Goal: Task Accomplishment & Management: Manage account settings

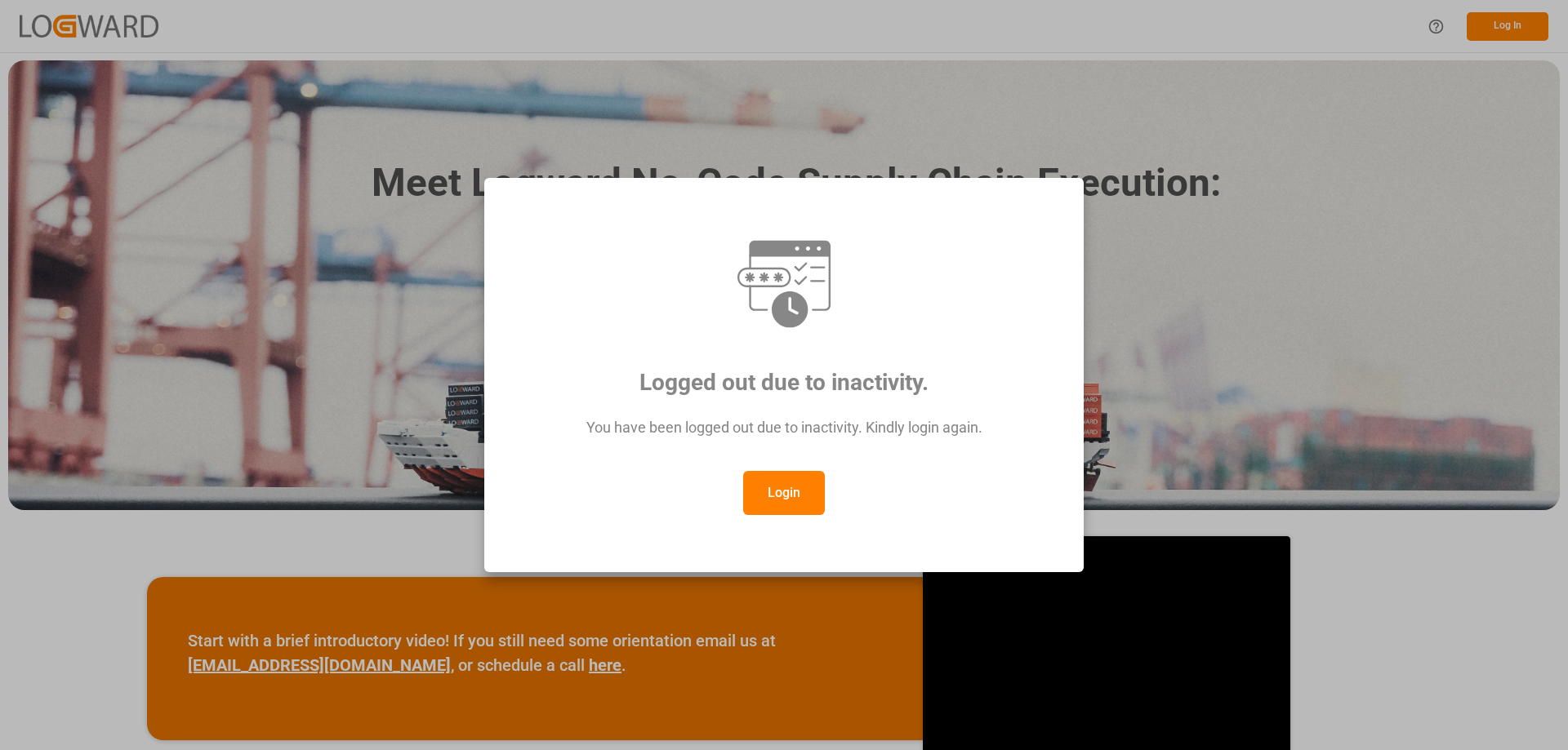
click at [783, 499] on button "Login" at bounding box center [784, 493] width 81 height 44
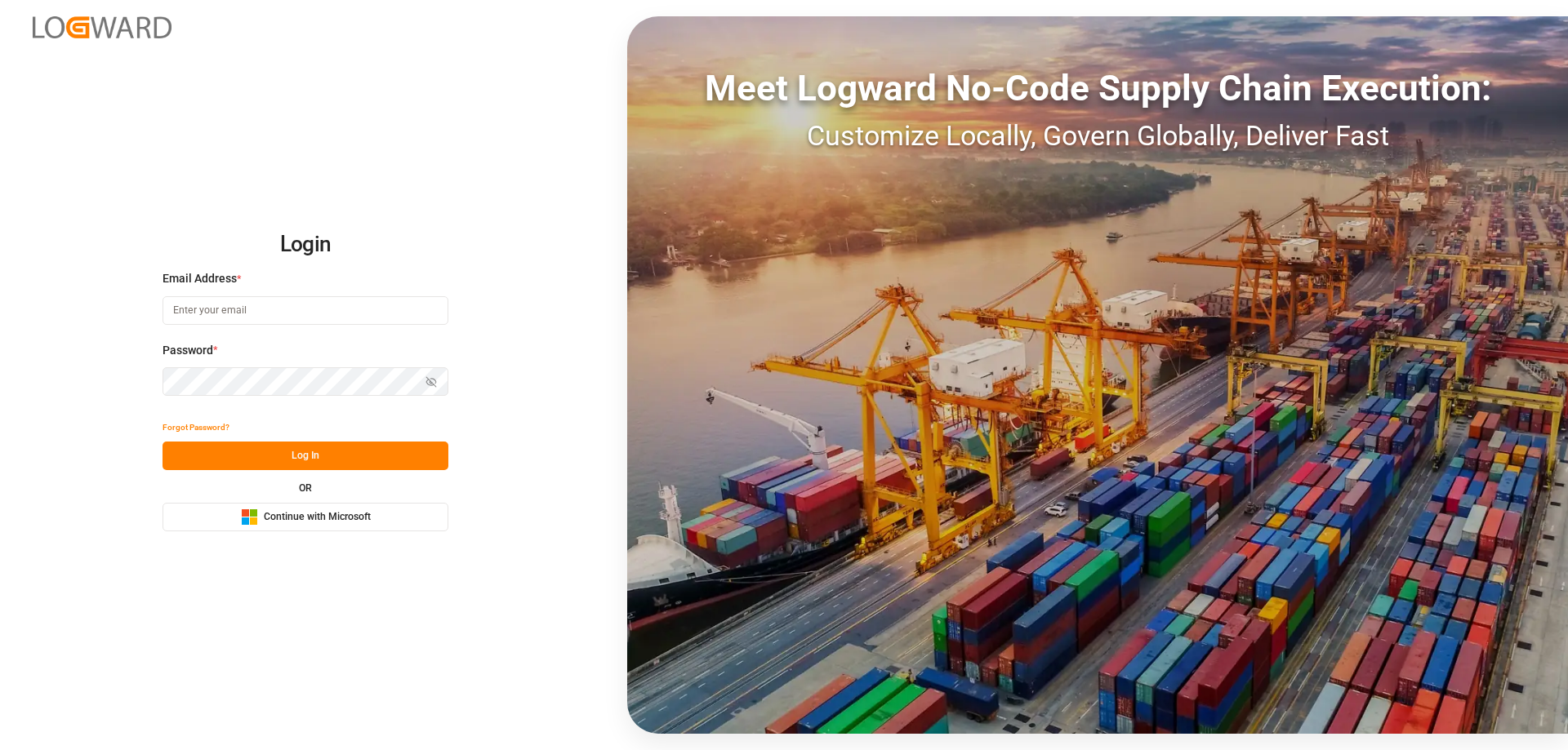
click at [244, 318] on input at bounding box center [305, 310] width 286 height 29
click at [283, 315] on input at bounding box center [305, 310] width 286 height 29
type input "Z"
type input "Zachary.Glick@leschaco.com"
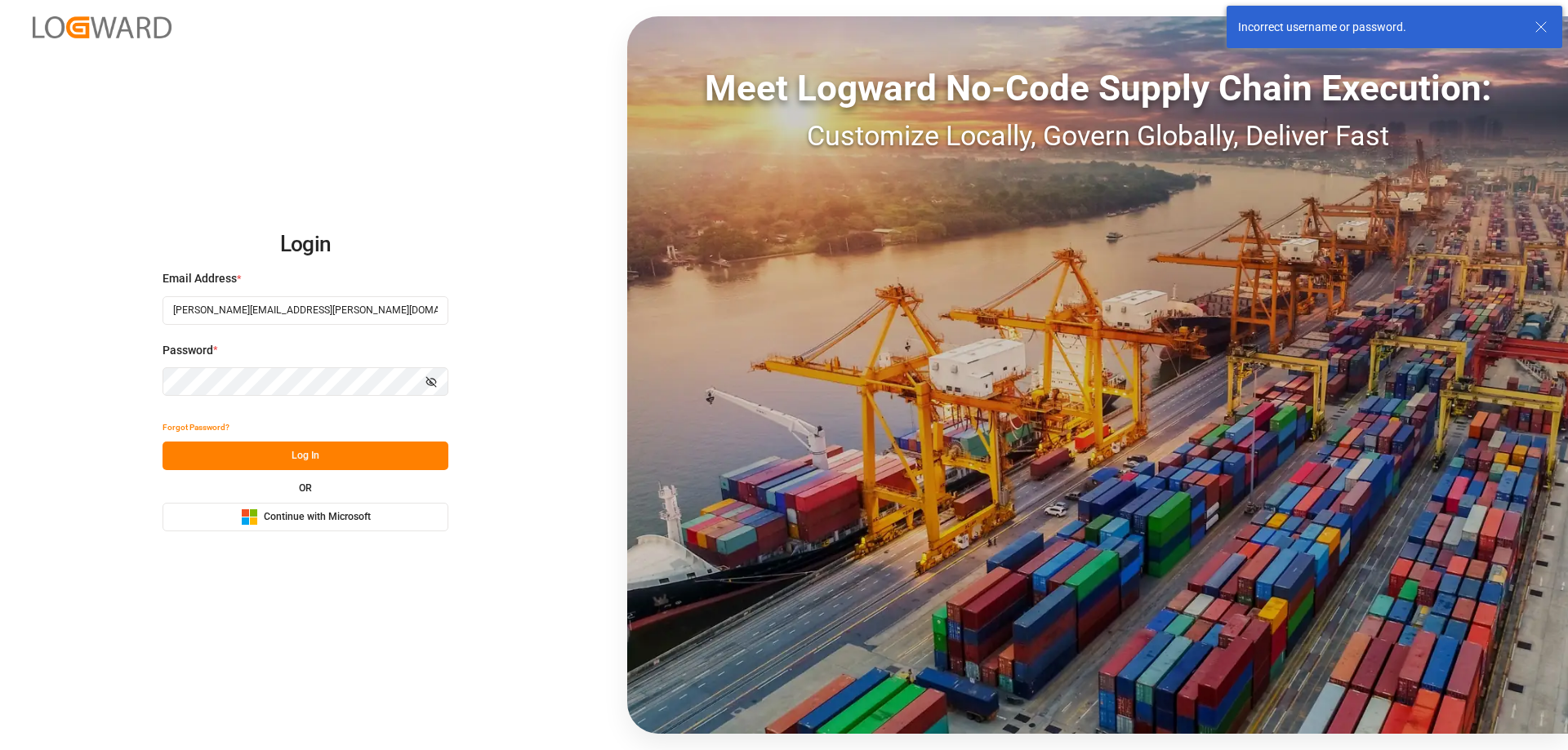
click at [162, 385] on div "Login Email Address * Zachary.Glick@leschaco.com Password * Show password Forgo…" at bounding box center [784, 375] width 1568 height 750
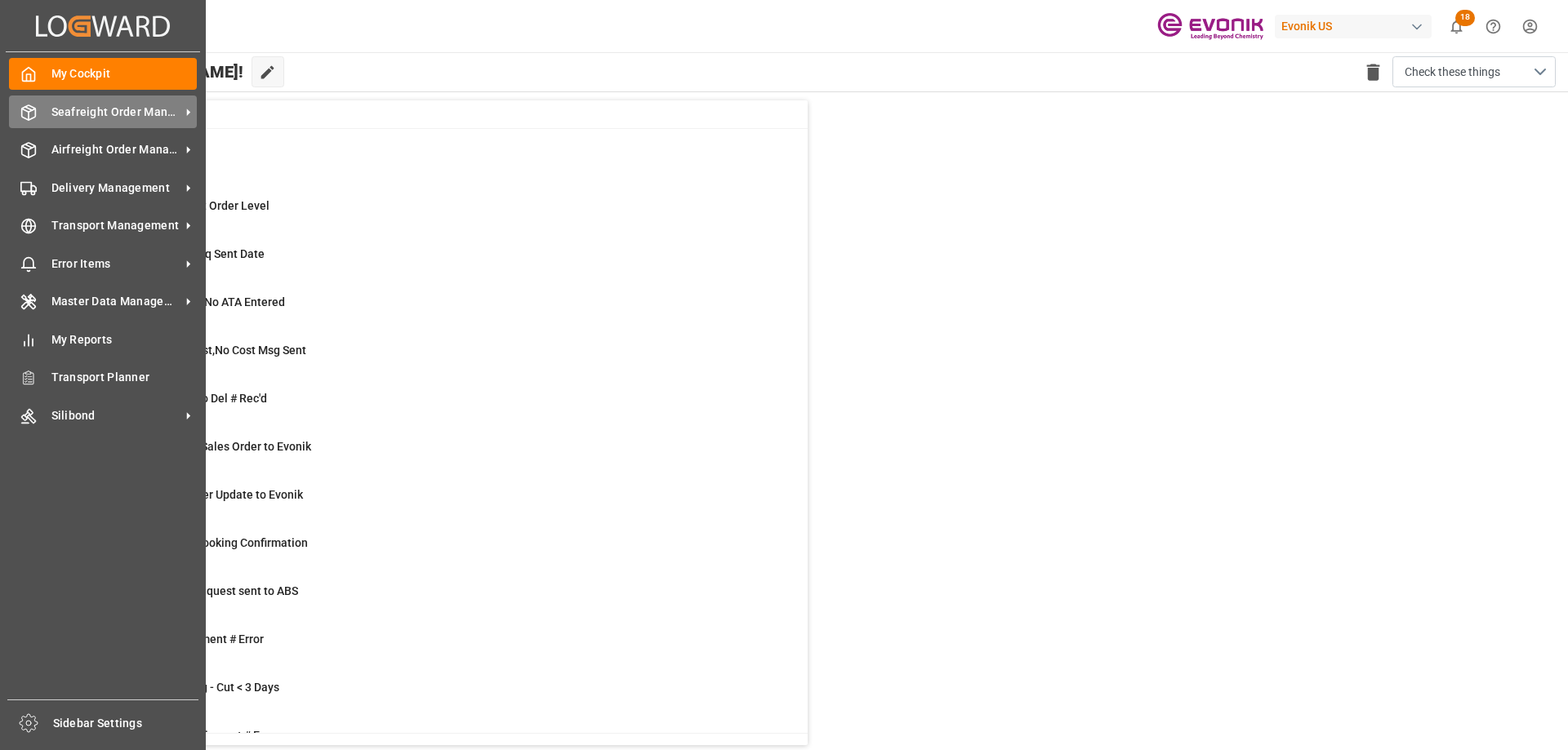
click at [124, 123] on div "Seafreight Order Management Seafreight Order Management" at bounding box center [102, 111] width 188 height 32
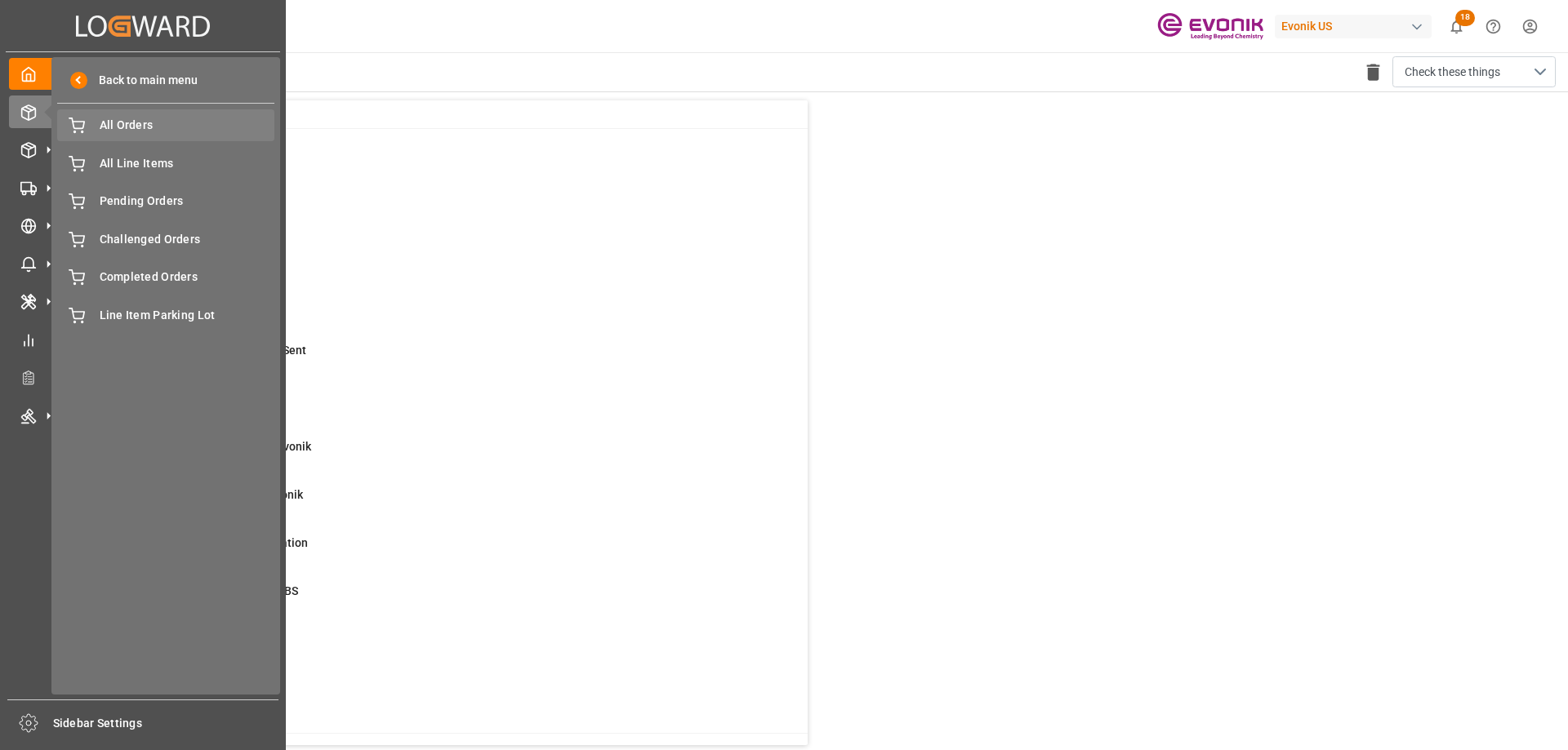
click at [140, 123] on span "All Orders" at bounding box center [187, 125] width 175 height 17
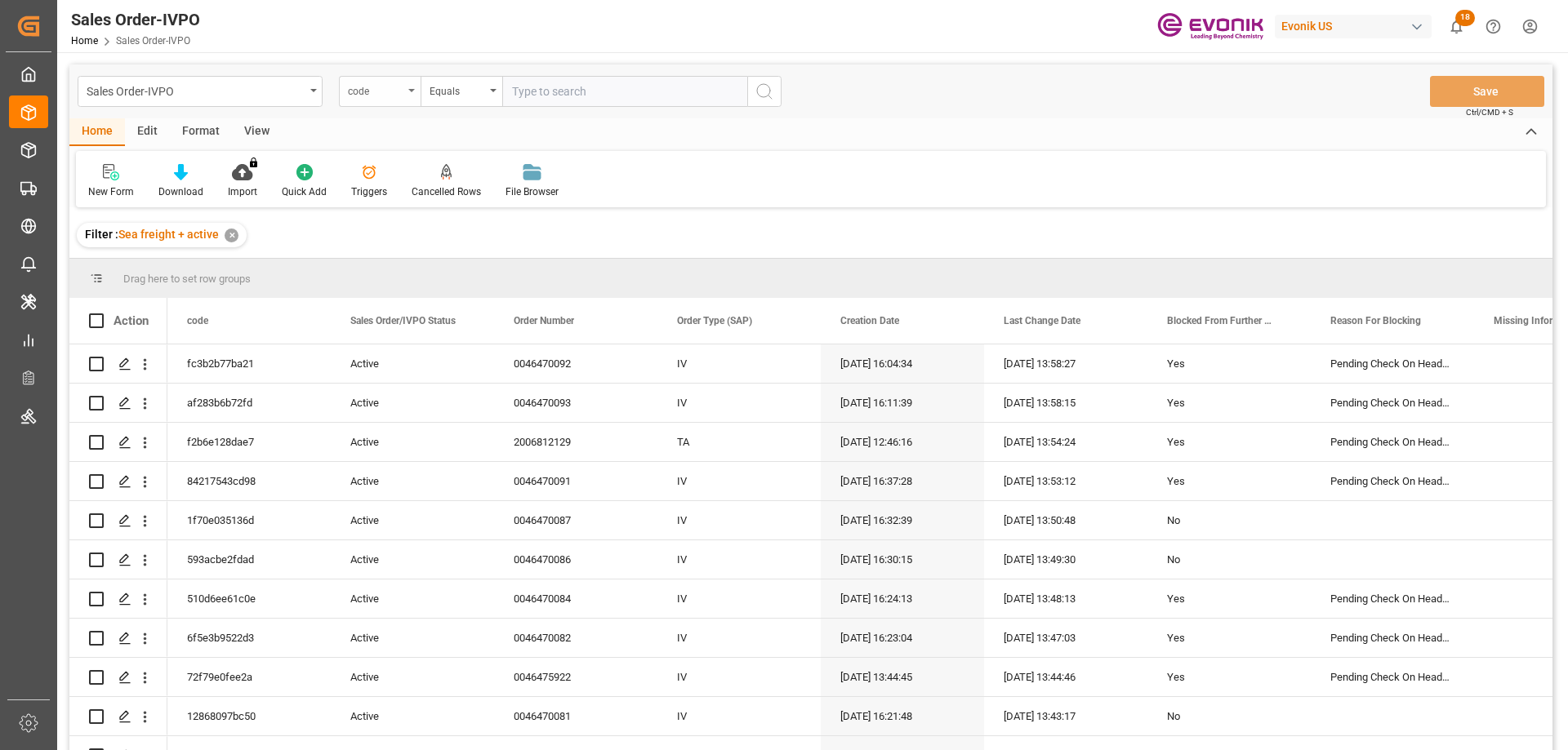
click at [399, 91] on div "code" at bounding box center [375, 90] width 55 height 19
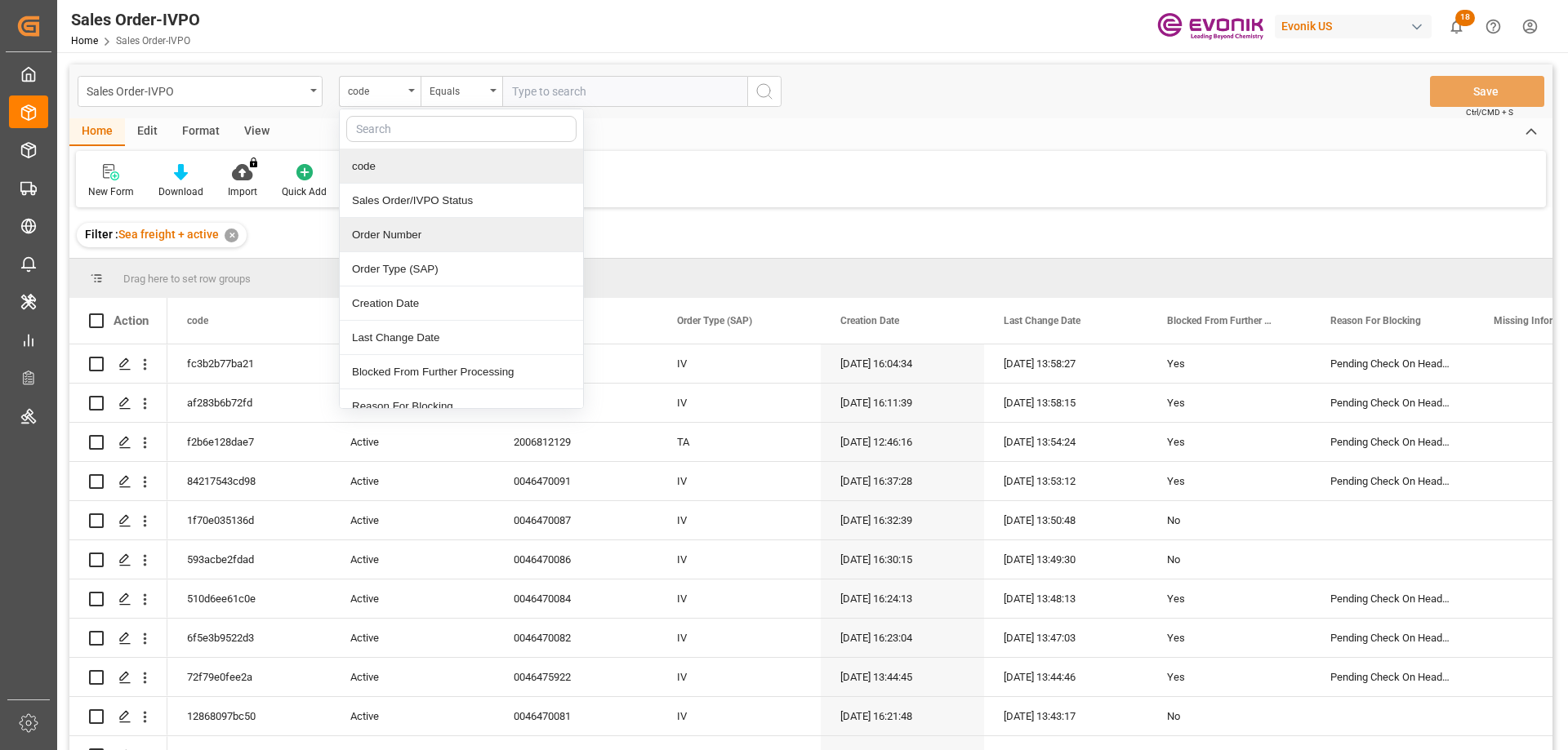
click at [397, 233] on div "Order Number" at bounding box center [462, 235] width 244 height 35
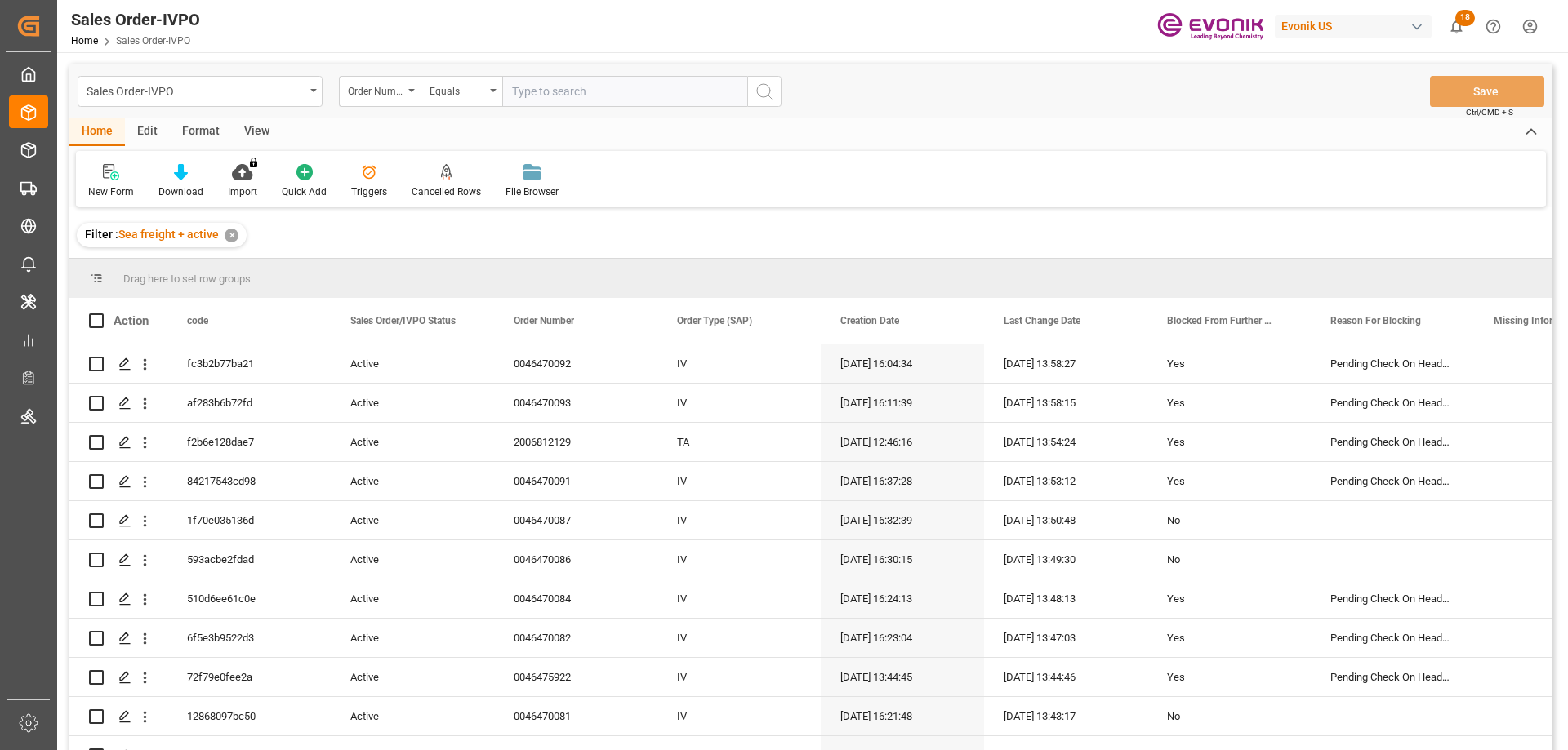
click at [554, 99] on input "text" at bounding box center [624, 92] width 245 height 31
paste input "2007051173"
type input "2007051173"
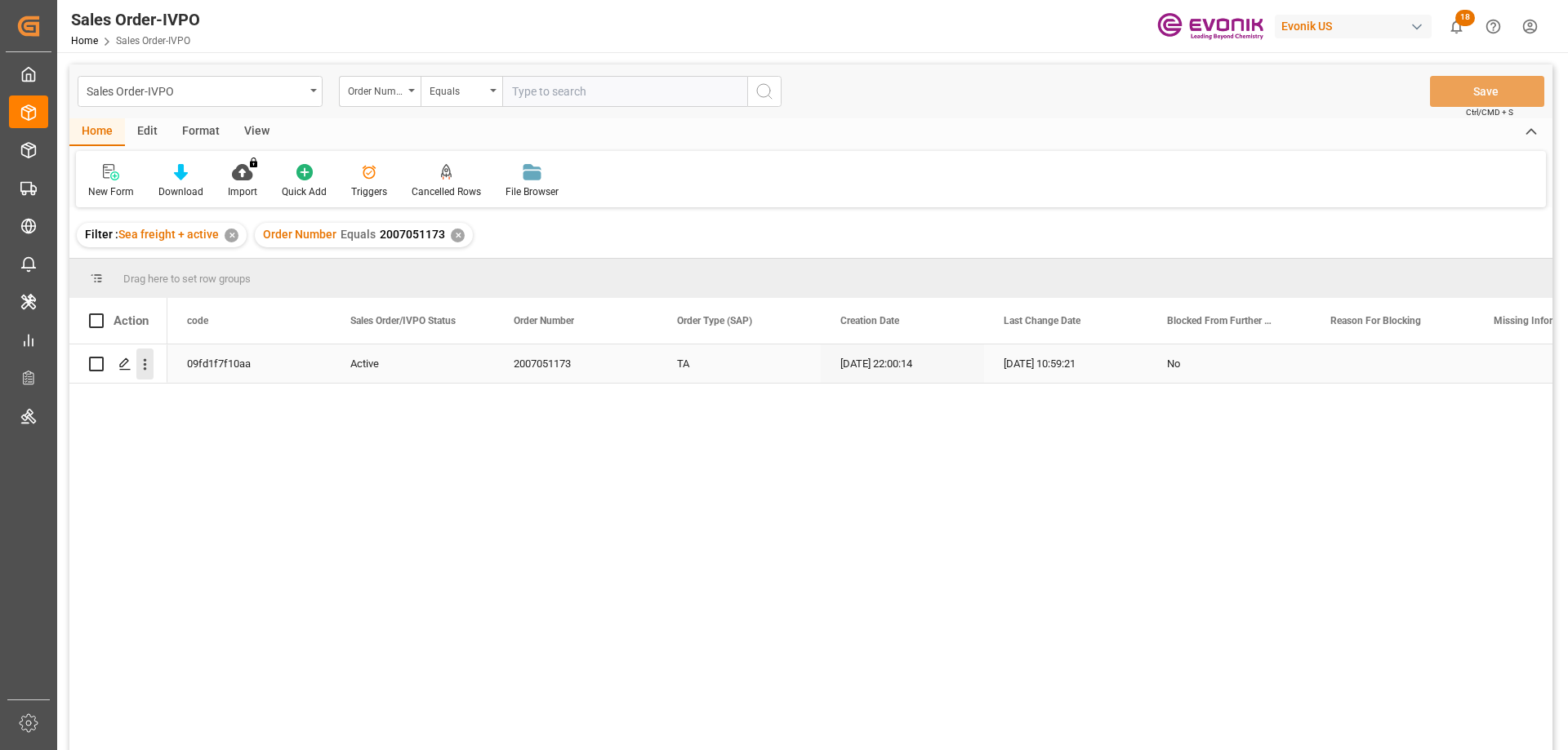
click at [147, 360] on icon "open menu" at bounding box center [145, 365] width 17 height 17
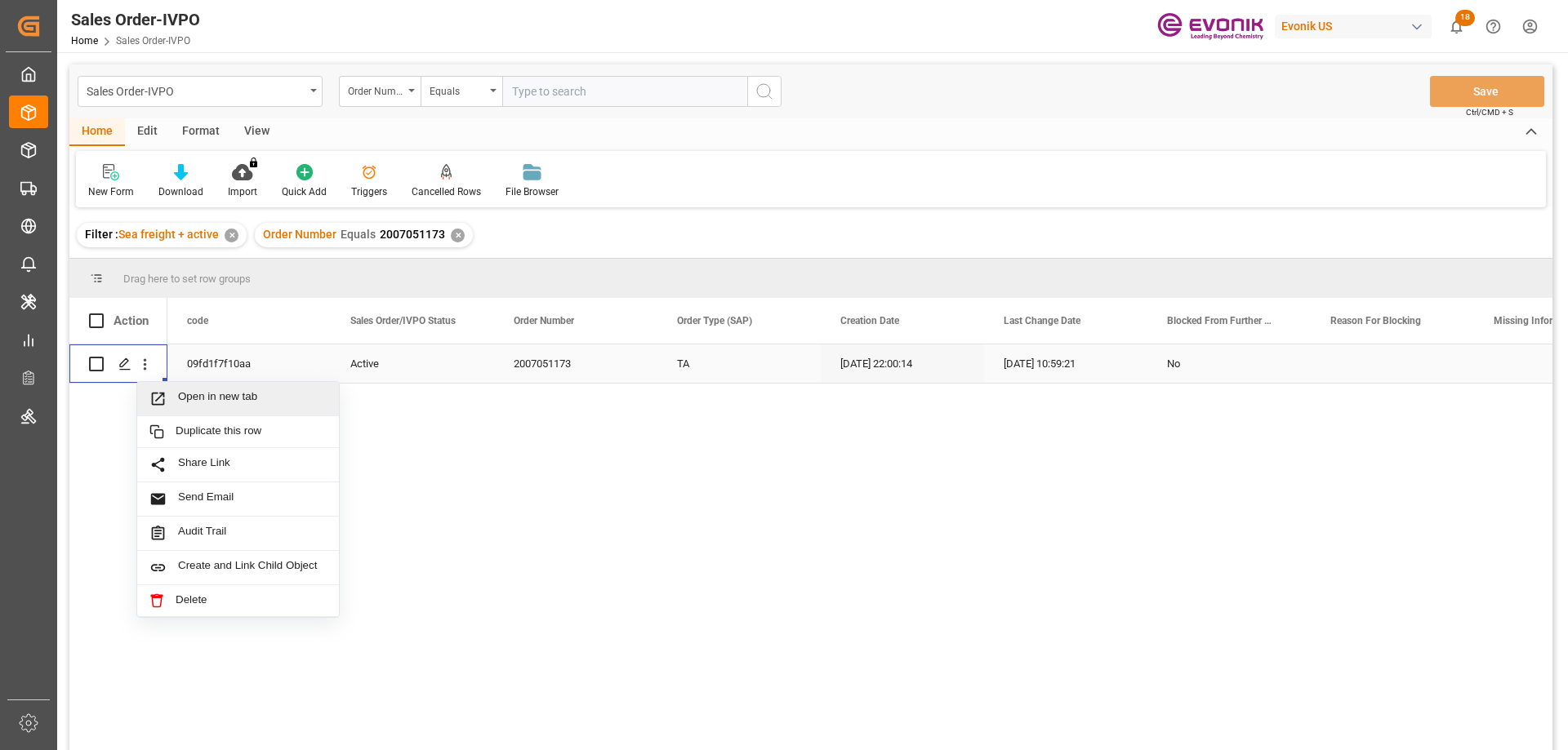
click at [203, 397] on span "Open in new tab" at bounding box center [252, 399] width 149 height 17
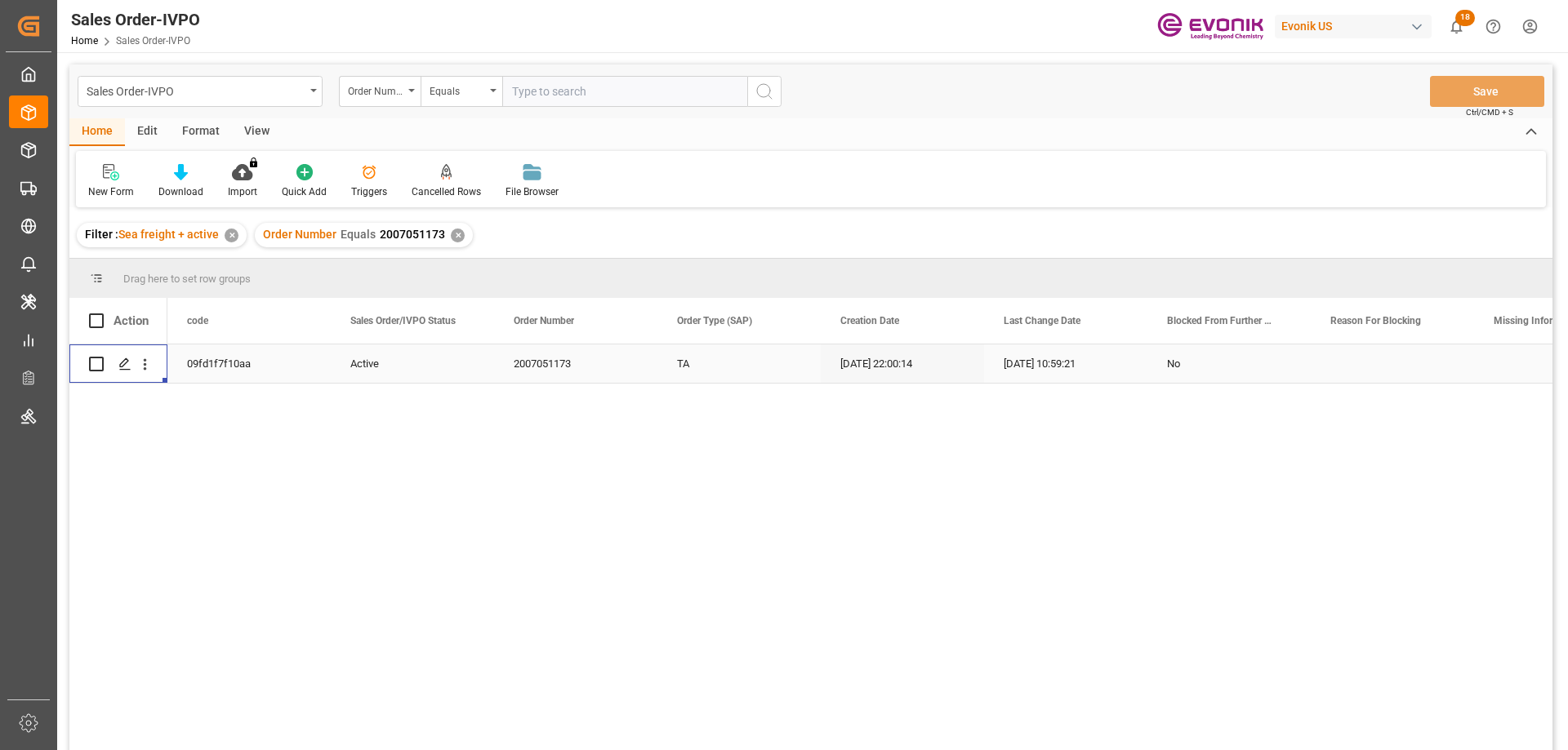
click at [547, 84] on input "text" at bounding box center [624, 92] width 245 height 31
paste input "0046467548"
type input "0046467548"
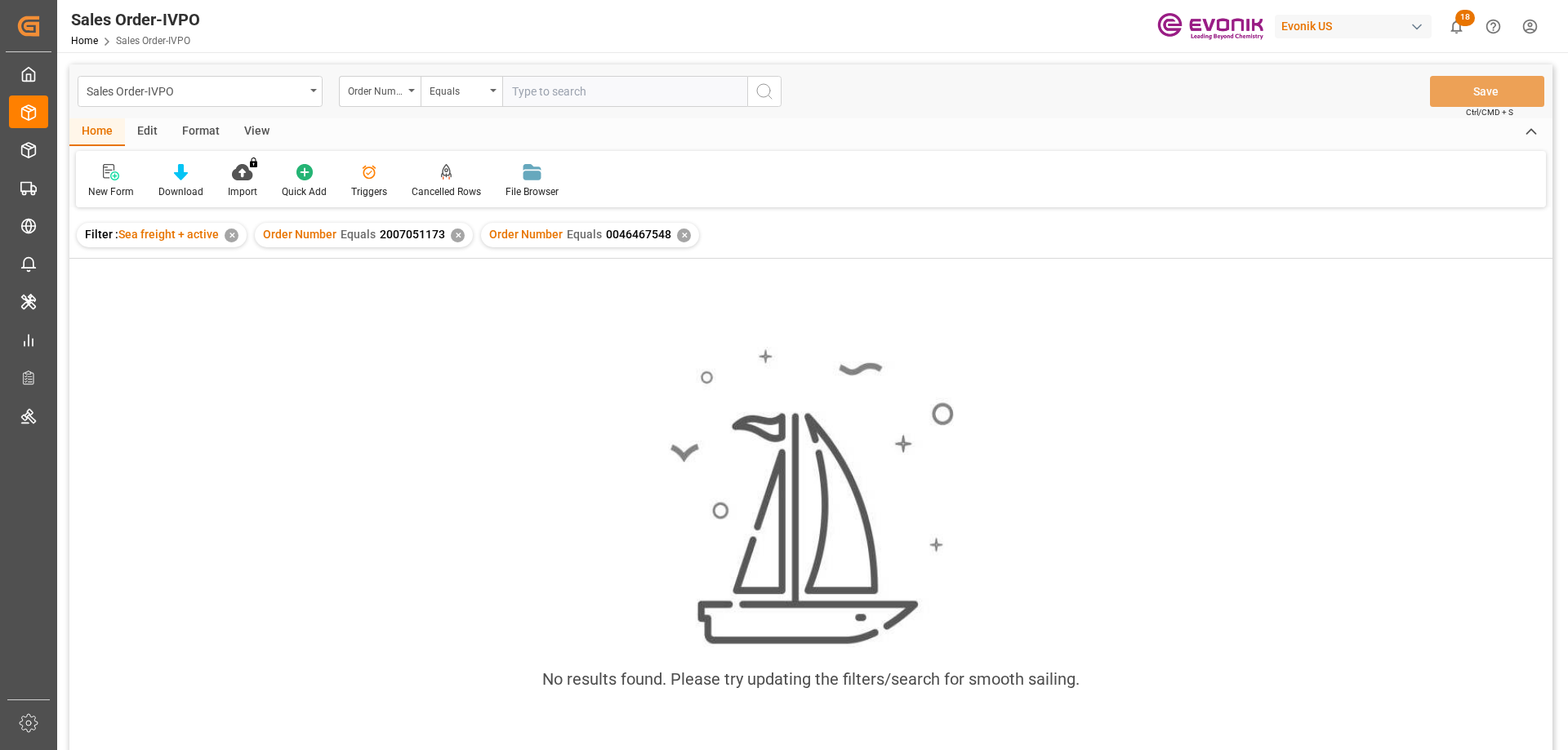
click at [463, 231] on div "Order Number Equals 2007051173 ✕" at bounding box center [364, 235] width 218 height 24
click at [458, 232] on div "✕" at bounding box center [458, 236] width 14 height 14
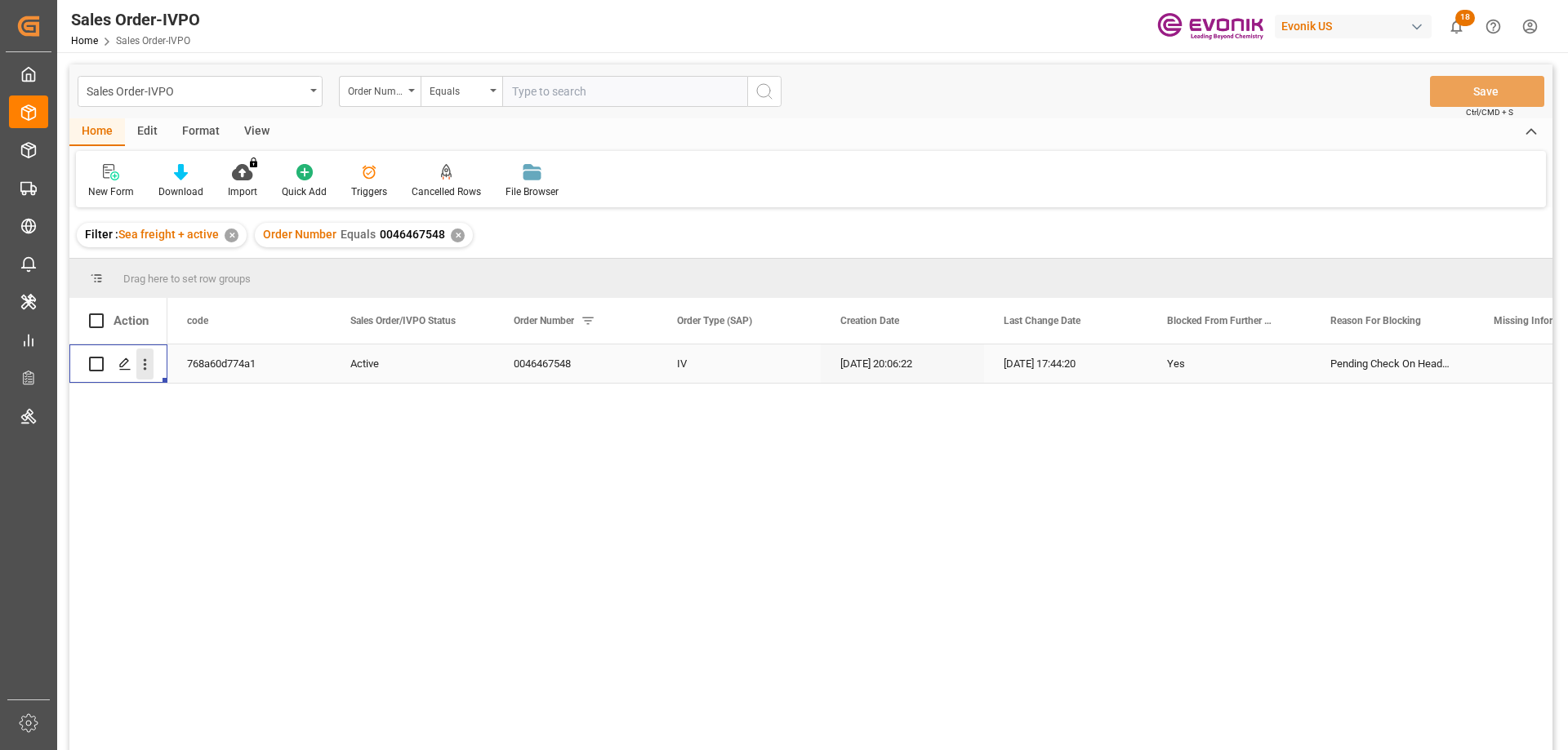
click at [145, 362] on icon "open menu" at bounding box center [145, 365] width 17 height 17
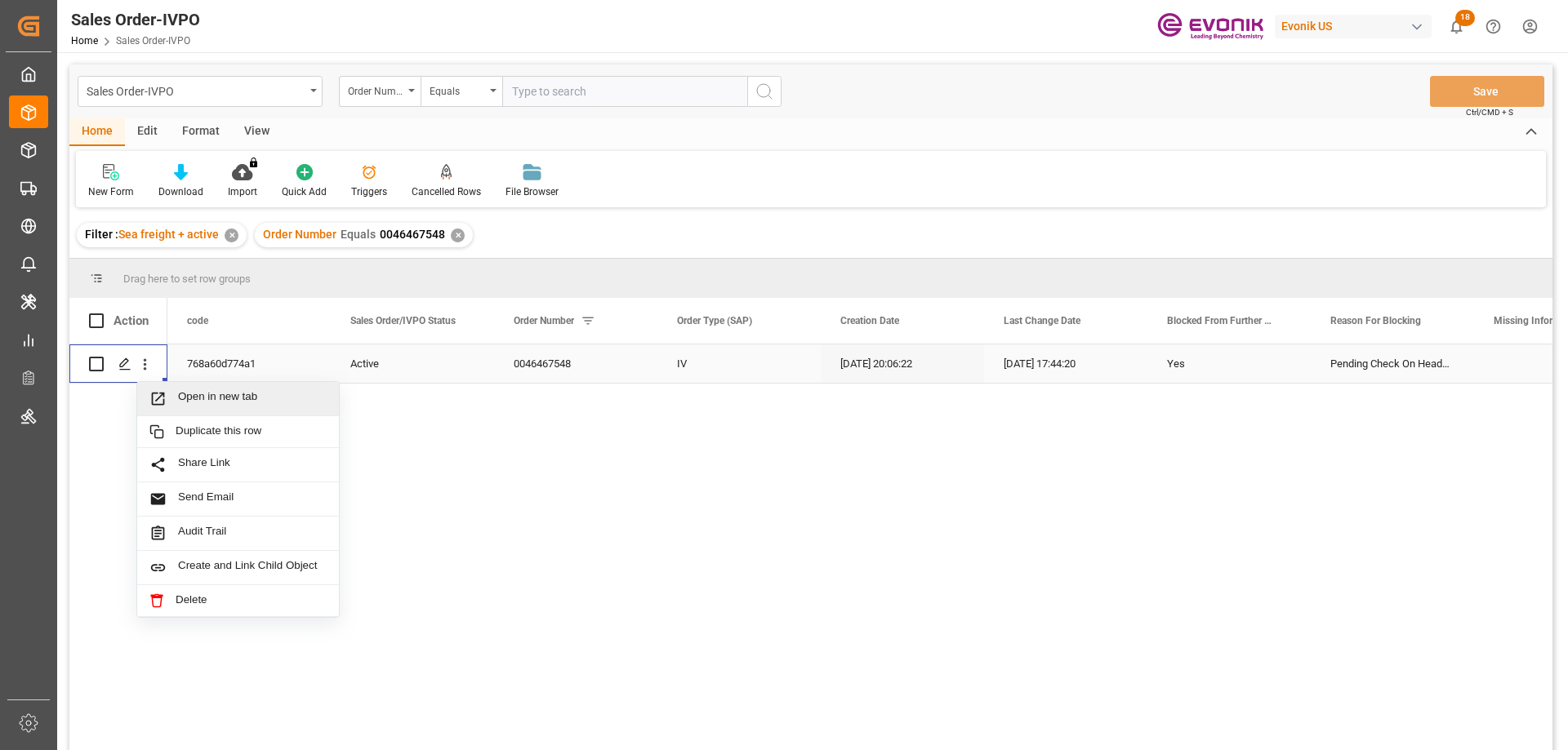
click at [194, 400] on span "Open in new tab" at bounding box center [252, 399] width 149 height 17
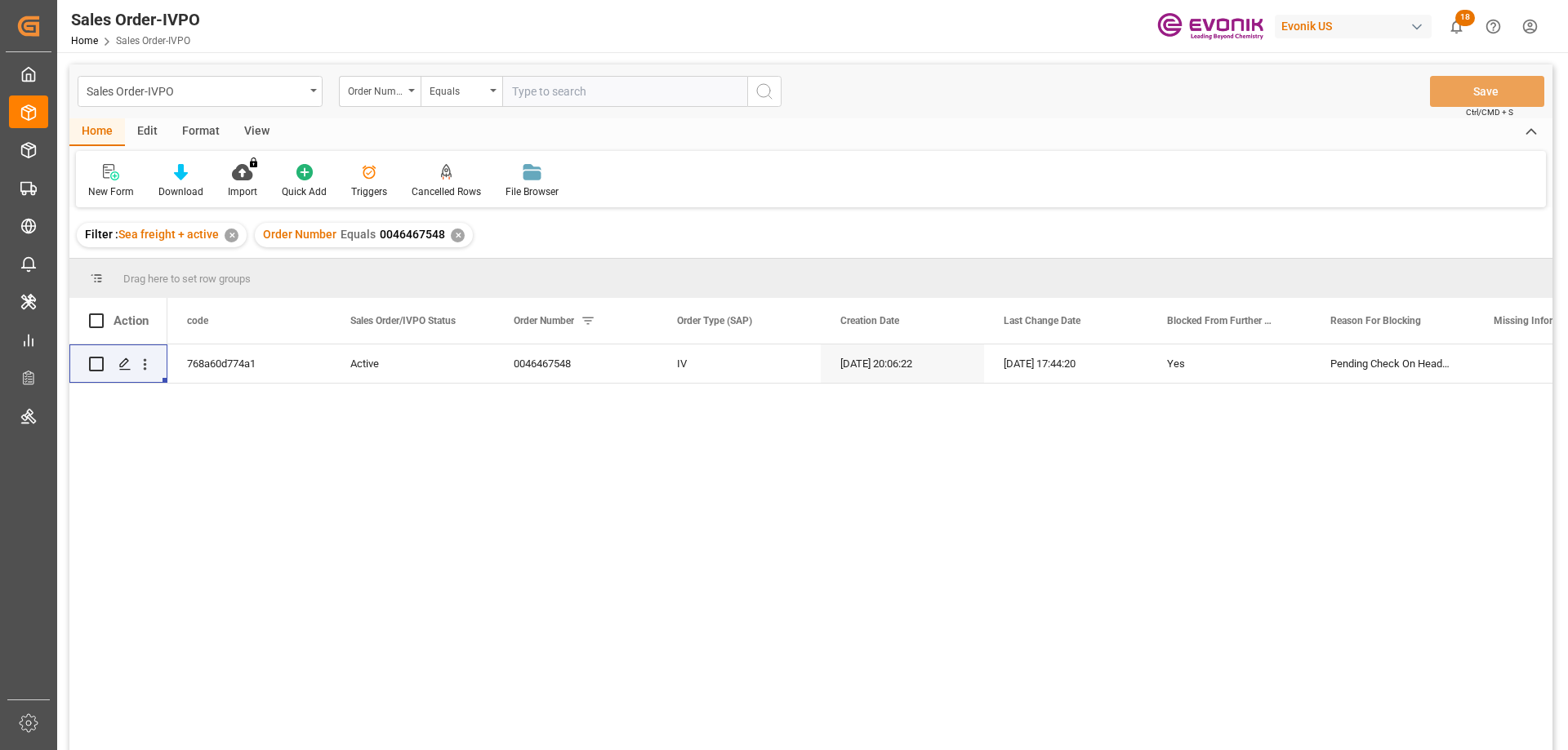
click at [563, 86] on input "text" at bounding box center [624, 92] width 245 height 31
paste input "0046471679"
type input "0046471679"
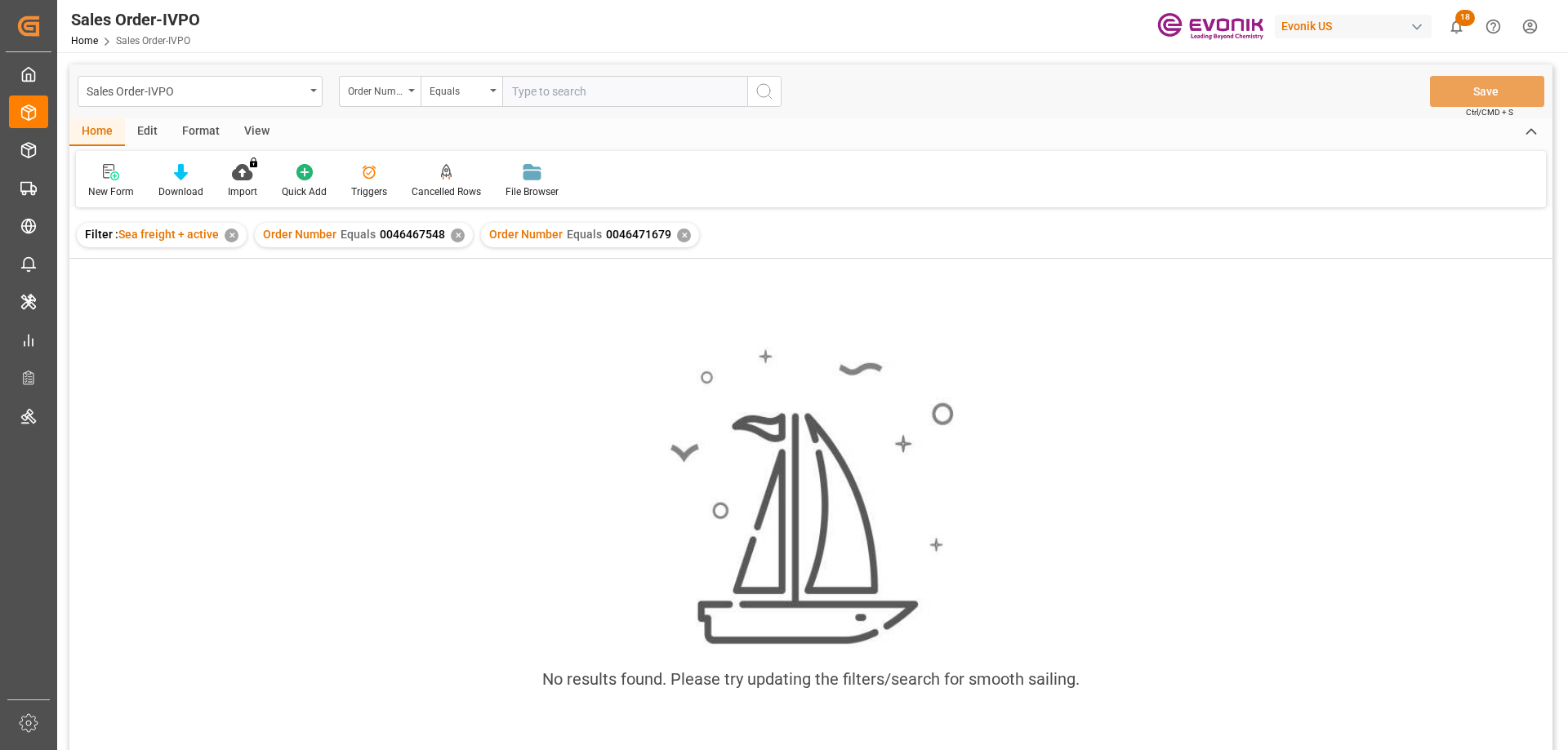
click at [443, 233] on div "Order Number Equals 0046467548 ✕" at bounding box center [364, 235] width 218 height 24
click at [456, 234] on div "✕" at bounding box center [458, 236] width 14 height 14
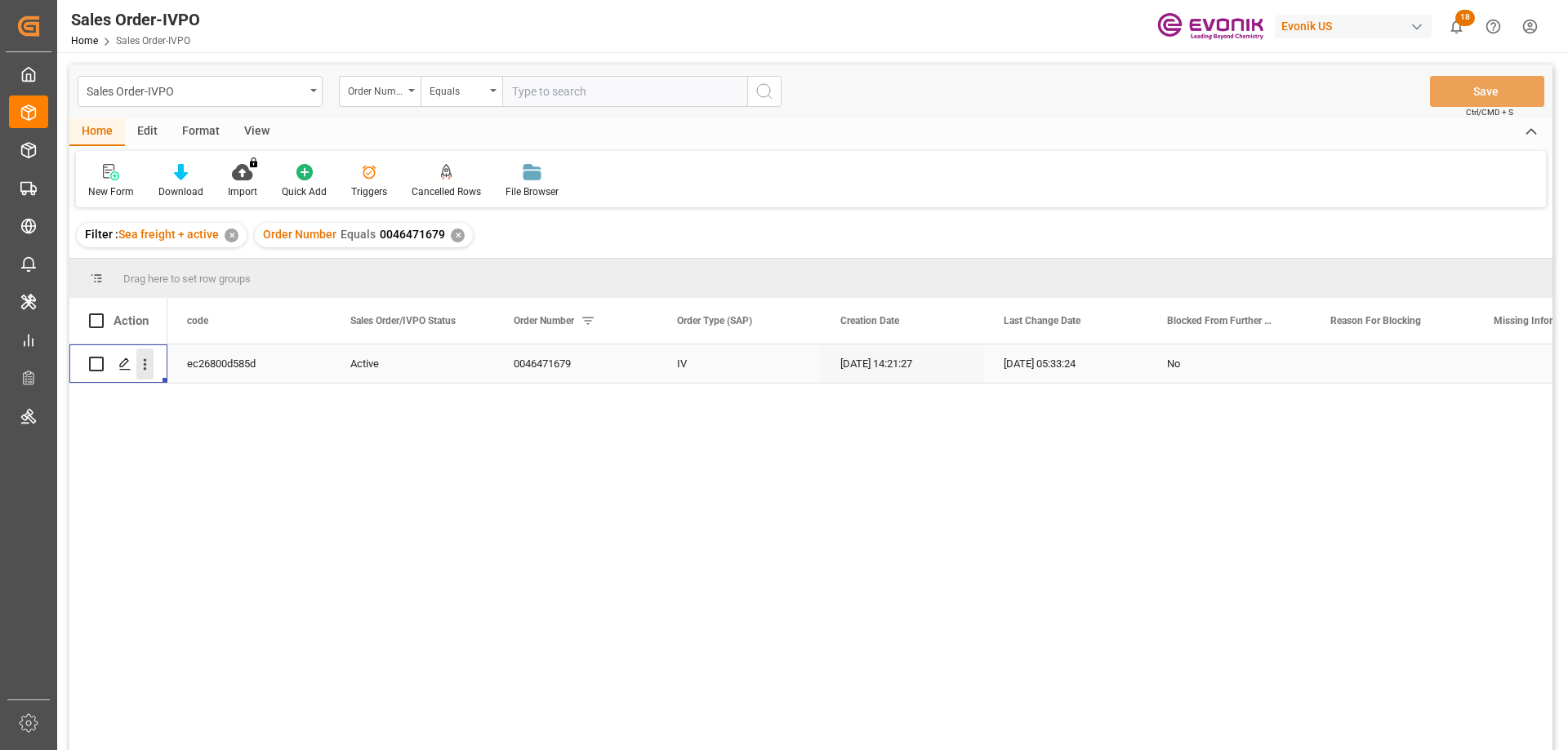
click at [143, 366] on icon "open menu" at bounding box center [145, 365] width 17 height 17
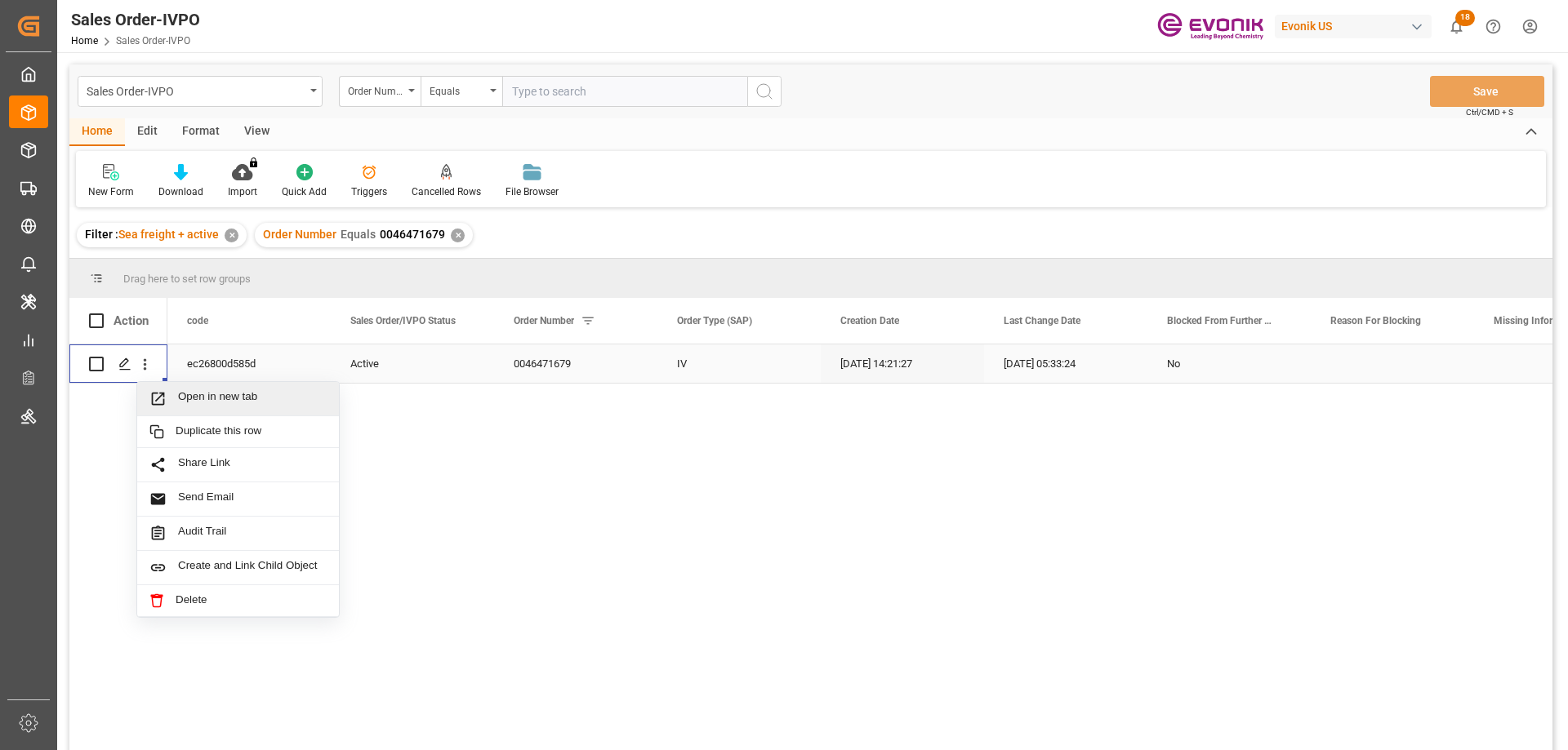
click at [233, 404] on span "Open in new tab" at bounding box center [252, 399] width 149 height 17
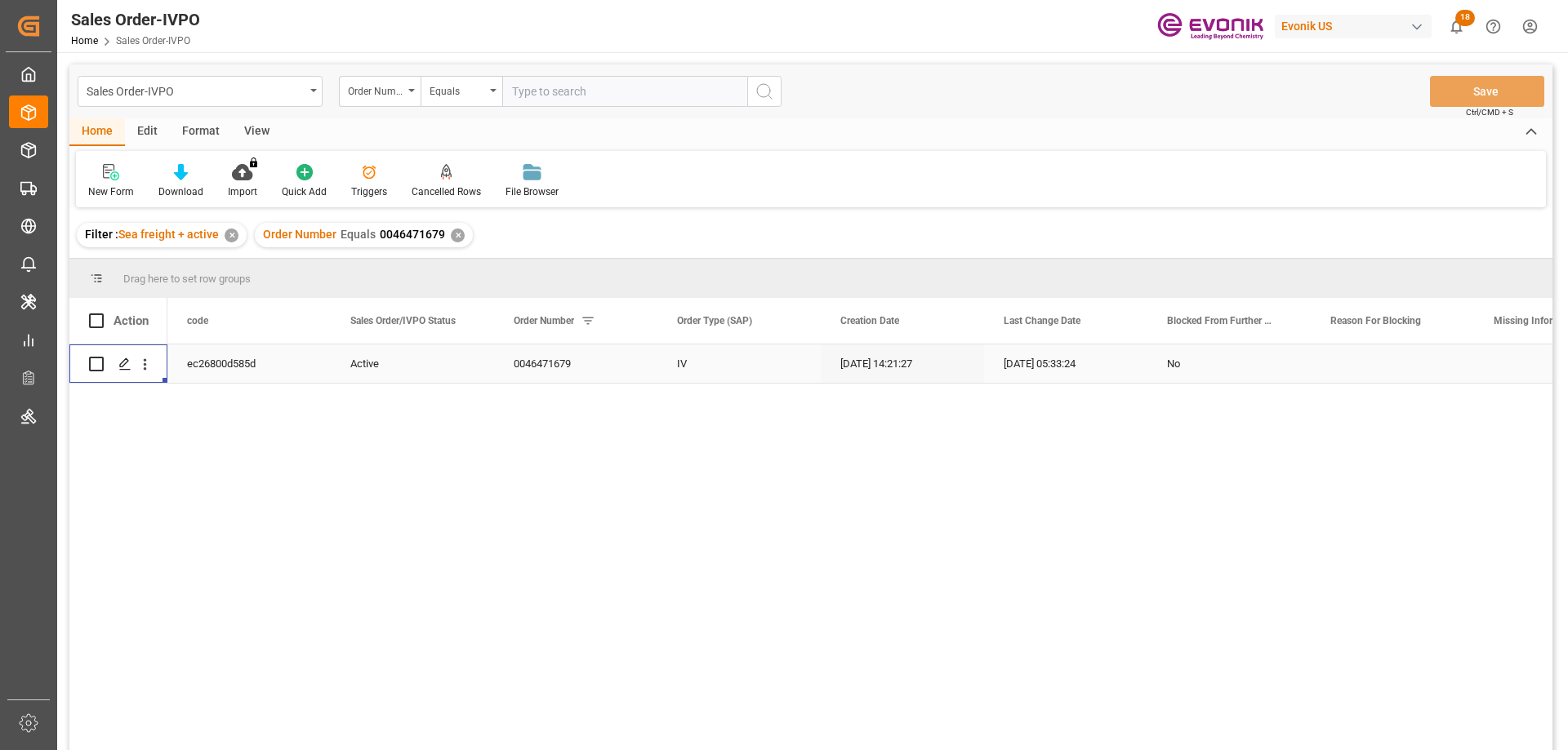
click at [240, 138] on div "View" at bounding box center [257, 132] width 50 height 28
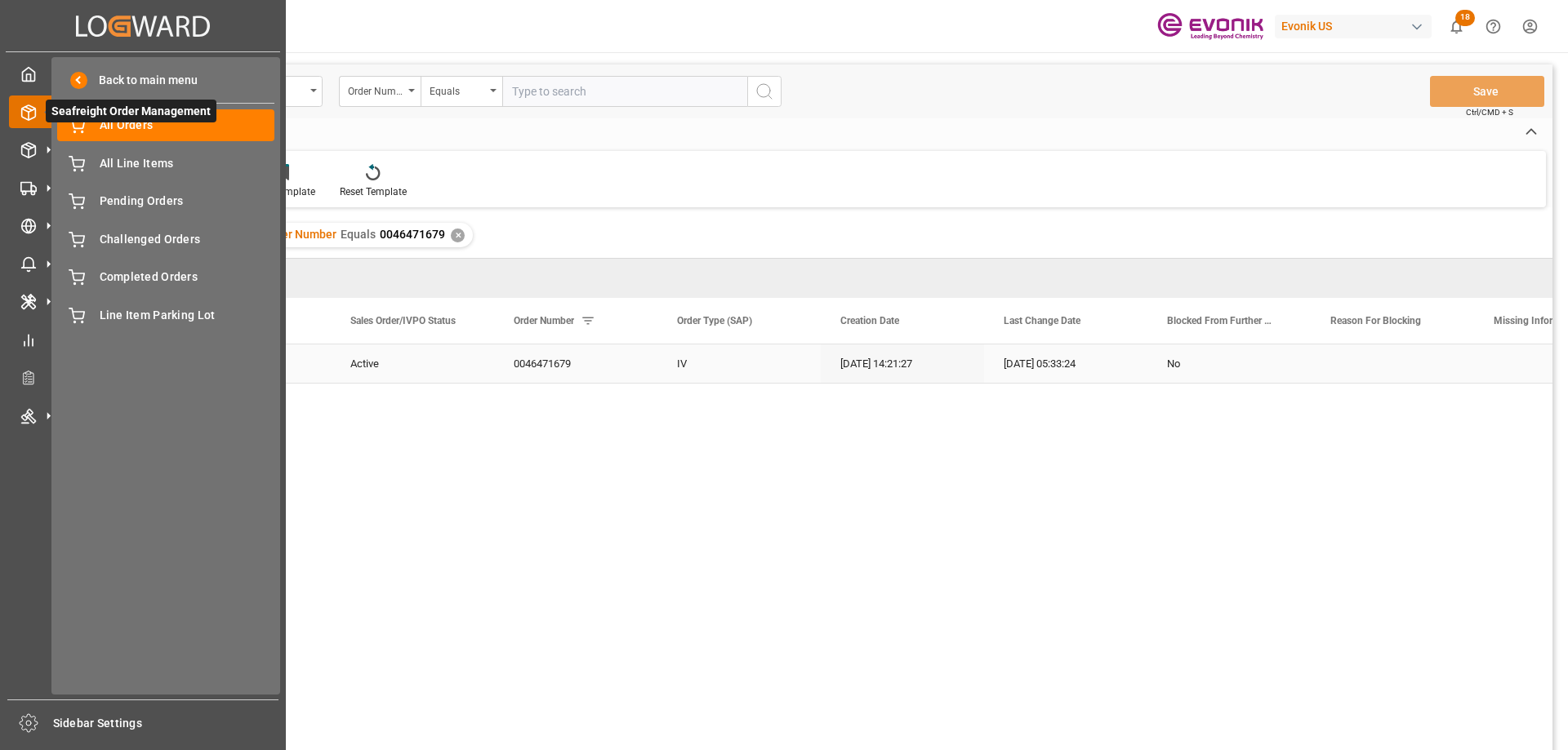
click at [37, 110] on icon at bounding box center [48, 112] width 35 height 35
click at [137, 162] on span "All Line Items" at bounding box center [187, 164] width 175 height 17
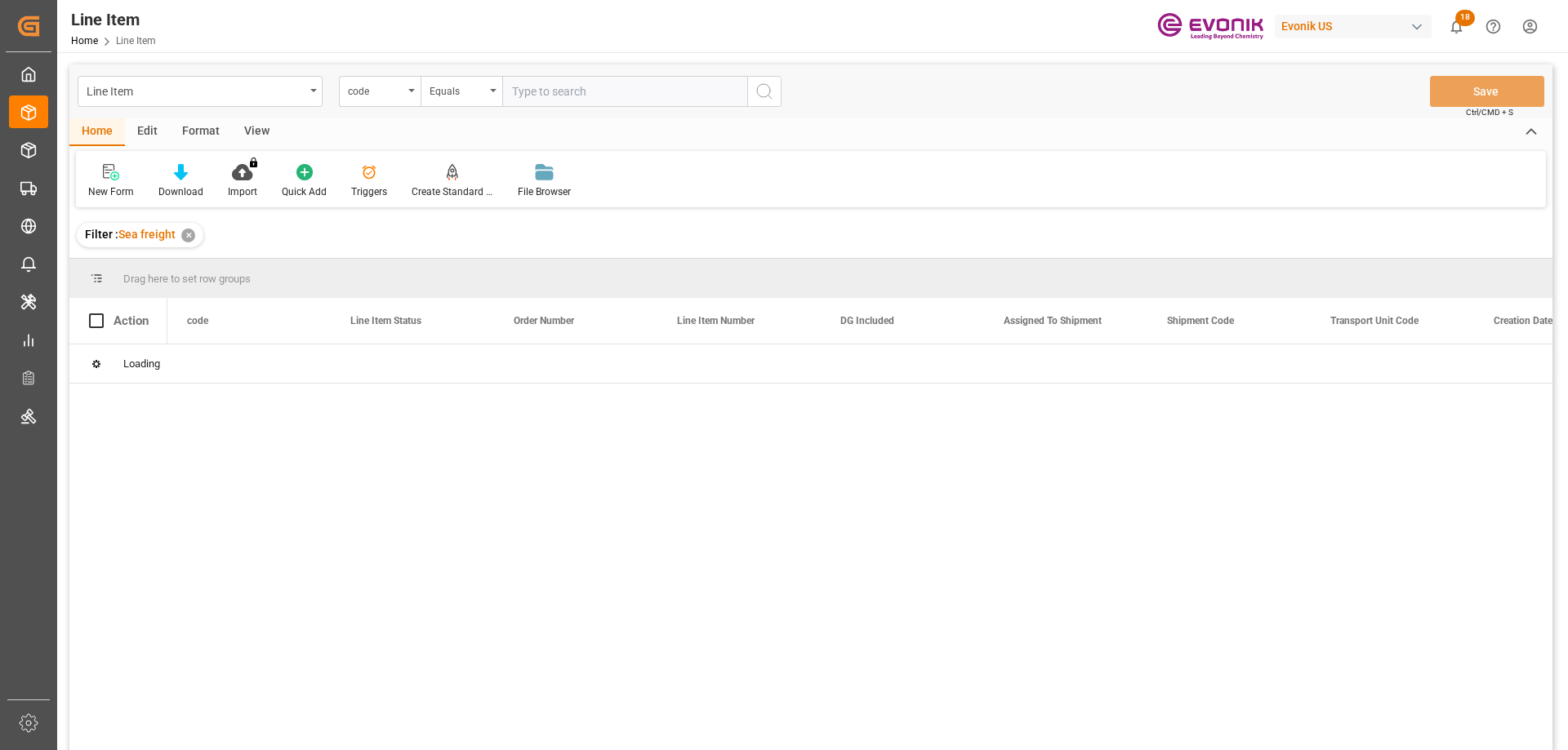
click at [254, 133] on div "View" at bounding box center [257, 132] width 50 height 28
click at [196, 178] on div at bounding box center [185, 172] width 81 height 17
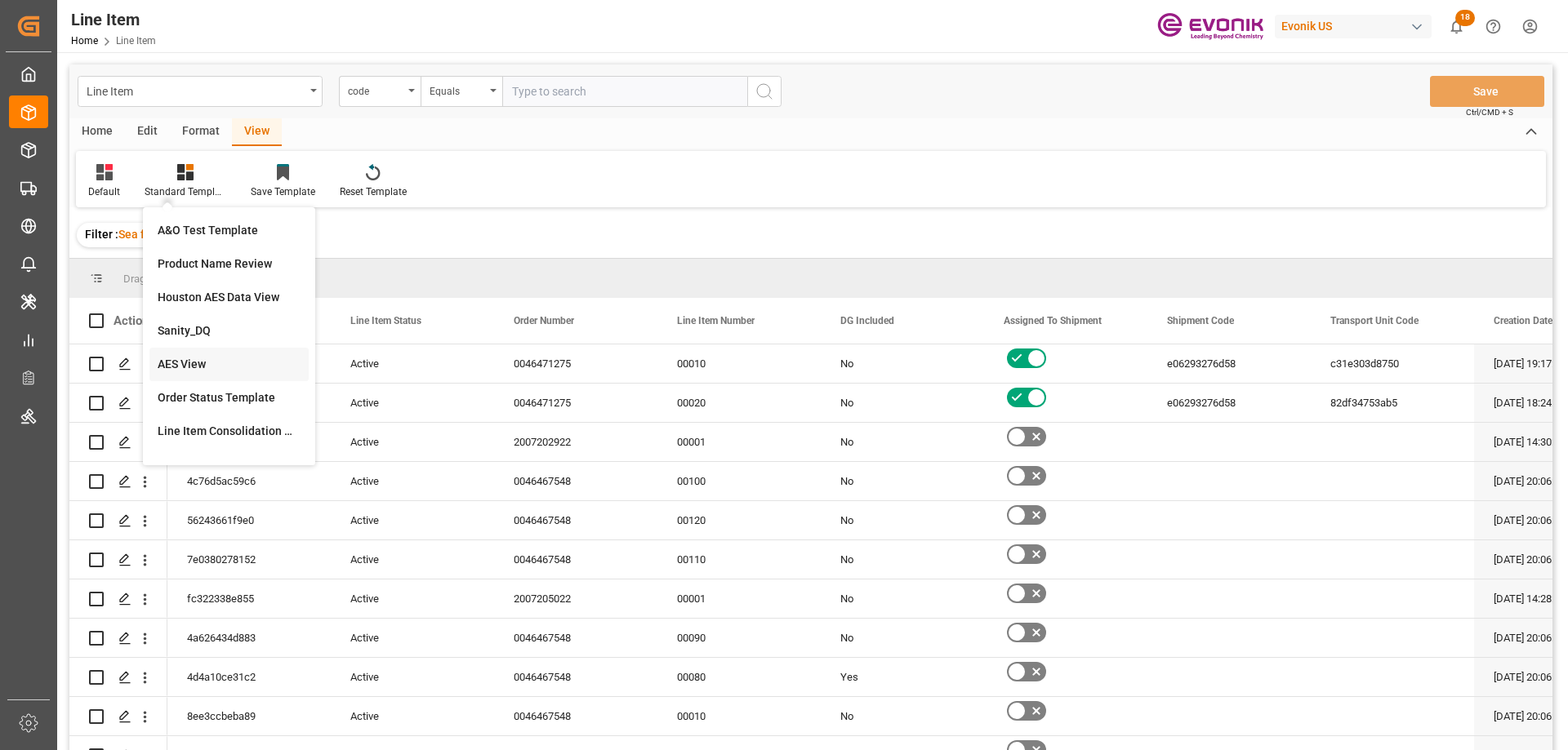
click at [203, 359] on div "AES View" at bounding box center [228, 365] width 143 height 17
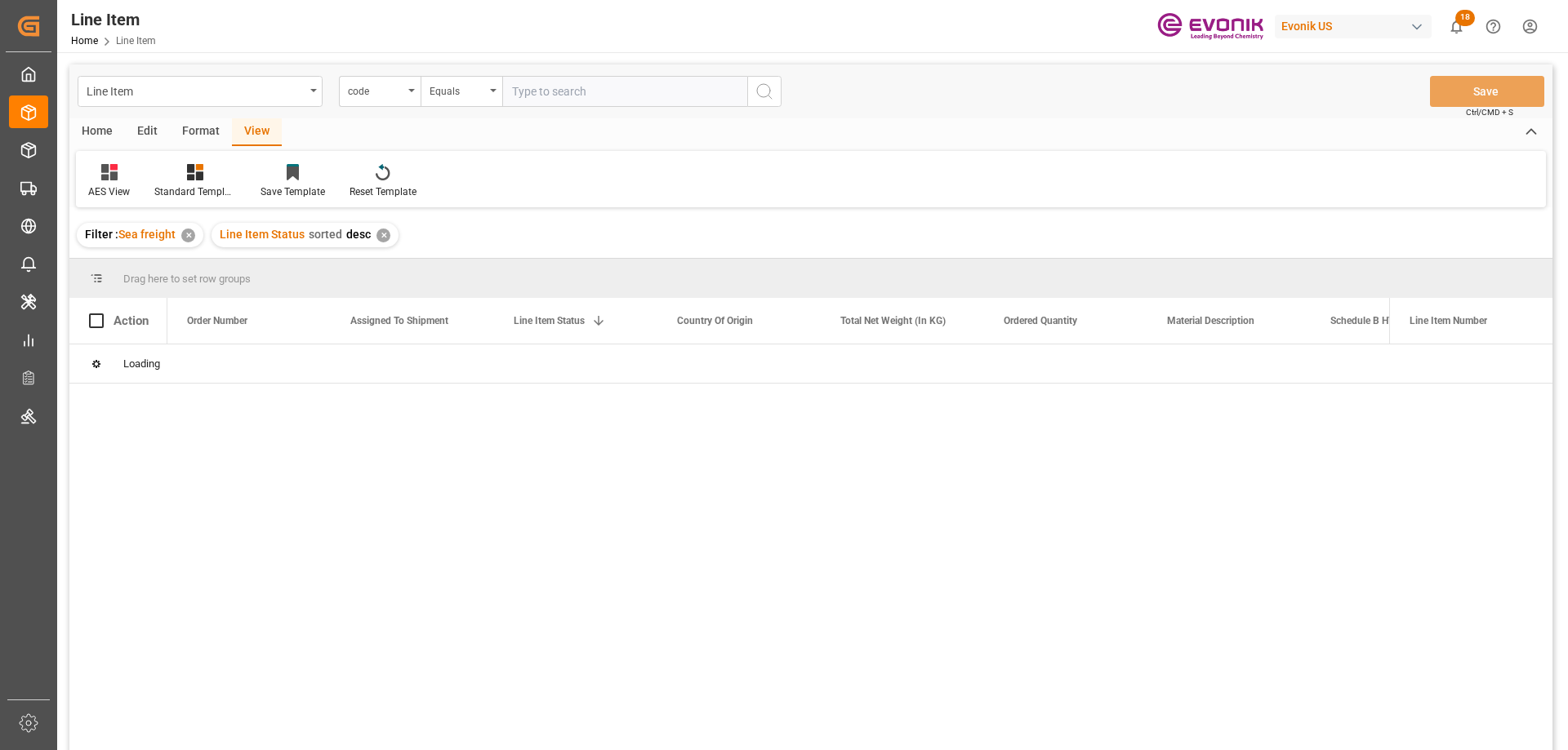
click at [590, 162] on div "AES View Standard Templates Save Template Reset Template" at bounding box center [811, 179] width 1470 height 56
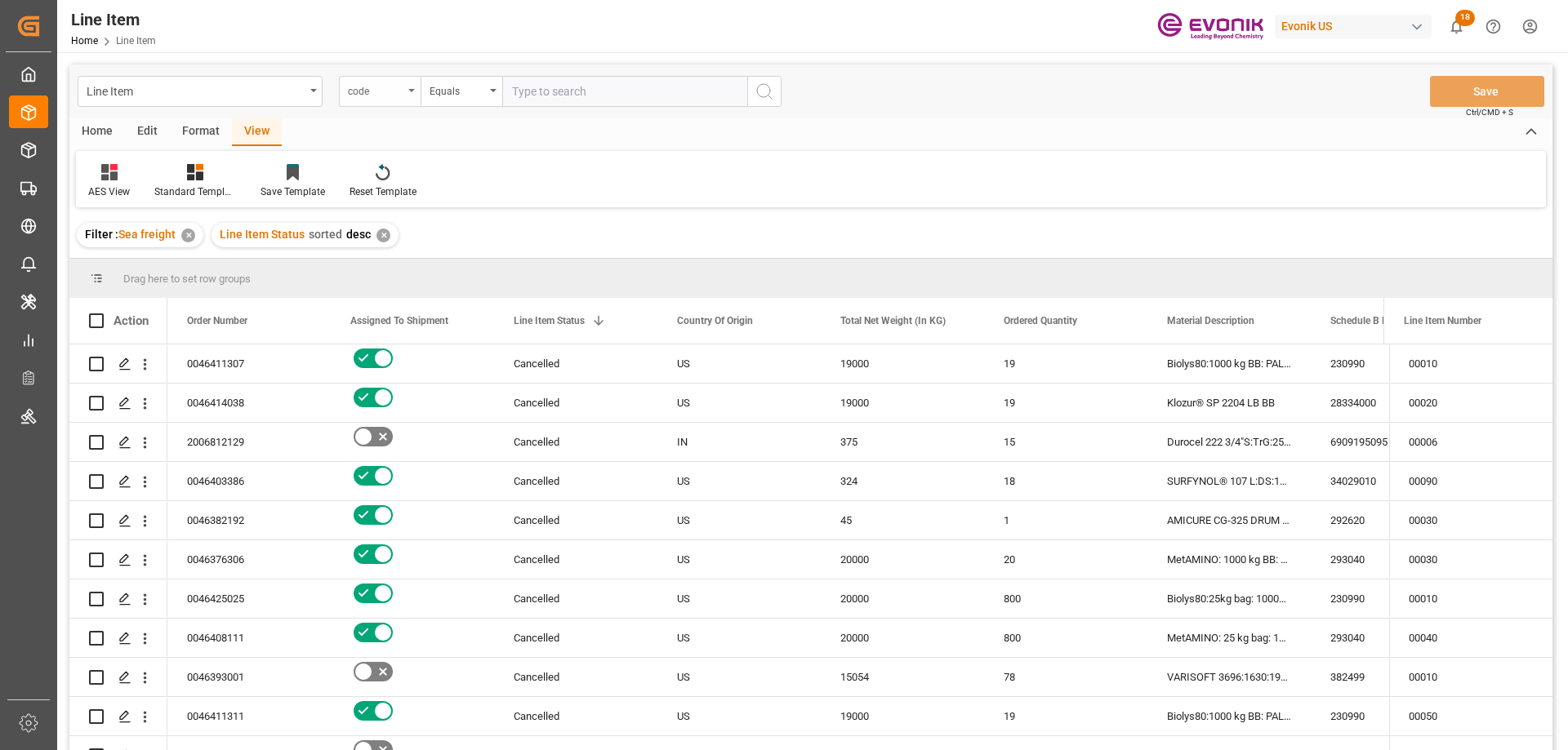
click at [389, 96] on div "code" at bounding box center [375, 90] width 55 height 19
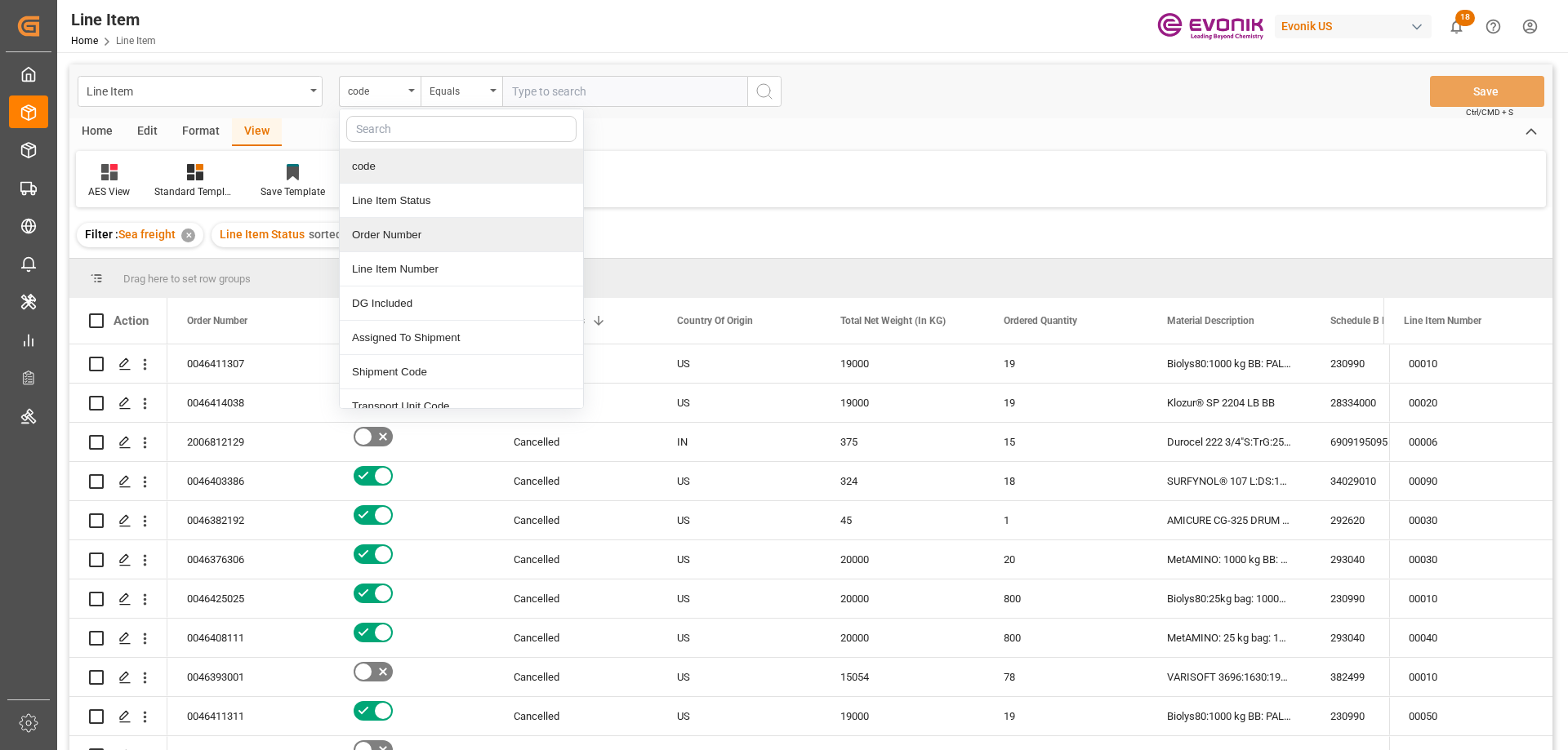
click at [397, 223] on div "Order Number" at bounding box center [462, 235] width 244 height 35
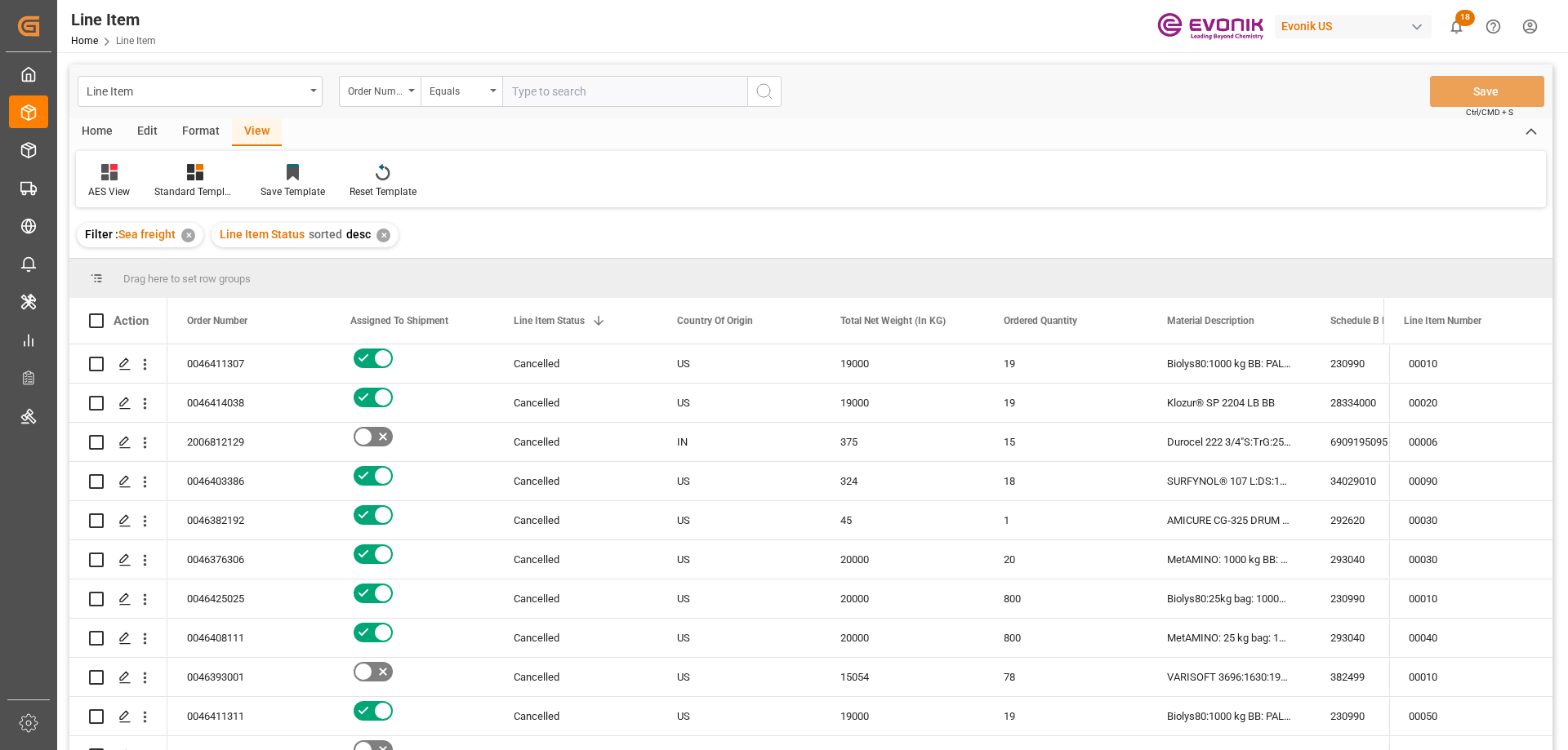
click at [555, 79] on input "text" at bounding box center [624, 92] width 245 height 31
paste input "0046462785"
type input "0046462785"
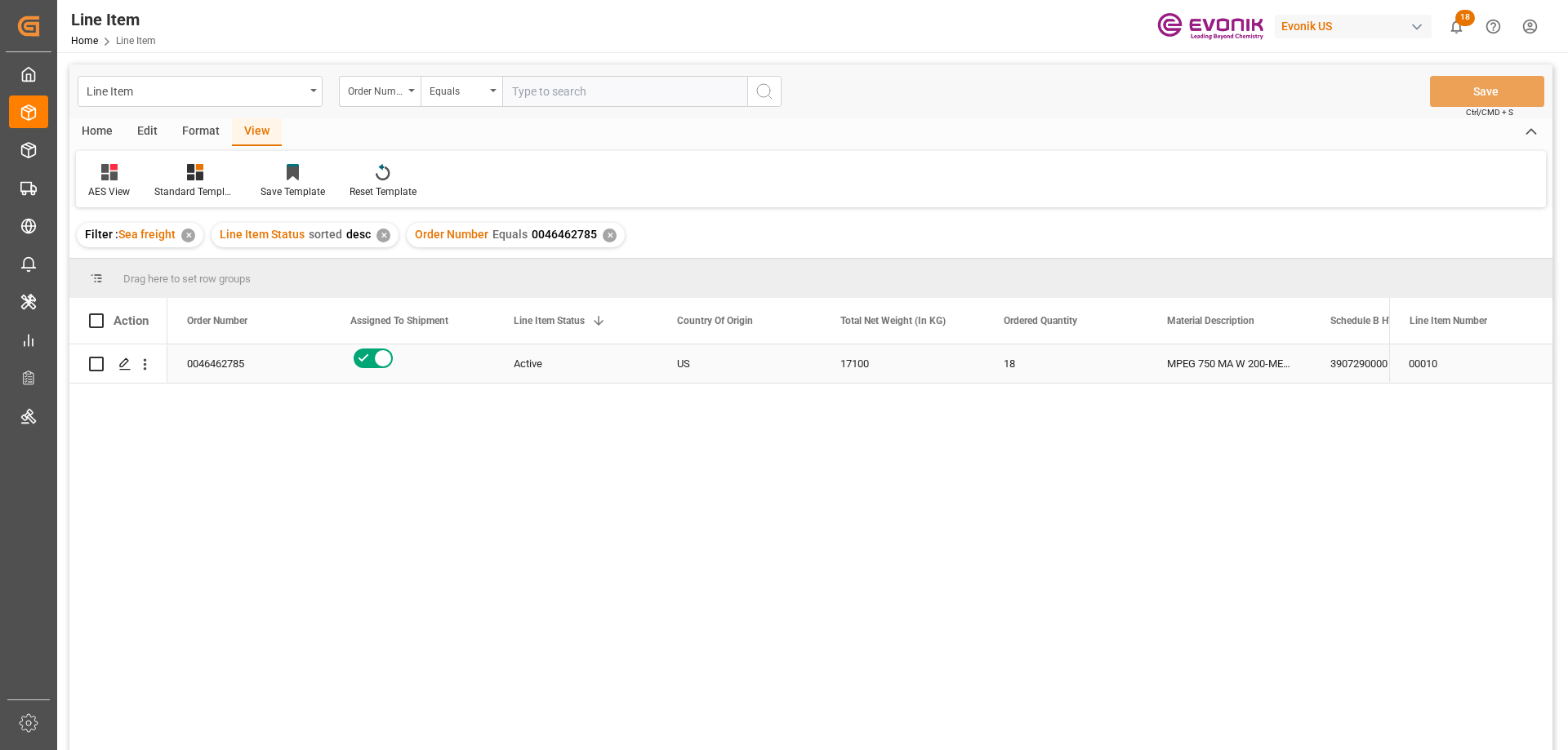
click at [244, 376] on div "0046462785" at bounding box center [249, 364] width 163 height 38
click at [1288, 355] on div "MPEG 750 MA W 200-MEHQ IBC950kg N-" at bounding box center [1228, 364] width 163 height 38
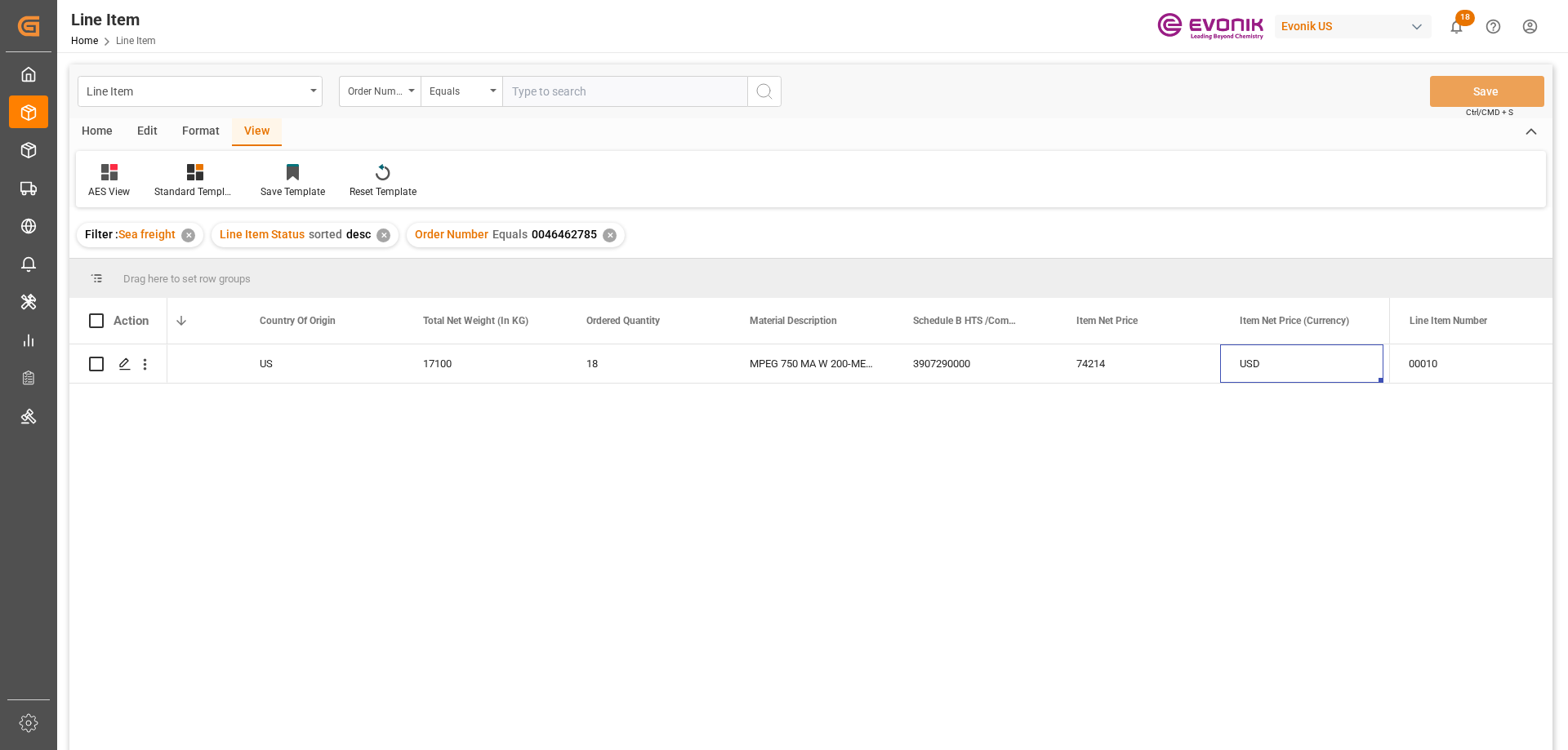
scroll to position [0, 581]
click at [264, 358] on div "17100" at bounding box center [322, 364] width 163 height 38
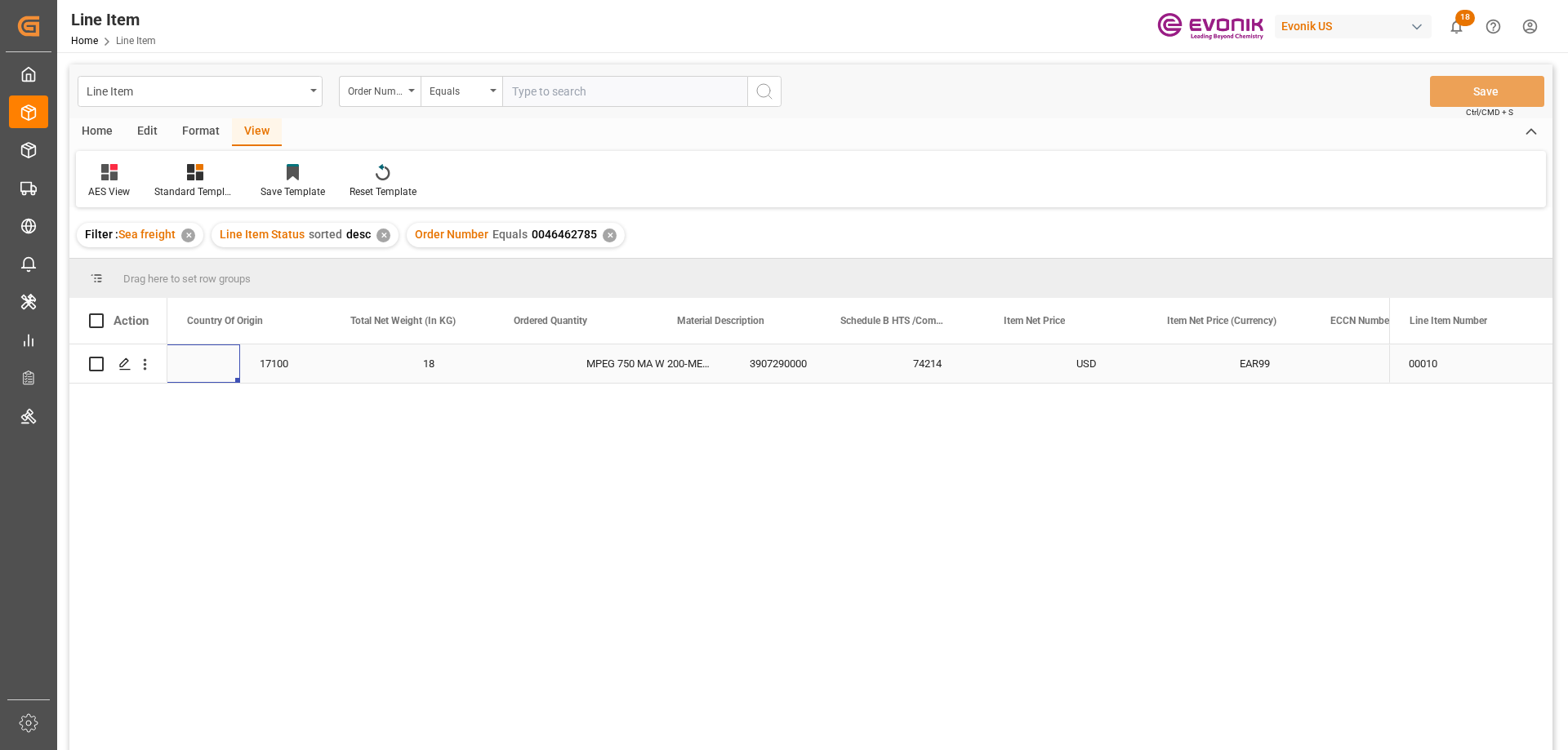
scroll to position [0, 490]
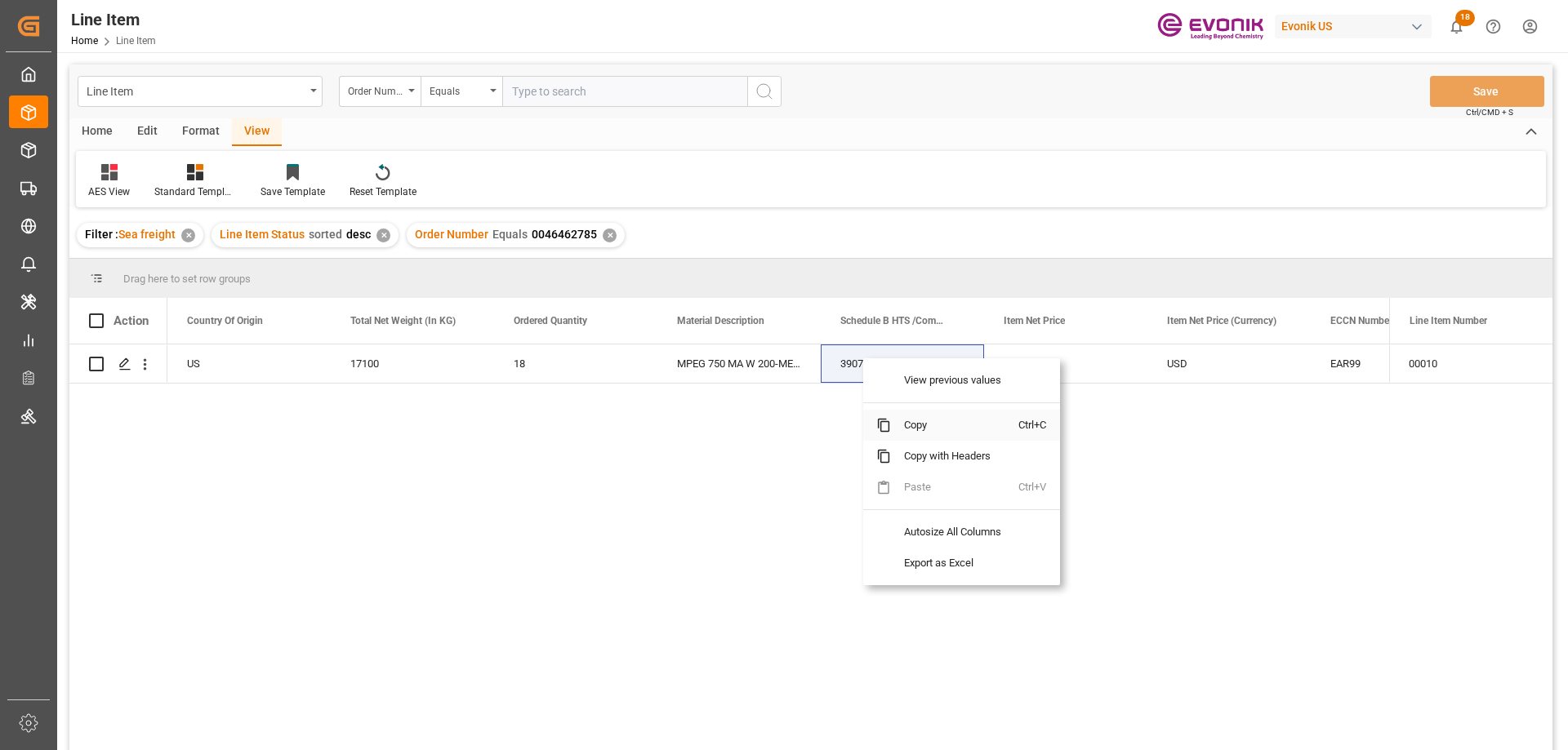
click at [921, 421] on span "Copy" at bounding box center [954, 425] width 127 height 31
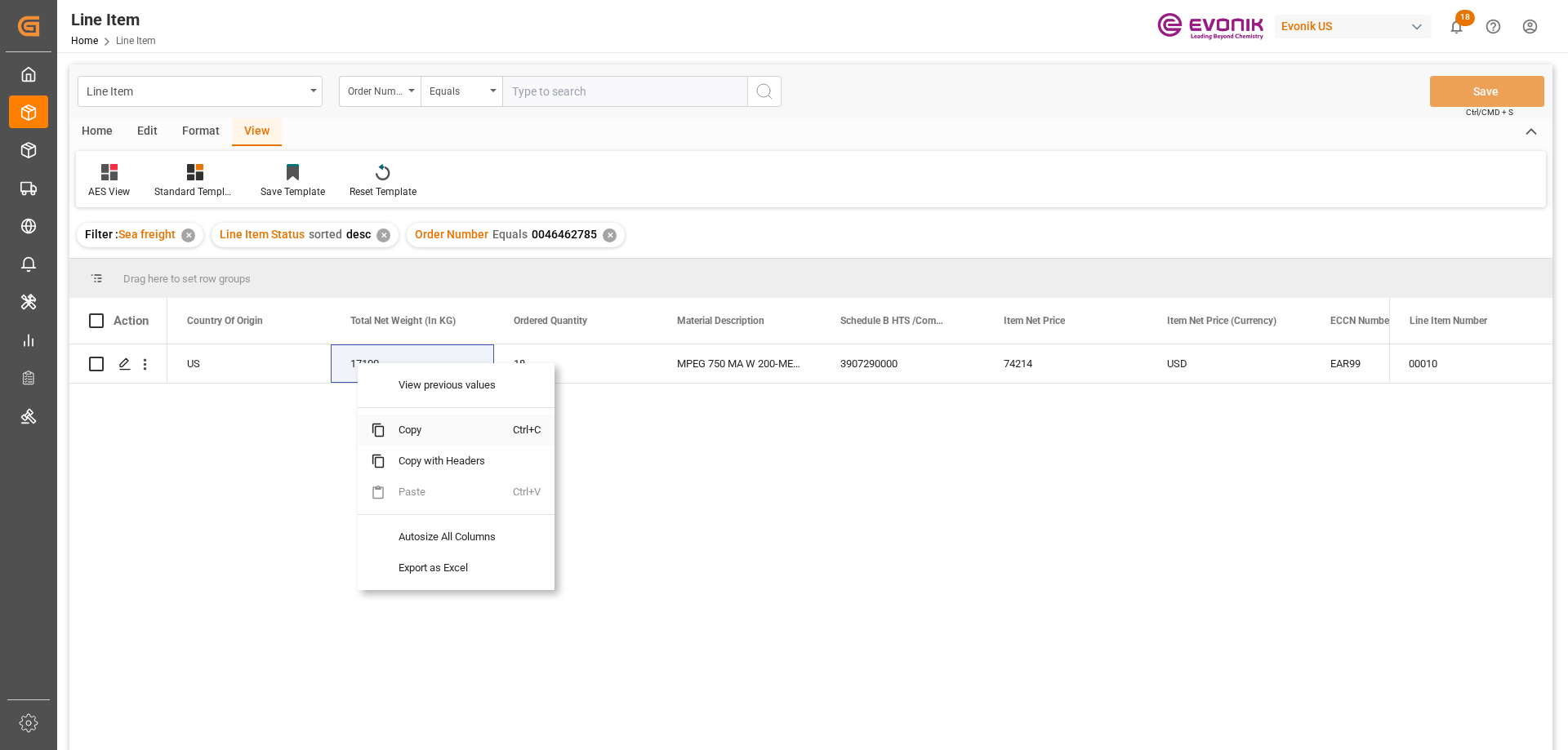
click at [409, 441] on span "Copy" at bounding box center [449, 430] width 127 height 31
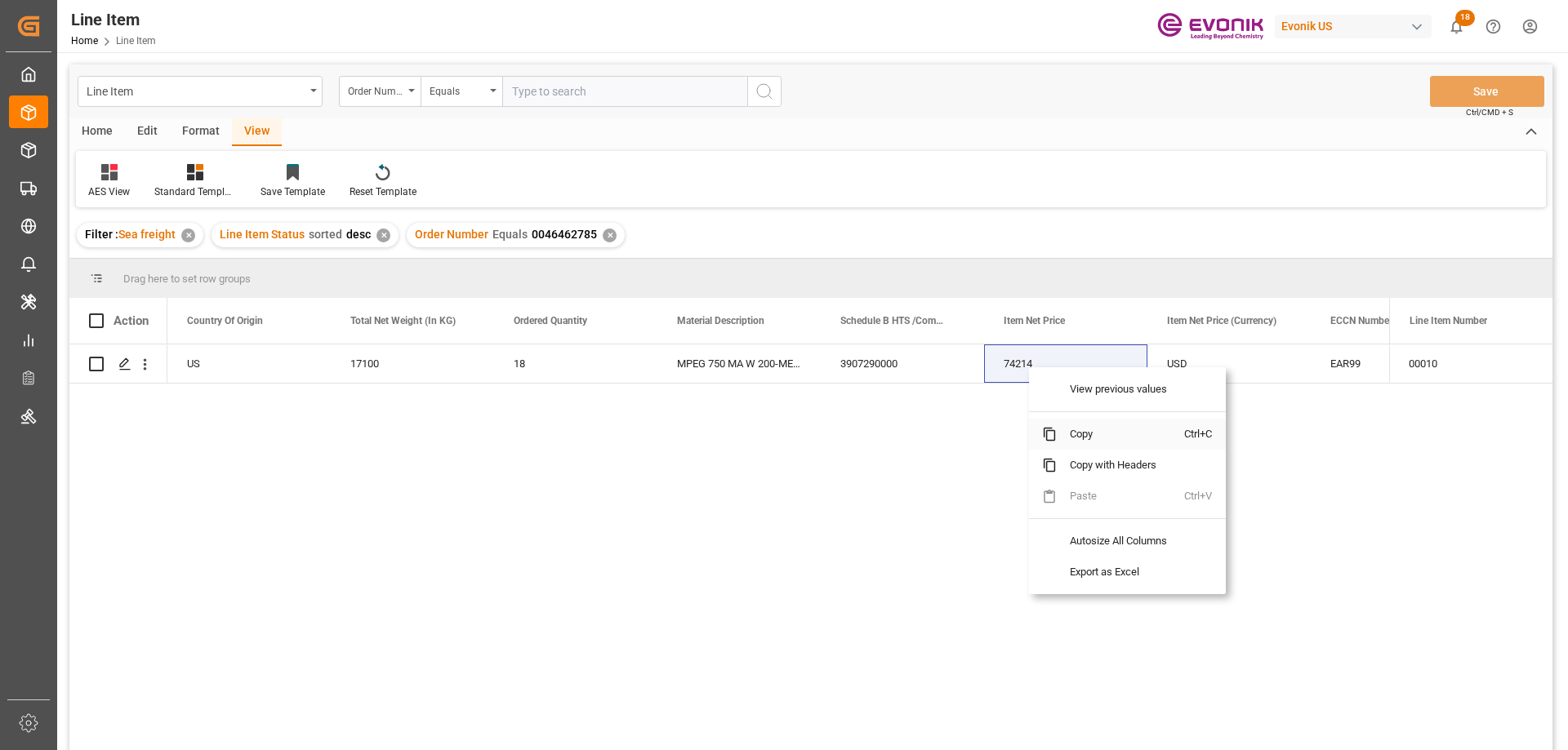
click at [1085, 427] on span "Copy" at bounding box center [1120, 435] width 127 height 31
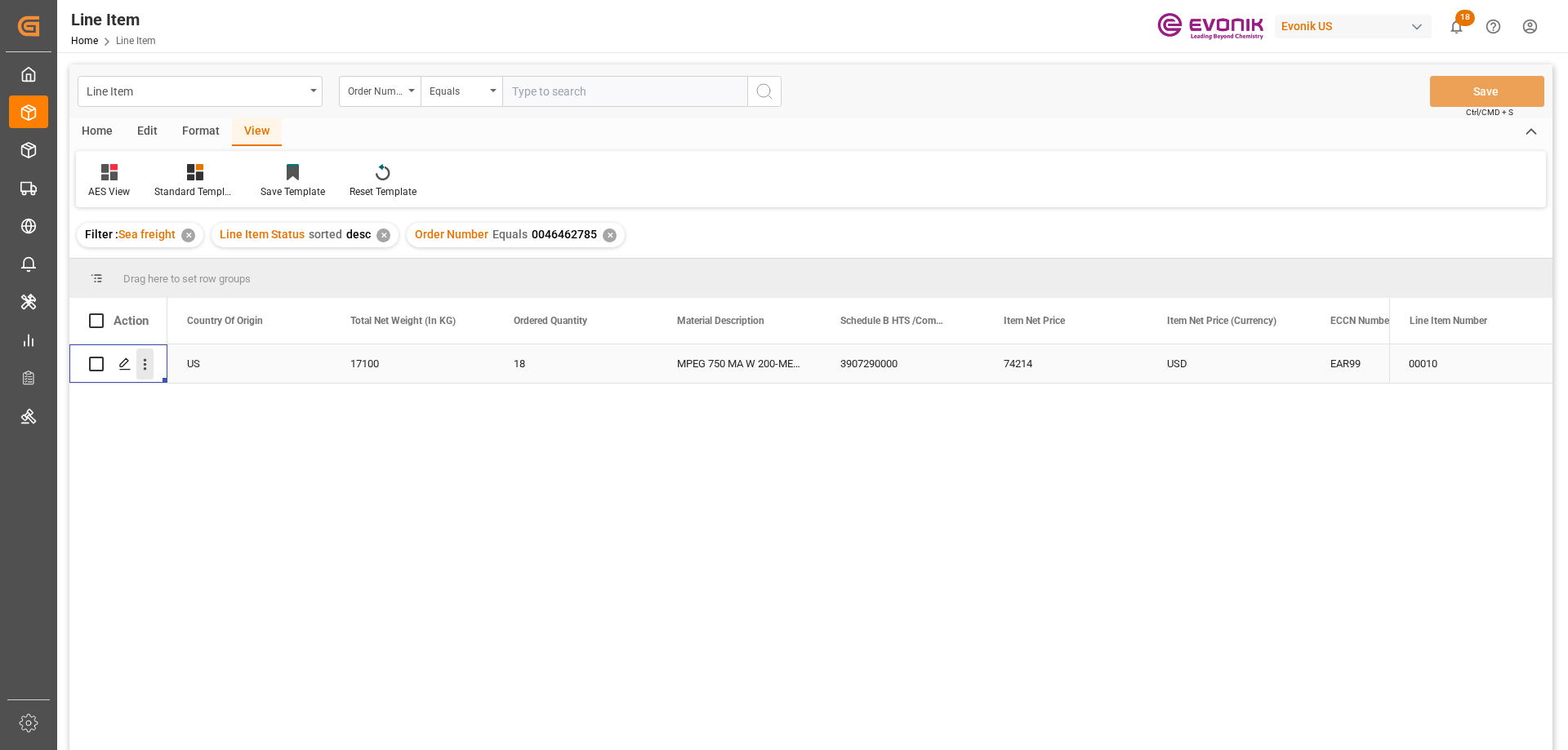
click at [145, 356] on icon "open menu" at bounding box center [145, 365] width 17 height 17
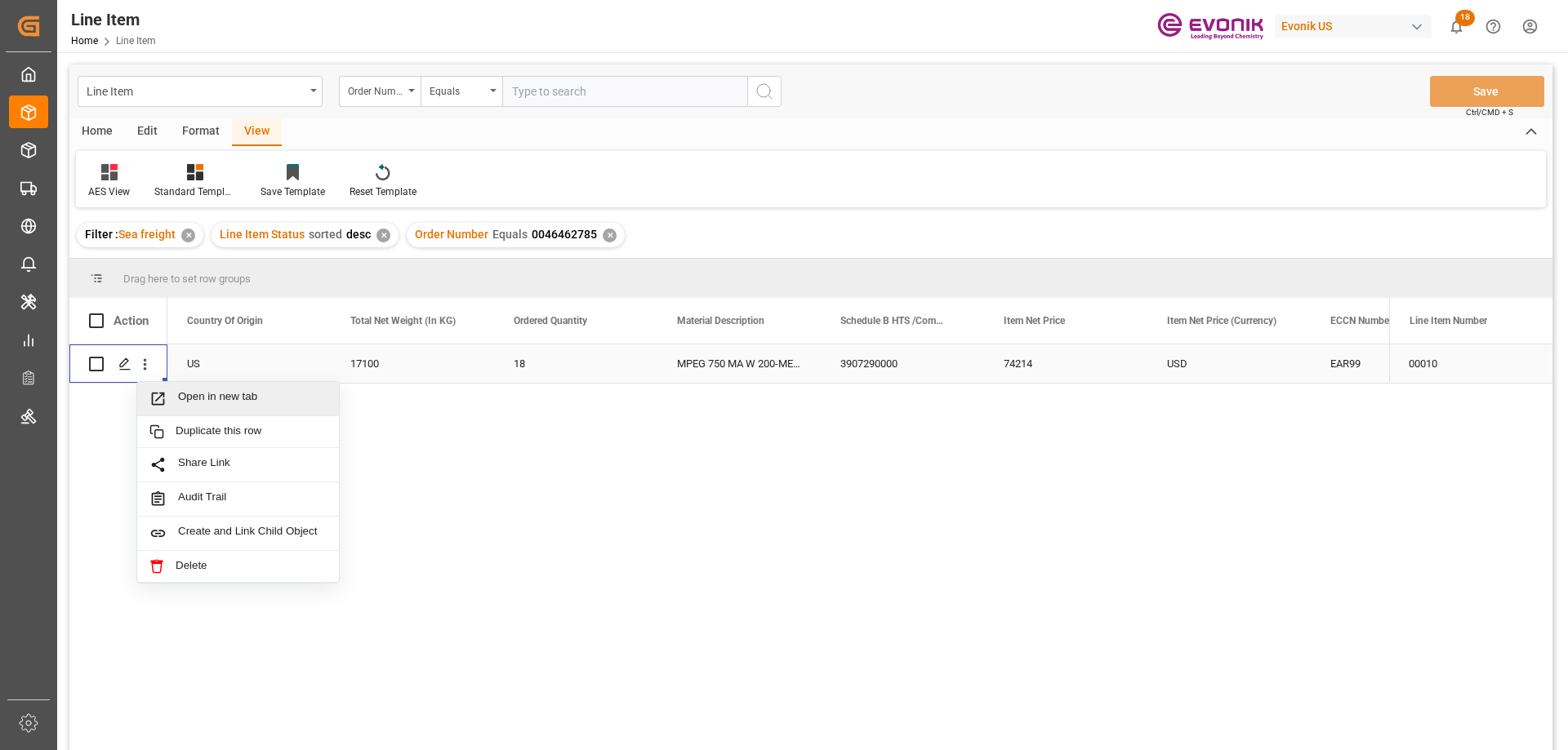
click at [194, 394] on span "Open in new tab" at bounding box center [252, 399] width 149 height 17
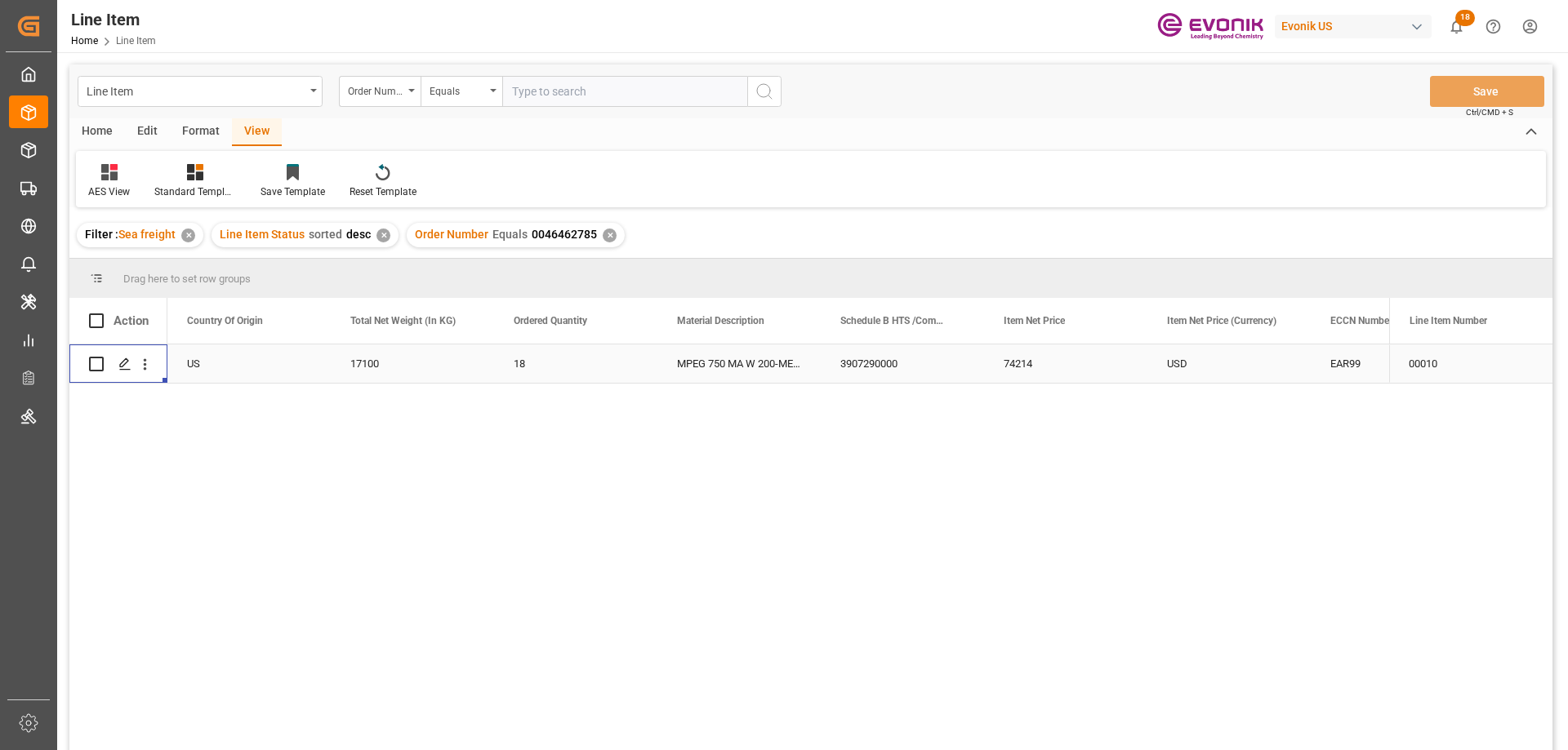
click at [591, 74] on div "Line Item Order Number Equals Save Ctrl/CMD + S" at bounding box center [811, 92] width 1483 height 54
click at [588, 90] on input "text" at bounding box center [624, 92] width 245 height 31
paste input "0046470964"
type input "0046470964"
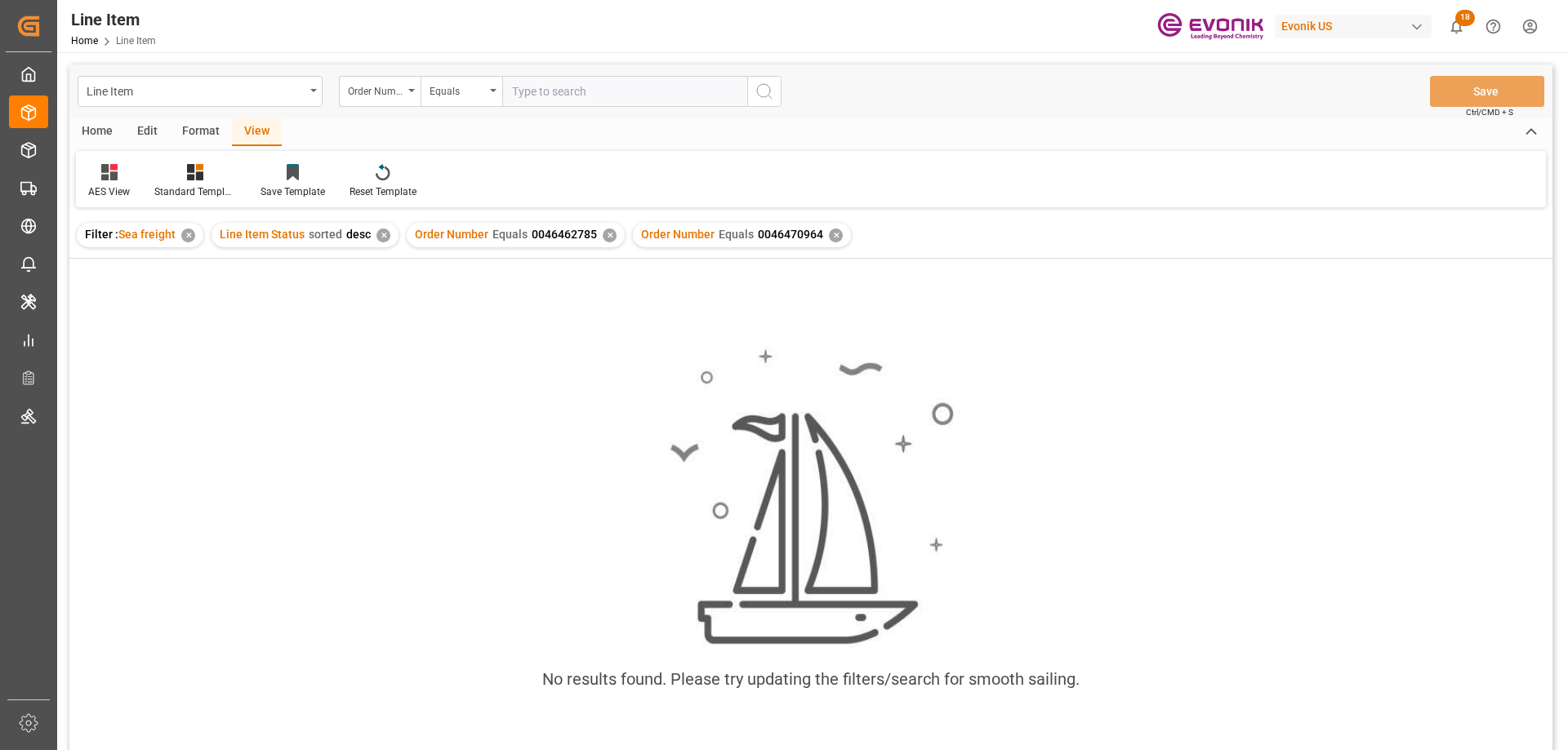
click at [605, 238] on div "✕" at bounding box center [609, 236] width 14 height 14
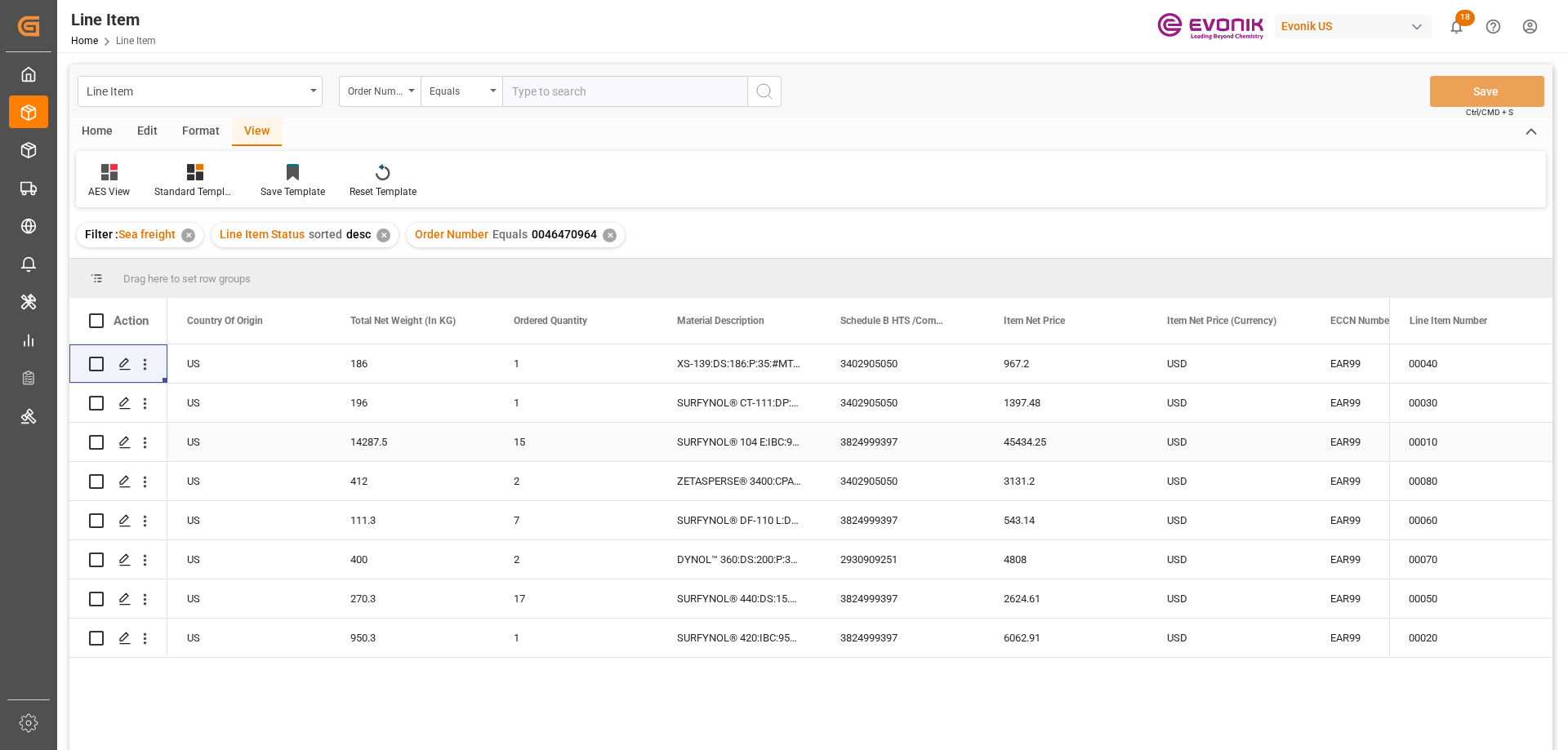
click at [287, 451] on div "US" at bounding box center [249, 442] width 163 height 38
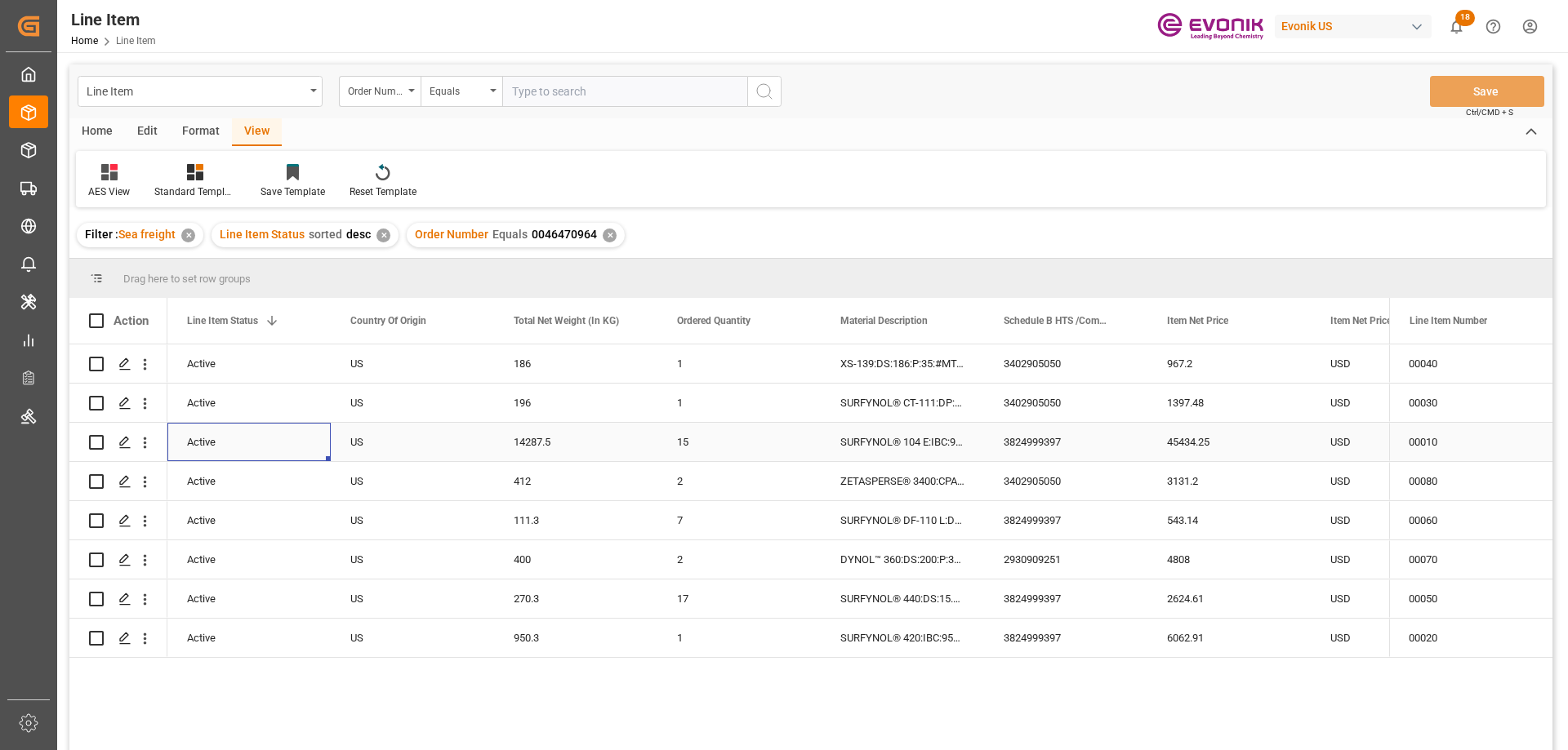
click at [1354, 432] on div "USD" at bounding box center [1392, 442] width 163 height 38
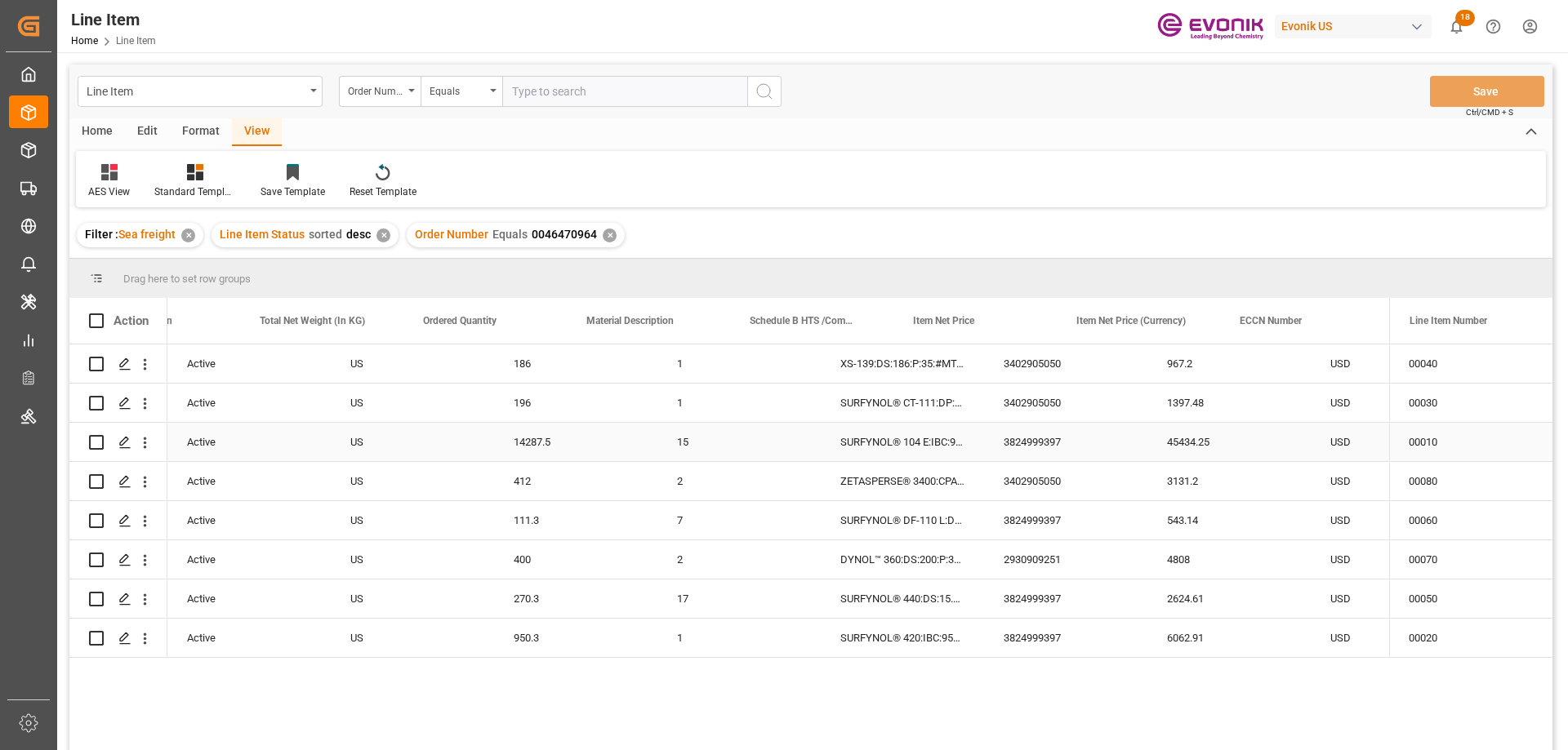
scroll to position [0, 581]
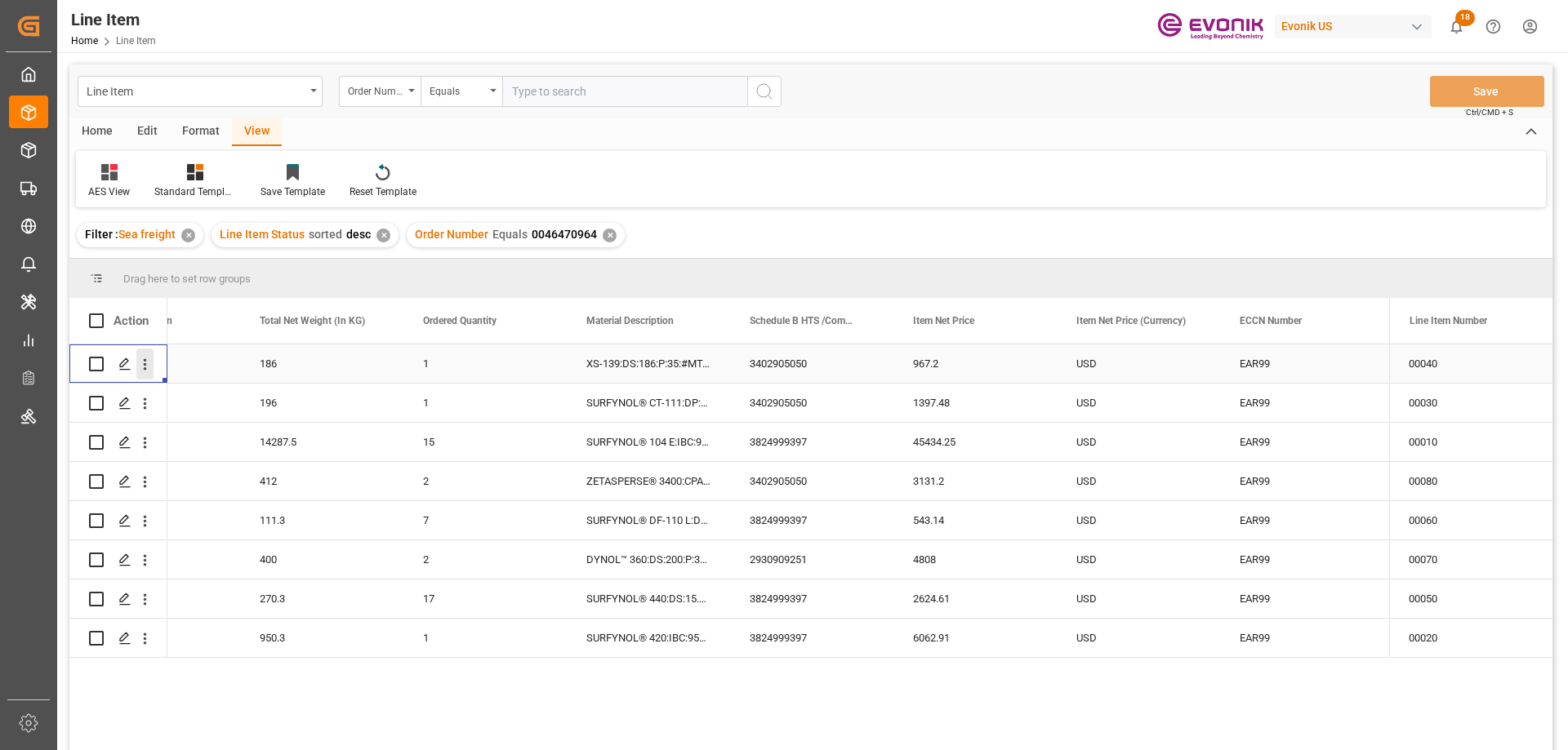
click at [146, 365] on icon "open menu" at bounding box center [145, 365] width 3 height 11
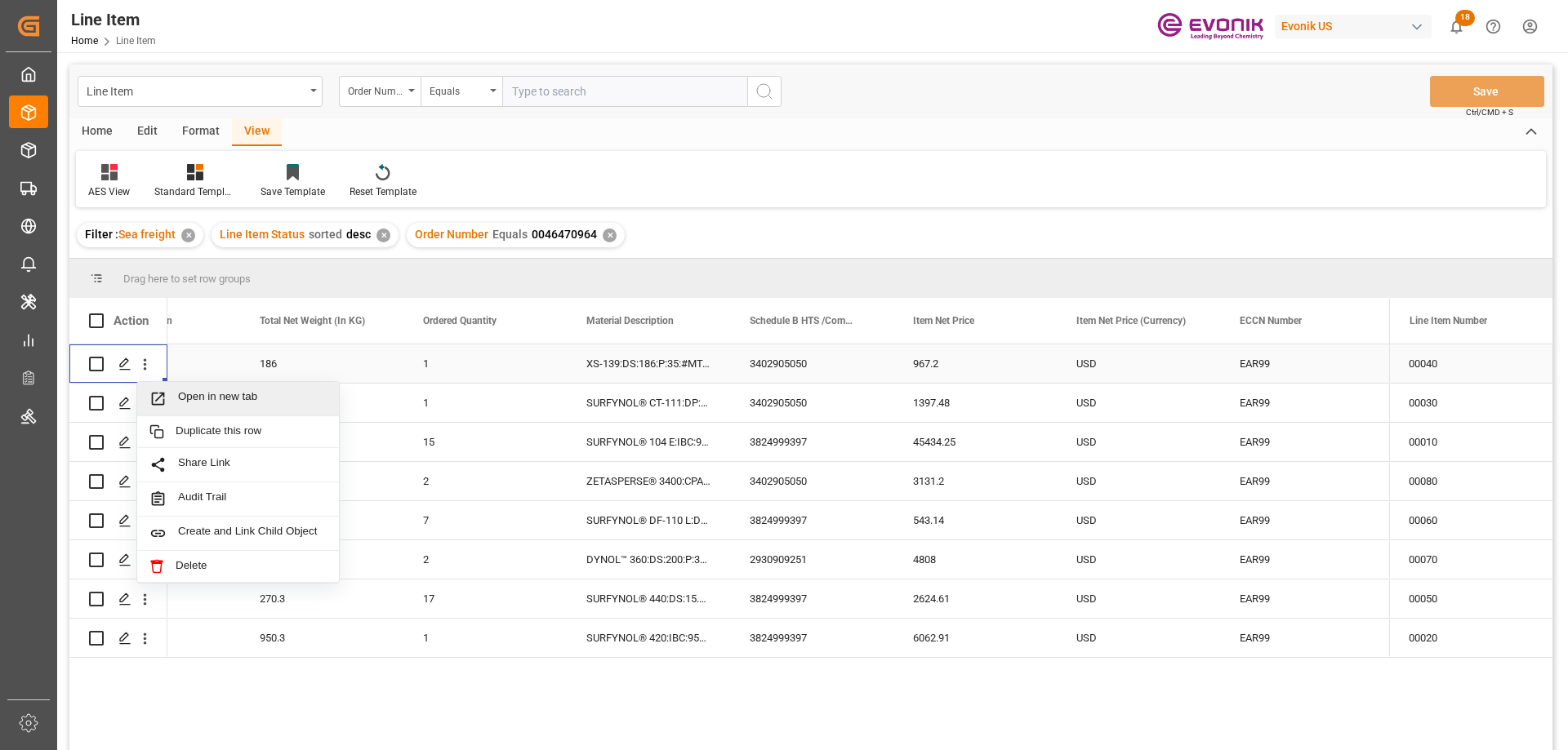
click at [196, 402] on span "Open in new tab" at bounding box center [252, 399] width 149 height 17
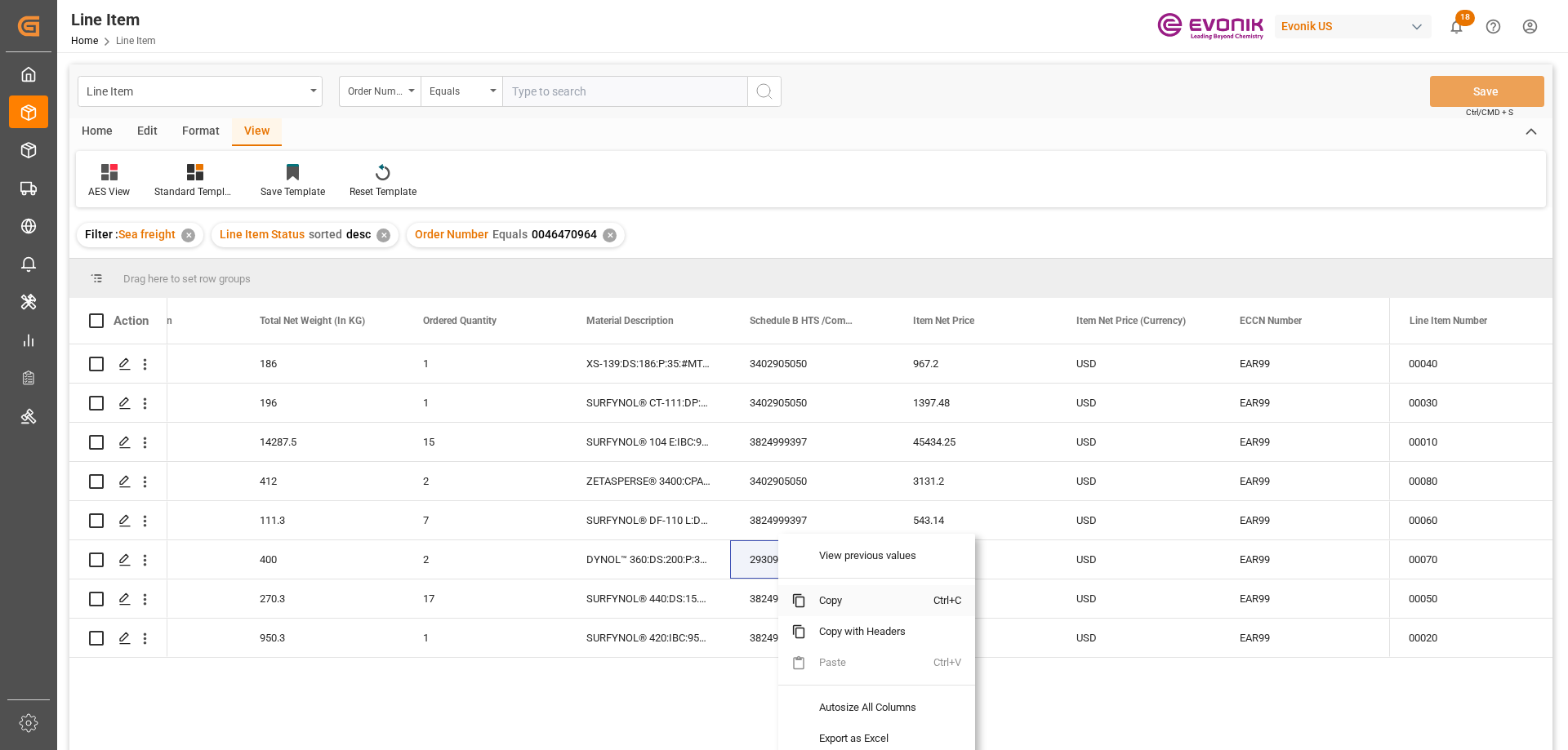
click at [828, 603] on span "Copy" at bounding box center [869, 601] width 127 height 31
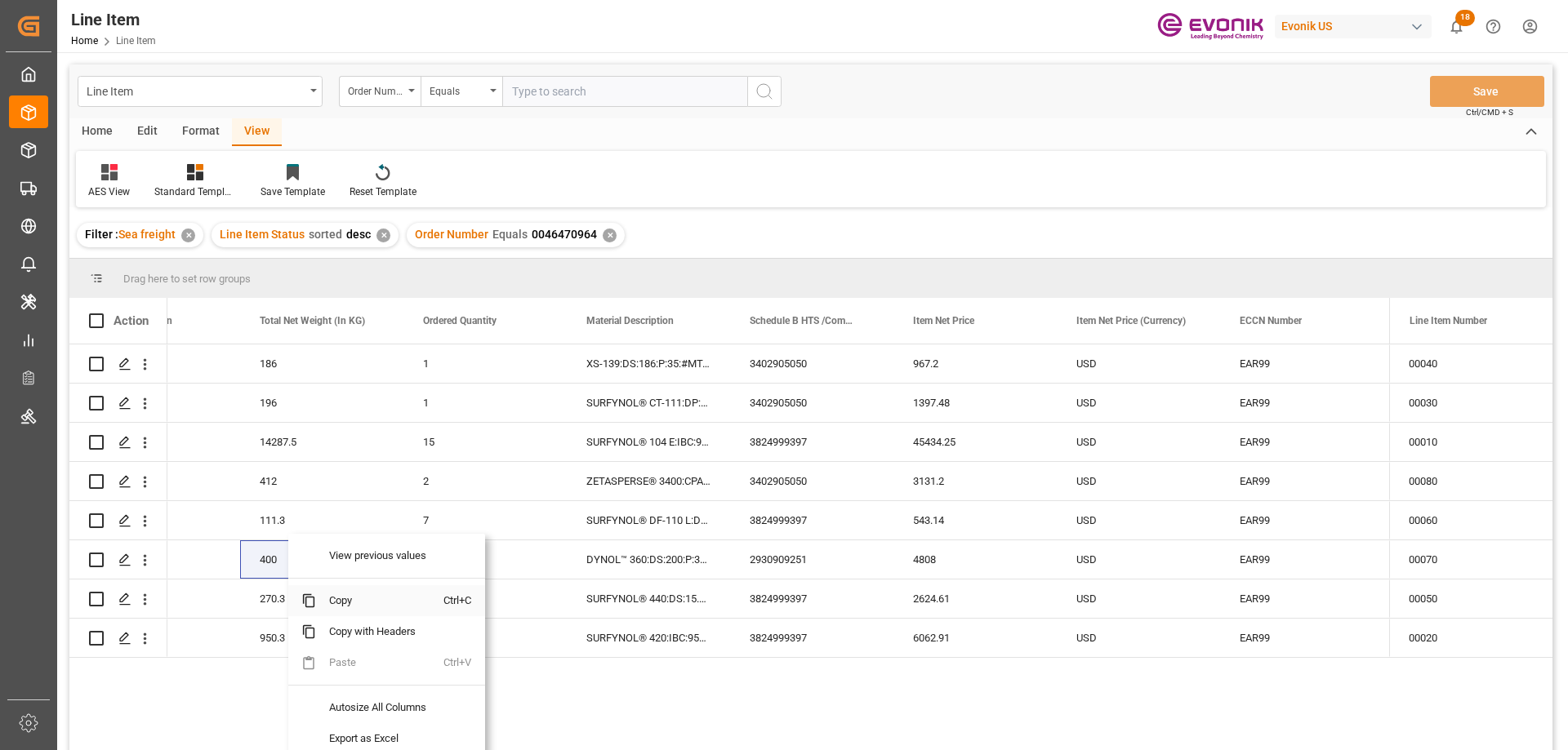
click at [343, 596] on span "Copy" at bounding box center [379, 601] width 127 height 31
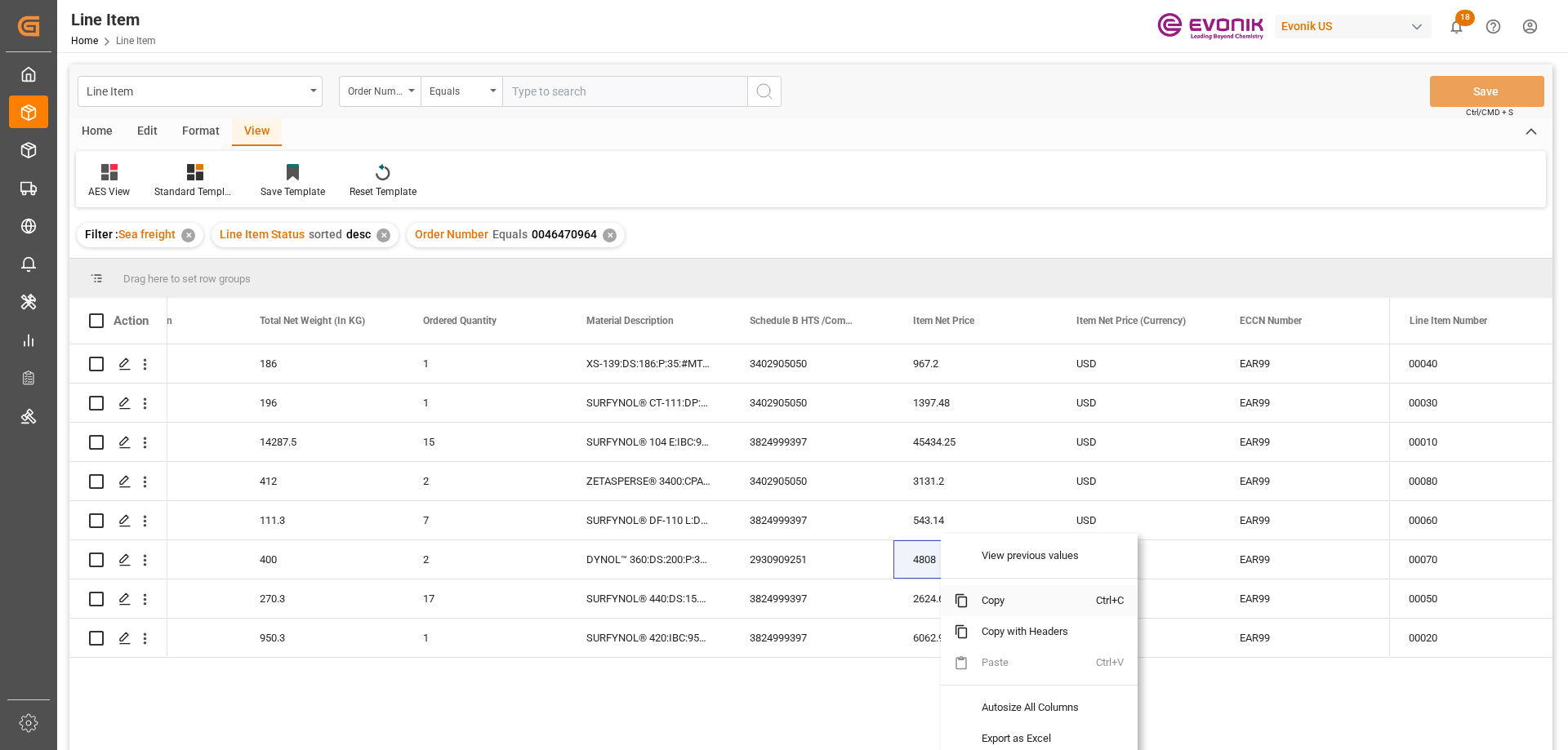
click at [989, 602] on span "Copy" at bounding box center [1031, 601] width 127 height 31
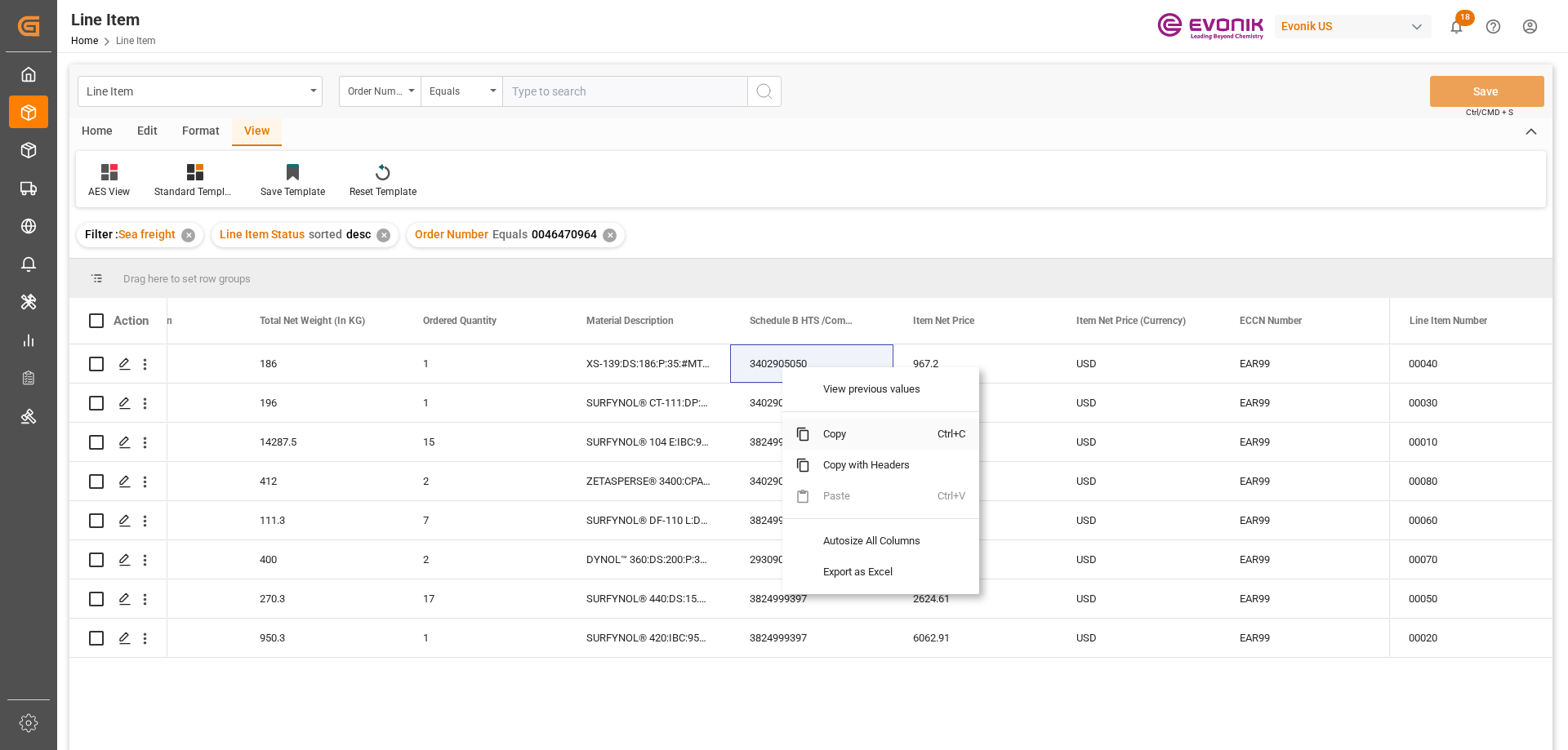
click at [834, 426] on span "Copy" at bounding box center [873, 435] width 127 height 31
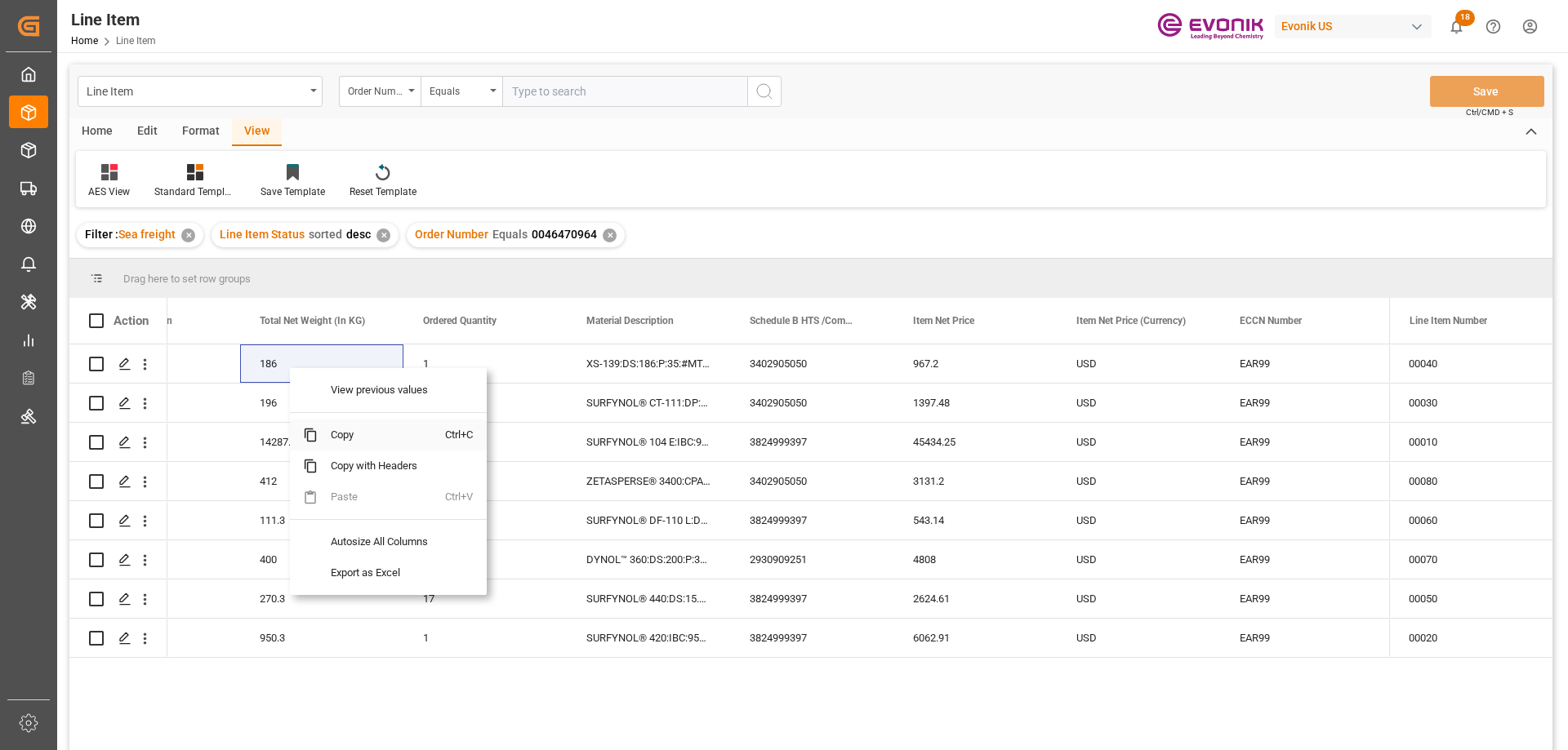
click at [356, 436] on span "Copy" at bounding box center [381, 435] width 127 height 31
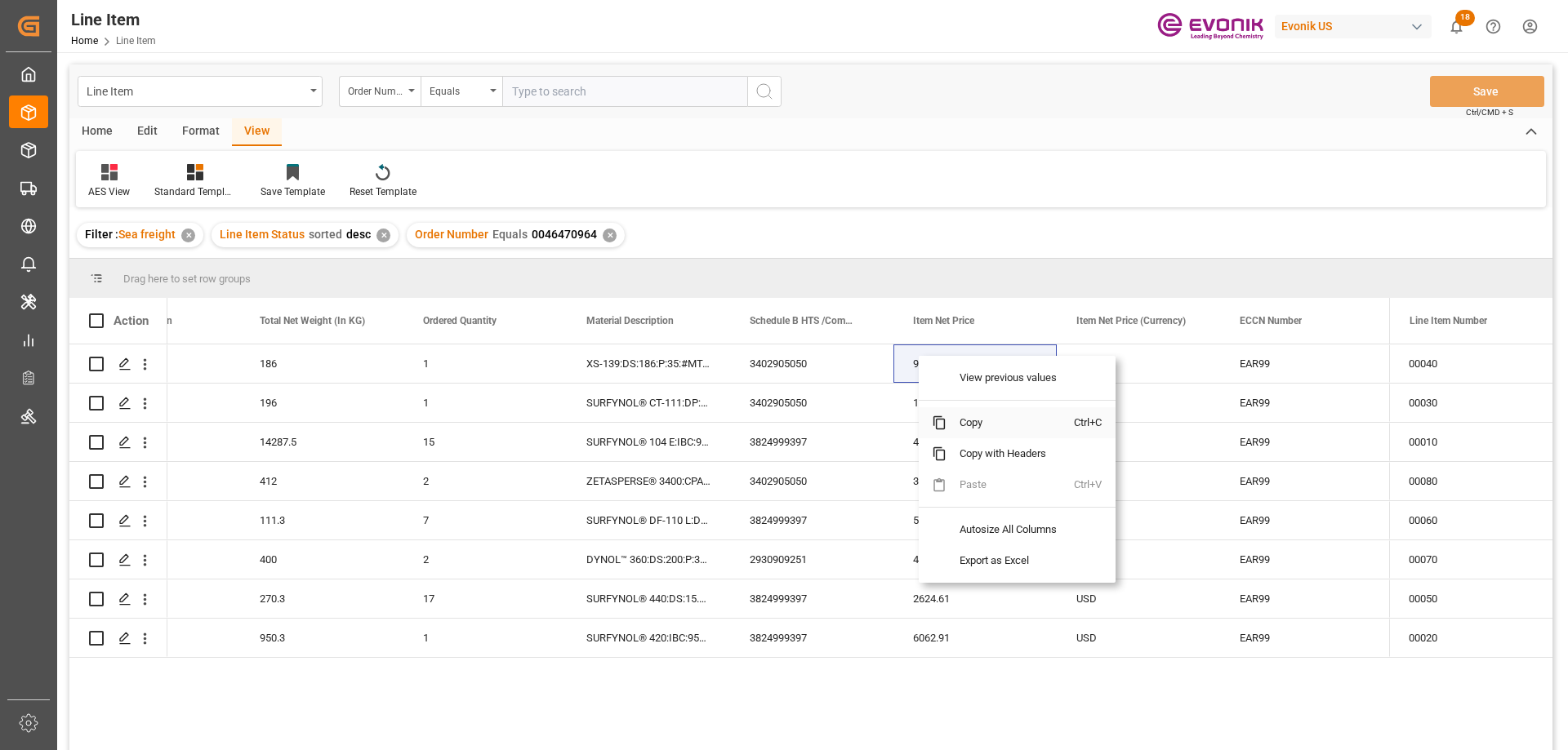
click at [972, 423] on span "Copy" at bounding box center [1010, 423] width 127 height 31
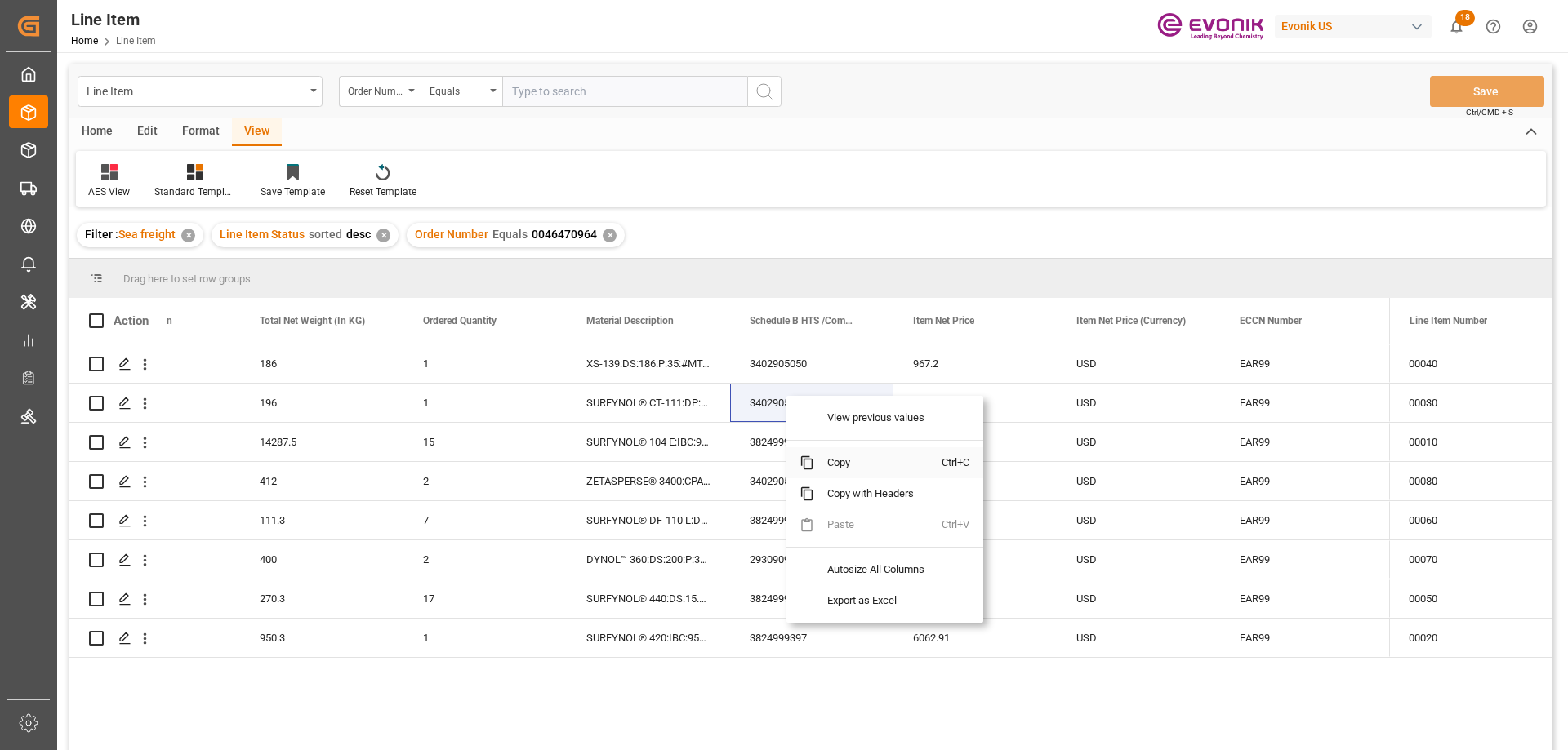
click at [840, 461] on span "Copy" at bounding box center [877, 463] width 127 height 31
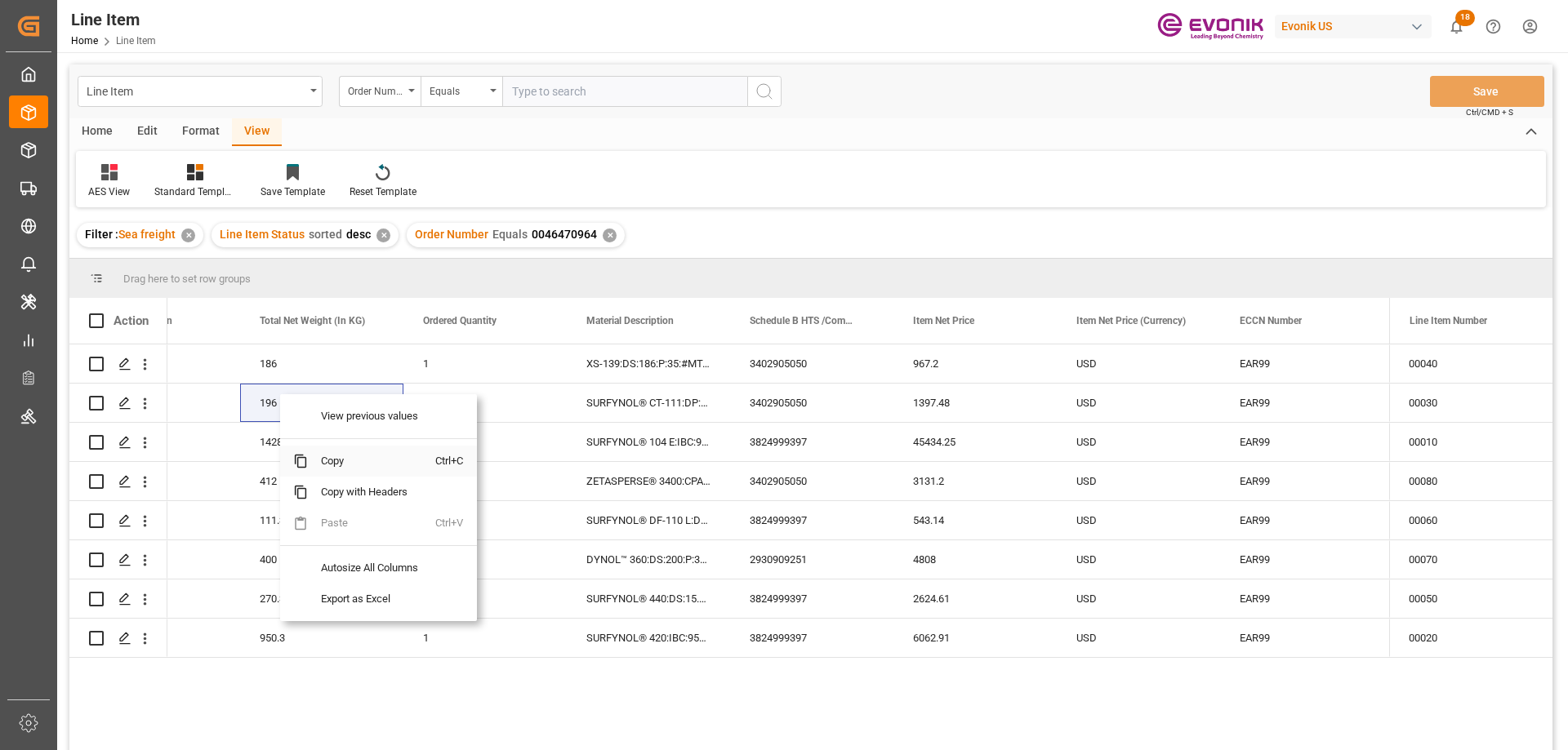
click at [341, 457] on span "Copy" at bounding box center [371, 461] width 127 height 31
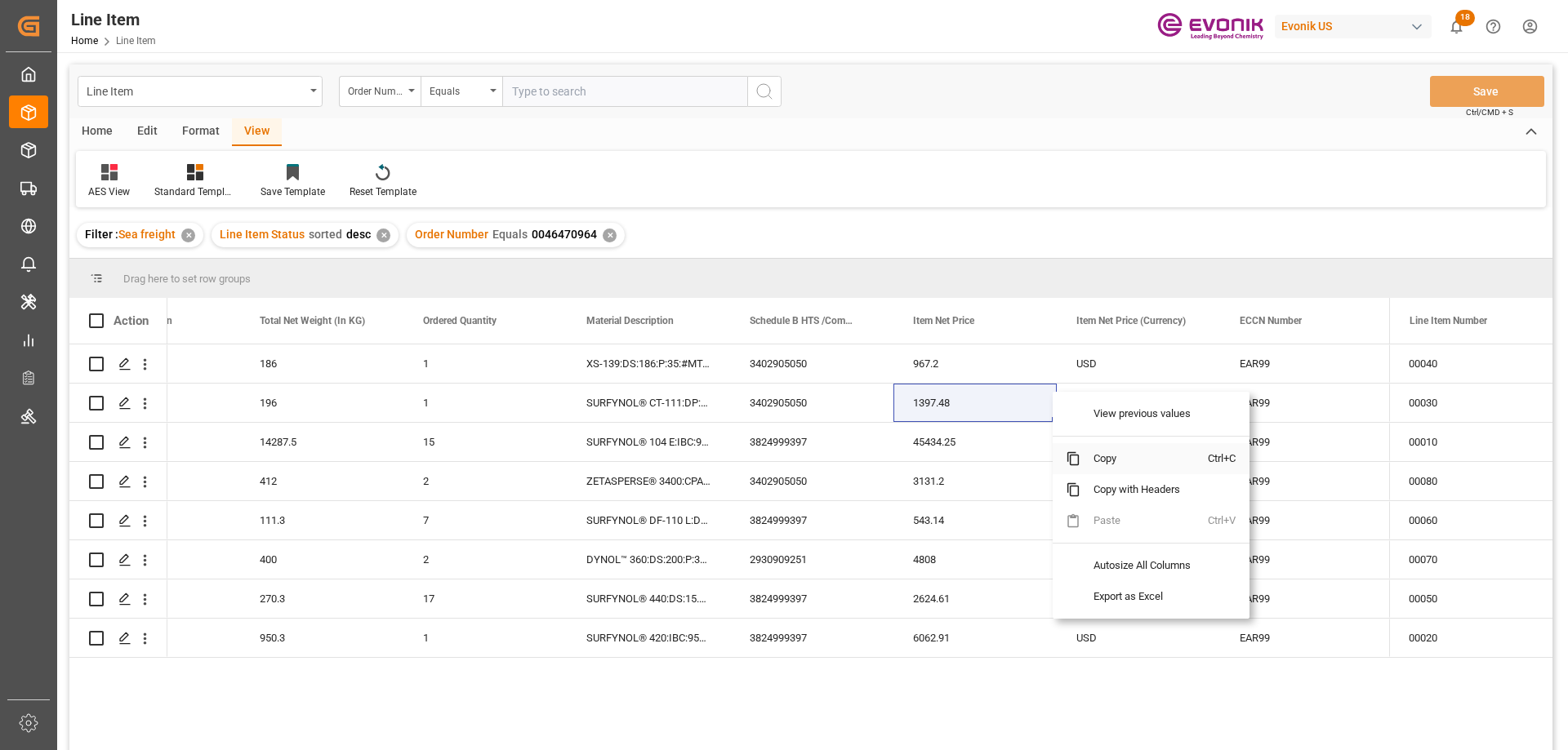
click at [1087, 463] on span "Copy" at bounding box center [1144, 459] width 127 height 31
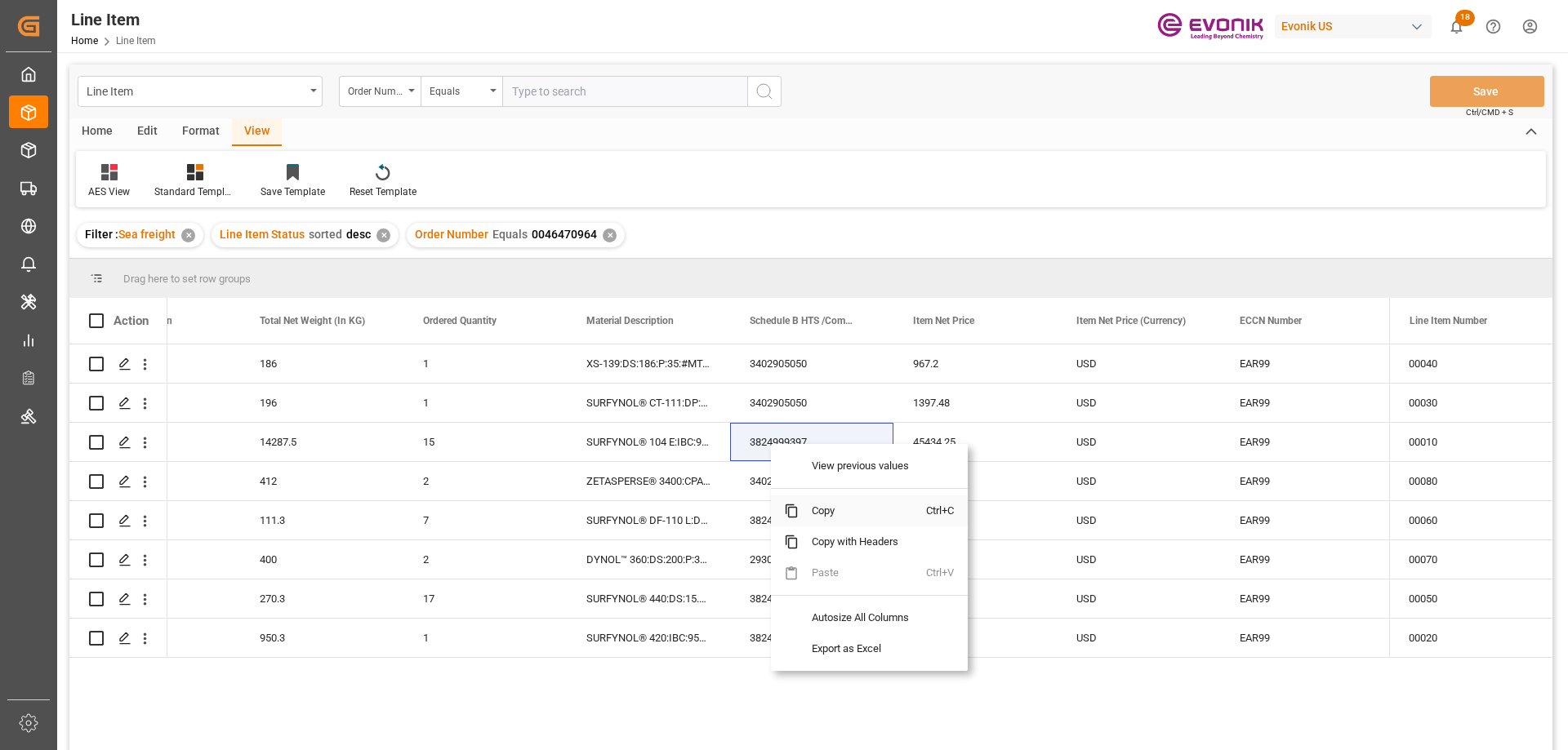
click at [817, 504] on span "Copy" at bounding box center [862, 511] width 127 height 31
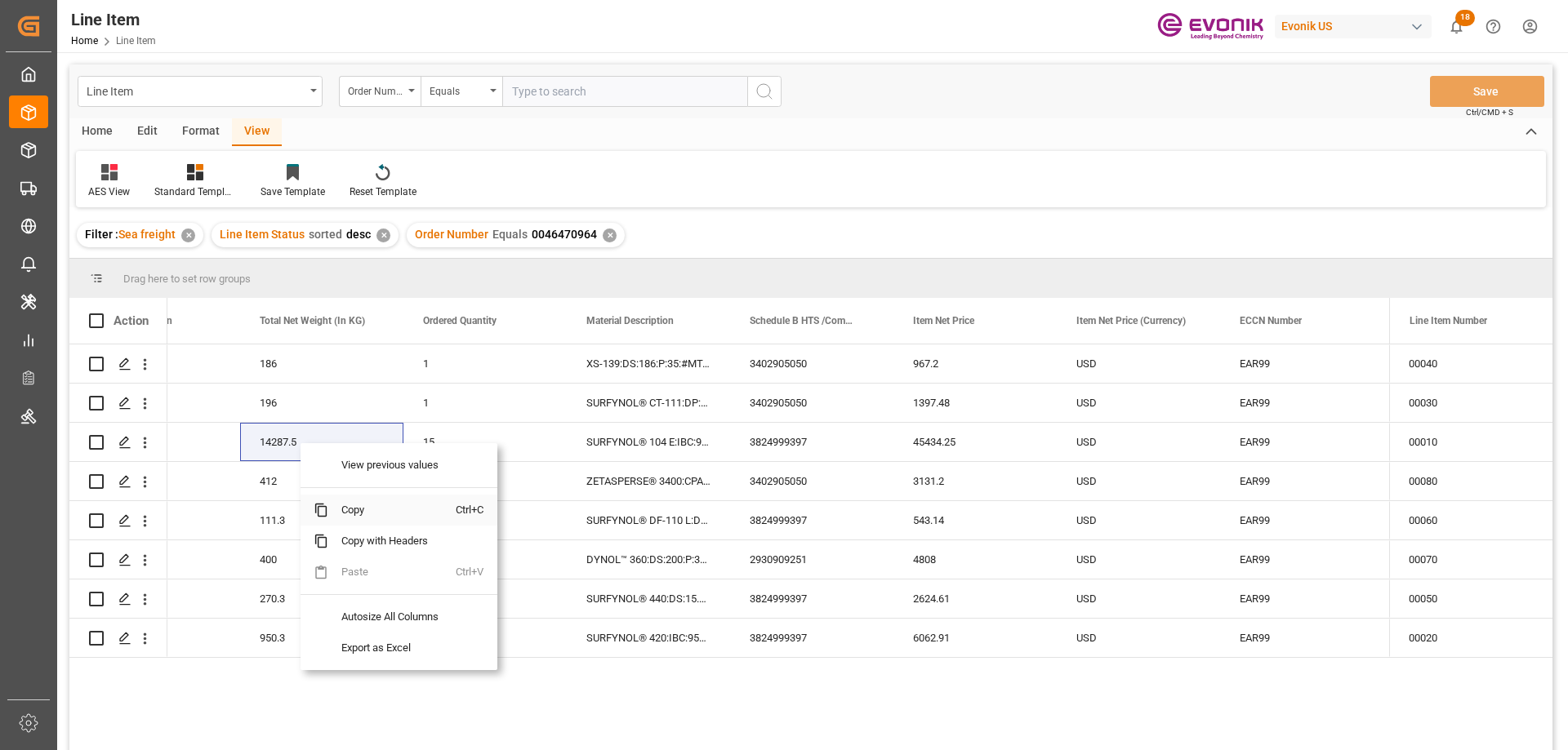
click at [359, 519] on span "Copy" at bounding box center [392, 511] width 127 height 31
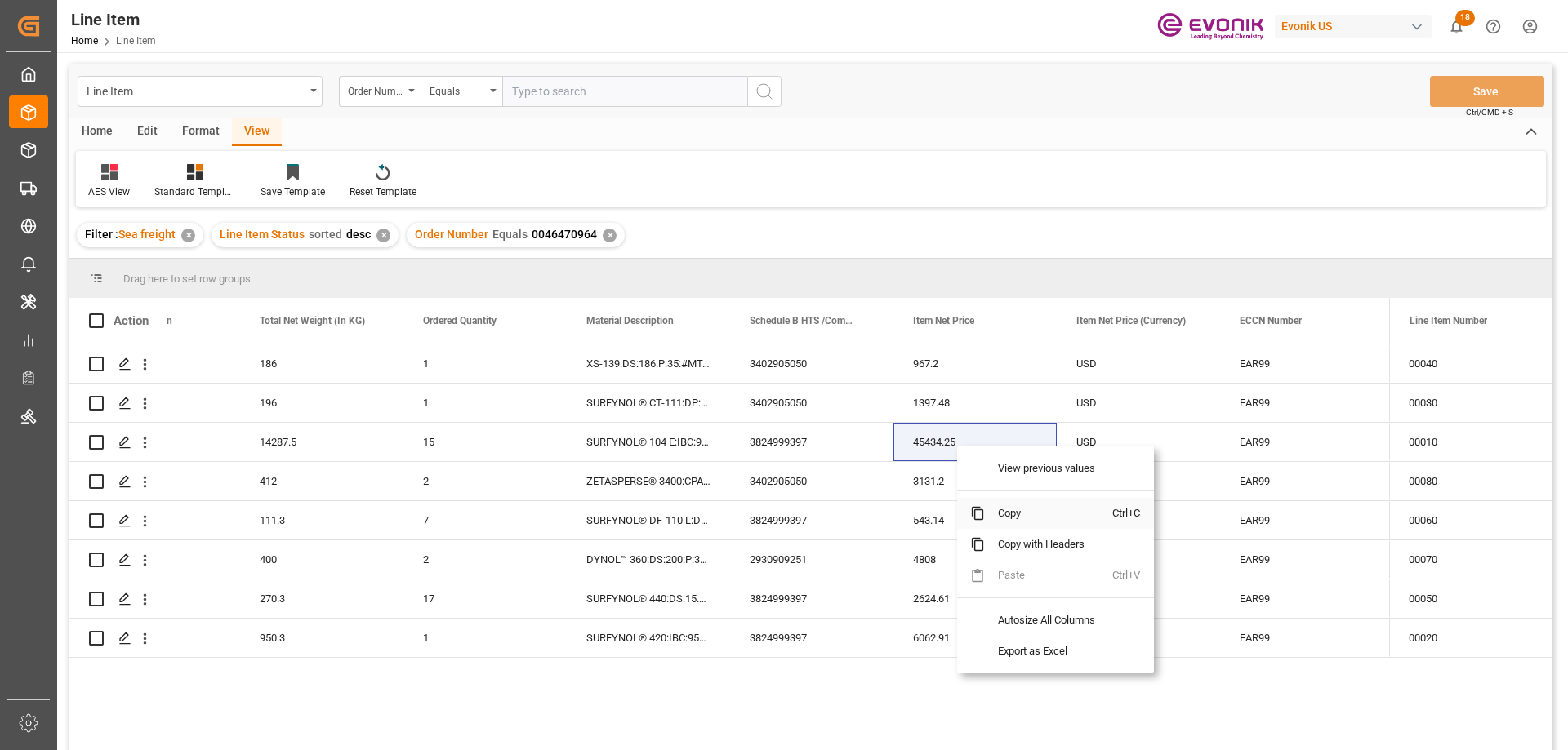
click at [1013, 521] on span "Copy" at bounding box center [1048, 513] width 127 height 31
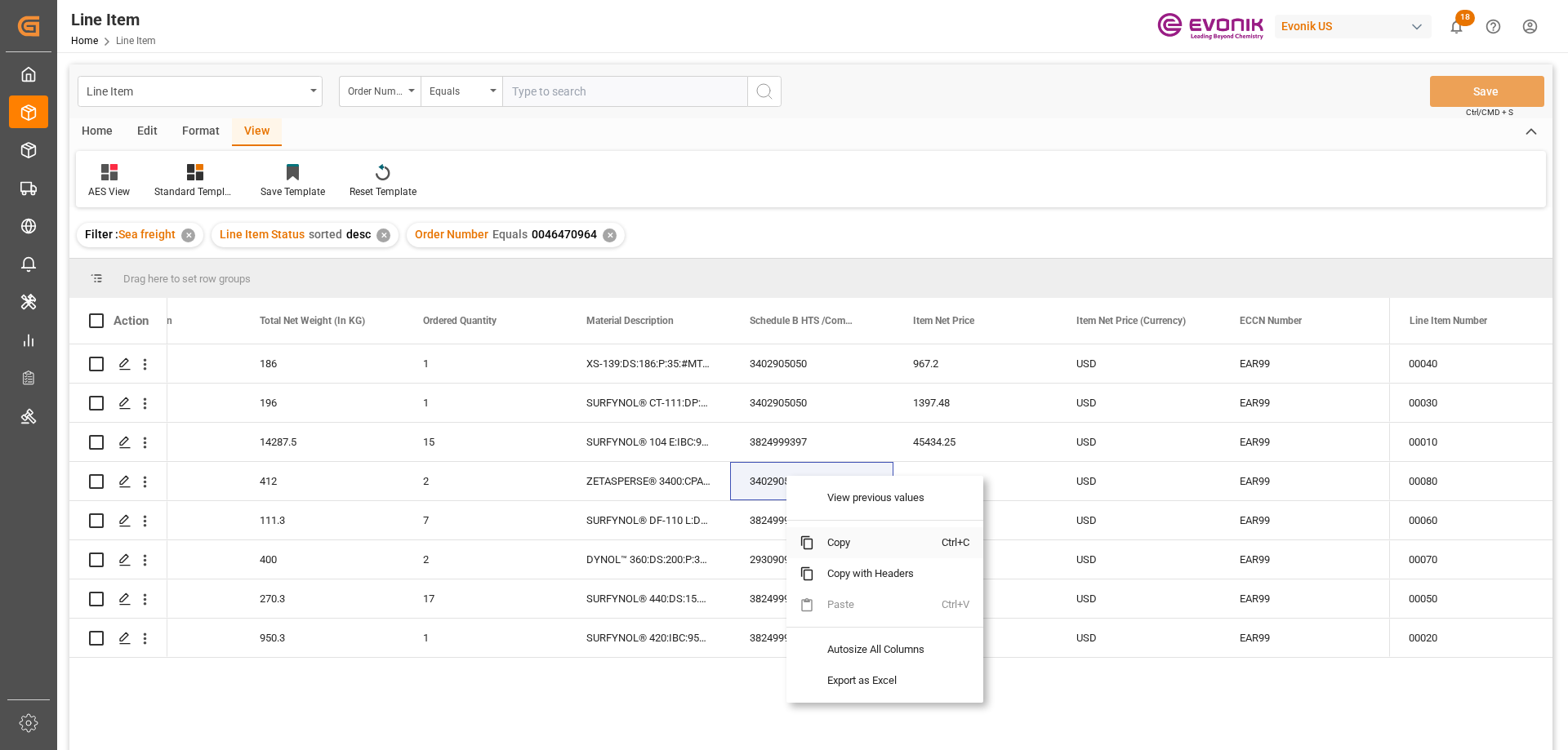
click at [834, 541] on span "Copy" at bounding box center [877, 543] width 127 height 31
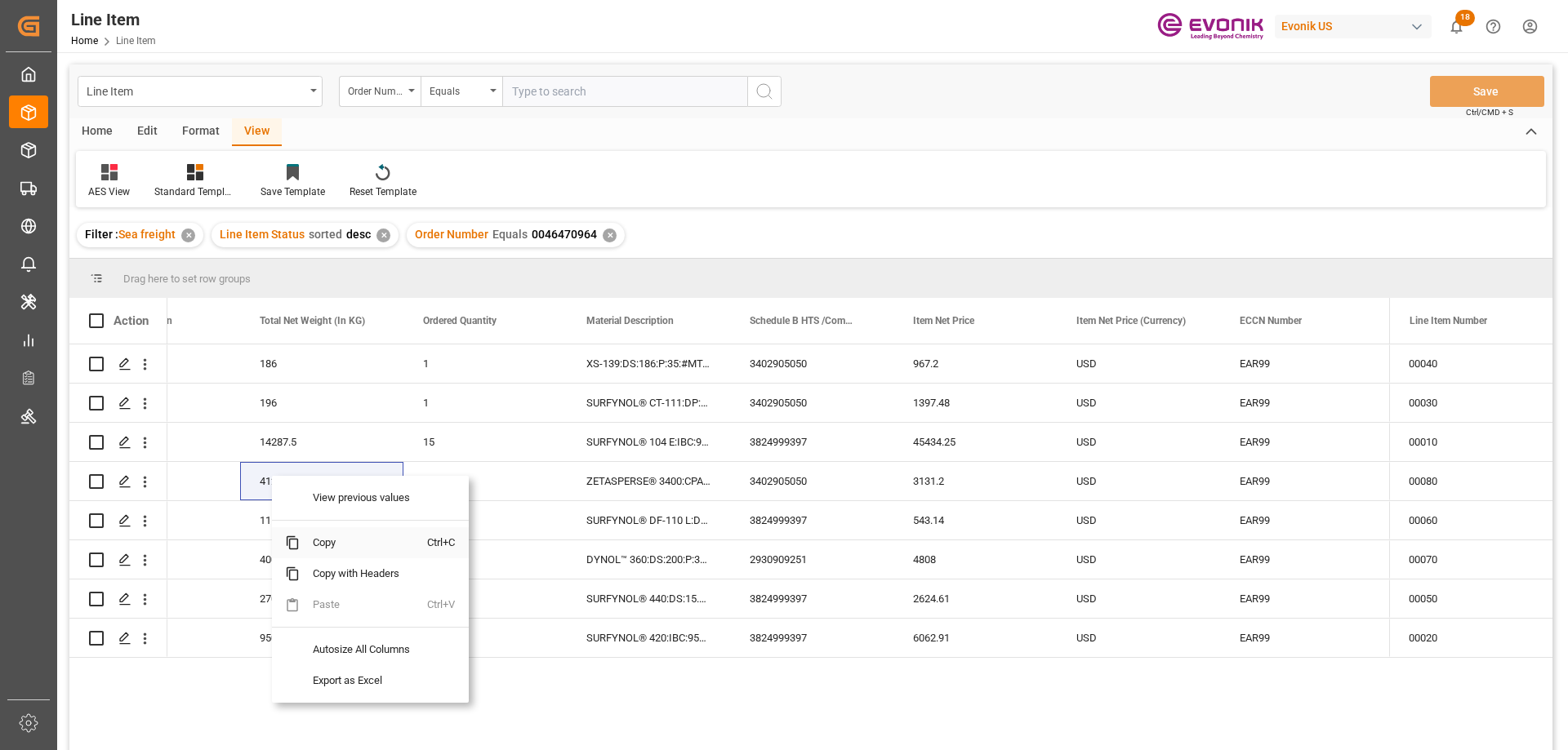
click at [330, 541] on span "Copy" at bounding box center [363, 543] width 127 height 31
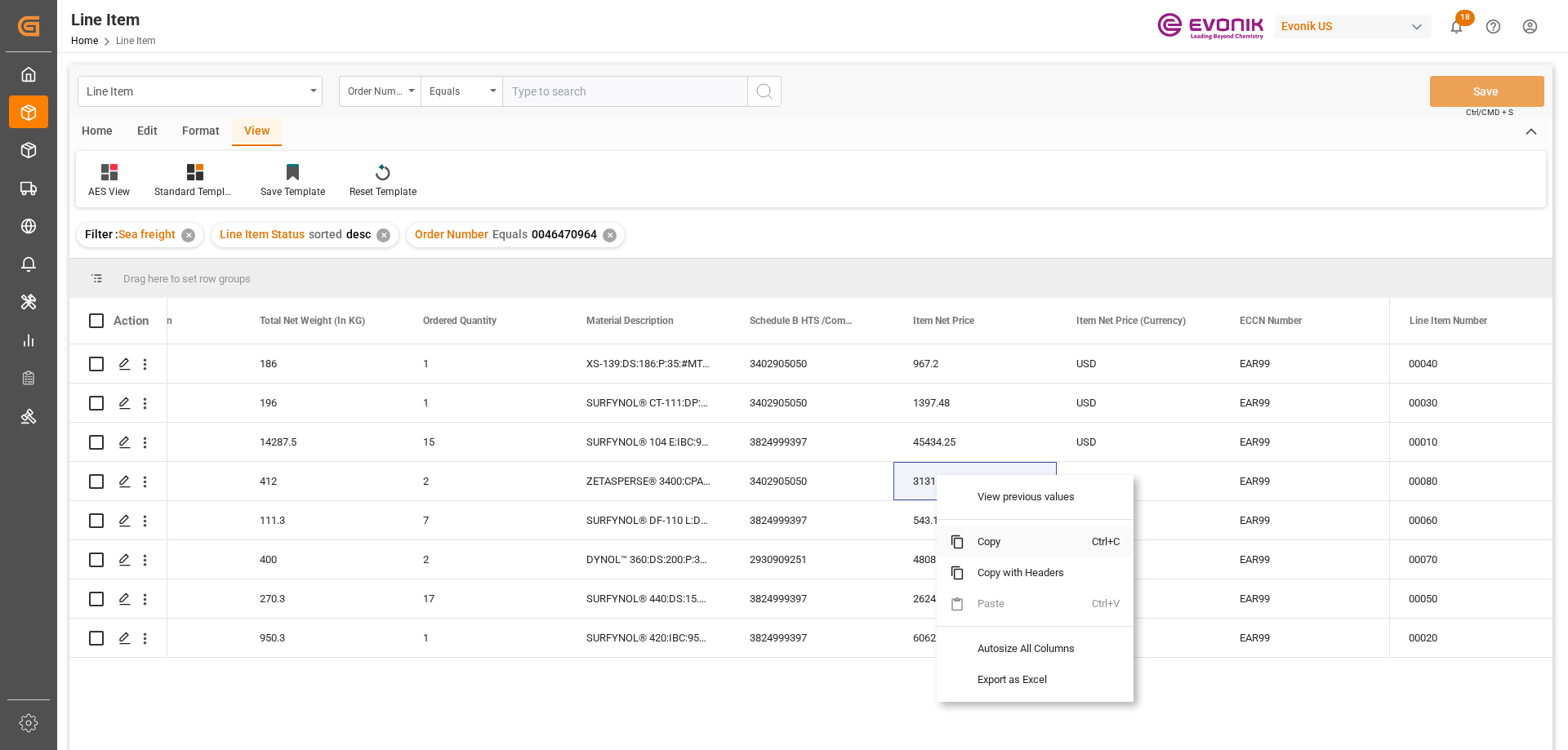
click at [989, 537] on span "Copy" at bounding box center [1028, 542] width 127 height 31
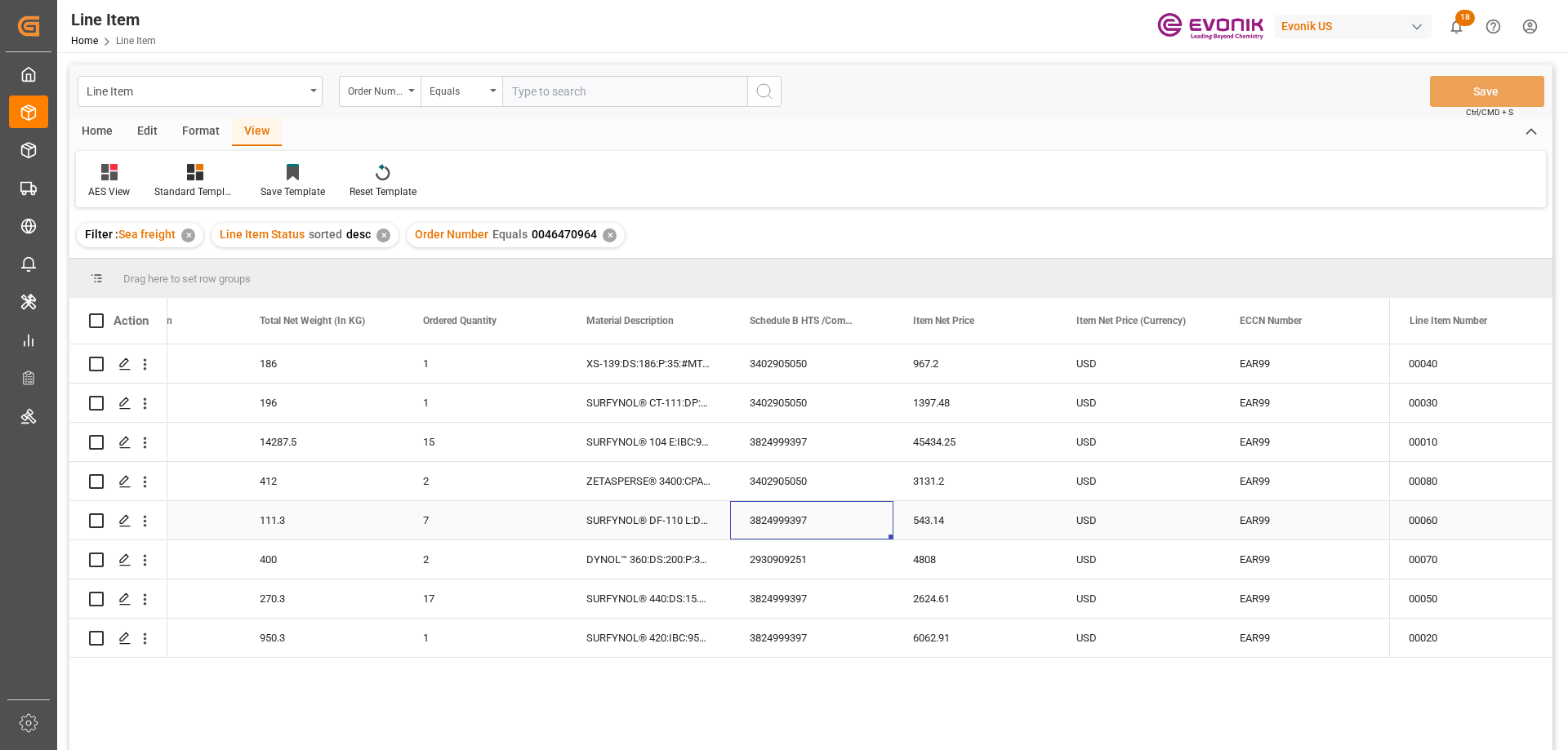
drag, startPoint x: 832, startPoint y: 512, endPoint x: 794, endPoint y: 512, distance: 38.0
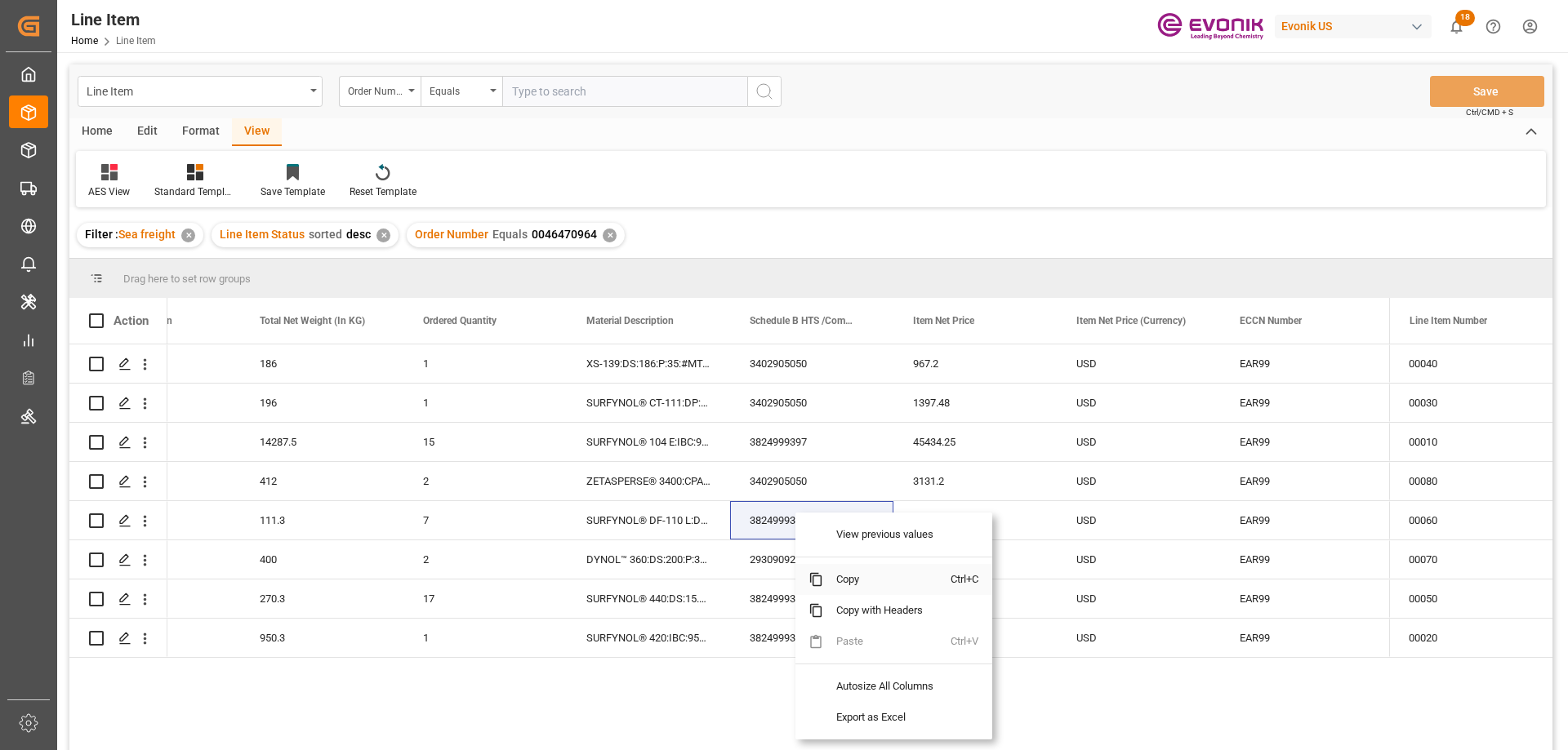
click at [855, 583] on span "Copy" at bounding box center [886, 580] width 127 height 31
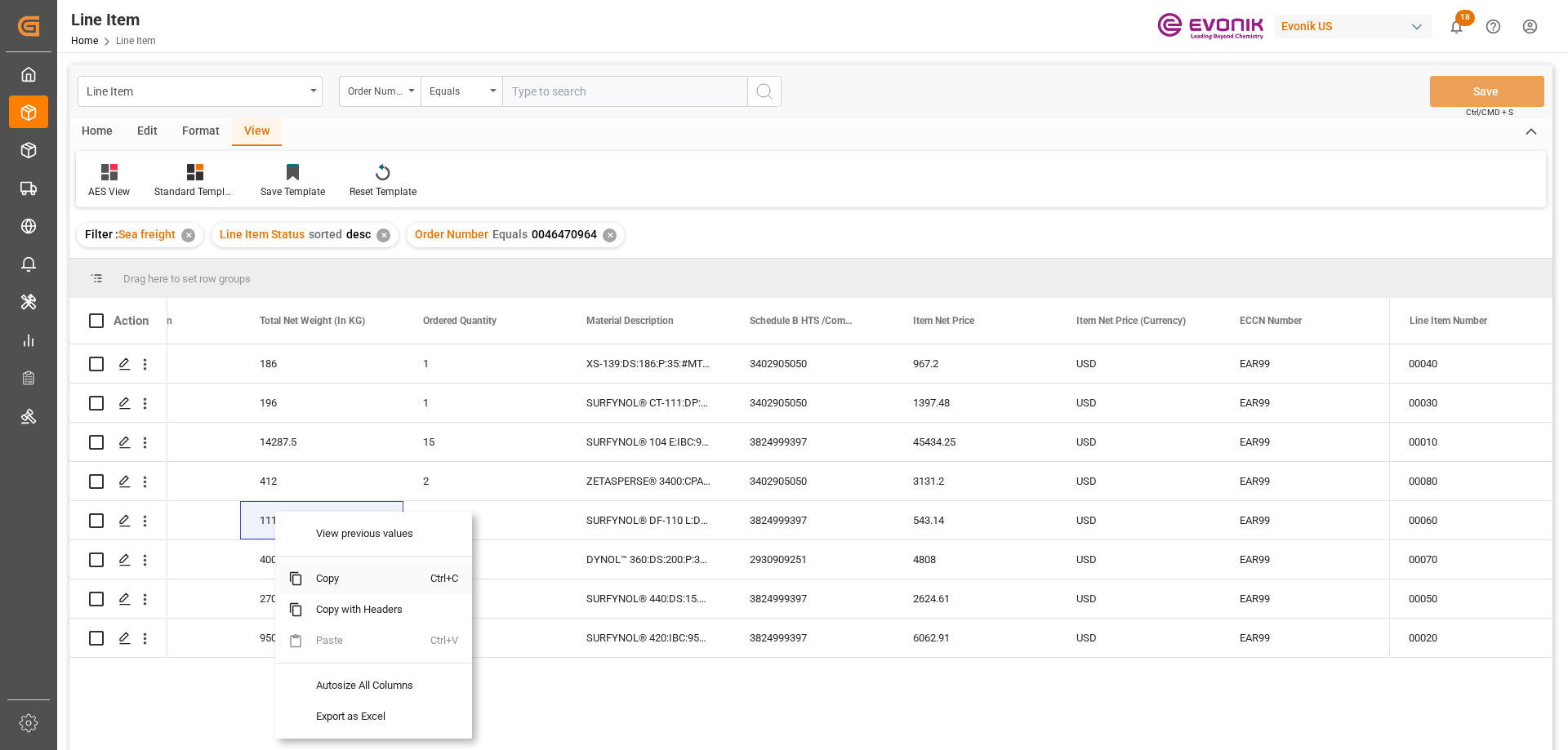
click at [335, 575] on span "Copy" at bounding box center [367, 579] width 127 height 31
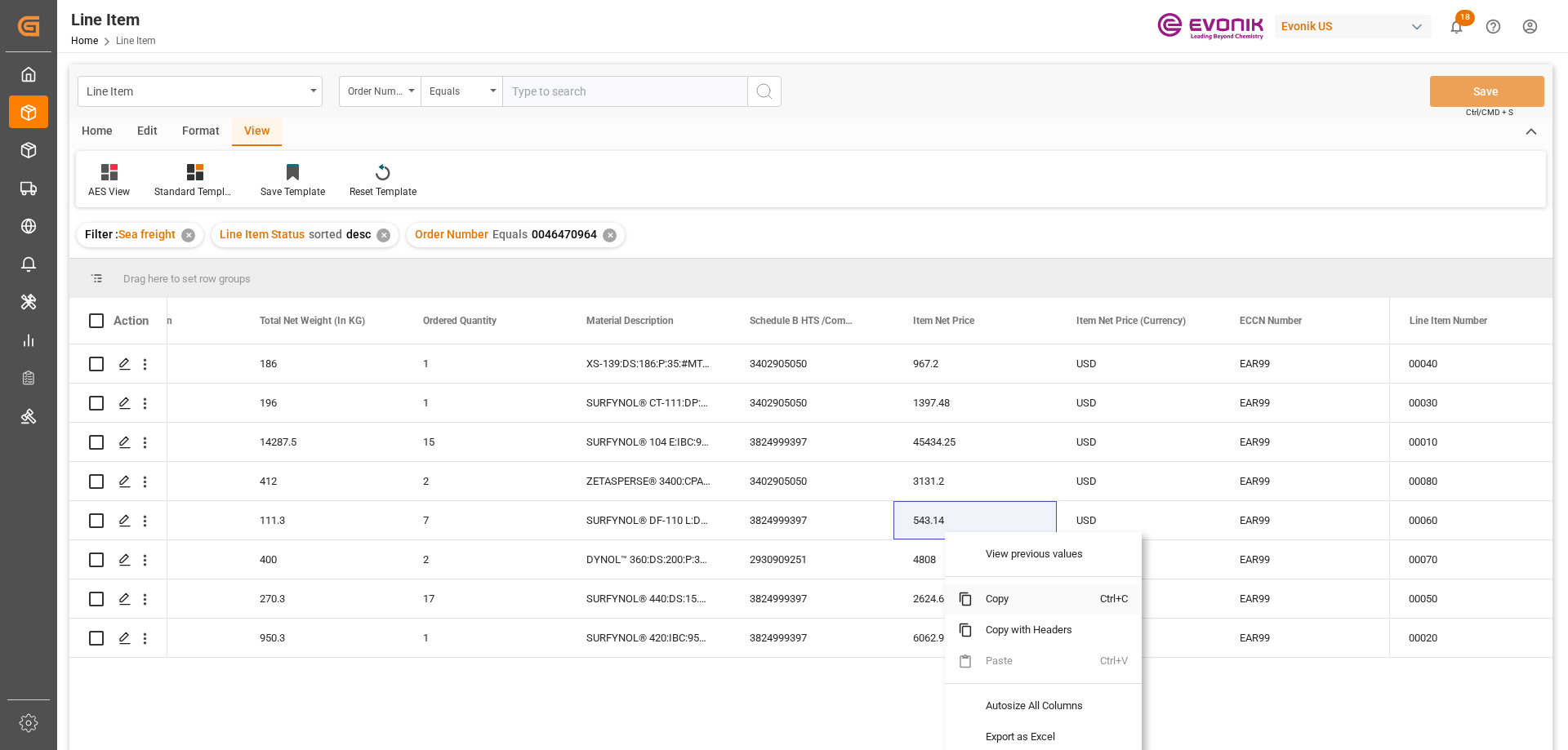
click at [998, 592] on span "Copy" at bounding box center [1036, 600] width 127 height 31
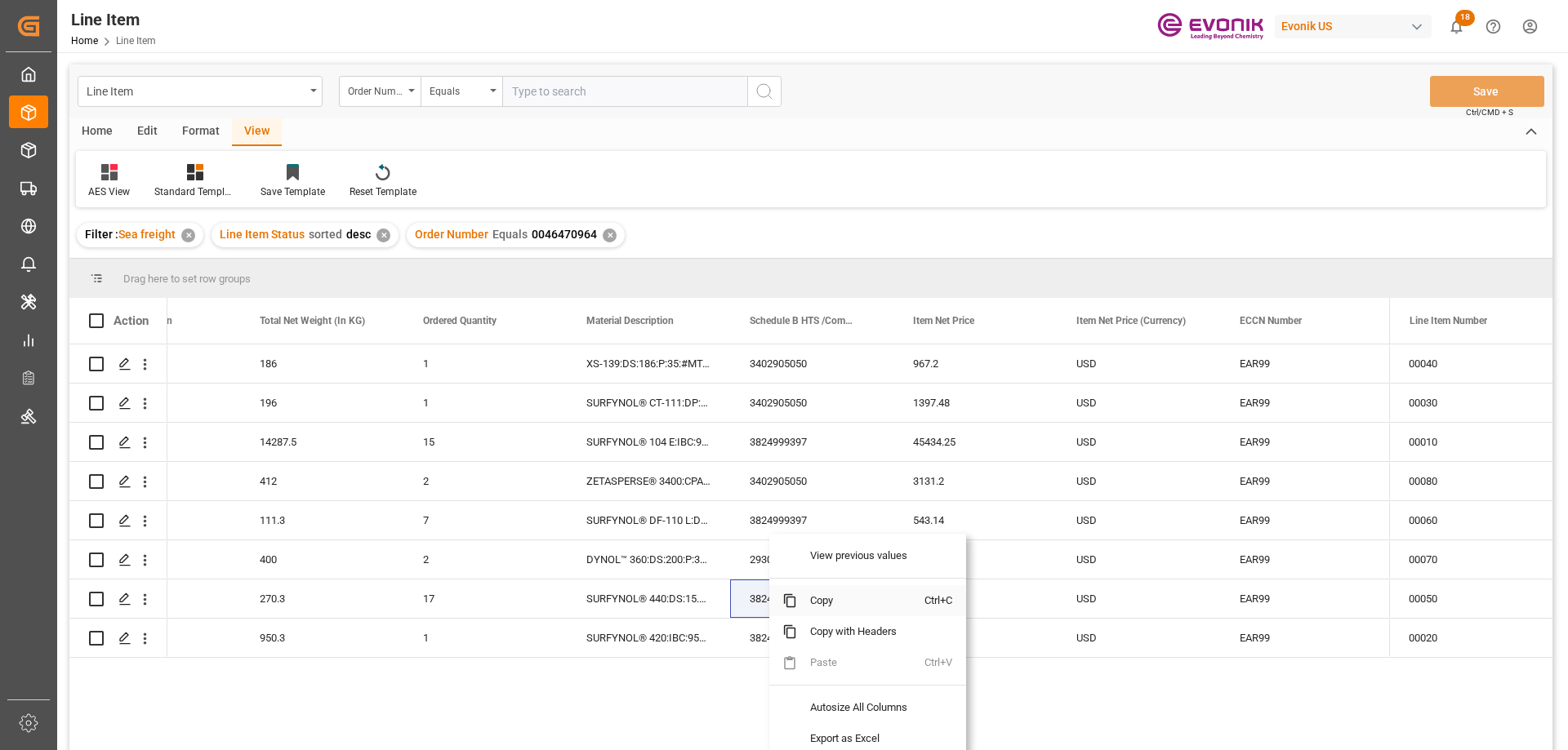
click at [820, 612] on span "Copy" at bounding box center [860, 601] width 127 height 31
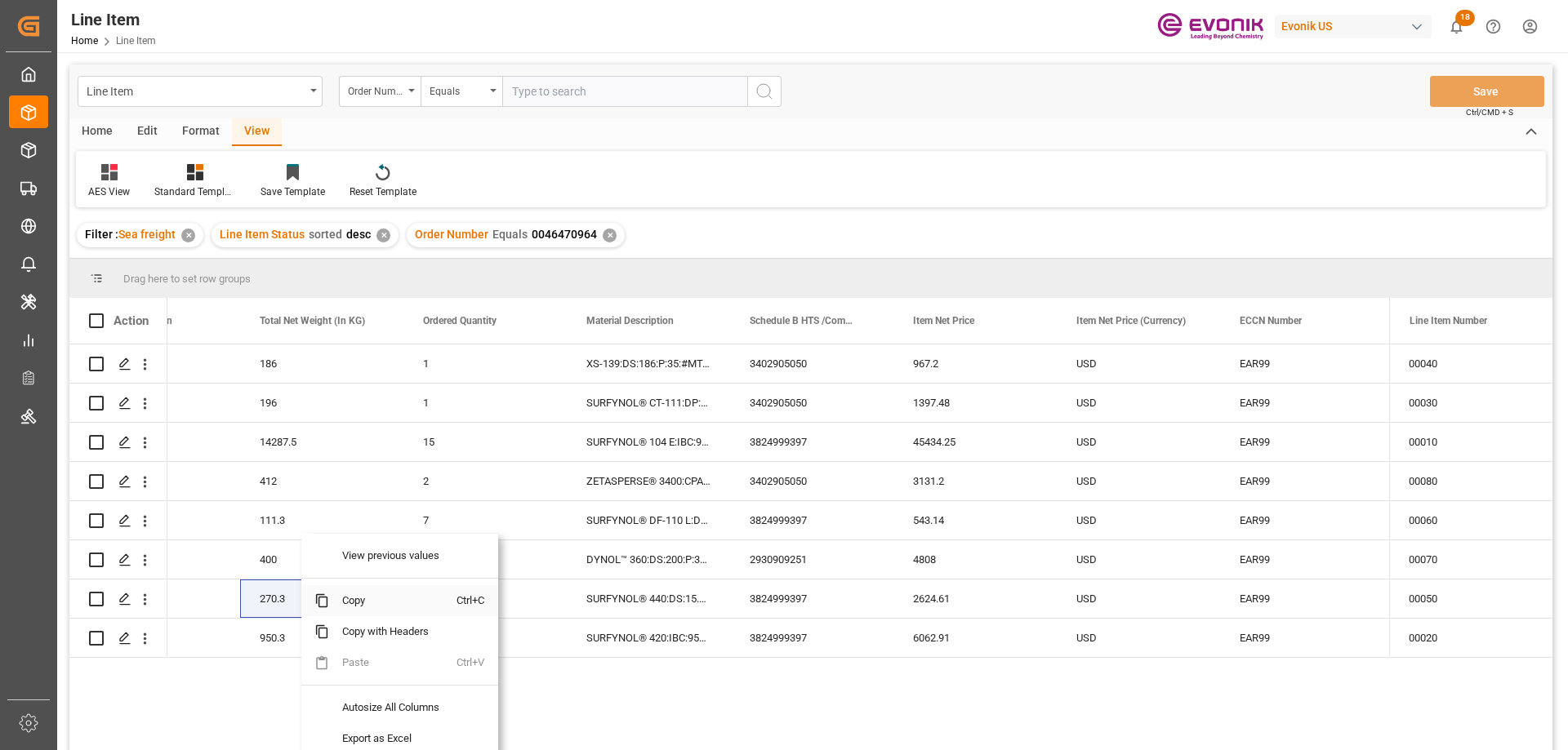
click at [359, 607] on span "Copy" at bounding box center [392, 601] width 127 height 31
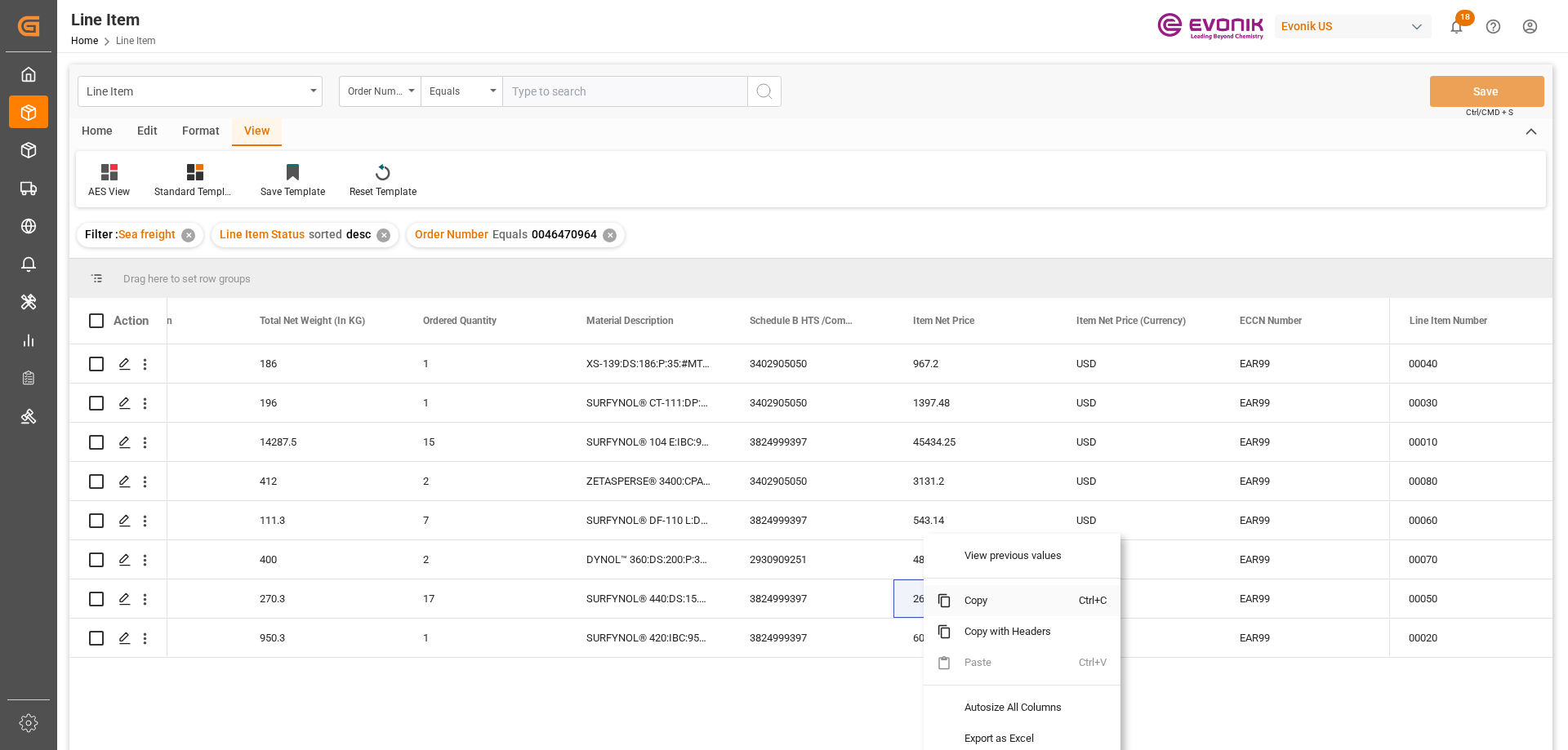
click at [983, 604] on span "Copy" at bounding box center [1015, 601] width 127 height 31
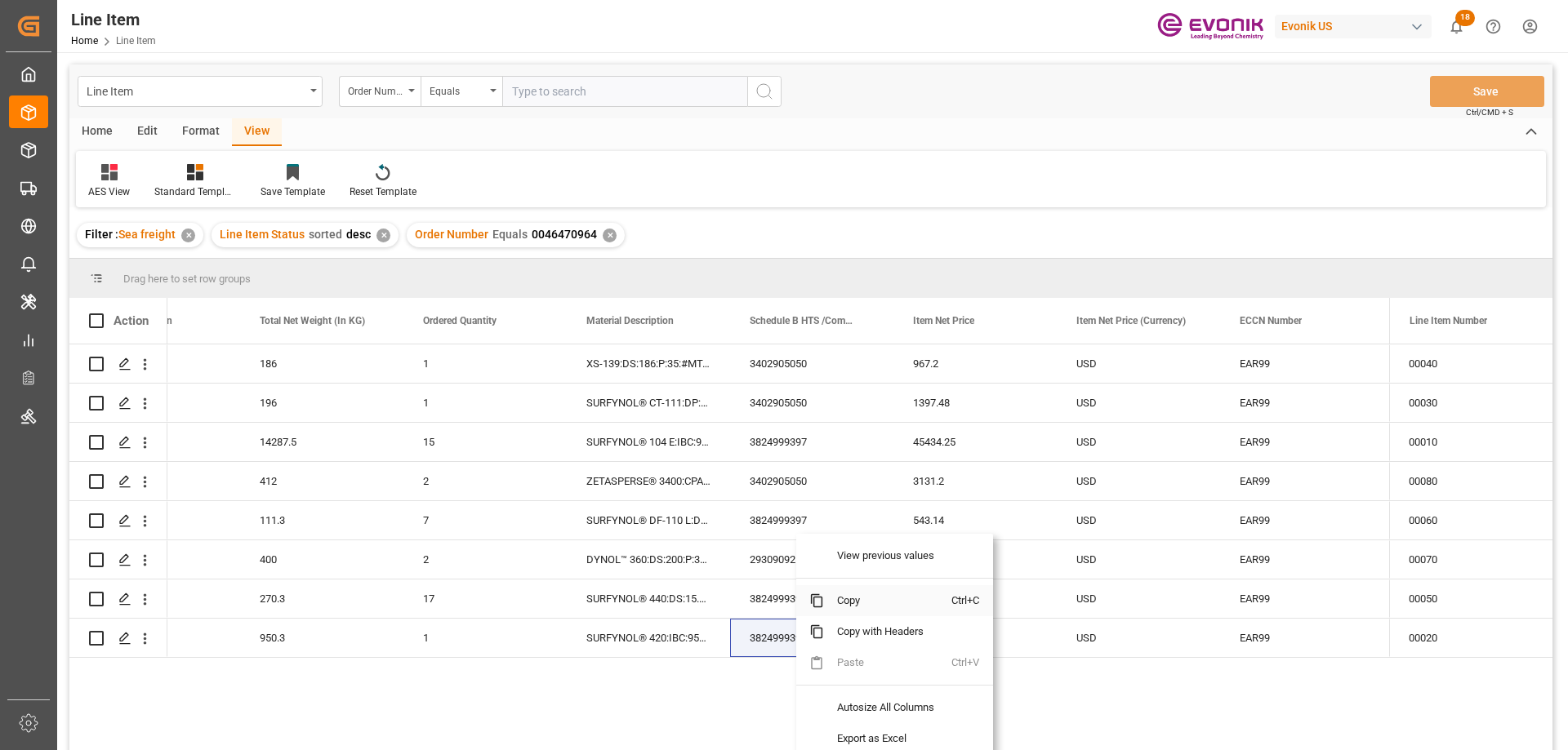
click at [877, 598] on span "Copy" at bounding box center [887, 601] width 127 height 31
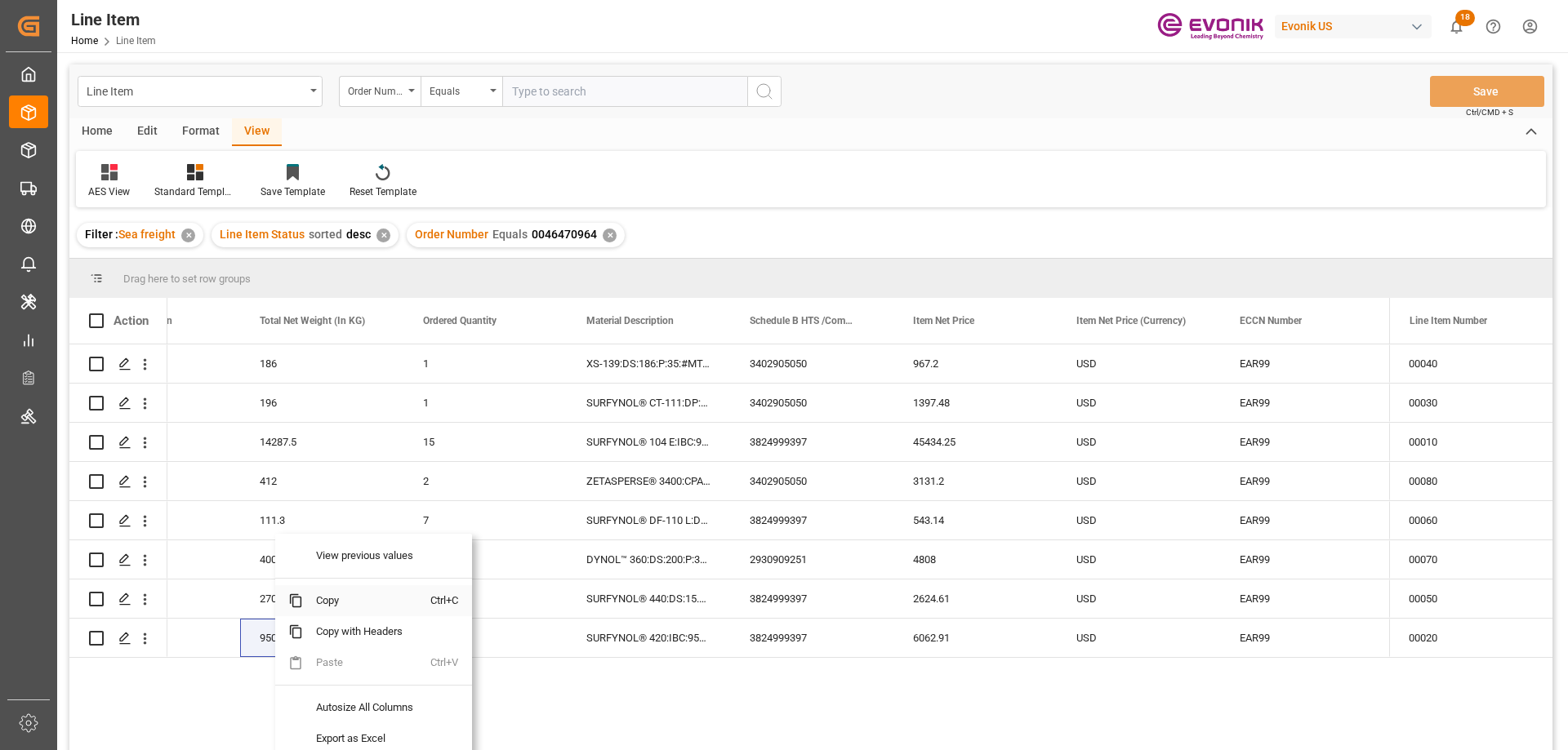
click at [326, 605] on span "Copy" at bounding box center [367, 601] width 127 height 31
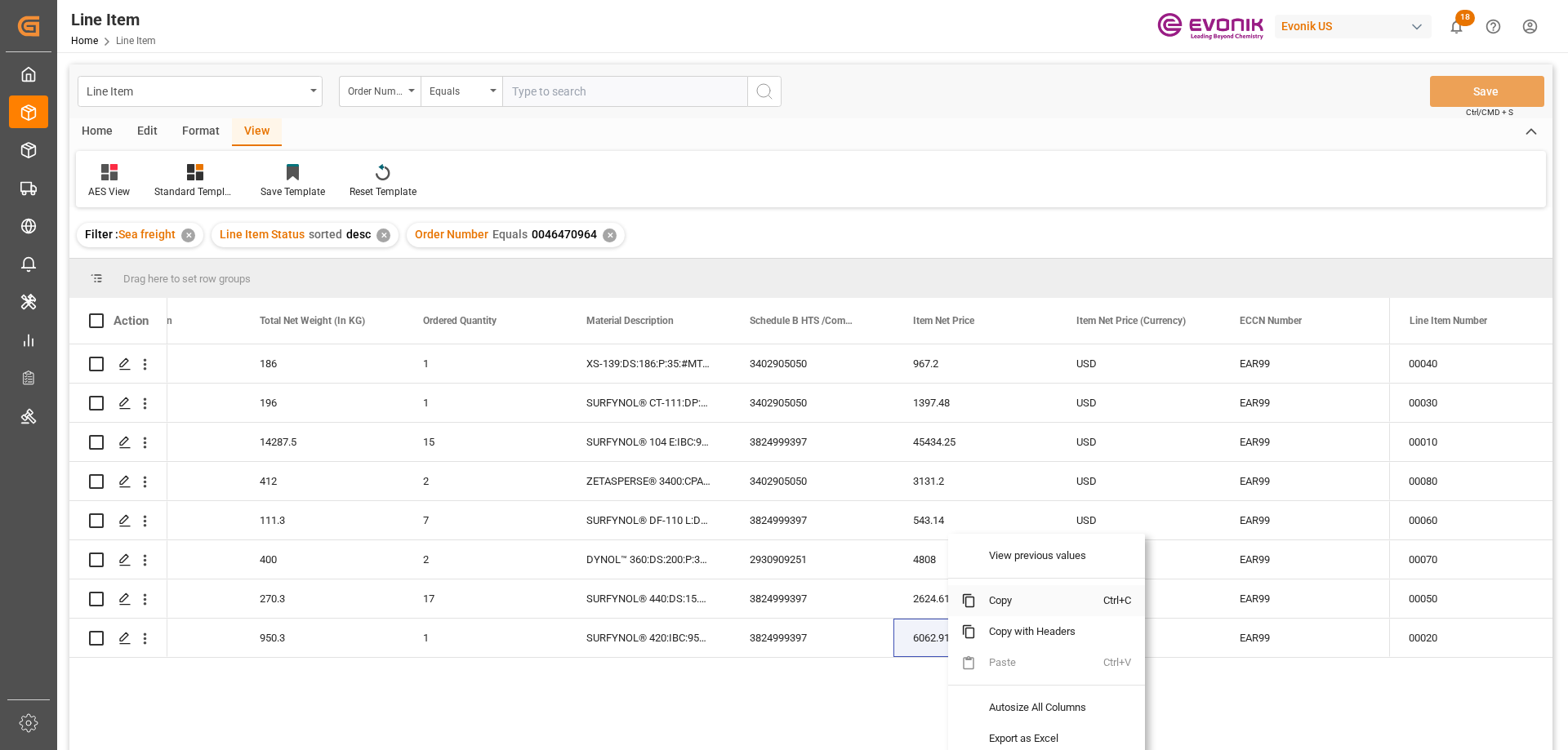
drag, startPoint x: 1003, startPoint y: 603, endPoint x: 1476, endPoint y: 420, distance: 507.2
click at [1003, 602] on span "Copy" at bounding box center [1039, 601] width 127 height 31
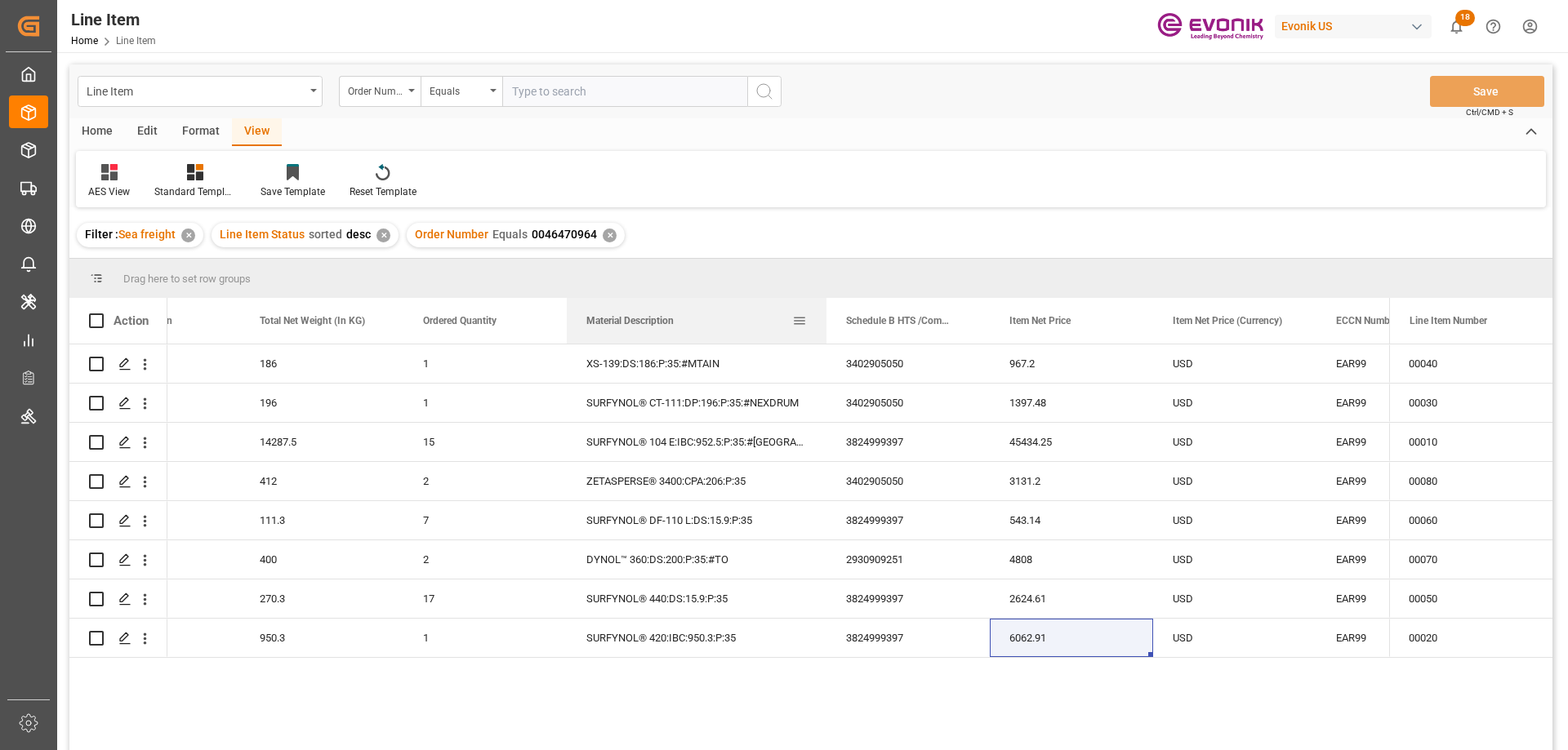
drag, startPoint x: 728, startPoint y: 317, endPoint x: 824, endPoint y: 318, distance: 96.0
click at [824, 318] on div at bounding box center [826, 321] width 7 height 46
click at [554, 94] on input "text" at bounding box center [624, 92] width 245 height 31
paste input "2007200668"
type input "2007200668"
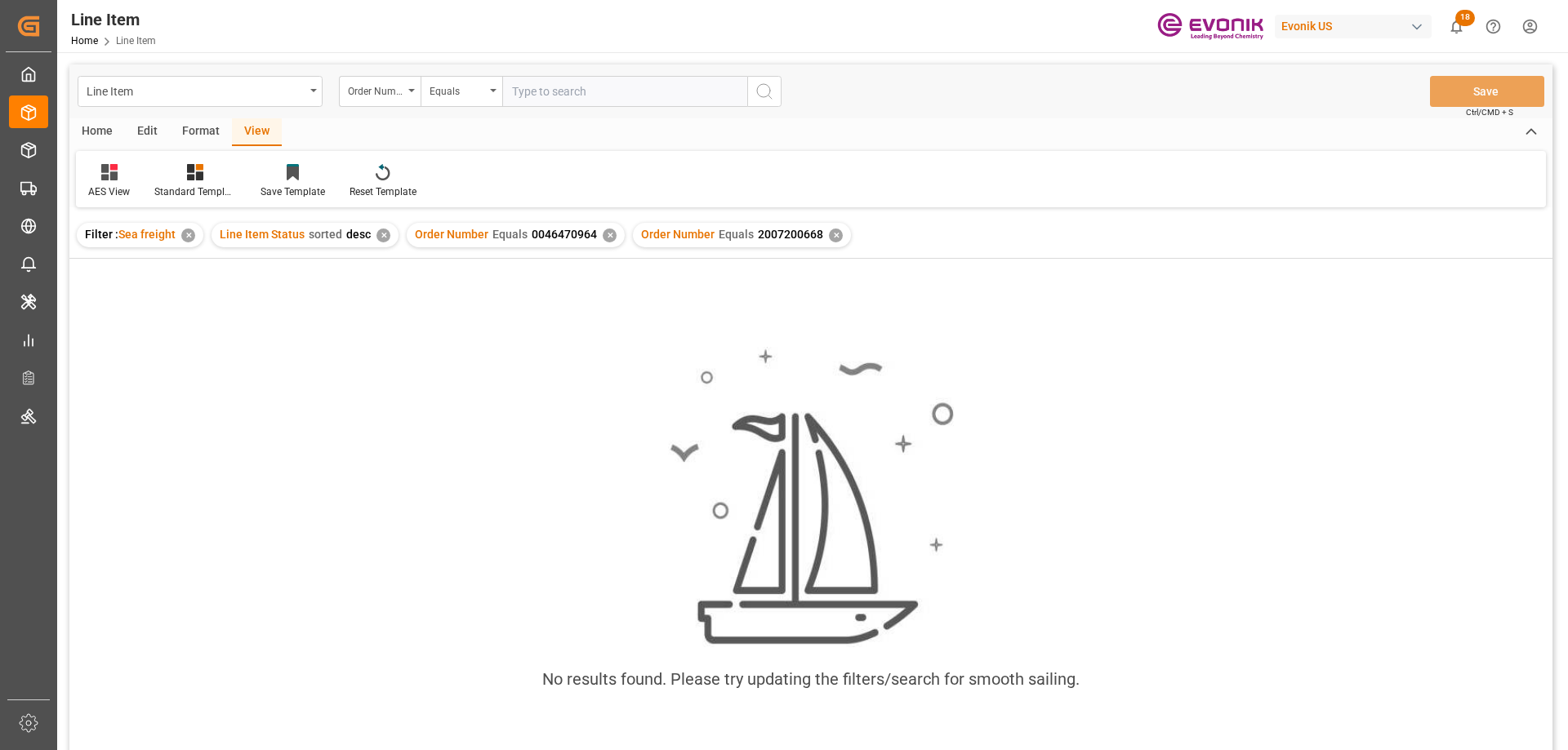
click at [604, 232] on div "✕" at bounding box center [609, 236] width 14 height 14
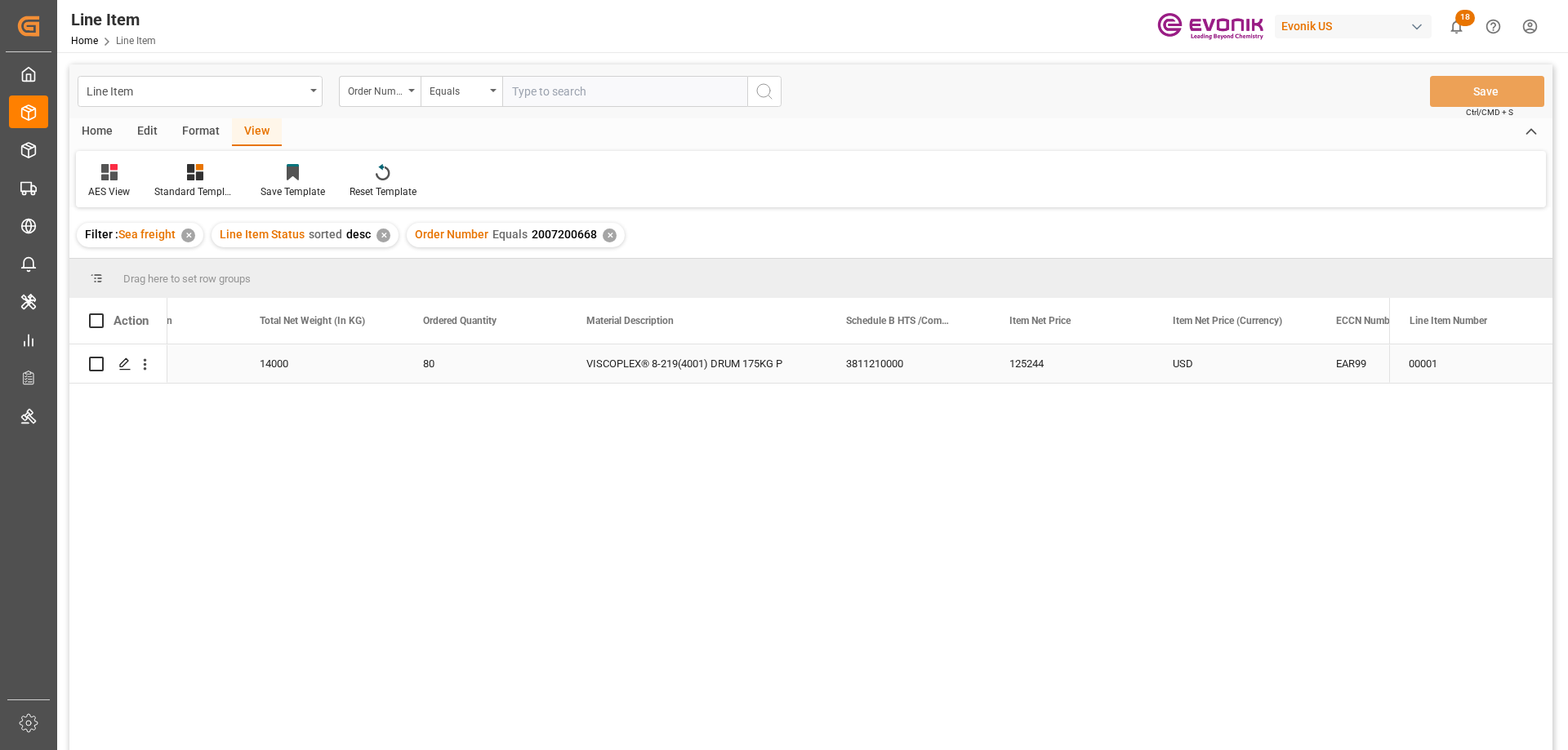
click at [214, 359] on div "US" at bounding box center [158, 364] width 163 height 38
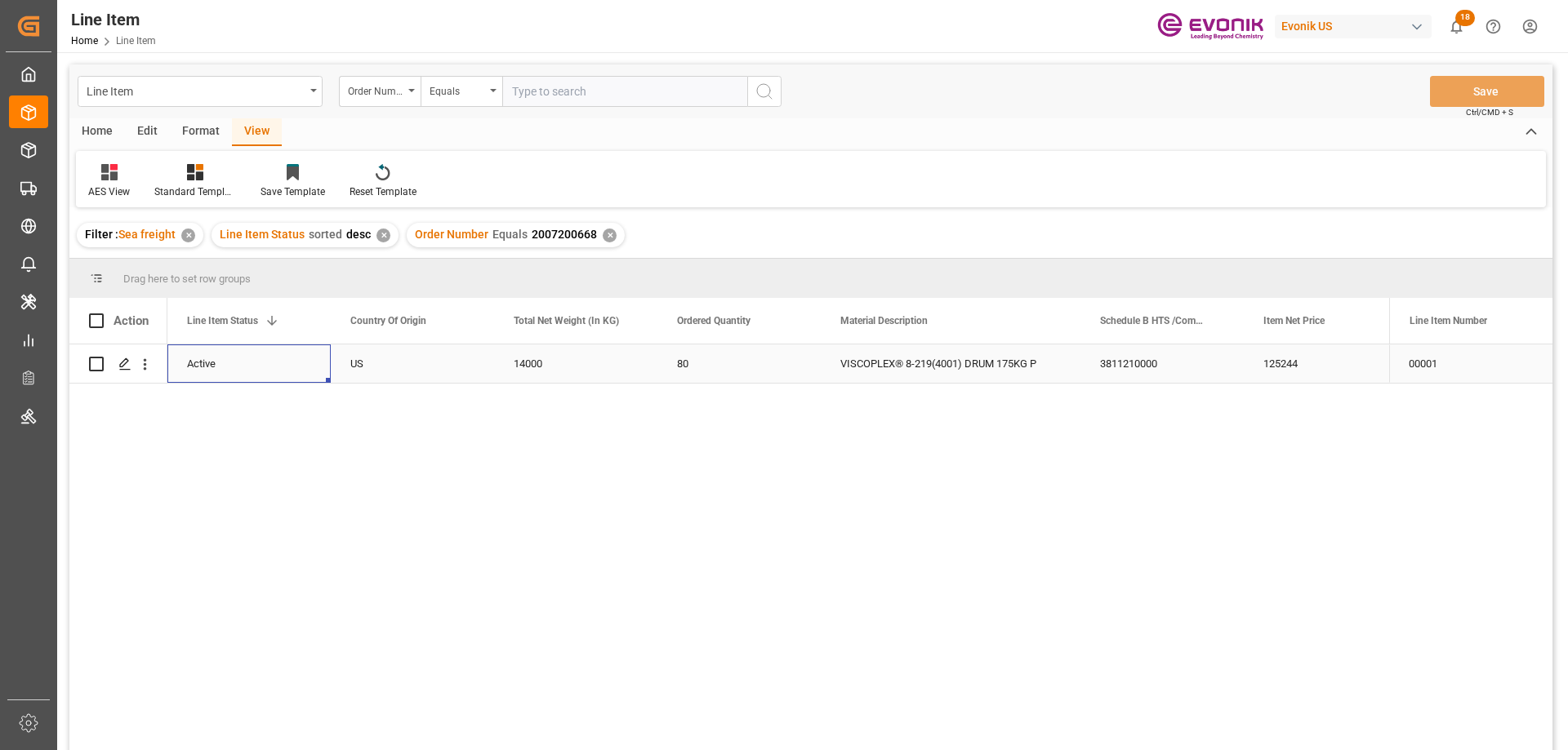
scroll to position [0, 327]
click at [1302, 362] on div "125244" at bounding box center [1325, 364] width 163 height 38
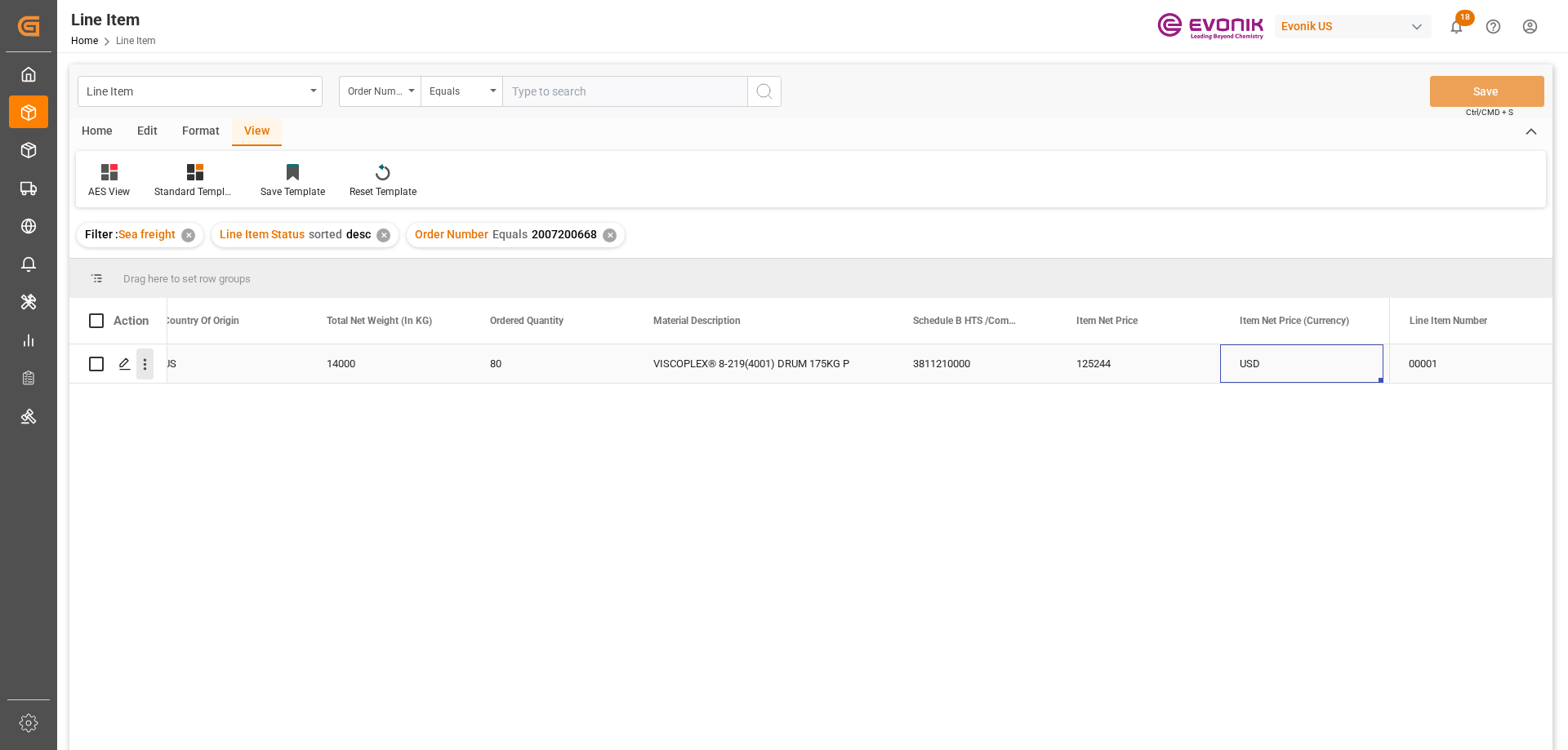
click at [145, 359] on icon "open menu" at bounding box center [145, 365] width 3 height 11
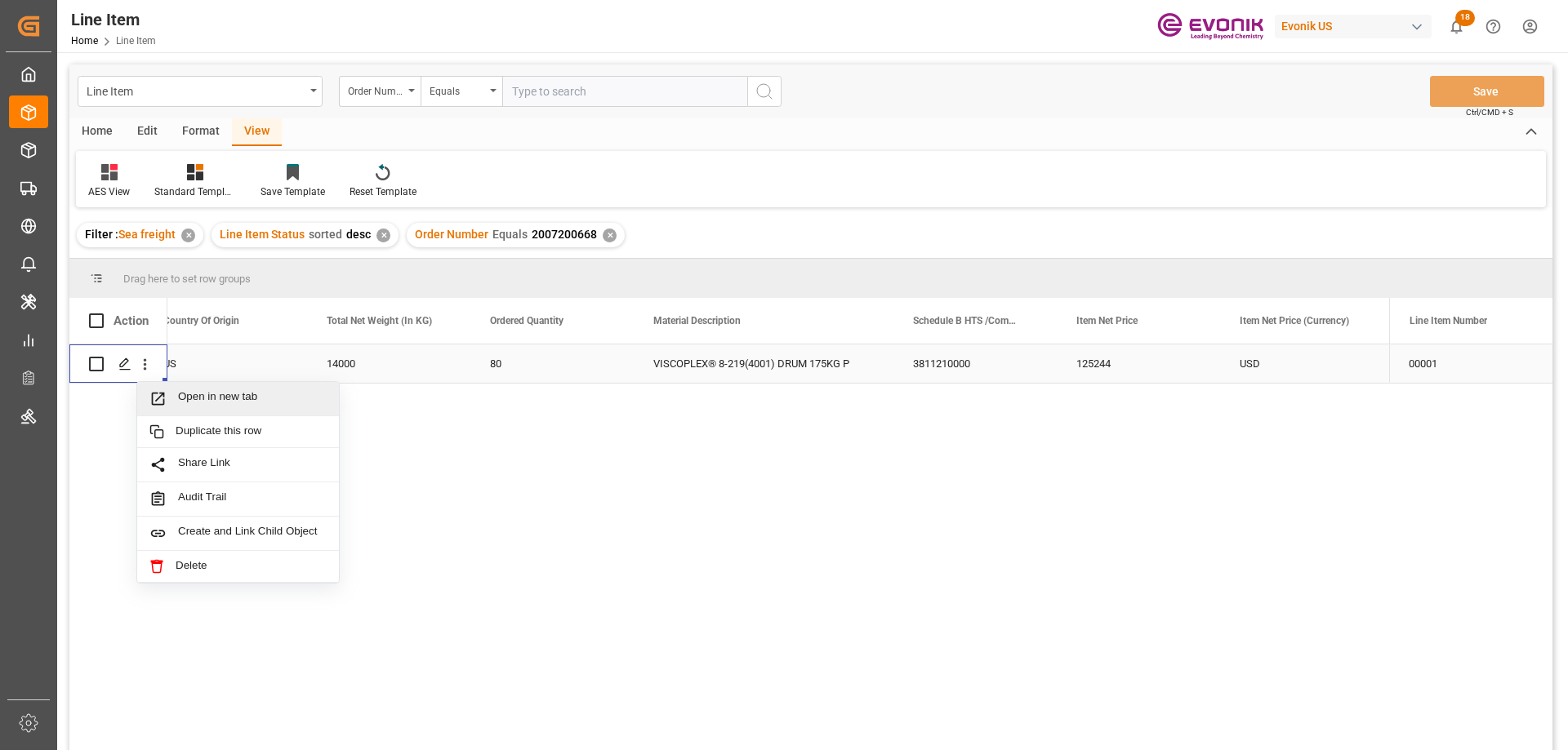
click at [214, 390] on div "Open in new tab" at bounding box center [238, 399] width 201 height 35
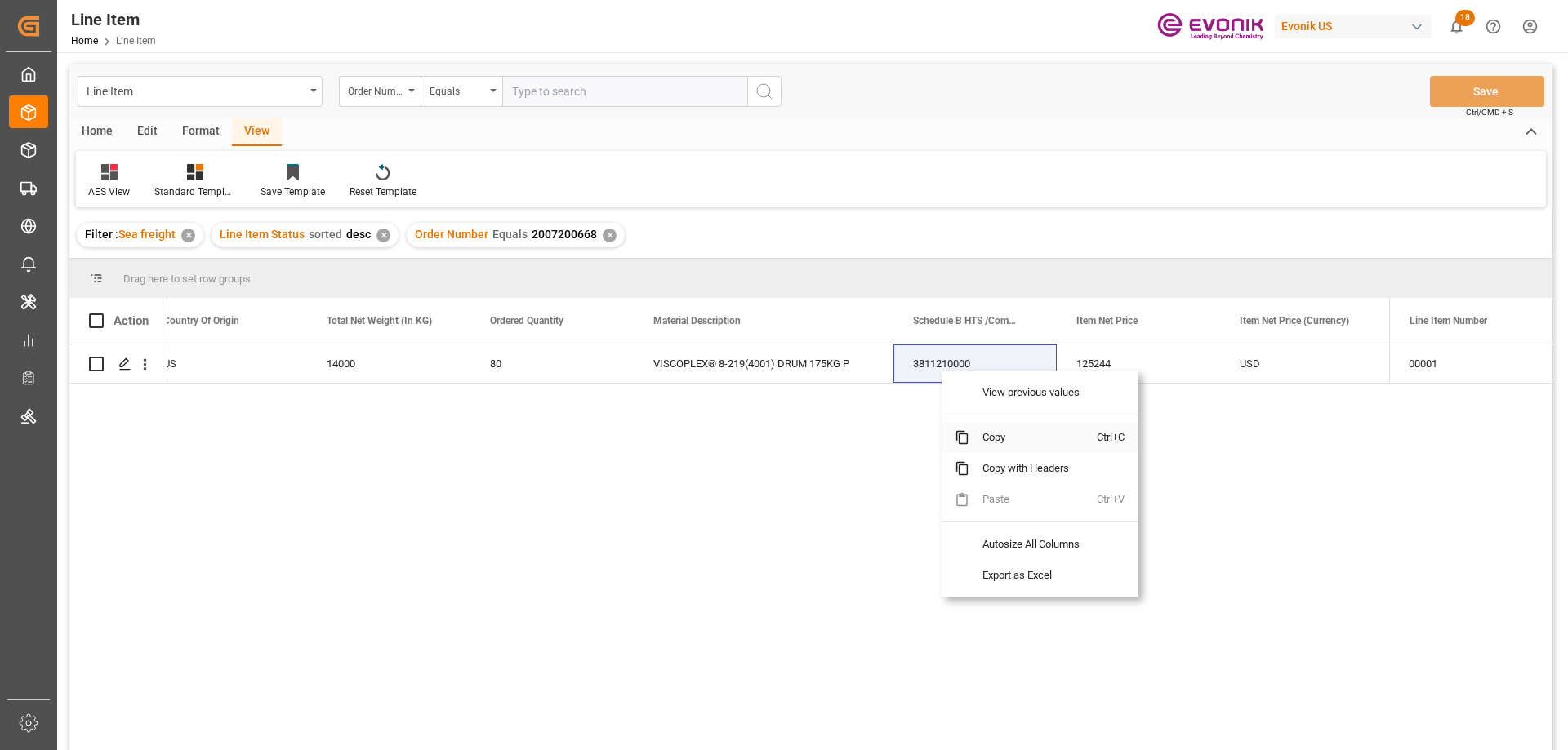
click at [998, 434] on span "Copy" at bounding box center [1032, 437] width 127 height 31
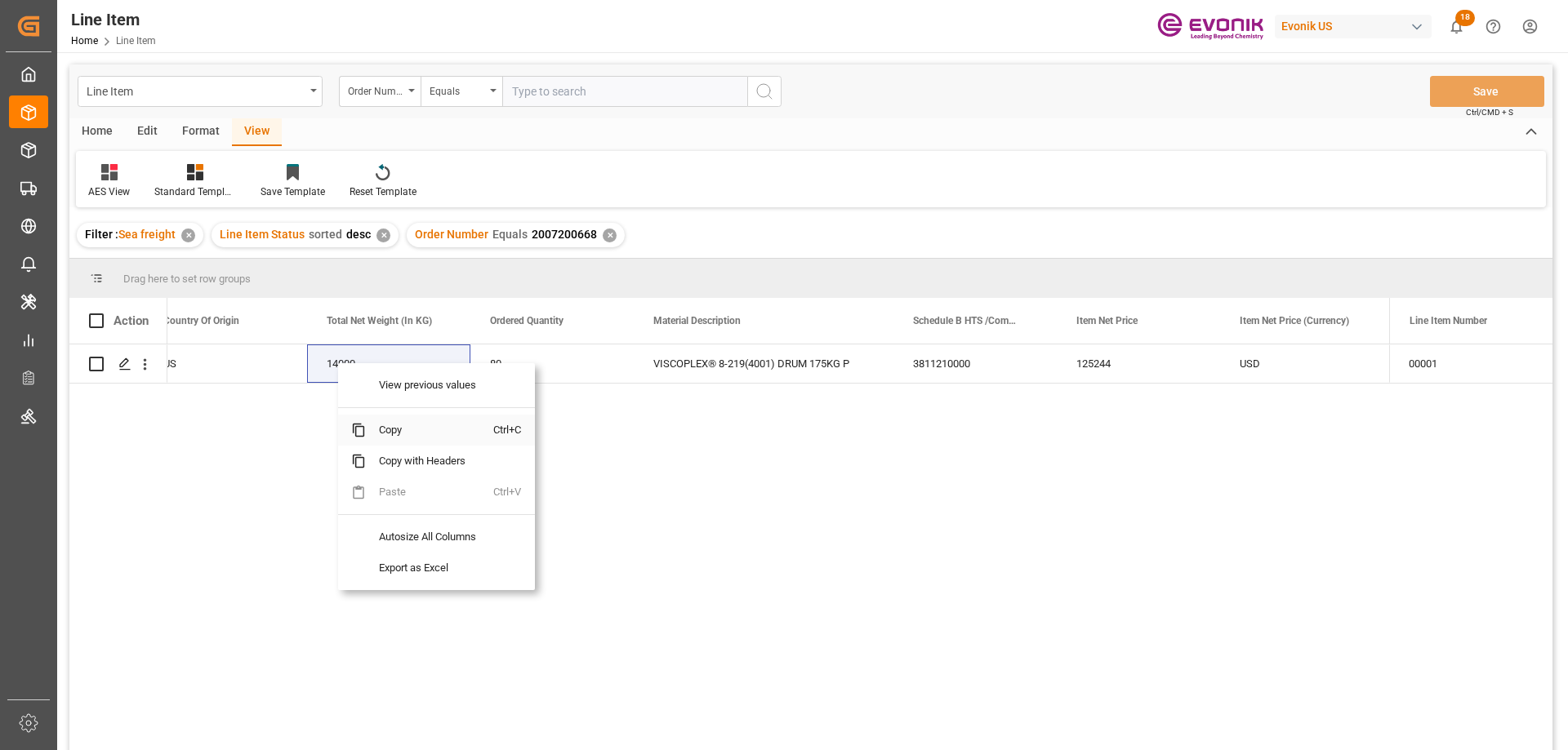
click at [385, 428] on span "Copy" at bounding box center [429, 430] width 127 height 31
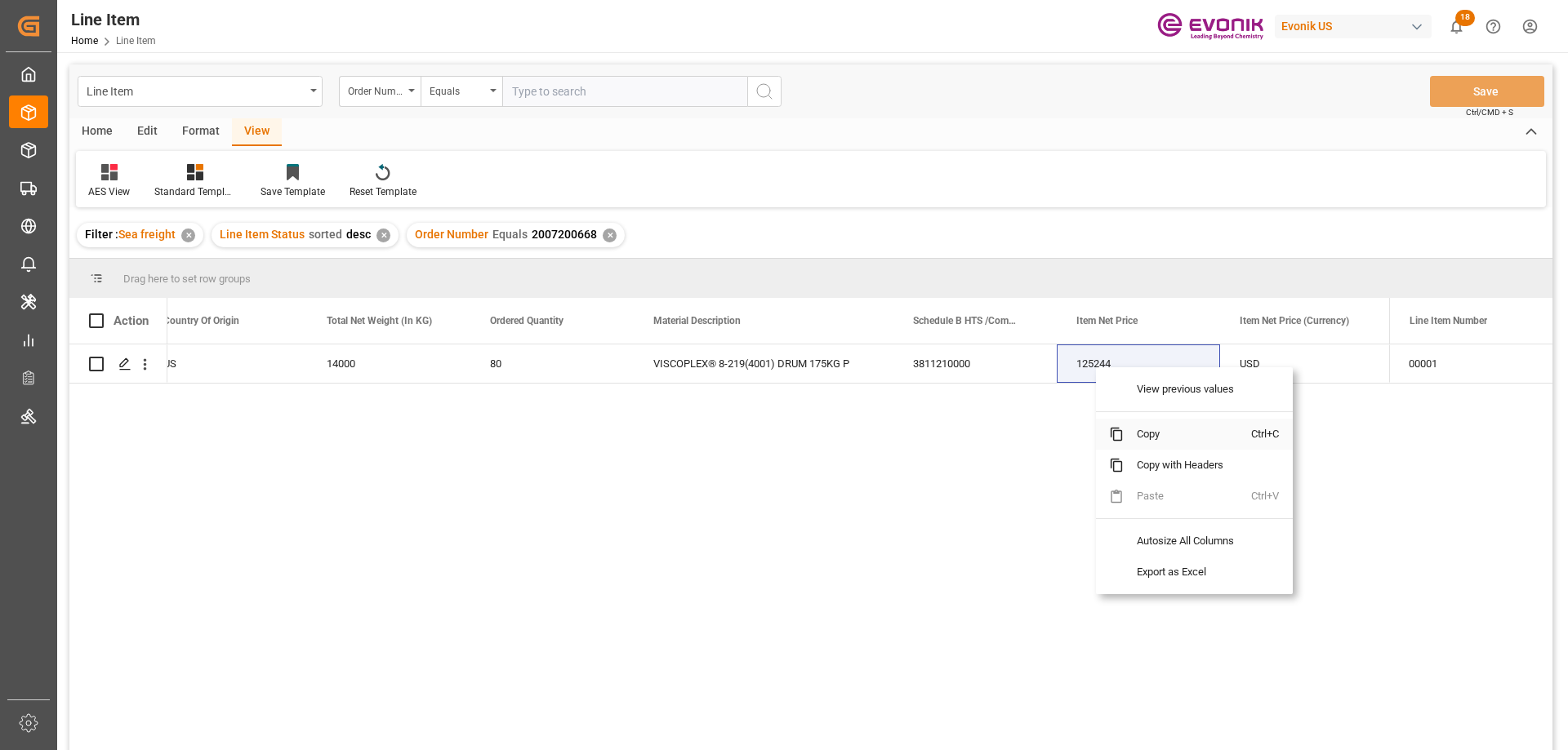
click at [1158, 424] on span "Copy" at bounding box center [1187, 435] width 127 height 31
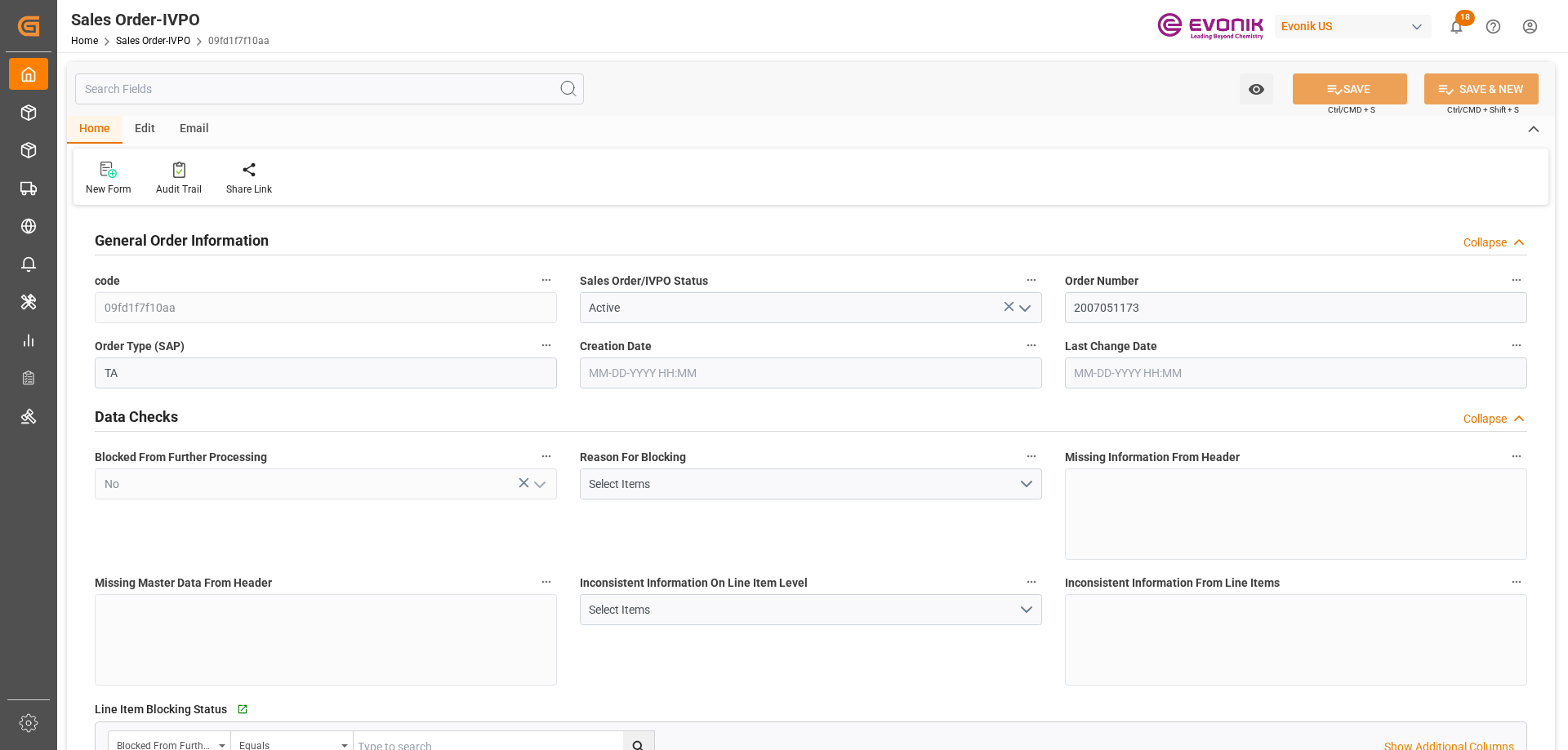
type input "MYPGU"
type input "0"
type input "1"
type input "2"
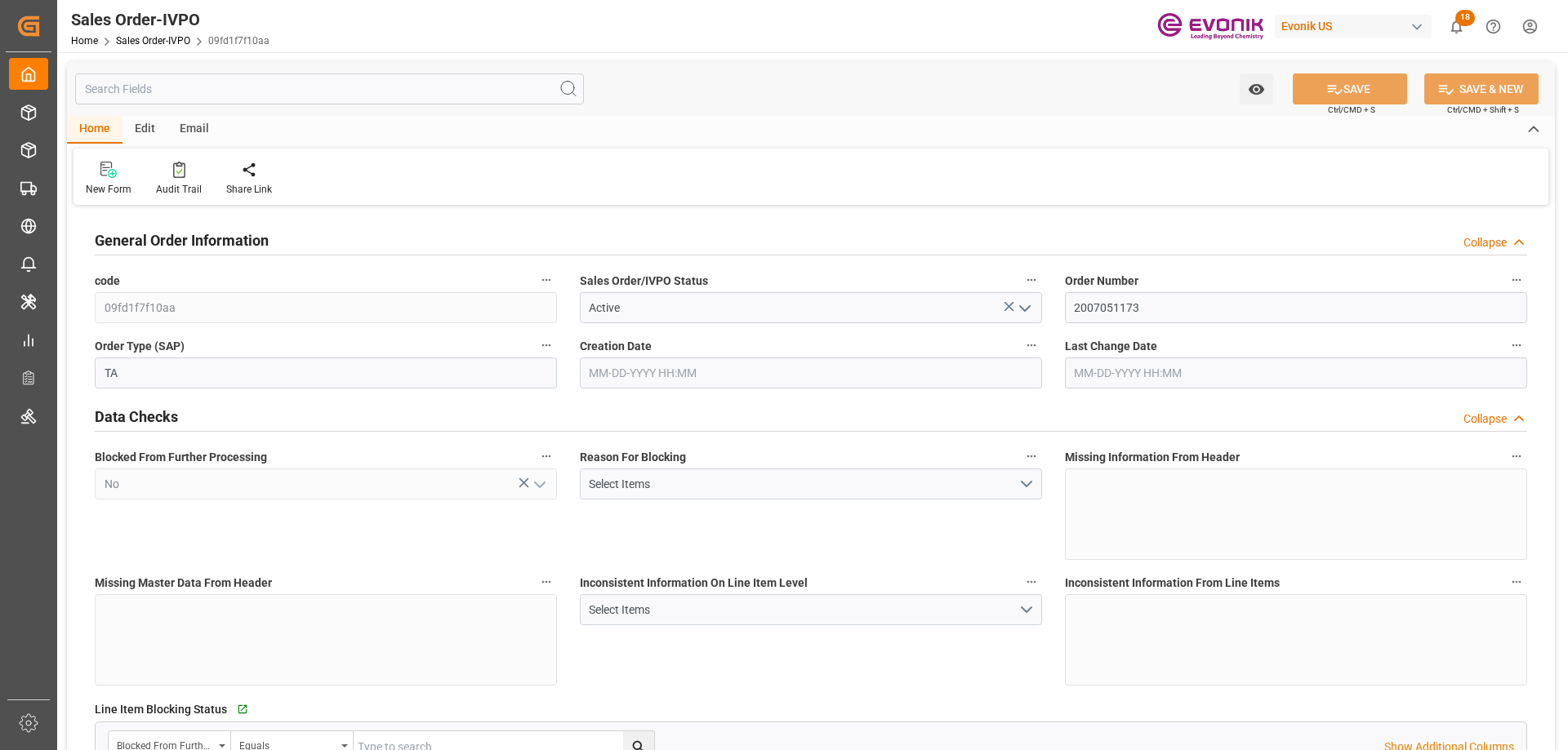
type input "18687.36"
type input "76.1408"
type input "19000"
type input "60"
type input "06-17-2025 22:00"
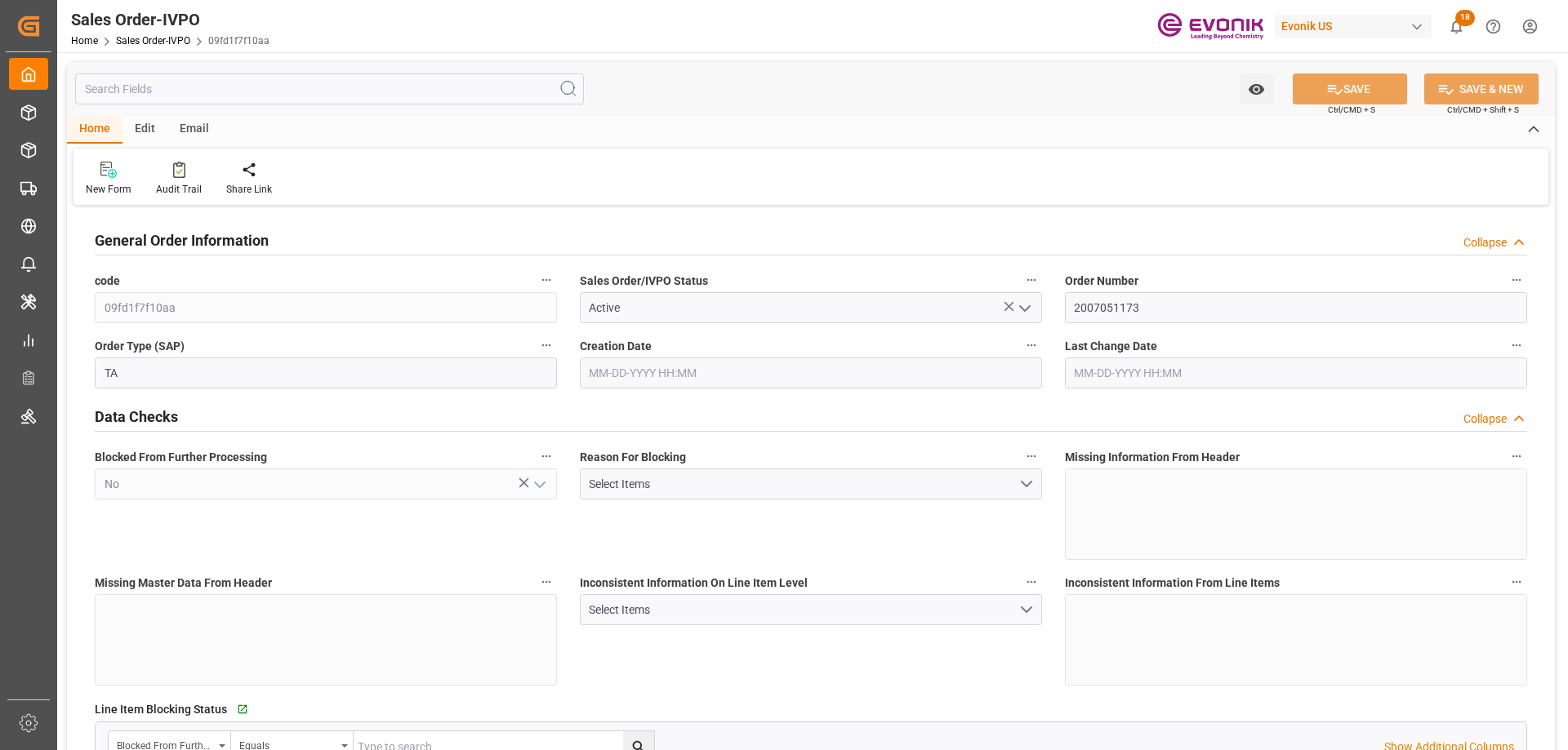
type input "09-08-2025 10:59"
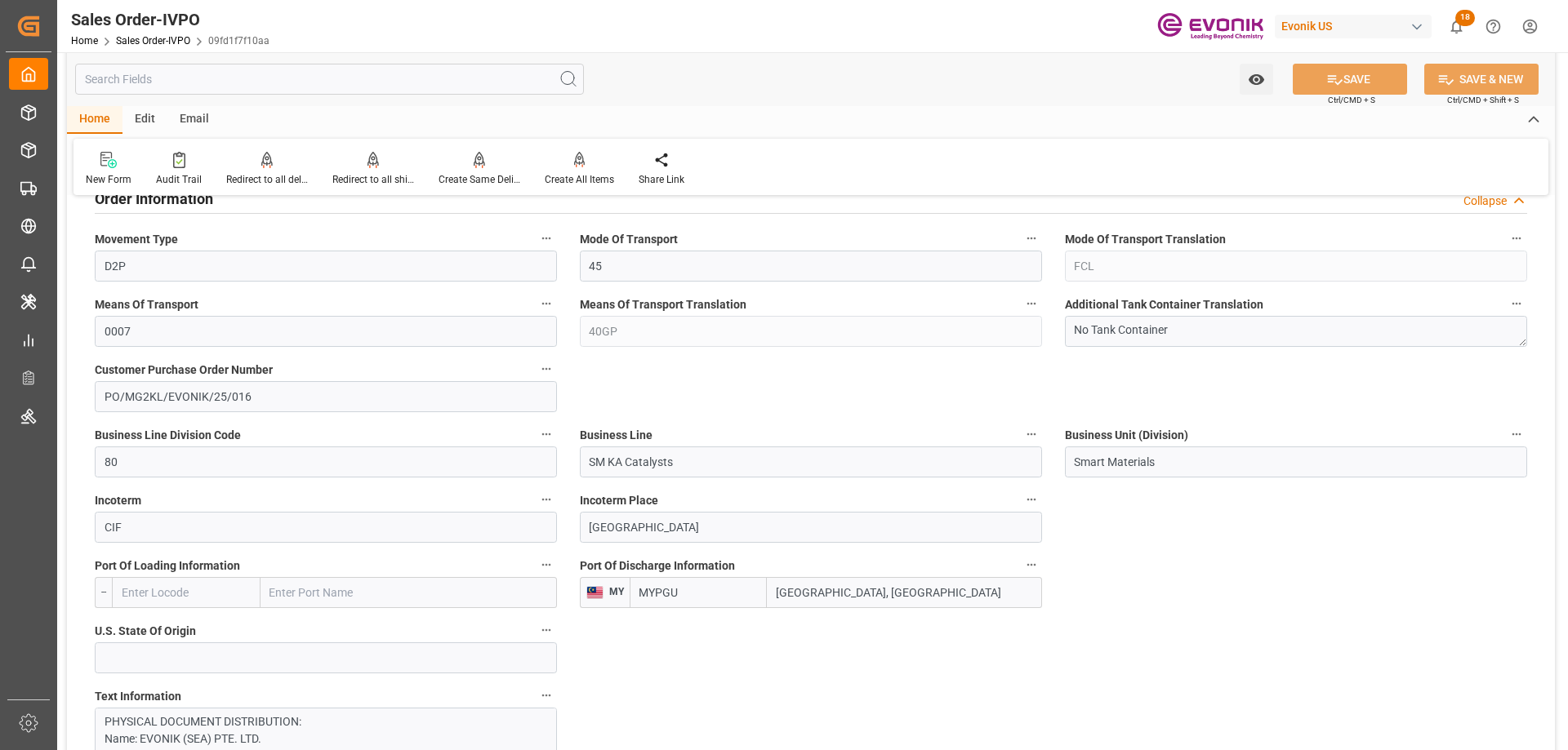
scroll to position [980, 0]
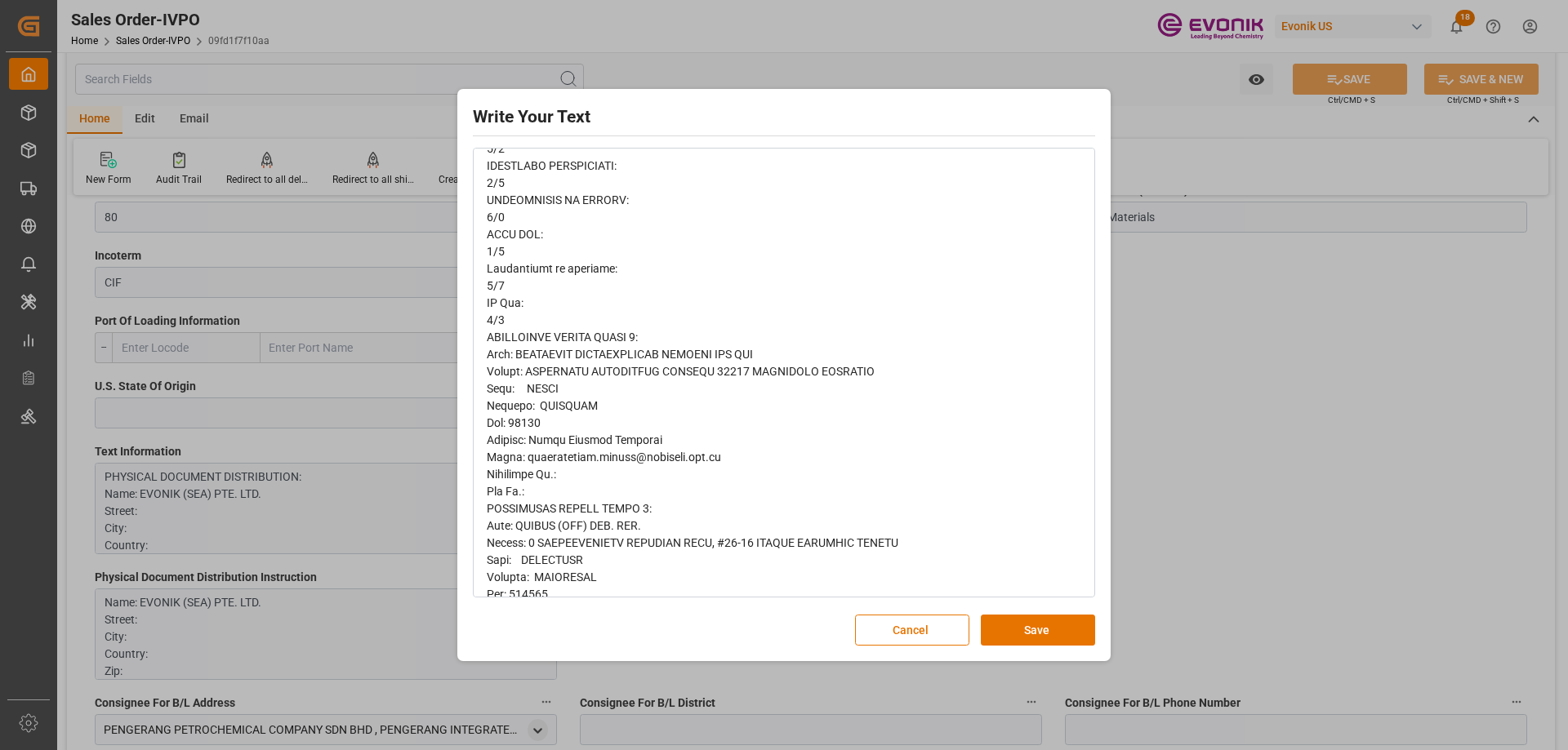
scroll to position [0, 0]
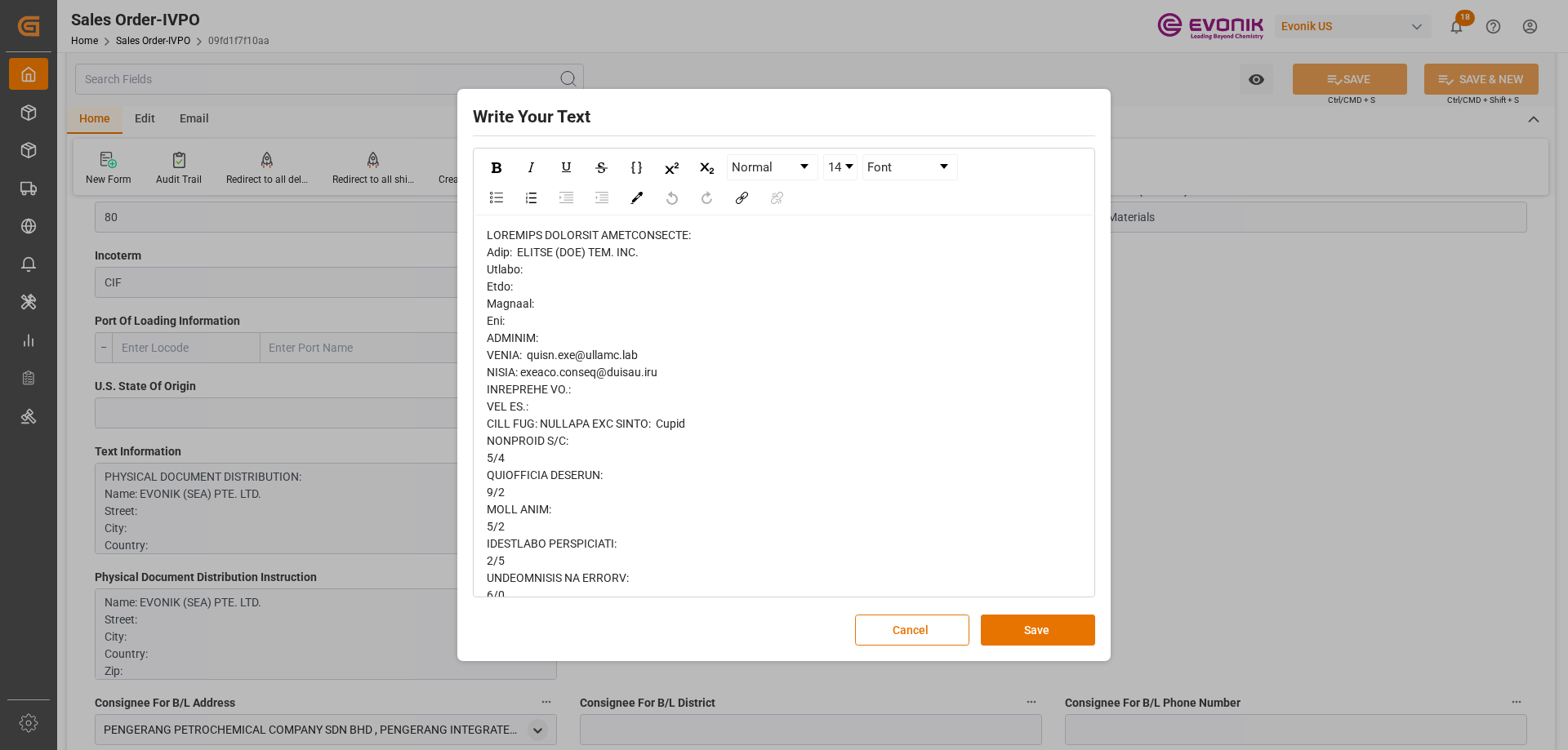
click at [1144, 402] on div "Write Your Text Normal 14 Font Cancel Save" at bounding box center [784, 375] width 1568 height 750
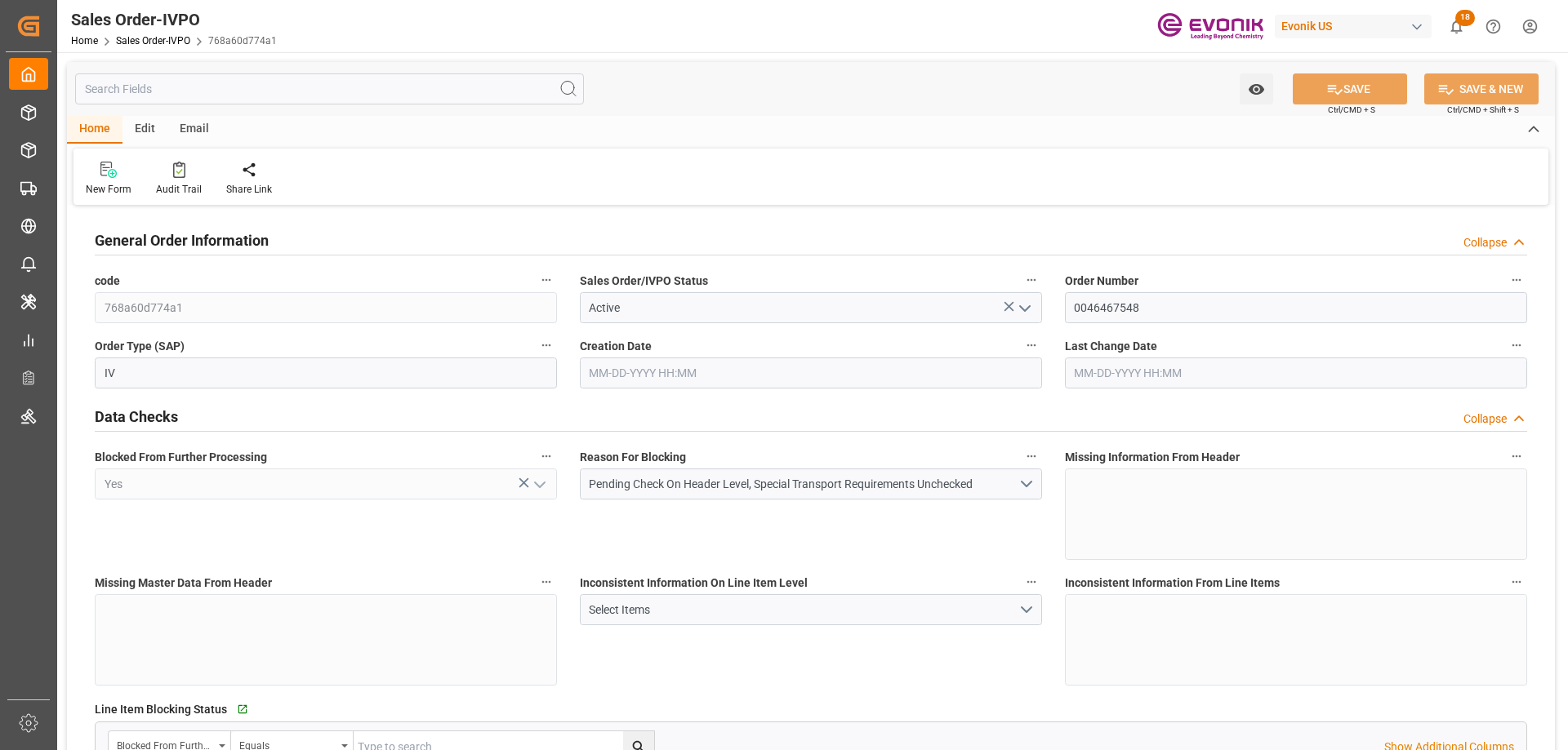
type input "CNHOP"
type input "0"
type input "1"
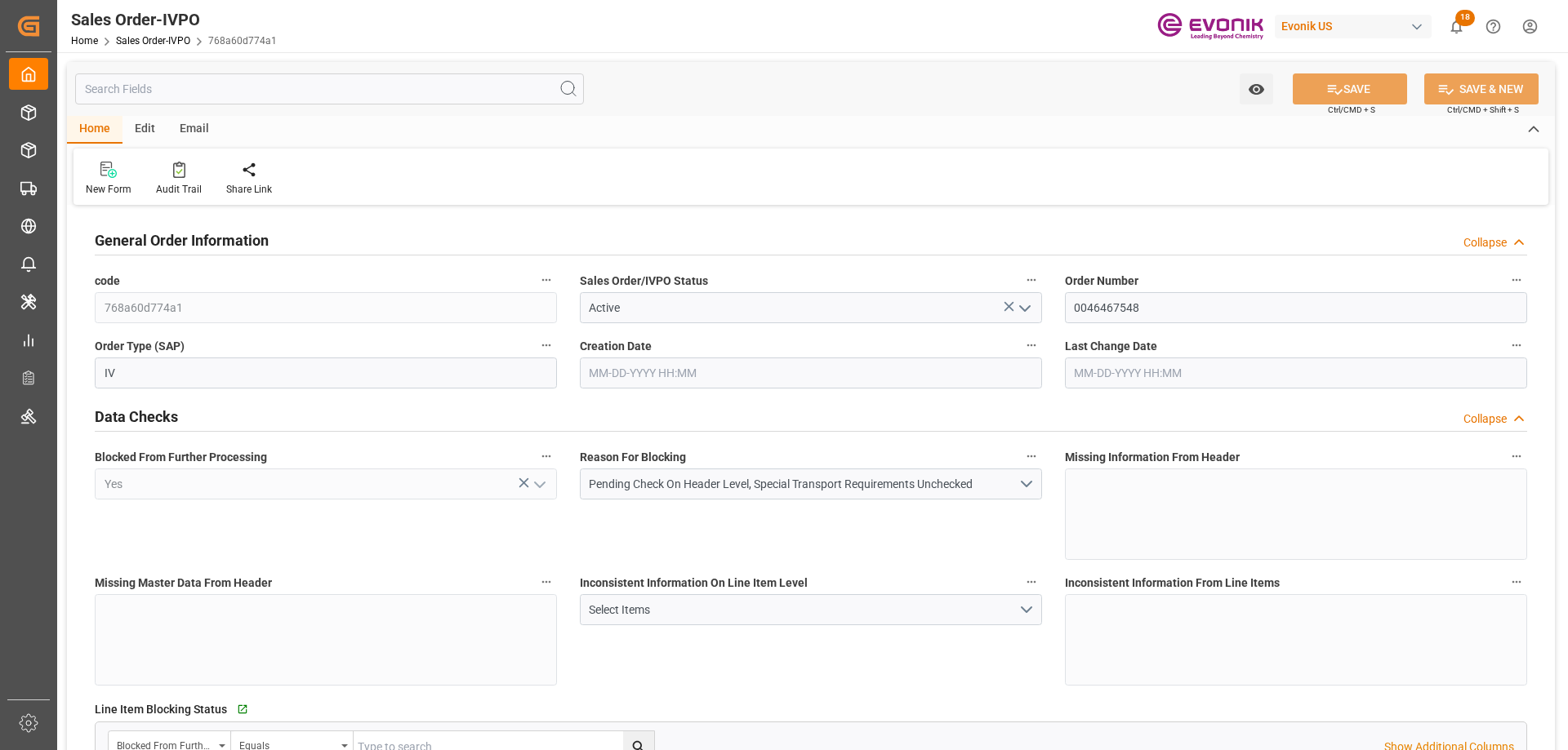
type input "13158.84"
type input "19.4121"
type input "17000"
type input "30"
type input "[DATE] 20:06"
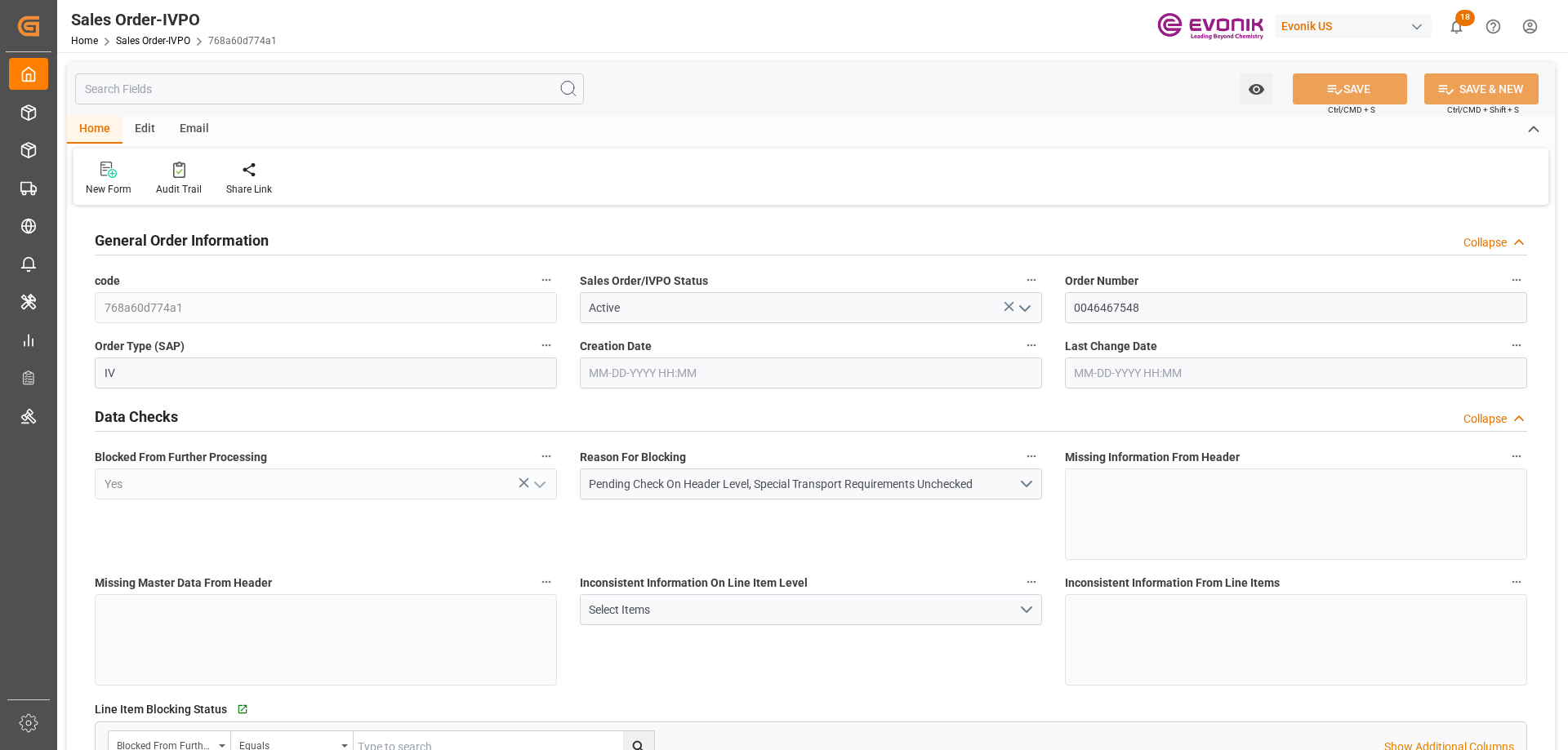
type input "[DATE] 17:44"
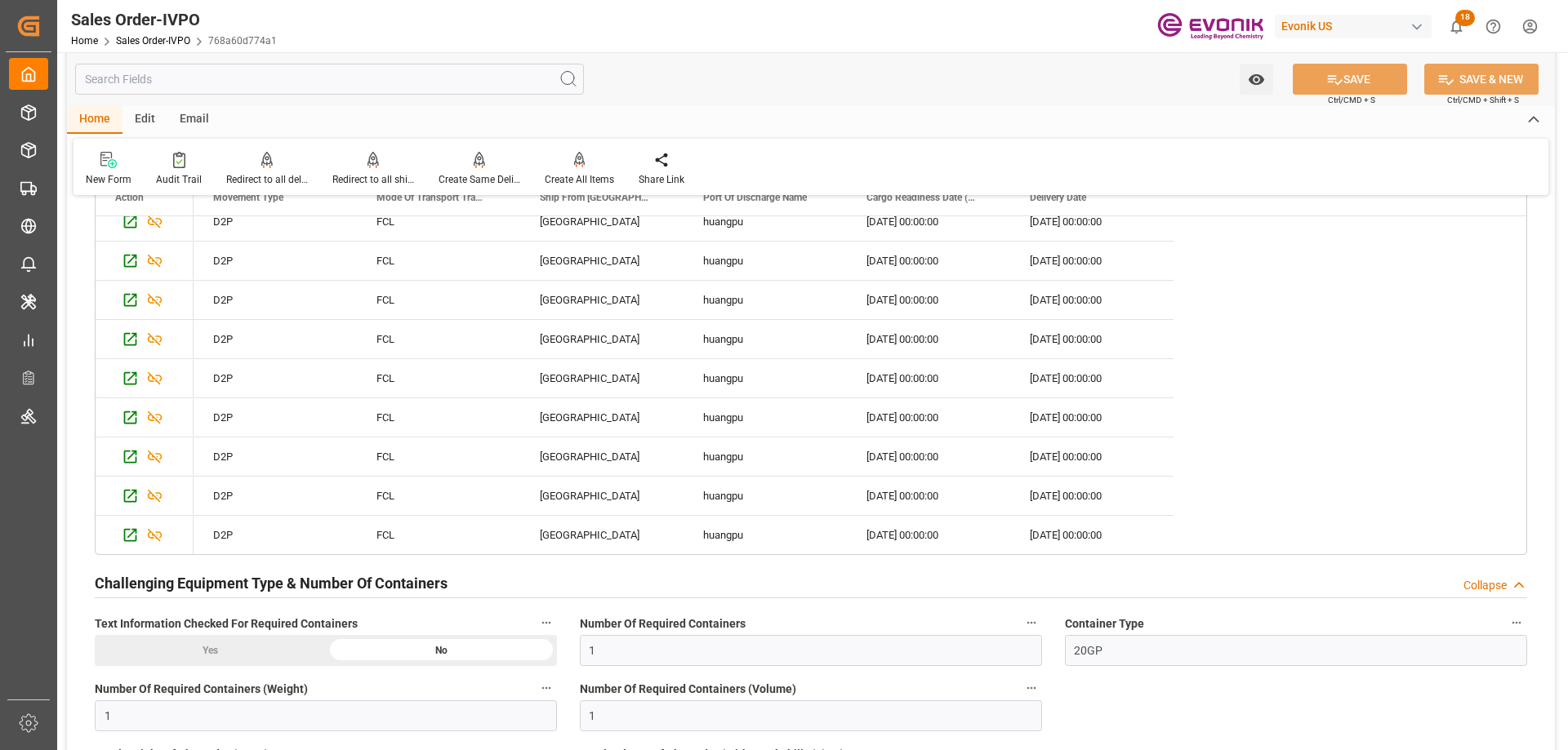
scroll to position [3836, 0]
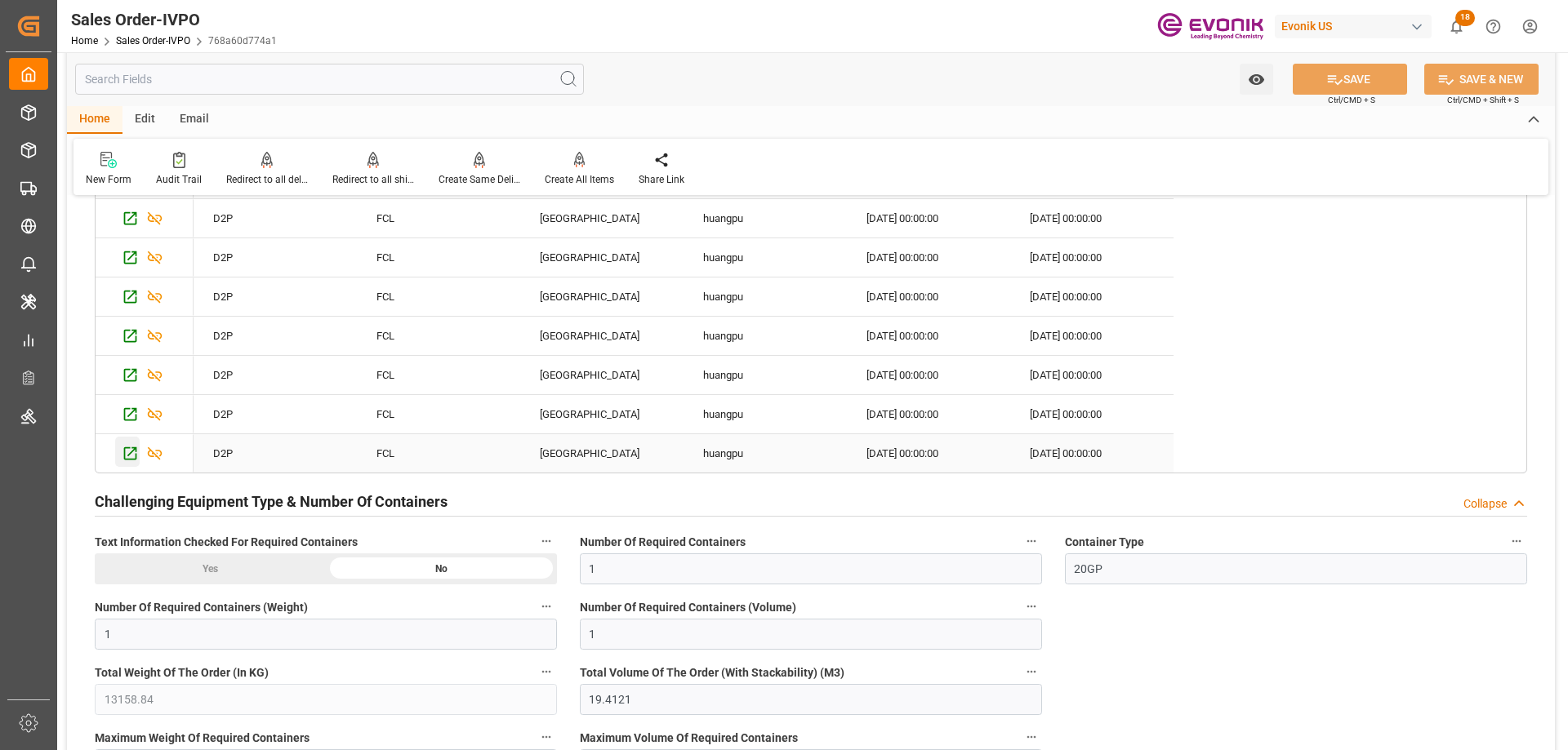
click at [131, 451] on icon "Press SPACE to select this row." at bounding box center [131, 454] width 17 height 17
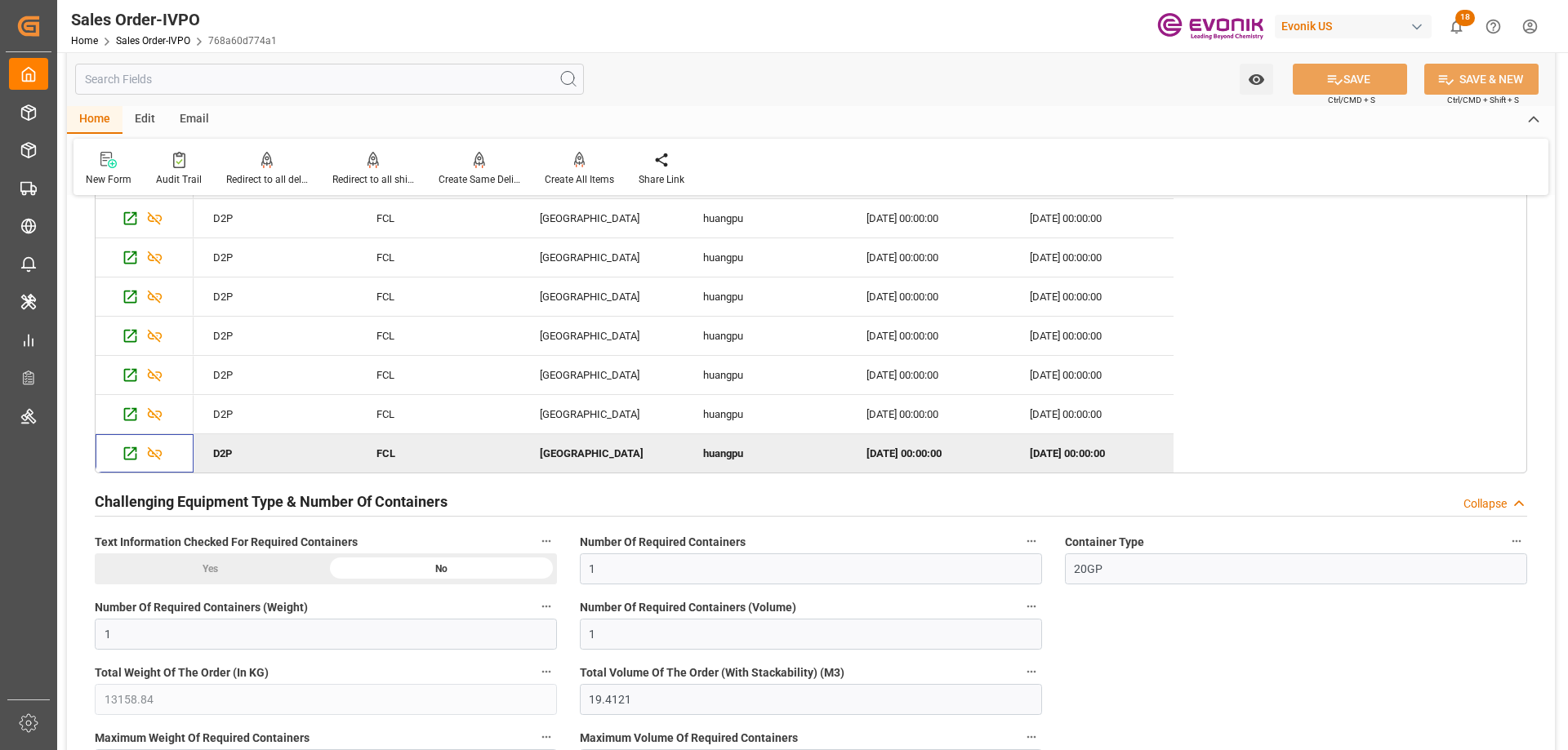
scroll to position [3755, 0]
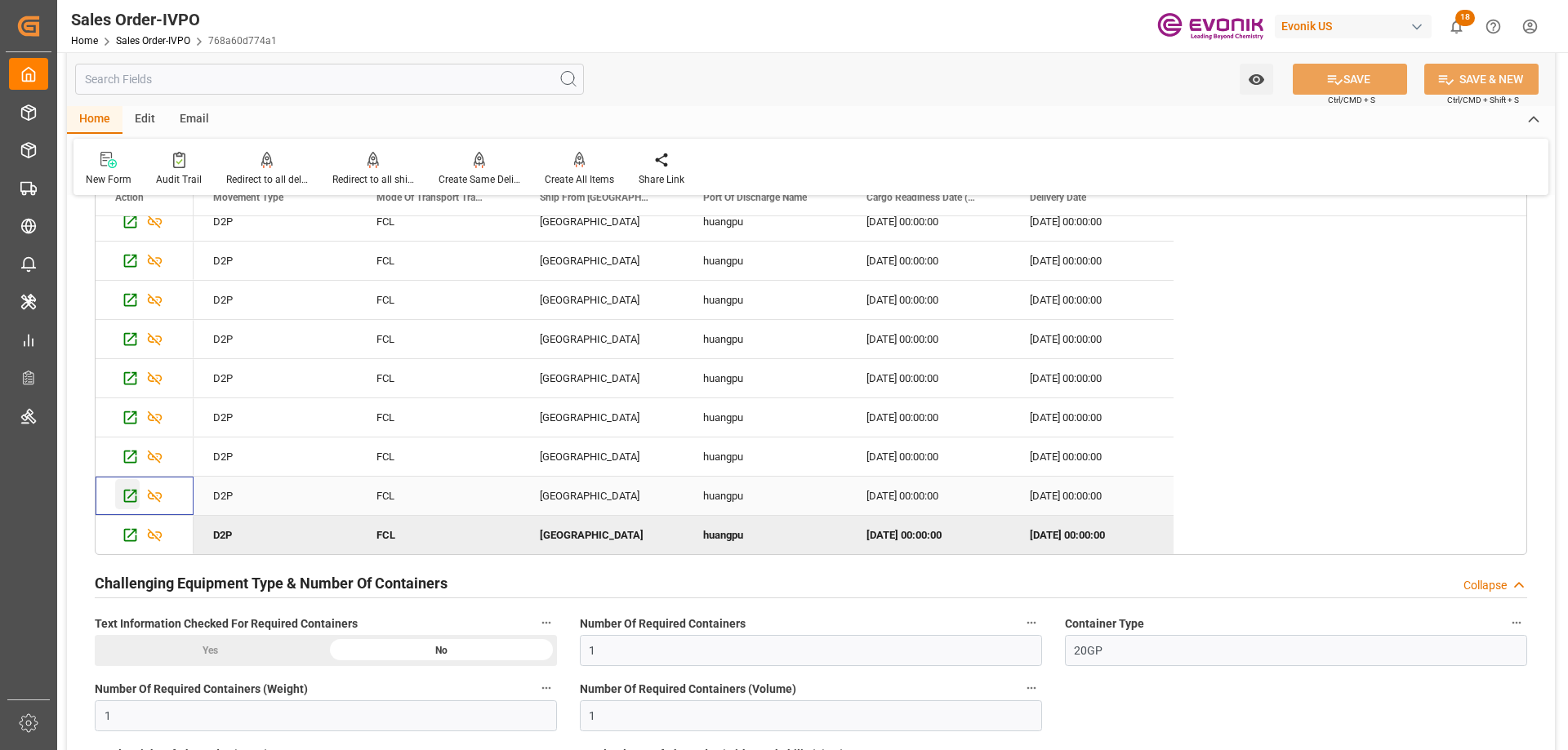
click at [131, 500] on icon "Press SPACE to select this row." at bounding box center [131, 496] width 17 height 17
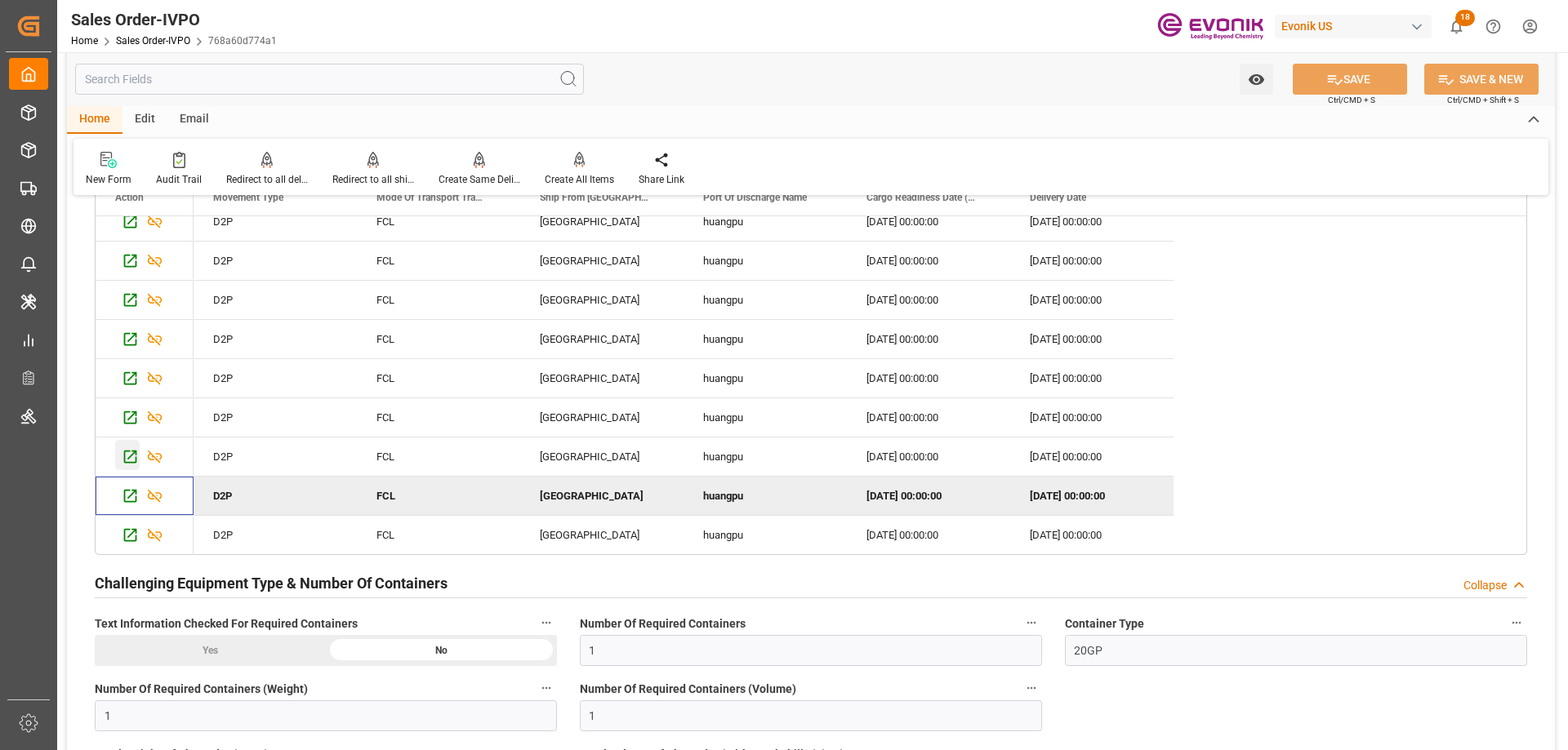
click at [123, 460] on icon "Press SPACE to select this row." at bounding box center [131, 457] width 17 height 17
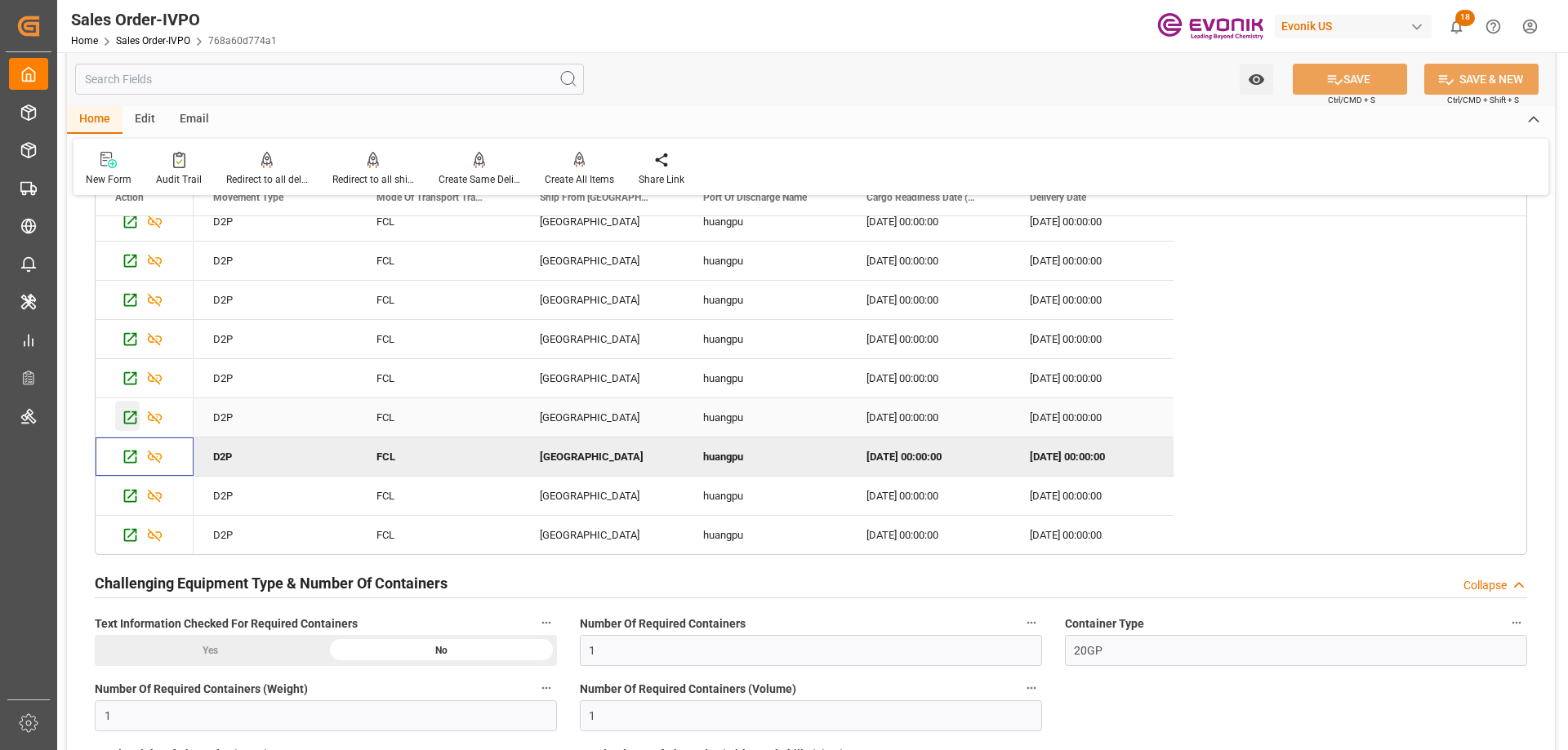
click at [125, 422] on icon "Press SPACE to select this row." at bounding box center [131, 417] width 17 height 17
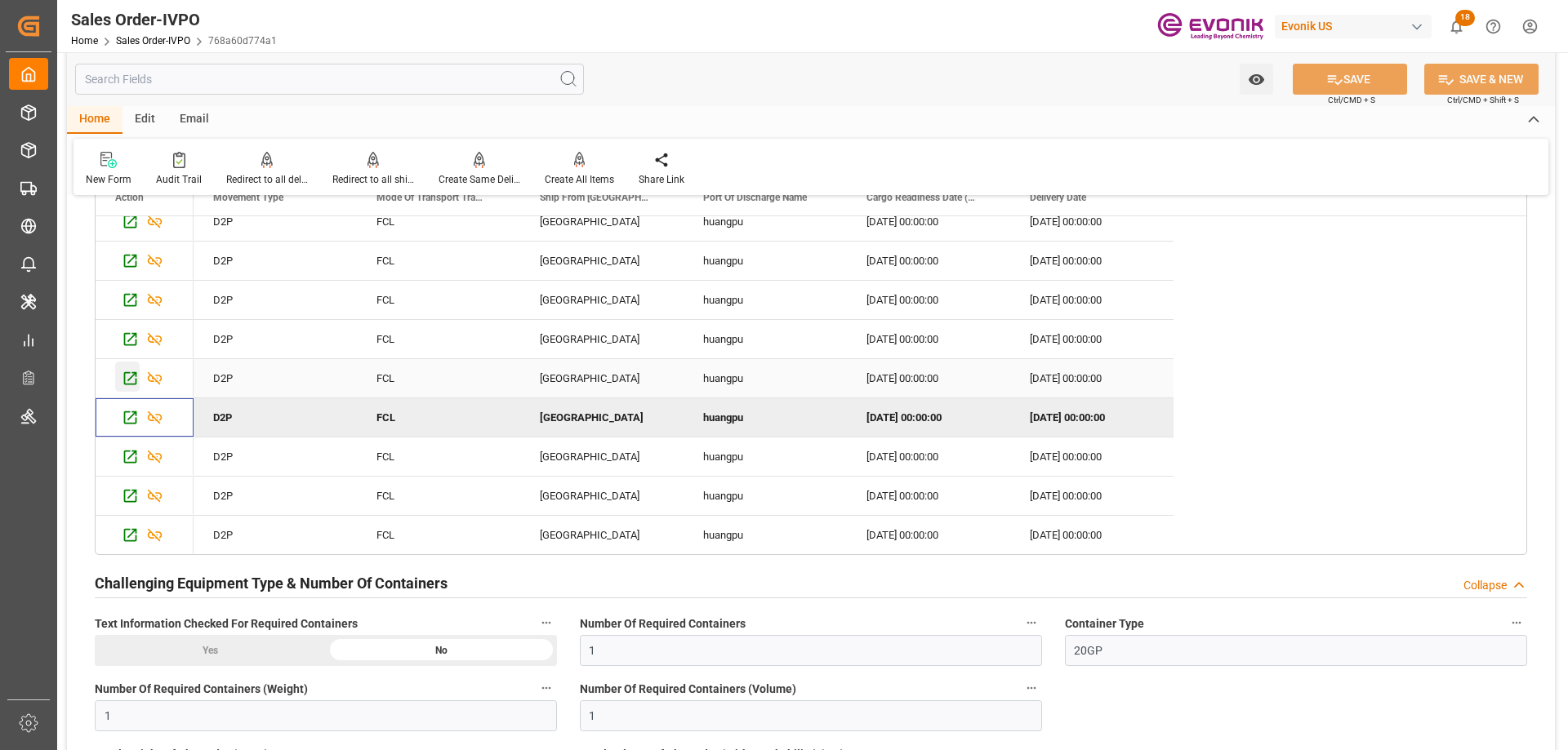
click at [127, 383] on icon "Press SPACE to select this row." at bounding box center [131, 378] width 17 height 17
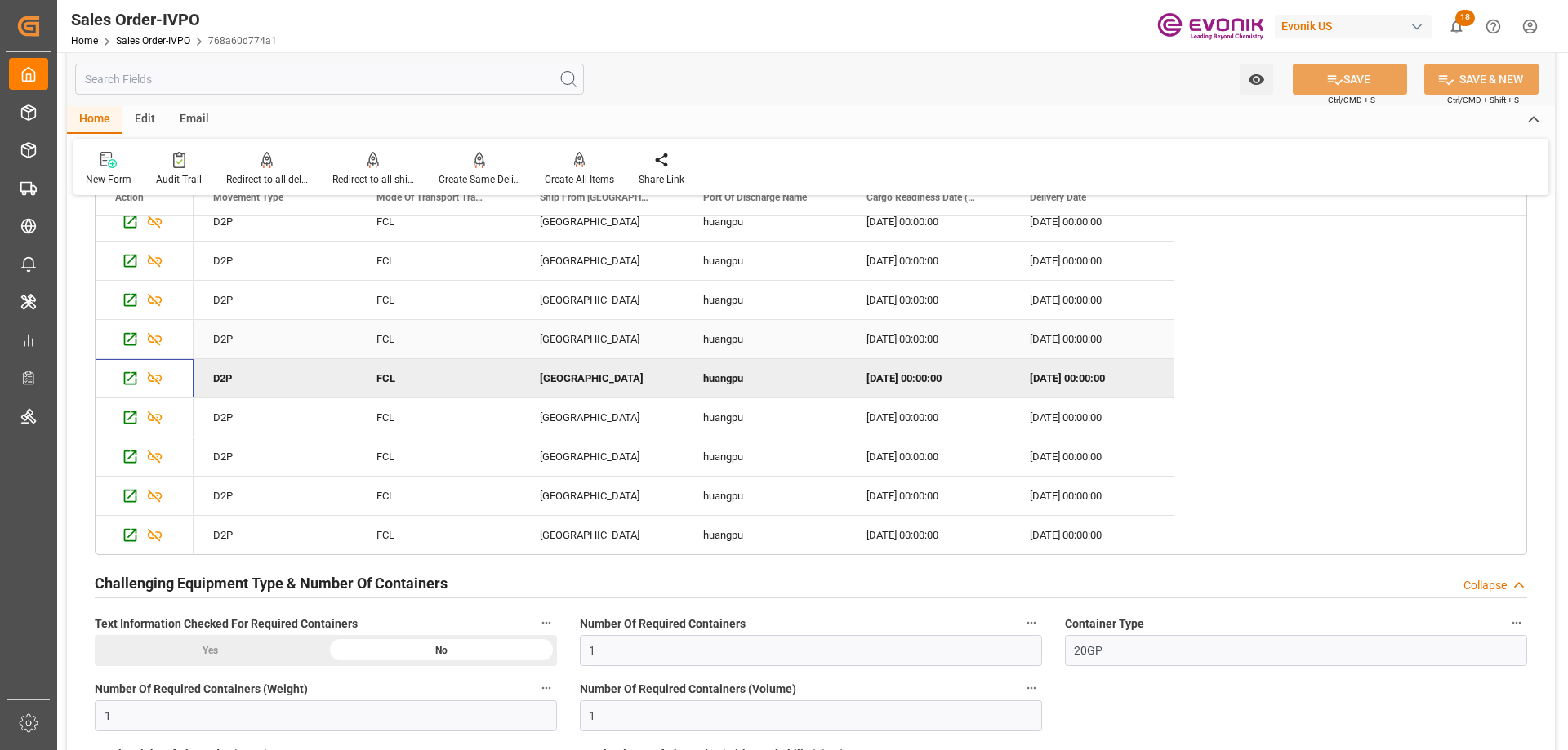
click at [129, 344] on icon "Press SPACE to select this row." at bounding box center [131, 340] width 17 height 17
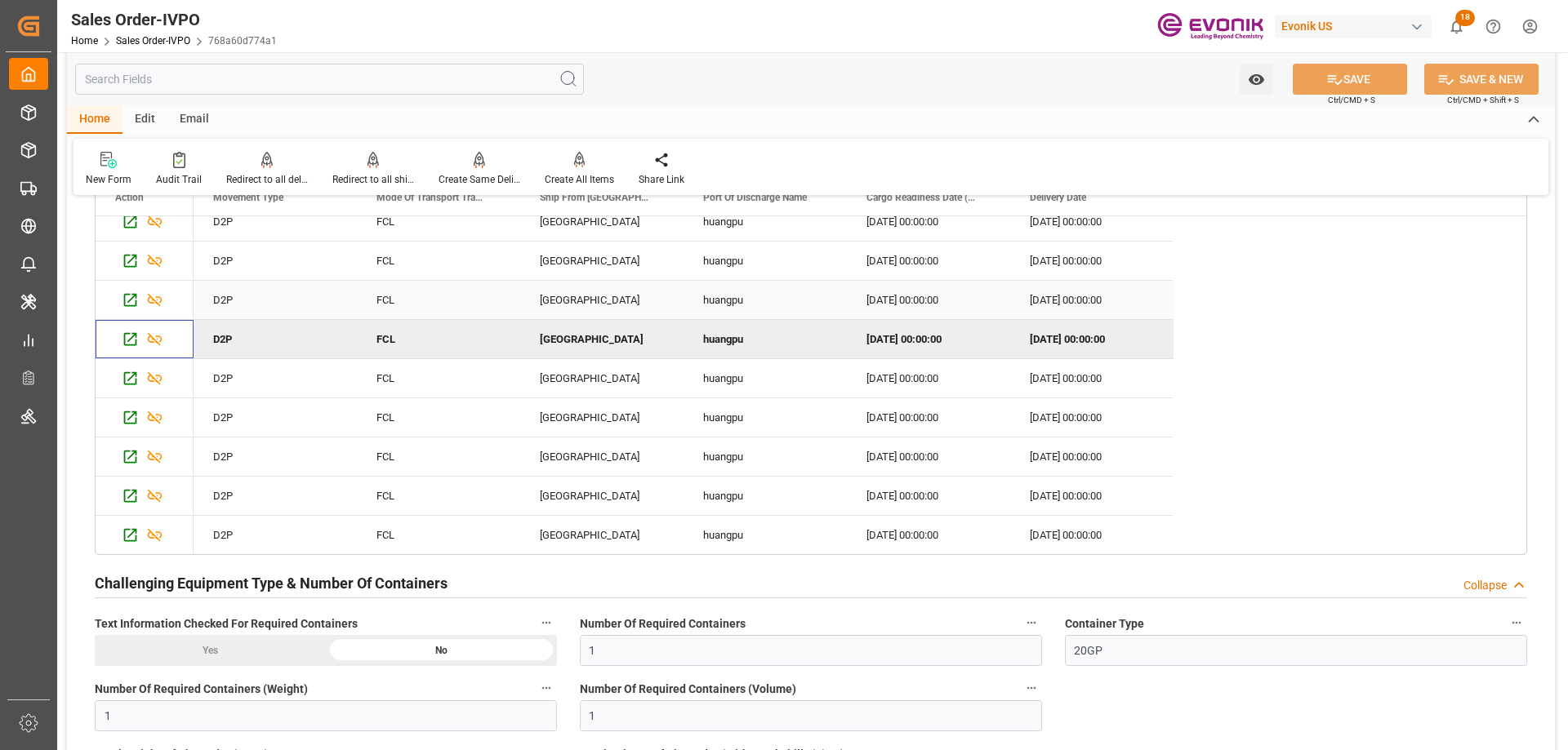
scroll to position [0, 0]
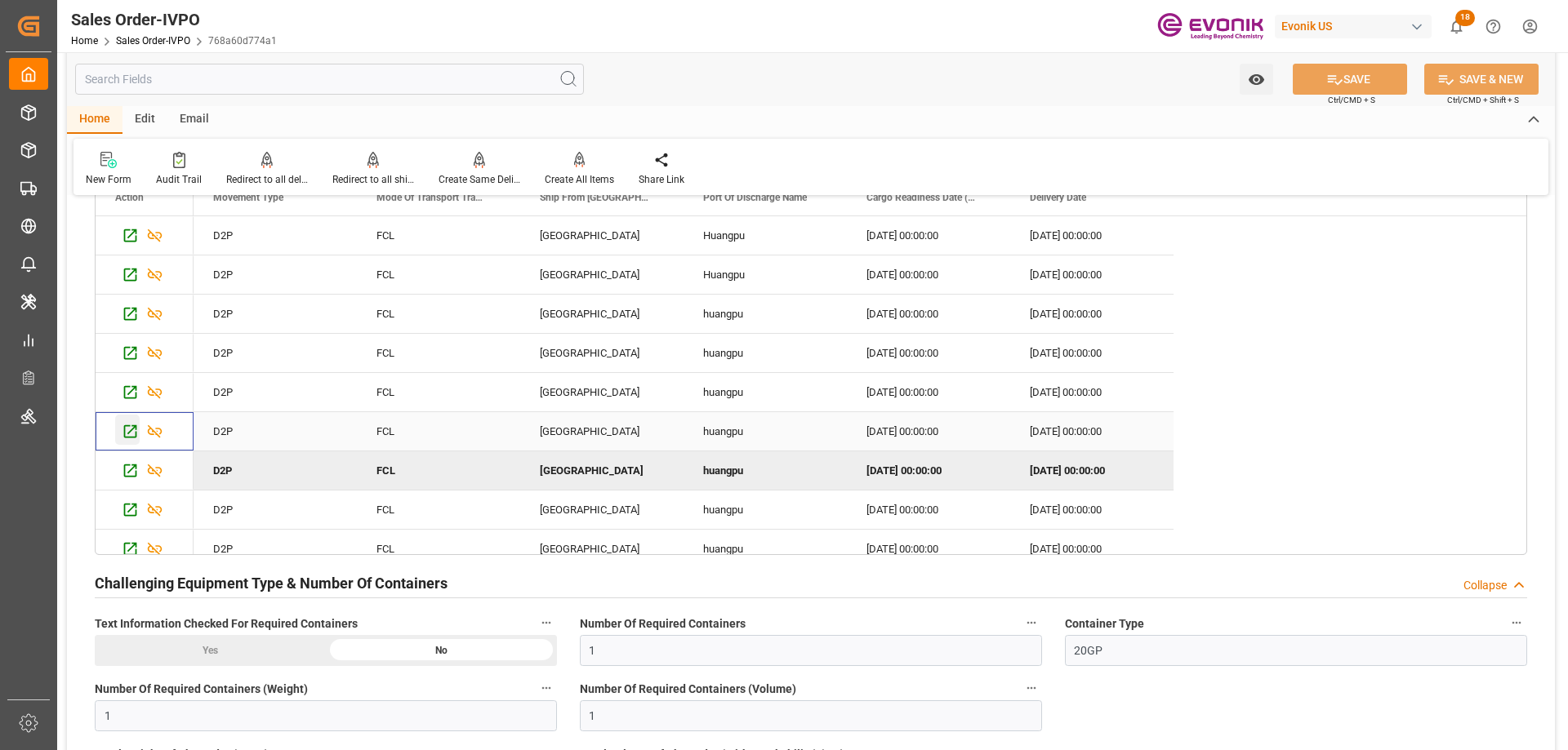
click at [131, 436] on icon "Press SPACE to select this row." at bounding box center [131, 431] width 17 height 17
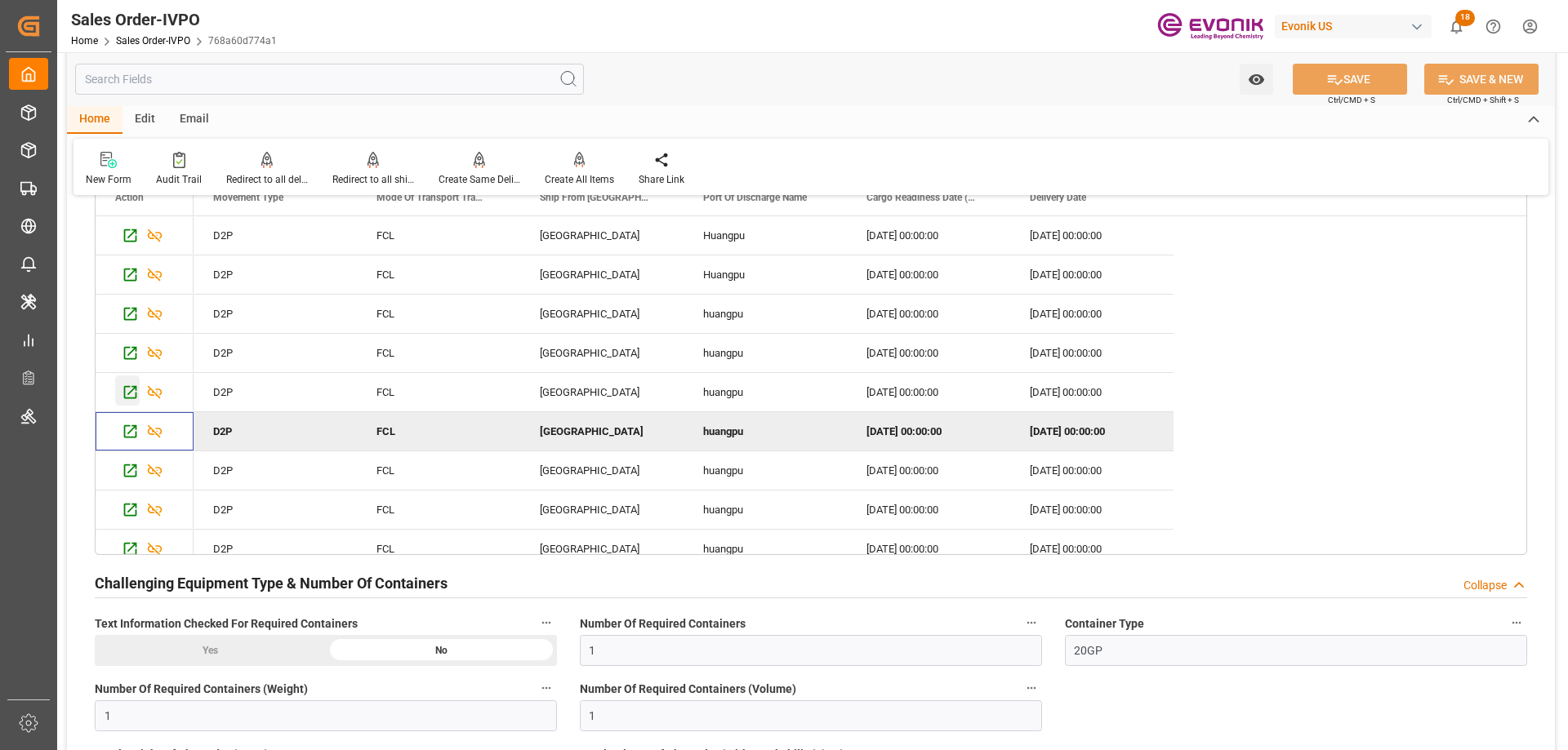
click at [123, 391] on icon "Press SPACE to select this row." at bounding box center [131, 392] width 17 height 17
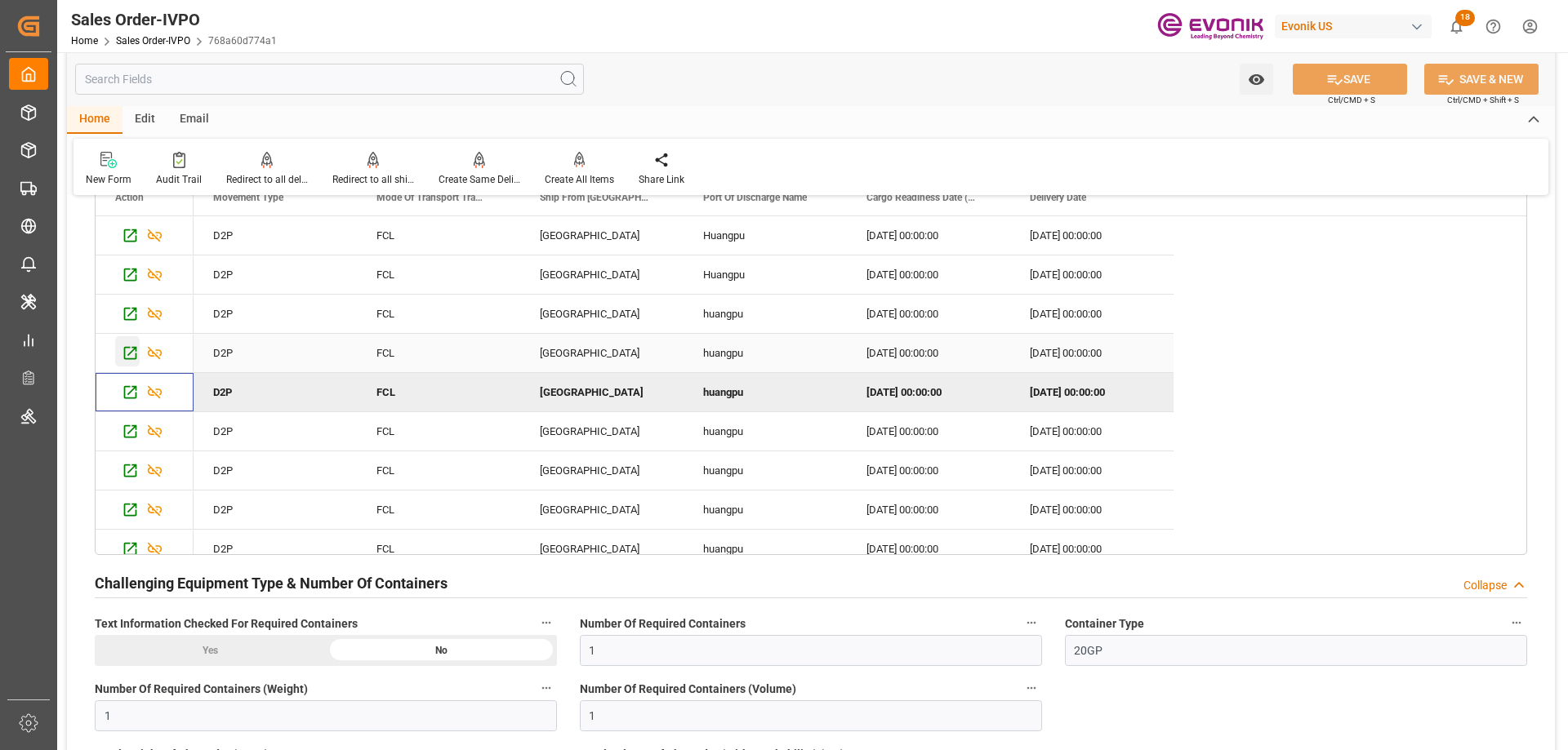
click at [126, 358] on icon "Press SPACE to select this row." at bounding box center [131, 353] width 17 height 17
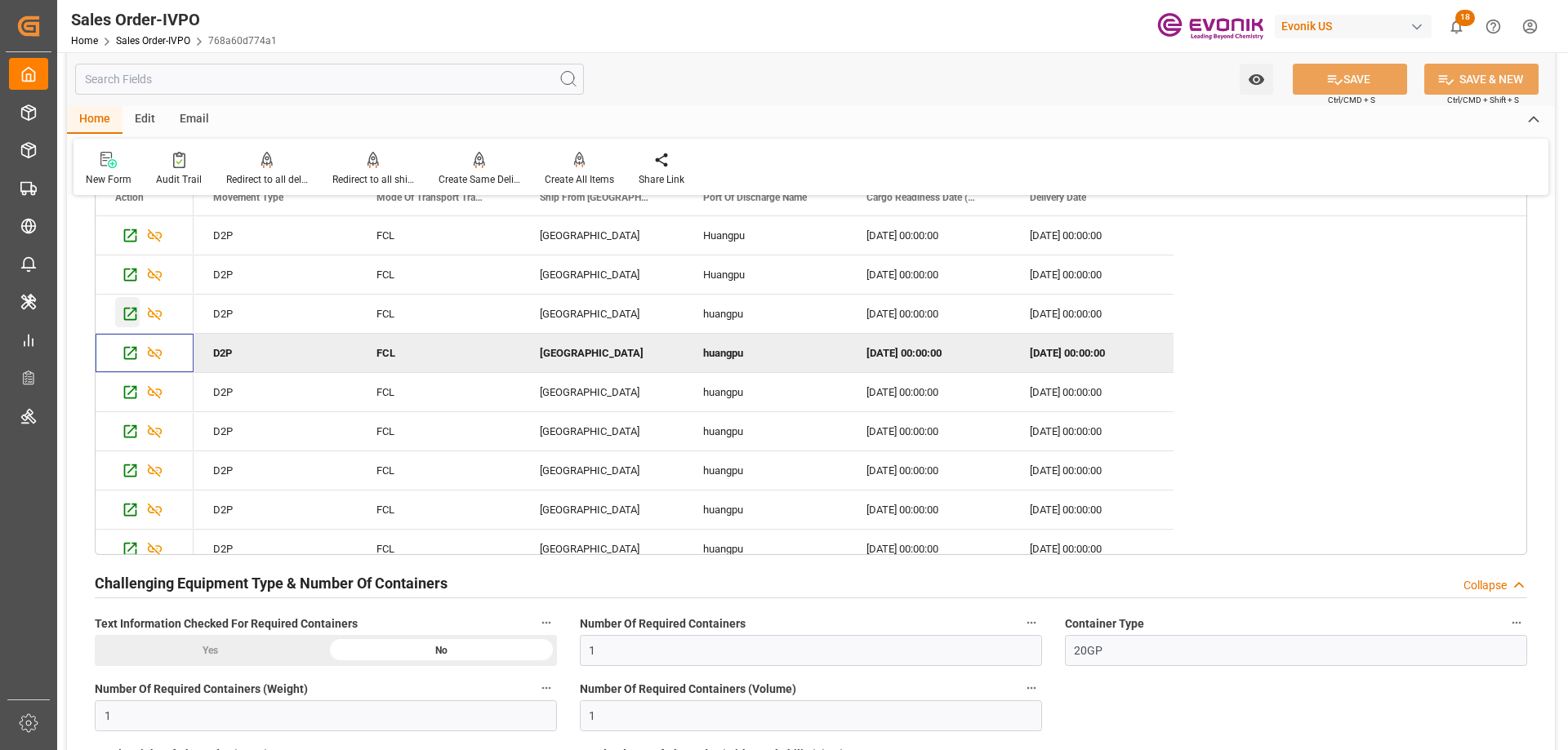
scroll to position [3673, 0]
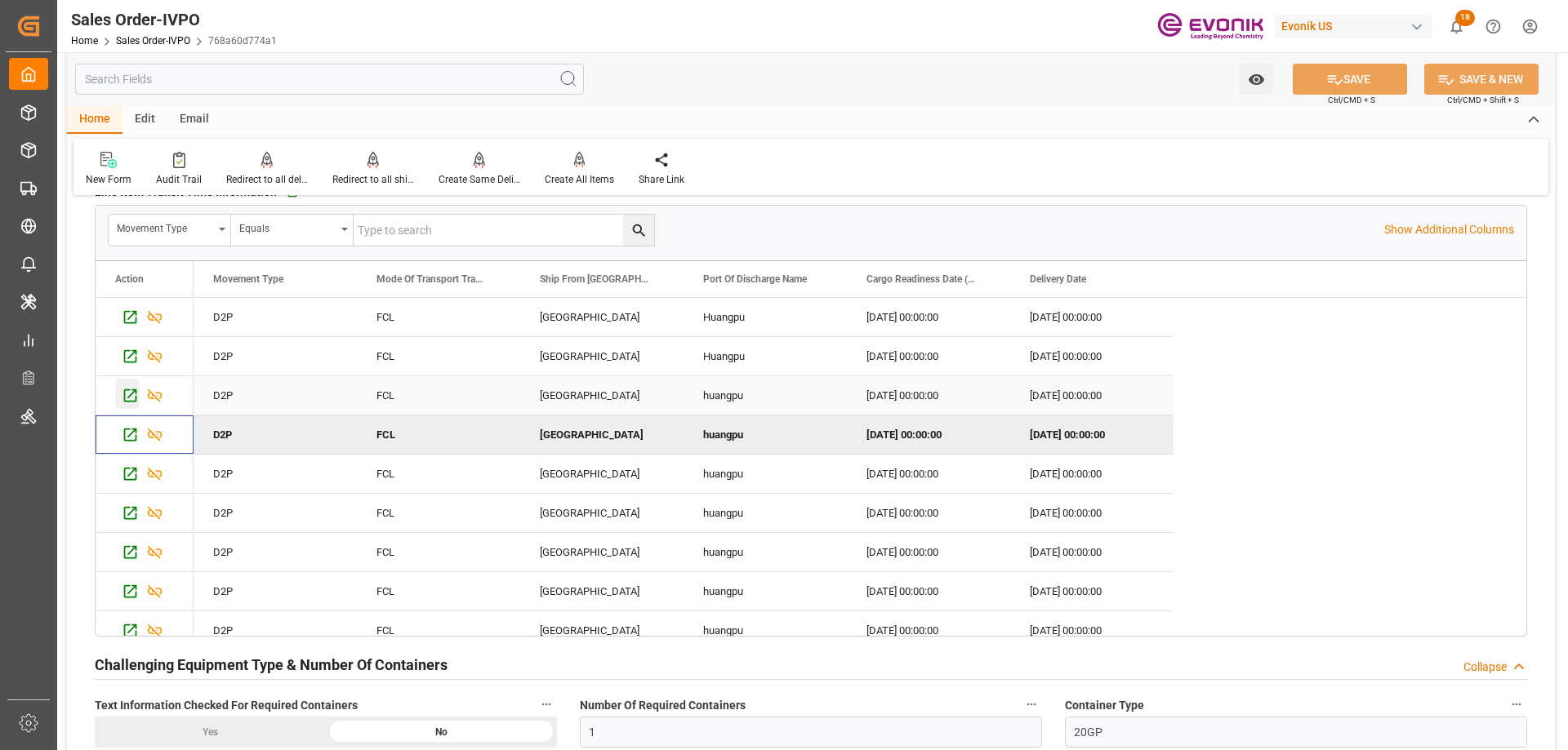
click at [130, 400] on icon "Press SPACE to select this row." at bounding box center [131, 396] width 17 height 17
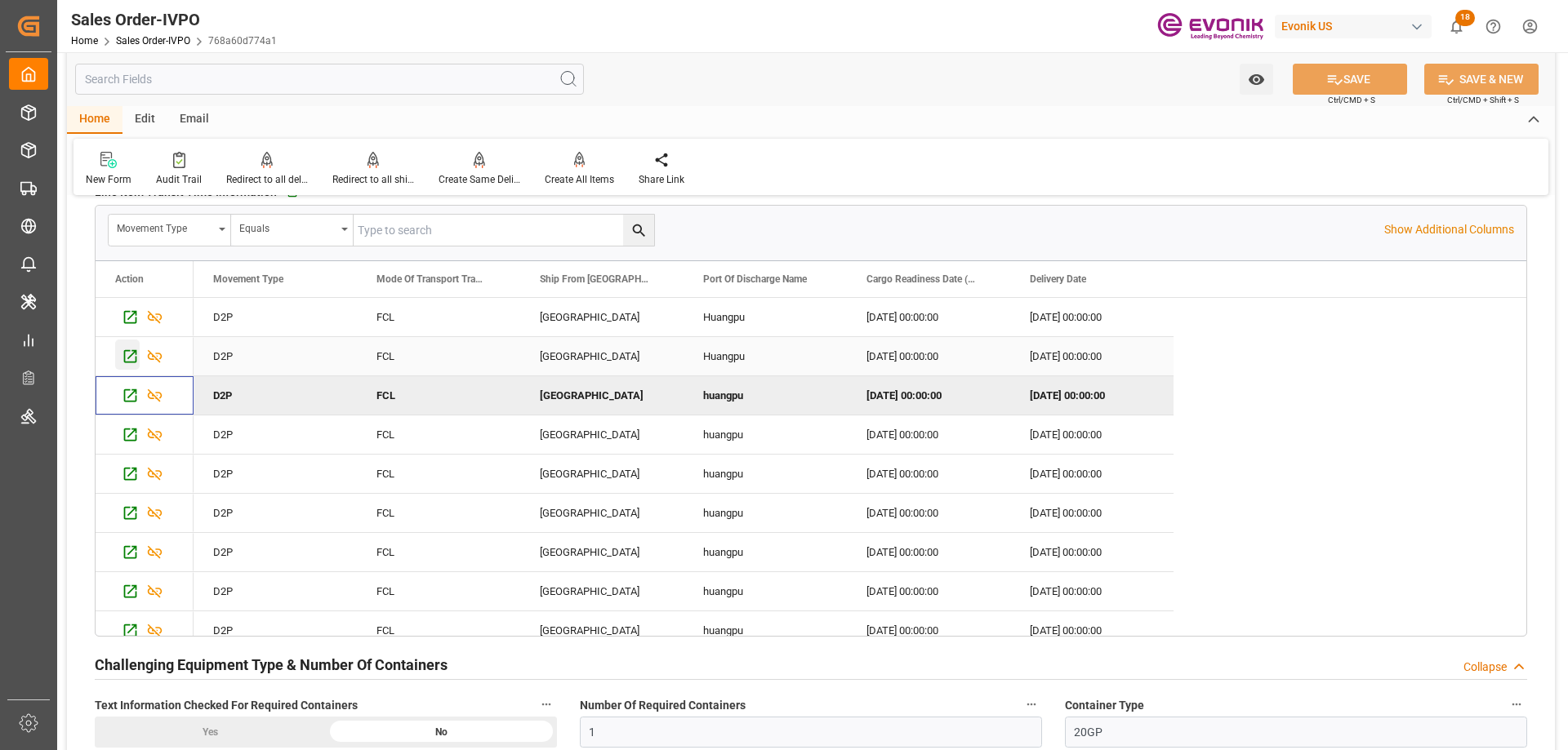
click at [134, 359] on icon "Press SPACE to select this row." at bounding box center [131, 356] width 17 height 17
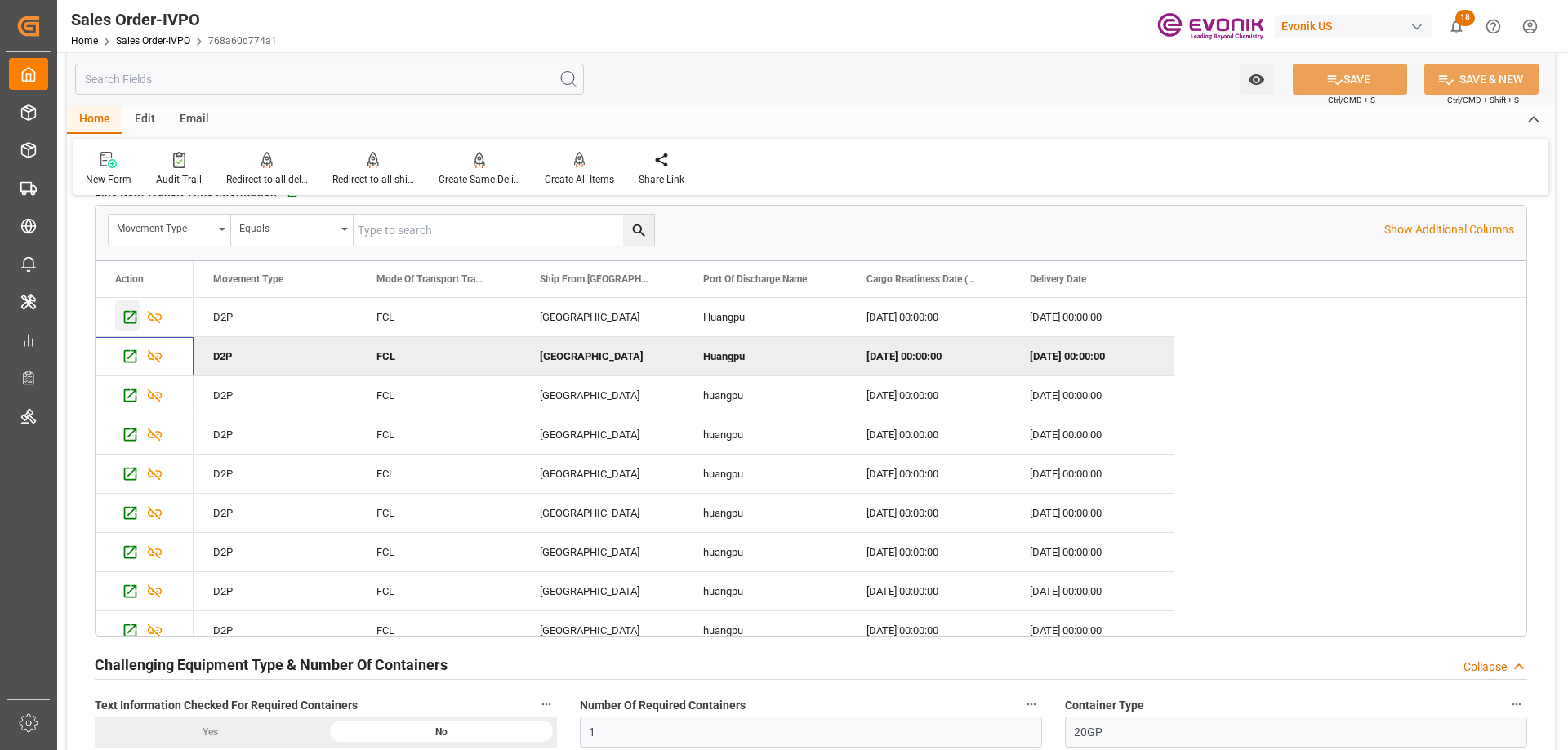
click at [124, 319] on icon "Press SPACE to select this row." at bounding box center [131, 317] width 17 height 17
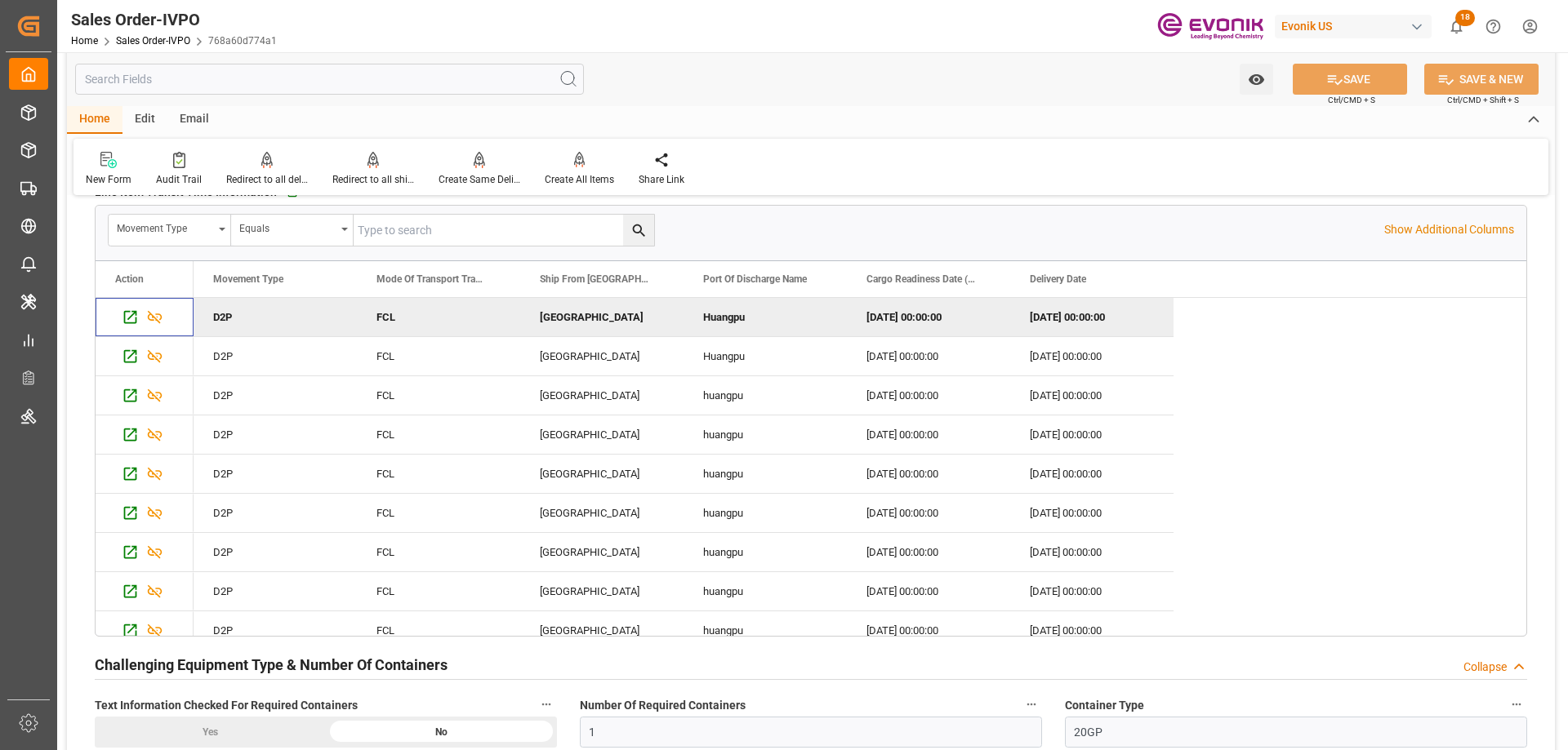
scroll to position [3510, 0]
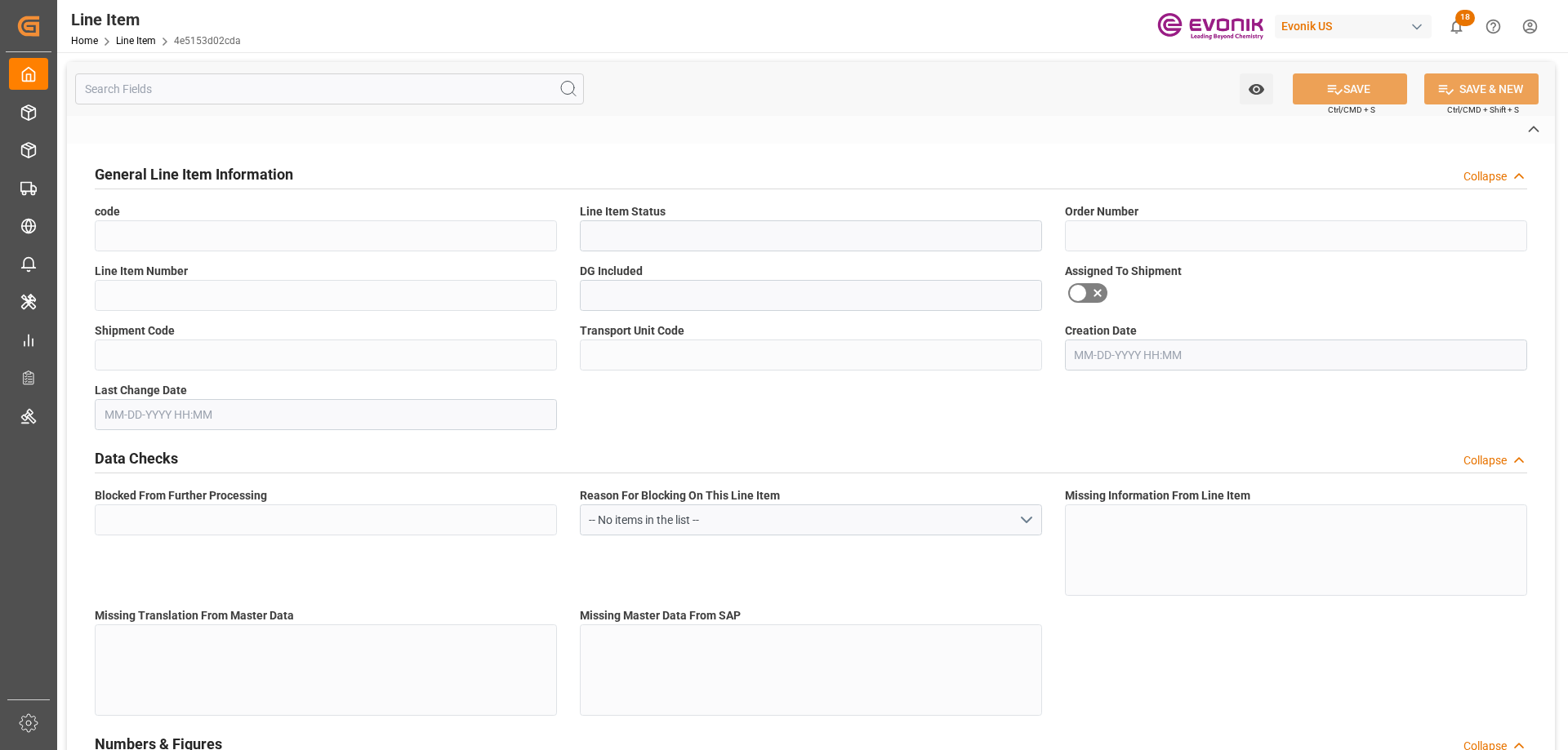
type input "4e5153d02cda"
type input "Active"
type input "0046467548"
type input "00030"
type input "Yes"
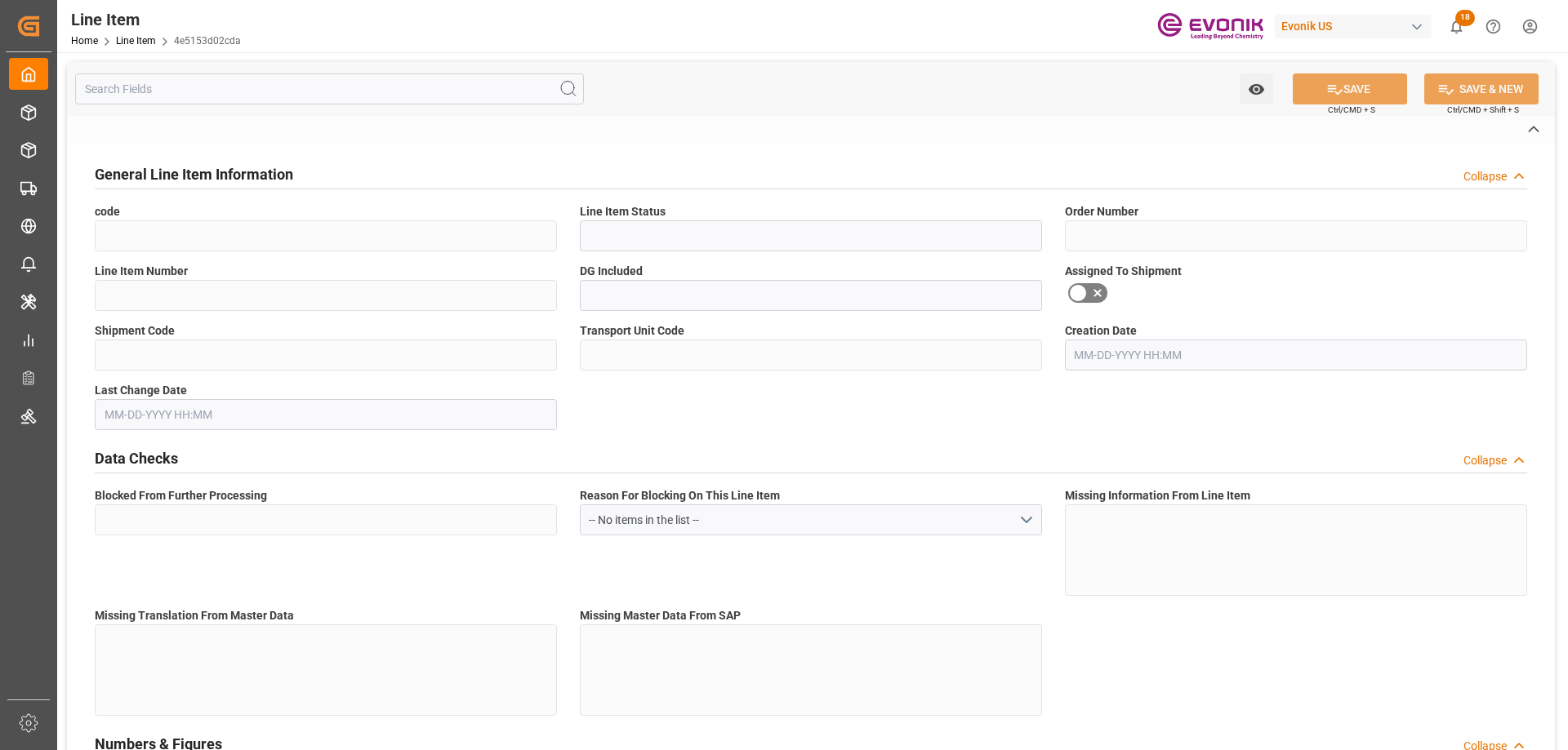
type input "Yes"
type input "DR"
type input "No"
type input "99101892"
type textarea "SURFYNOL® [DATE]:DS:181.4:P:35:#[GEOGRAPHIC_DATA]"
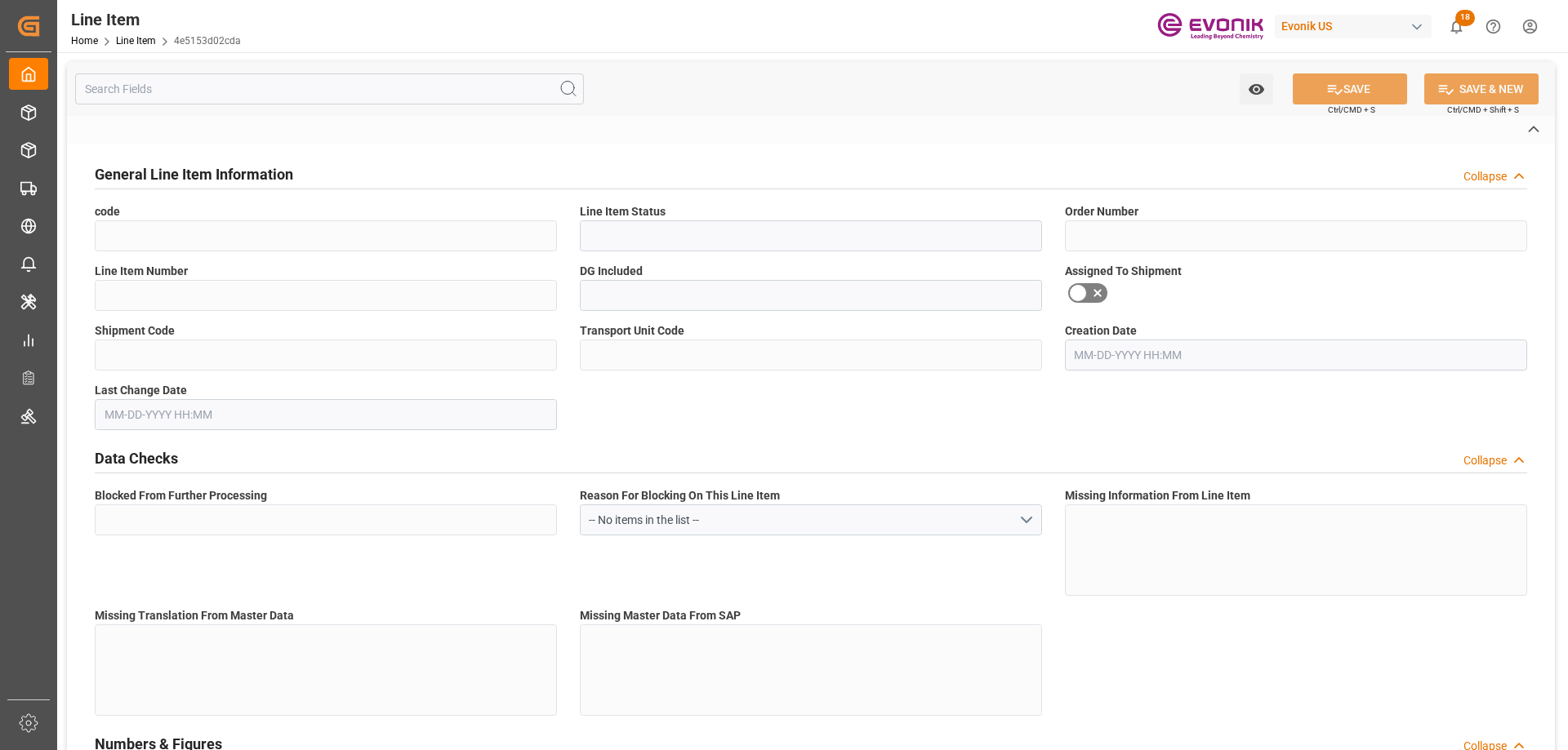
type input "USD"
type input "PACK"
type input "382499"
type input "EAR99"
type input "US"
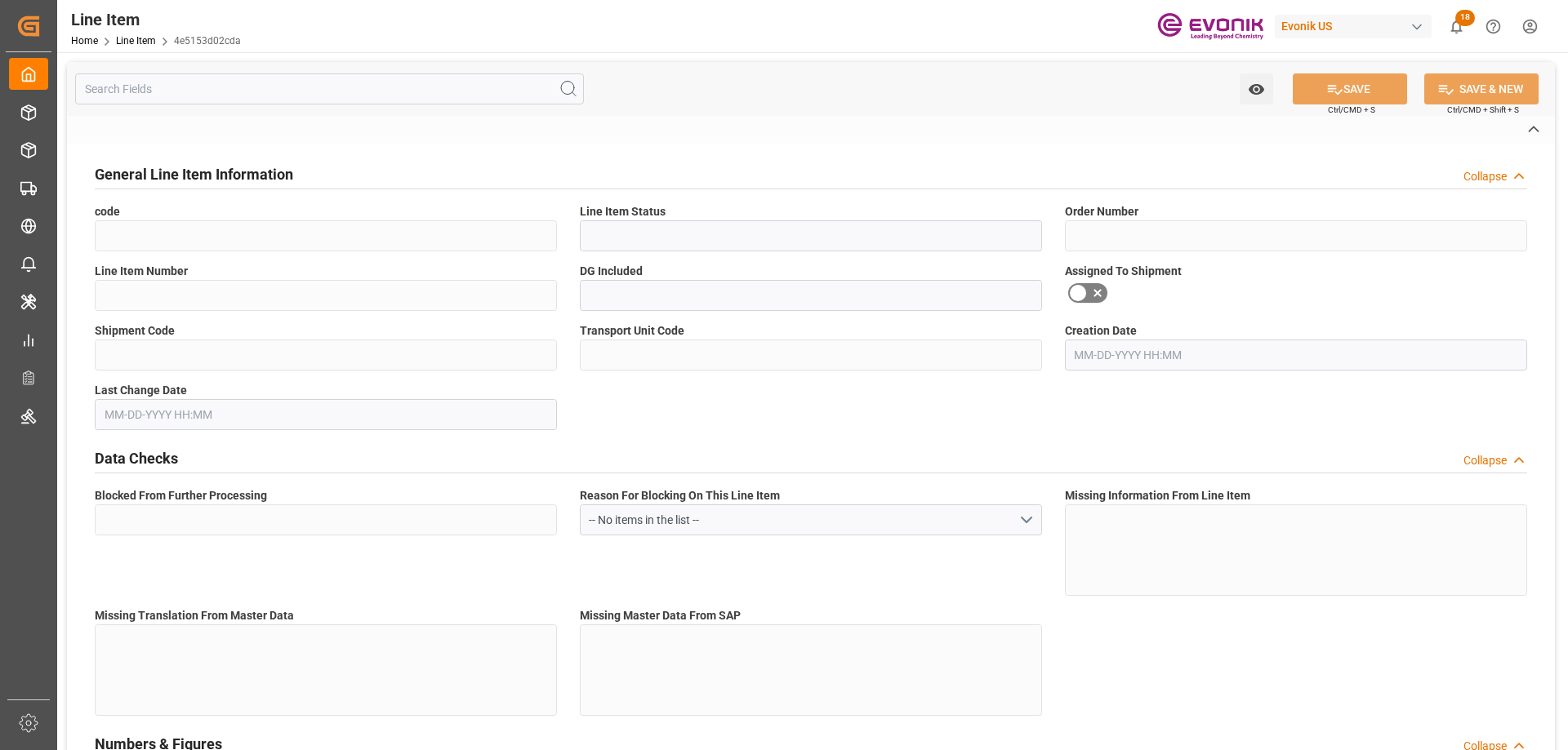
type input "DR"
type input "[MEDICAL_DATA]"
type input "KGM"
type textarea "KGM"
type input "KGM"
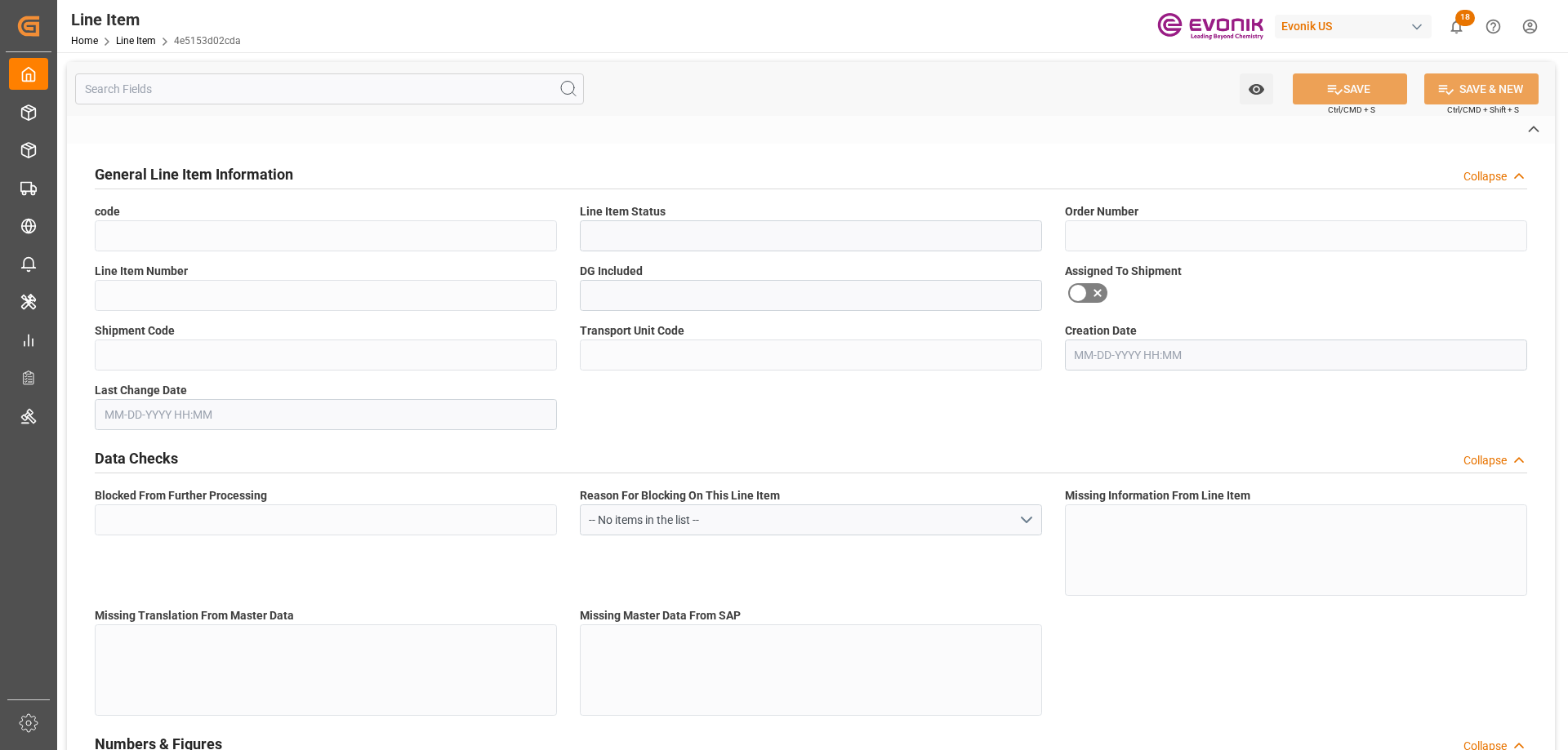
type input "KGM"
type textarea "KGM"
type input "M3"
type textarea "DMQ"
type input "M3"
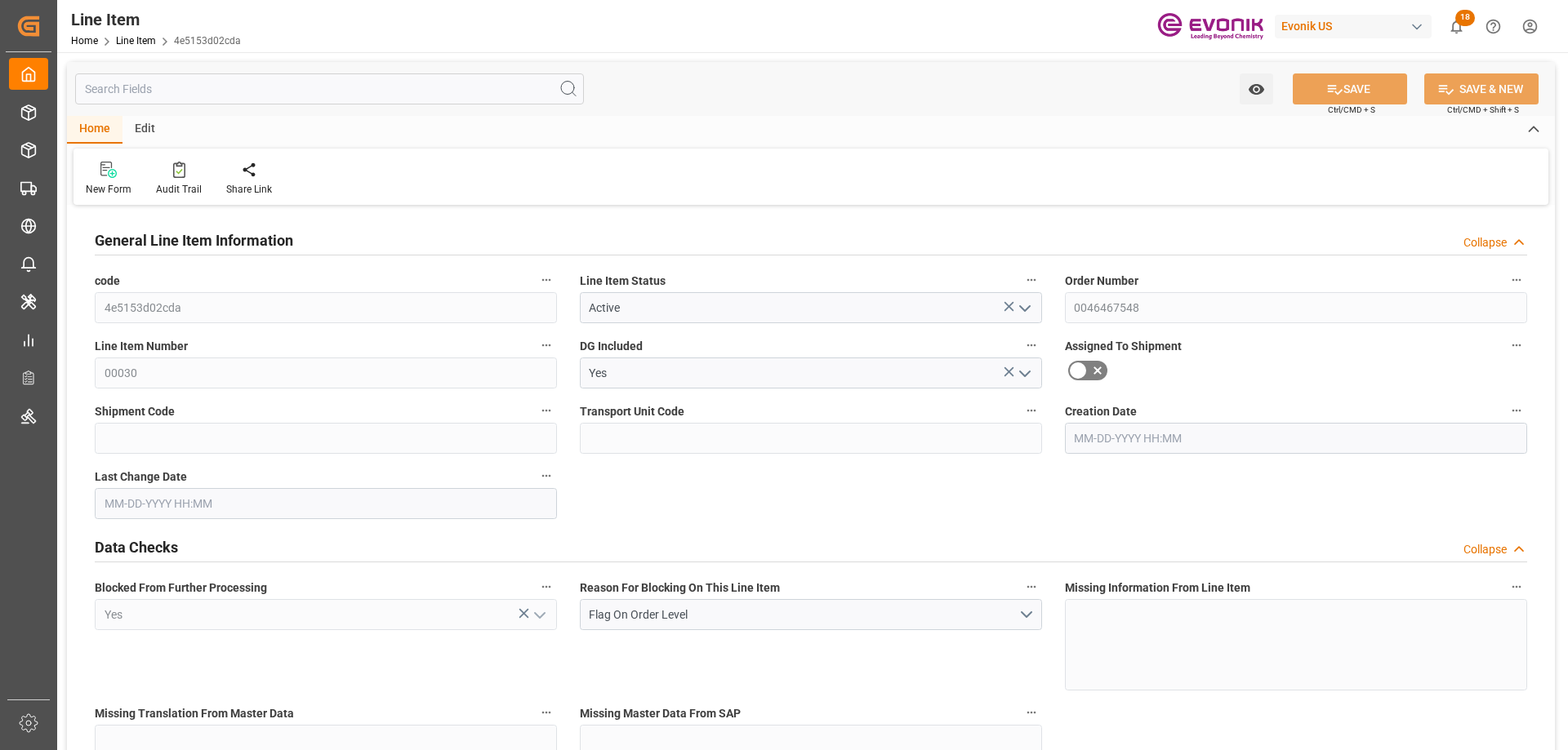
type input "2"
type input "1580"
type input "1451.2"
type input "2.6272"
type input "8"
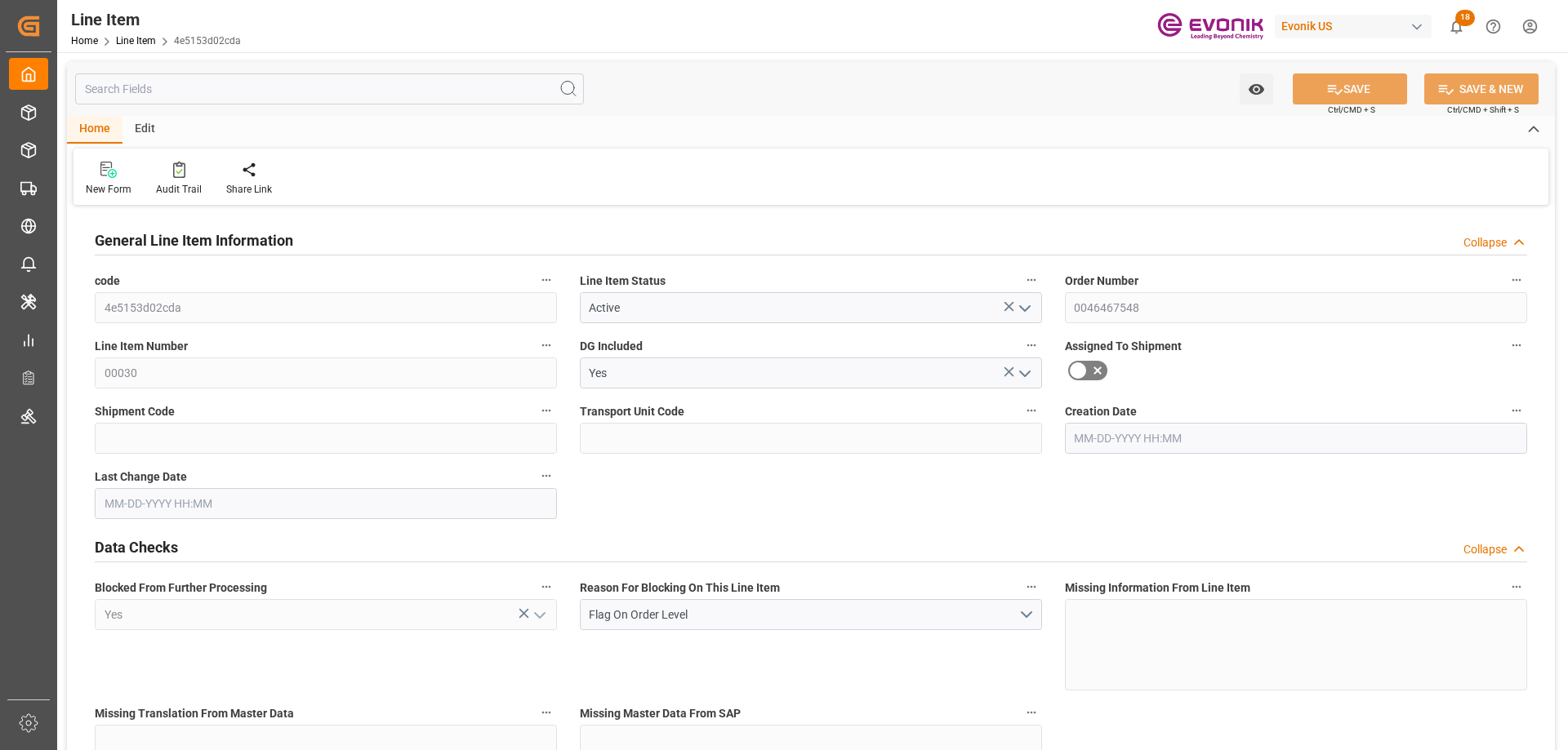
type input "7067.34"
type input "8"
type input "1580"
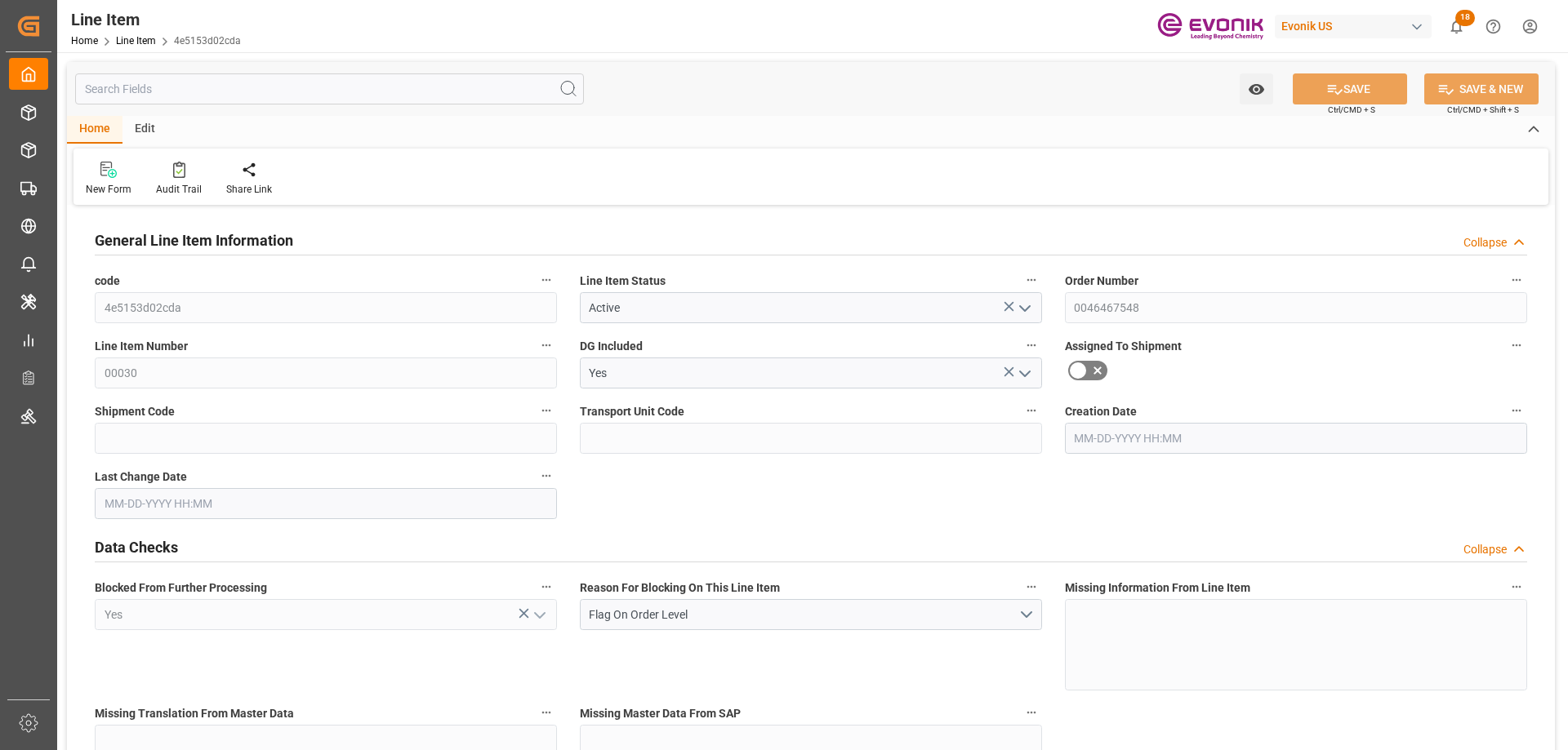
type input "1630"
type input "1451.2"
type input "2.6272"
type input "2627.176"
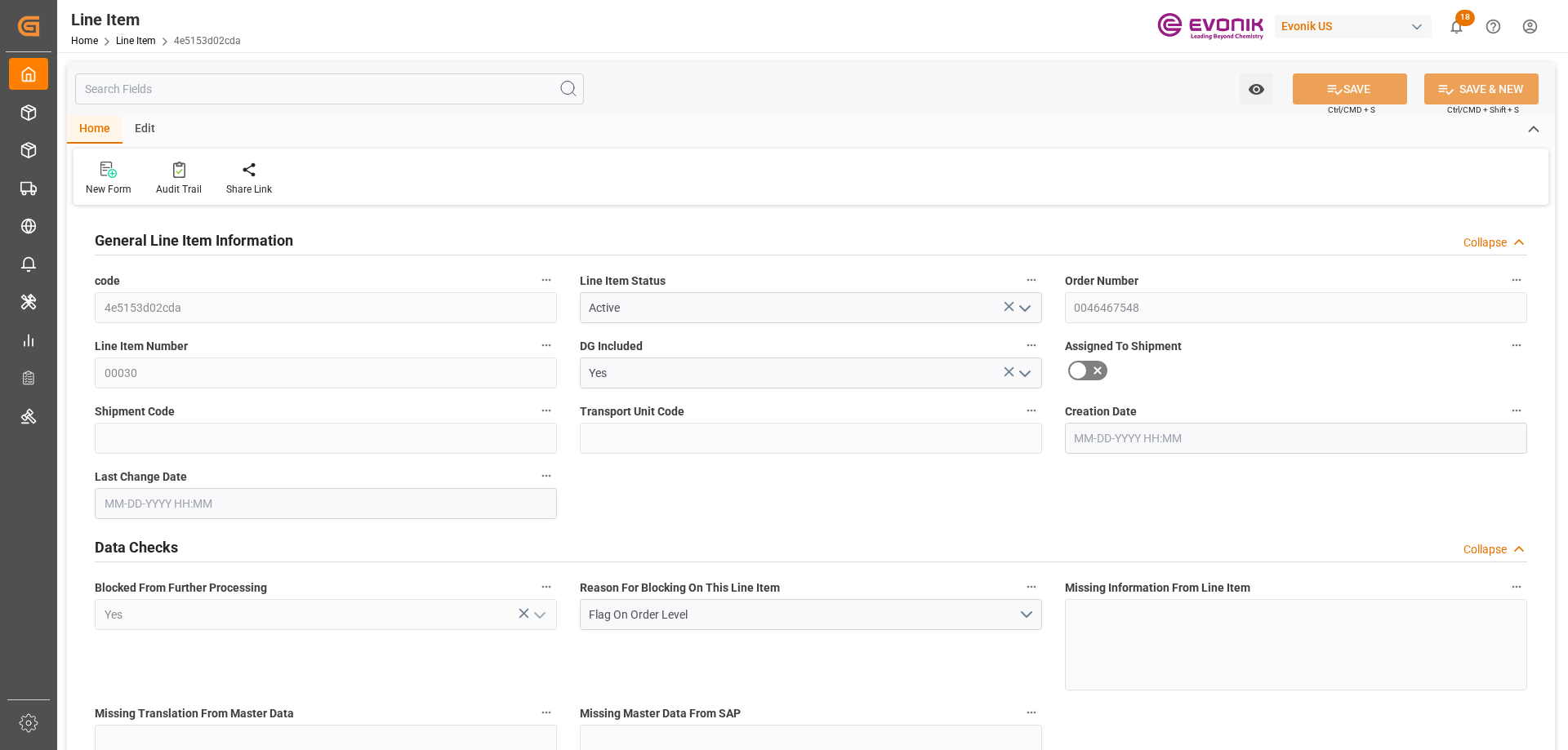
type input "0"
type input "[DATE] 20:06"
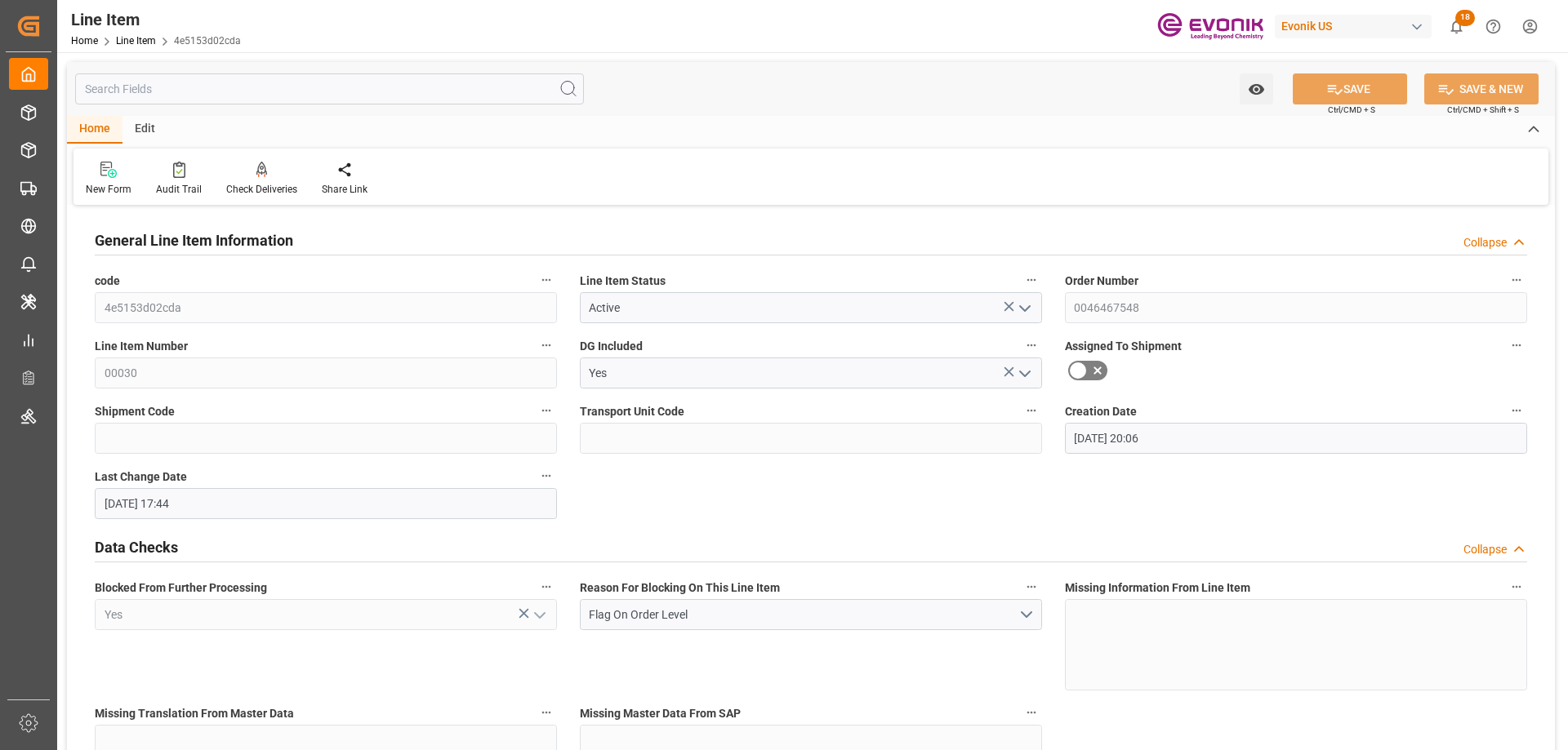
type input "[DATE] 17:44"
type input "[DATE]"
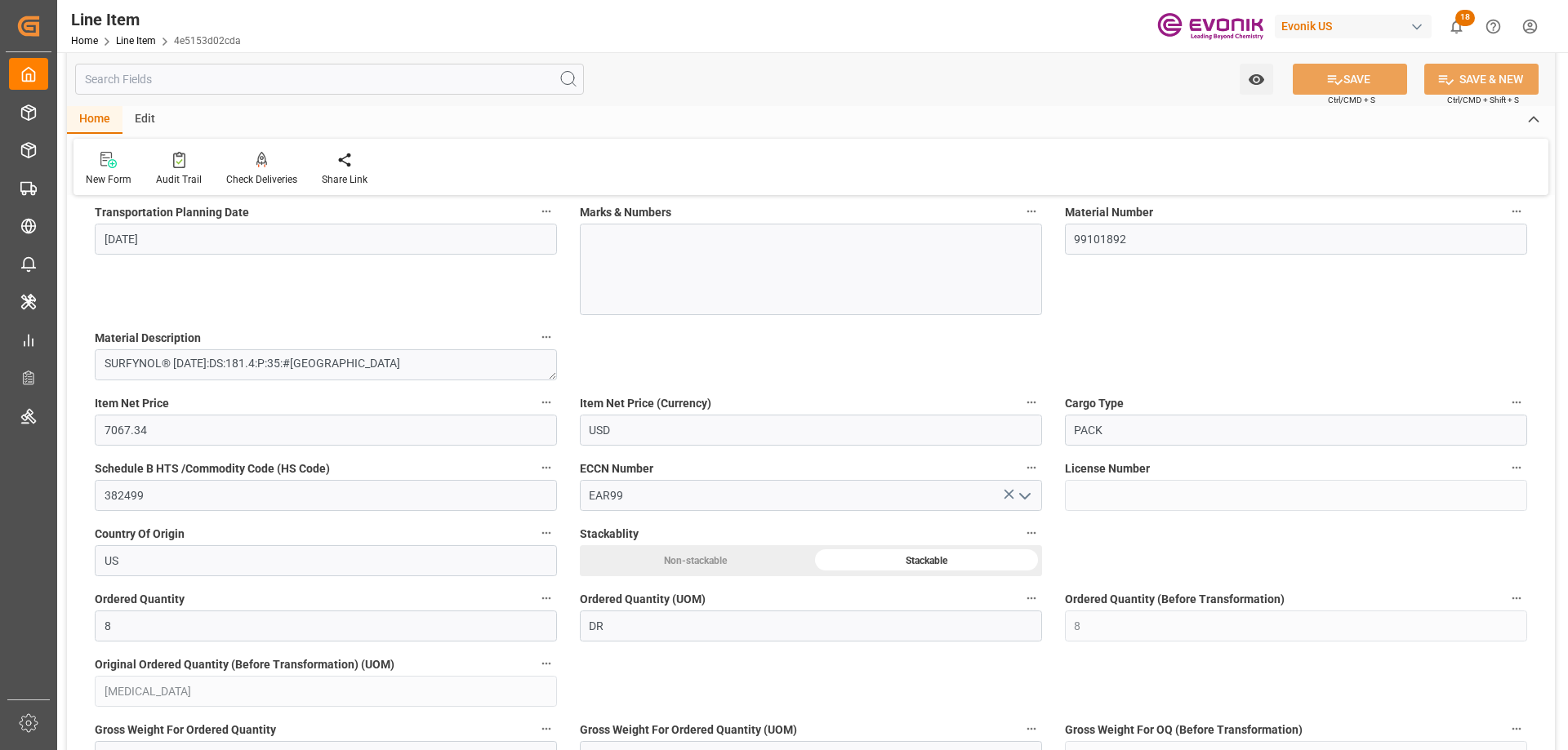
scroll to position [980, 0]
click at [194, 79] on input "text" at bounding box center [329, 79] width 509 height 31
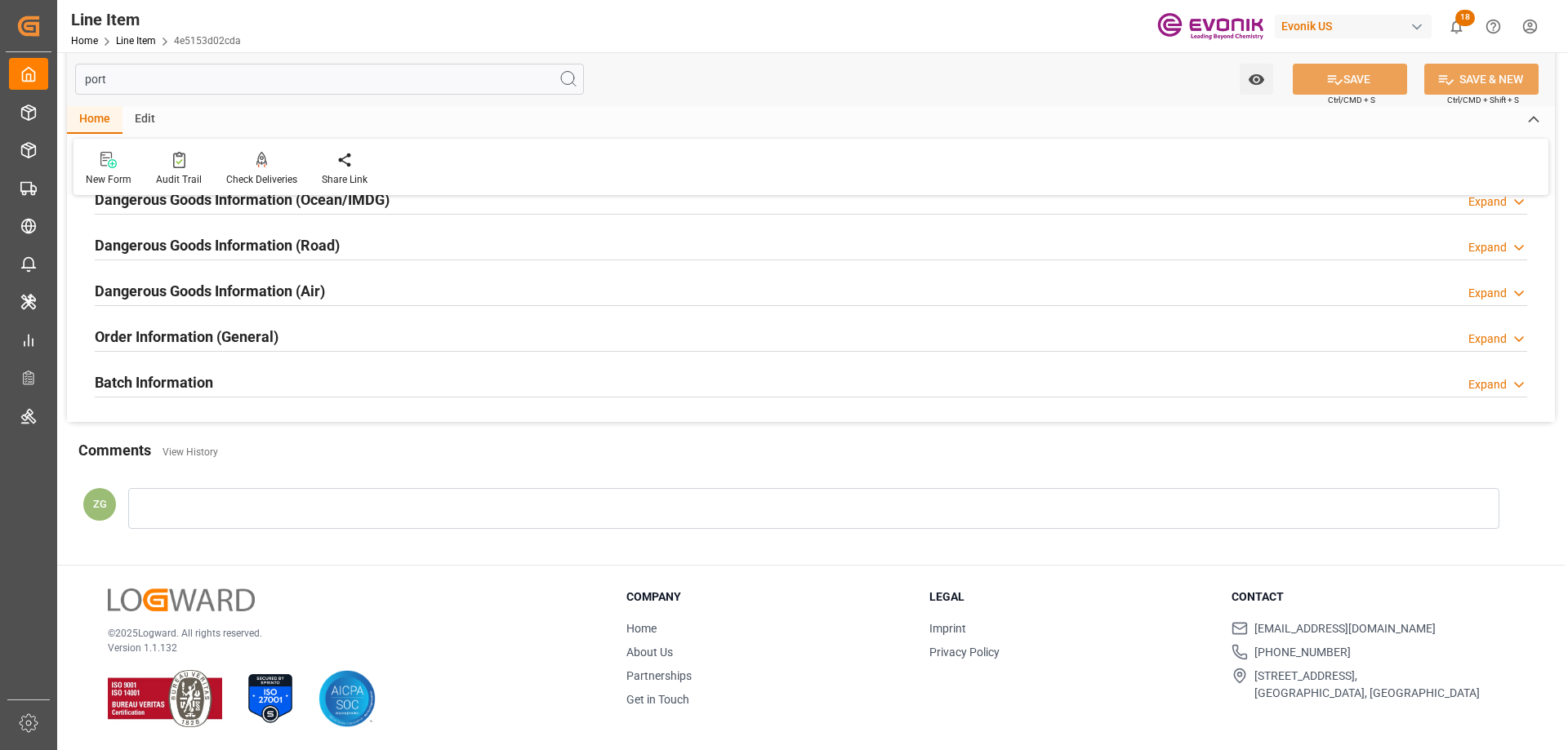
scroll to position [245, 0]
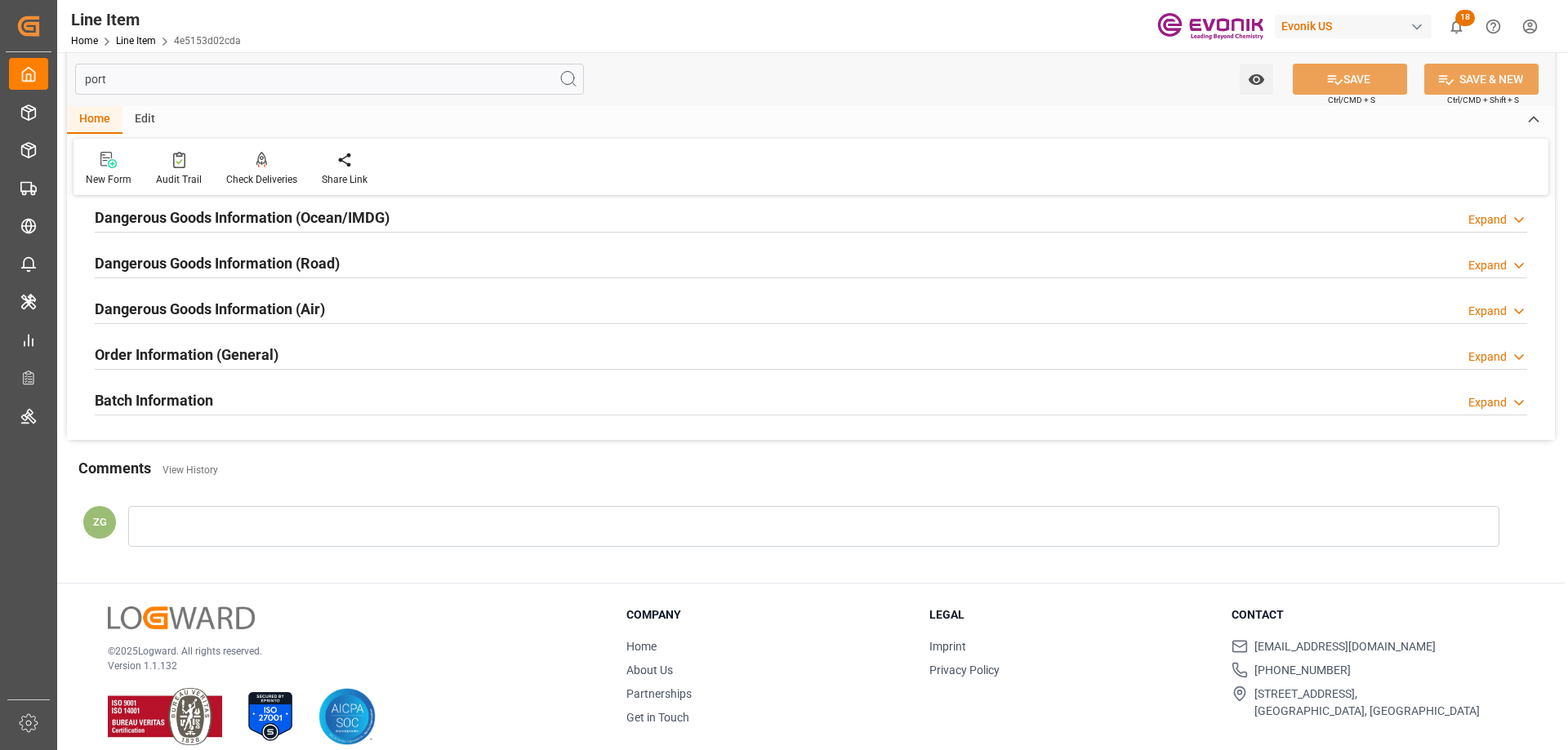
type input "port"
click at [228, 353] on h2 "Order Information (General)" at bounding box center [187, 355] width 184 height 22
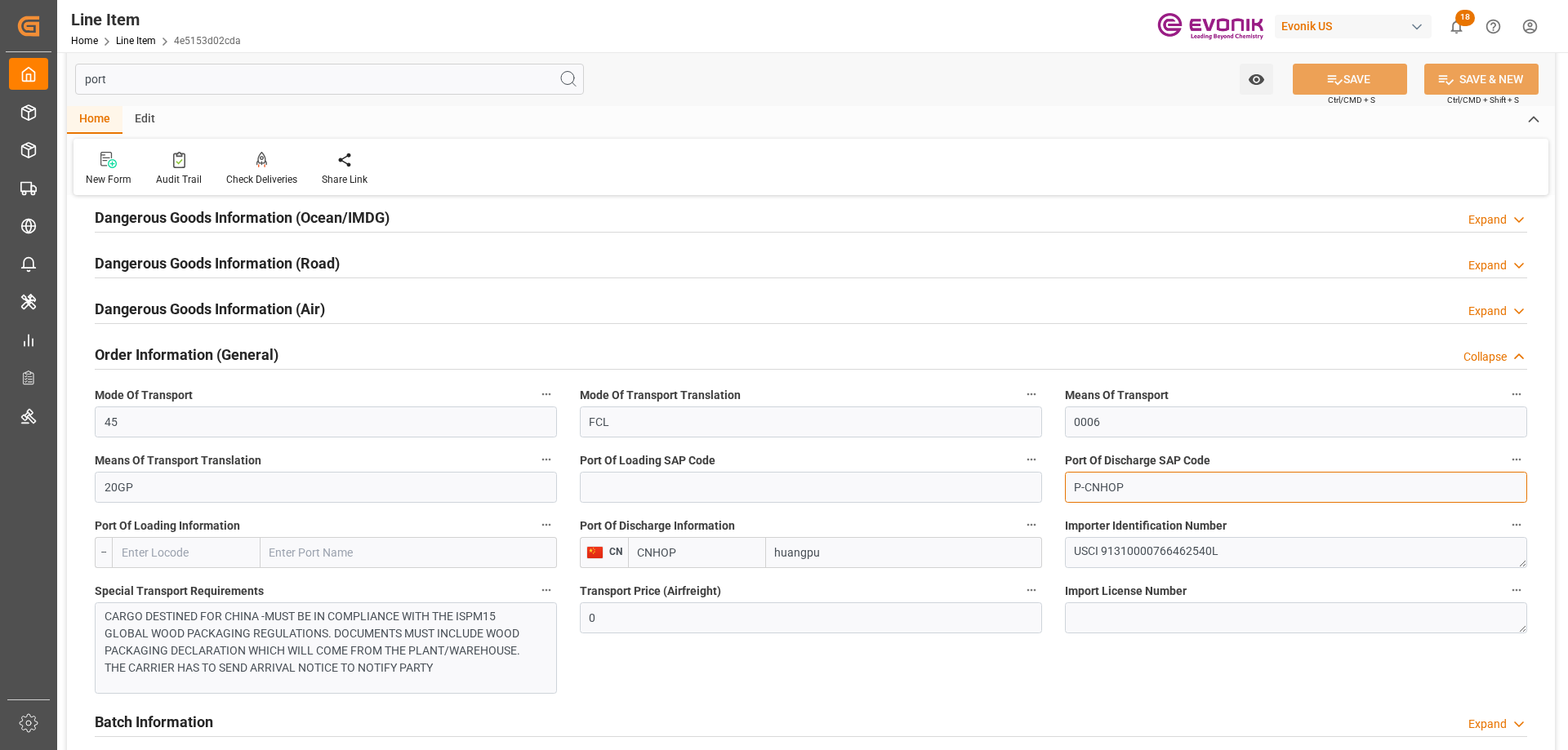
drag, startPoint x: 1135, startPoint y: 484, endPoint x: 1105, endPoint y: 483, distance: 30.0
click at [1105, 483] on input "P-CNHOP" at bounding box center [1296, 487] width 462 height 31
type input "P-CNHUA"
drag, startPoint x: 680, startPoint y: 554, endPoint x: 658, endPoint y: 548, distance: 22.8
click at [658, 548] on input "CNHOP" at bounding box center [698, 553] width 138 height 31
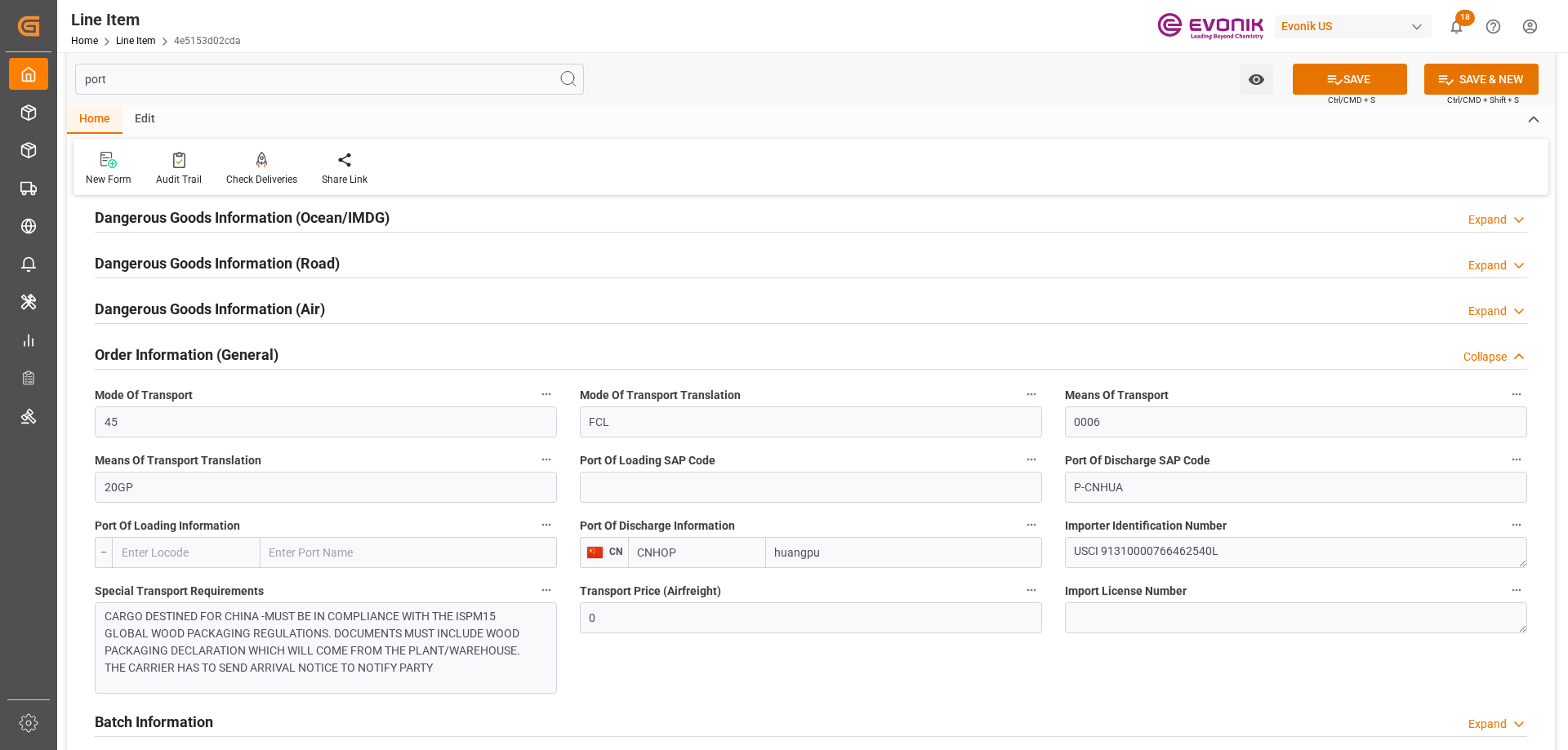
click at [656, 552] on input "CNHOP" at bounding box center [698, 553] width 138 height 31
paste input "UA"
click at [709, 551] on input "CNHUA" at bounding box center [698, 553] width 138 height 31
type input "CNHUA"
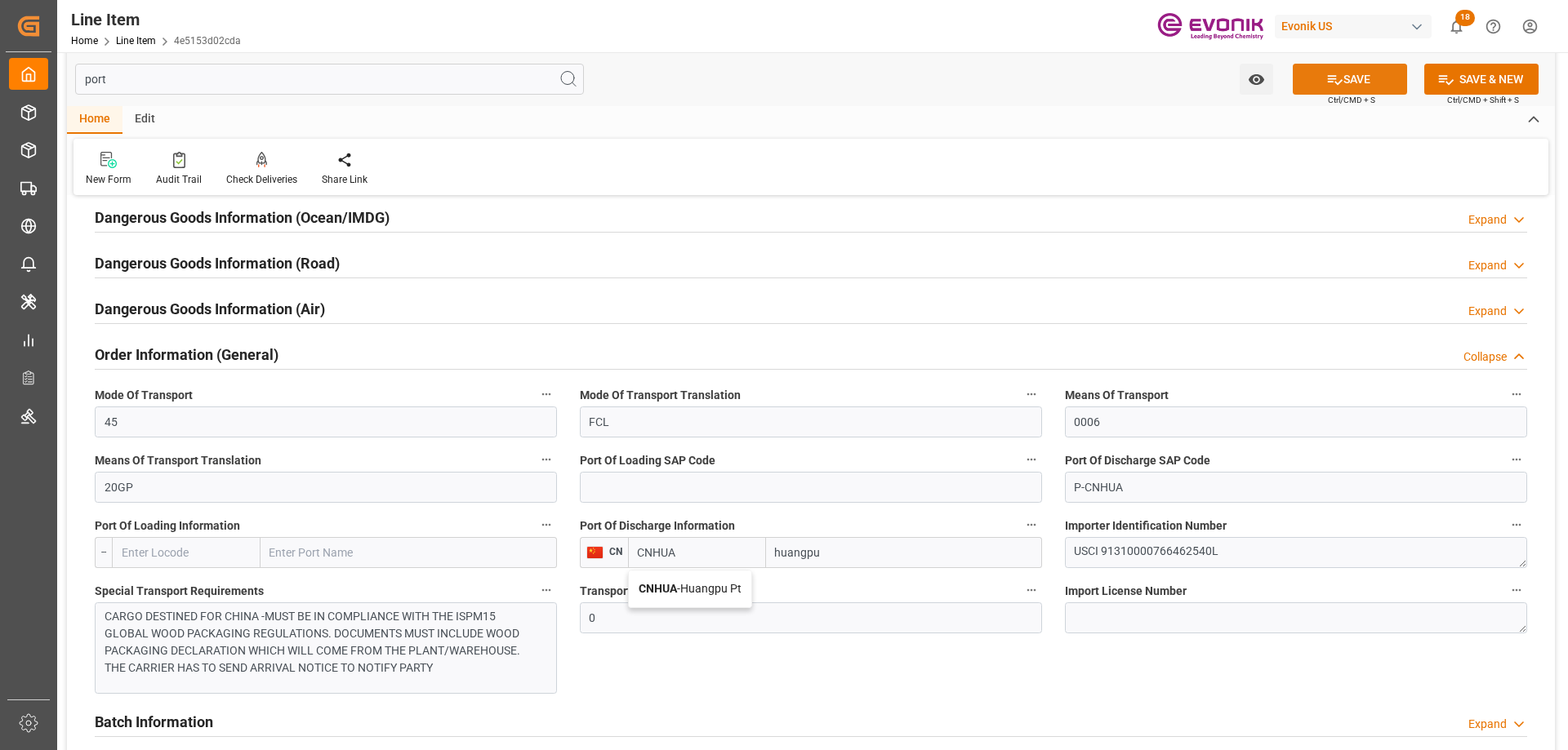
click at [1350, 79] on button "SAVE" at bounding box center [1350, 79] width 114 height 31
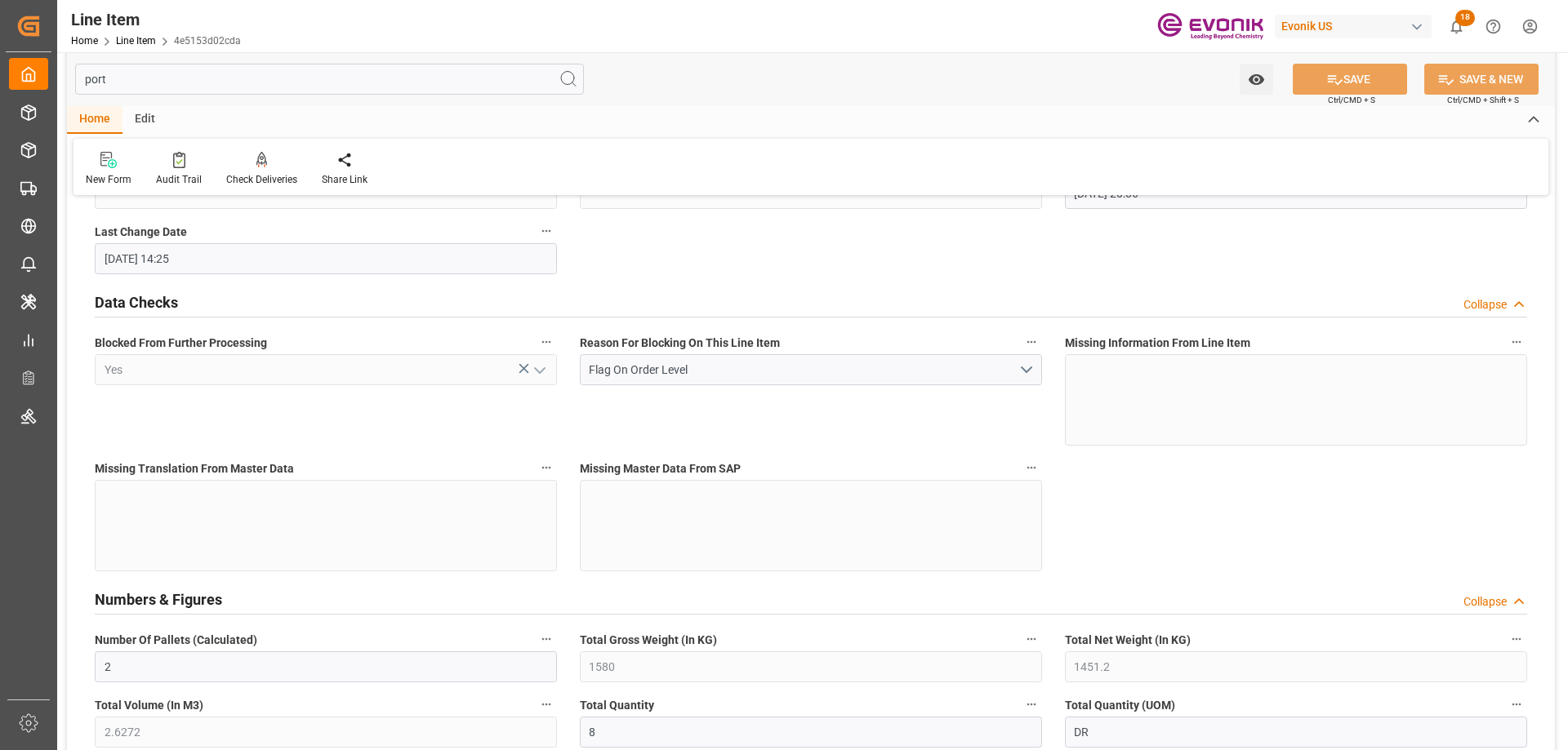
scroll to position [376, 0]
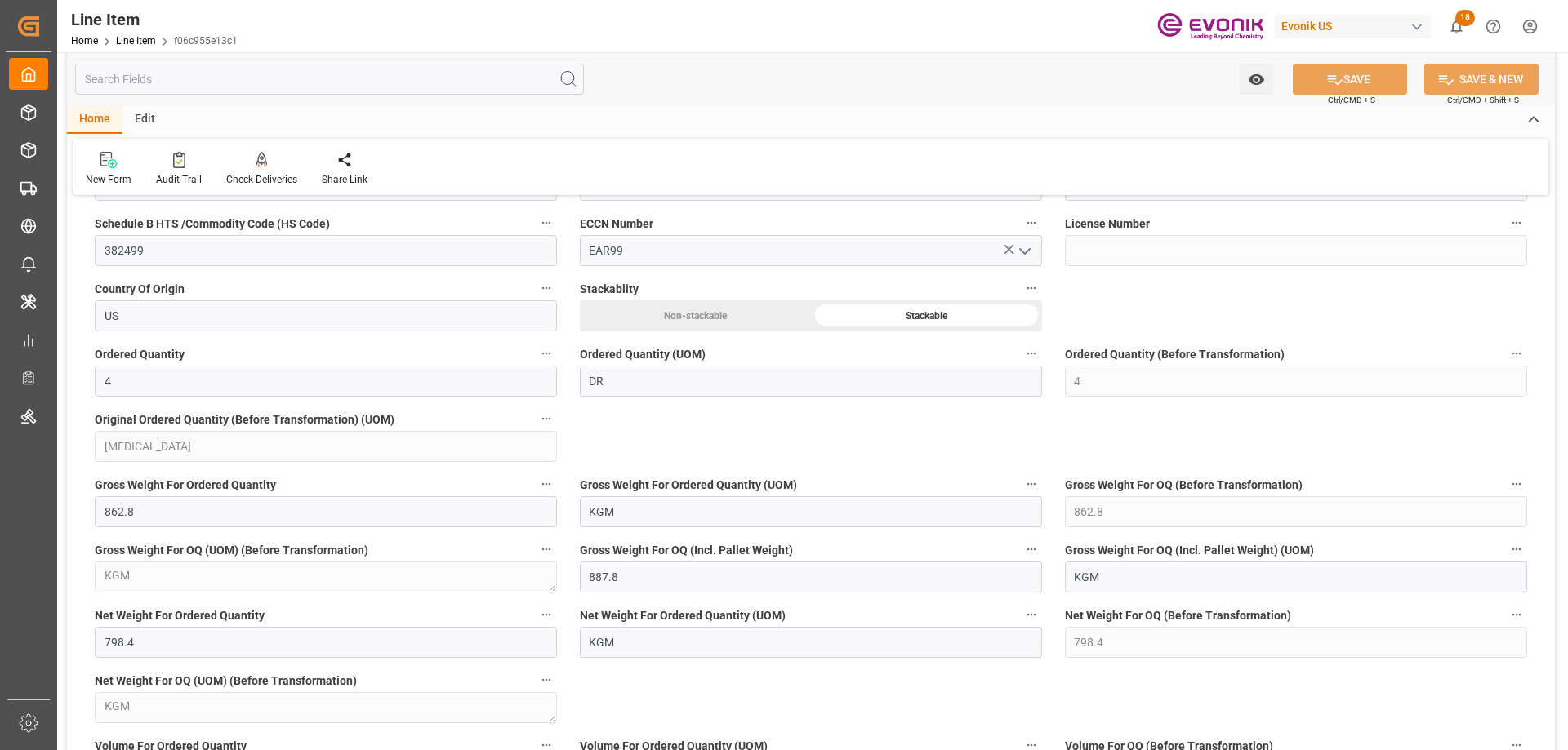
scroll to position [1633, 0]
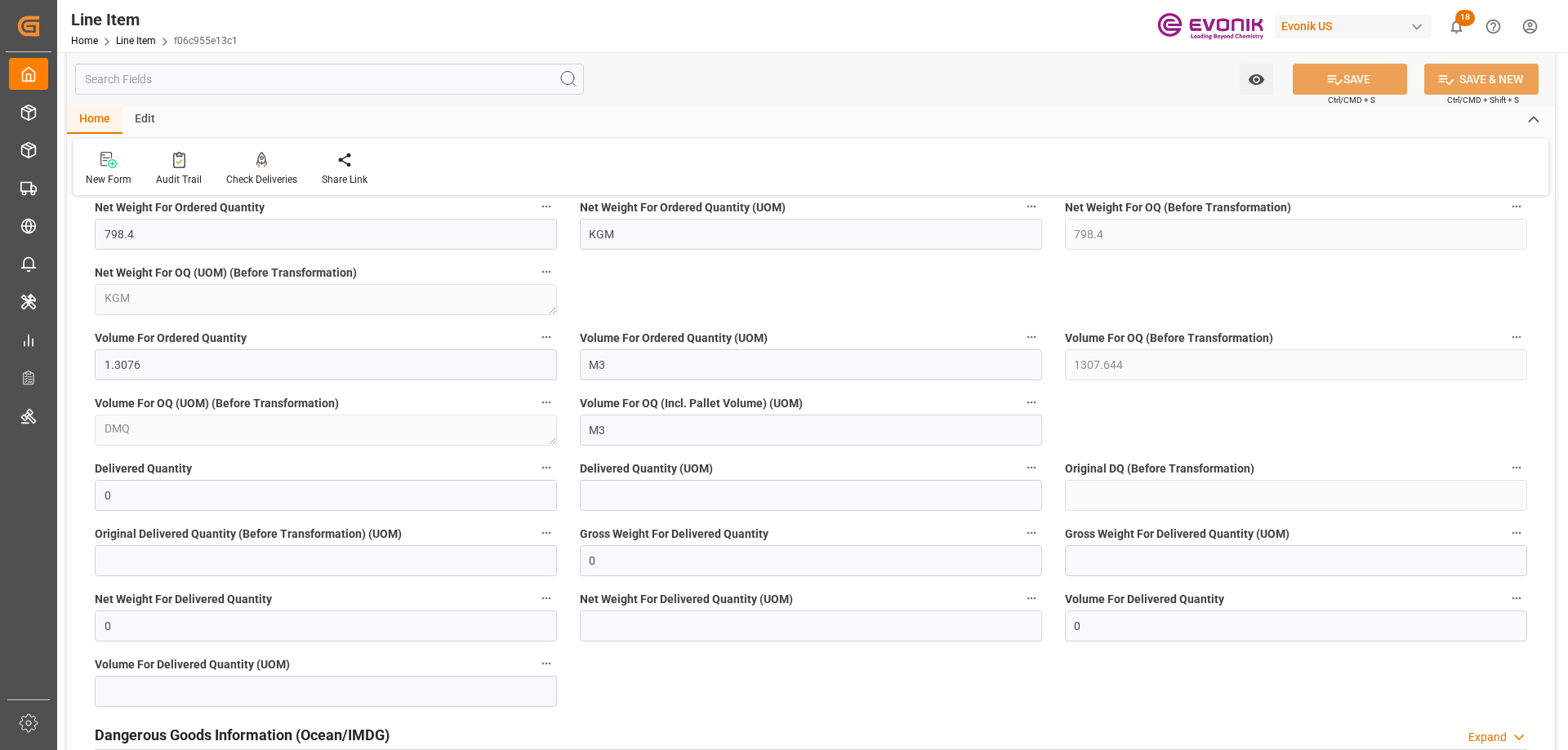
click at [165, 85] on input "text" at bounding box center [329, 79] width 509 height 31
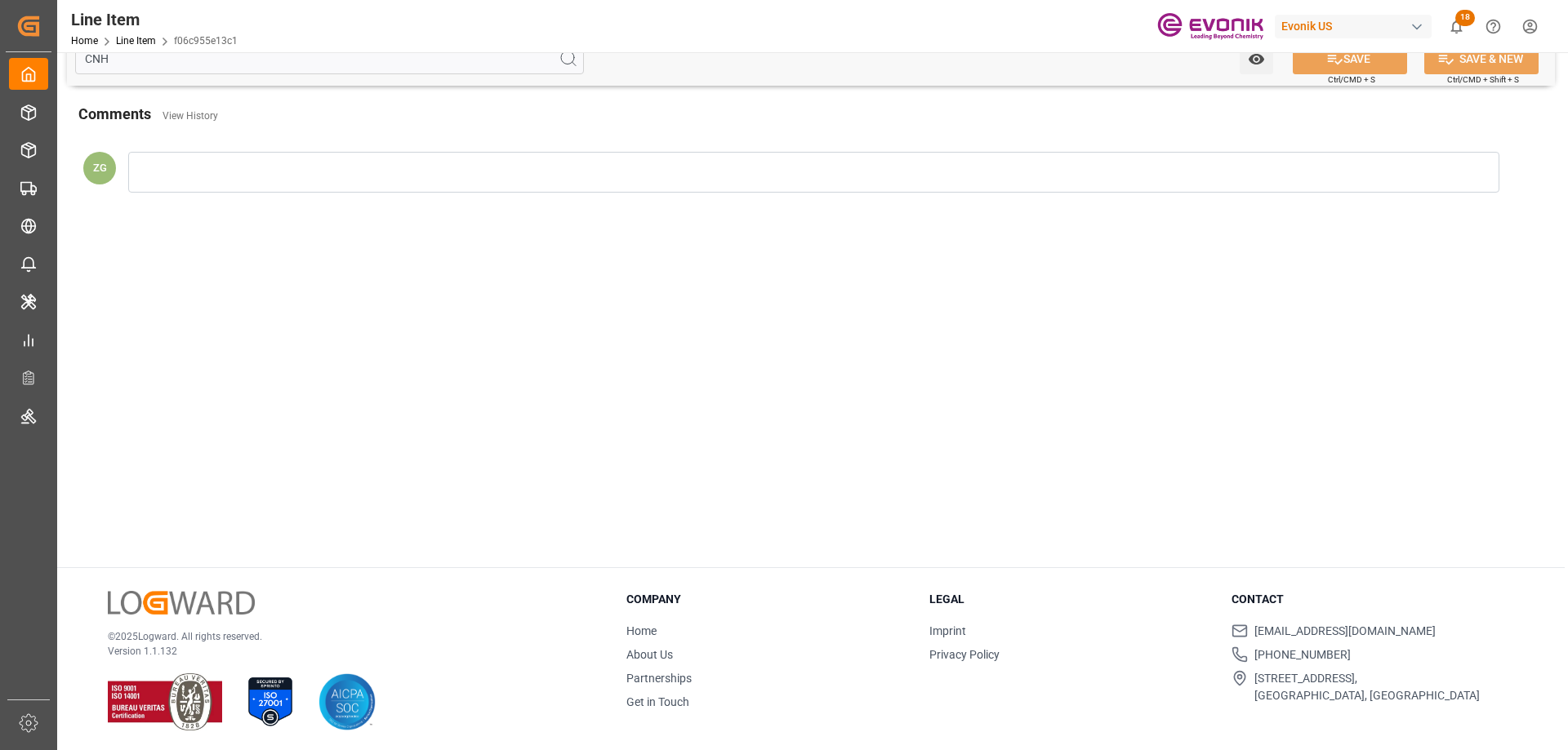
scroll to position [0, 0]
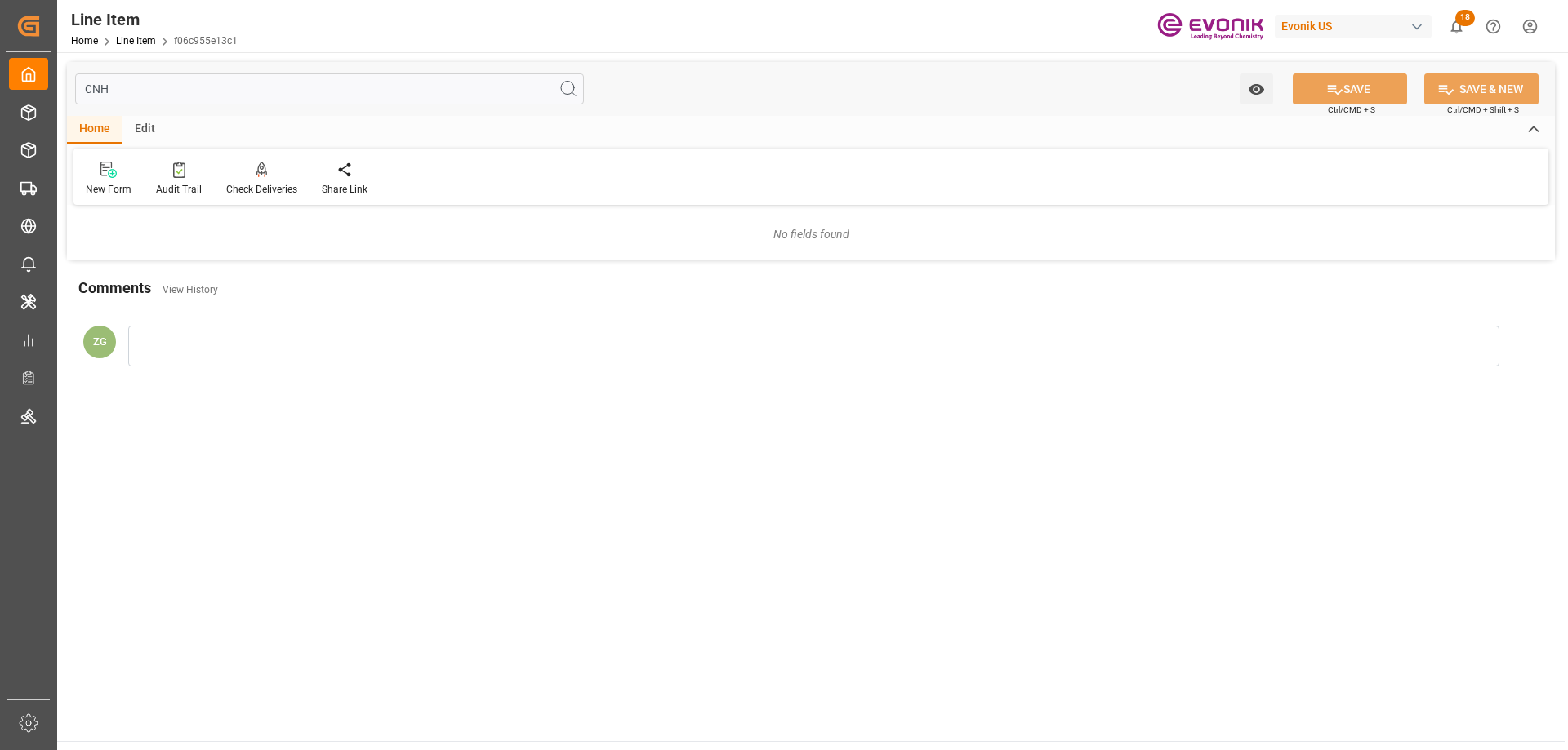
click at [97, 90] on input "CNH" at bounding box center [329, 89] width 509 height 31
click at [96, 90] on input "CNH" at bounding box center [329, 89] width 509 height 31
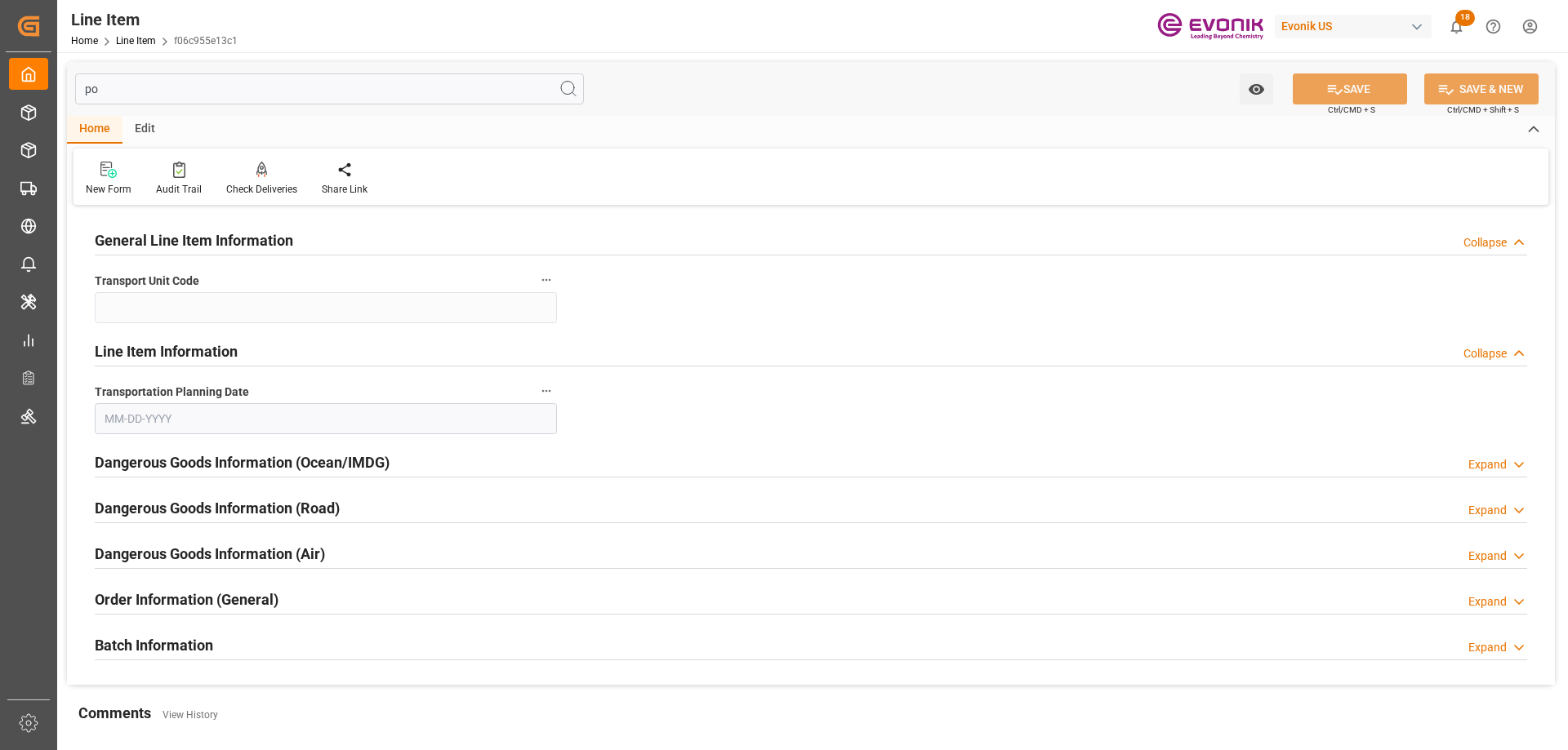
type input "por"
type input "0"
type input "[DATE]"
type input "port"
click at [193, 602] on h2 "Order Information (General)" at bounding box center [187, 600] width 184 height 22
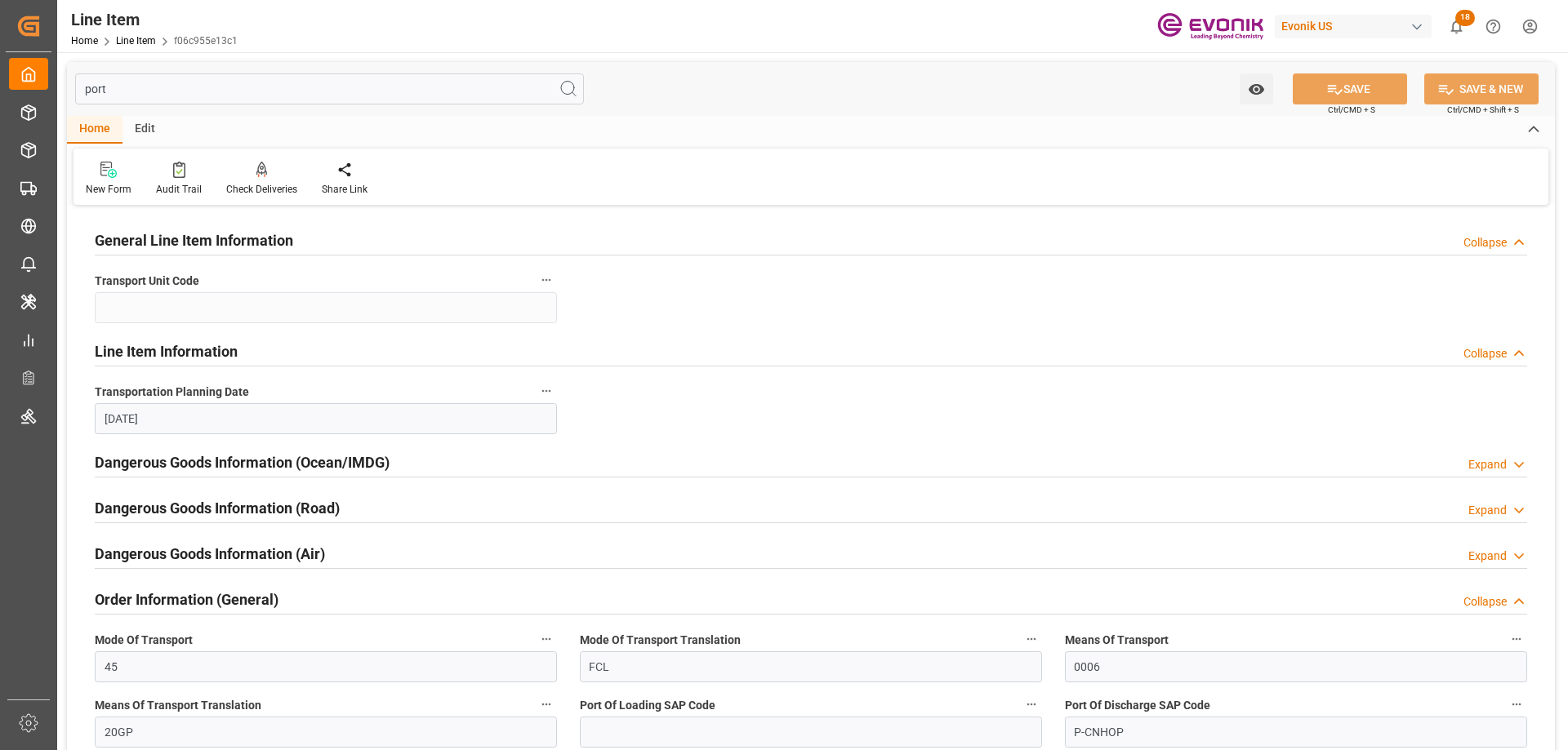
scroll to position [245, 0]
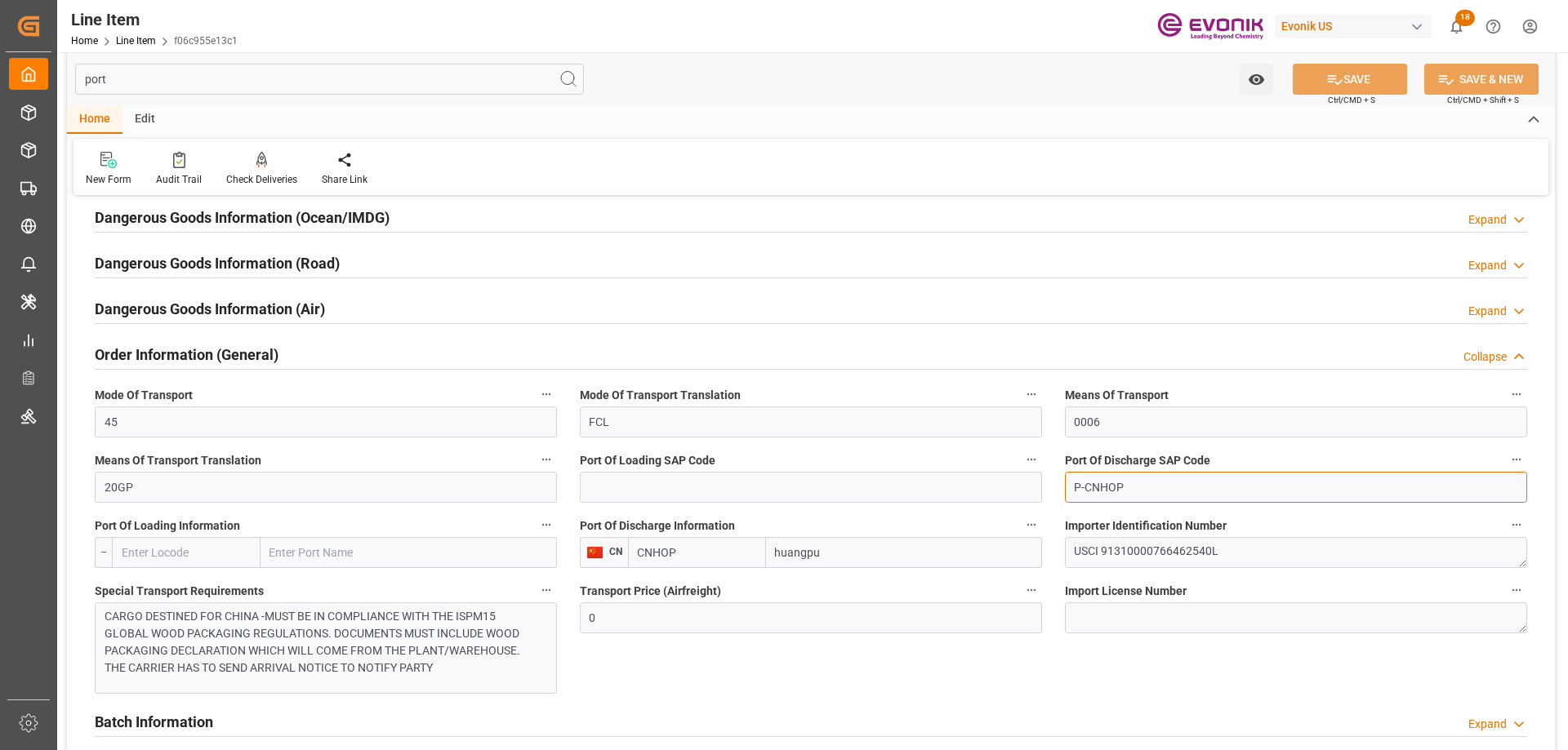
drag, startPoint x: 1135, startPoint y: 481, endPoint x: 1086, endPoint y: 485, distance: 49.2
click at [1086, 485] on input "P-CNHOP" at bounding box center [1296, 487] width 462 height 31
paste input "UA"
type input "P-CNHUA"
drag, startPoint x: 703, startPoint y: 559, endPoint x: 621, endPoint y: 559, distance: 82.0
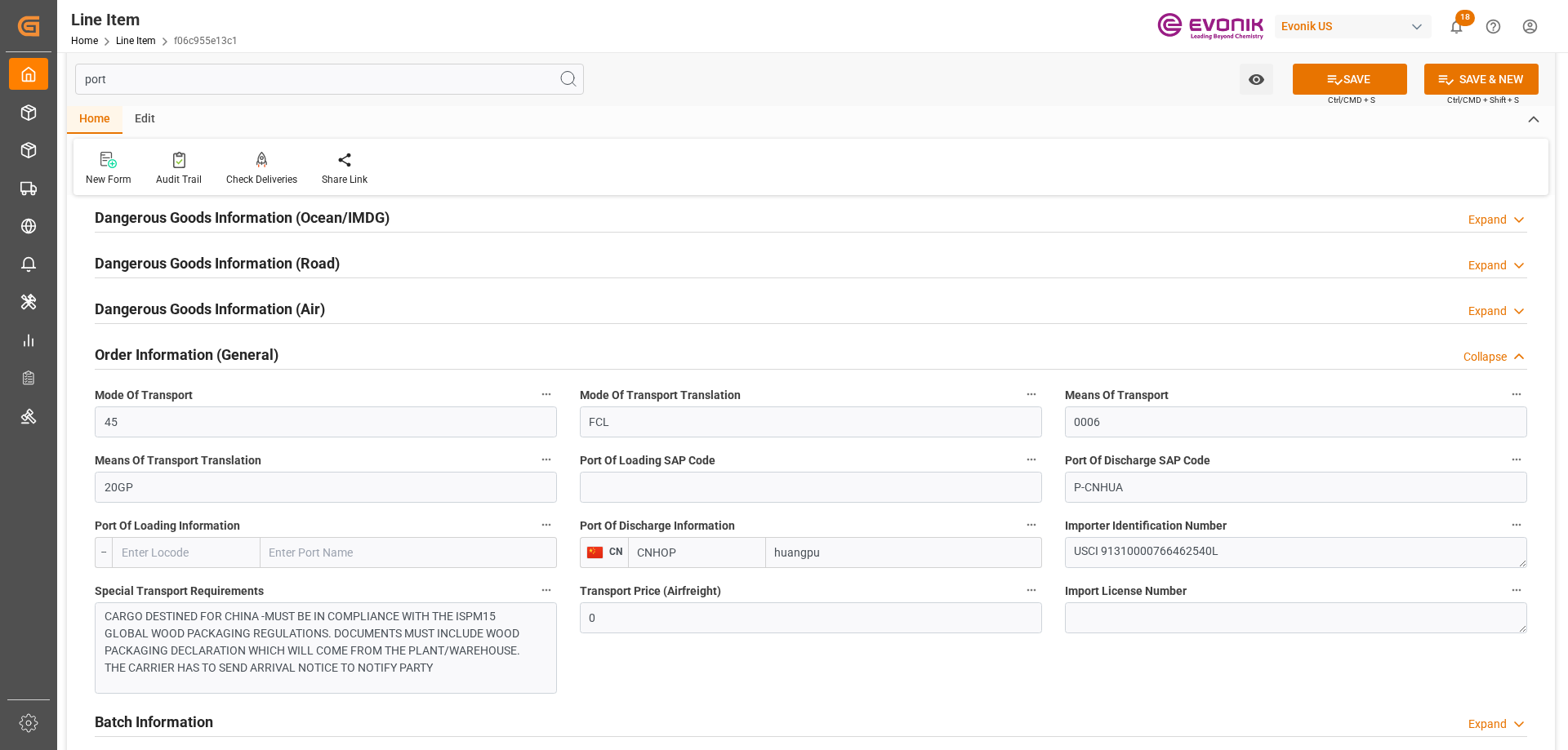
click at [621, 559] on div "CN CNHOP huangpu" at bounding box center [811, 553] width 462 height 31
paste input "UA"
type input "CNHUA"
click at [1357, 78] on button "SAVE" at bounding box center [1350, 79] width 114 height 31
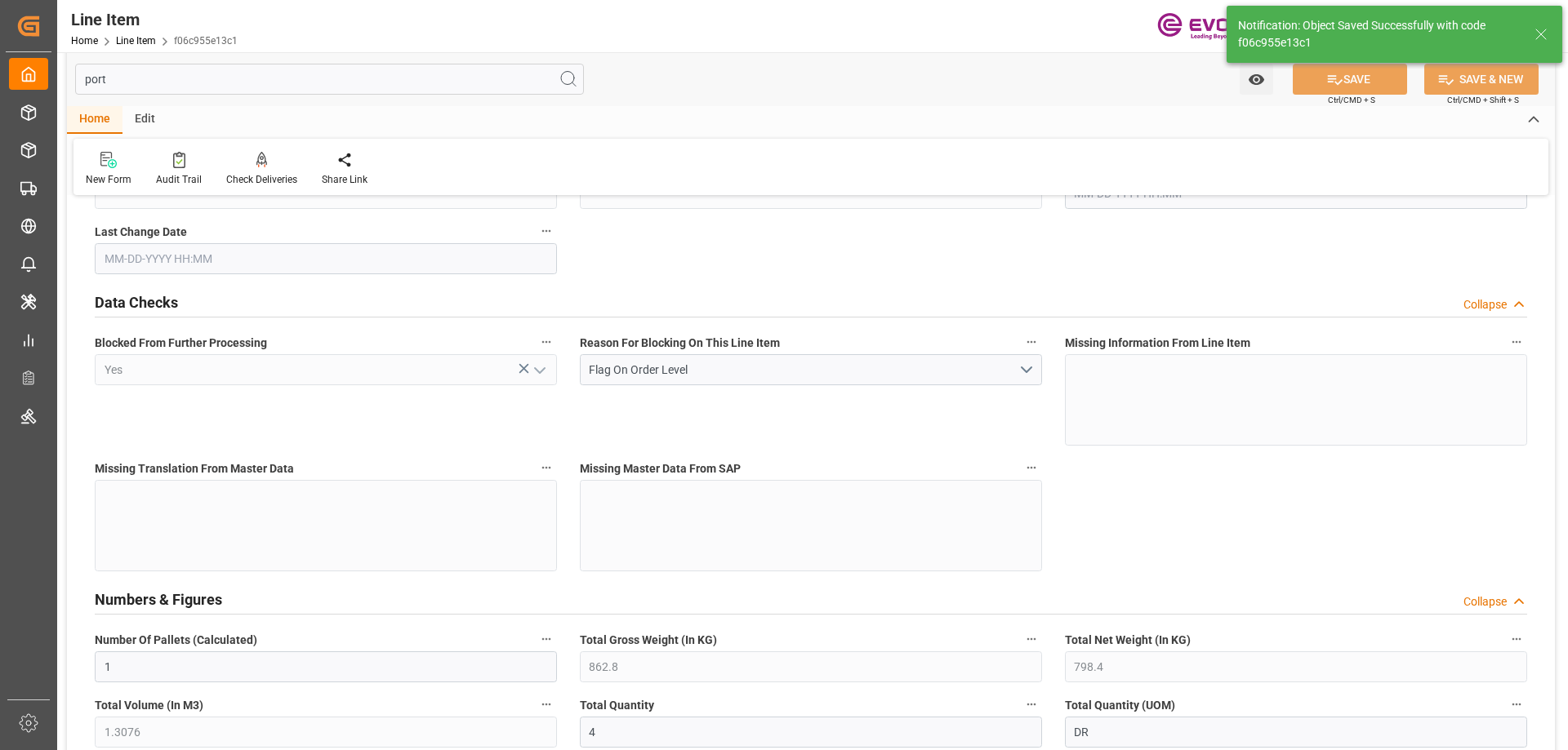
type input "1"
type input "862.8"
type input "798.4"
type input "1.3076"
type input "4"
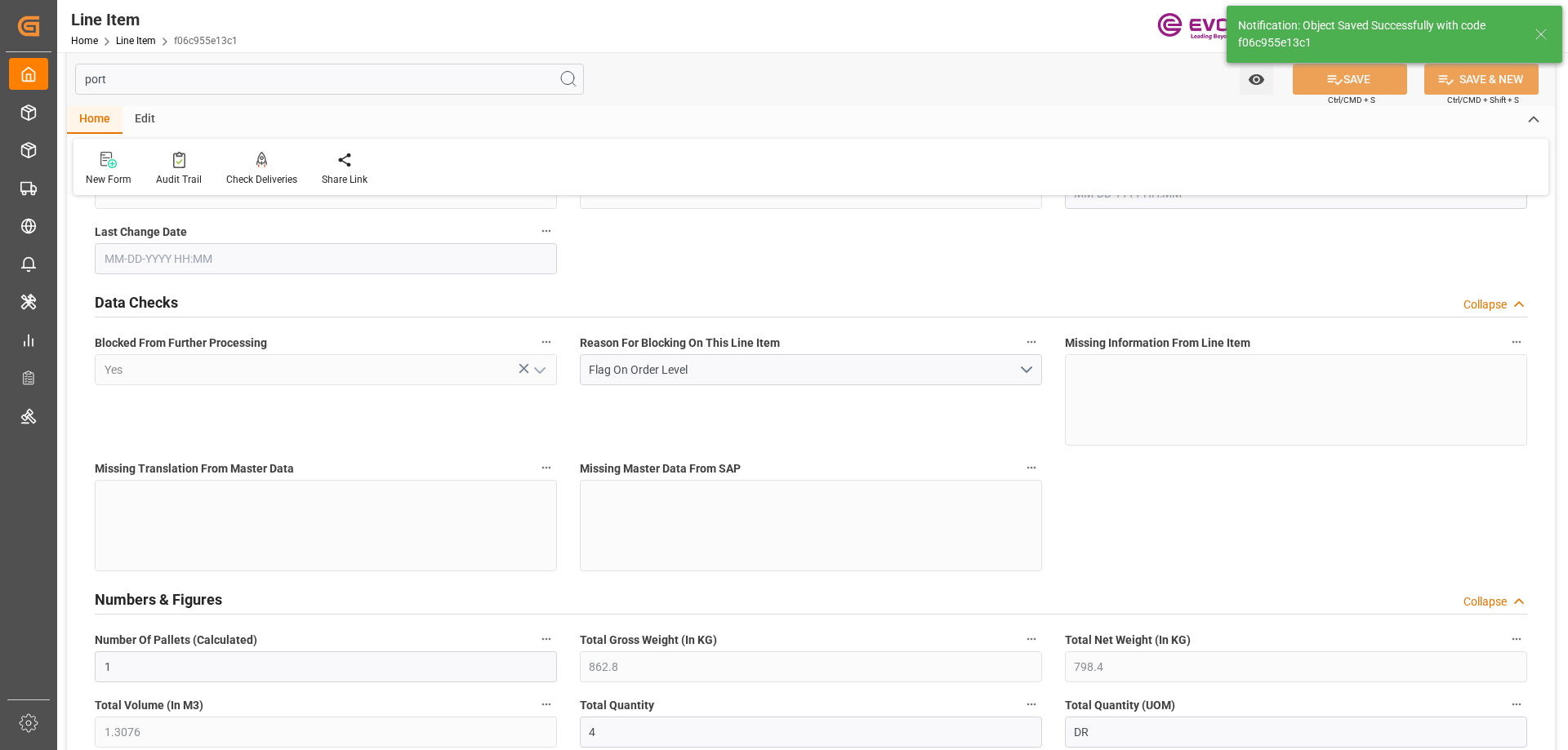
type input "5213.55"
type input "4"
type input "862.8"
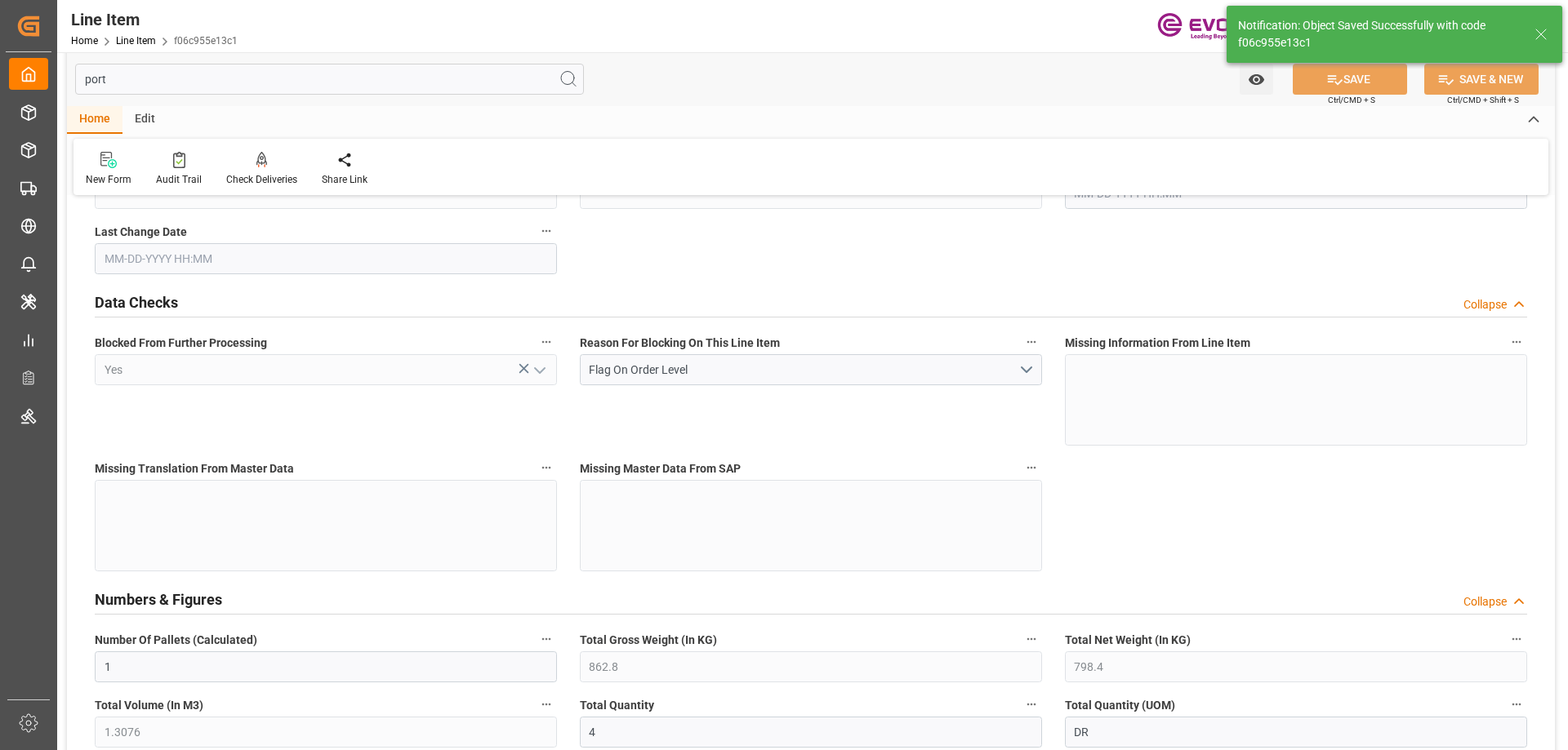
type input "887.8"
type input "798.4"
type input "1.3076"
type input "1307.644"
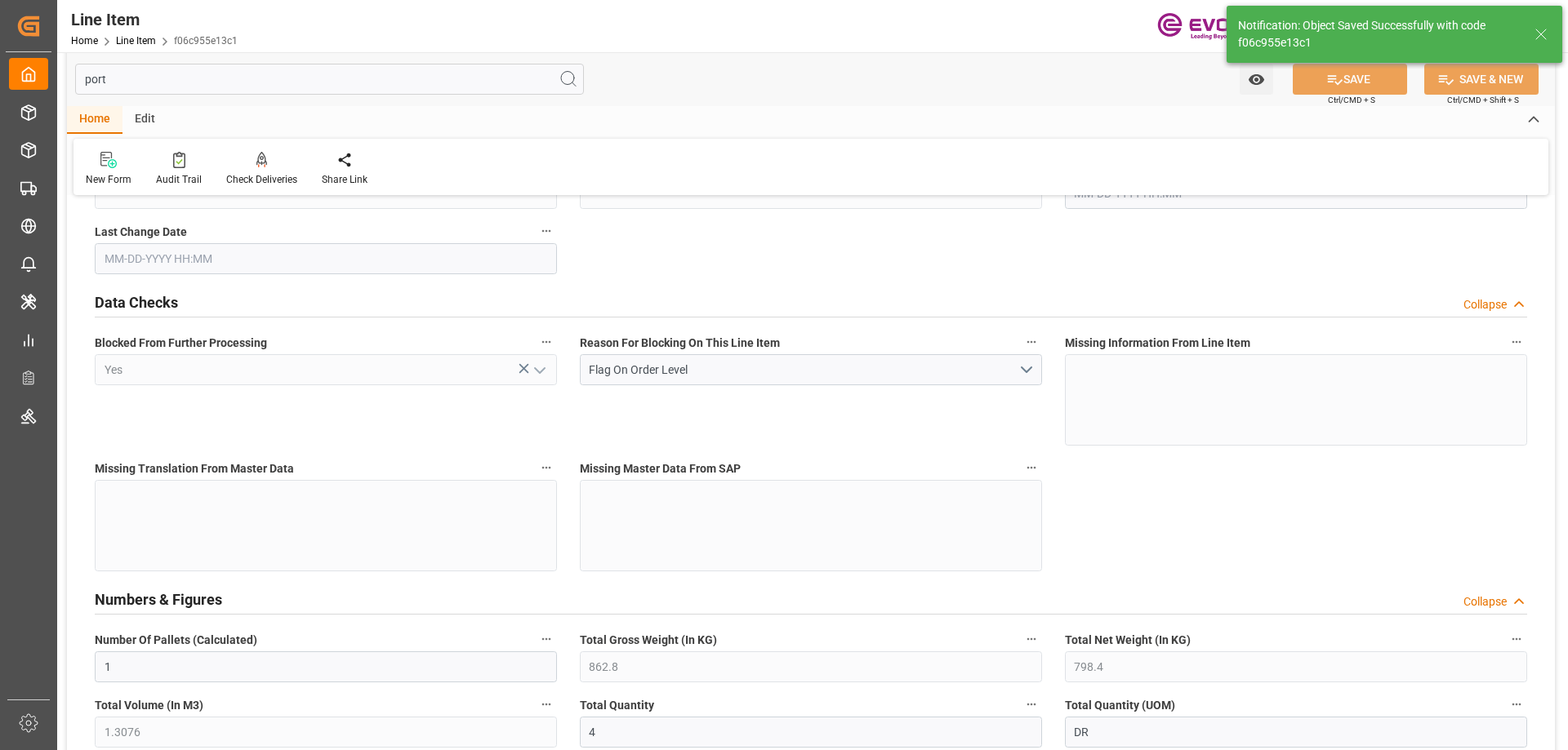
type input "0"
type input "[DATE] 20:06"
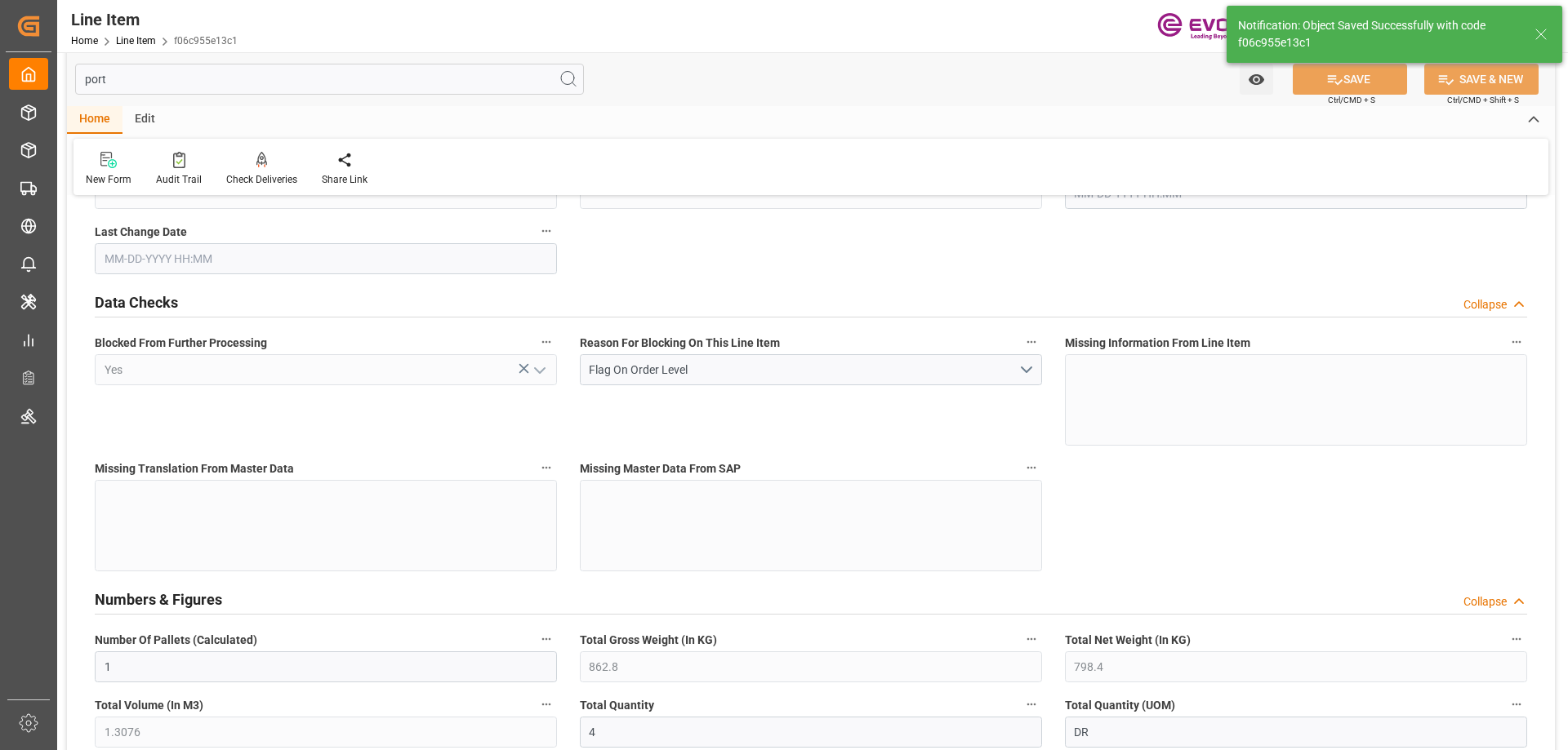
type input "10-02-2025 14:25"
type input "[DATE]"
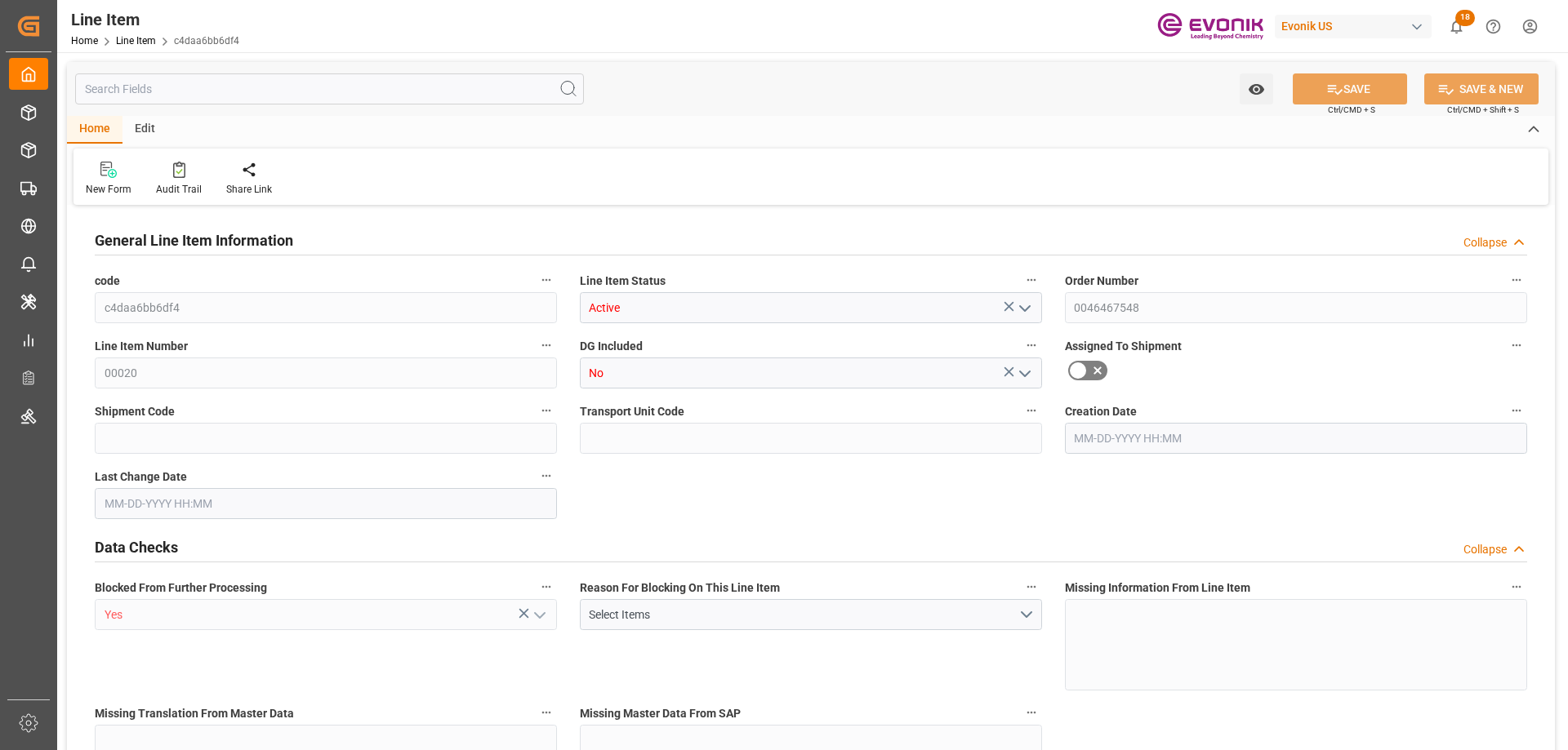
type input "1"
type input "856.4"
type input "792"
type input "1.3076"
type input "4"
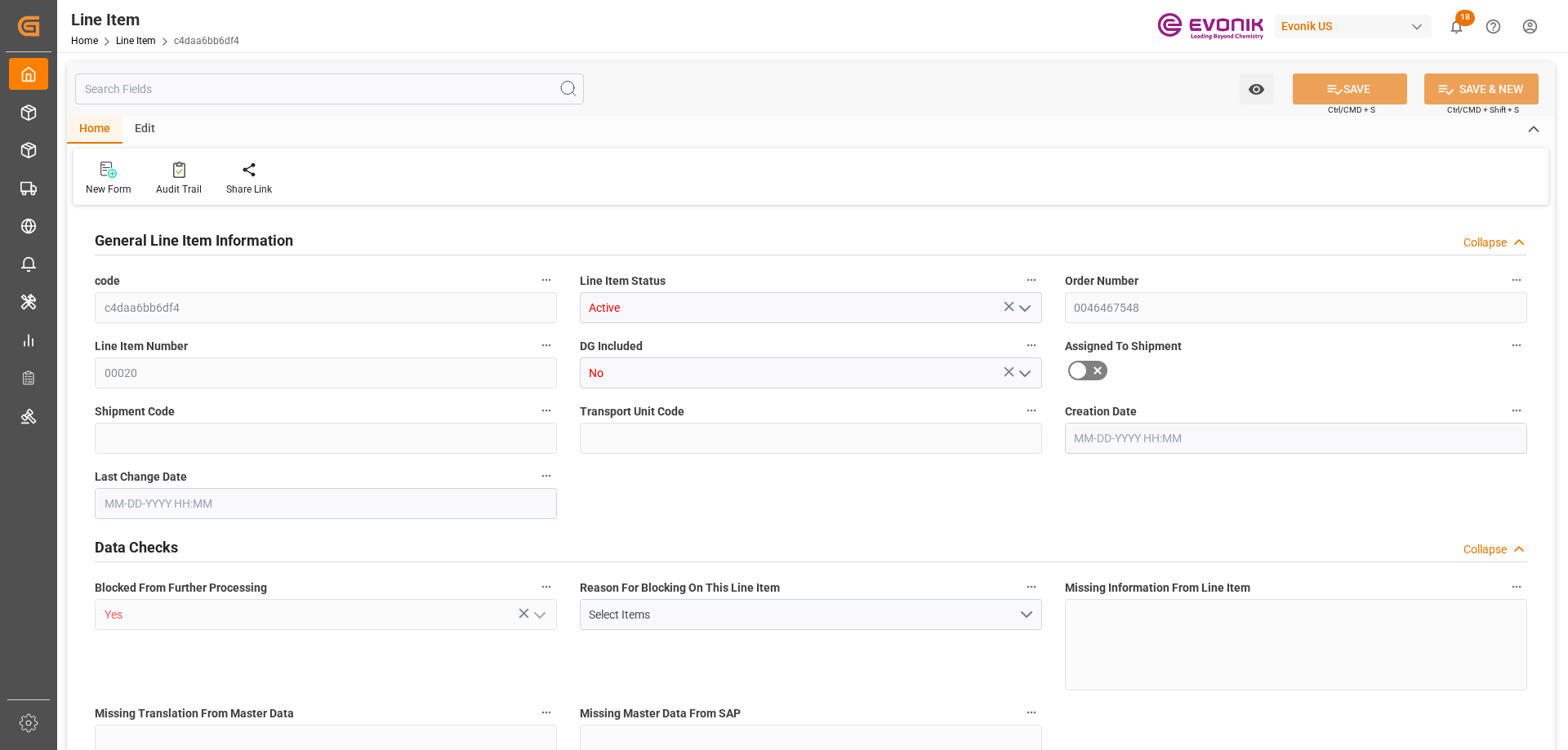
type input "11444.4"
type input "4"
type input "856.4"
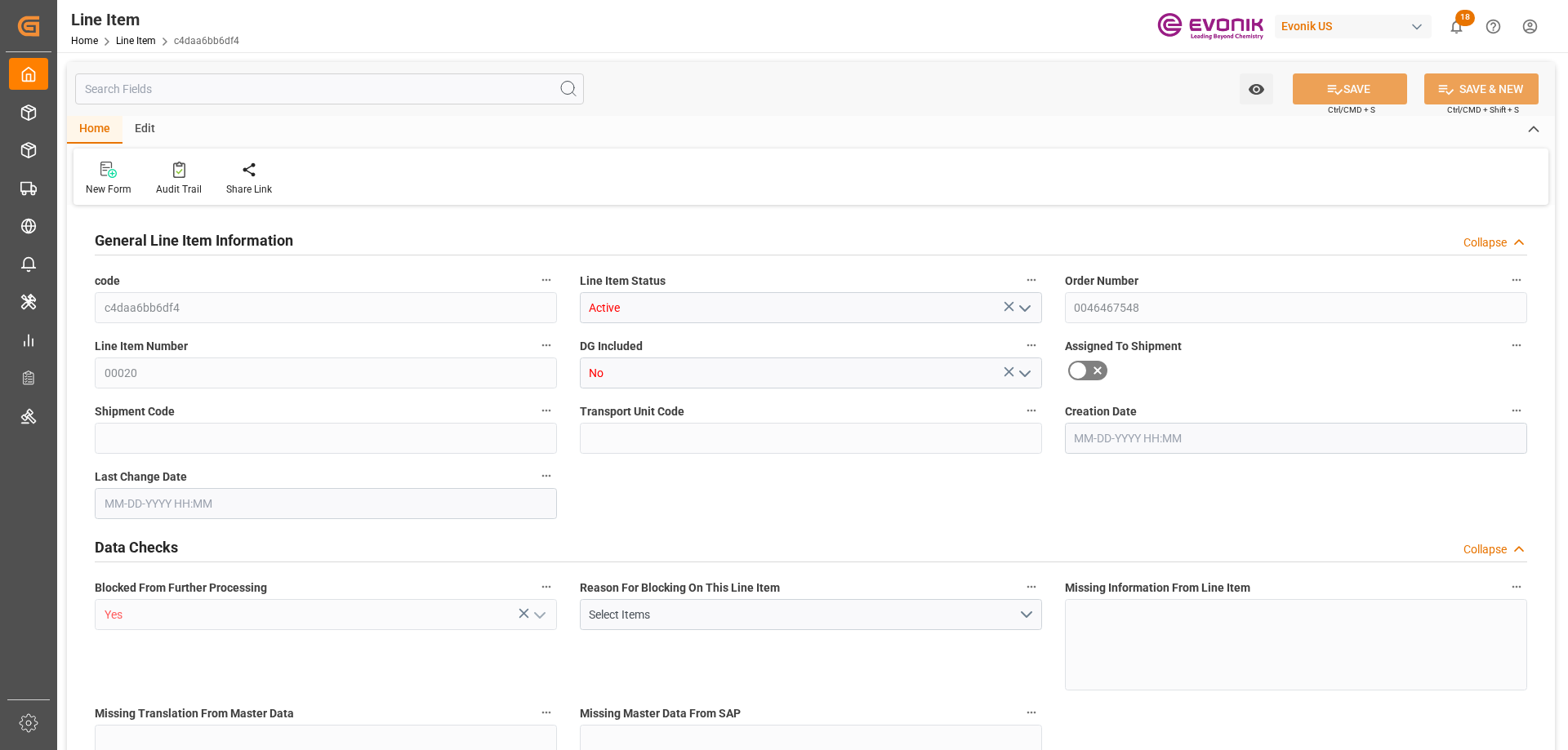
type input "881.4"
type input "792"
type input "1.3076"
type input "1307.644"
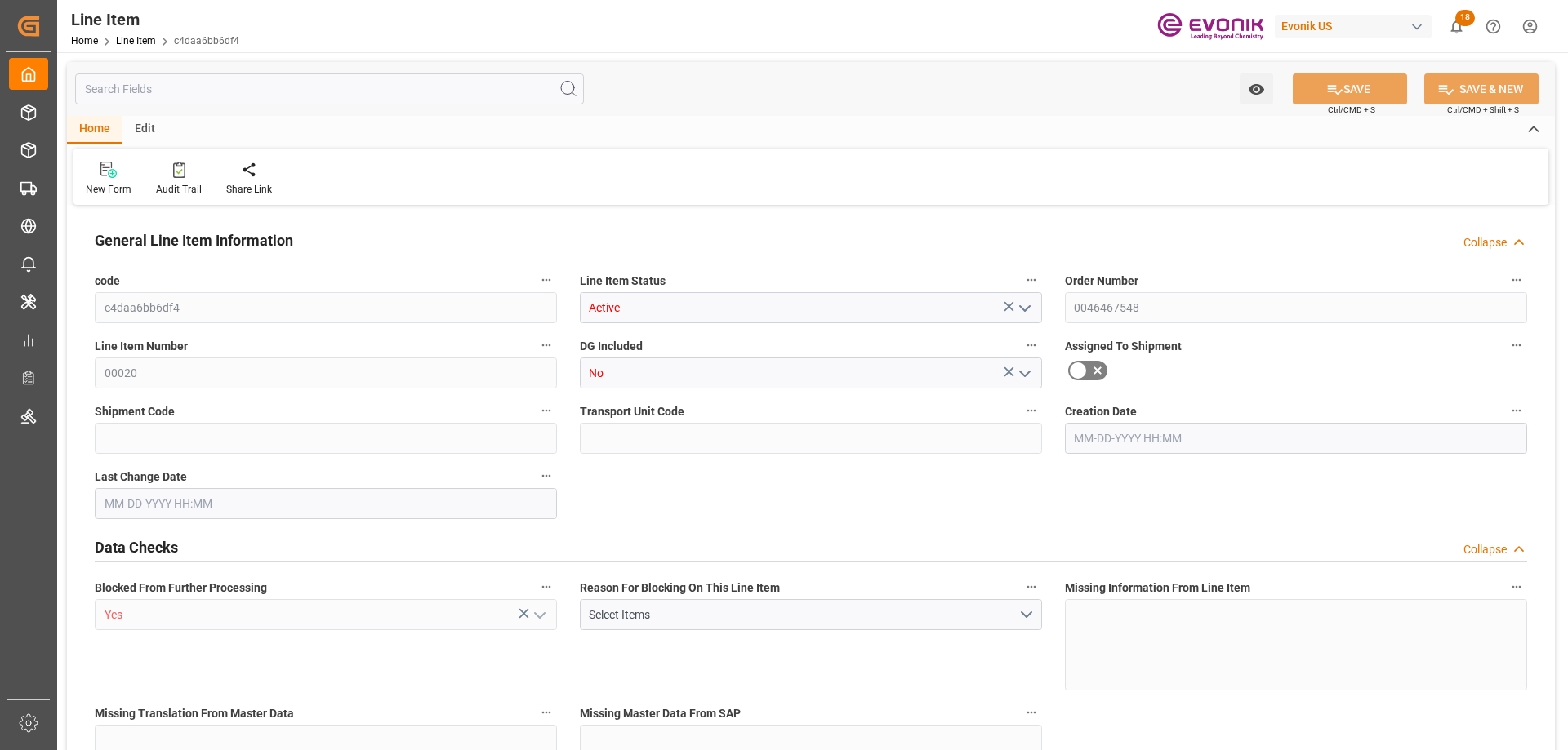
type input "0"
type input "[DATE] 20:06"
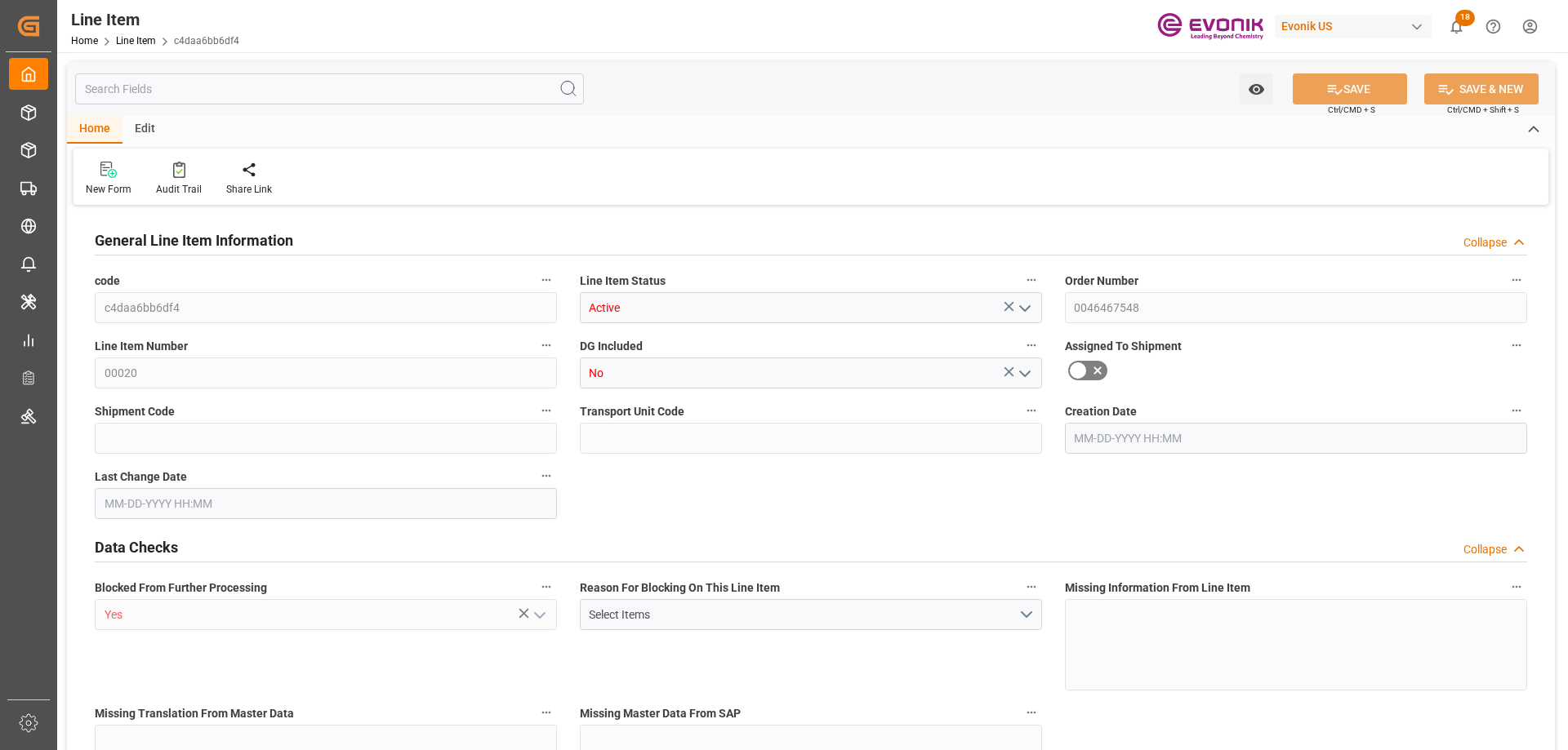
type input "[DATE] 17:44"
type input "[DATE]"
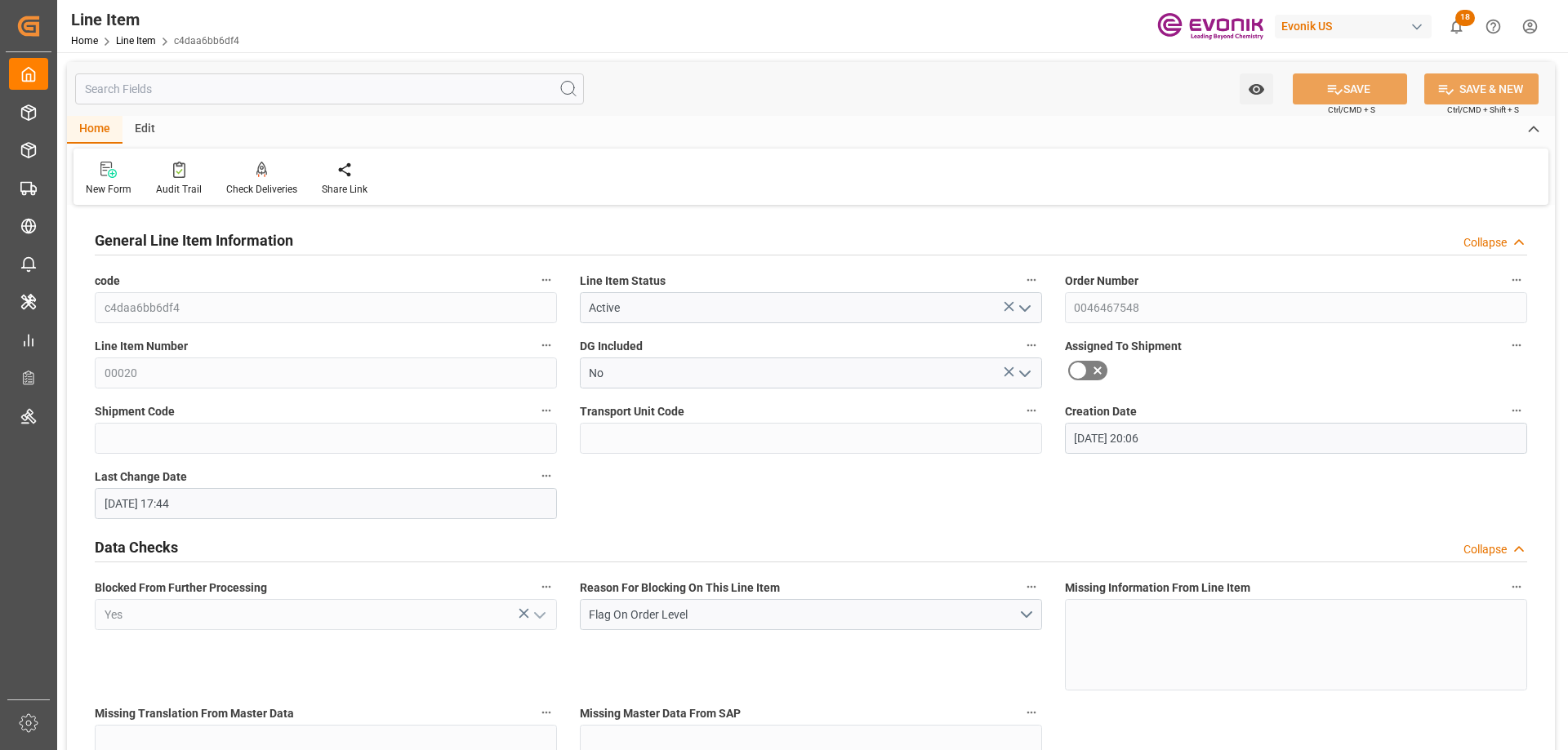
click at [194, 91] on input "text" at bounding box center [329, 89] width 509 height 31
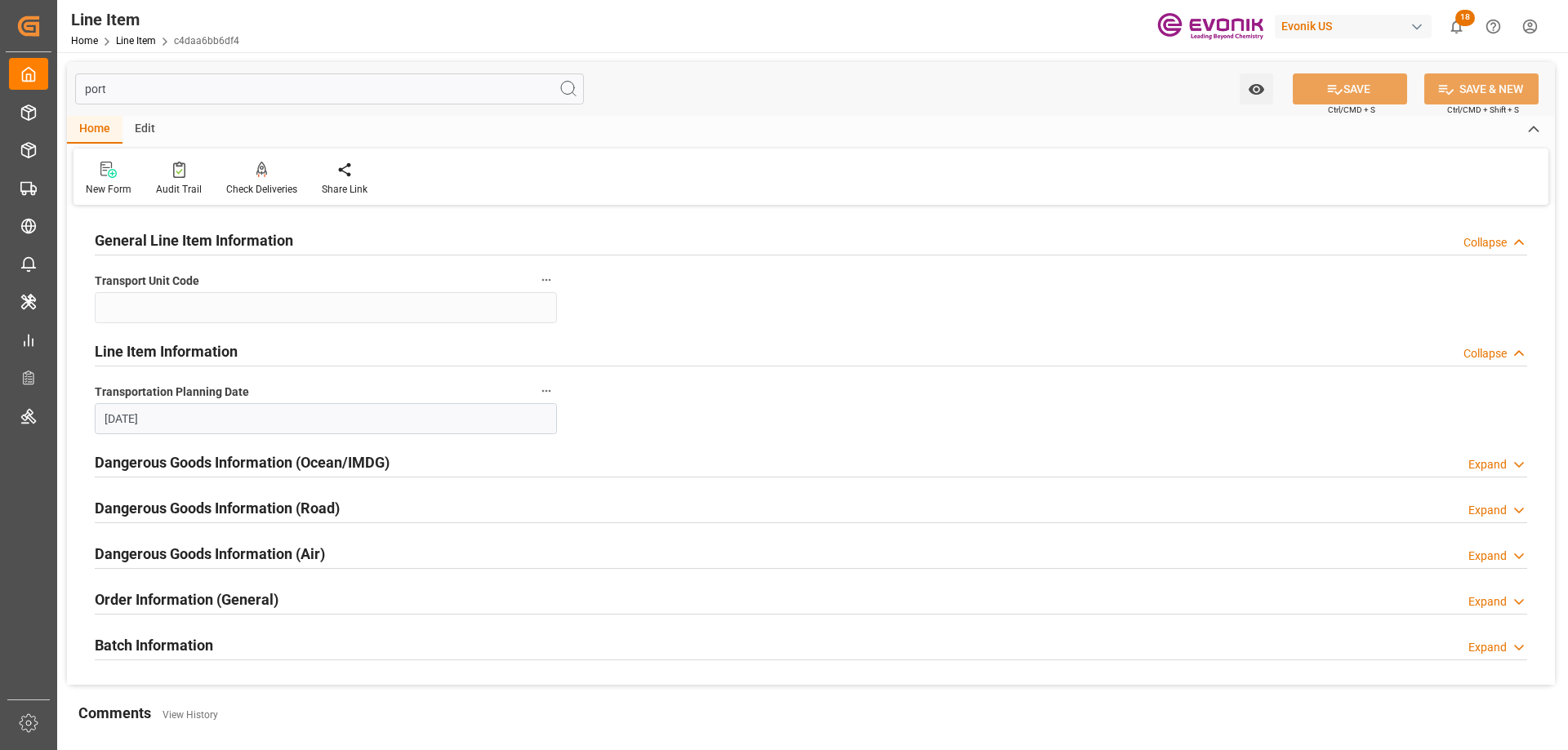
type input "port"
click at [215, 594] on h2 "Order Information (General)" at bounding box center [187, 600] width 184 height 22
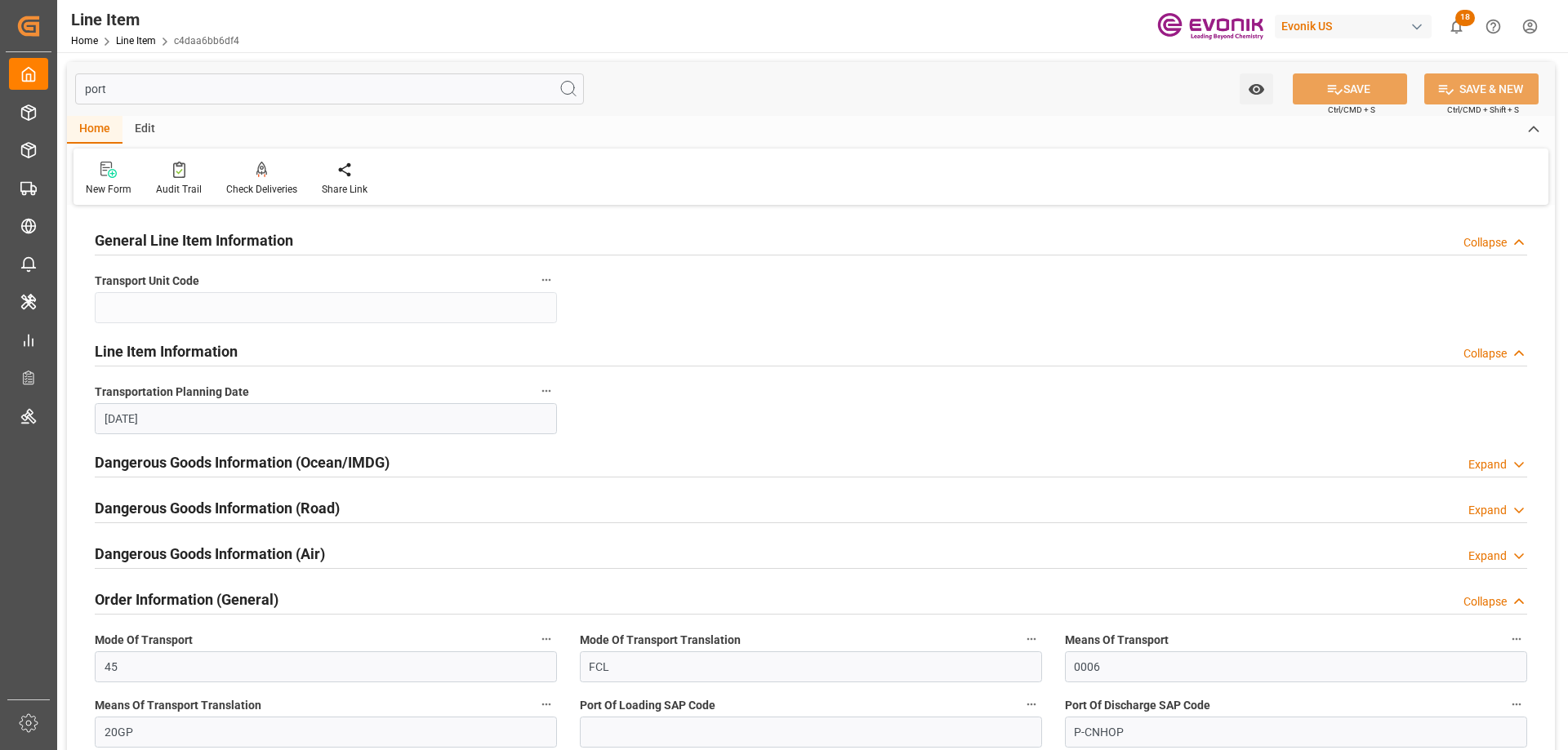
scroll to position [163, 0]
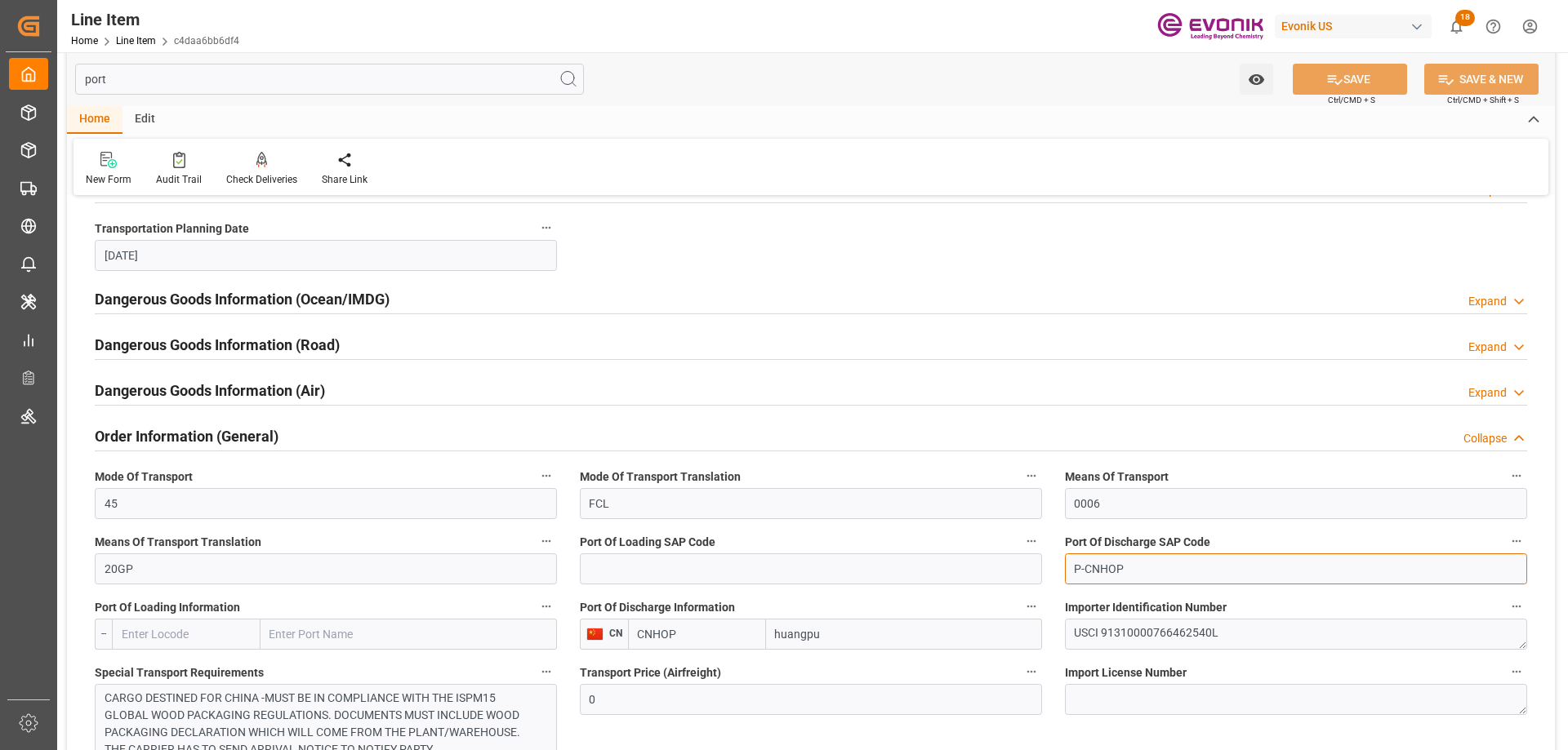
drag, startPoint x: 1127, startPoint y: 570, endPoint x: 1087, endPoint y: 569, distance: 40.0
click at [1087, 569] on input "P-CNHOP" at bounding box center [1296, 569] width 462 height 31
paste input "UA"
type input "P-CNHUA"
drag, startPoint x: 689, startPoint y: 631, endPoint x: 619, endPoint y: 631, distance: 70.0
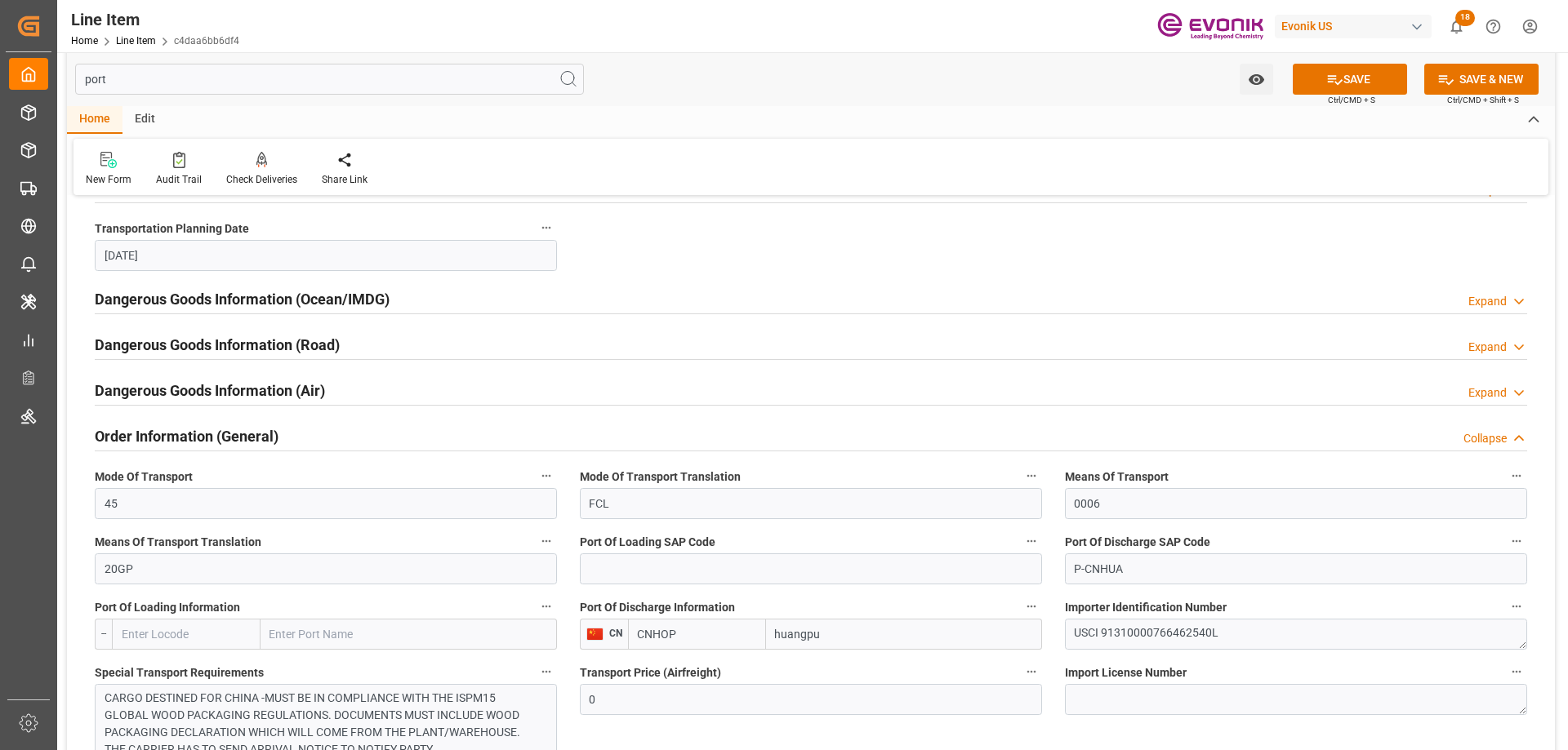
click at [619, 631] on div "CN CNHOP huangpu" at bounding box center [811, 634] width 462 height 31
paste input "UA"
type input "CNHUA"
click at [1321, 87] on button "SAVE" at bounding box center [1350, 79] width 114 height 31
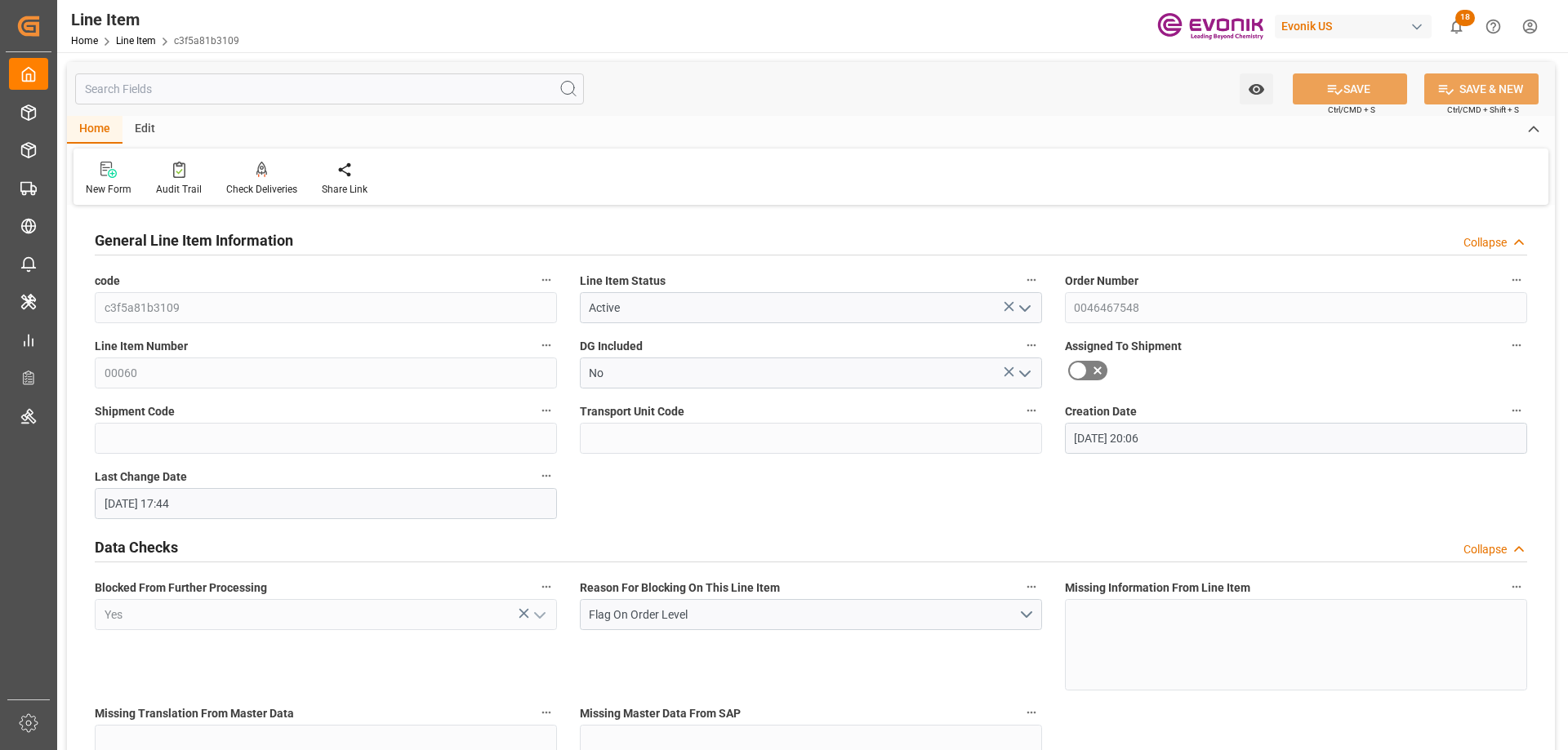
click at [285, 96] on input "text" at bounding box center [329, 89] width 509 height 31
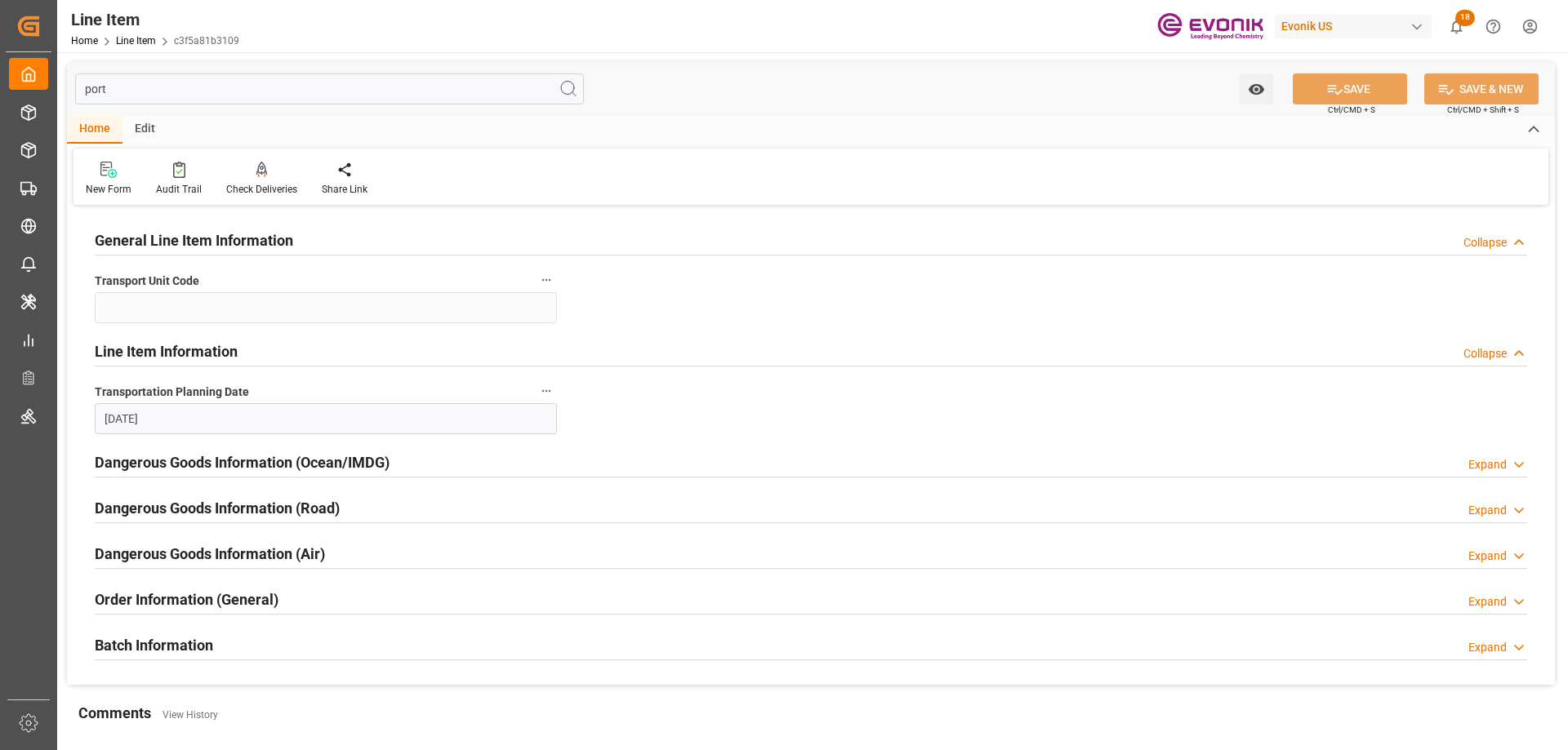
type input "port"
click at [236, 582] on div "Order Information (General) Expand" at bounding box center [811, 600] width 1456 height 46
click at [303, 601] on div "Order Information (General) Expand" at bounding box center [811, 599] width 1432 height 31
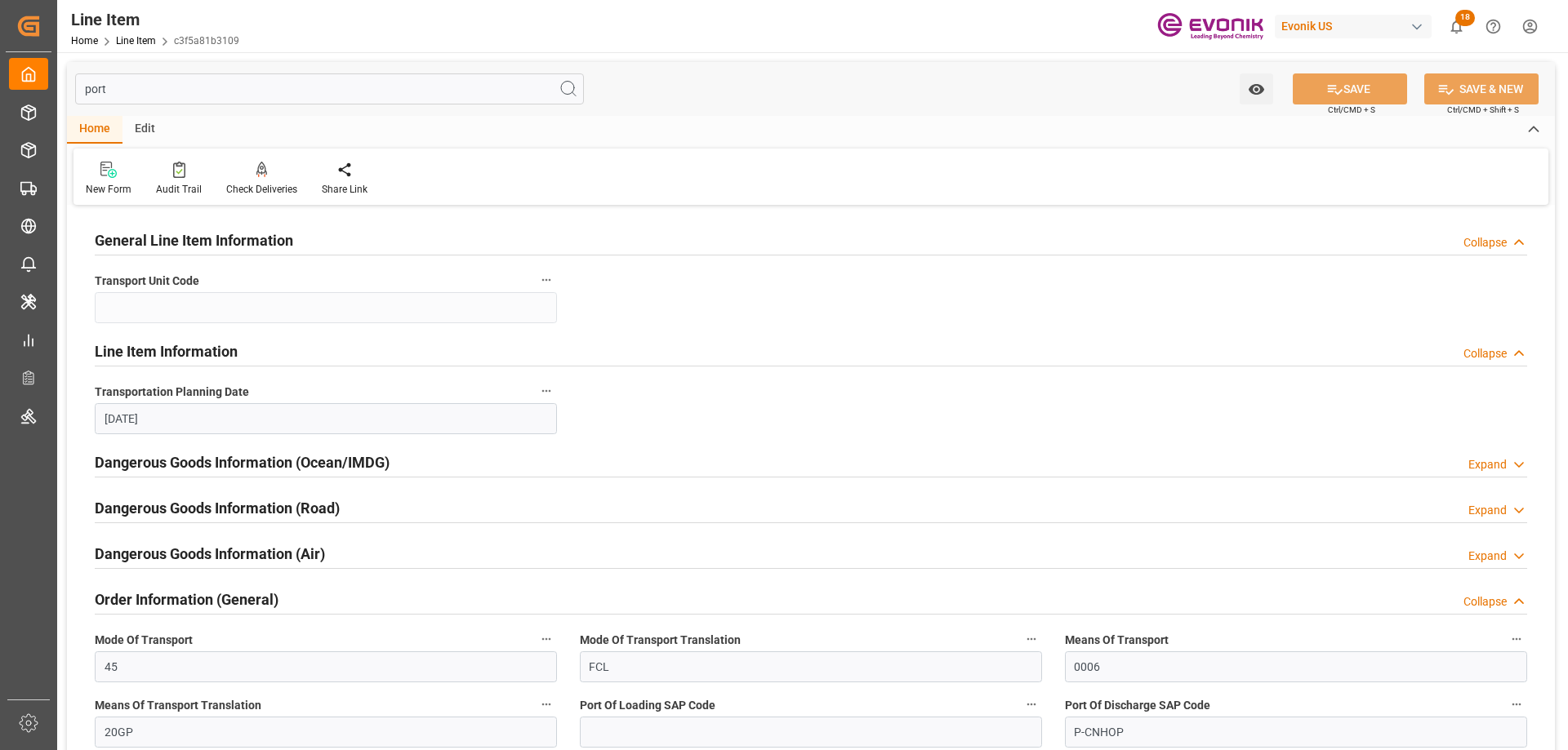
scroll to position [163, 0]
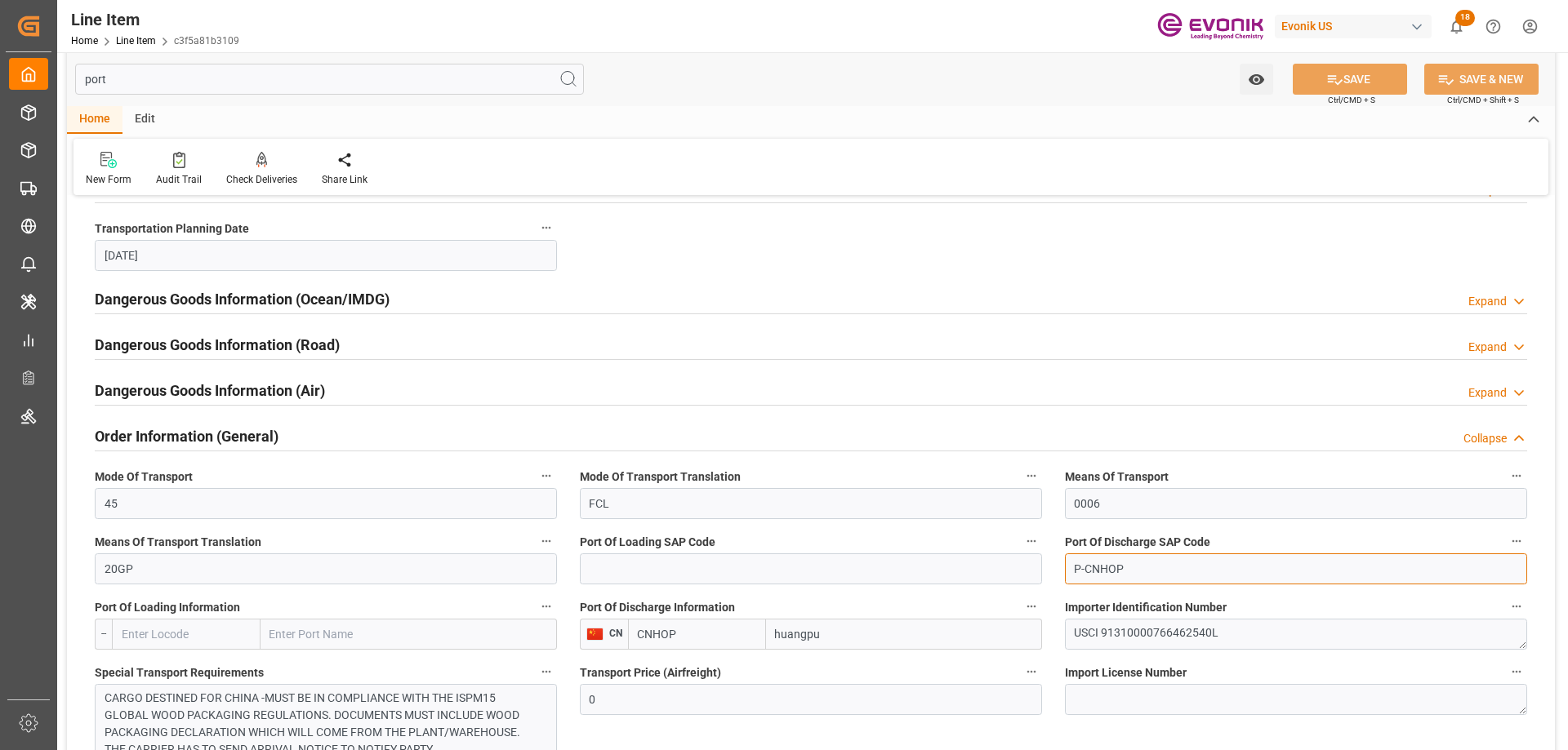
drag, startPoint x: 1146, startPoint y: 576, endPoint x: 1087, endPoint y: 568, distance: 59.5
click at [1087, 568] on input "P-CNHOP" at bounding box center [1296, 569] width 462 height 31
paste input "UA"
type input "P-CNHUA"
drag, startPoint x: 696, startPoint y: 638, endPoint x: 606, endPoint y: 629, distance: 90.4
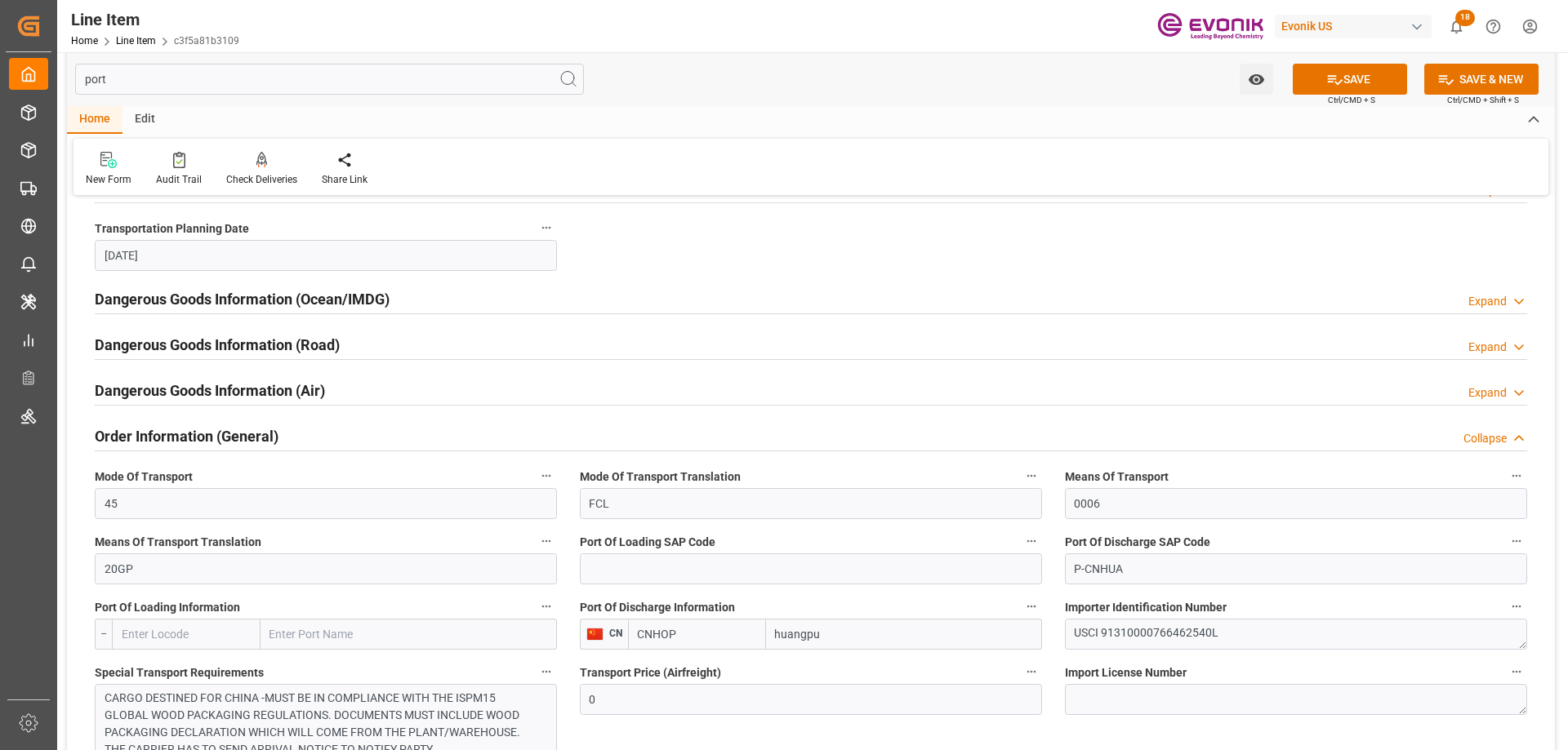
click at [606, 629] on div "CN CNHOP huangpu" at bounding box center [811, 634] width 462 height 31
paste input "UA"
type input "CNHUA"
click at [1341, 80] on button "SAVE" at bounding box center [1350, 79] width 114 height 31
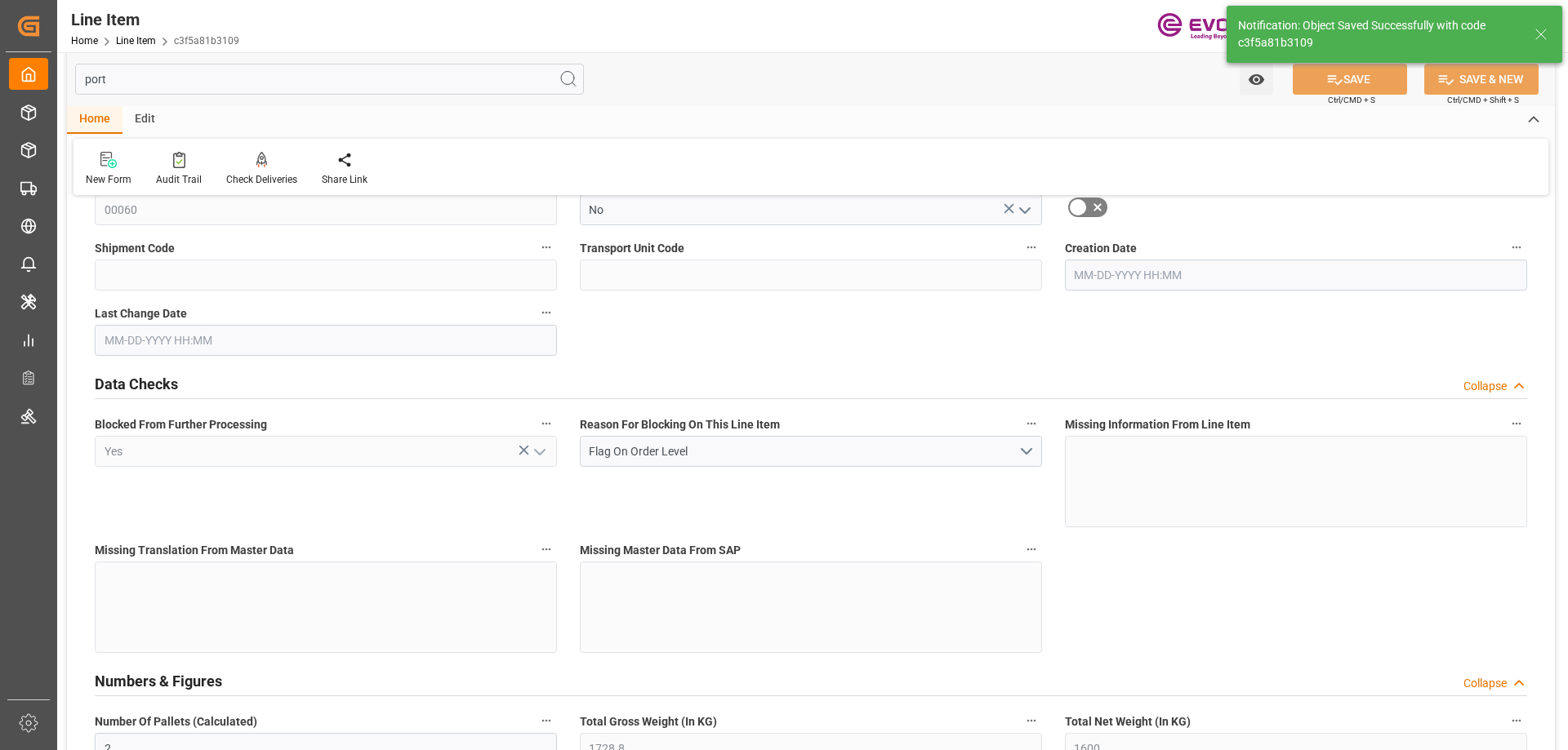
type input "2"
type input "1728.8"
type input "1600"
type input "2.2873"
type input "8"
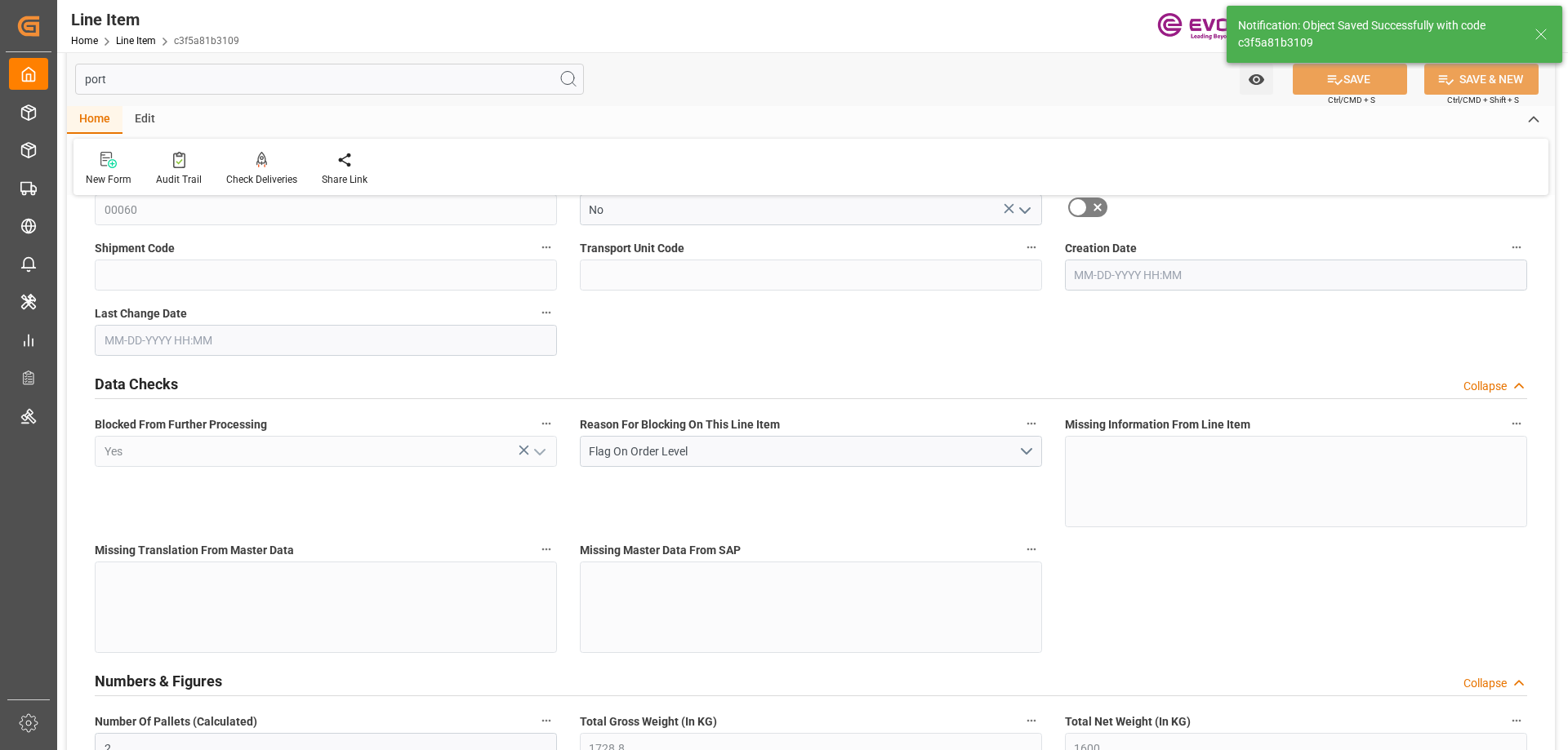
type input "7552"
type input "8"
type input "1728.8"
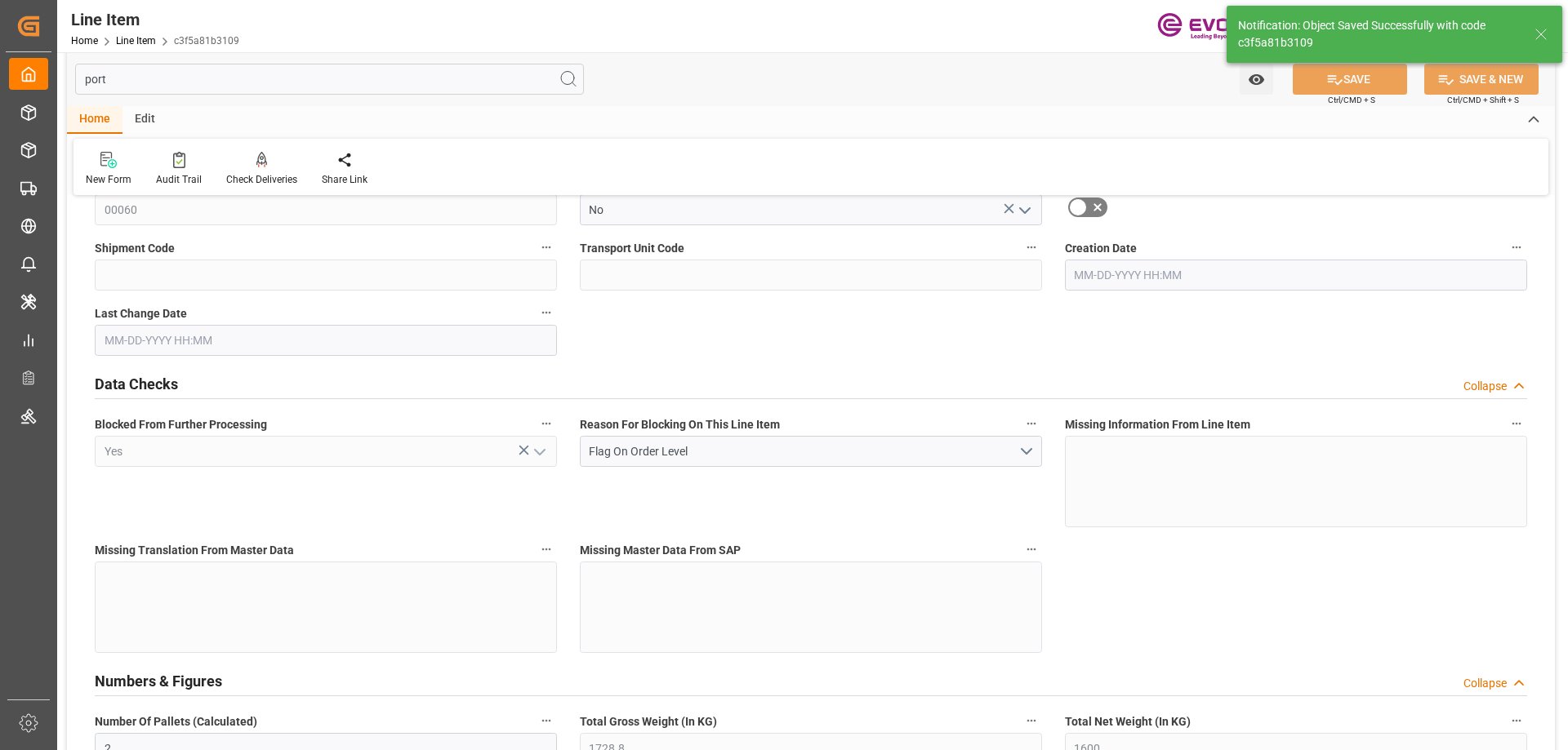
type input "1768.8"
type input "1600"
type input "2.2873"
type input "2287.296"
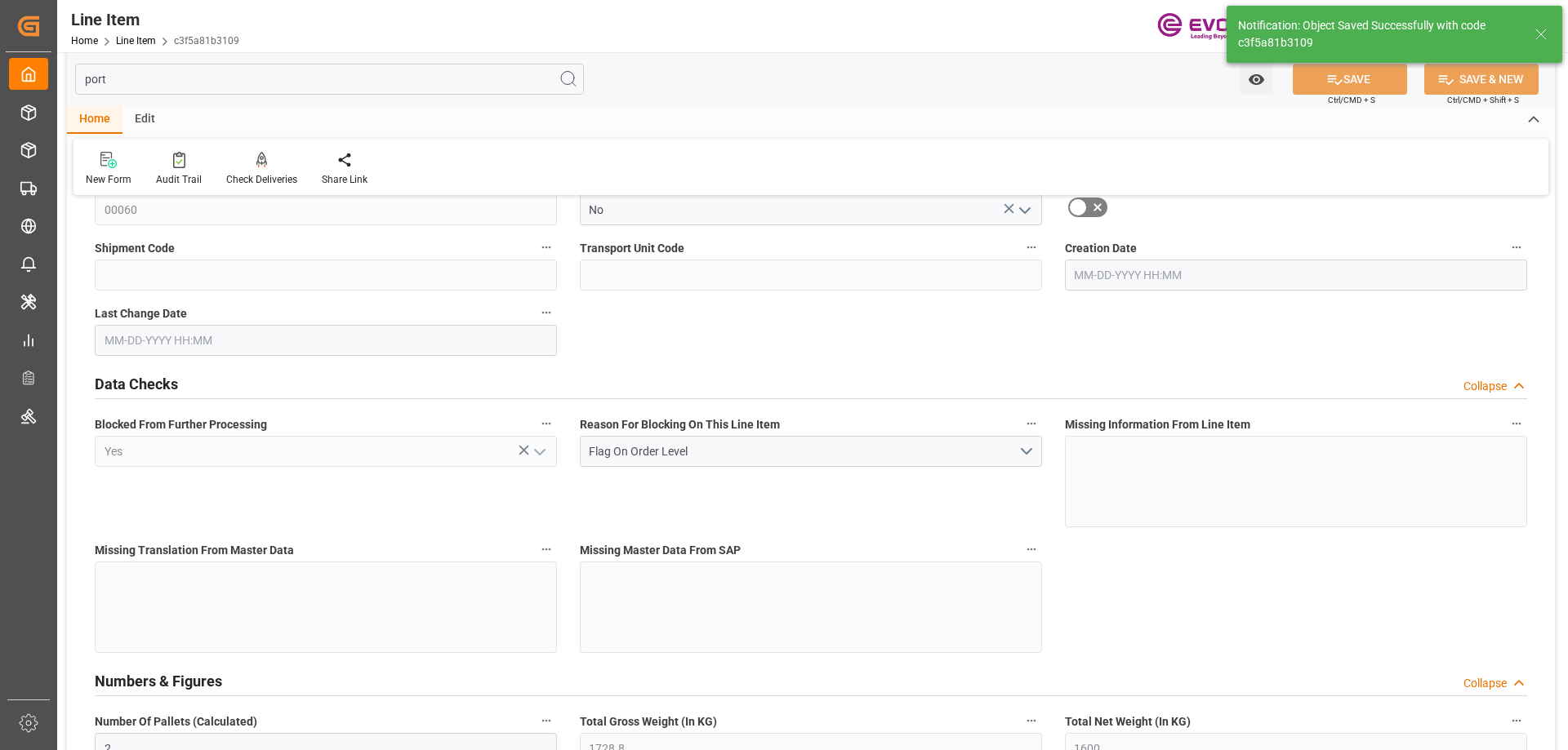
type input "0"
type input "09-24-2025 20:06"
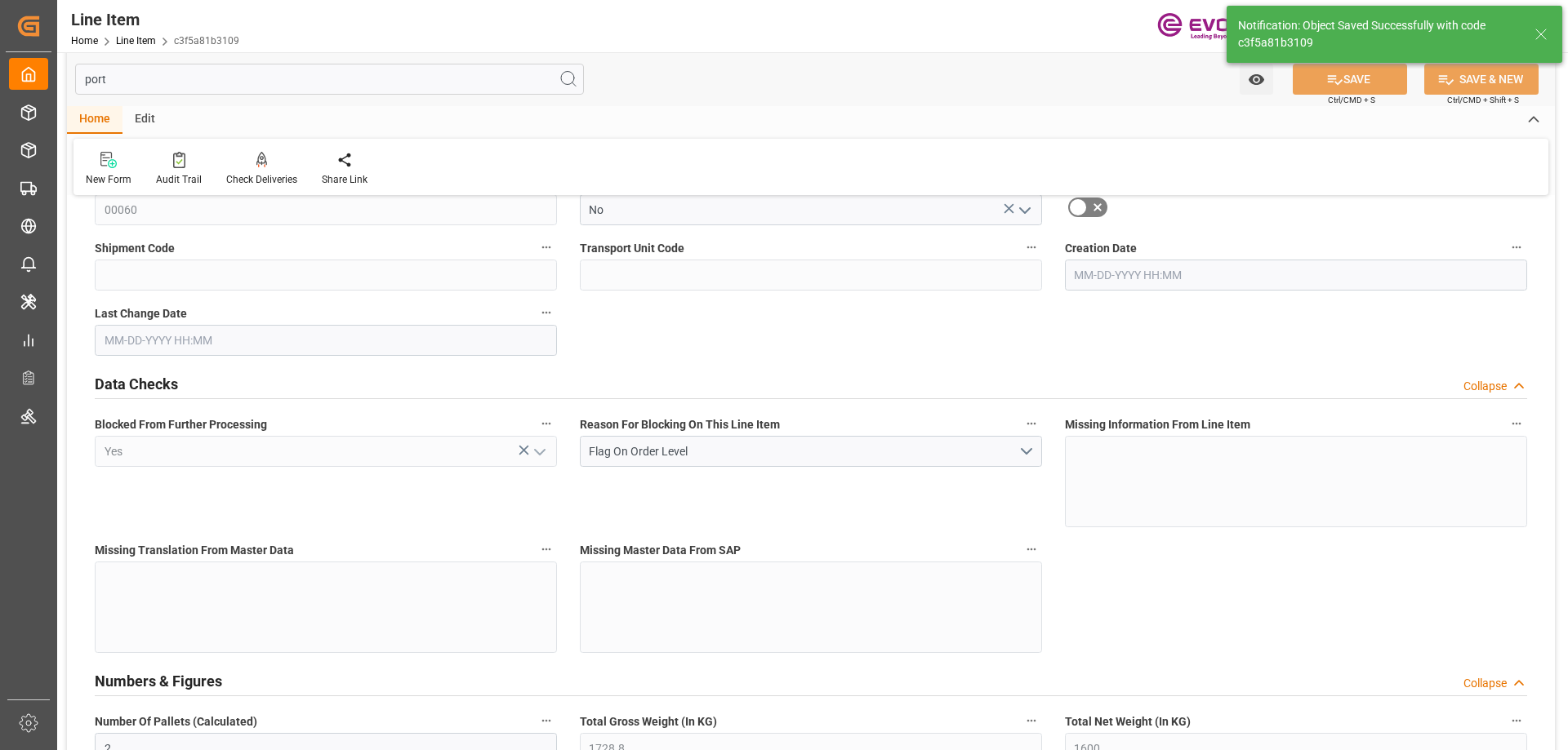
type input "10-02-2025 14:26"
type input "12-04-2025"
type input "10-09-2025"
type input "10-07-2025"
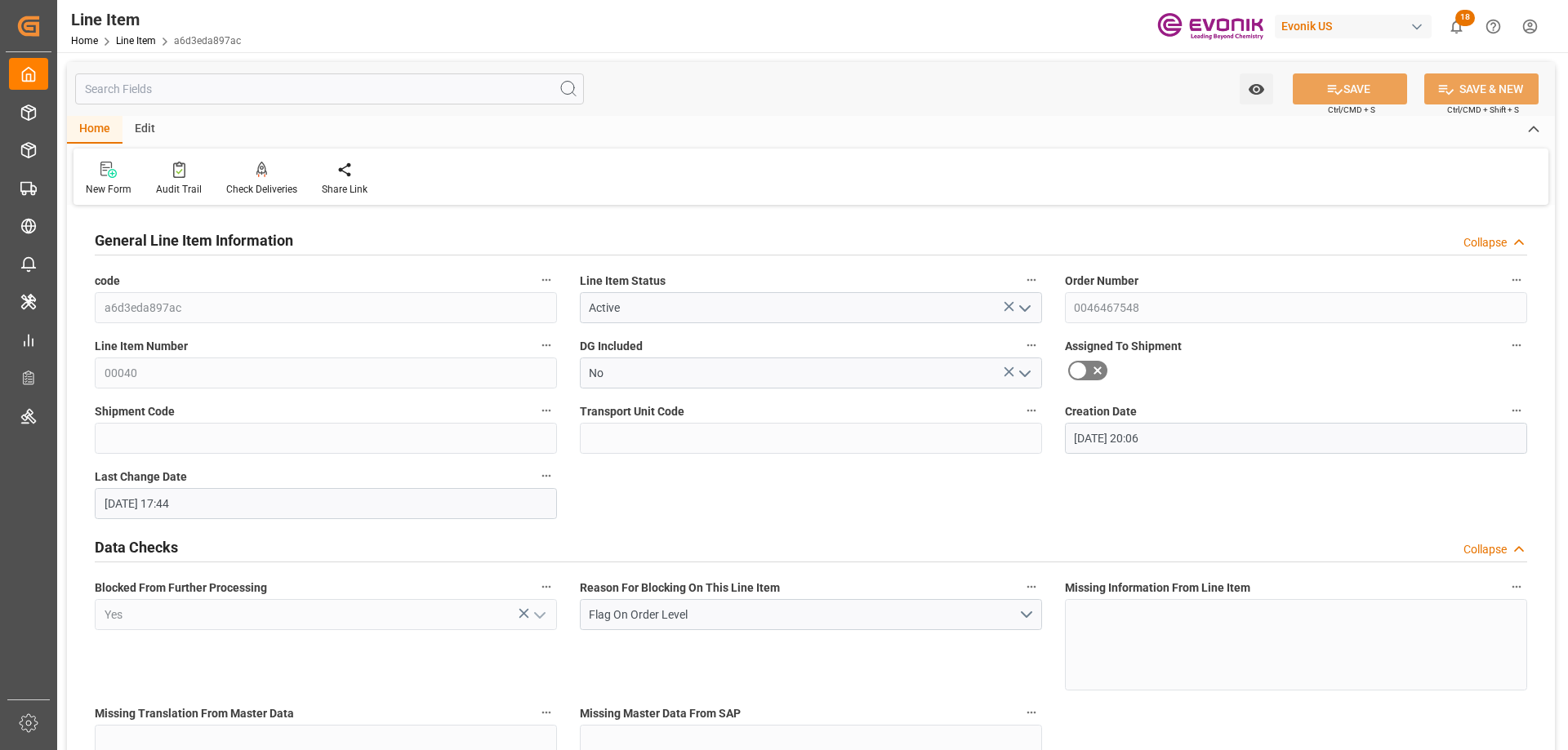
click at [203, 79] on input "text" at bounding box center [329, 89] width 509 height 31
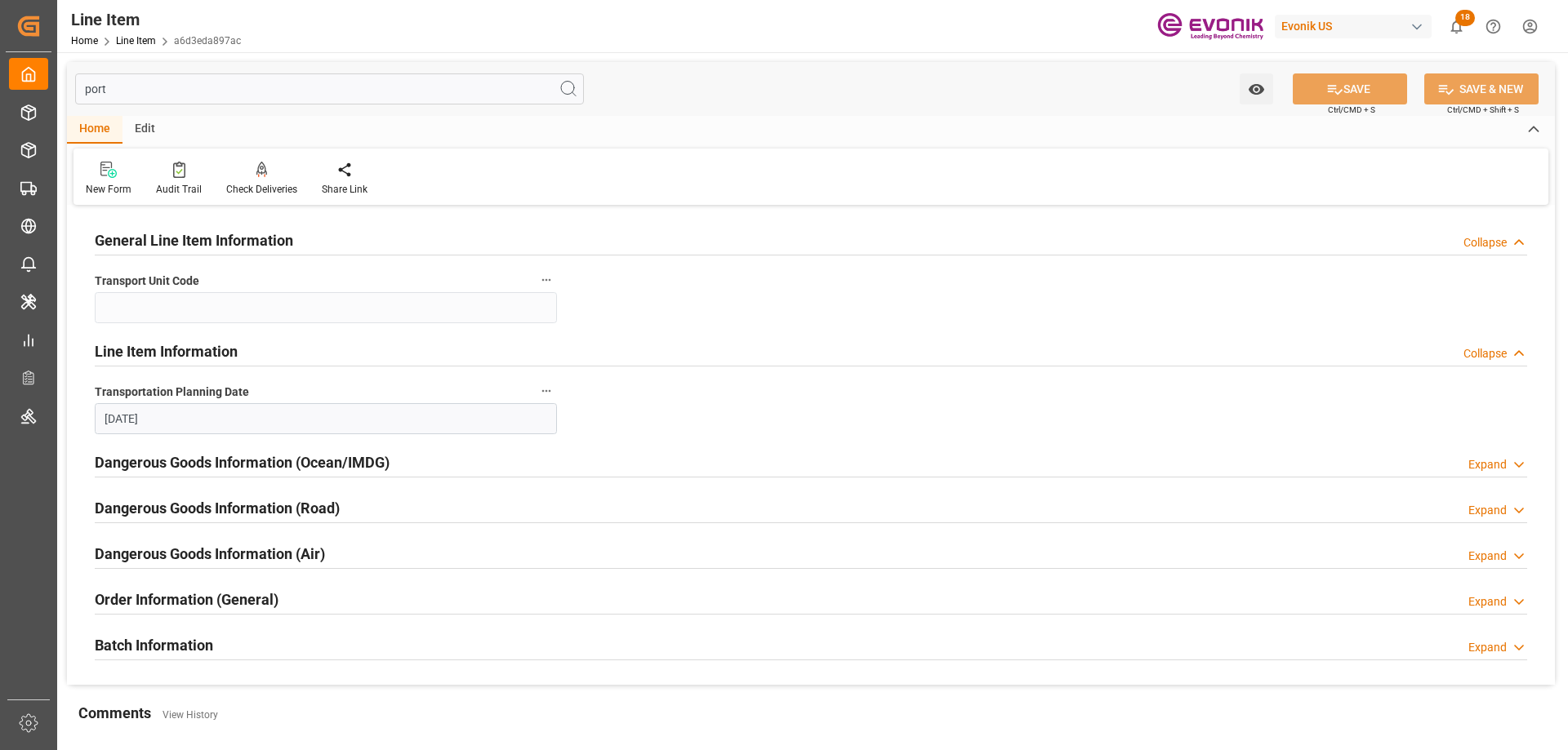
type input "port"
click at [262, 587] on div "Order Information (General)" at bounding box center [187, 599] width 184 height 31
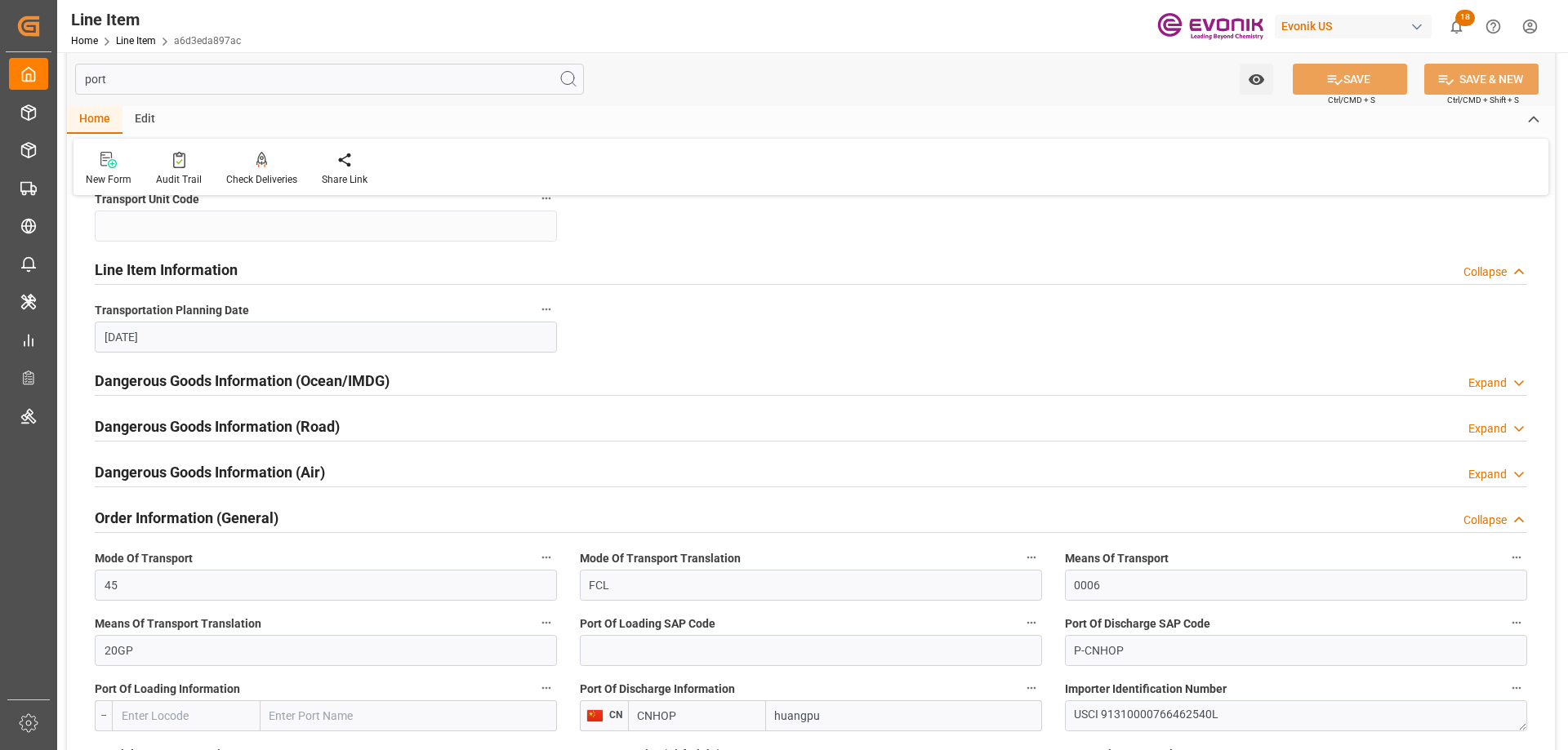
scroll to position [163, 0]
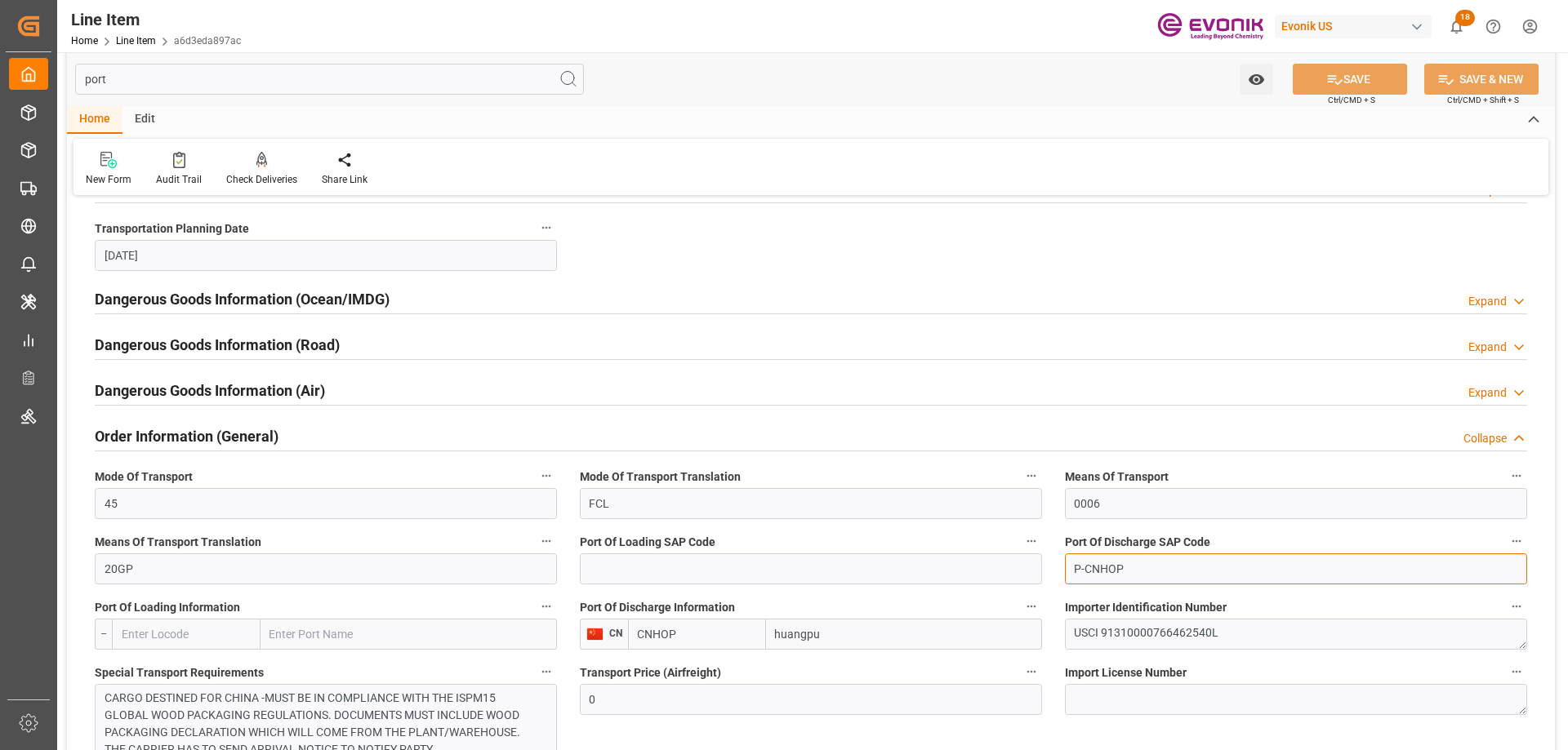
drag, startPoint x: 1130, startPoint y: 564, endPoint x: 1087, endPoint y: 567, distance: 43.1
click at [1087, 567] on input "P-CNHOP" at bounding box center [1296, 569] width 462 height 31
paste input "UA"
type input "P-CNHUA"
click at [665, 636] on input "CNHOP" at bounding box center [698, 634] width 138 height 31
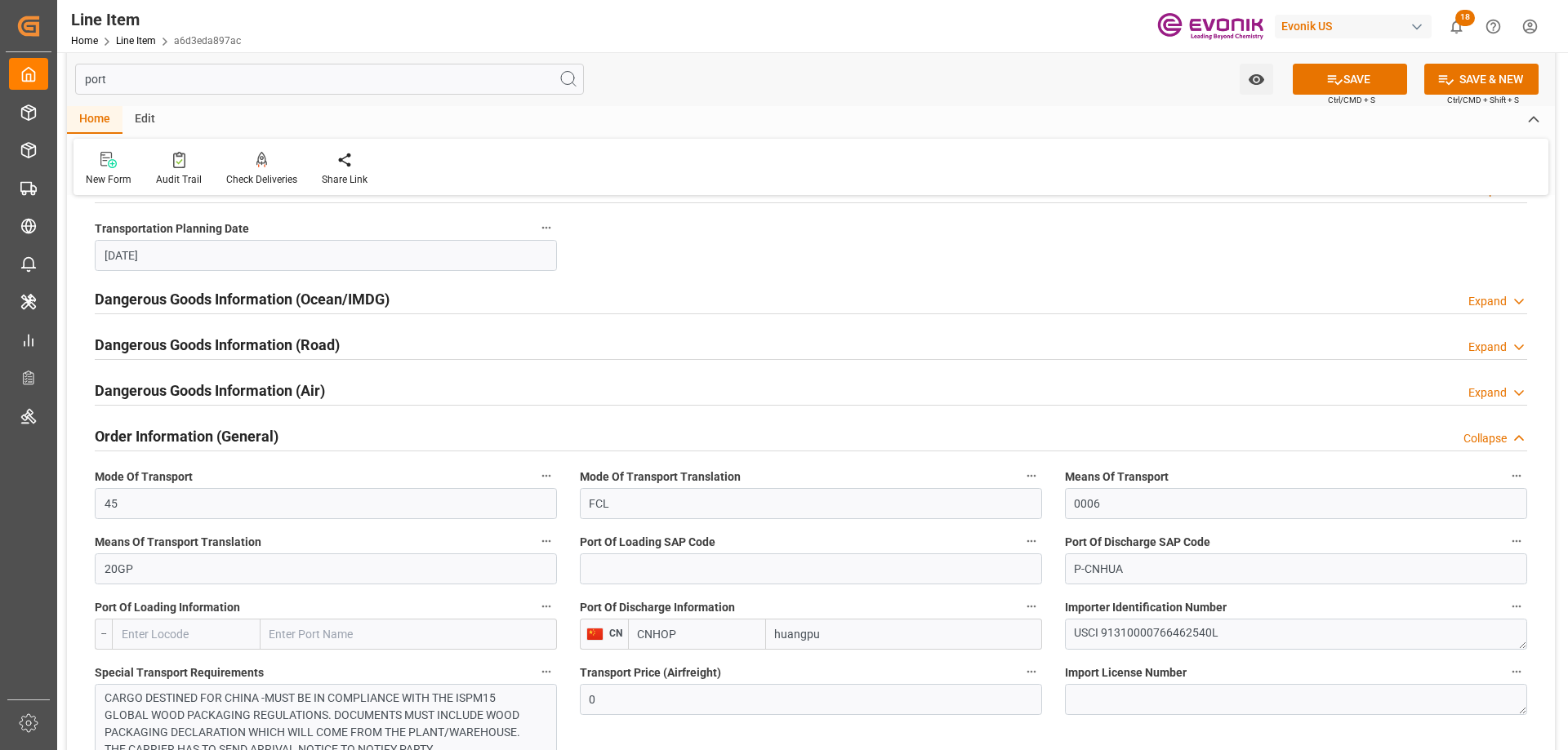
drag, startPoint x: 672, startPoint y: 636, endPoint x: 609, endPoint y: 628, distance: 63.5
click at [609, 628] on div "CN CNHOP huangpu" at bounding box center [811, 634] width 462 height 31
drag, startPoint x: 697, startPoint y: 635, endPoint x: 610, endPoint y: 634, distance: 87.0
click at [610, 634] on div "CN CNHOP huangpu" at bounding box center [811, 634] width 462 height 31
paste input "UA"
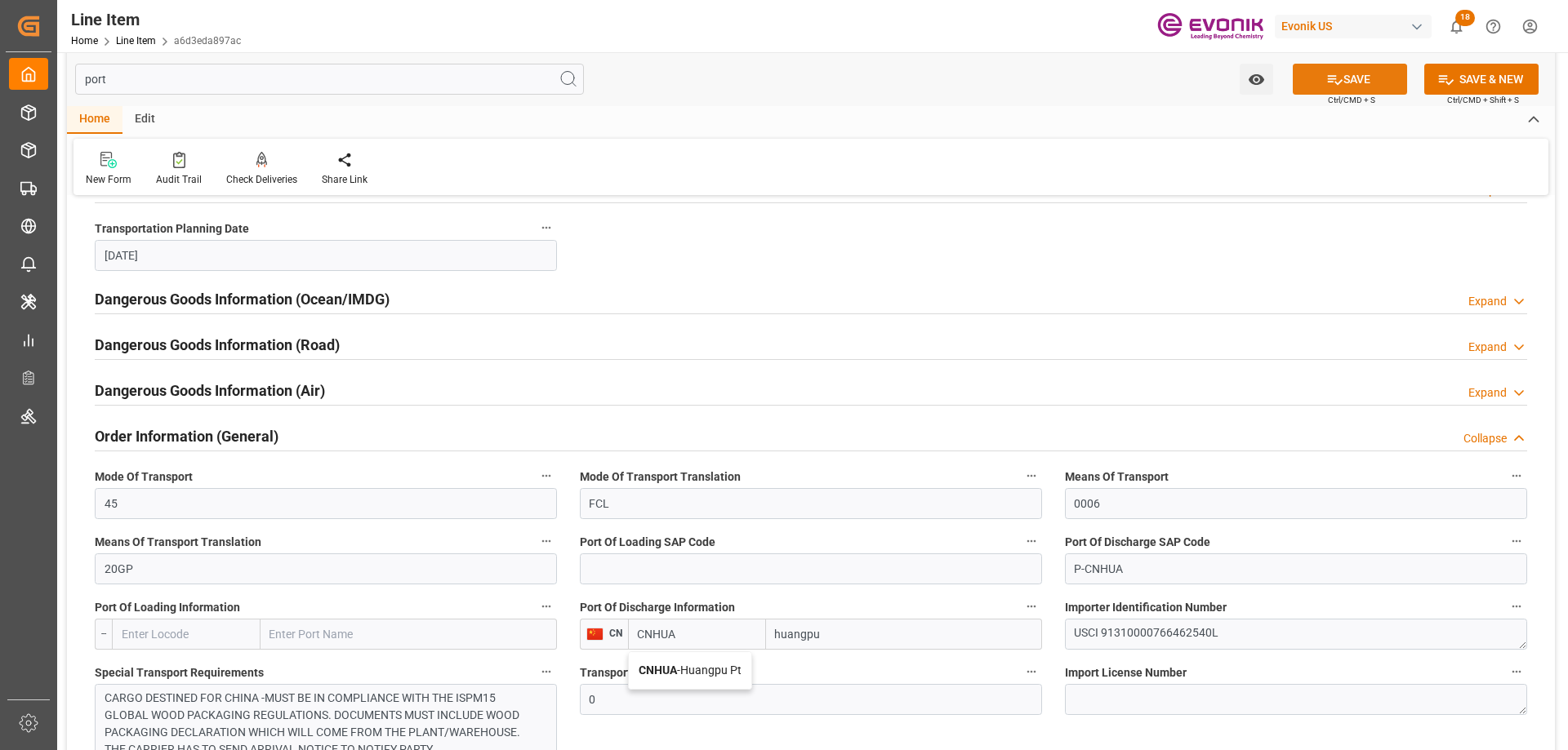
type input "CNHUA"
click at [1334, 81] on icon at bounding box center [1335, 79] width 17 height 17
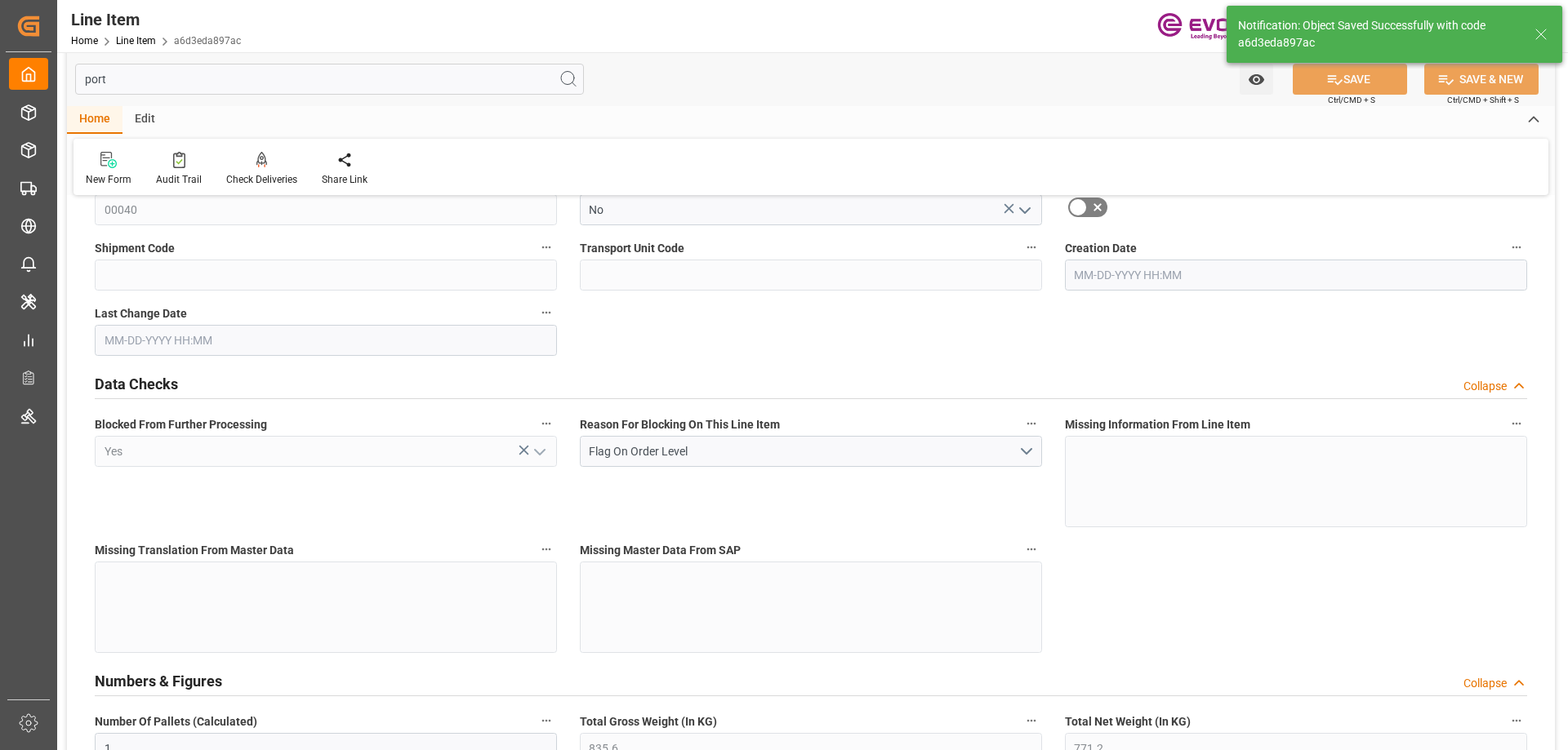
type input "[DATE] 20:06"
type input "[DATE] 14:26"
type input "[DATE]"
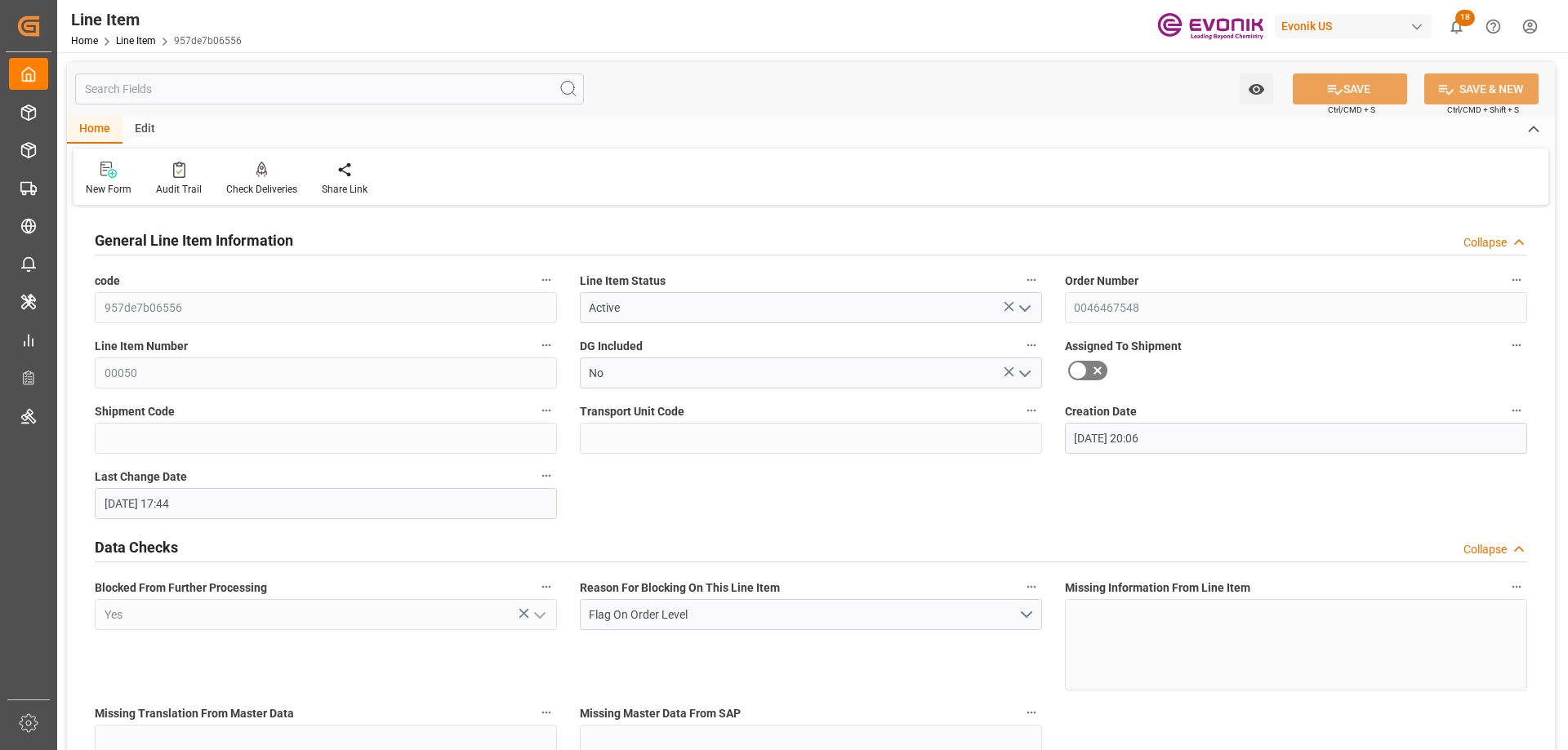
click at [153, 89] on input "text" at bounding box center [329, 89] width 509 height 31
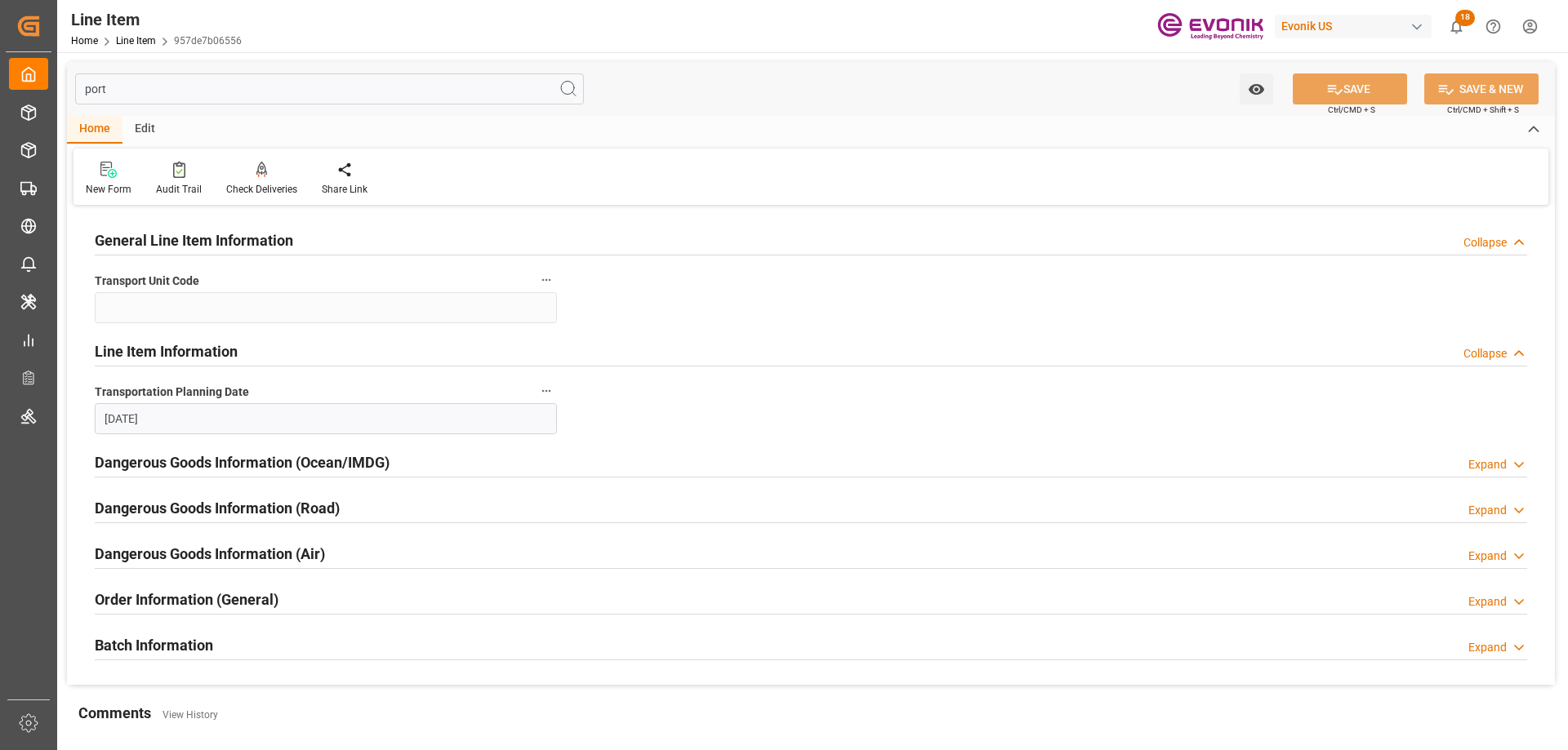
type input "port"
click at [204, 601] on h2 "Order Information (General)" at bounding box center [187, 600] width 184 height 22
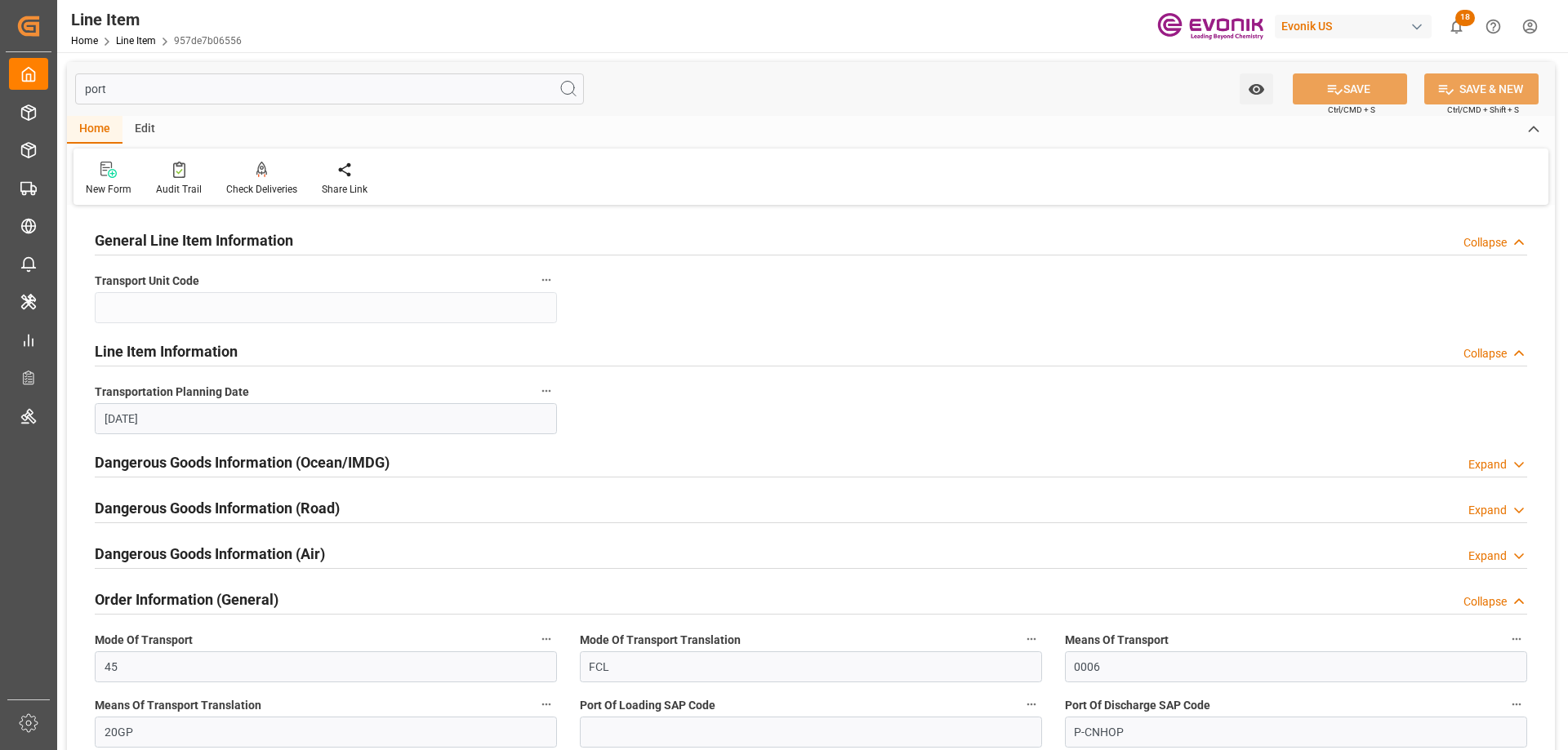
scroll to position [245, 0]
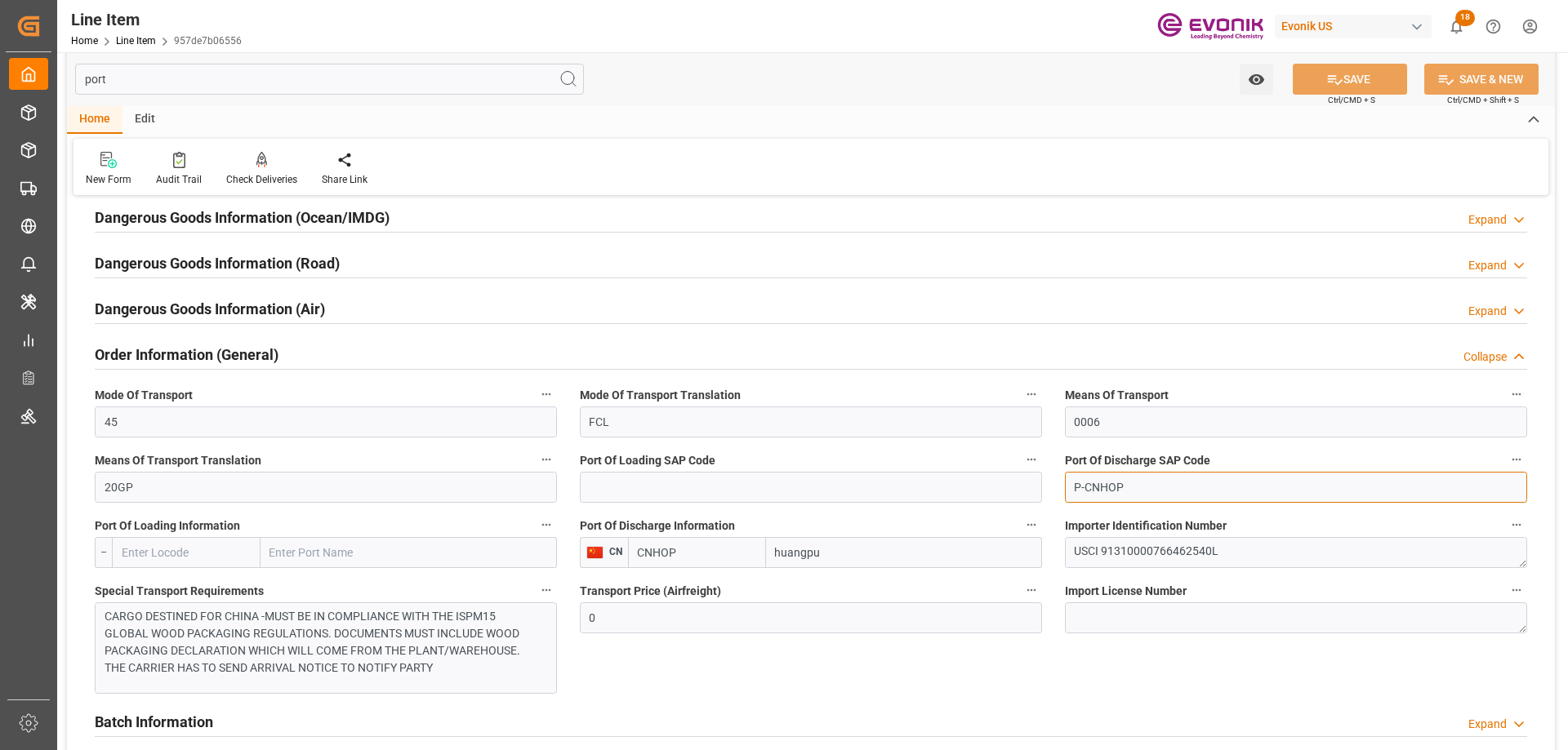
drag, startPoint x: 1129, startPoint y: 490, endPoint x: 1087, endPoint y: 486, distance: 42.2
click at [1087, 486] on input "P-CNHOP" at bounding box center [1296, 487] width 462 height 31
paste input "UA"
type input "P-CNHUA"
drag, startPoint x: 698, startPoint y: 560, endPoint x: 602, endPoint y: 560, distance: 96.0
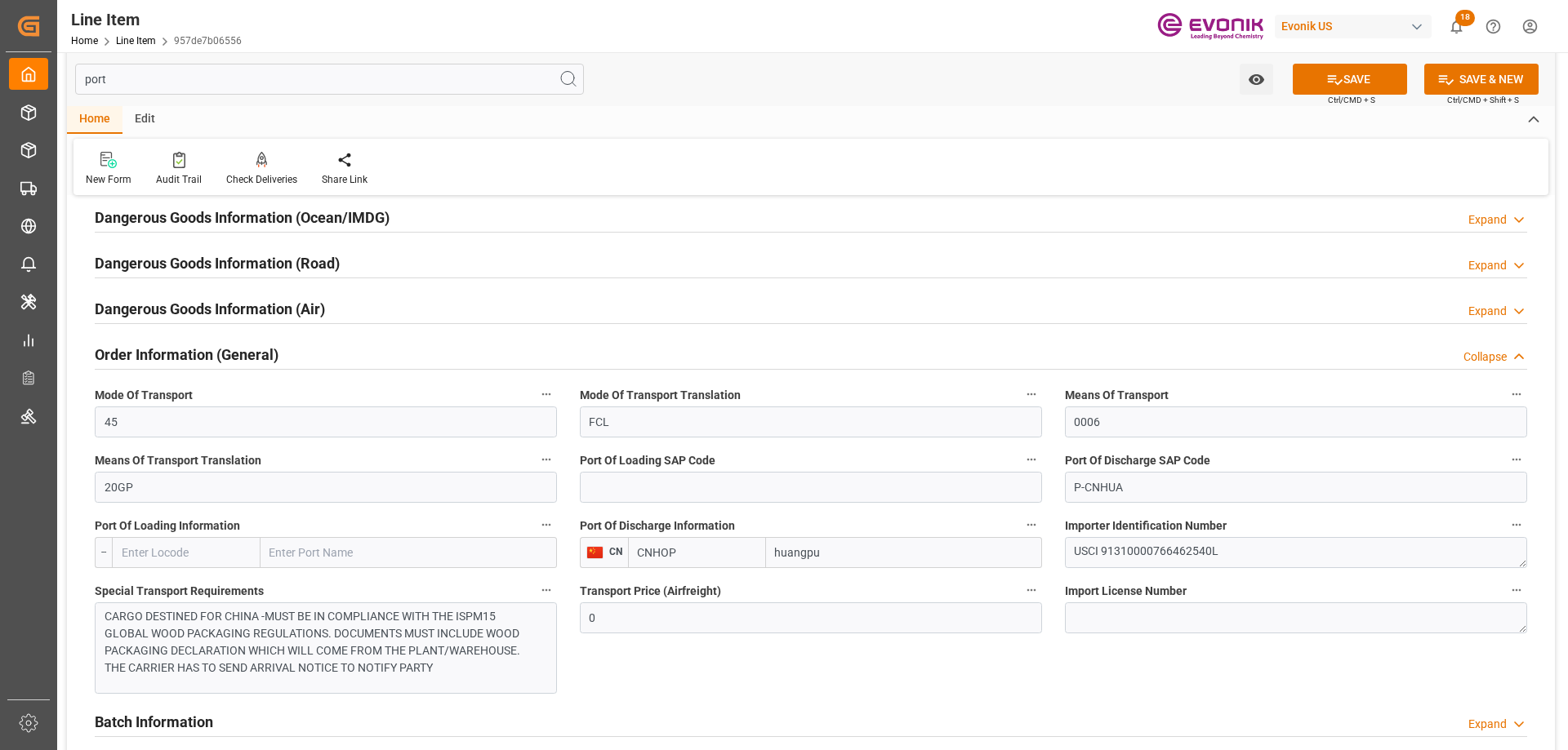
click at [602, 560] on div "CN CNHOP huangpu" at bounding box center [811, 553] width 462 height 31
paste input "UA"
type input "CNHUA"
click at [1350, 74] on button "SAVE" at bounding box center [1350, 79] width 114 height 31
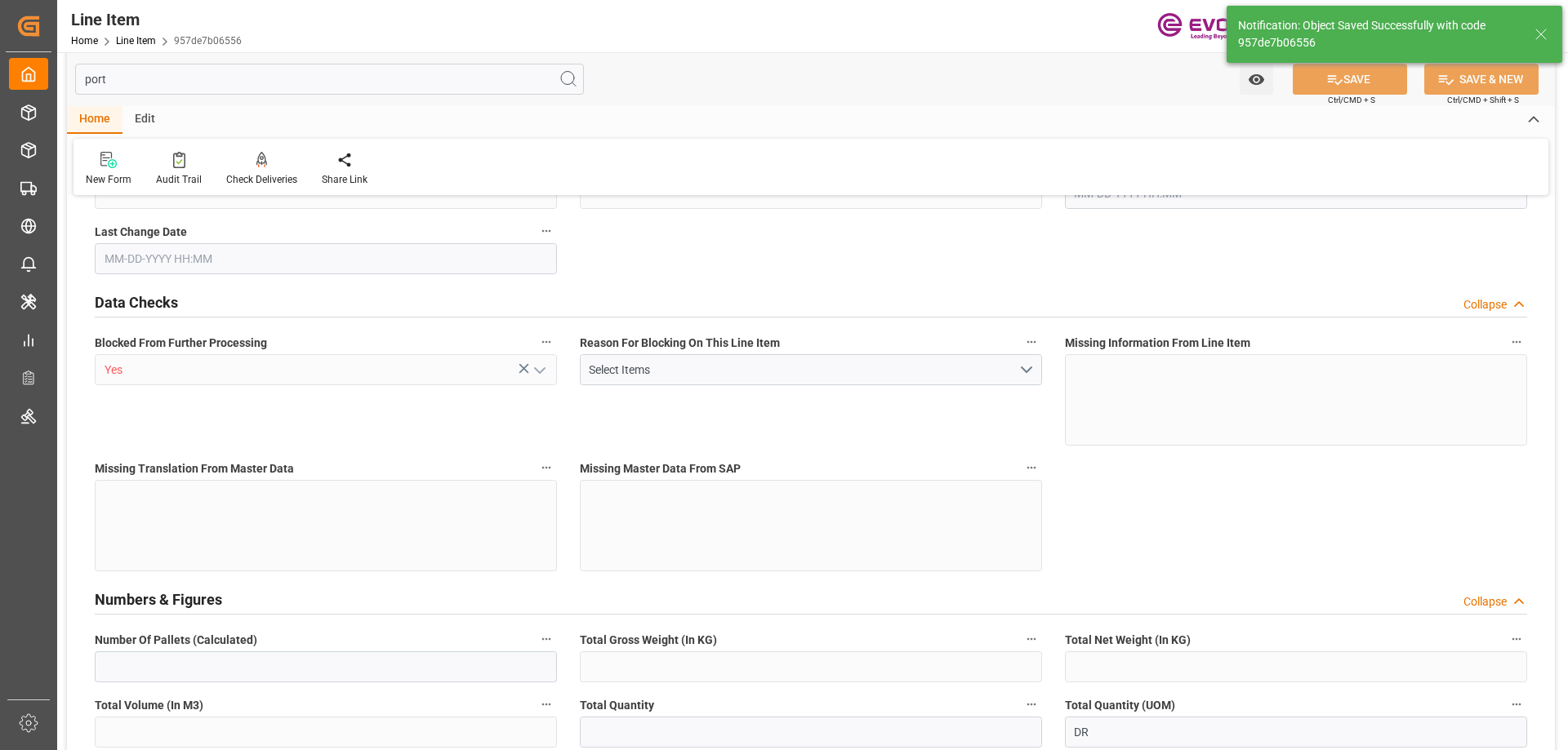
type input "2"
type input "1396"
type input "1320"
type input "2.642"
type input "8"
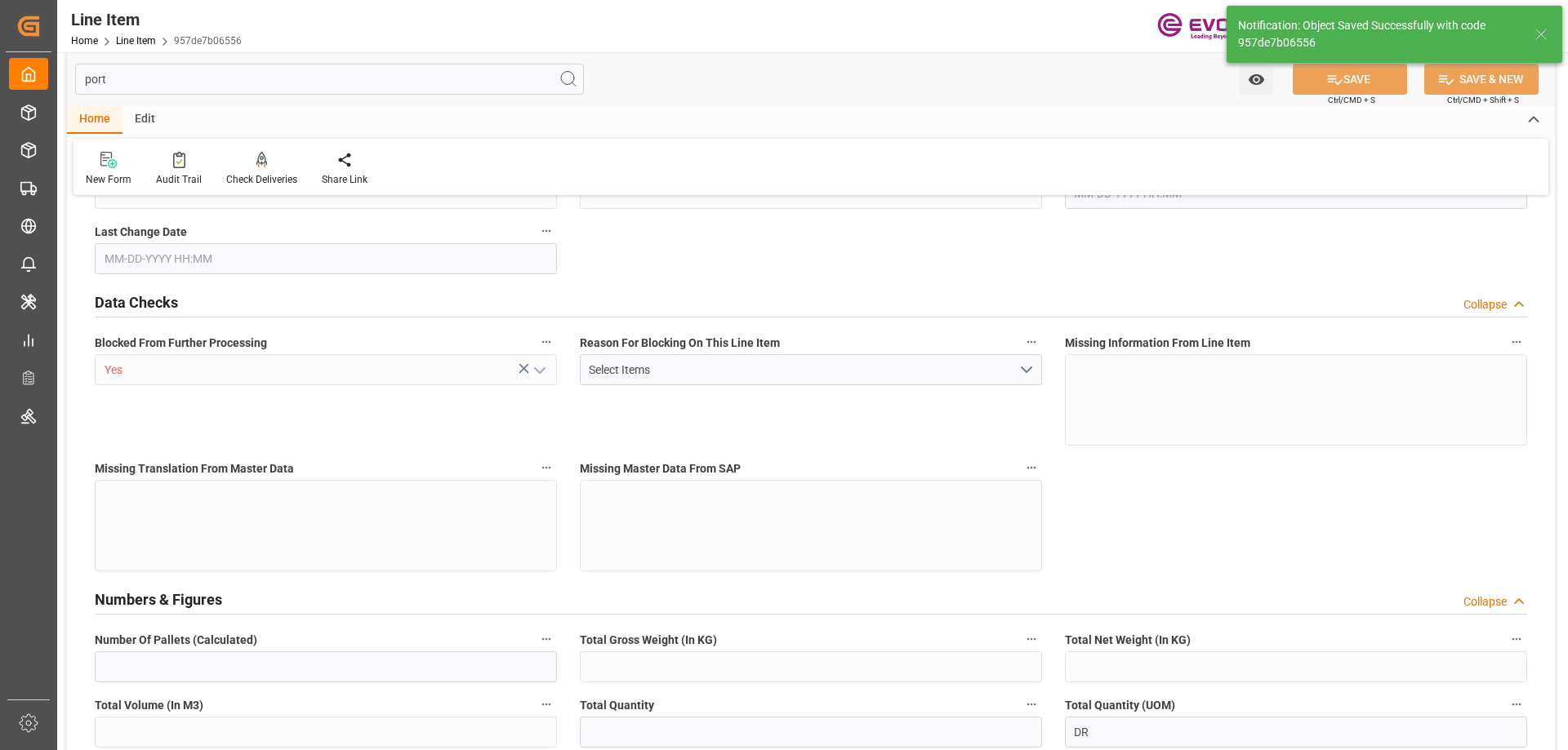
type input "7656"
type input "8"
type input "1396"
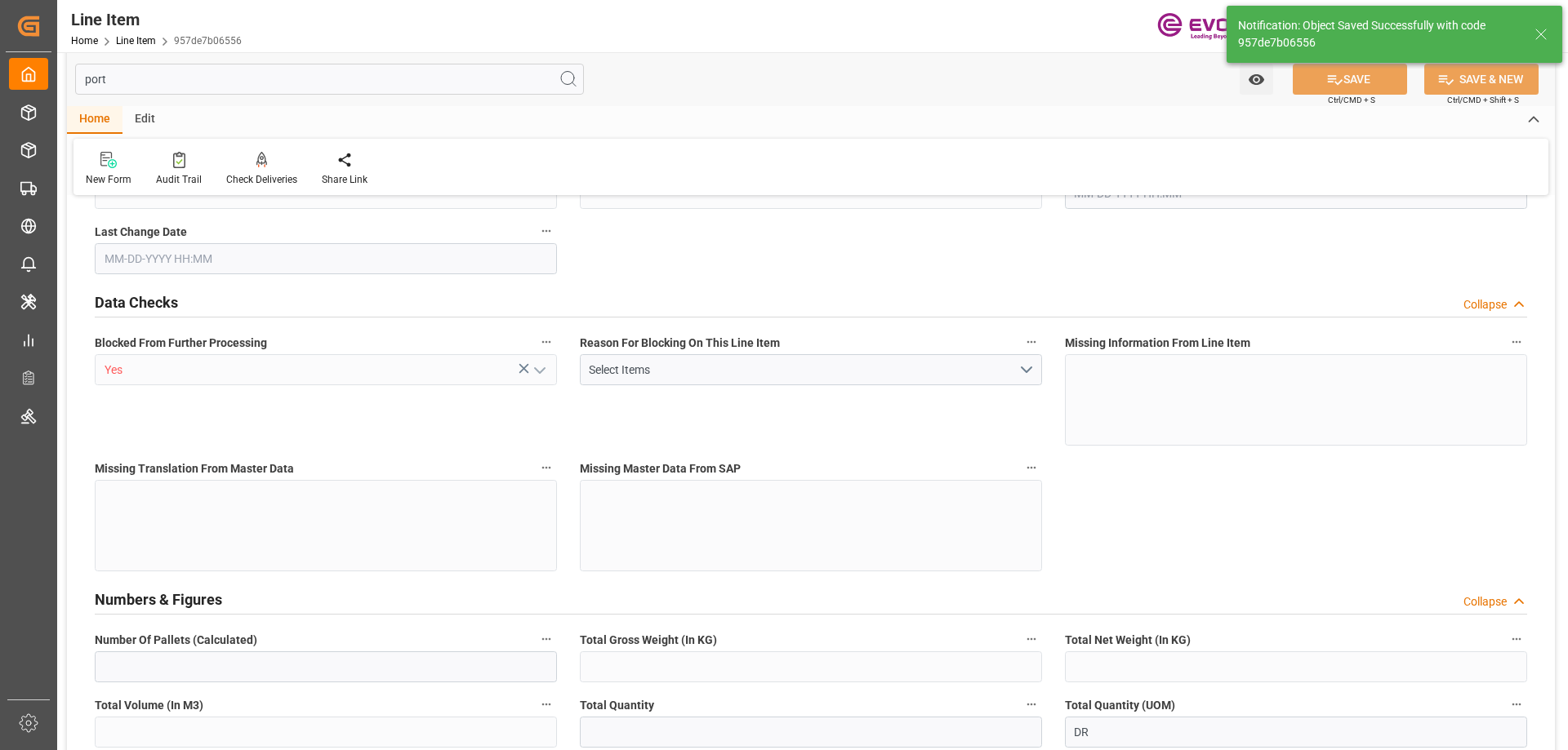
type input "1446"
type input "1320"
type input "2.642"
type input "2642.04"
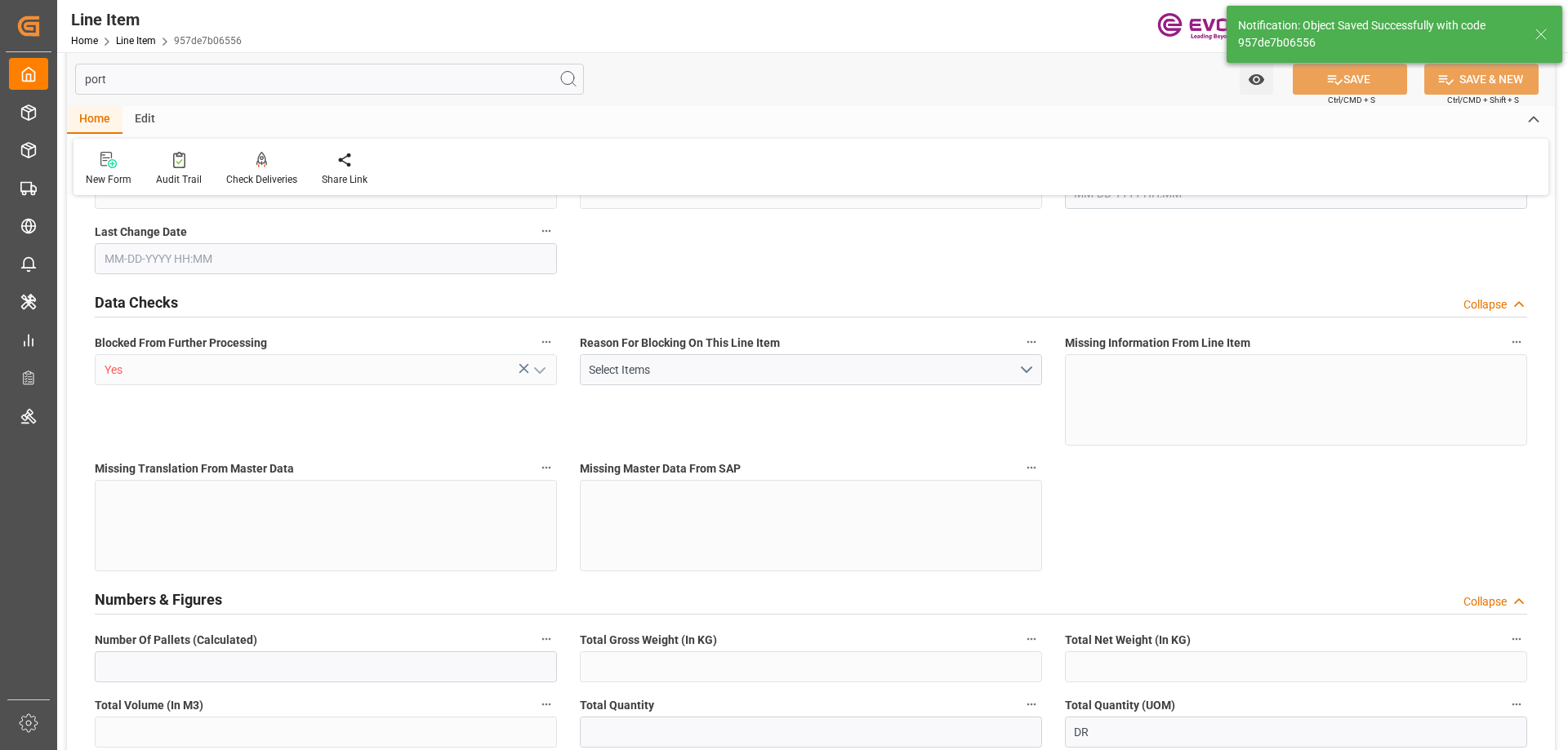
type input "0"
type input "[DATE] 20:06"
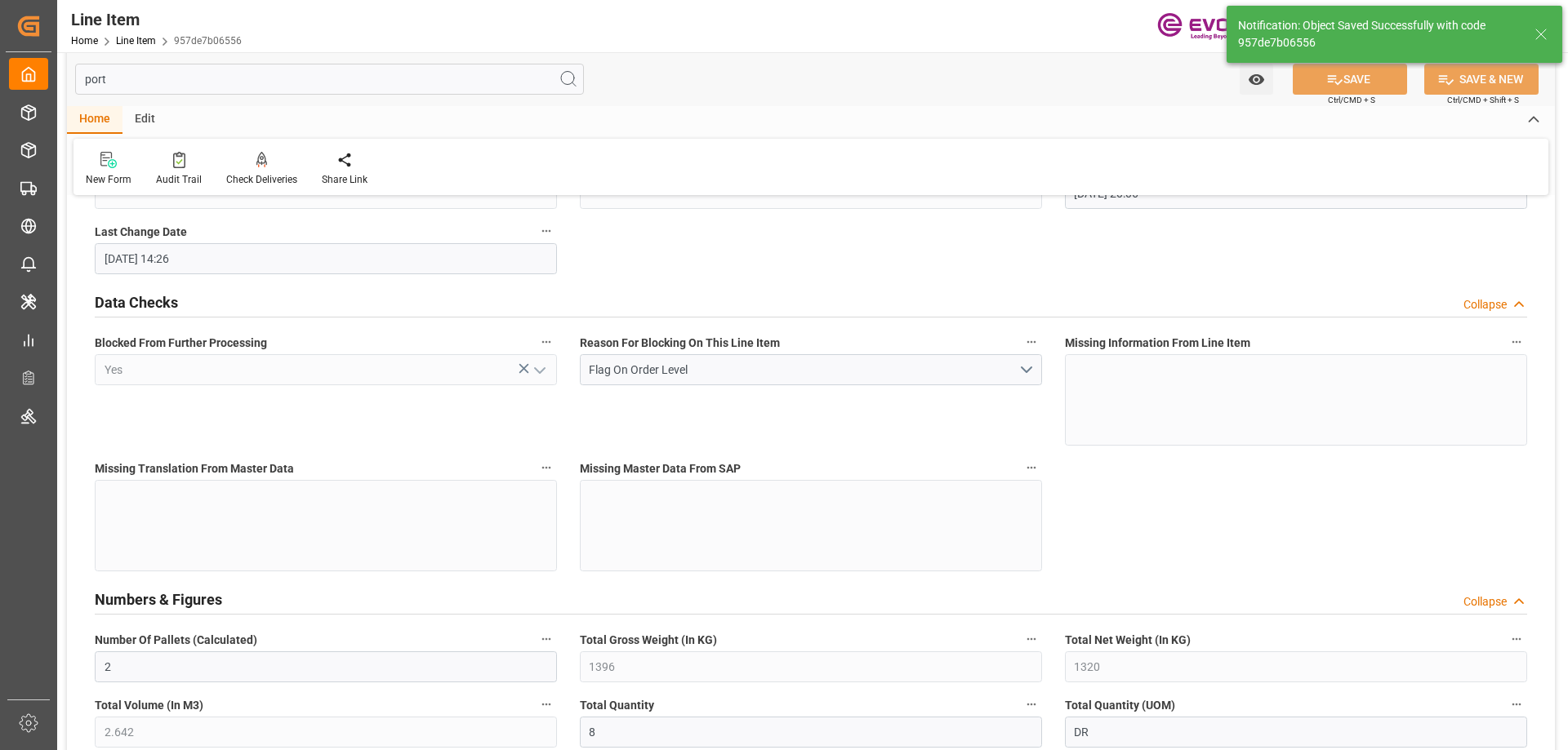
type input "10-02-2025 14:26"
type input "[DATE]"
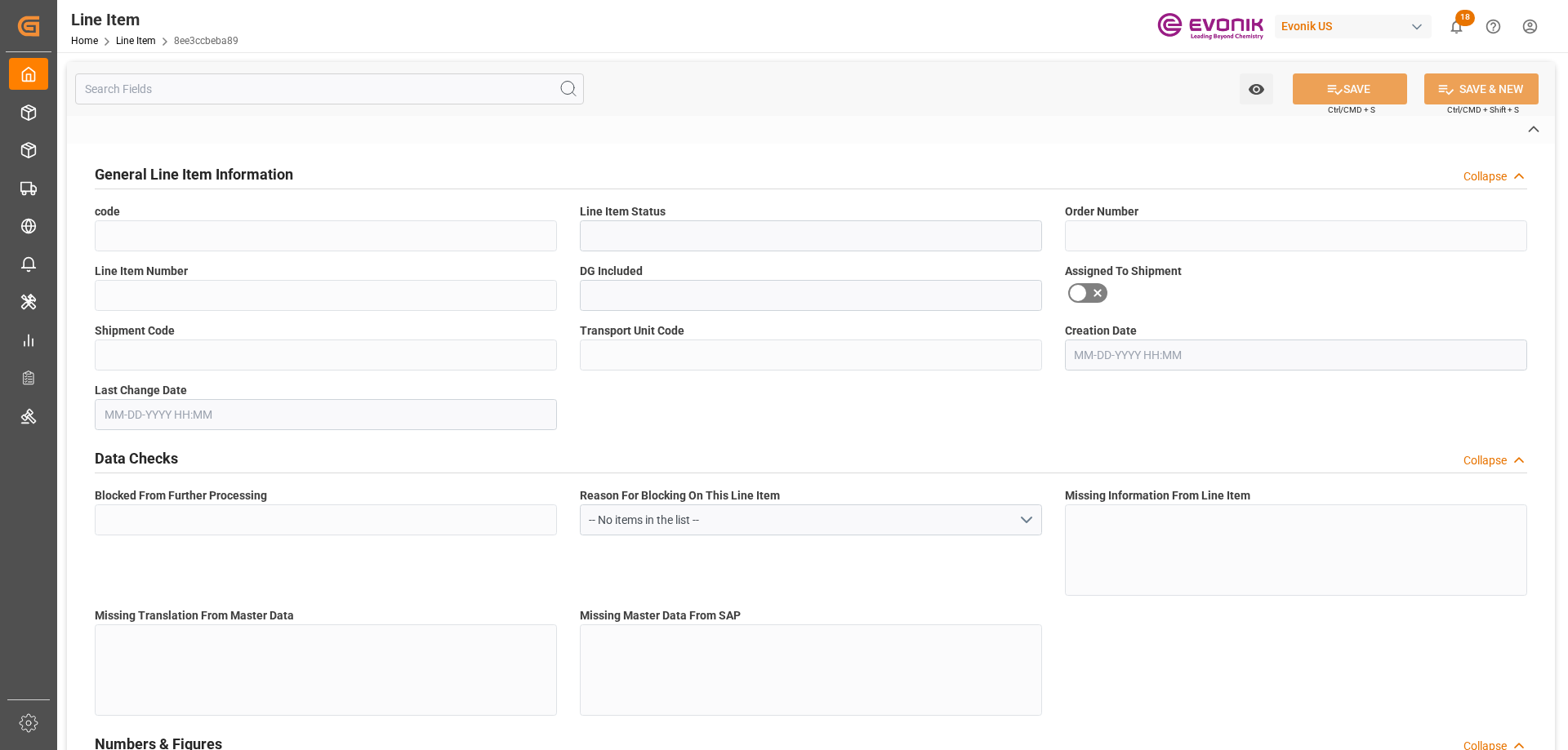
type input "8ee3ccbeba89"
type input "Active"
type input "0046467548"
type input "00010"
type input "No"
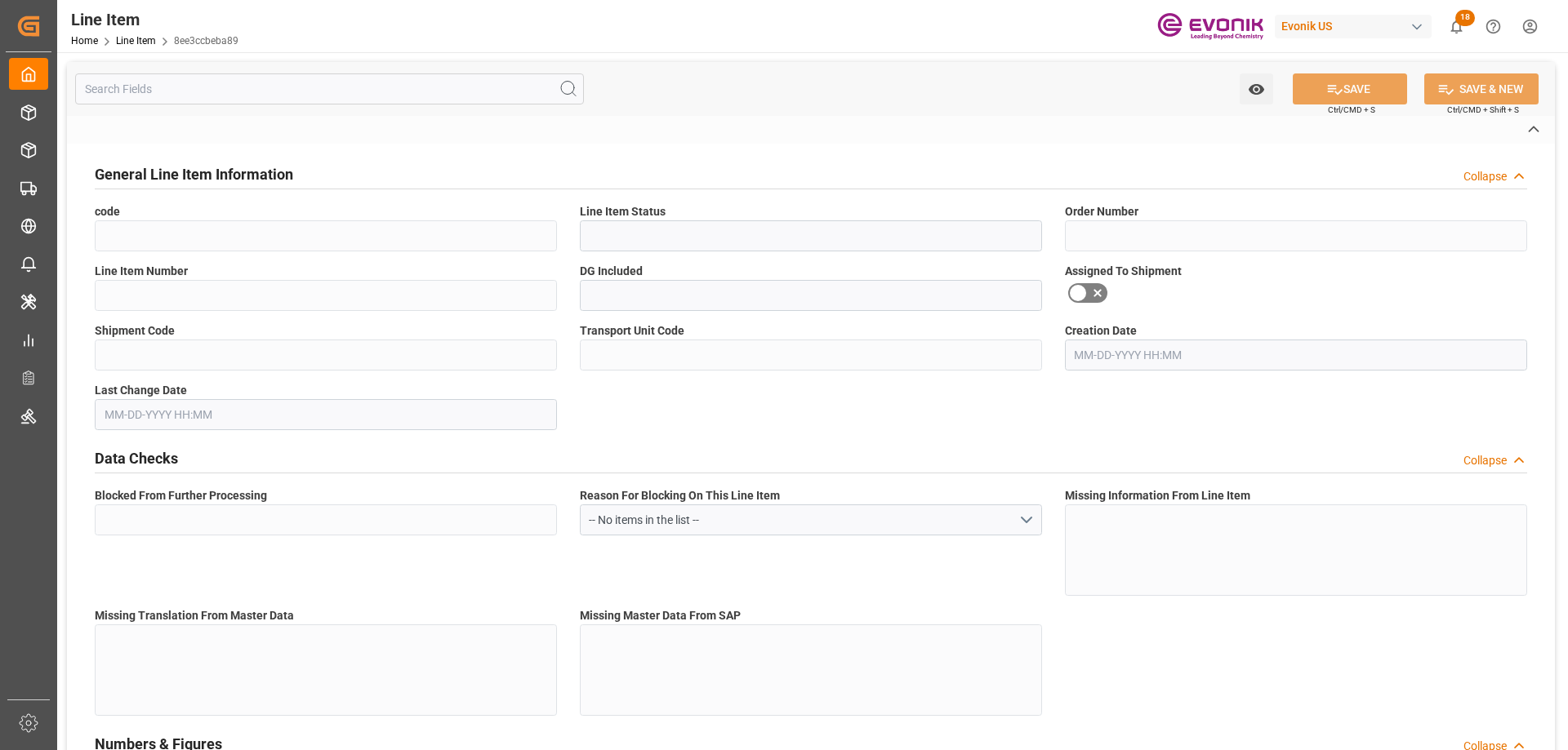
type input "Yes"
type input "DR"
type input "No"
type input "99133518"
type textarea "DYNOL™ 607:DS:200:AP:35"
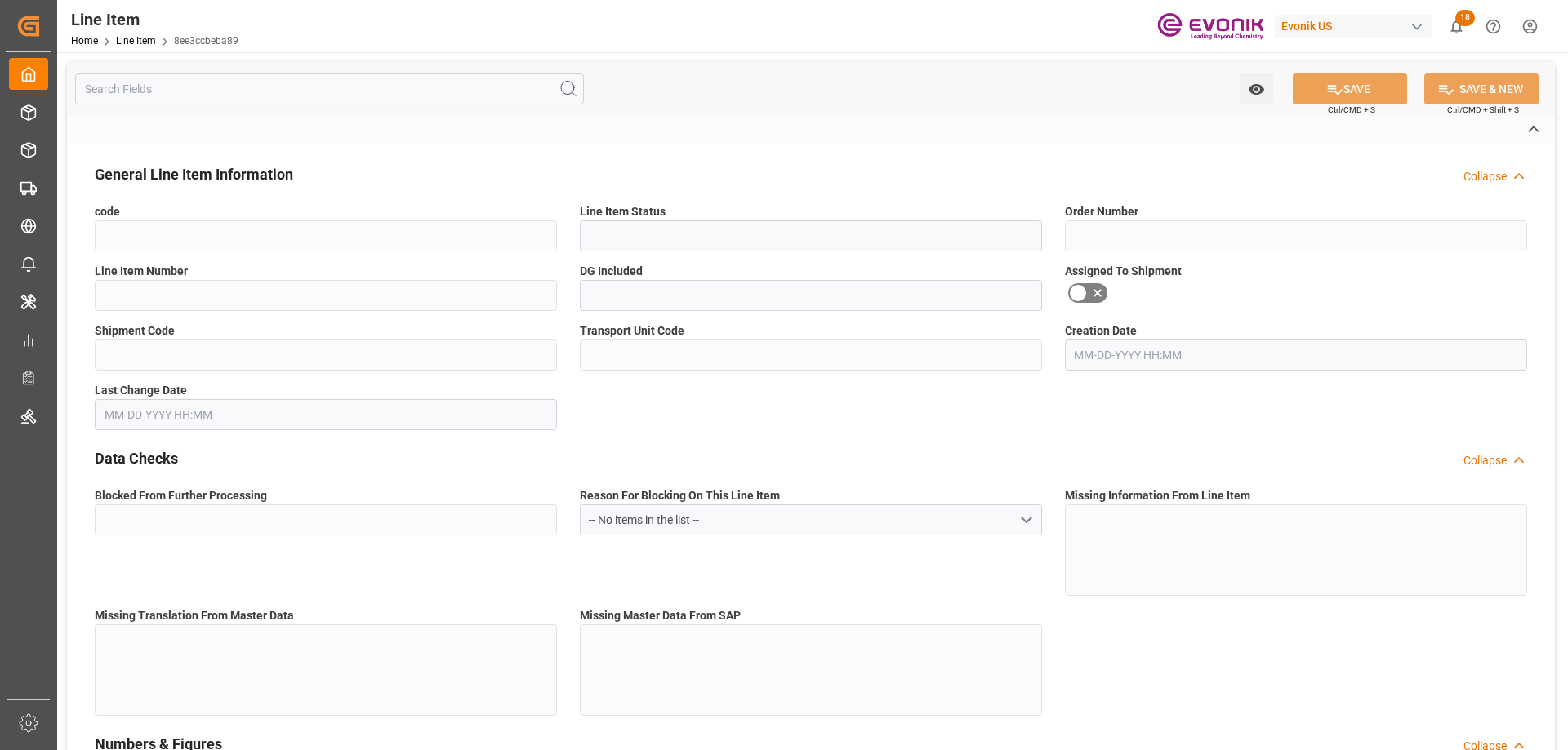
type input "USD"
type input "PACK"
type input "340242"
type input "EAR99"
type input "US"
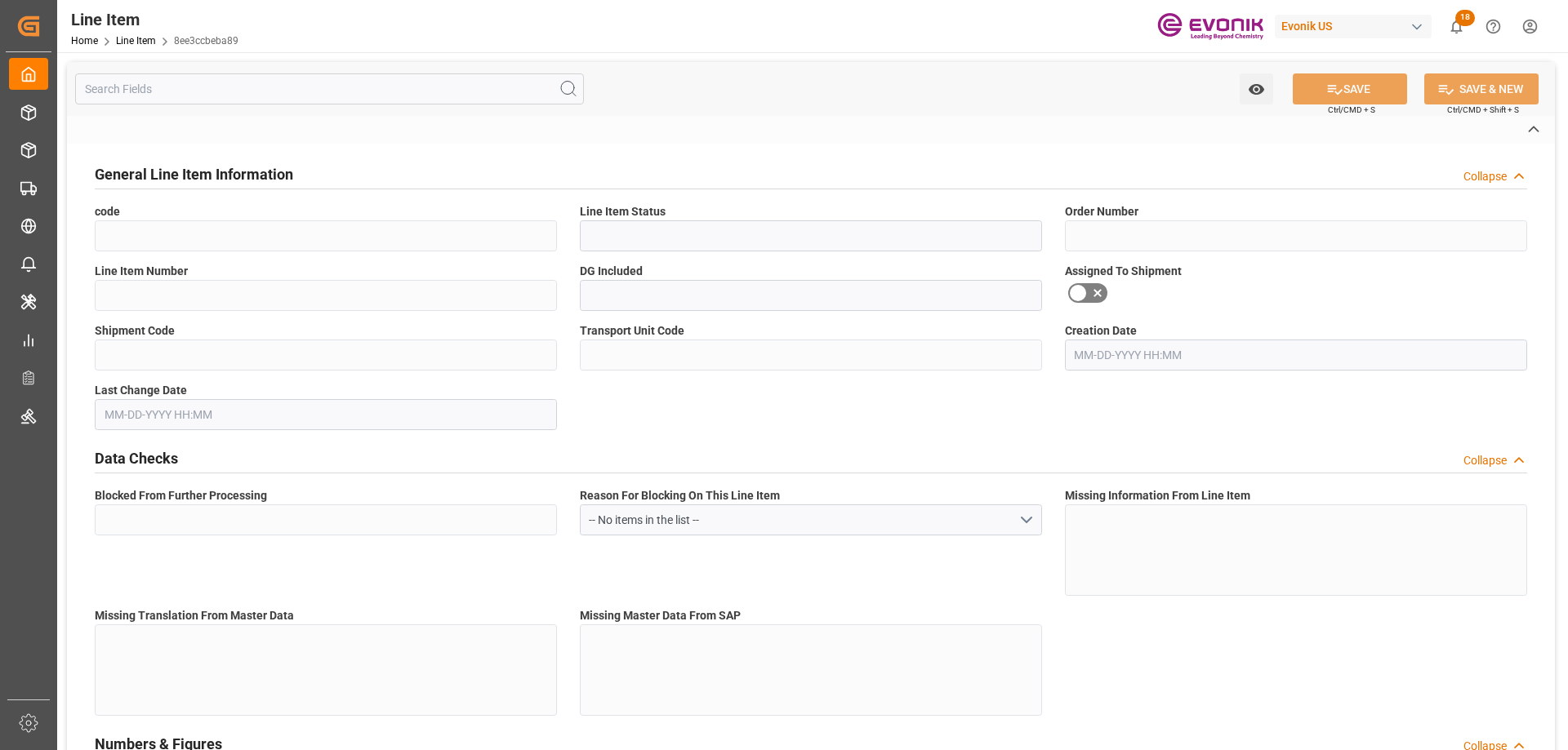
type input "DR"
type input "[MEDICAL_DATA]"
type input "KGM"
type textarea "KGM"
type input "KGM"
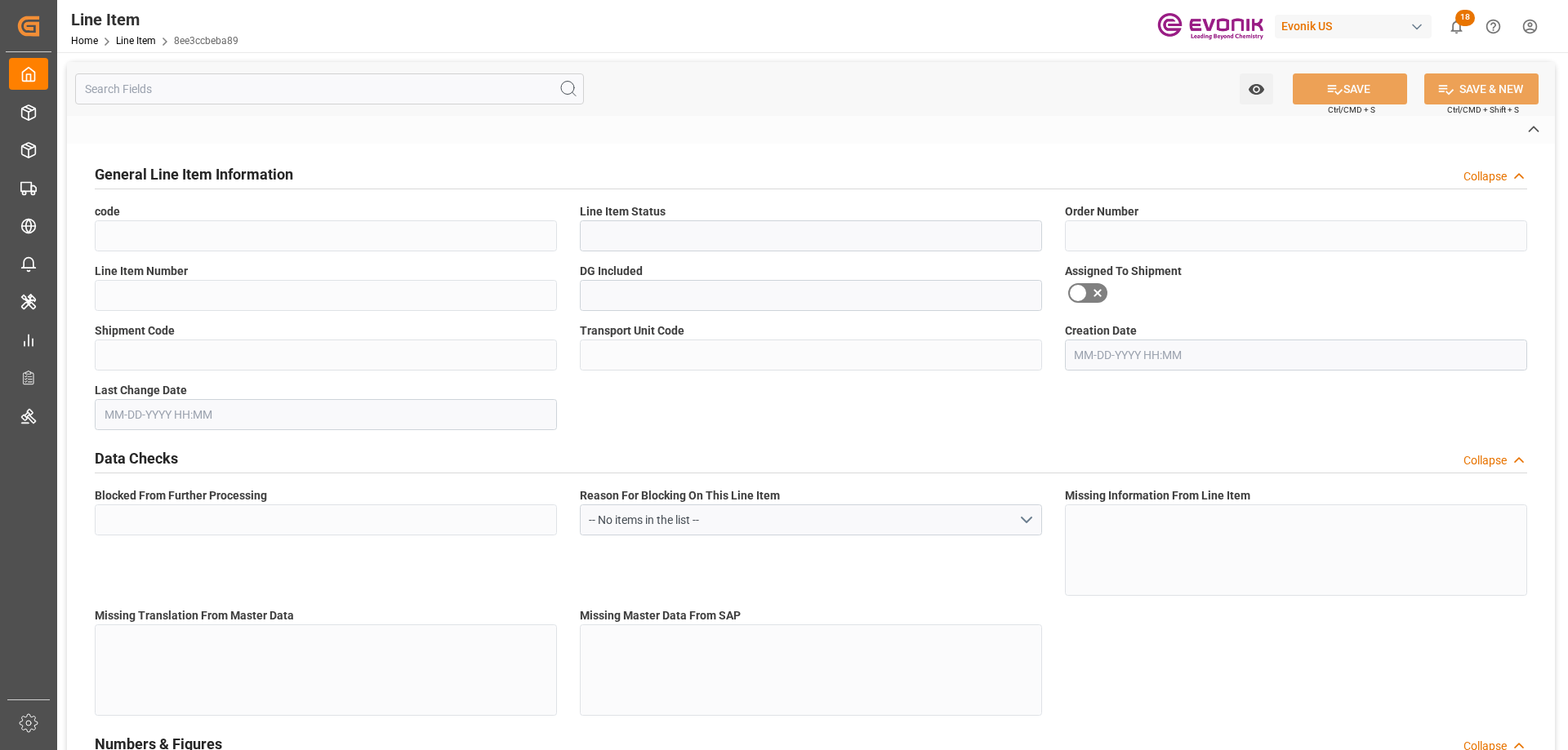
type input "KGM"
type textarea "KGM"
type input "M3"
type textarea "DMQ"
type input "M3"
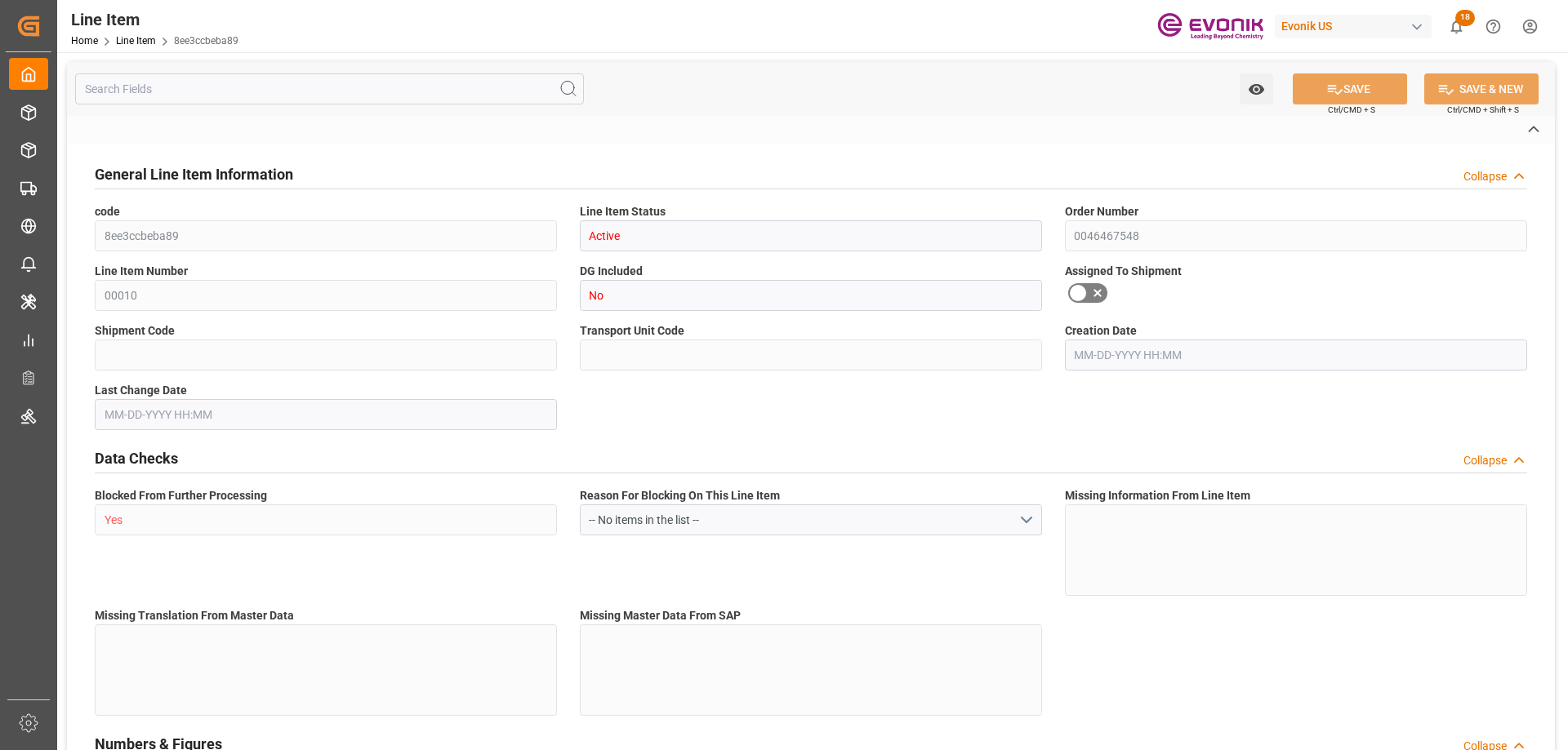
type input "1"
type input "432.2"
type input "400"
type input "0.5744"
type input "2"
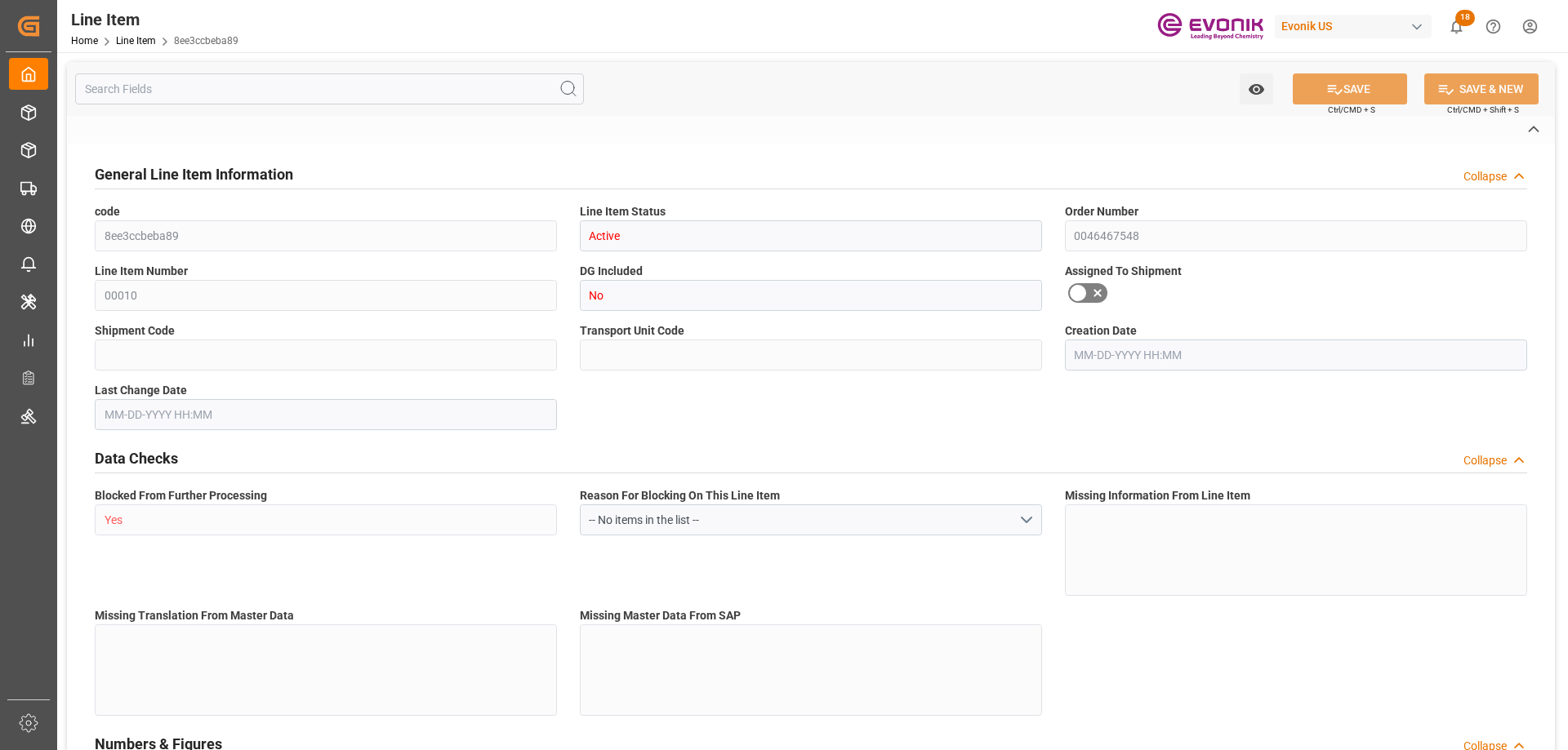
type input "7512"
type input "2"
type input "432.2"
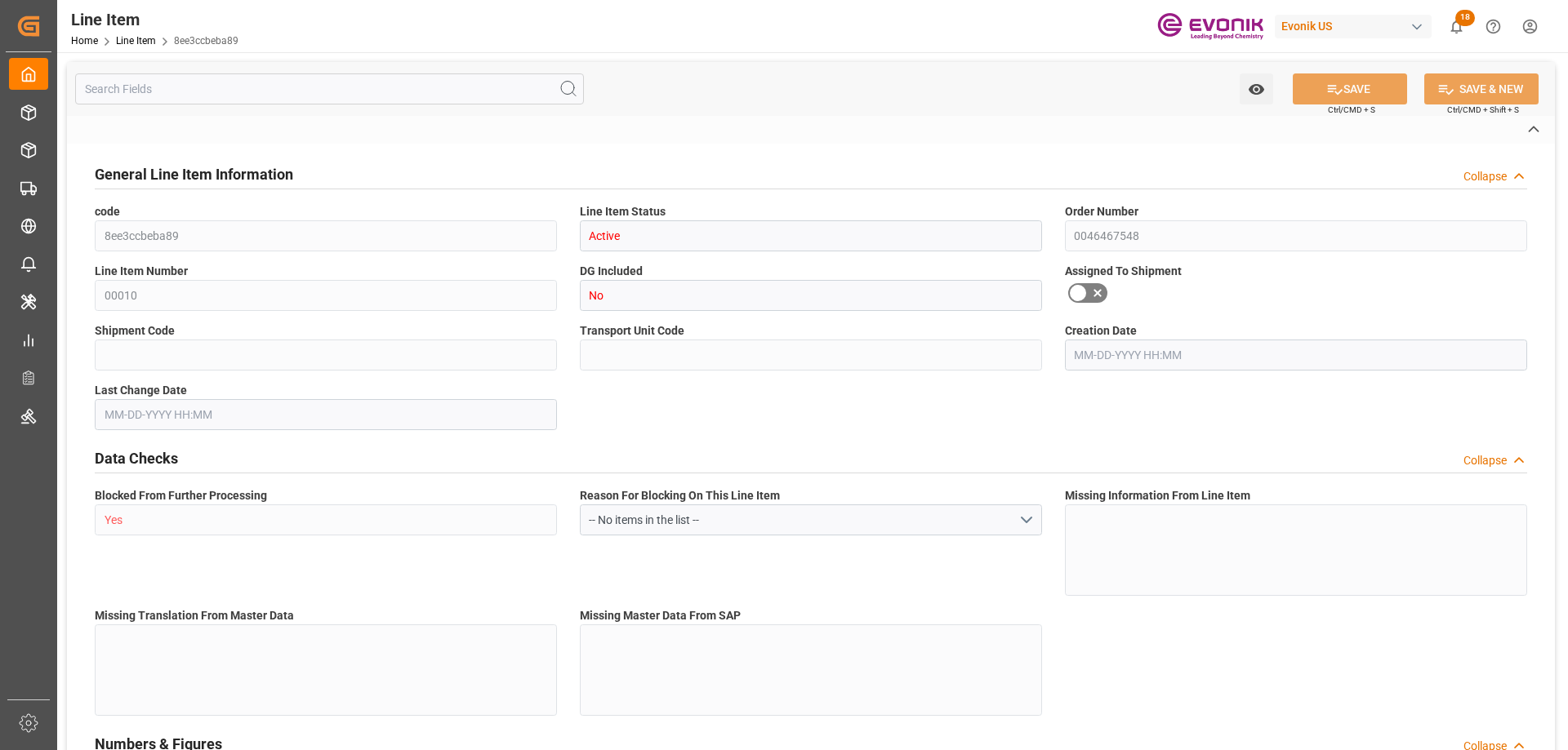
type input "452.2"
type input "400"
type input "0.5744"
type input "574.424"
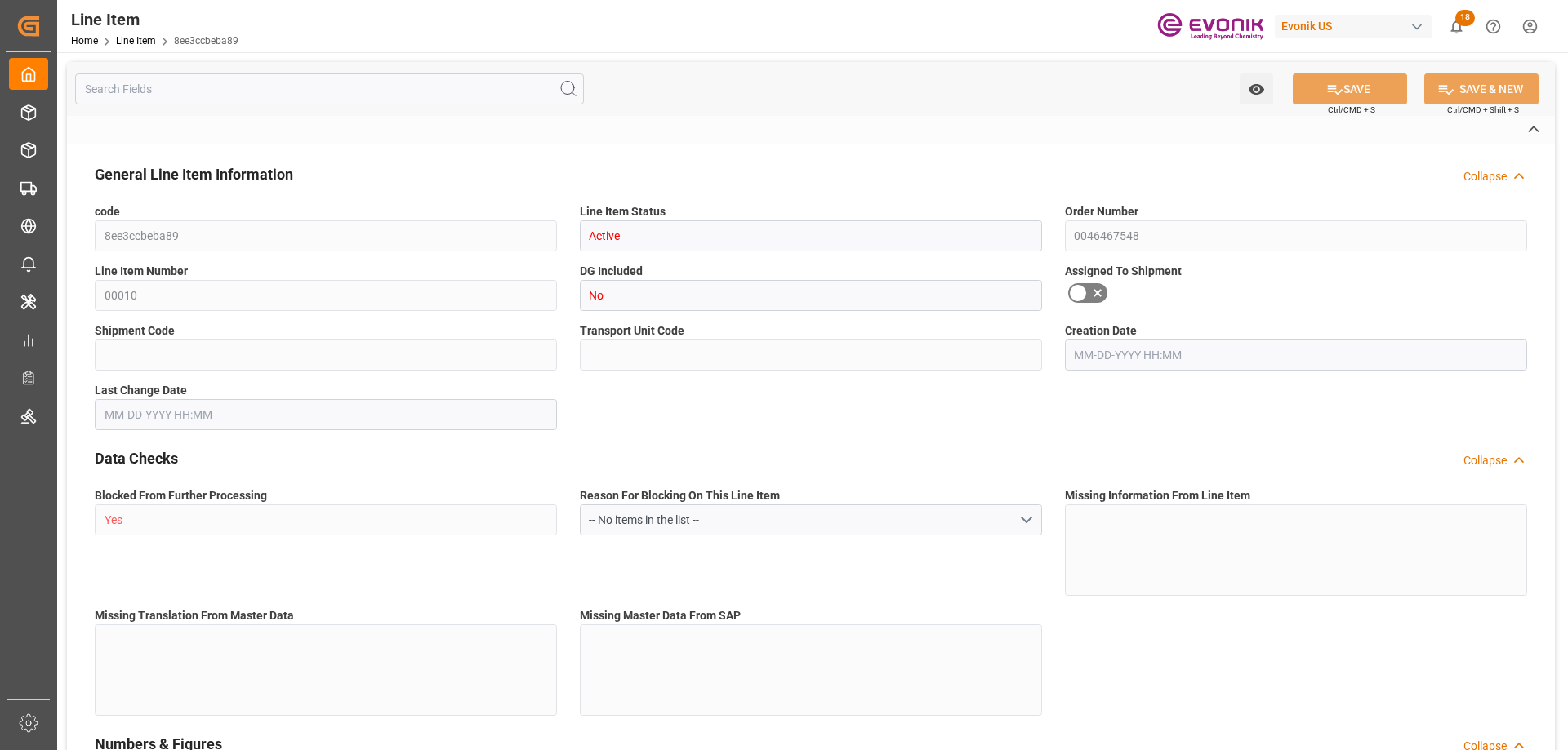
type input "0"
type input "[DATE] 20:06"
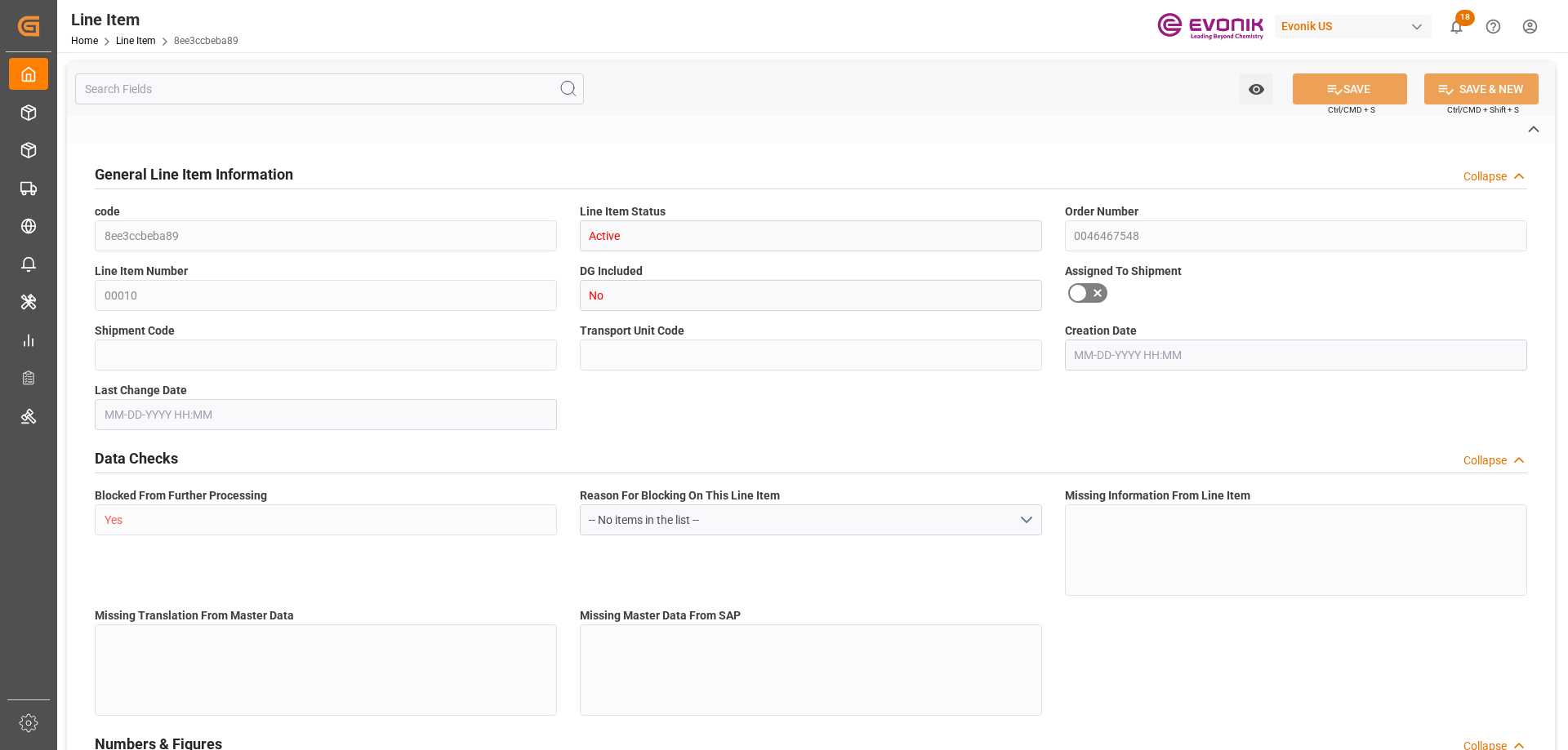
type input "[DATE] 17:44"
type input "[DATE]"
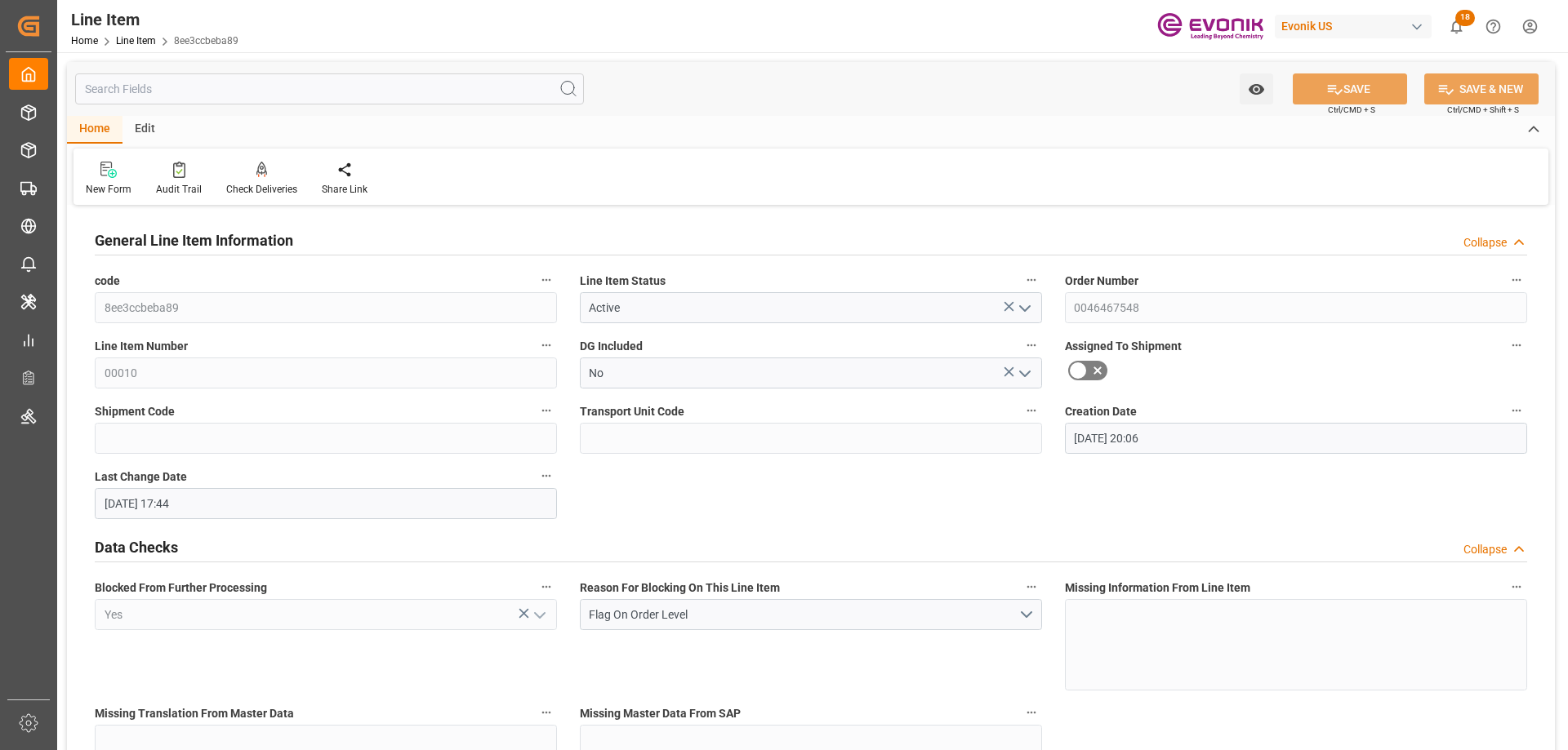
click at [292, 87] on input "text" at bounding box center [329, 89] width 509 height 31
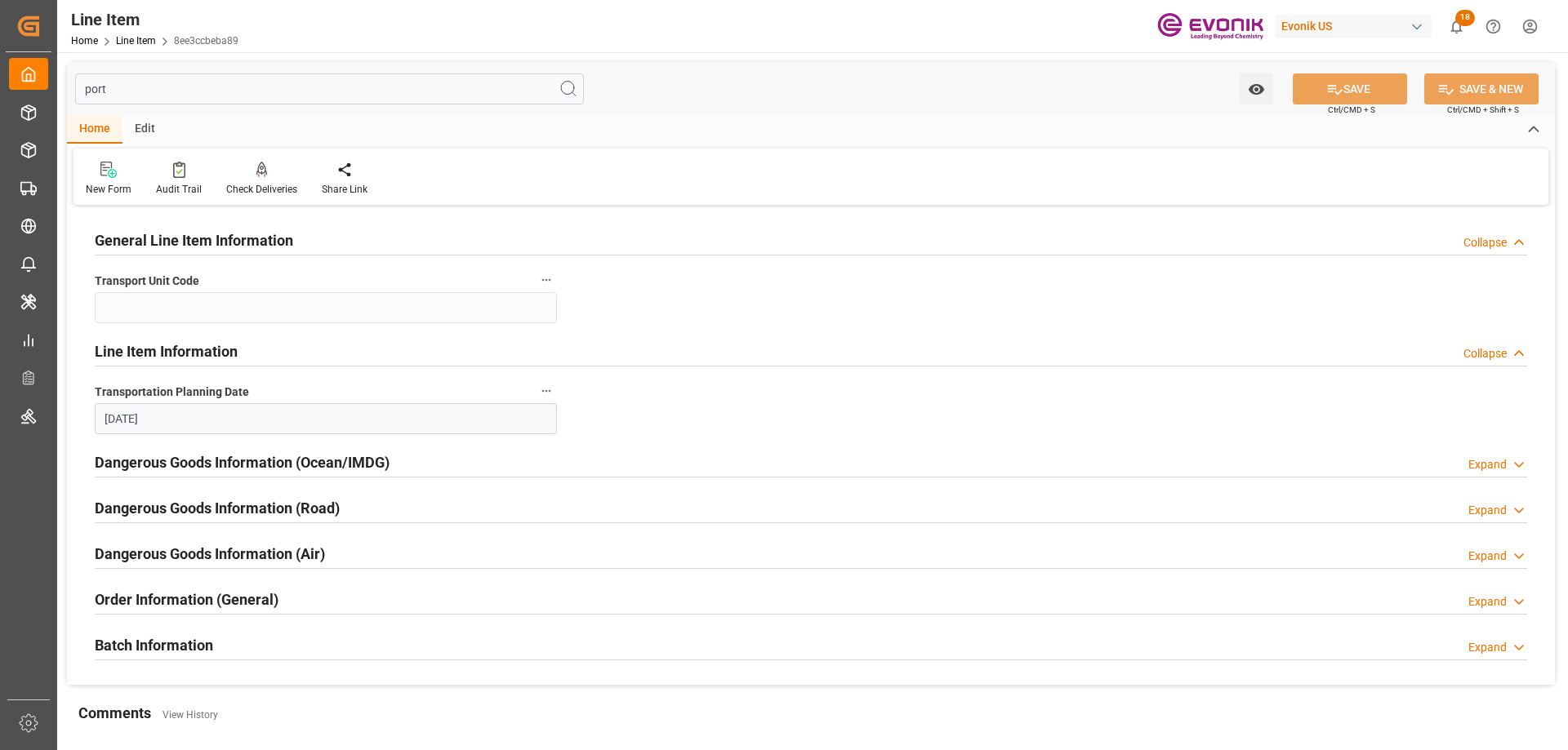
type input "port"
click at [214, 606] on h2 "Order Information (General)" at bounding box center [187, 600] width 184 height 22
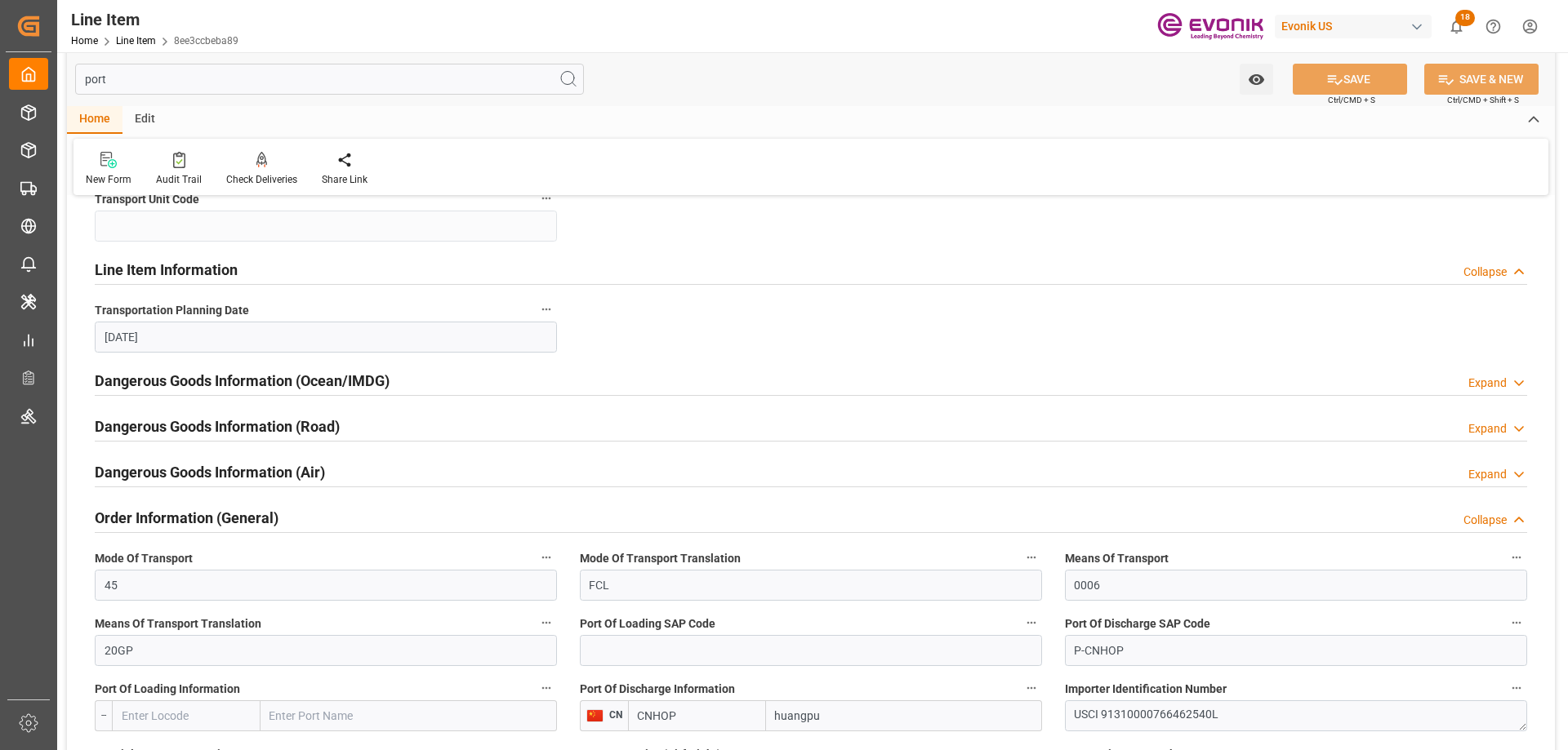
scroll to position [245, 0]
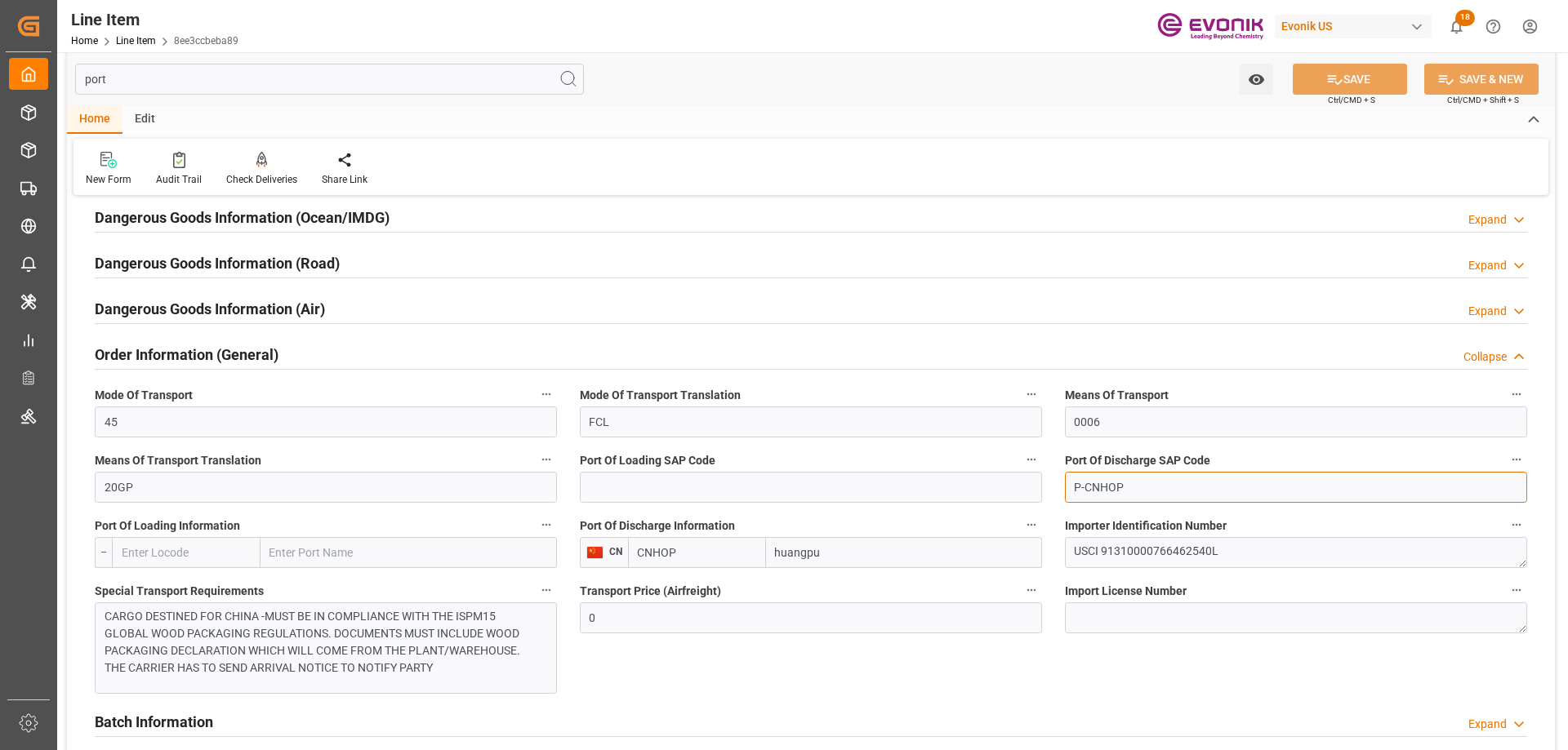
drag, startPoint x: 1131, startPoint y: 486, endPoint x: 1087, endPoint y: 491, distance: 44.3
click at [1087, 491] on input "P-CNHOP" at bounding box center [1296, 487] width 462 height 31
paste input "UA"
type input "P-CNHUA"
drag, startPoint x: 677, startPoint y: 557, endPoint x: 637, endPoint y: 553, distance: 40.2
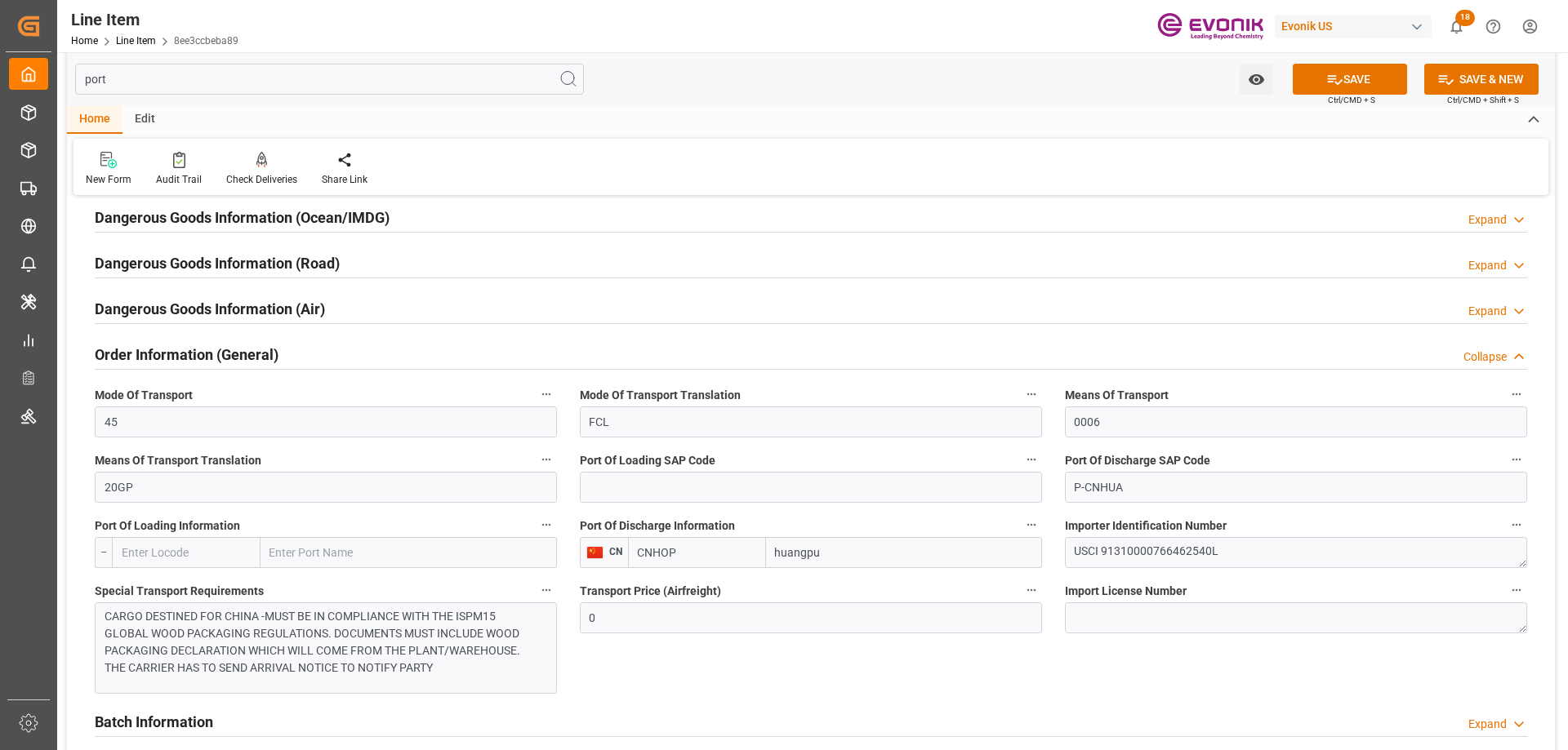
click at [637, 553] on input "CNHOP" at bounding box center [698, 553] width 138 height 31
paste input "UA"
type input "CNHUA"
click at [1376, 78] on button "SAVE" at bounding box center [1350, 79] width 114 height 31
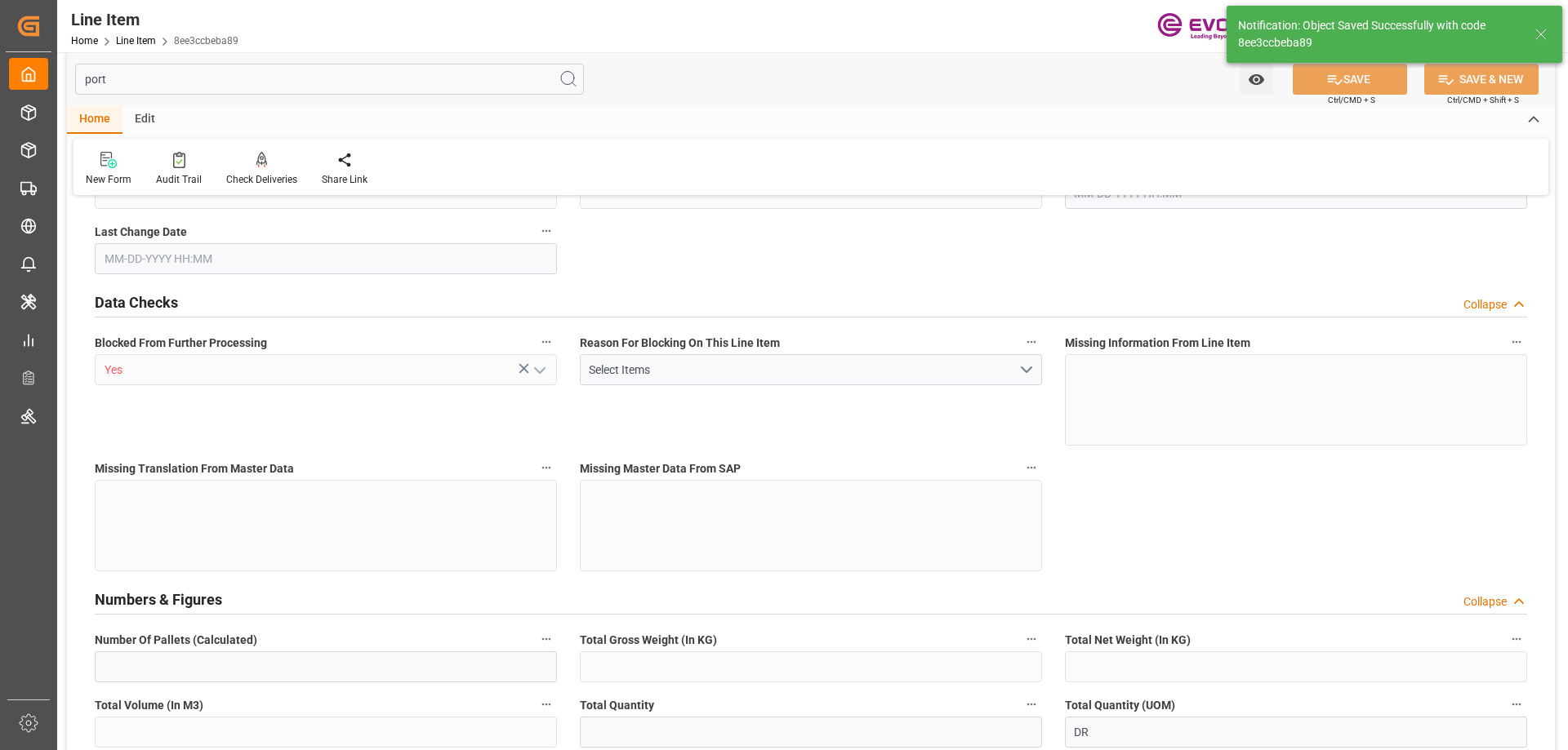
type input "1"
type input "432.2"
type input "400"
type input "0.5744"
type input "2"
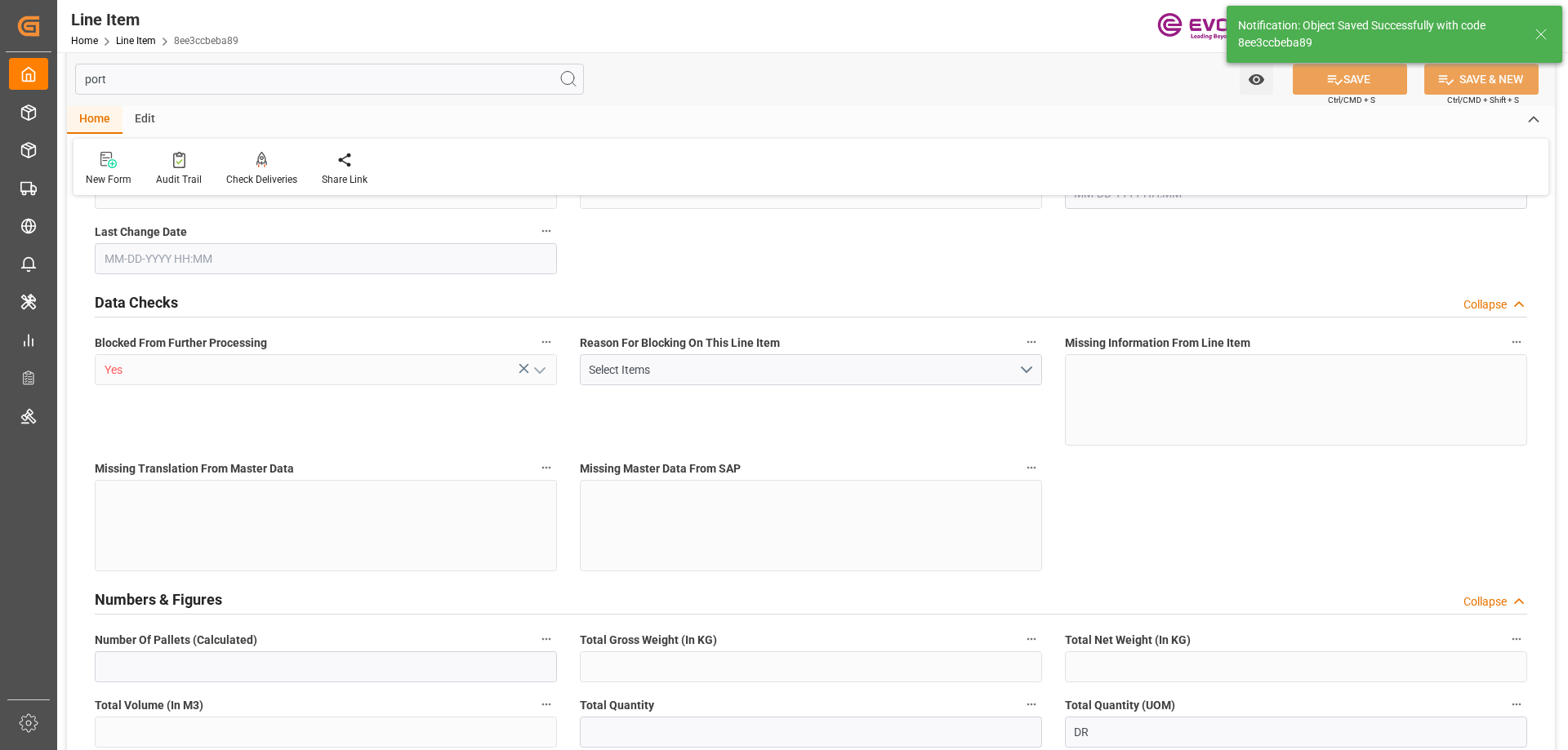
type input "7512"
type input "2"
type input "432.2"
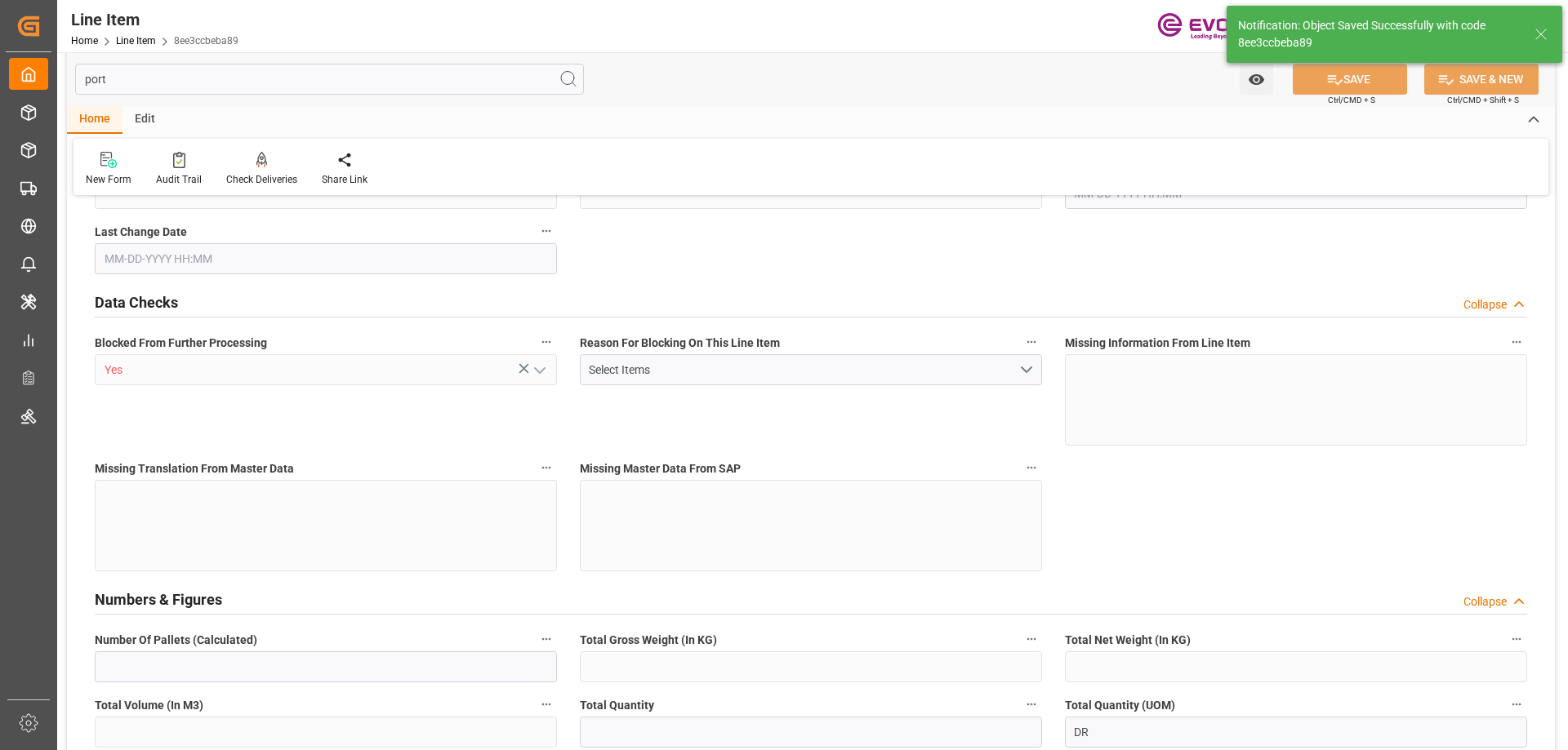
type input "452.2"
type input "400"
type input "0.5744"
type input "574.424"
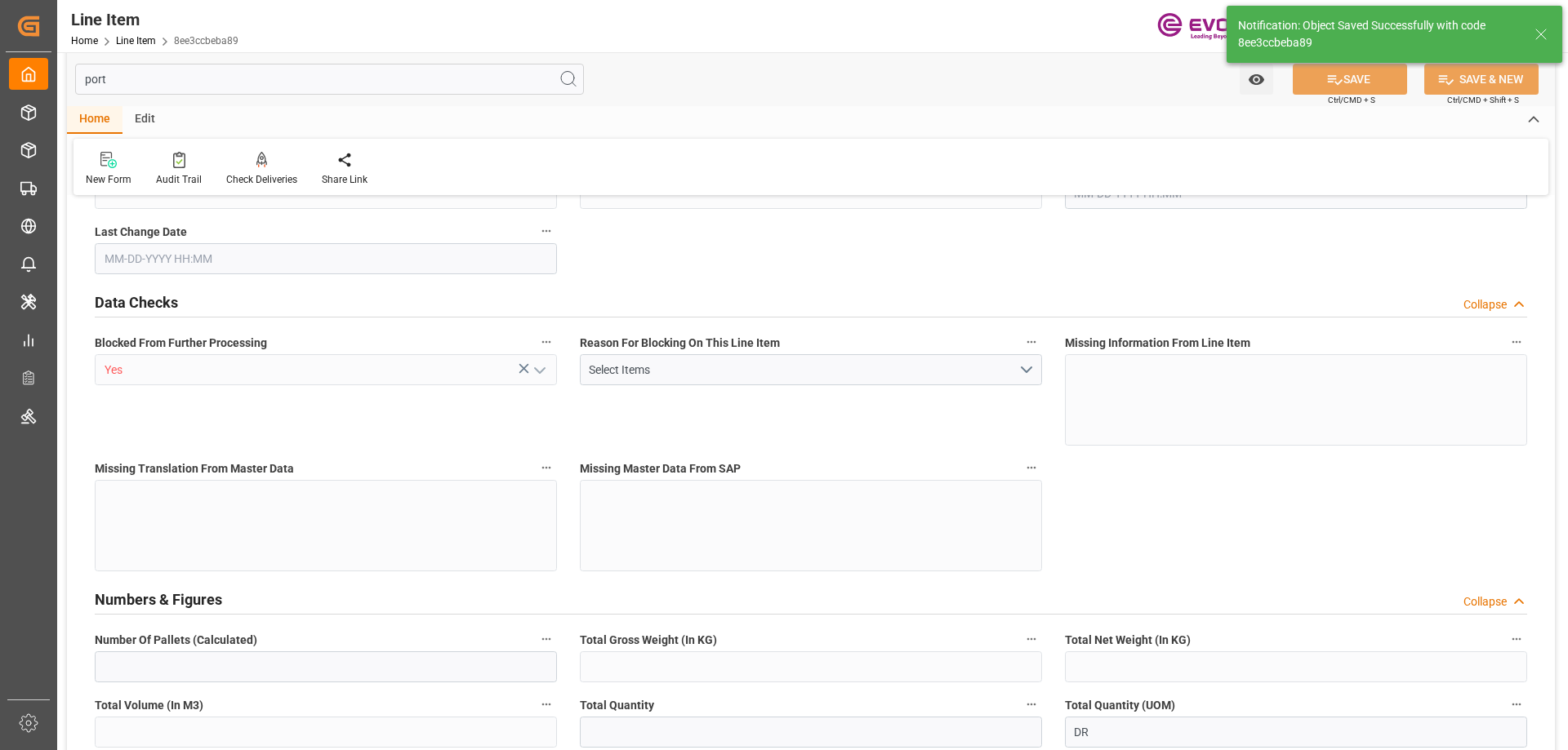
type input "0"
type input "[DATE] 20:06"
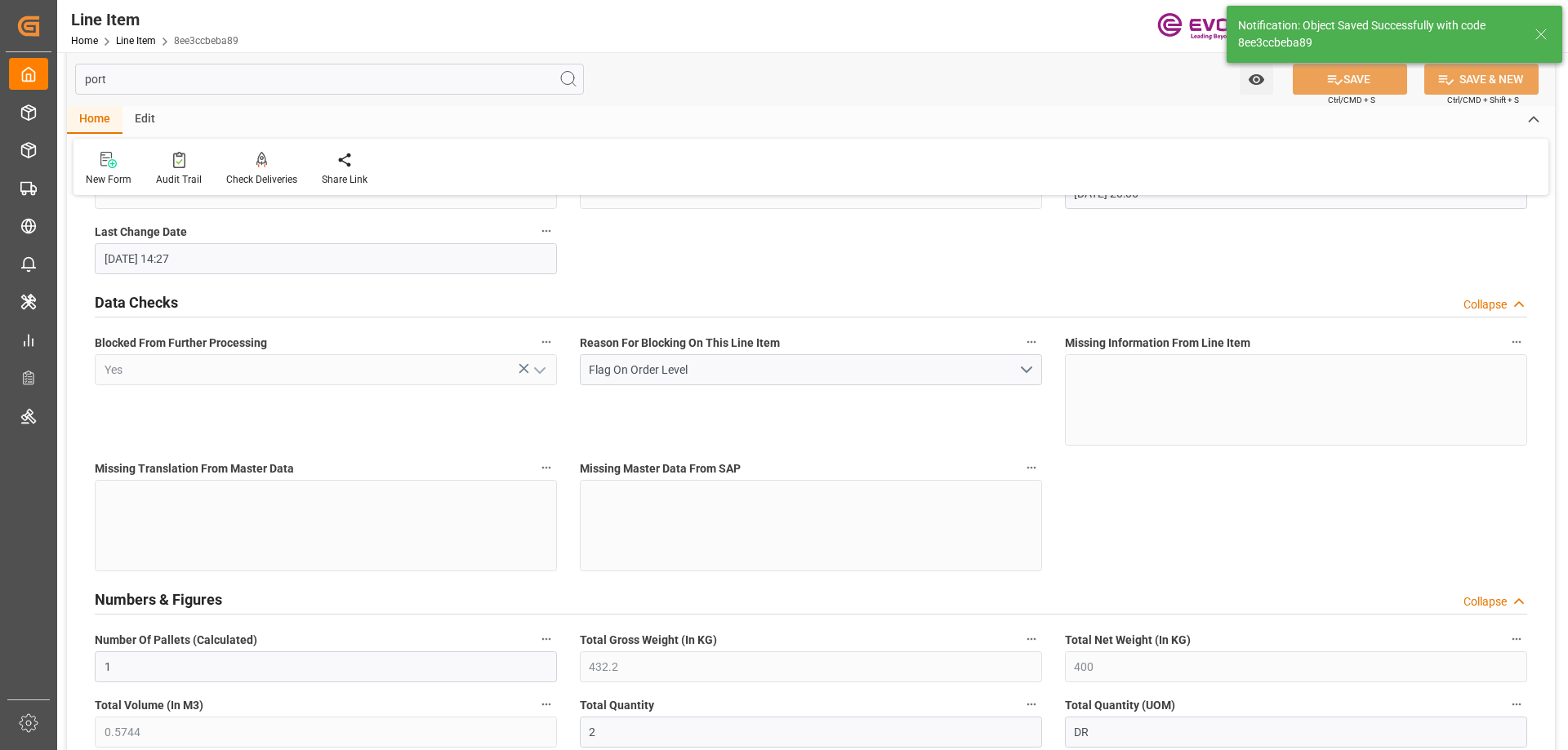
type input "[DATE] 14:27"
type input "[DATE]"
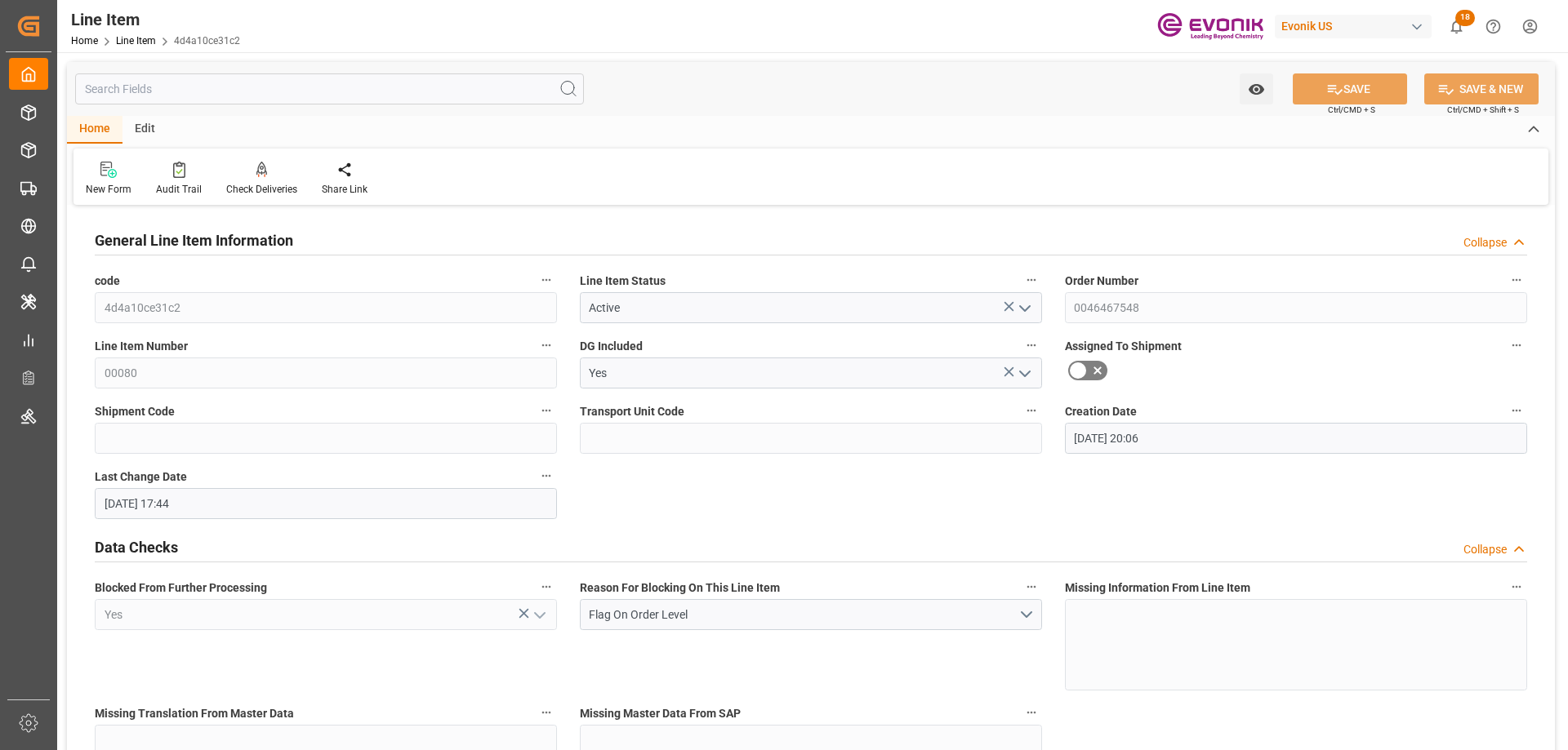
click at [349, 86] on input "text" at bounding box center [329, 89] width 509 height 31
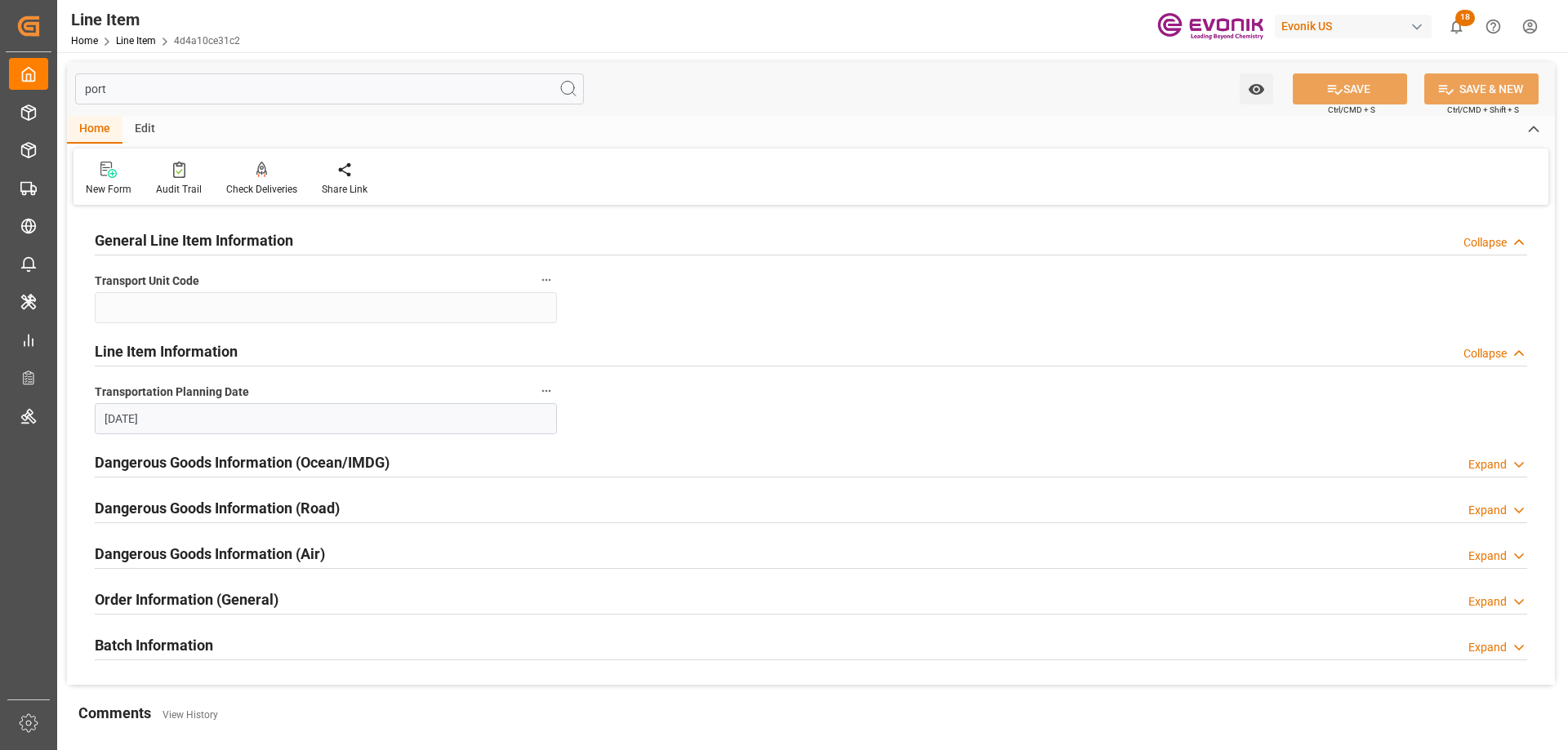
type input "port"
click at [235, 581] on div "Order Information (General) Expand" at bounding box center [811, 600] width 1456 height 46
click at [237, 588] on div "Order Information (General)" at bounding box center [187, 599] width 184 height 31
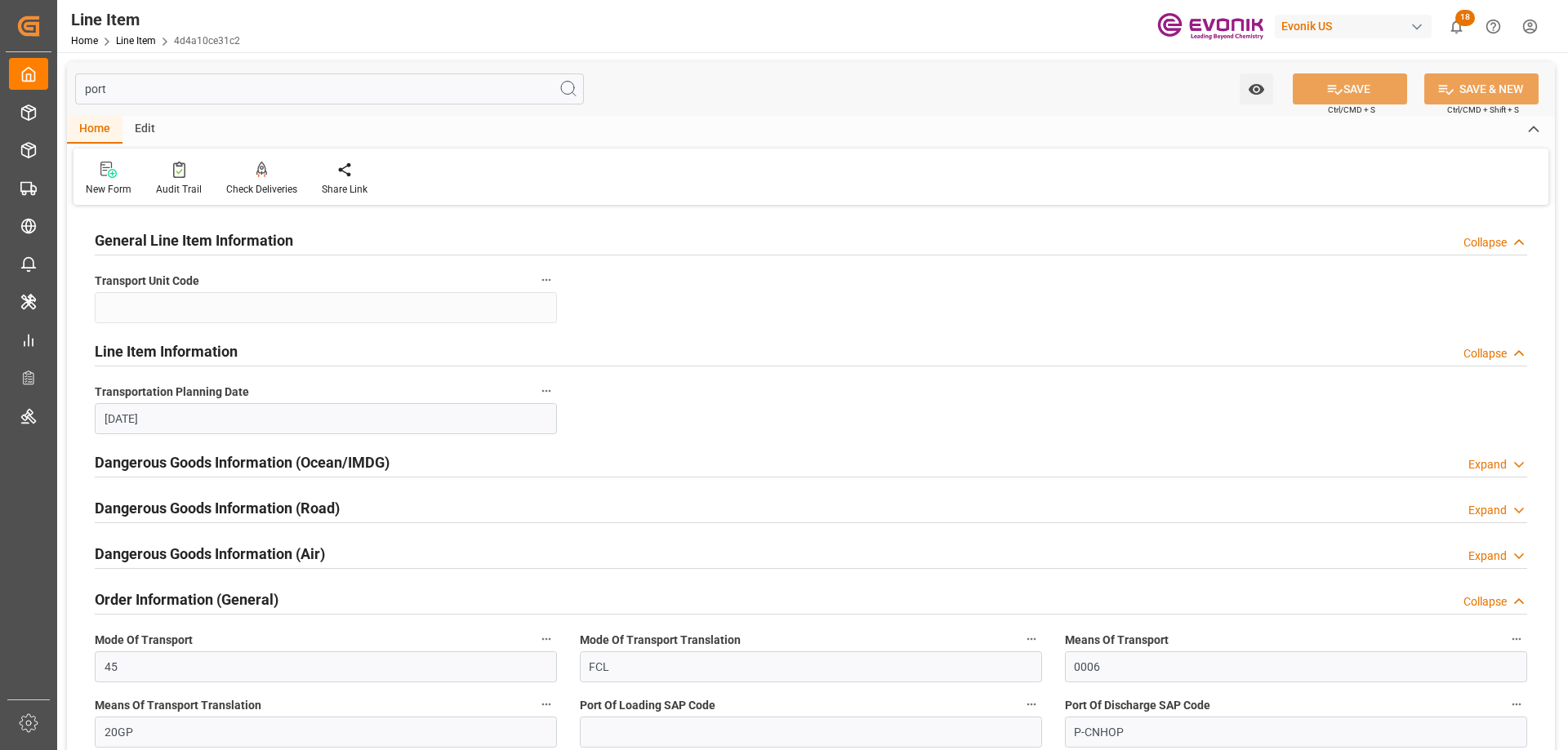
scroll to position [163, 0]
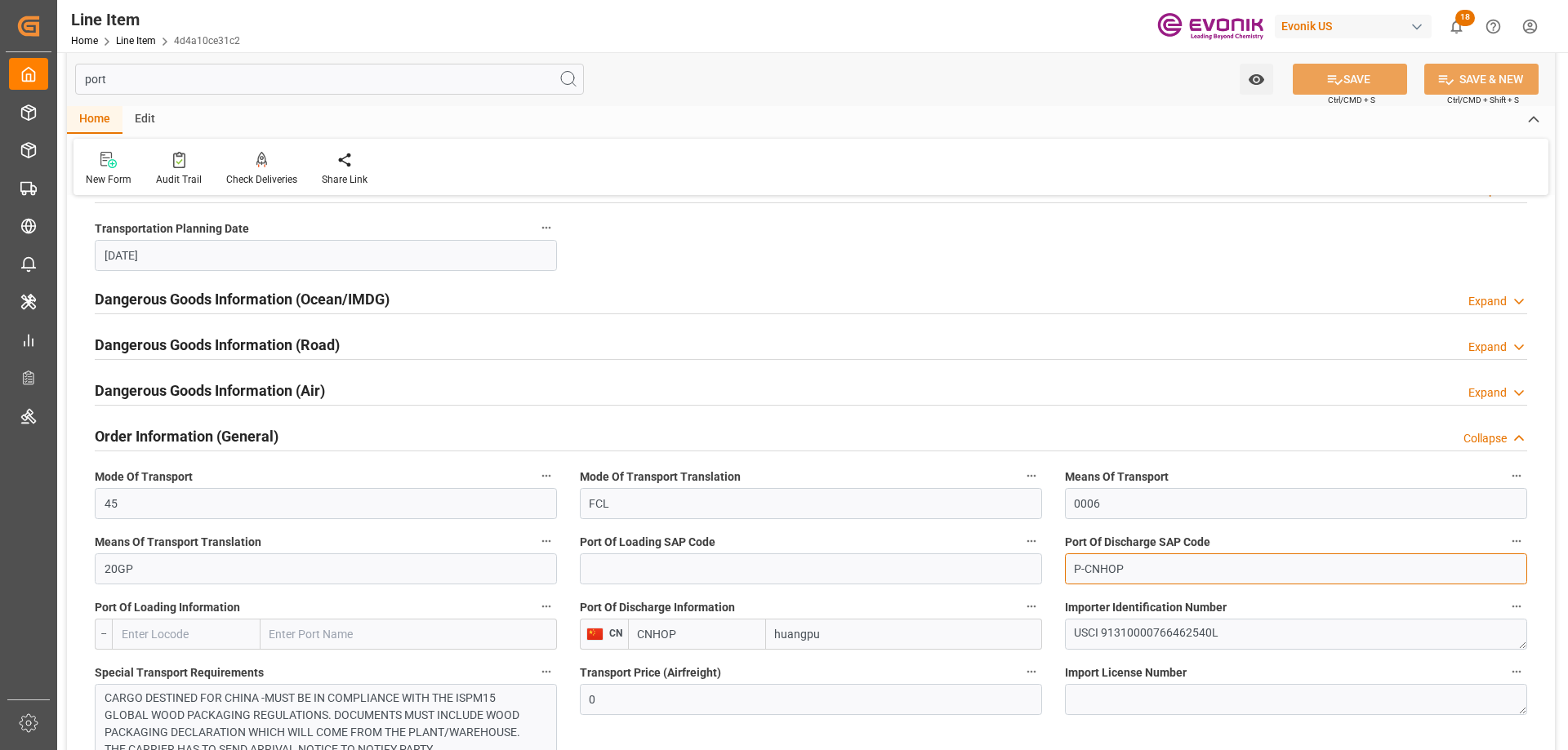
drag, startPoint x: 1121, startPoint y: 569, endPoint x: 1087, endPoint y: 570, distance: 34.0
click at [1087, 570] on input "P-CNHOP" at bounding box center [1296, 569] width 462 height 31
paste input "UA"
type input "P-CNHUA"
drag, startPoint x: 674, startPoint y: 638, endPoint x: 628, endPoint y: 637, distance: 46.0
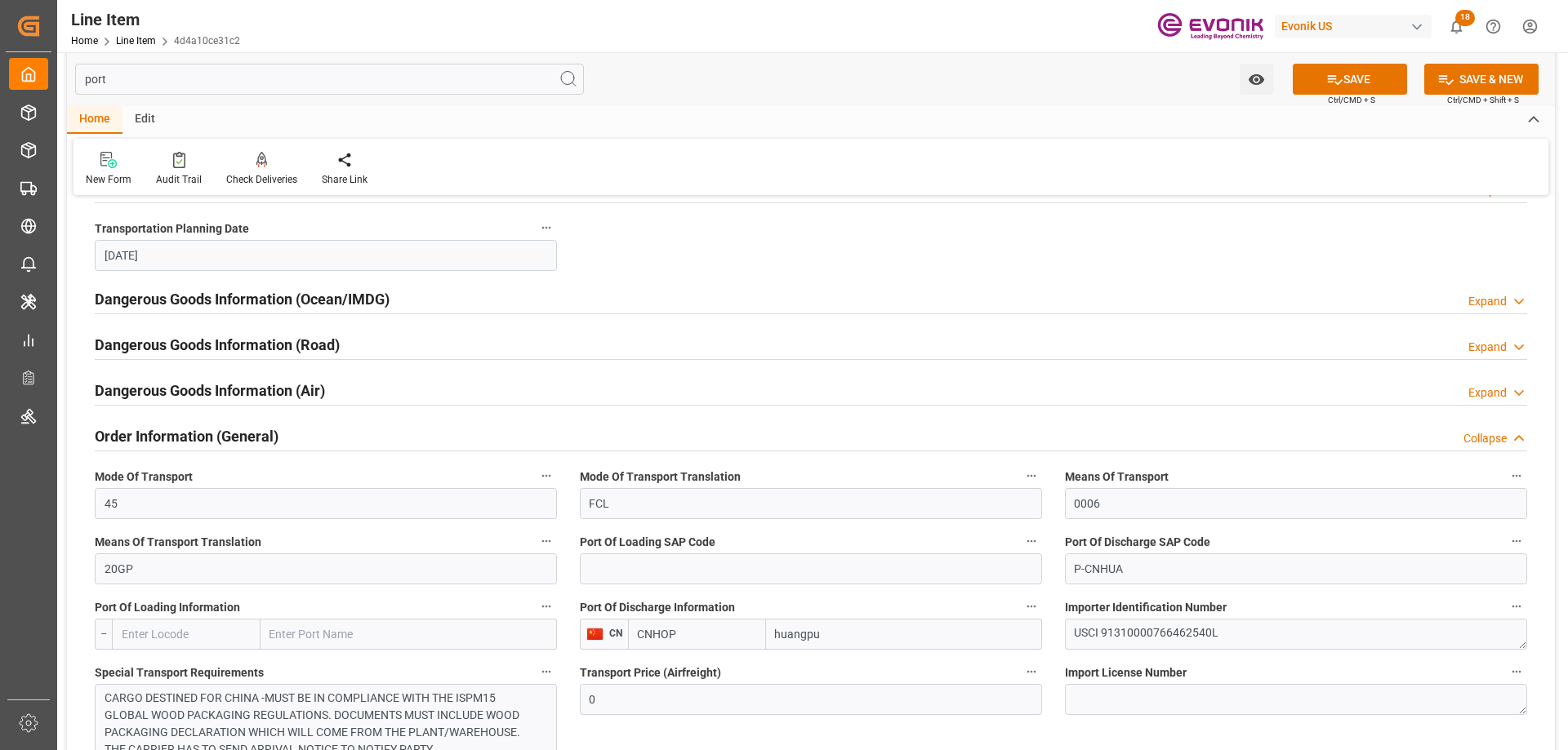
click at [628, 637] on input "CNHOP" at bounding box center [698, 634] width 138 height 31
paste input "UA"
type input "CNHUA"
click at [1377, 75] on button "SAVE" at bounding box center [1350, 79] width 114 height 31
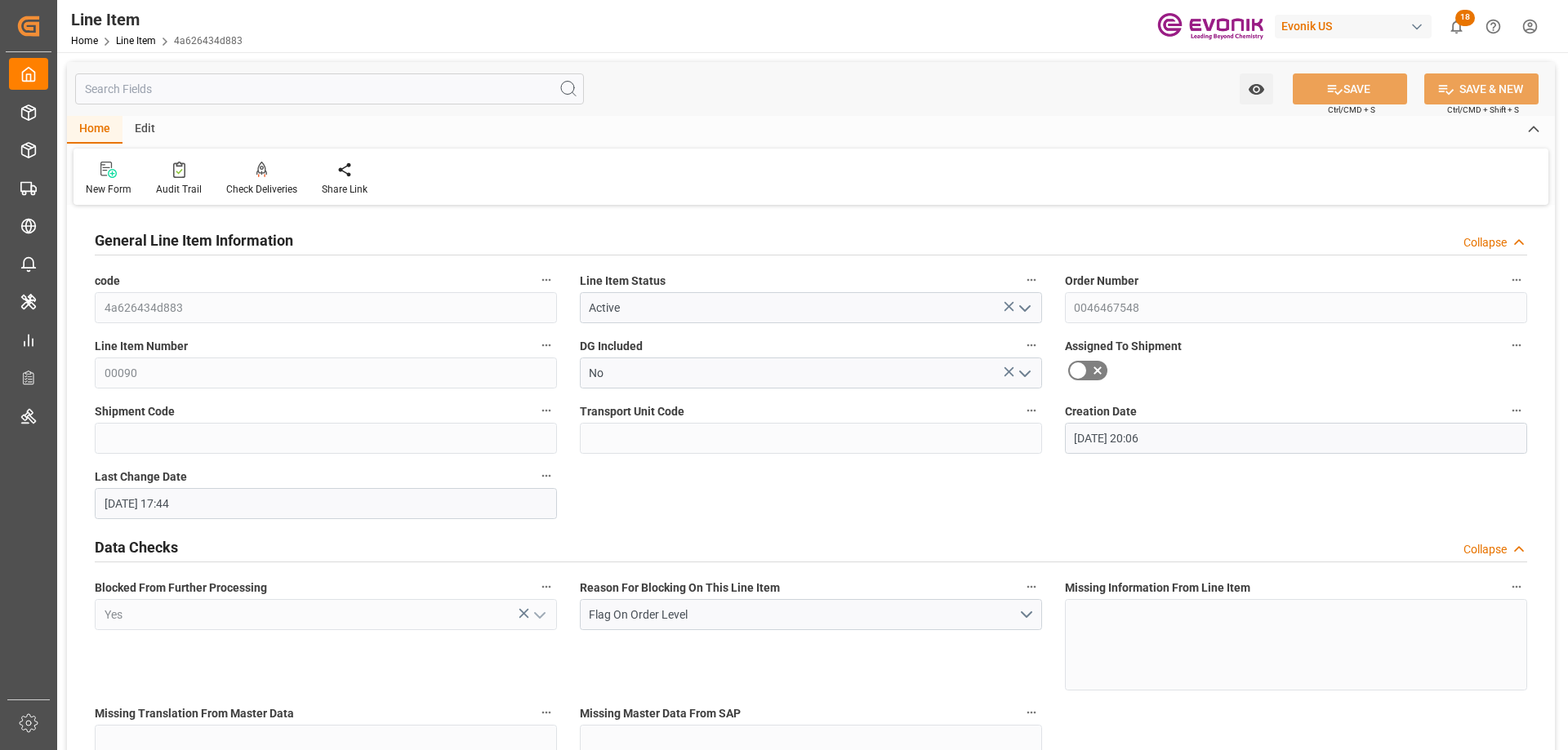
click at [188, 73] on input "text" at bounding box center [329, 89] width 509 height 31
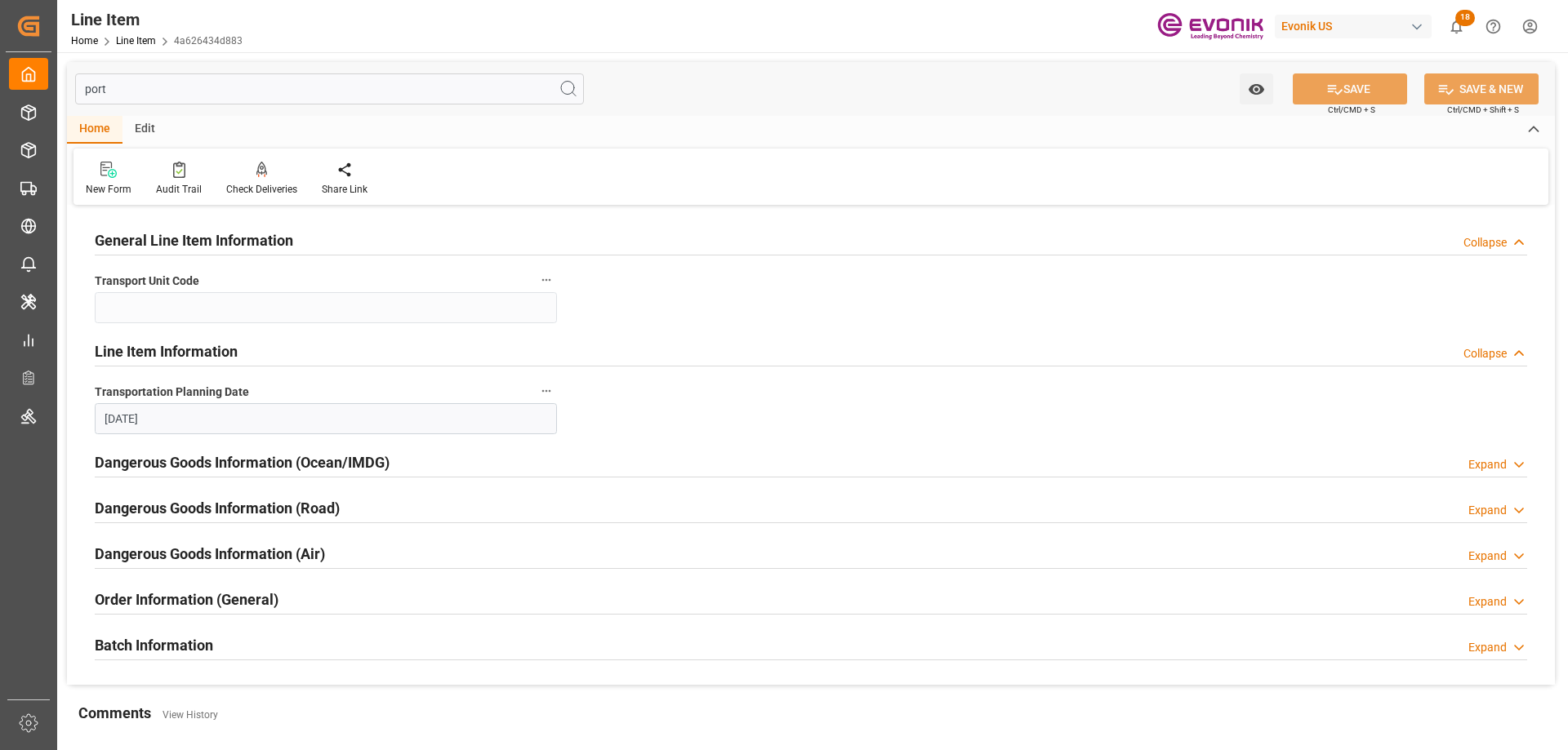
type input "port"
click at [255, 600] on h2 "Order Information (General)" at bounding box center [187, 600] width 184 height 22
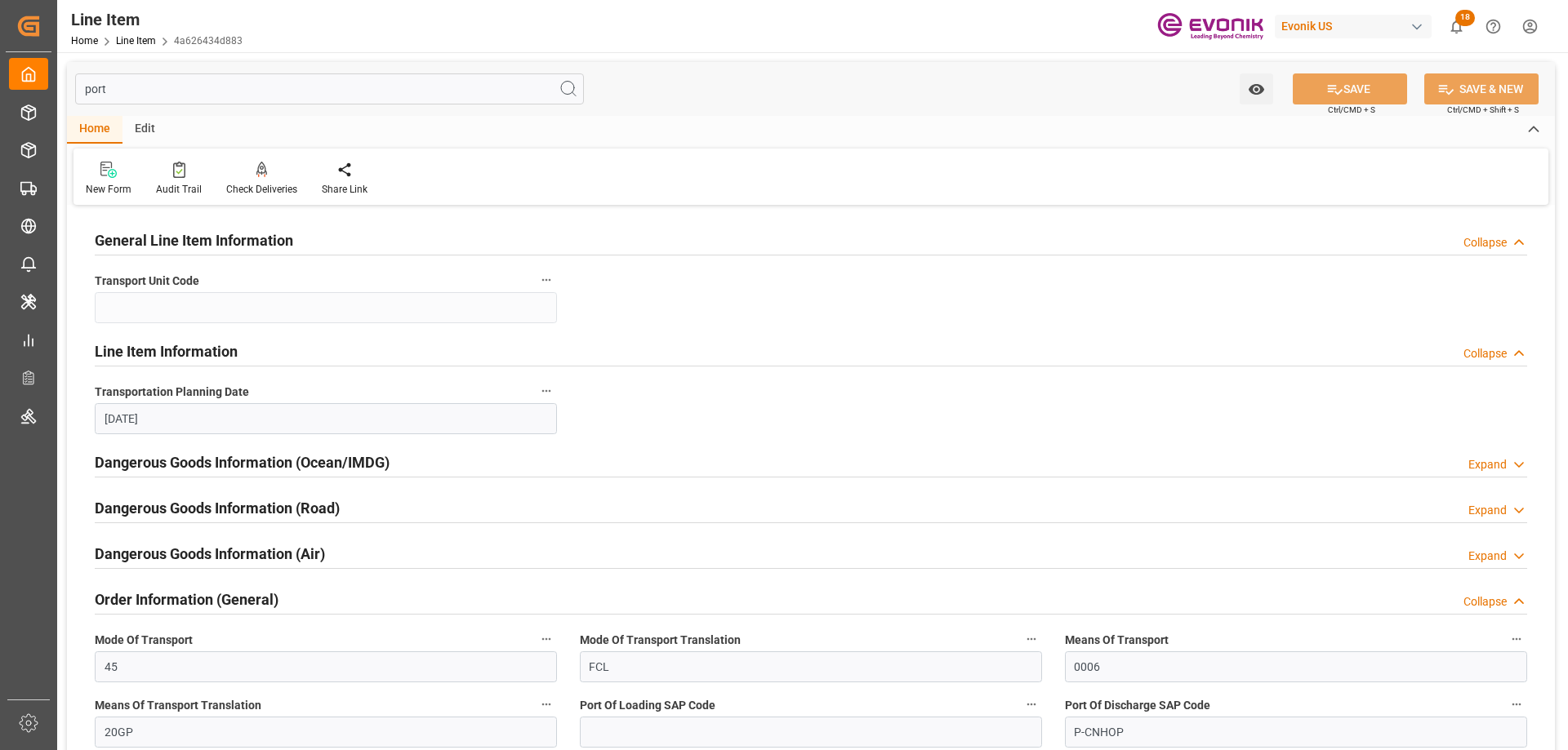
scroll to position [245, 0]
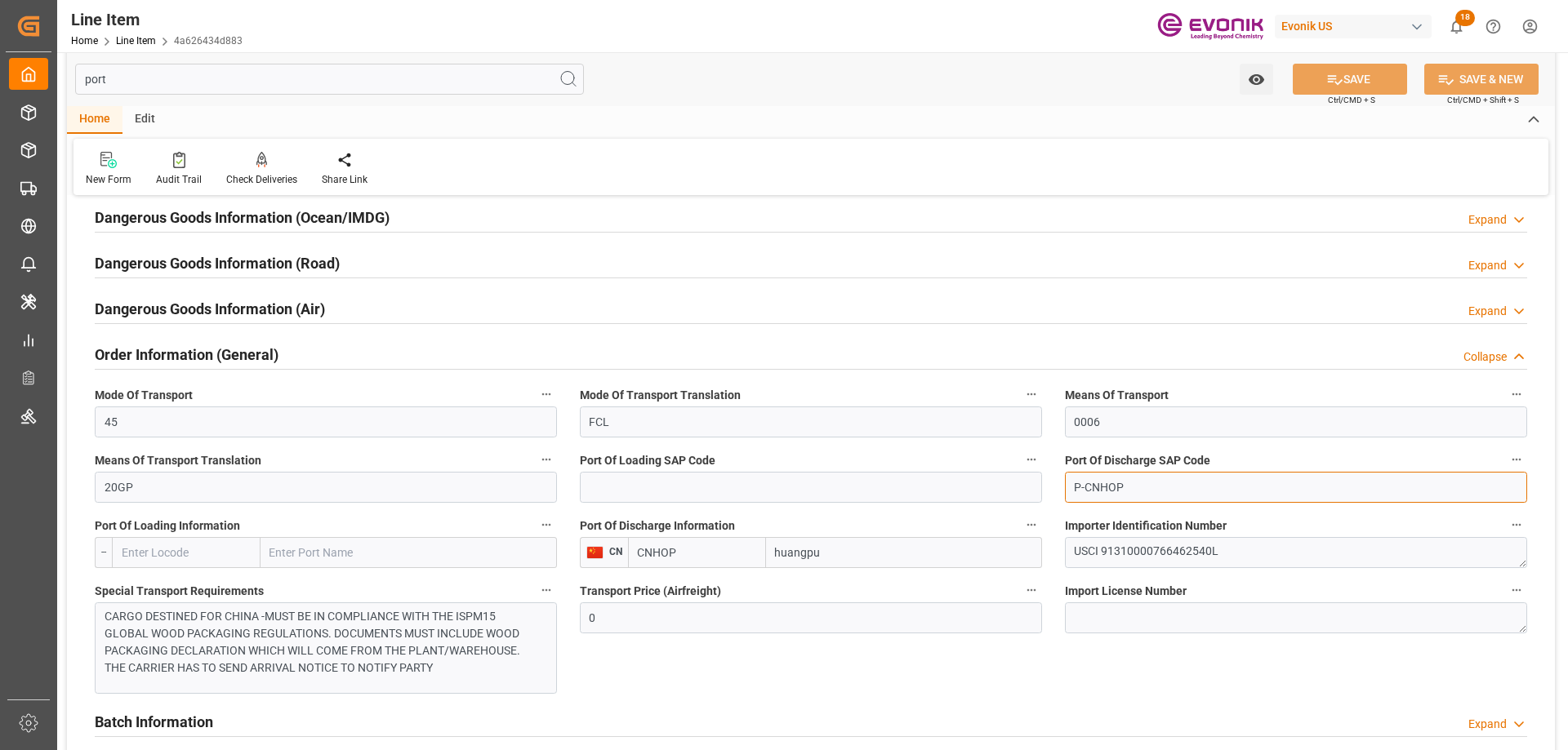
drag, startPoint x: 1120, startPoint y: 486, endPoint x: 1087, endPoint y: 484, distance: 33.1
click at [1087, 484] on input "P-CNHOP" at bounding box center [1296, 487] width 462 height 31
paste input "UA"
type input "P-CNHUA"
paste input "UA"
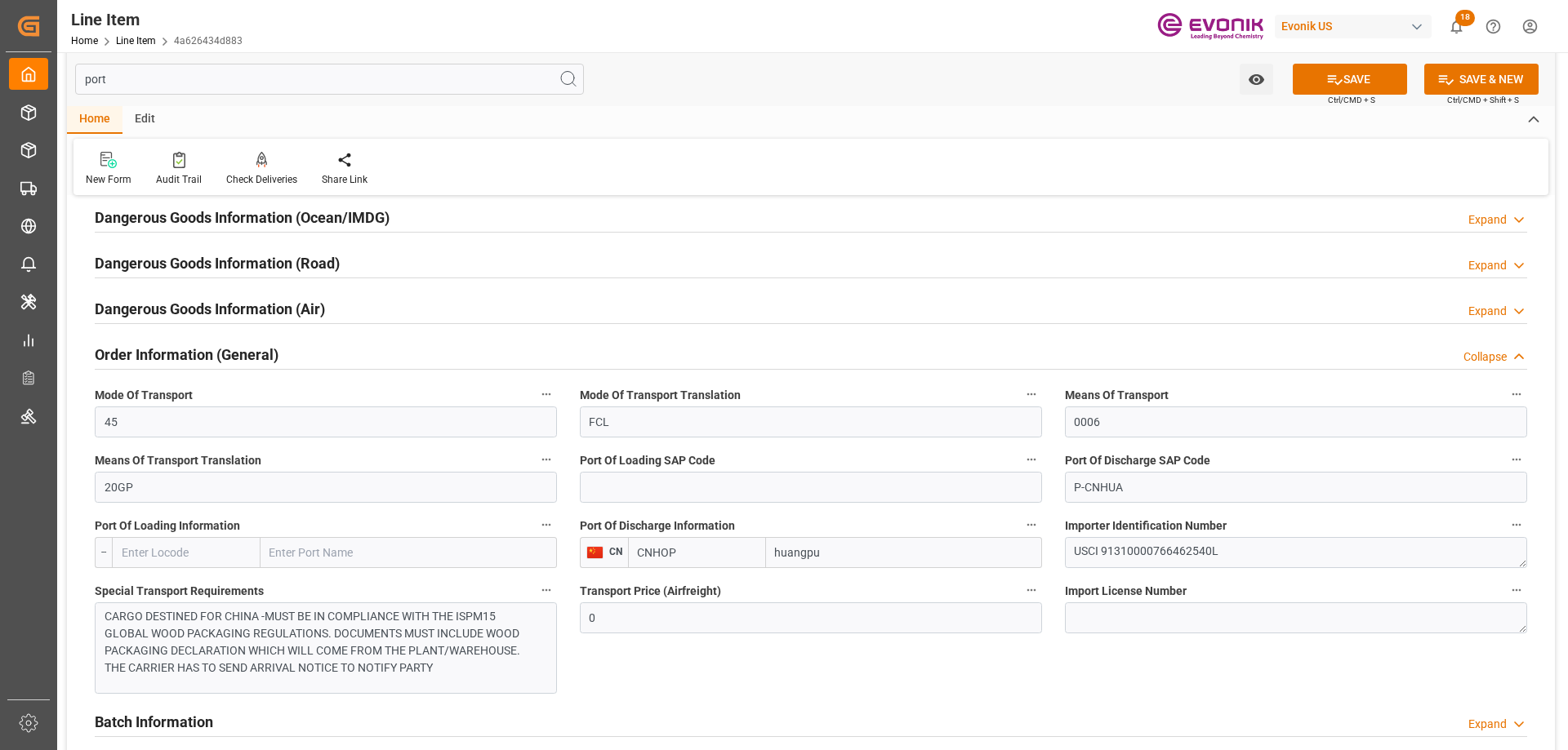
drag, startPoint x: 684, startPoint y: 565, endPoint x: 621, endPoint y: 554, distance: 64.0
click at [621, 554] on div "CN CNHOP huangpu" at bounding box center [811, 553] width 462 height 31
type input "CNHUA"
click at [1370, 85] on button "SAVE" at bounding box center [1350, 79] width 114 height 31
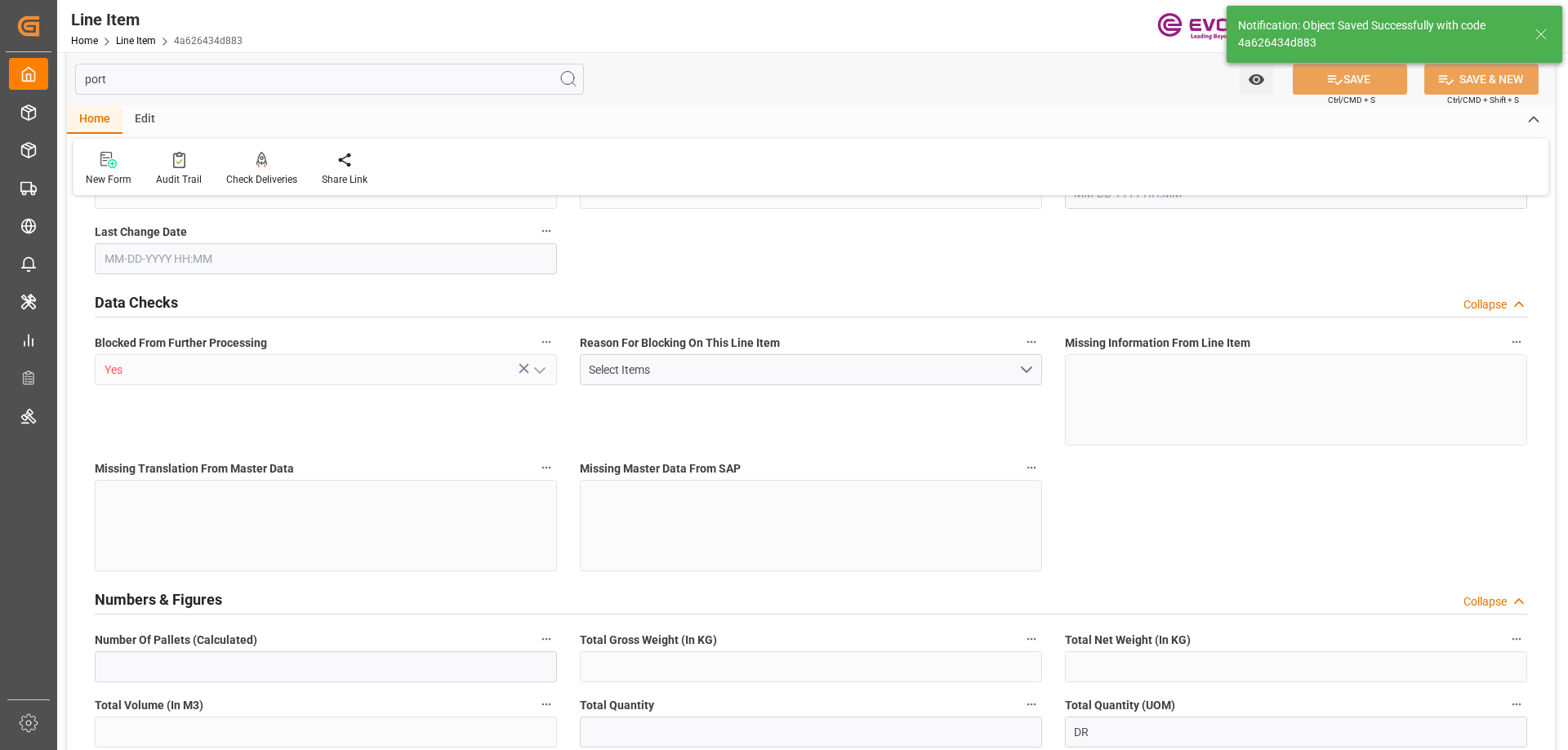
type input "1"
type input "790"
type input "725.6"
type input "1.1436"
type input "4"
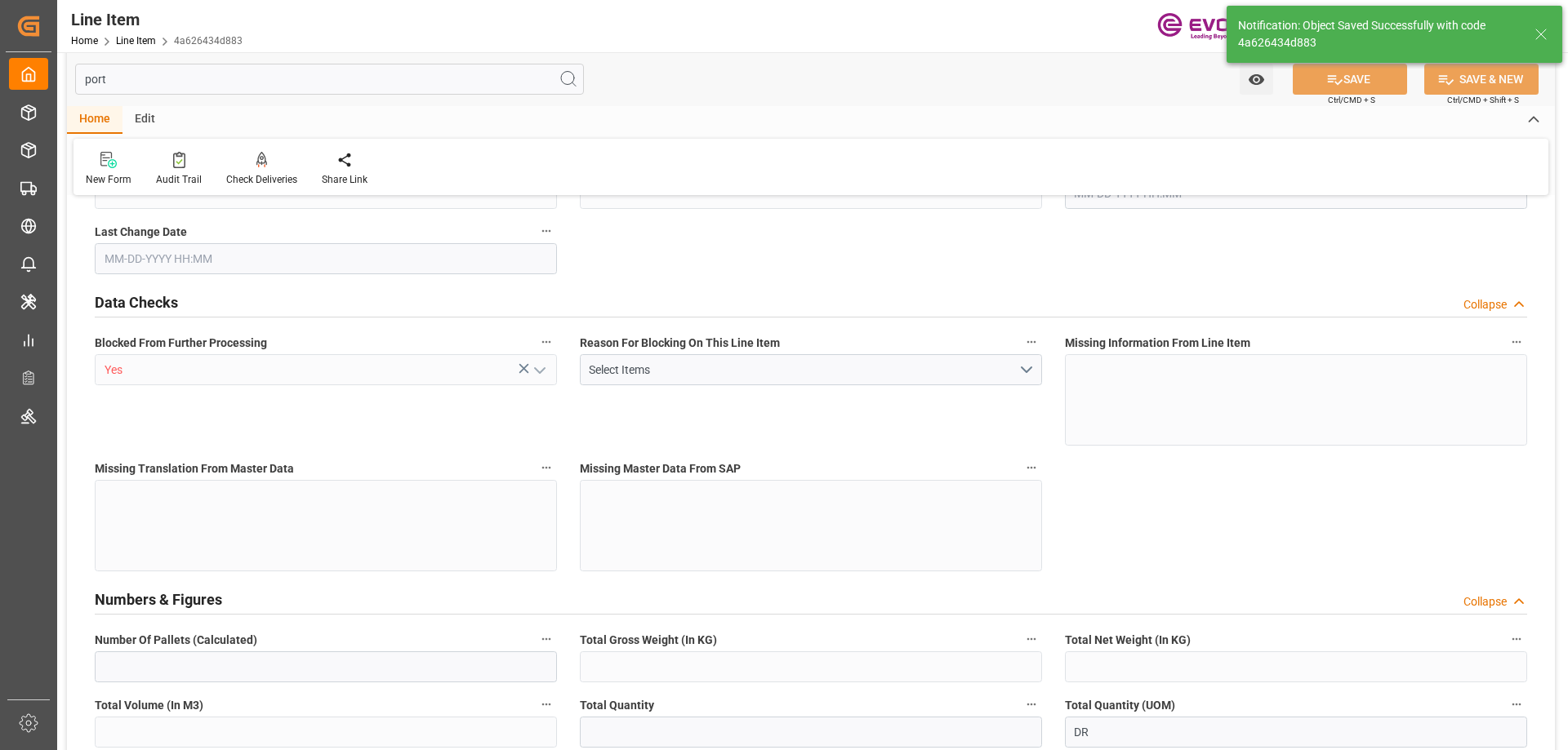
type input "7720.38"
type input "4"
type input "790"
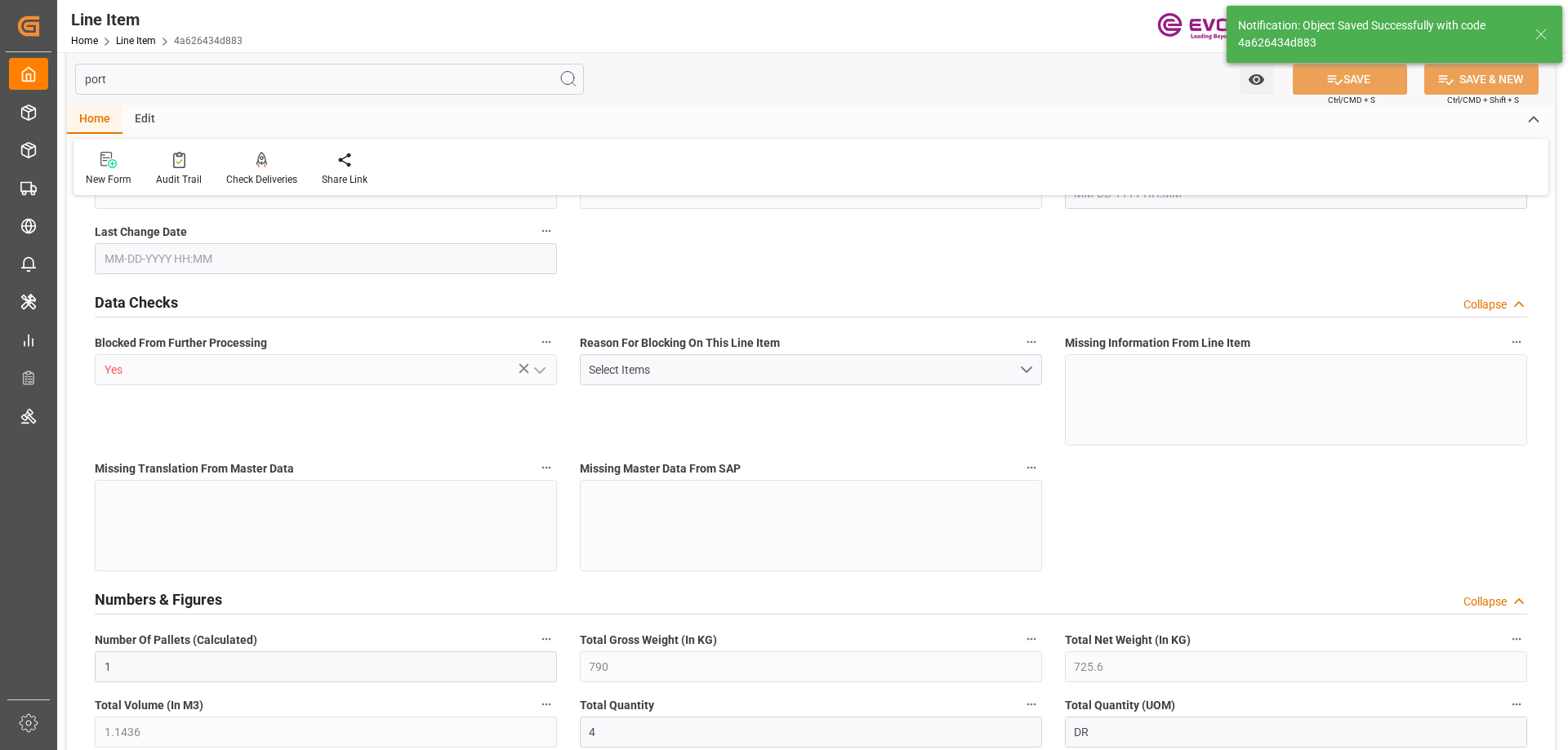
type input "810"
type input "725.6"
type input "1.1436"
type input "1143.648"
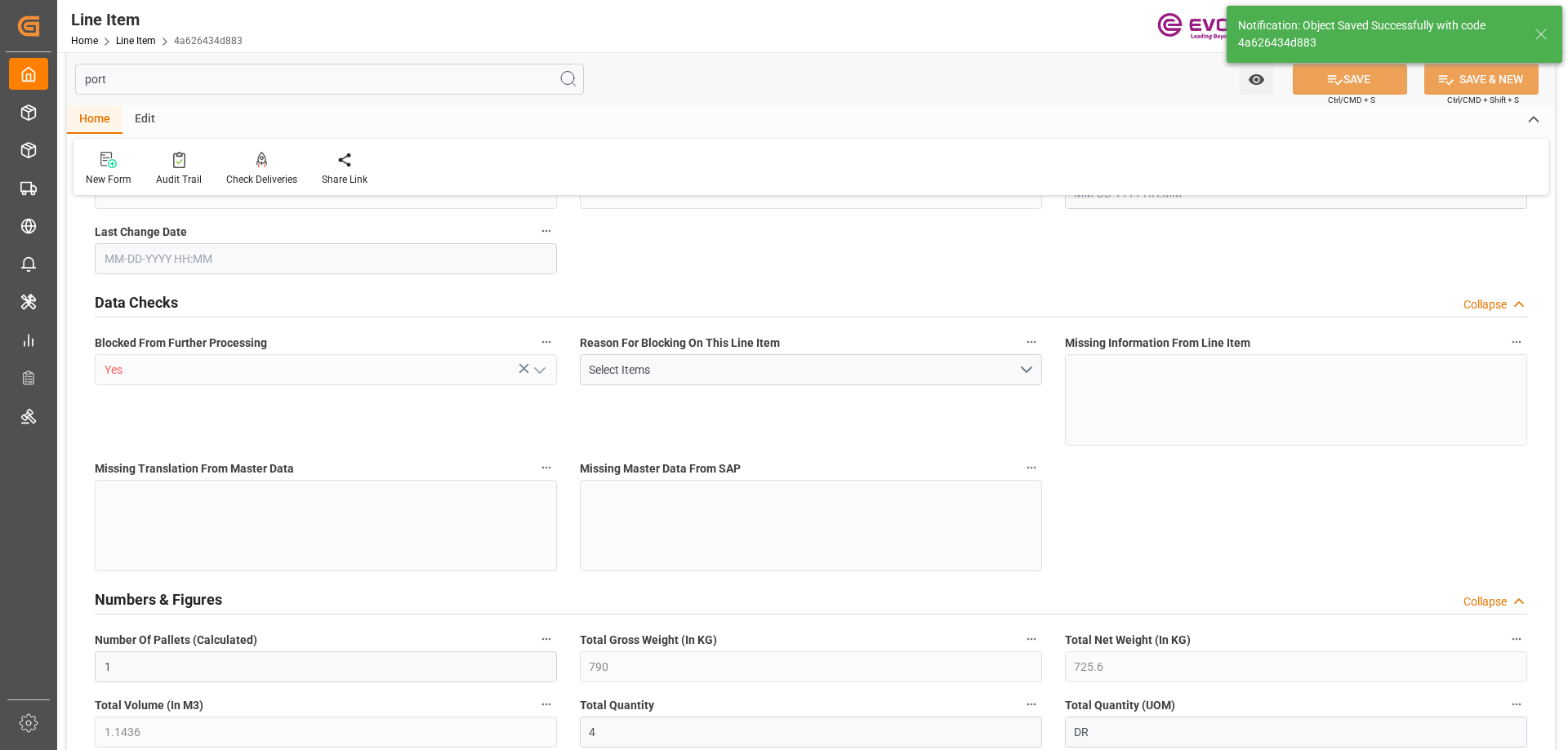
type input "0"
type input "[DATE] 20:06"
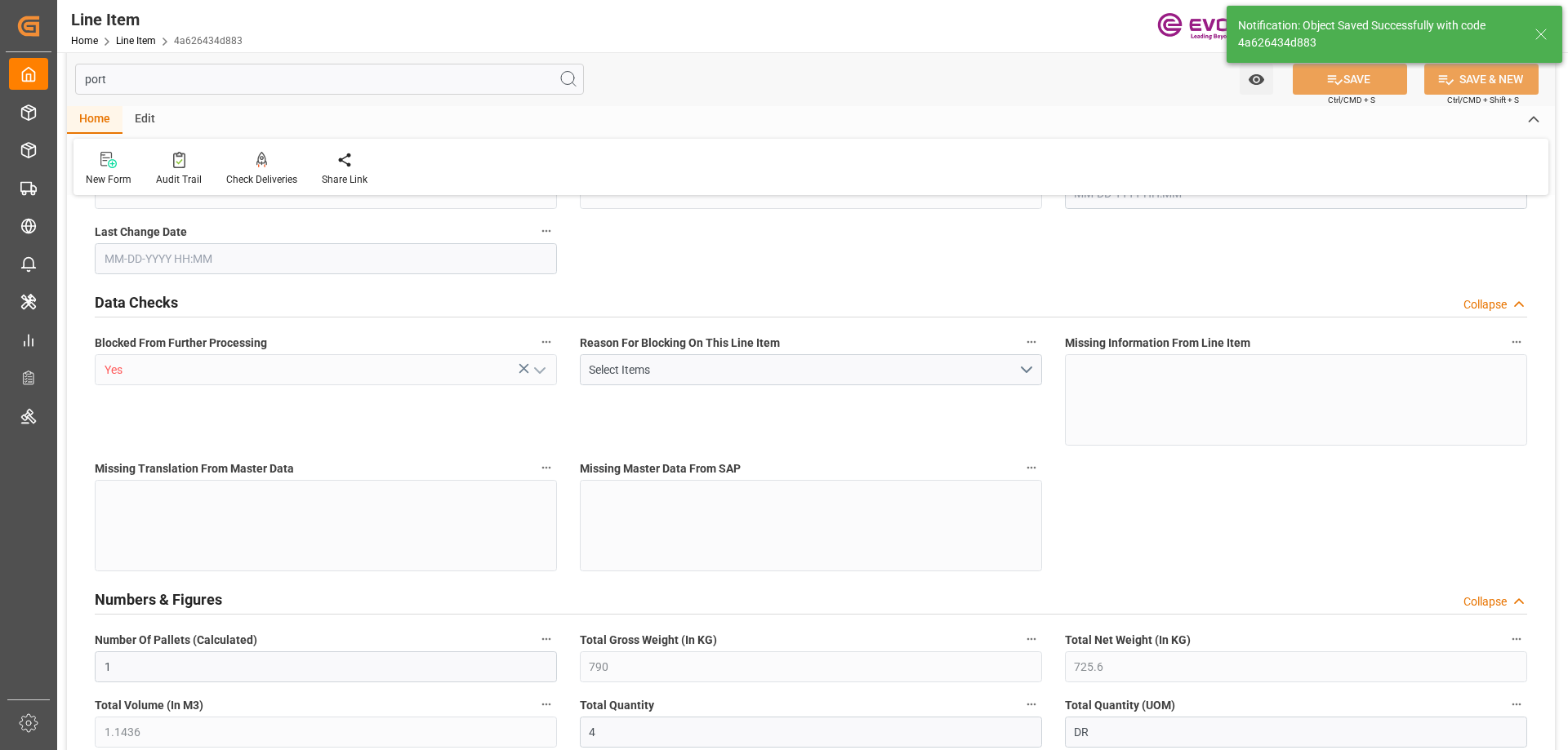
type input "10-02-2025 14:27"
type input "[DATE]"
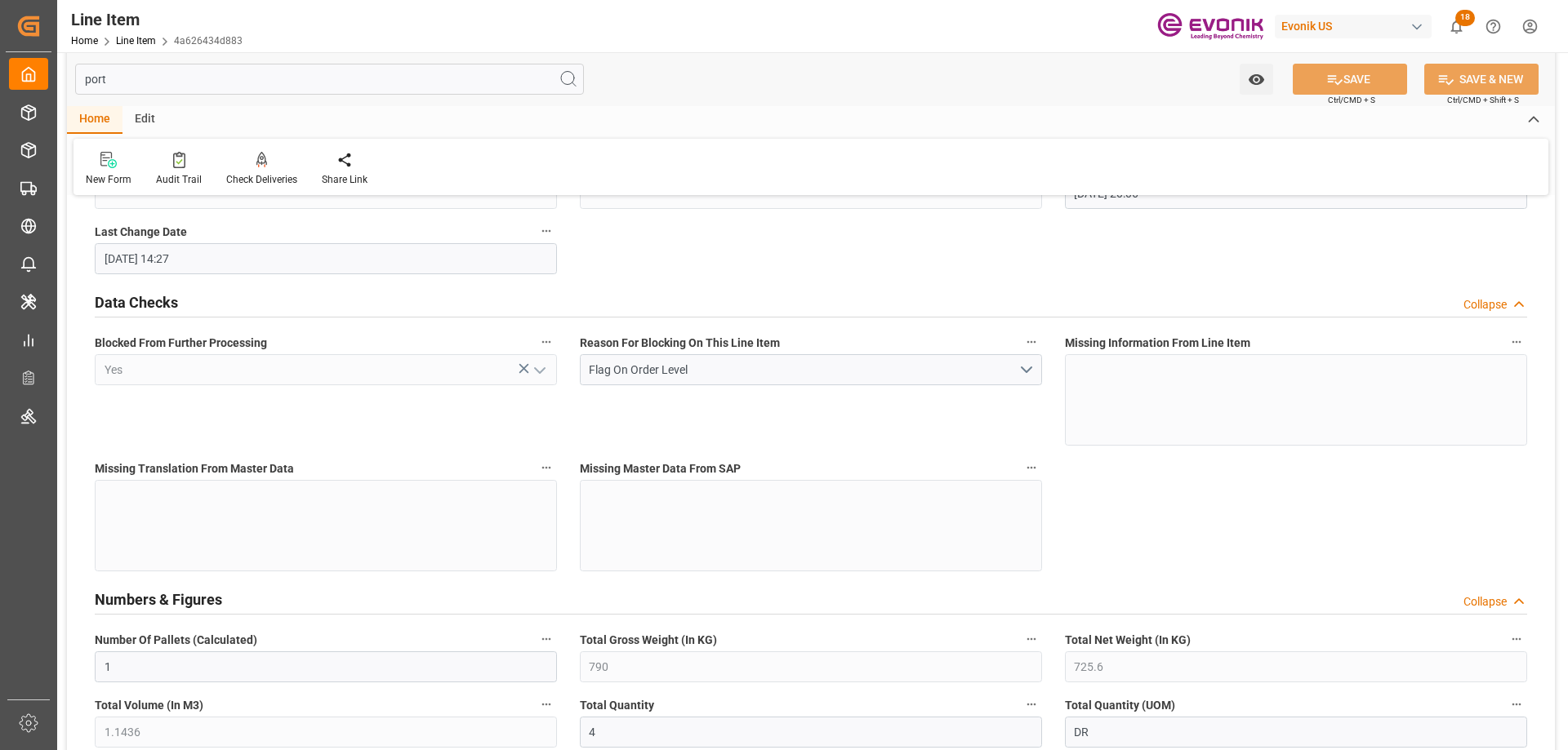
scroll to position [376, 0]
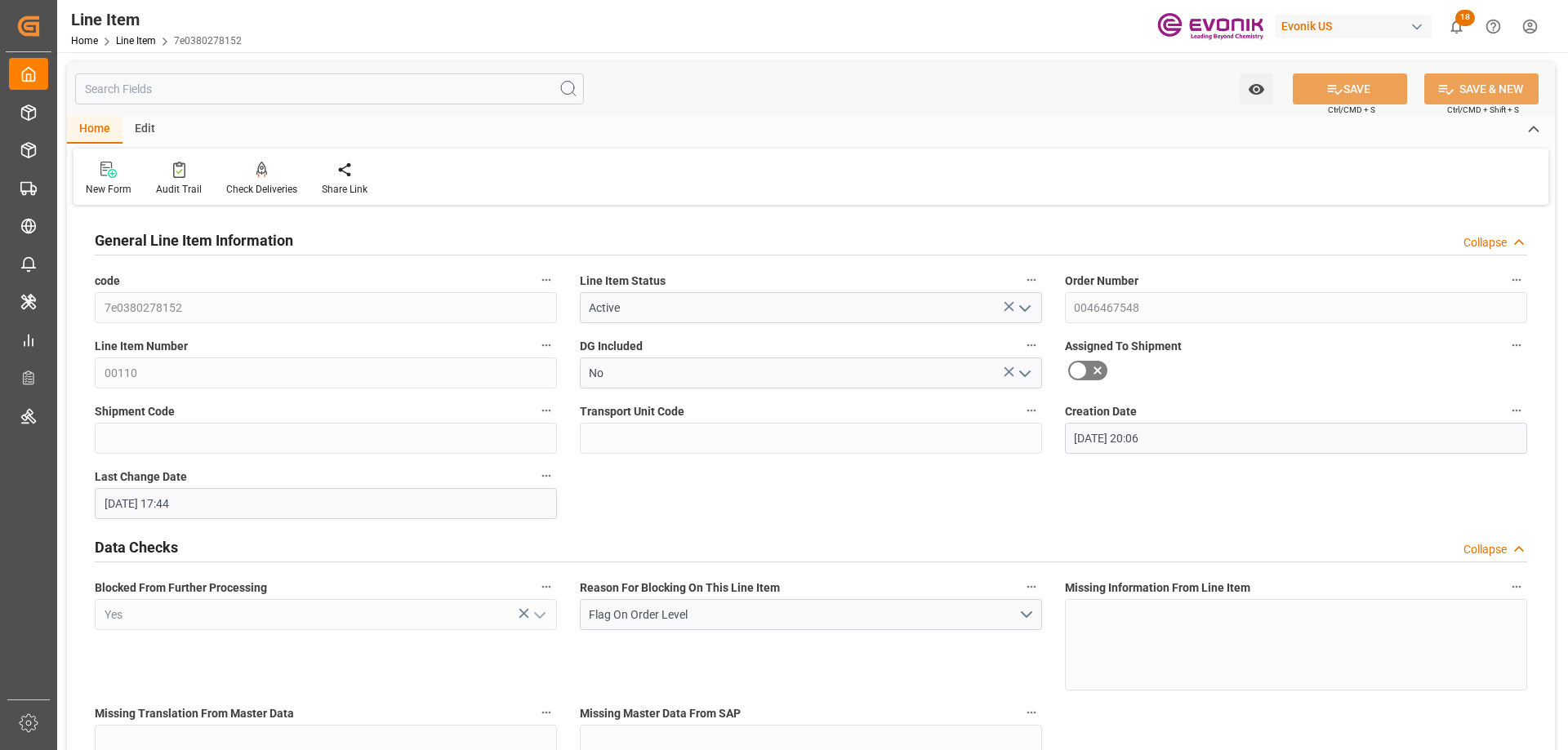
click at [318, 74] on input "text" at bounding box center [329, 89] width 509 height 31
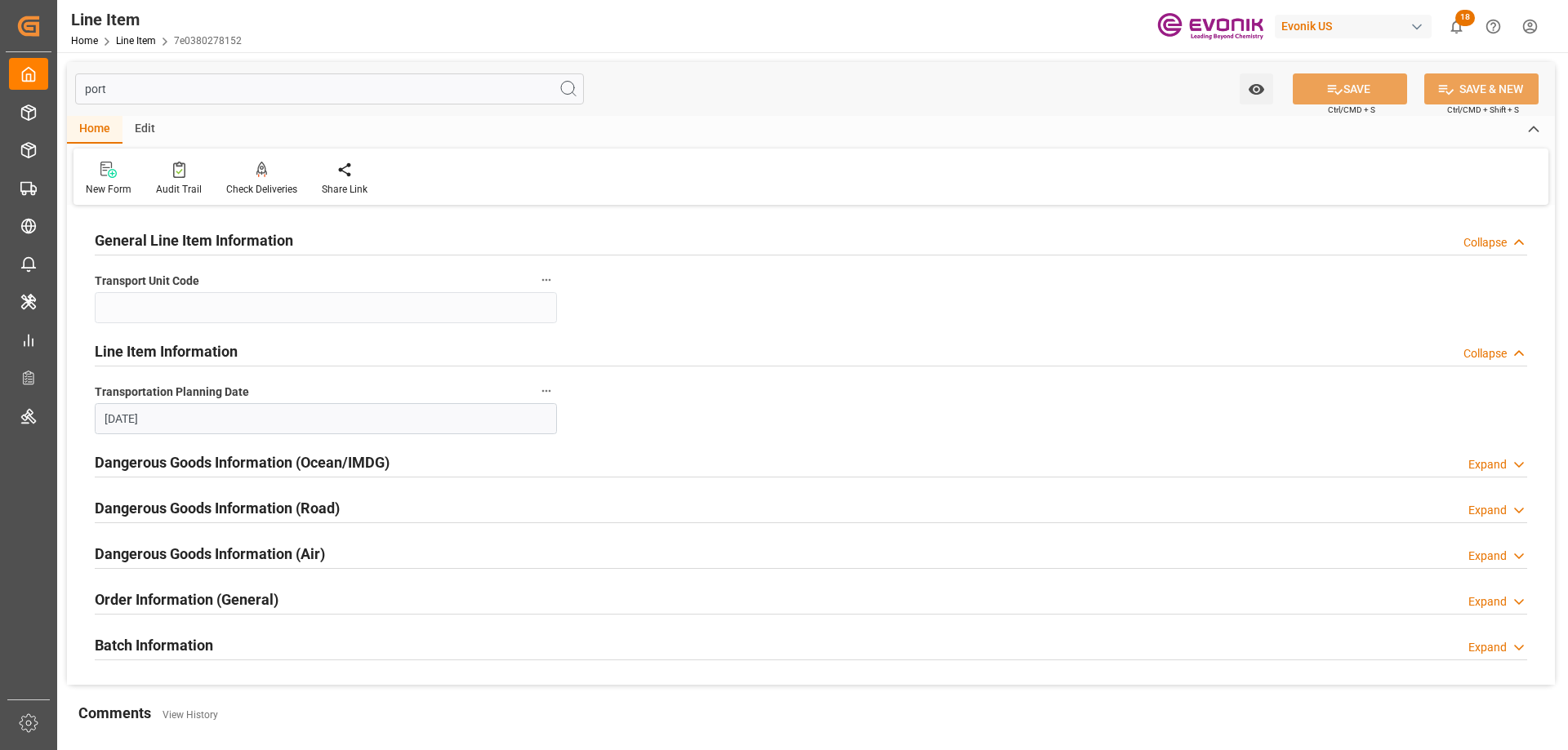
type input "port"
click at [264, 603] on h2 "Order Information (General)" at bounding box center [187, 600] width 184 height 22
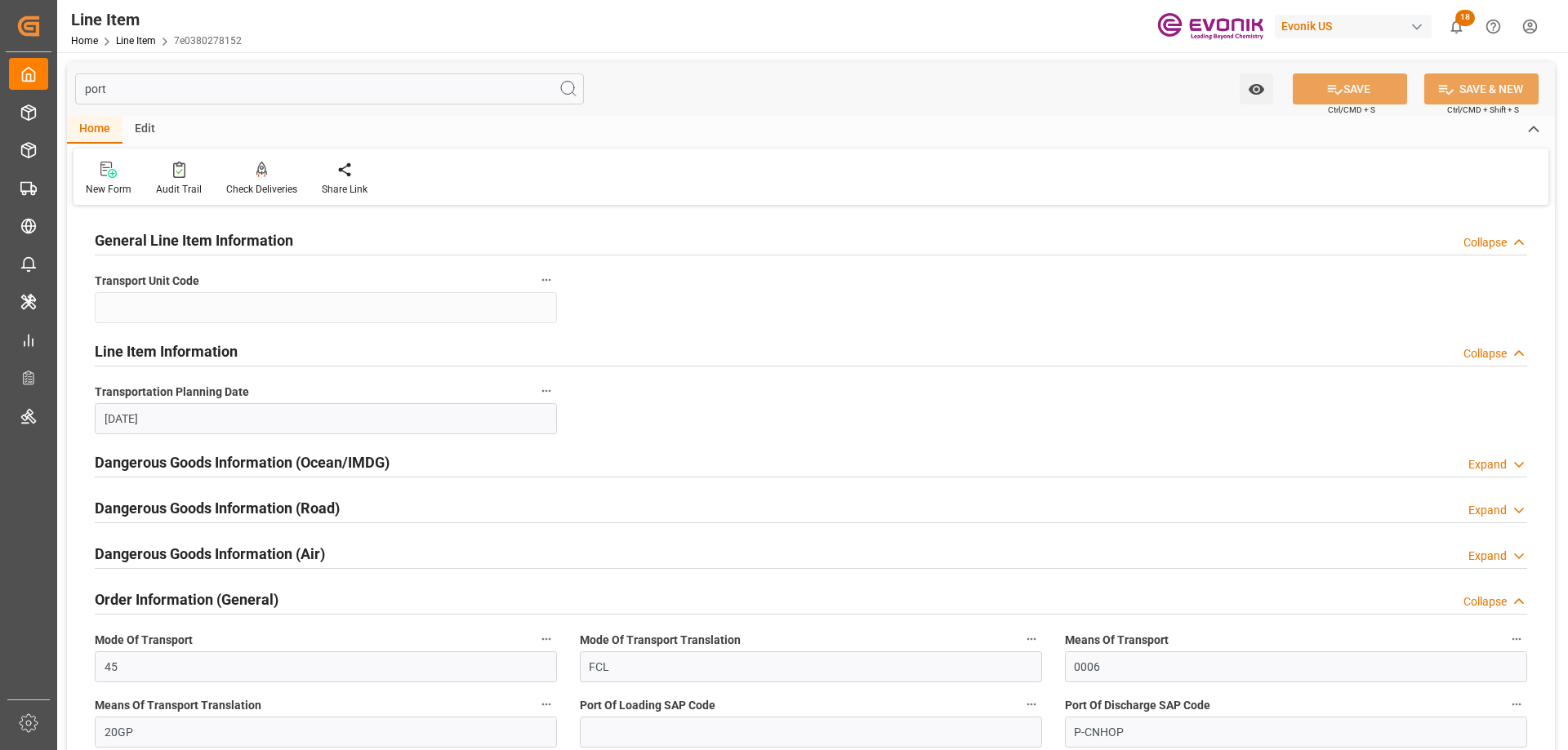
scroll to position [81, 0]
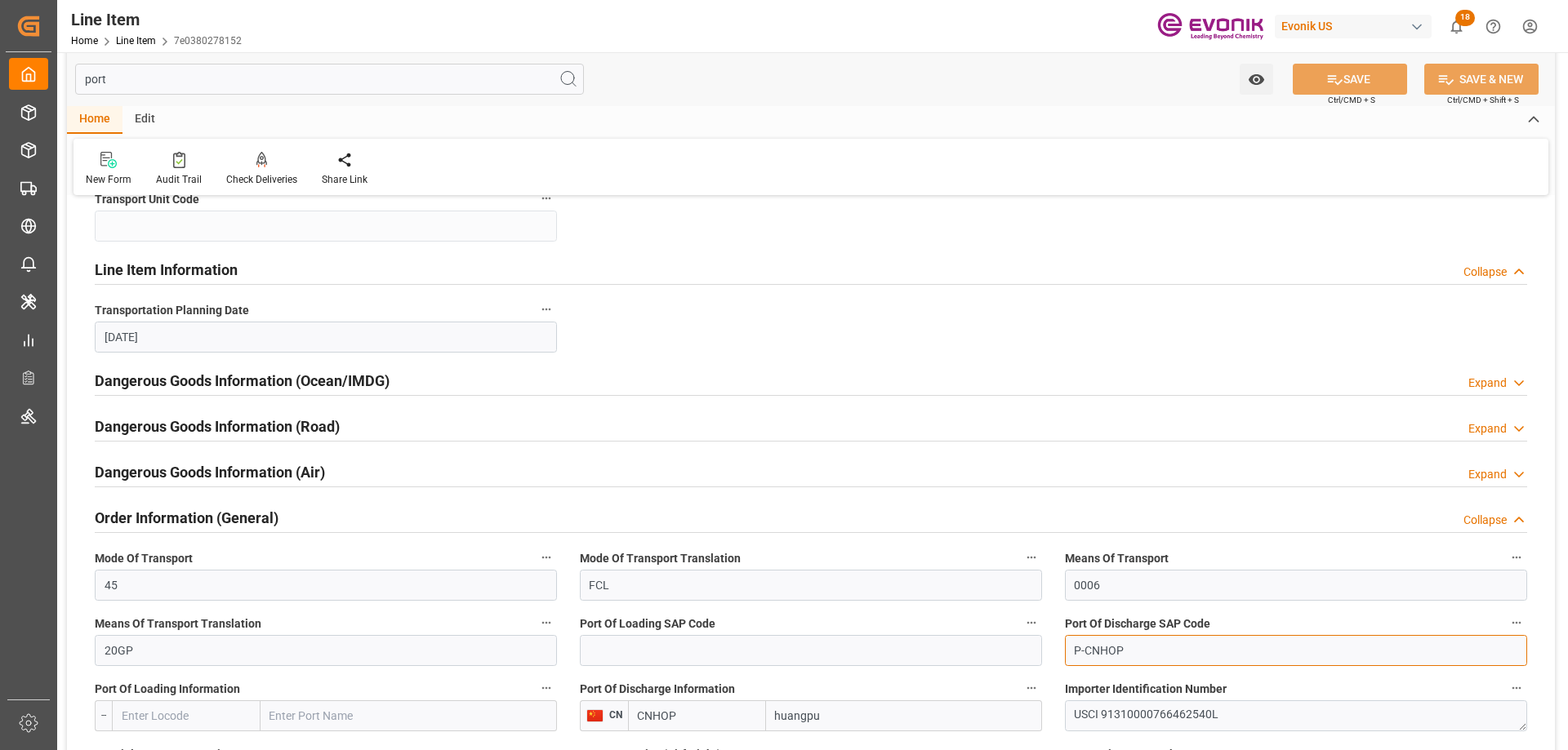
drag, startPoint x: 1131, startPoint y: 646, endPoint x: 1087, endPoint y: 645, distance: 44.0
click at [1087, 645] on input "P-CNHOP" at bounding box center [1296, 651] width 462 height 31
paste input "UA"
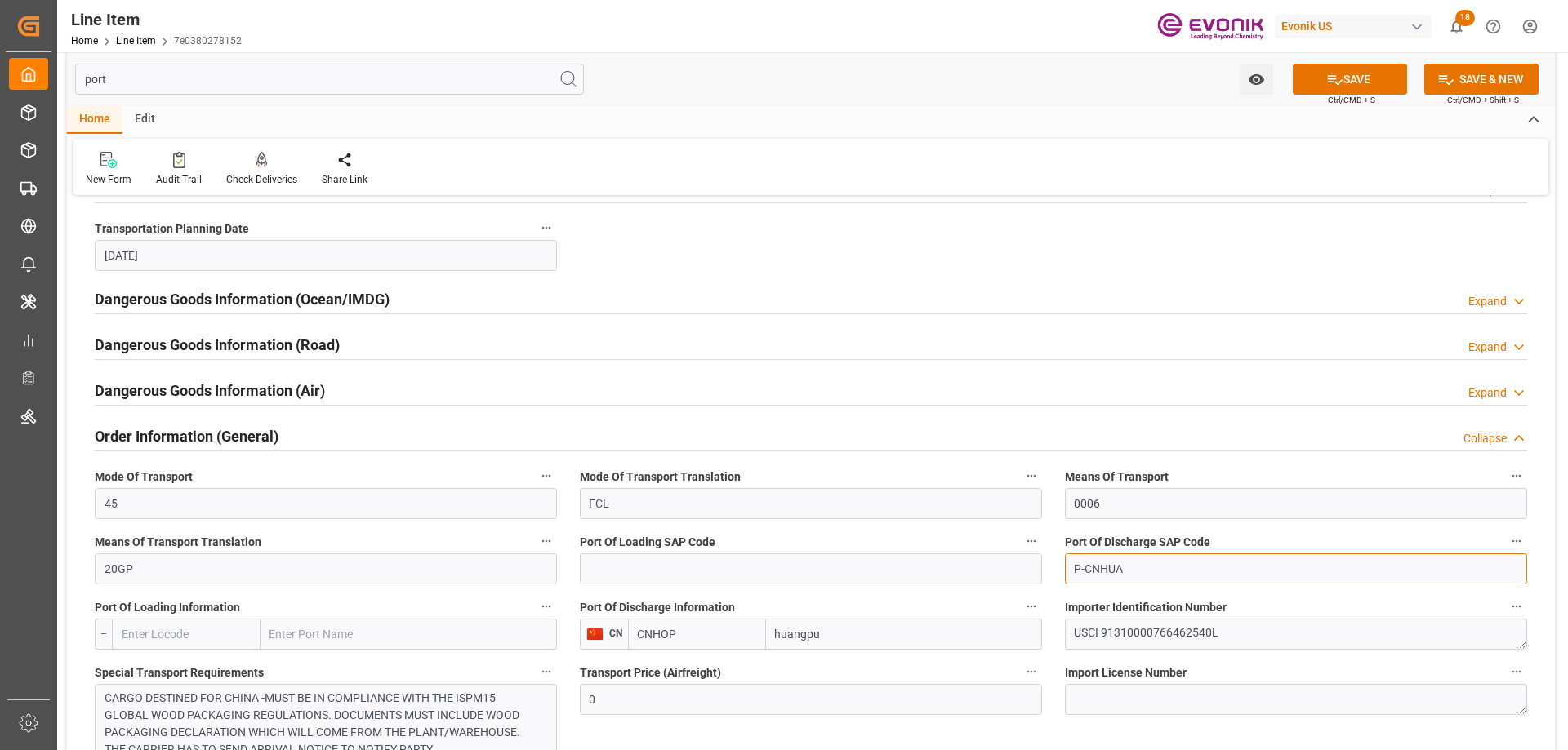
type input "P-CNHUA"
drag, startPoint x: 688, startPoint y: 636, endPoint x: 555, endPoint y: 630, distance: 133.1
click at [555, 630] on div "General Line Item Information Collapse Transport Unit Code Line Item Informatio…" at bounding box center [810, 445] width 1488 height 797
paste input "UA"
type input "CNHUA"
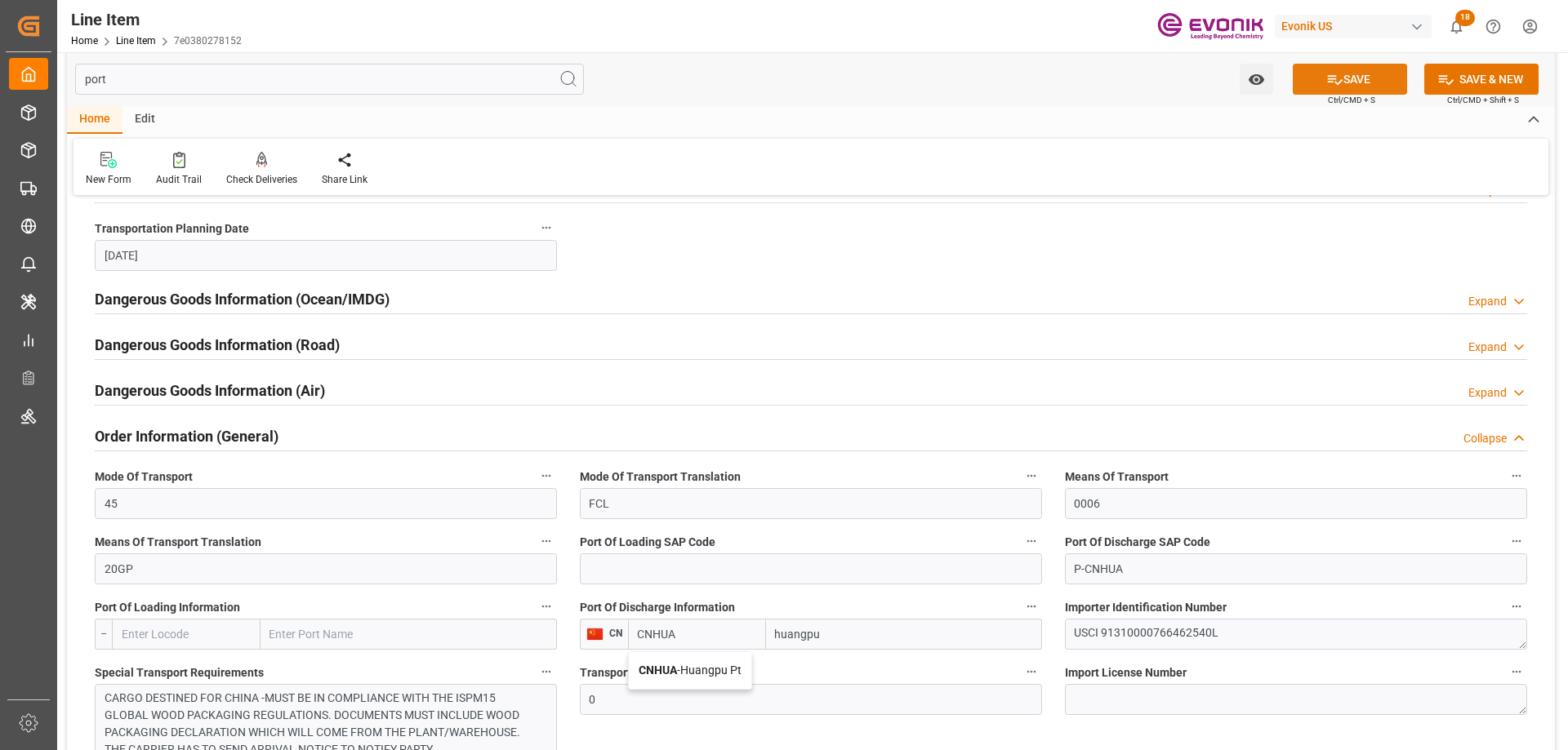
click at [1353, 77] on button "SAVE" at bounding box center [1350, 79] width 114 height 31
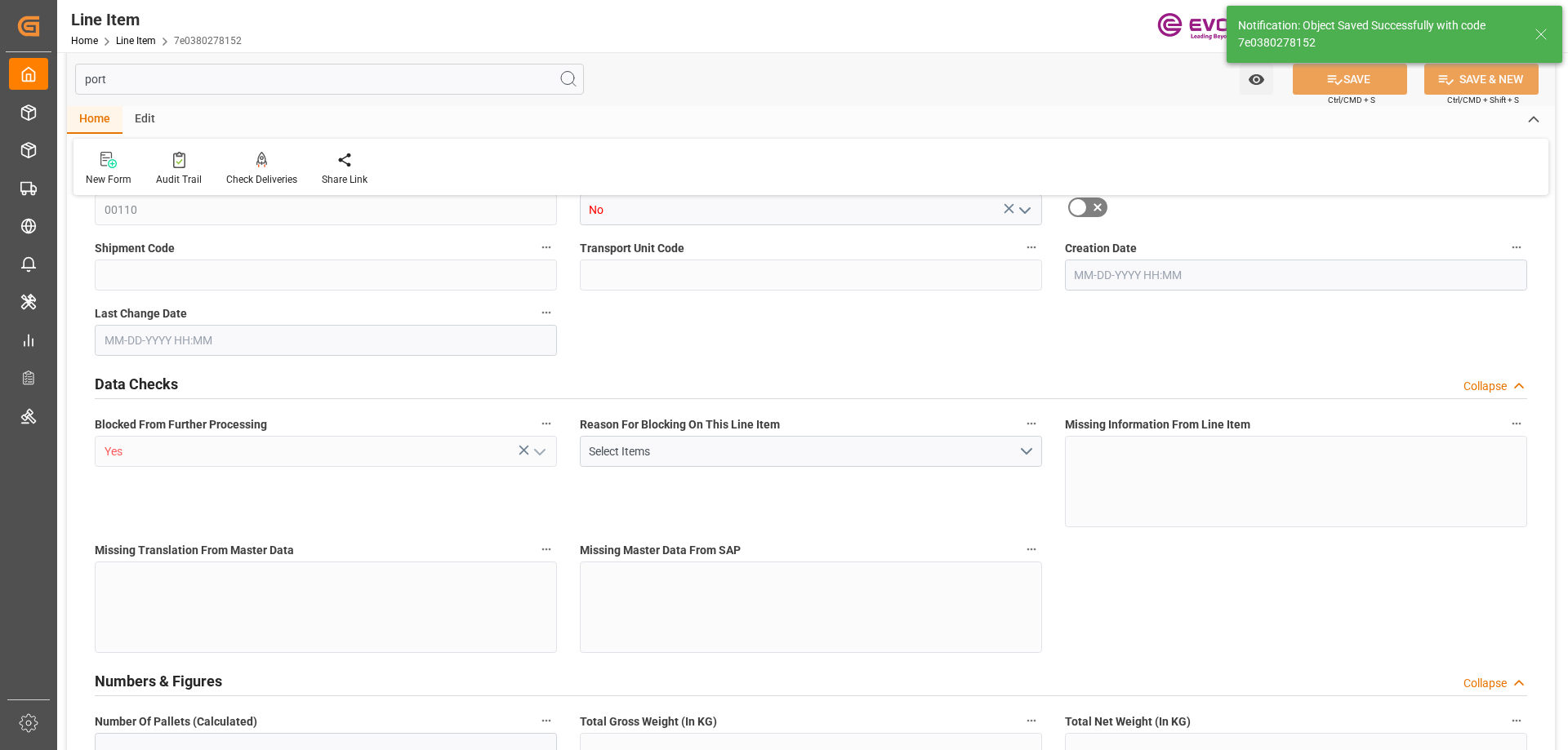
type input "1"
type input "893.02"
type input "860"
type input "1.3255"
type input "4"
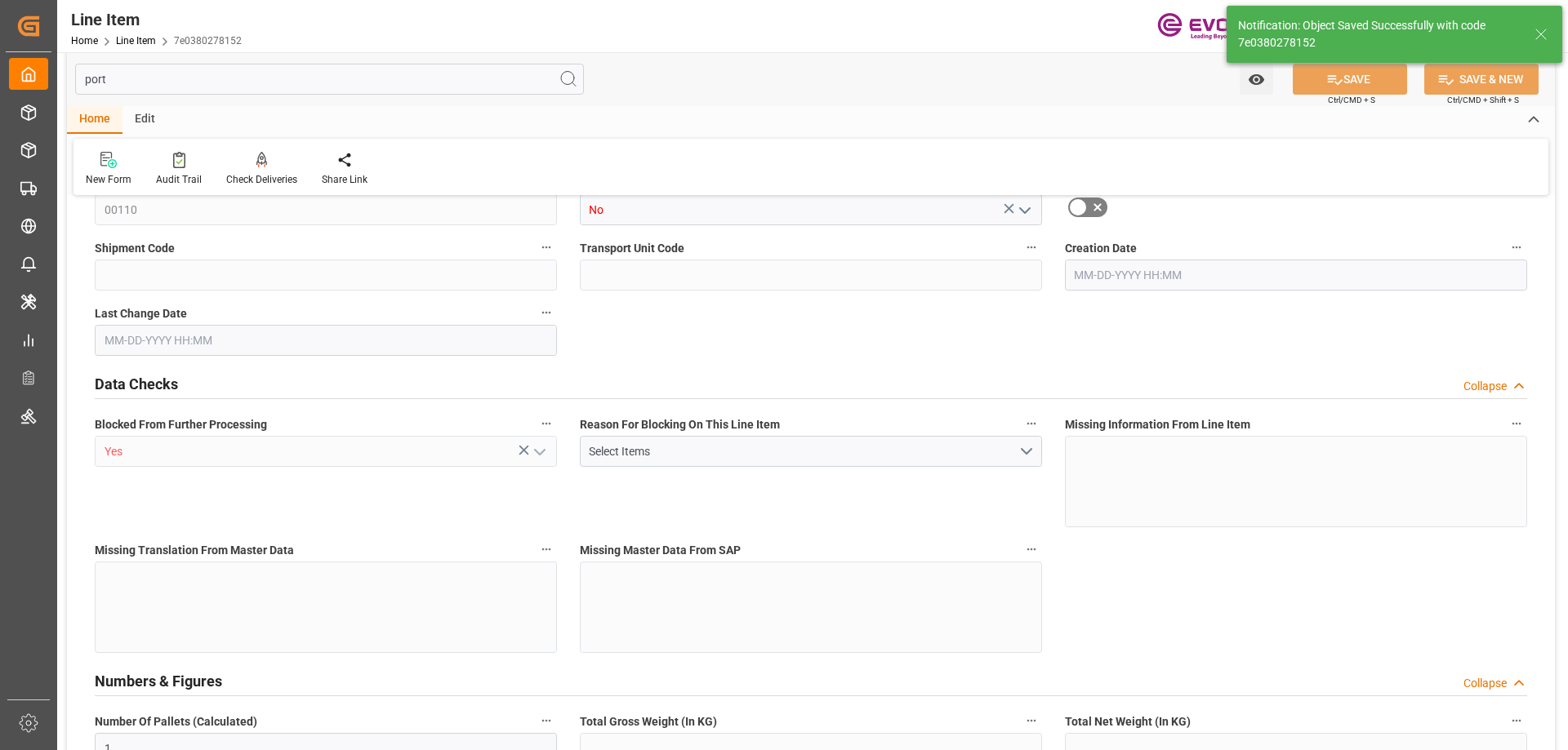
type input "5727.6"
type input "4"
type input "893.02"
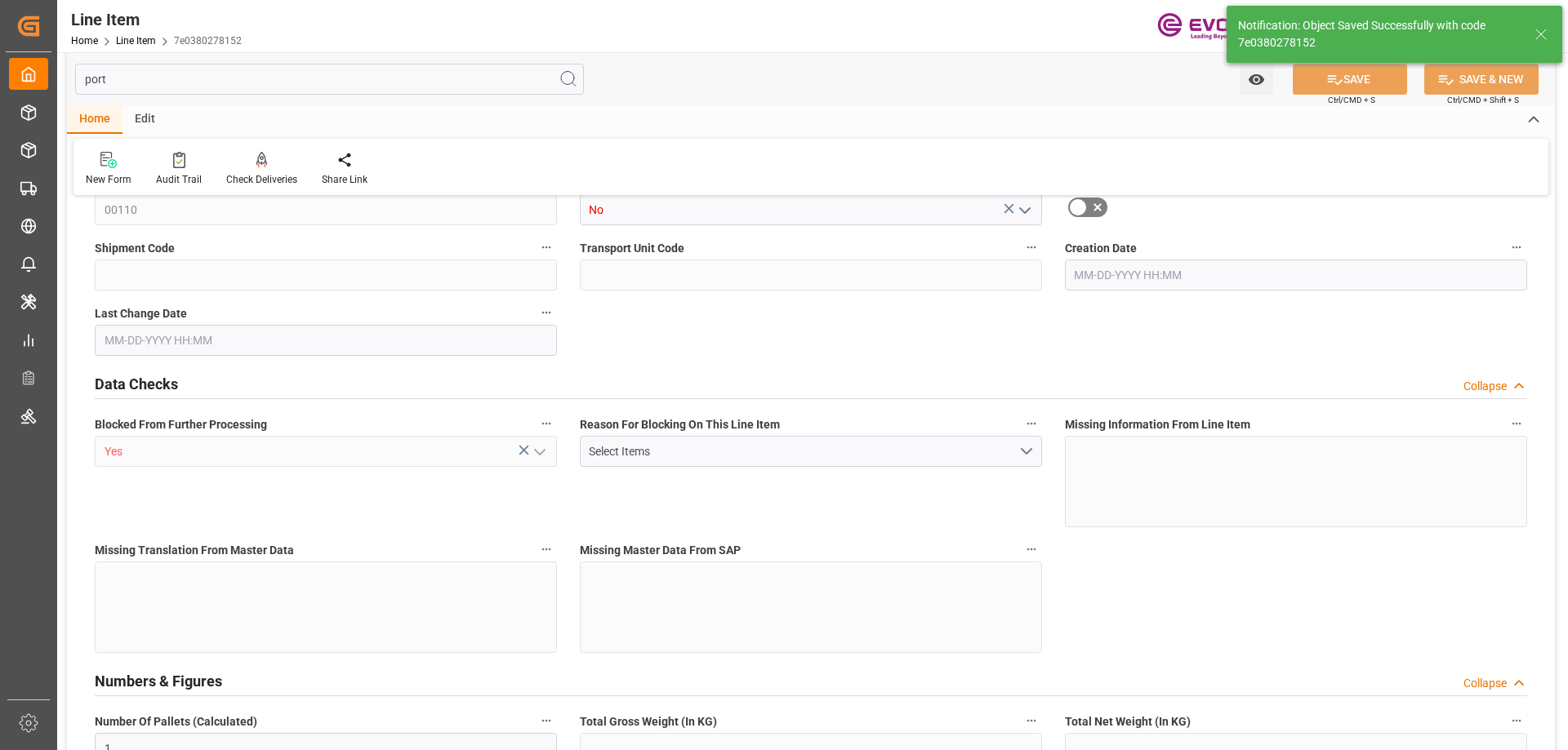
type input "918.02"
type input "860"
type input "1.3255"
type input "1325.476"
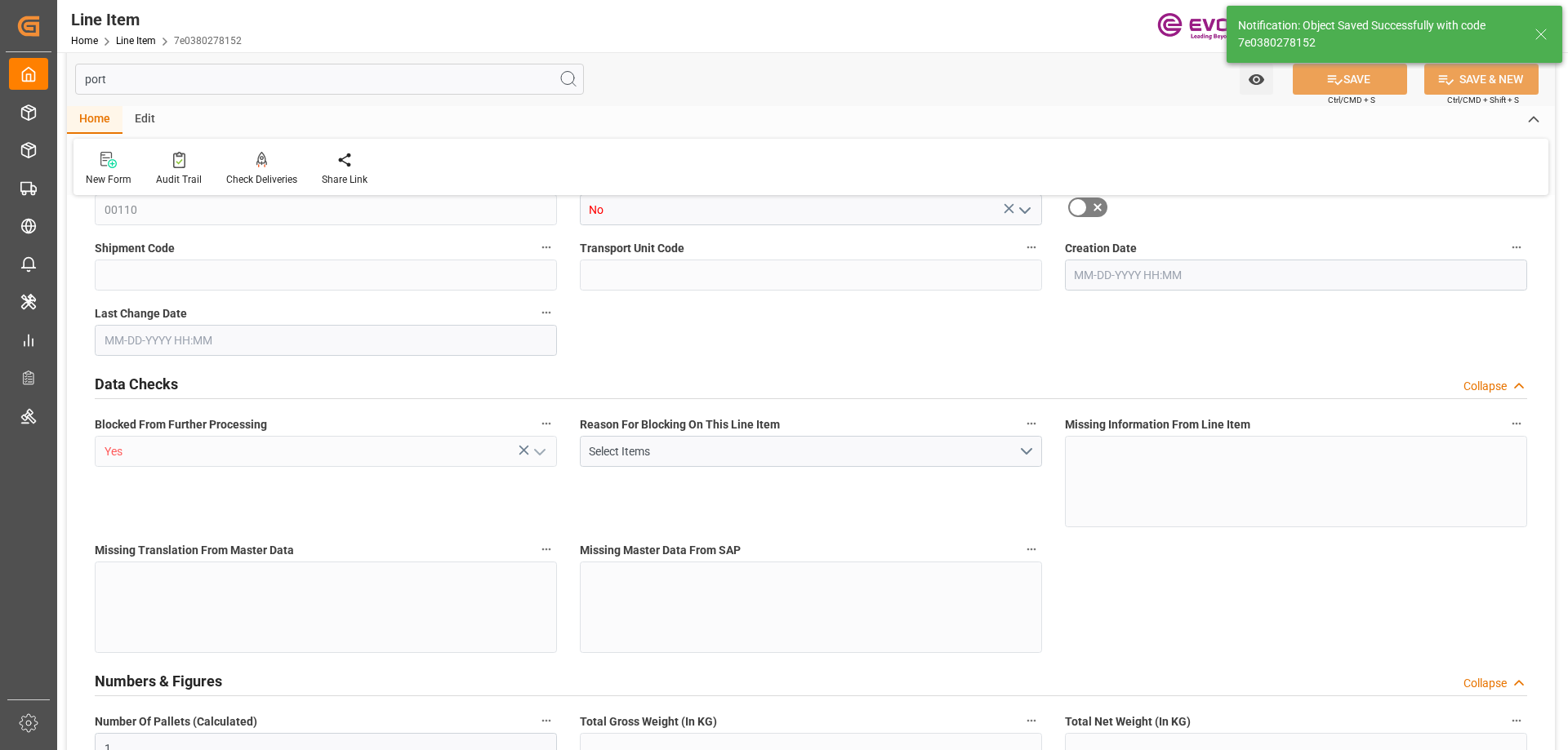
type input "0"
type input "[DATE] 20:06"
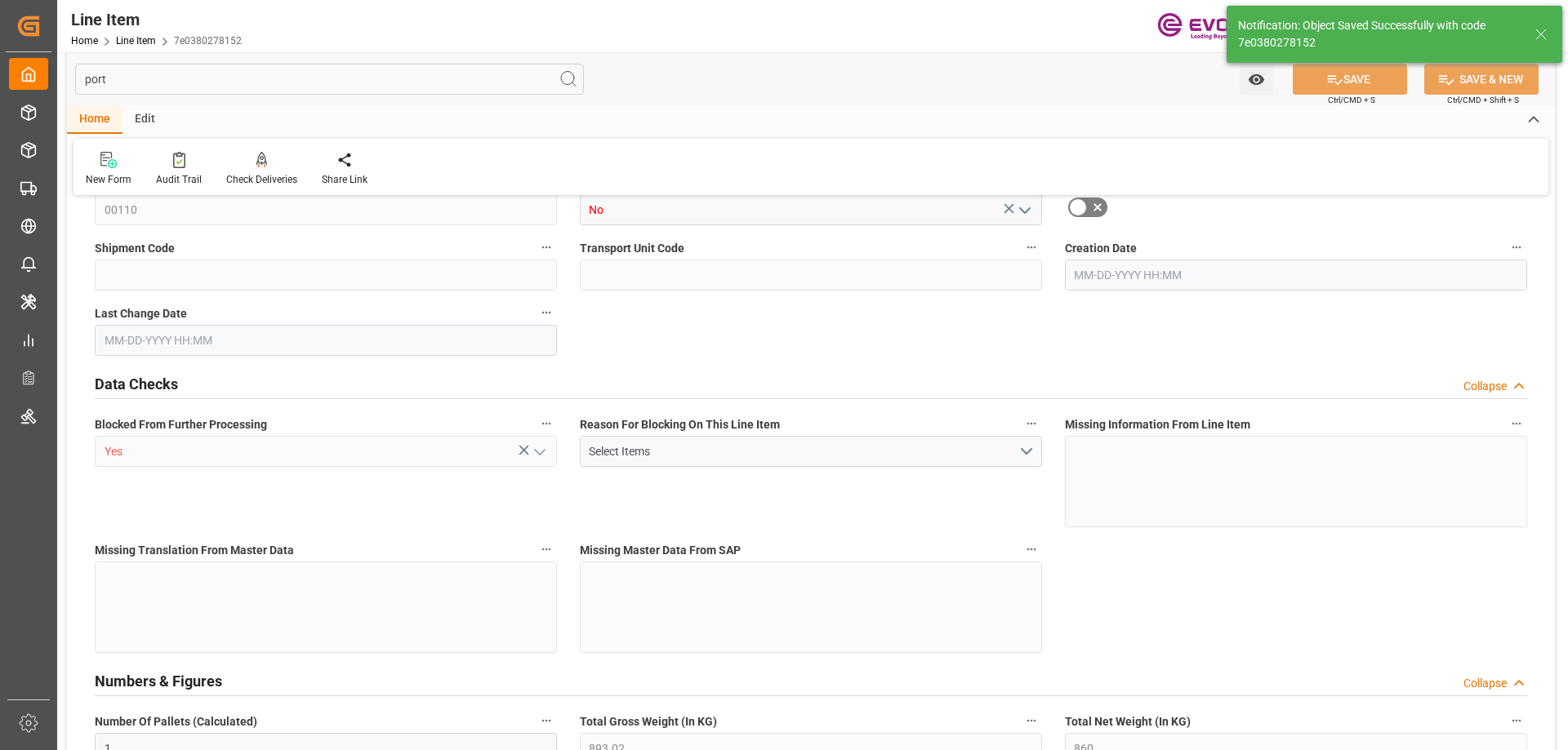
type input "10-02-2025 14:28"
type input "12-04-2025"
type input "10-09-2025"
type input "10-07-2025"
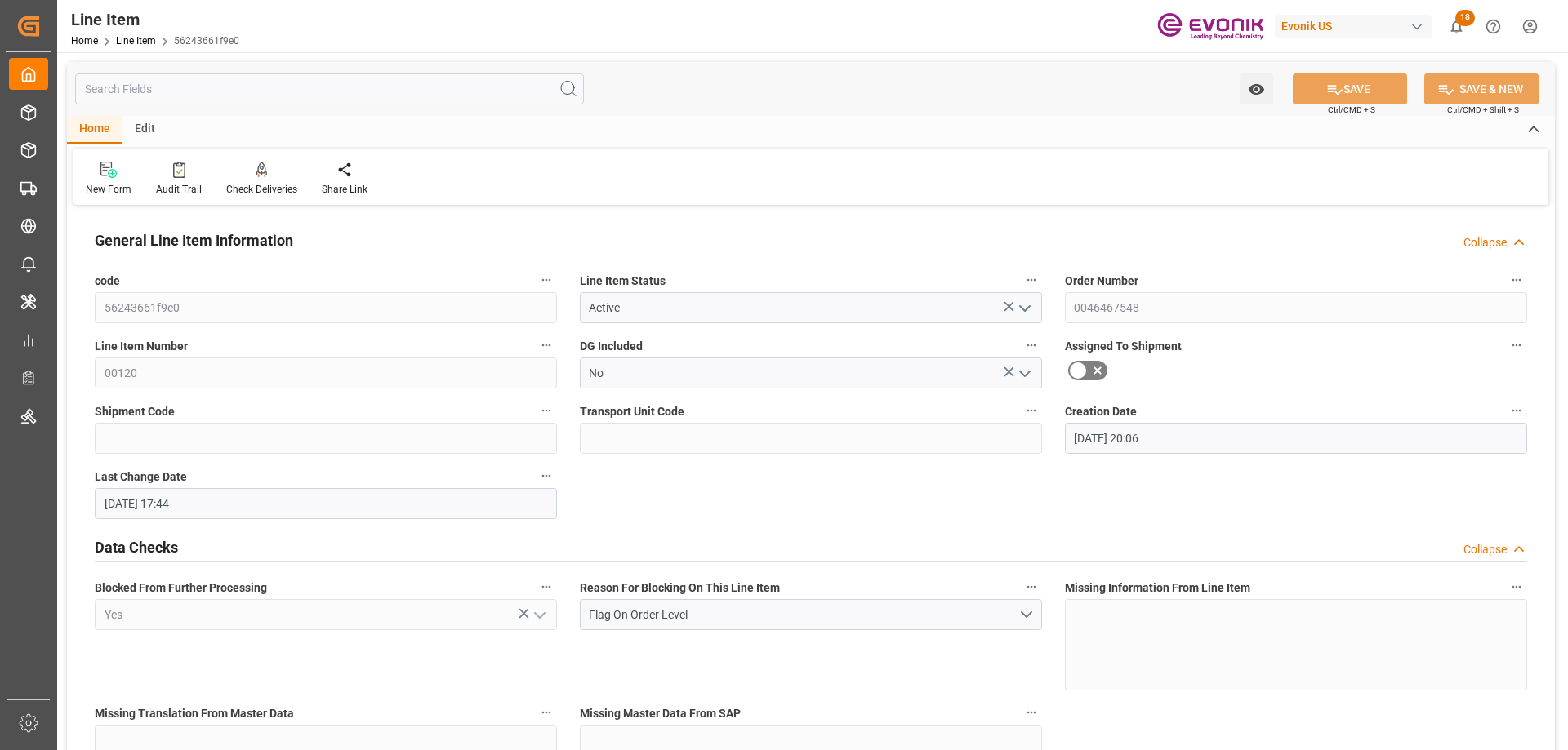
click at [206, 83] on input "text" at bounding box center [329, 89] width 509 height 31
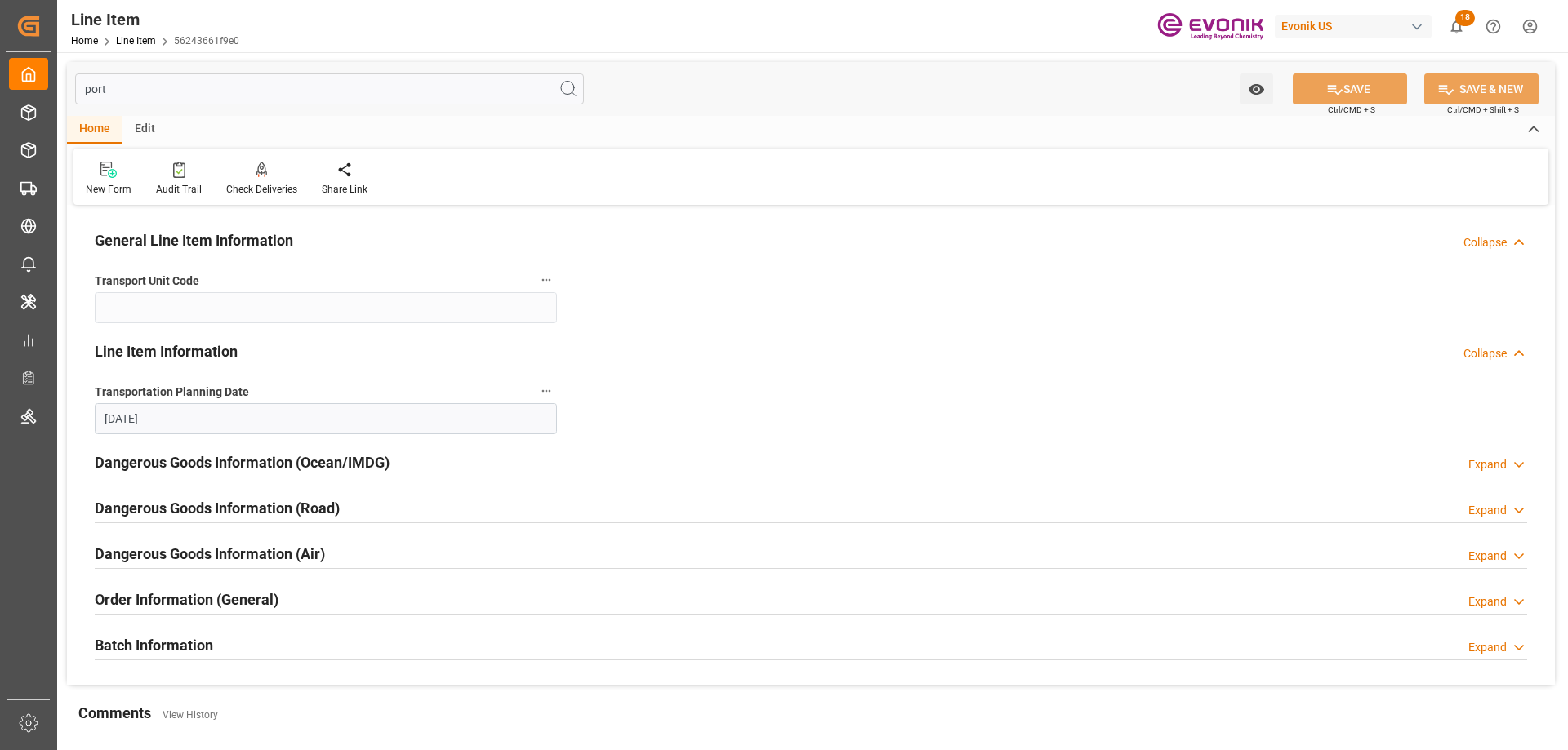
type input "port"
click at [237, 598] on h2 "Order Information (General)" at bounding box center [187, 600] width 184 height 22
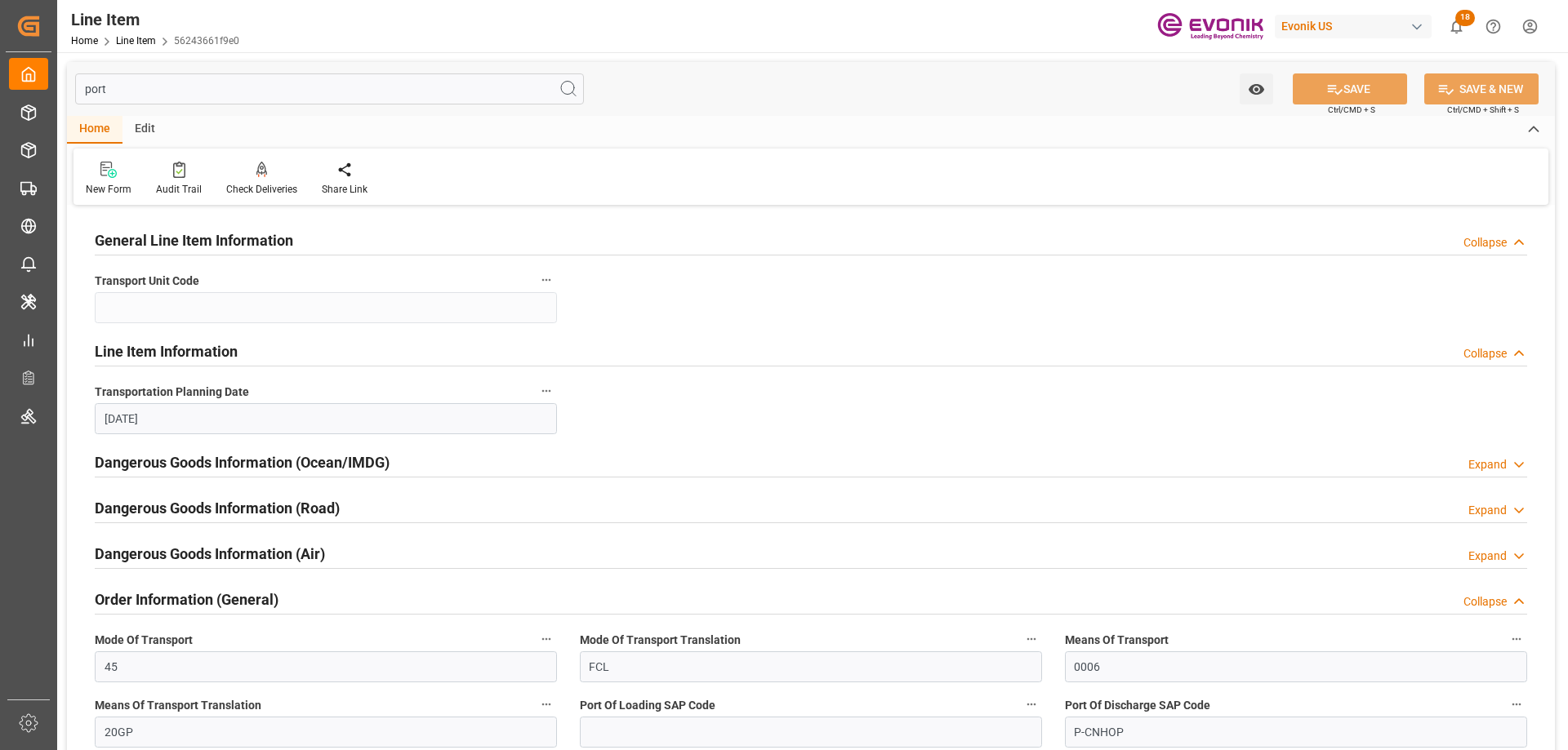
scroll to position [245, 0]
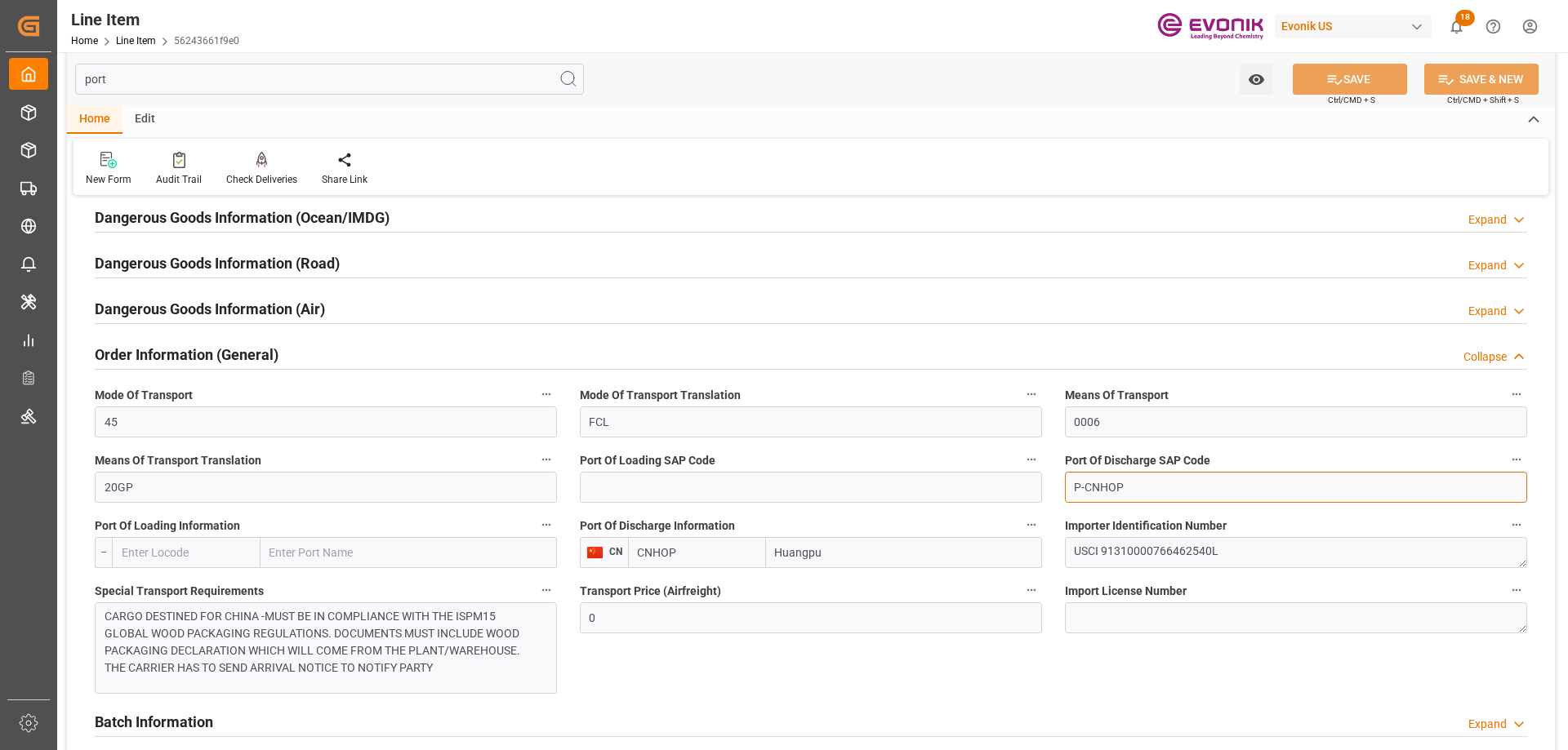
drag, startPoint x: 1128, startPoint y: 486, endPoint x: 1087, endPoint y: 486, distance: 41.0
click at [1087, 486] on input "P-CNHOP" at bounding box center [1296, 487] width 462 height 31
paste input "UA"
type input "P-CNHUA"
drag, startPoint x: 681, startPoint y: 554, endPoint x: 637, endPoint y: 547, distance: 44.6
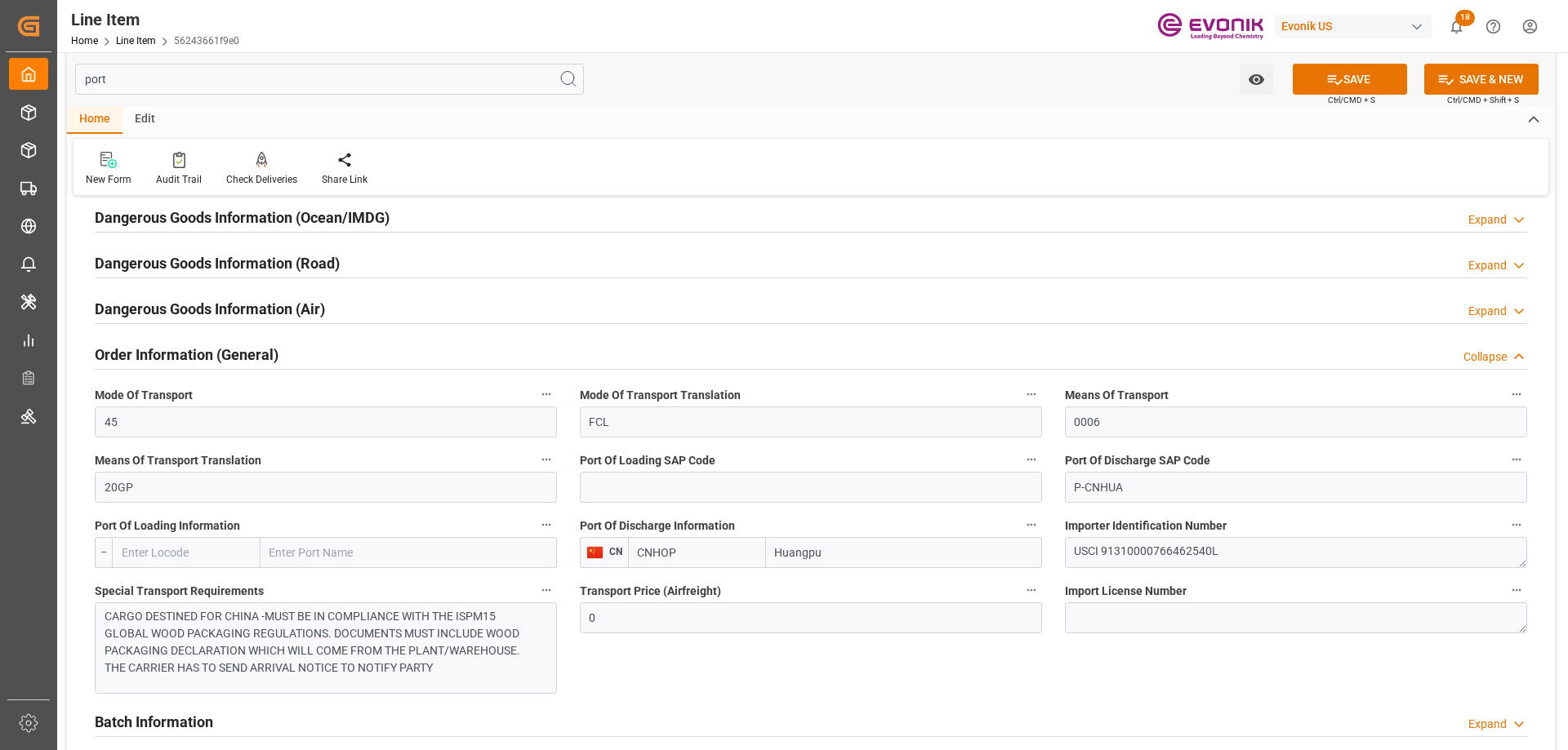
click at [634, 550] on input "CNHOP" at bounding box center [698, 553] width 138 height 31
paste input "UA"
type input "CNHUA"
click at [1370, 86] on button "SAVE" at bounding box center [1350, 79] width 114 height 31
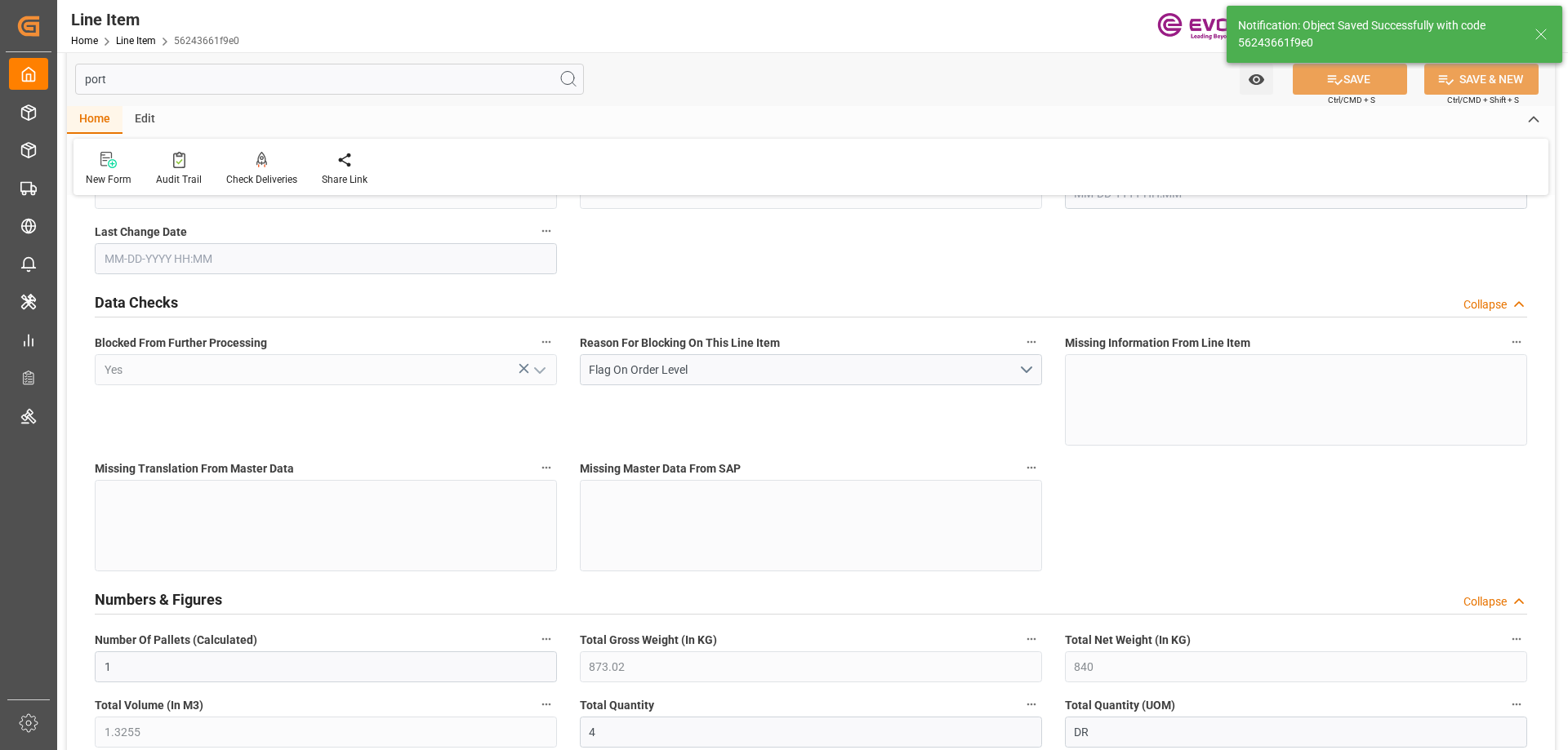
type input "[DATE] 20:06"
type input "[DATE] 14:28"
type input "[DATE]"
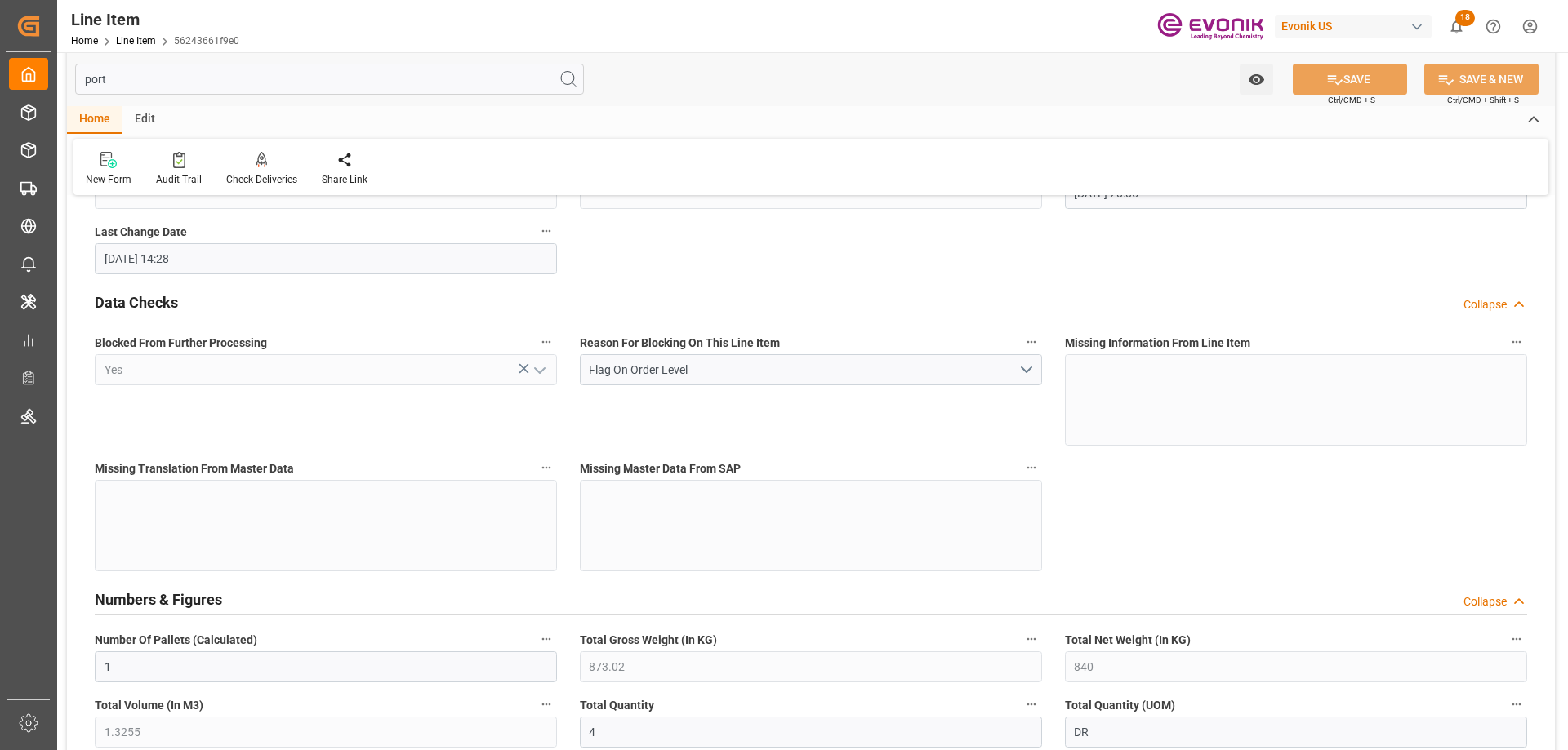
scroll to position [376, 0]
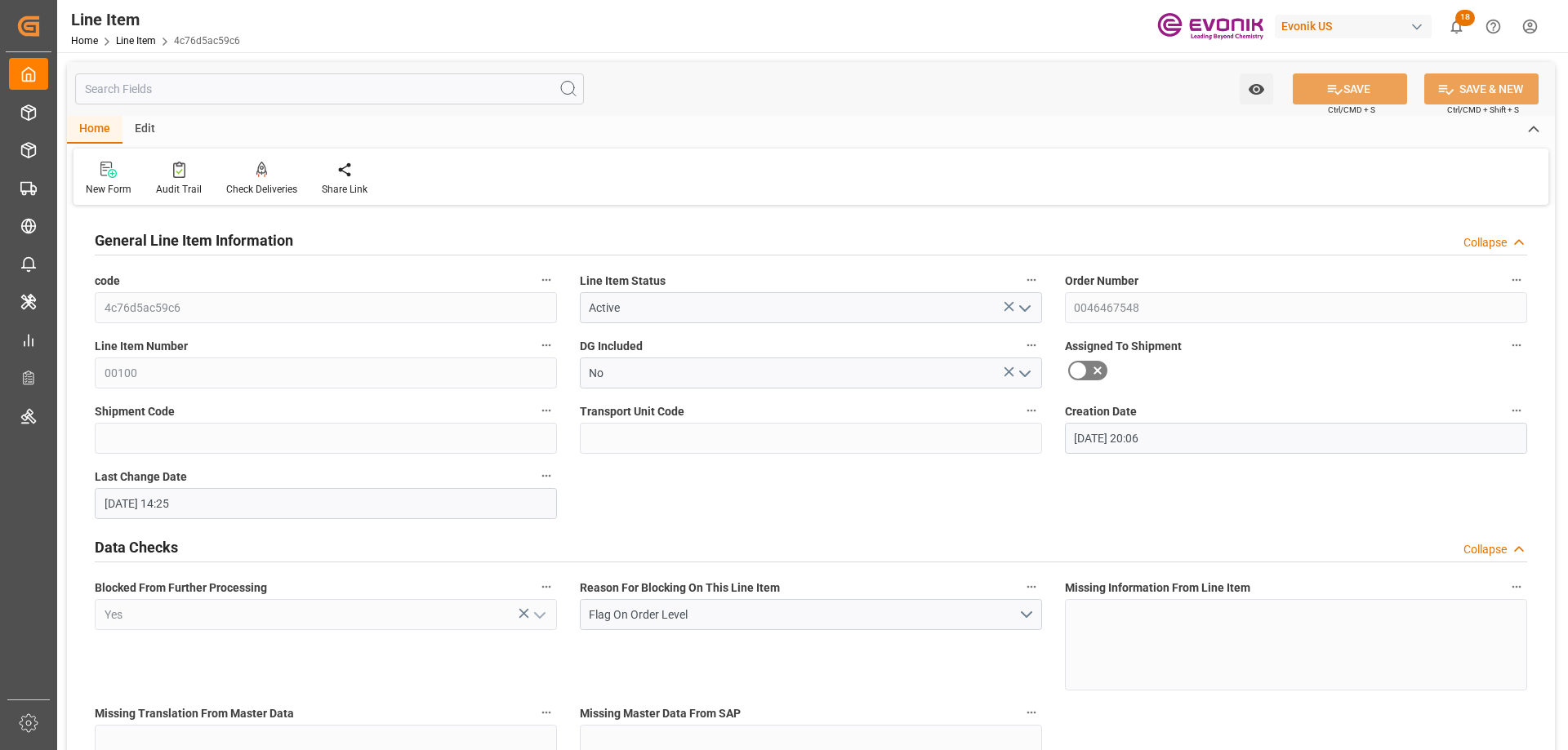
click at [347, 86] on input "text" at bounding box center [329, 89] width 509 height 31
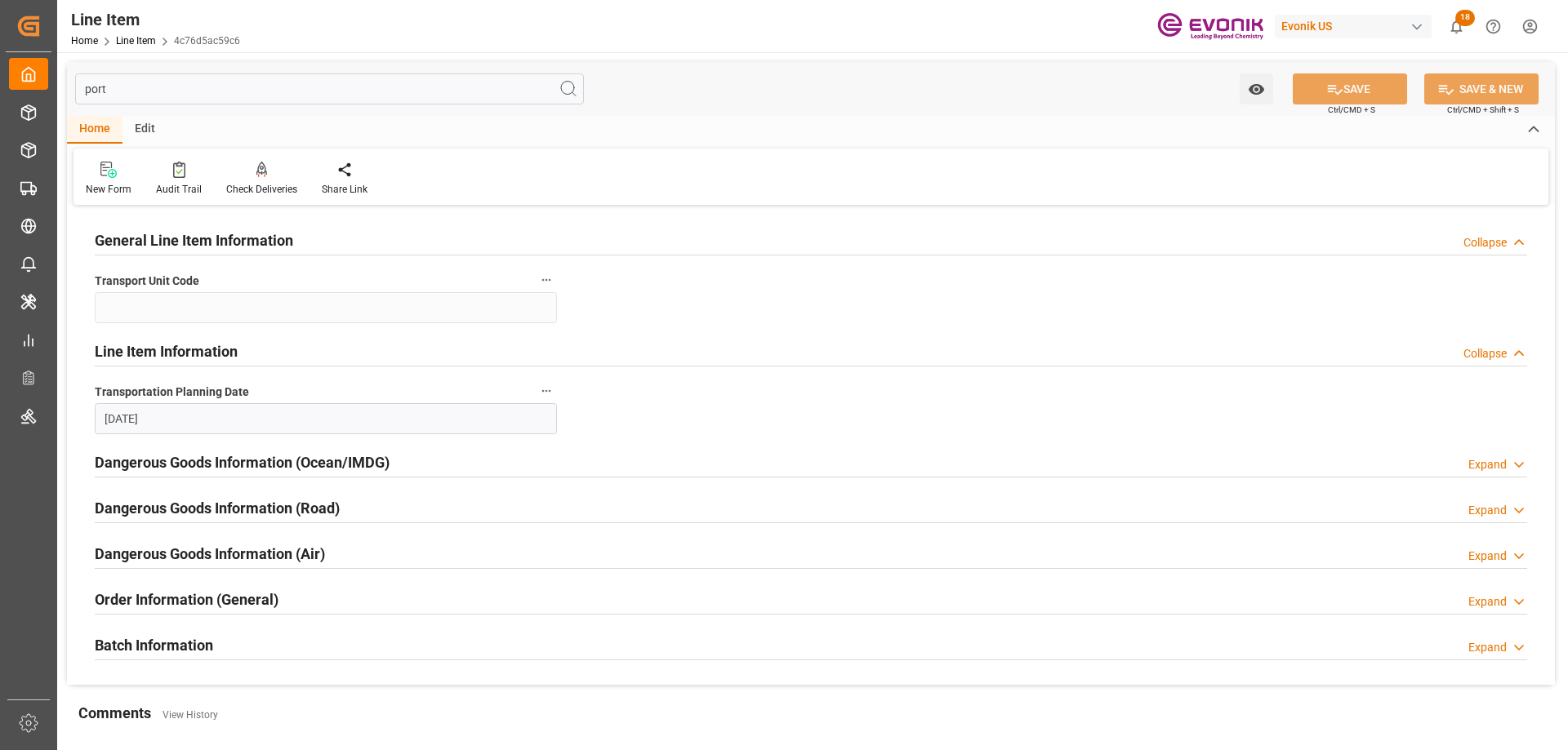
type input "port"
click at [256, 607] on h2 "Order Information (General)" at bounding box center [187, 600] width 184 height 22
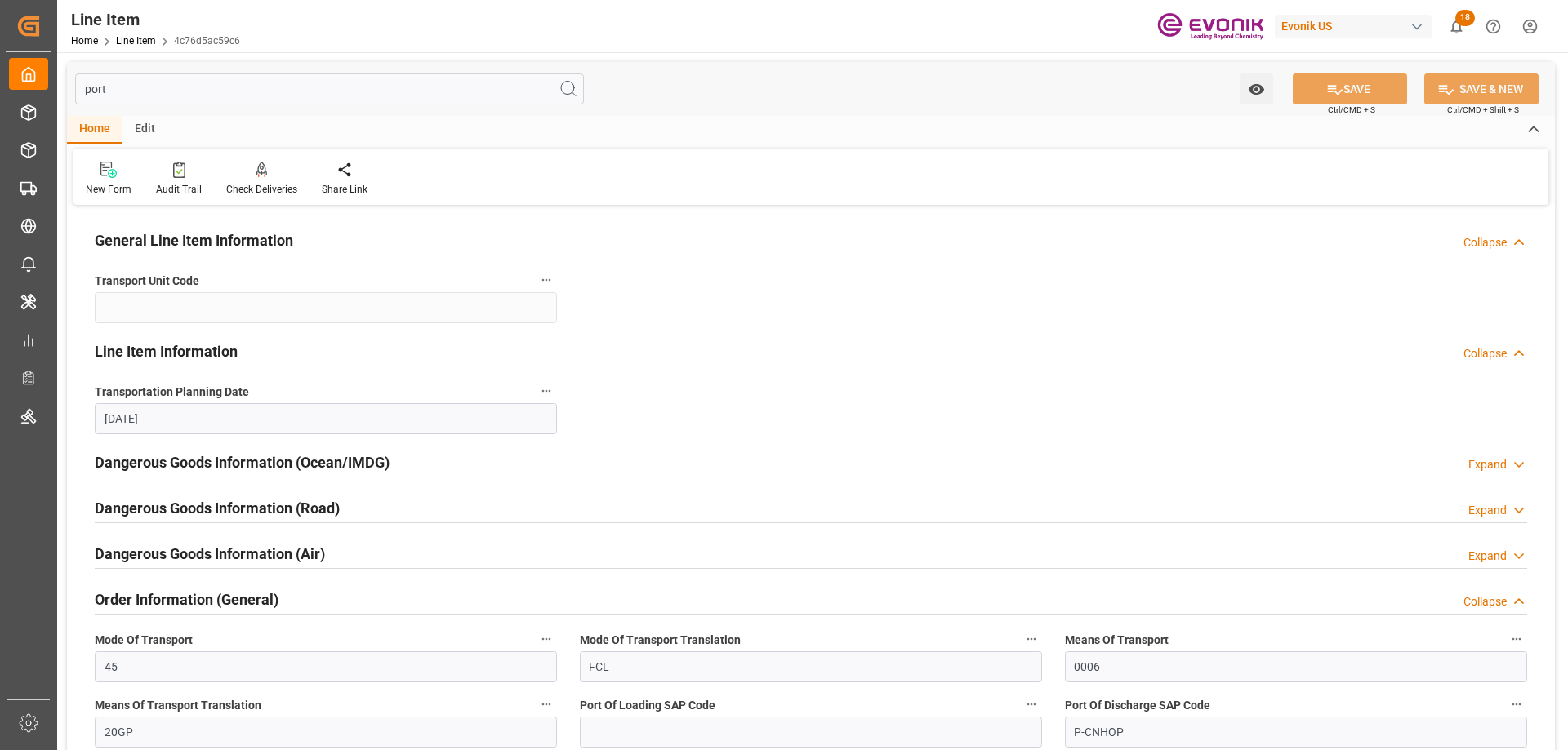
scroll to position [245, 0]
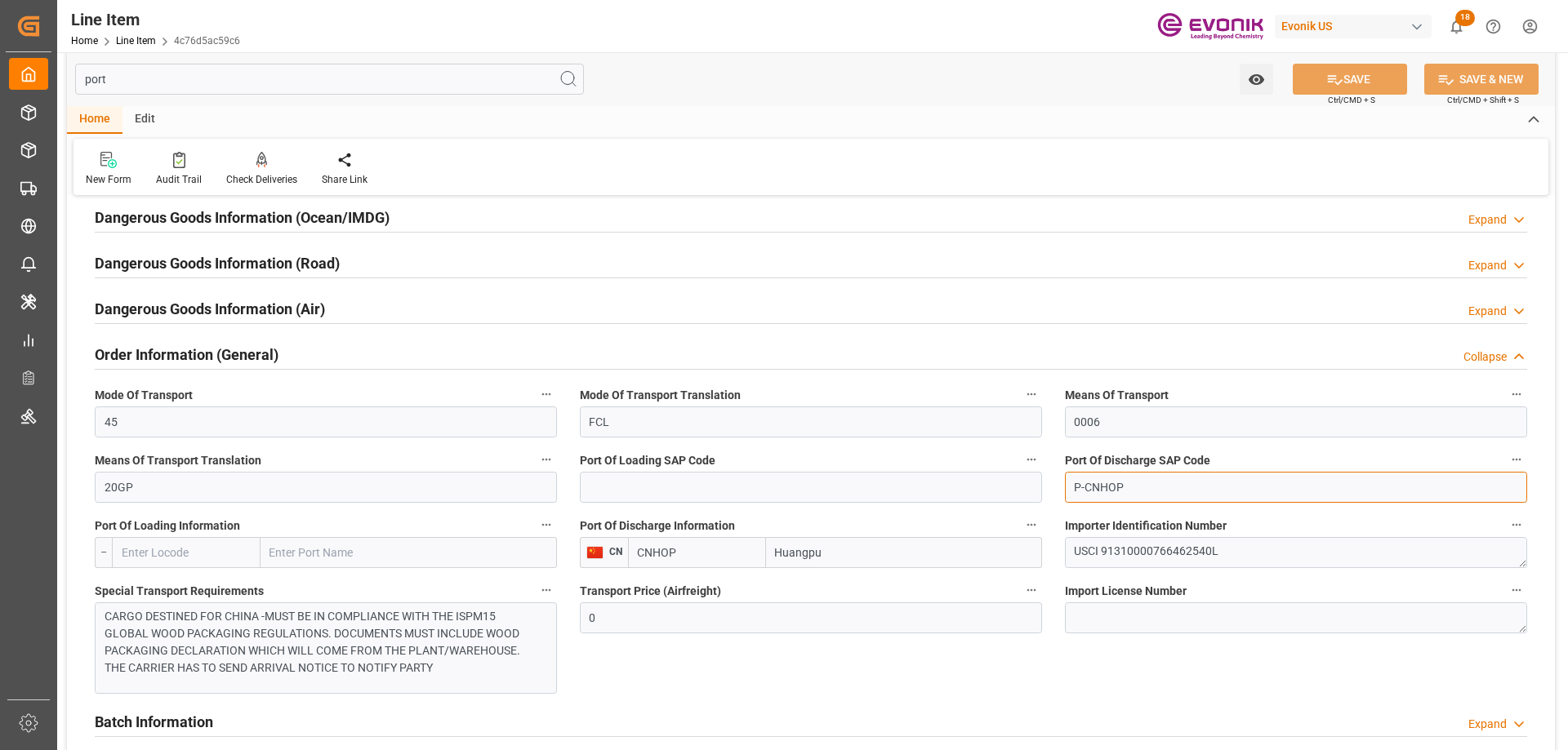
drag, startPoint x: 1127, startPoint y: 480, endPoint x: 1087, endPoint y: 479, distance: 40.0
click at [1087, 479] on input "P-CNHOP" at bounding box center [1296, 487] width 462 height 31
paste input "UA"
type input "P-CNHUA"
drag, startPoint x: 689, startPoint y: 551, endPoint x: 638, endPoint y: 549, distance: 51.0
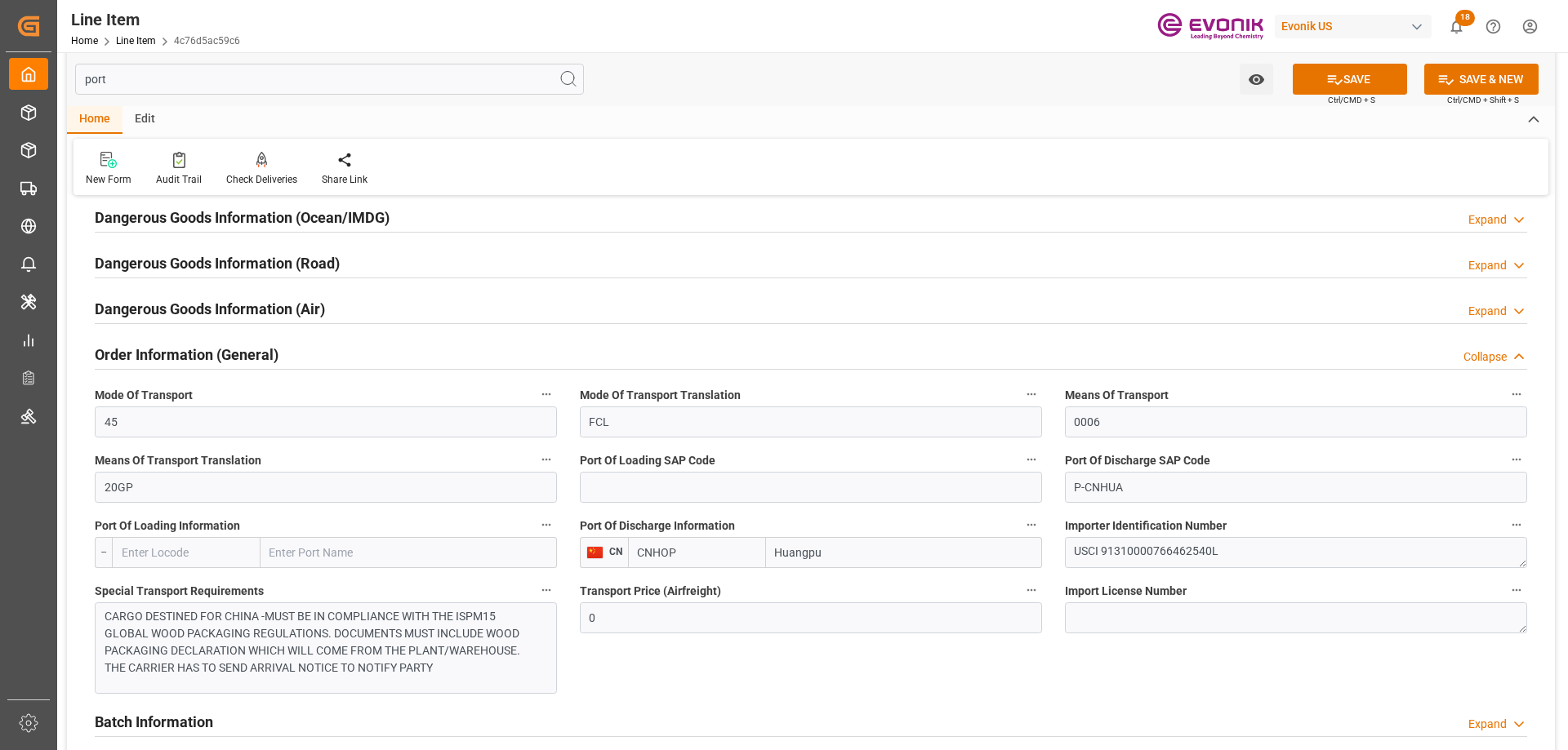
click at [638, 549] on input "CNHOP" at bounding box center [698, 553] width 138 height 31
paste input "UA"
type input "CNHUA"
click at [1353, 74] on button "SAVE" at bounding box center [1350, 79] width 114 height 31
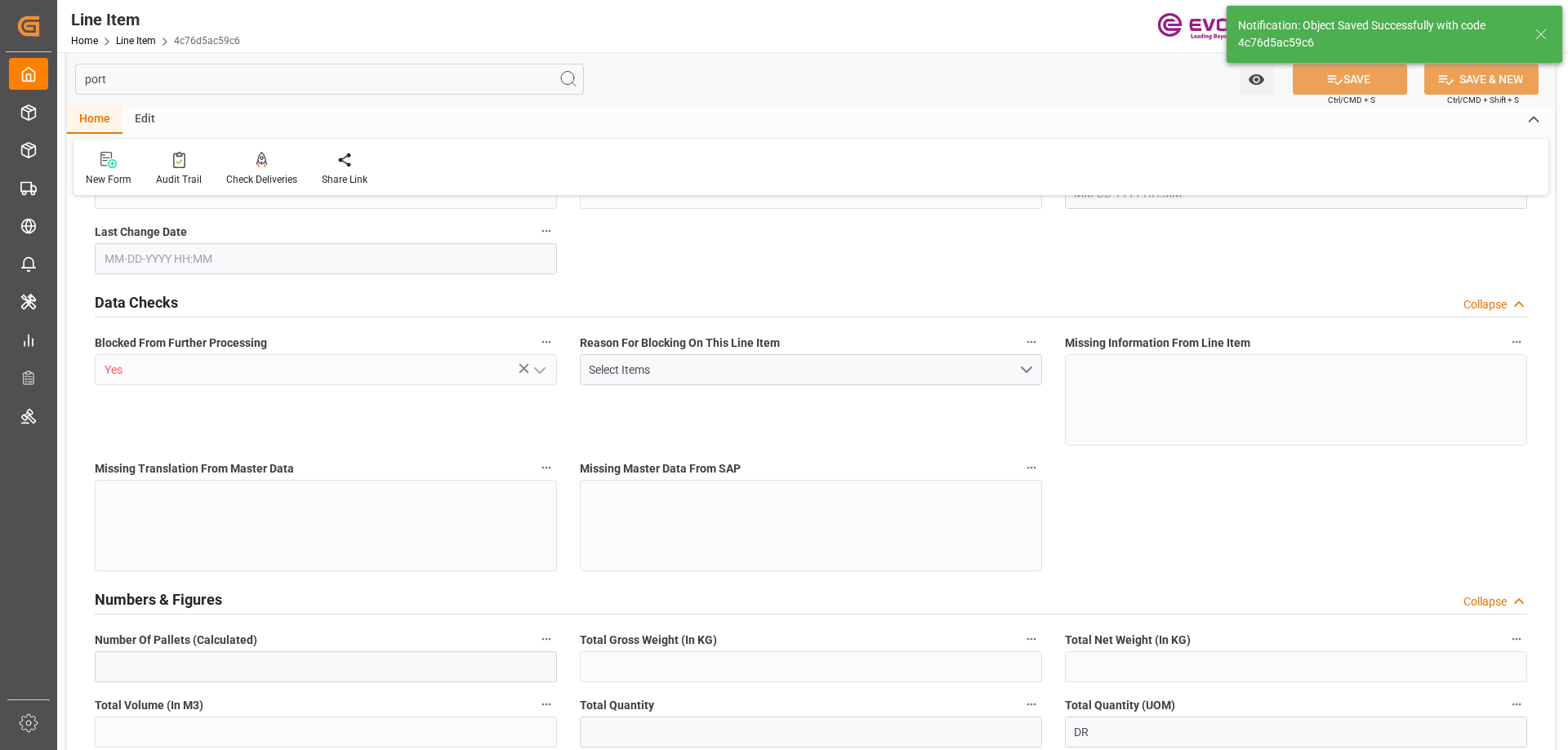
type input "2"
type input "1761.6"
type input "1632.8"
type input "2.4202"
type input "8"
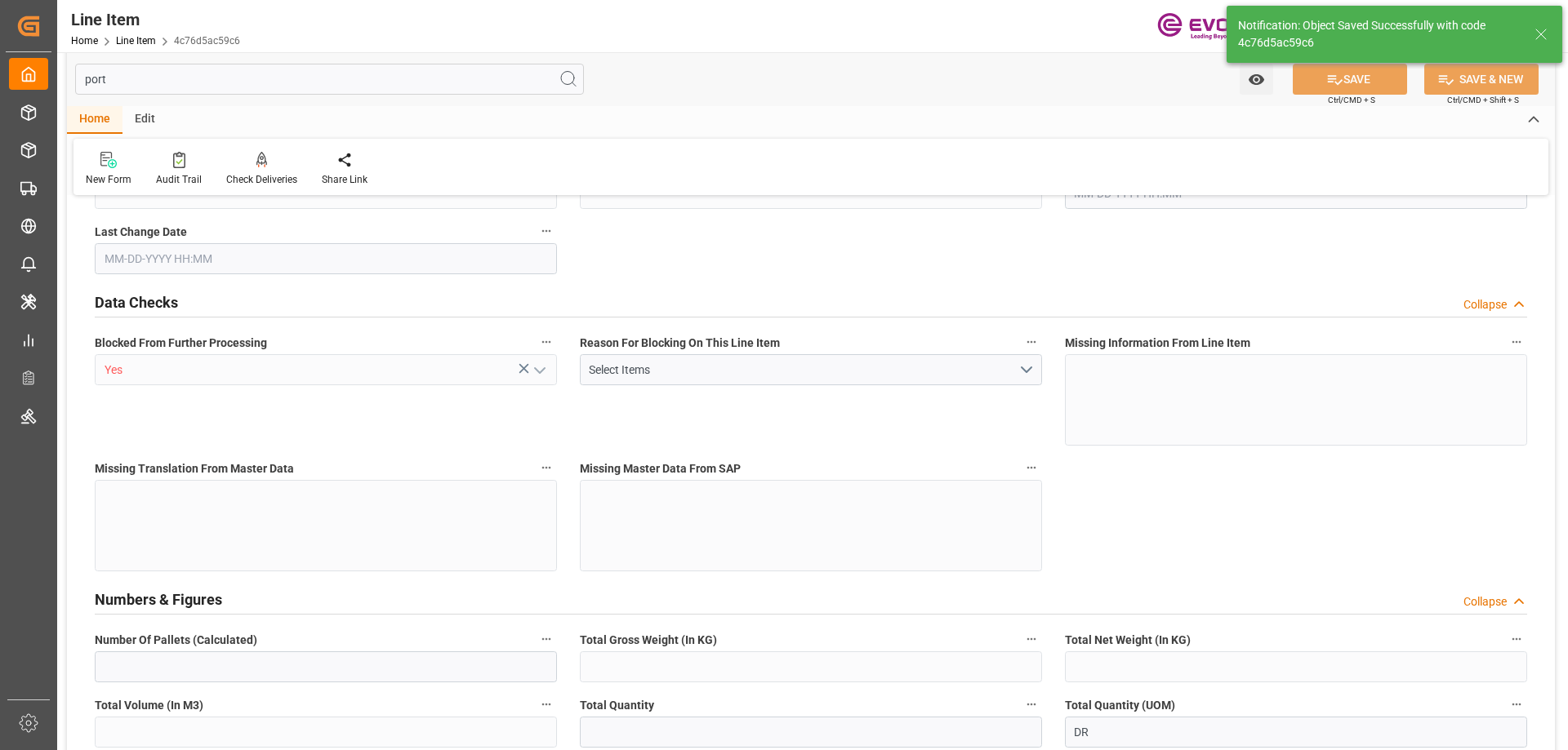
type input "12997.09"
type input "8"
type input "1761.6"
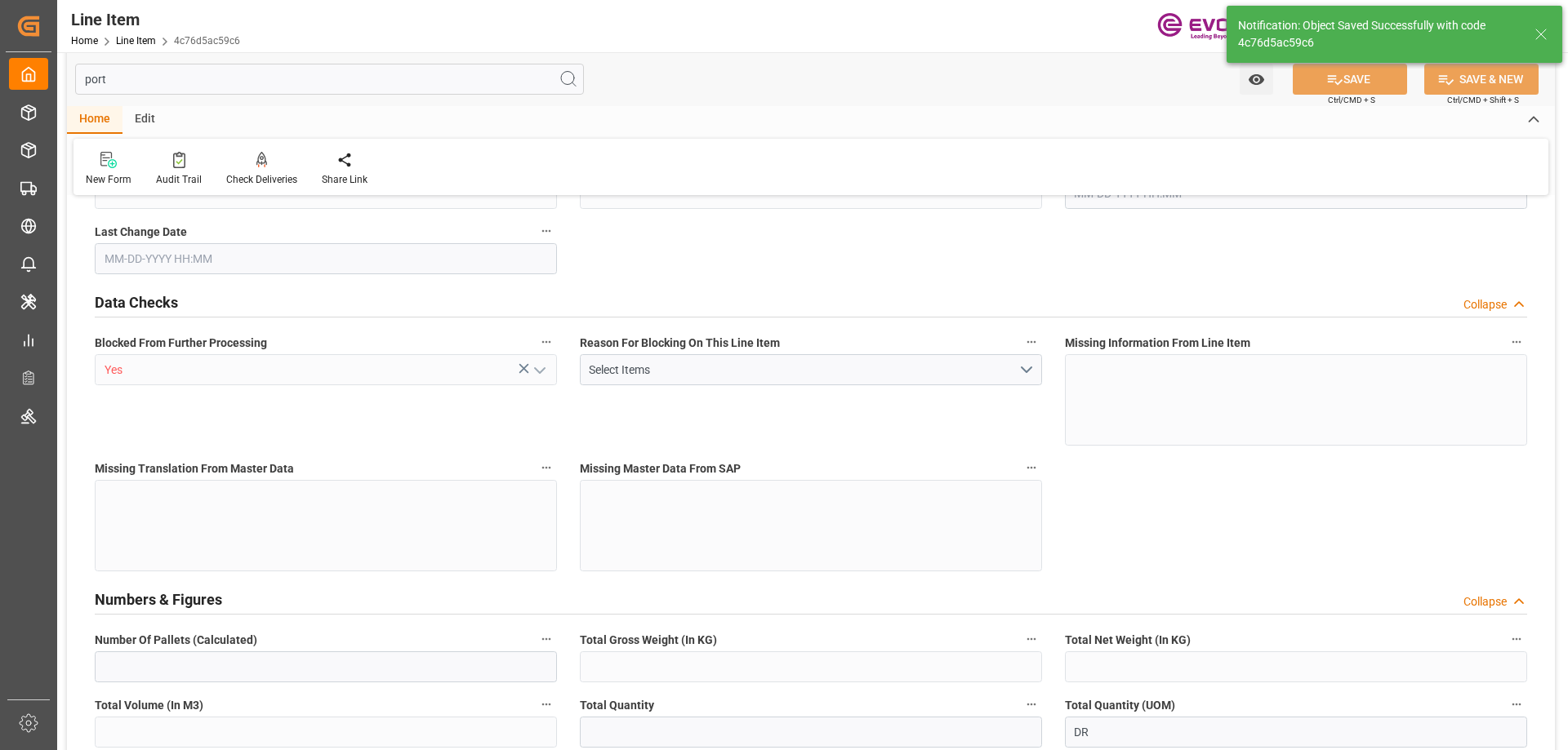
type input "1801.6"
type input "1632.8"
type input "2.4202"
type input "2420.216"
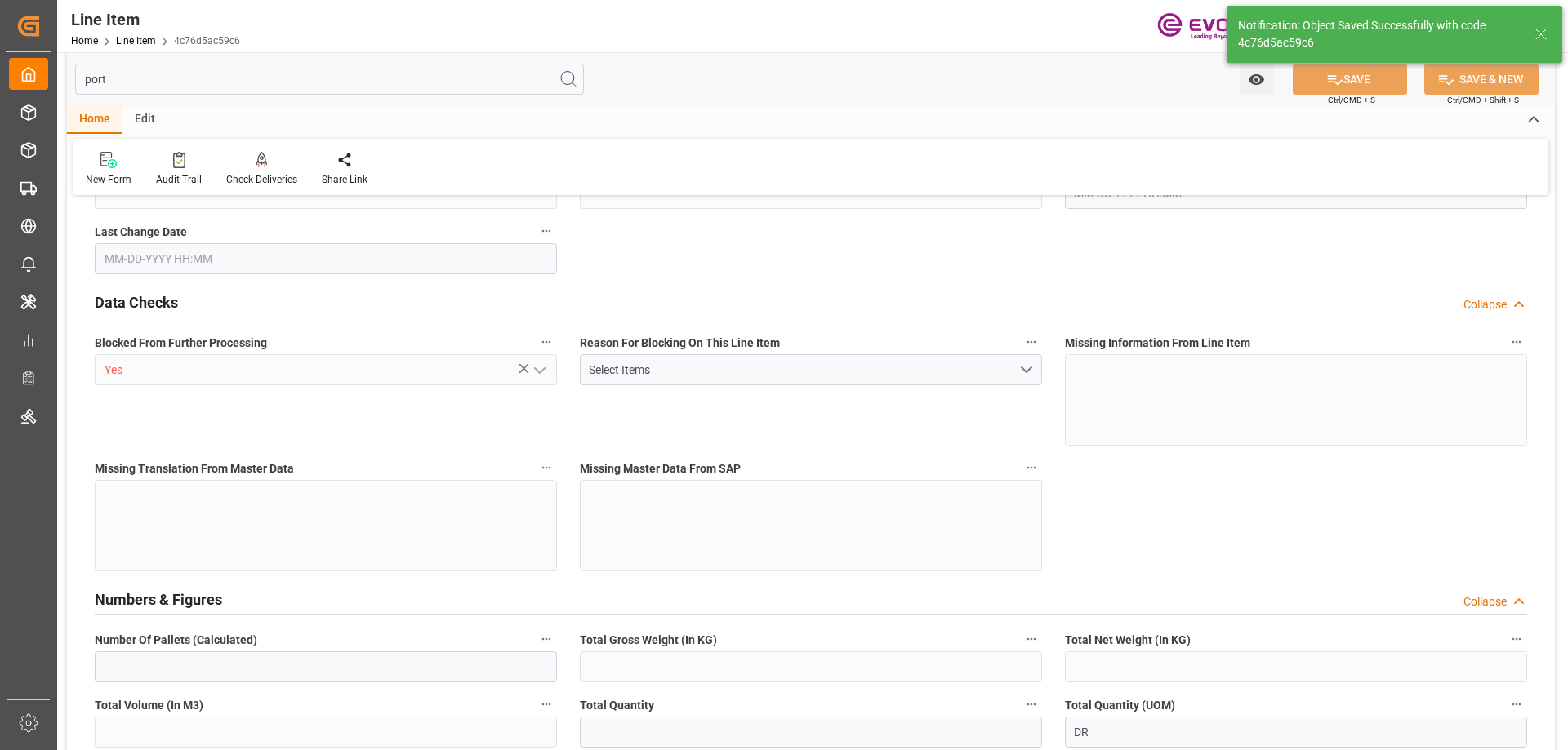
type input "0"
type input "[DATE] 20:06"
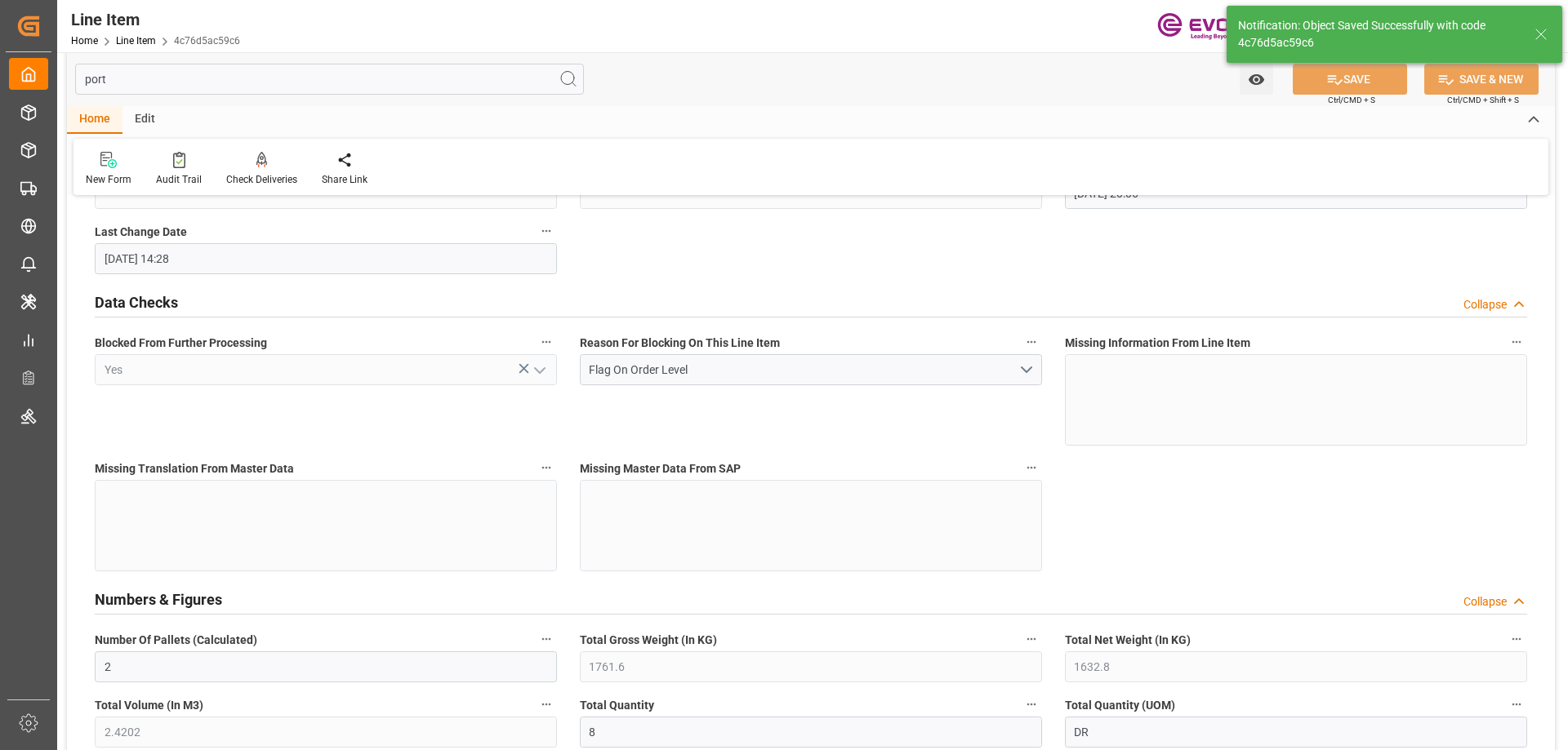
type input "[DATE] 14:28"
type input "[DATE]"
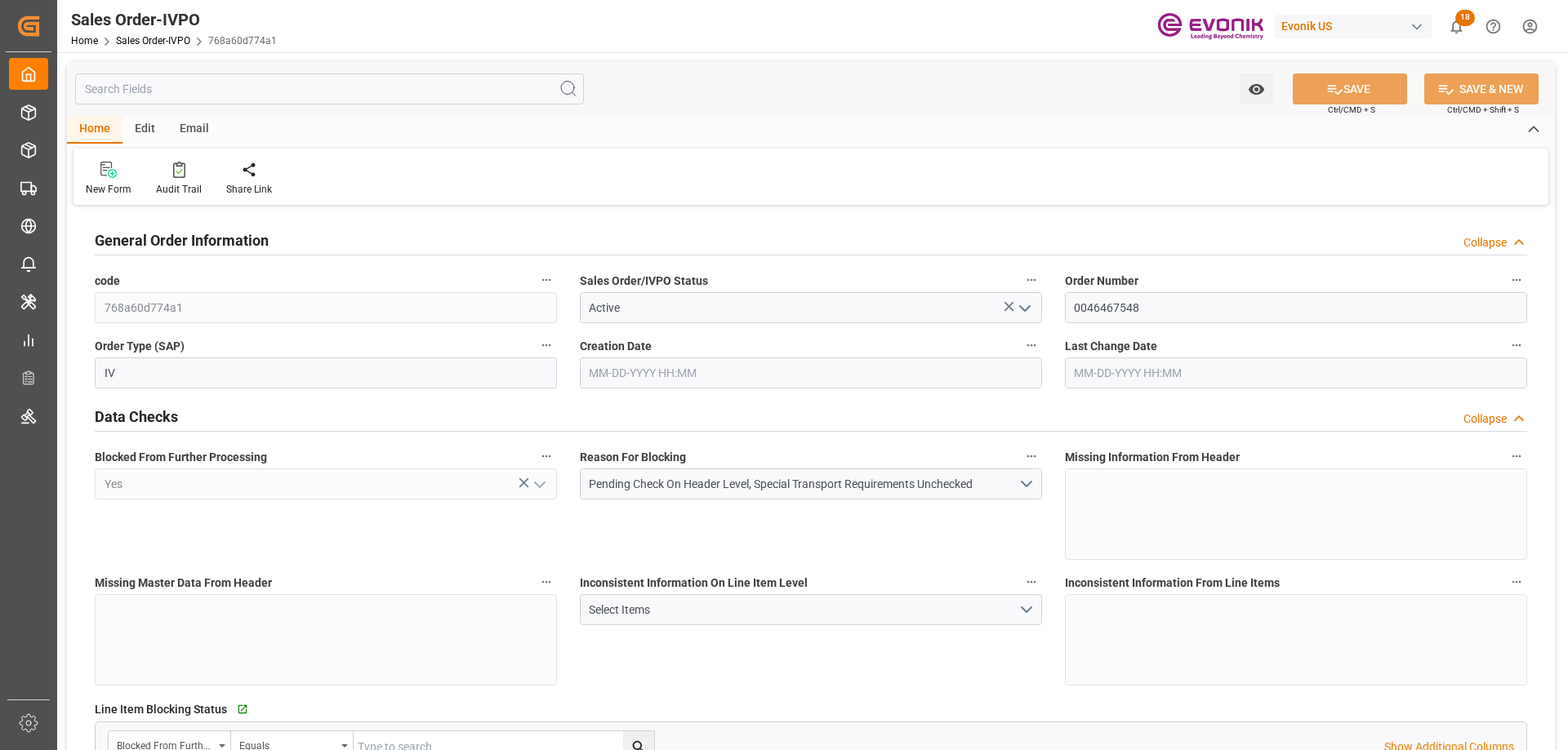
type input "CNHUA"
type input "0"
type input "1"
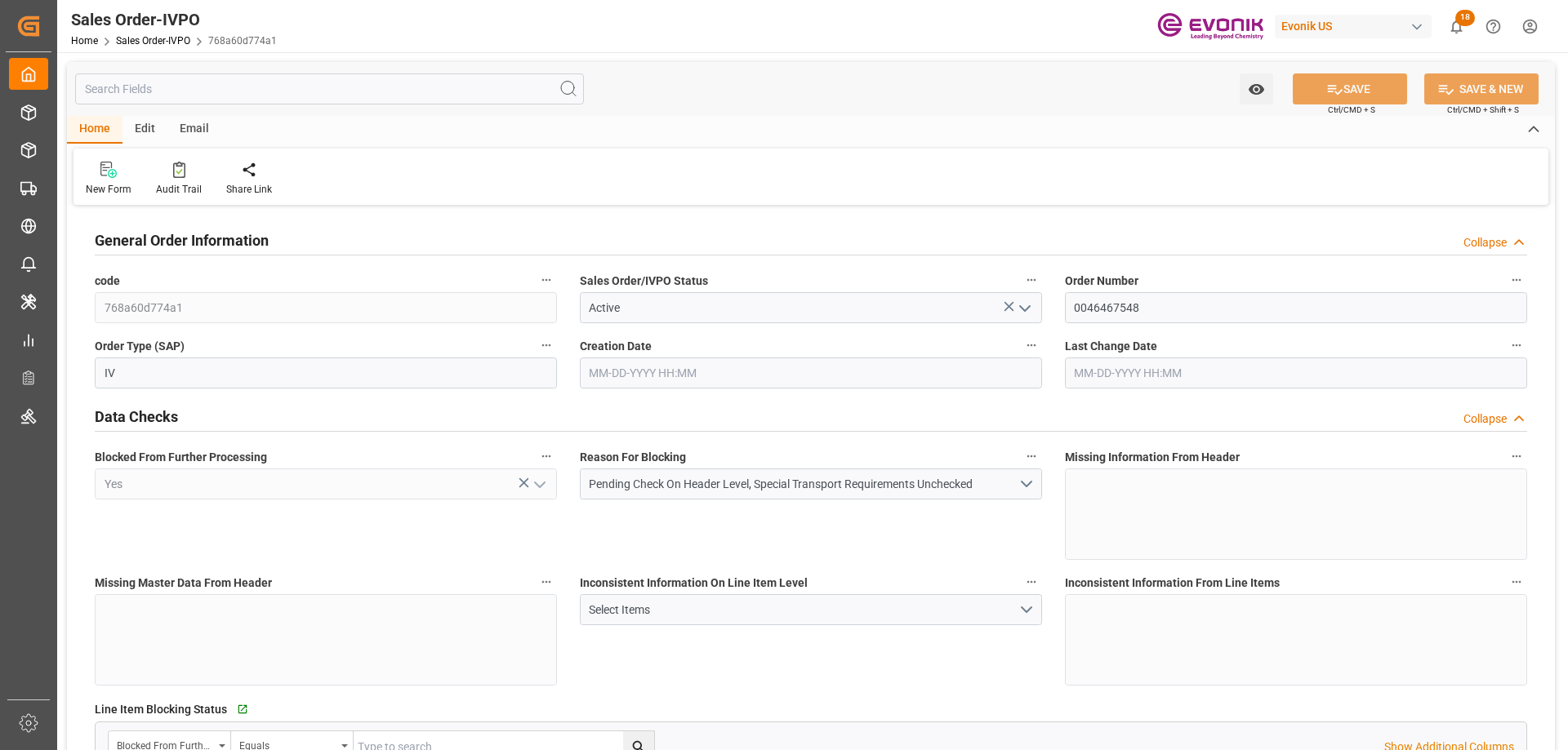
type input "13158.84"
type input "19.4121"
type input "17000"
type input "30"
type input "[DATE] 20:06"
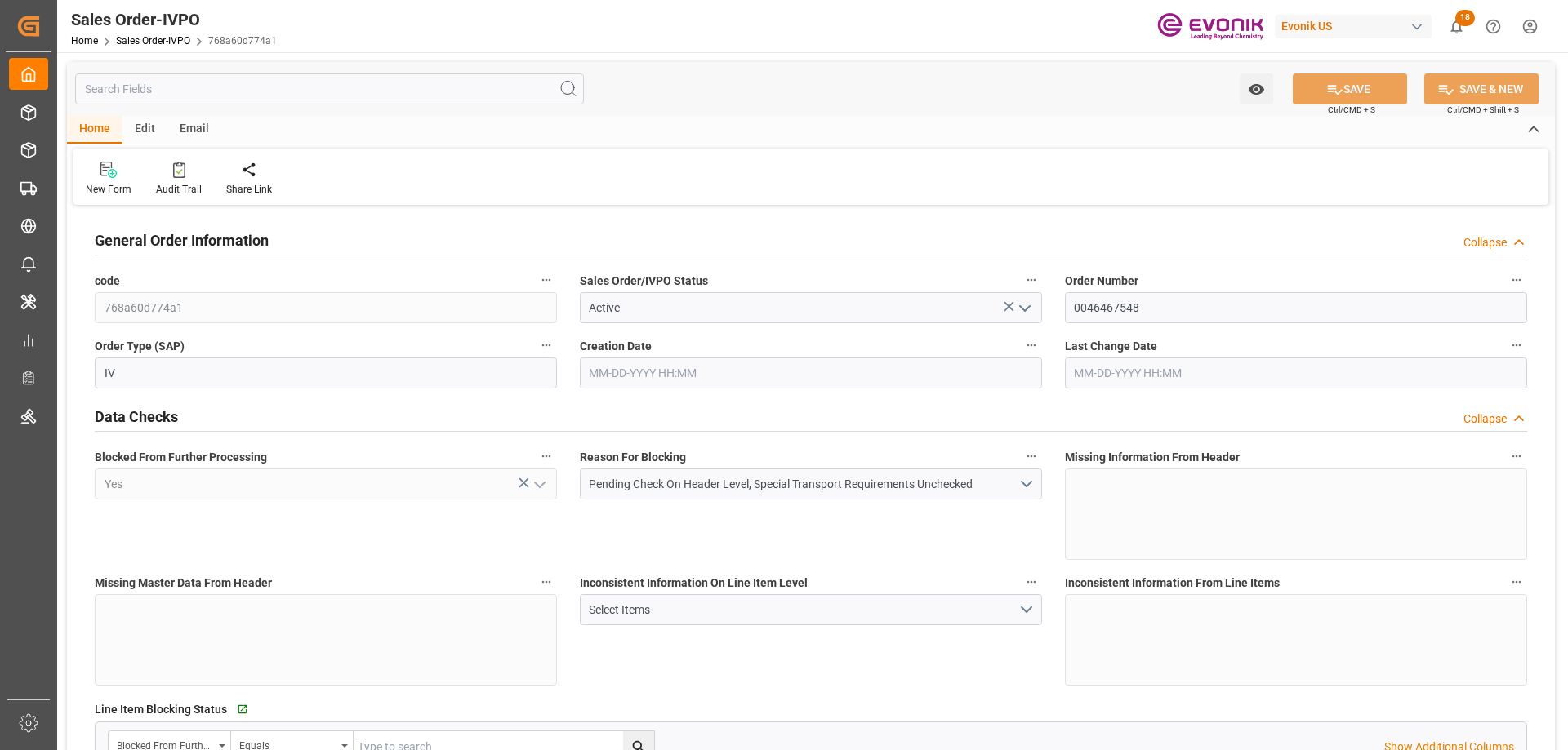
type input "[DATE] 14:28"
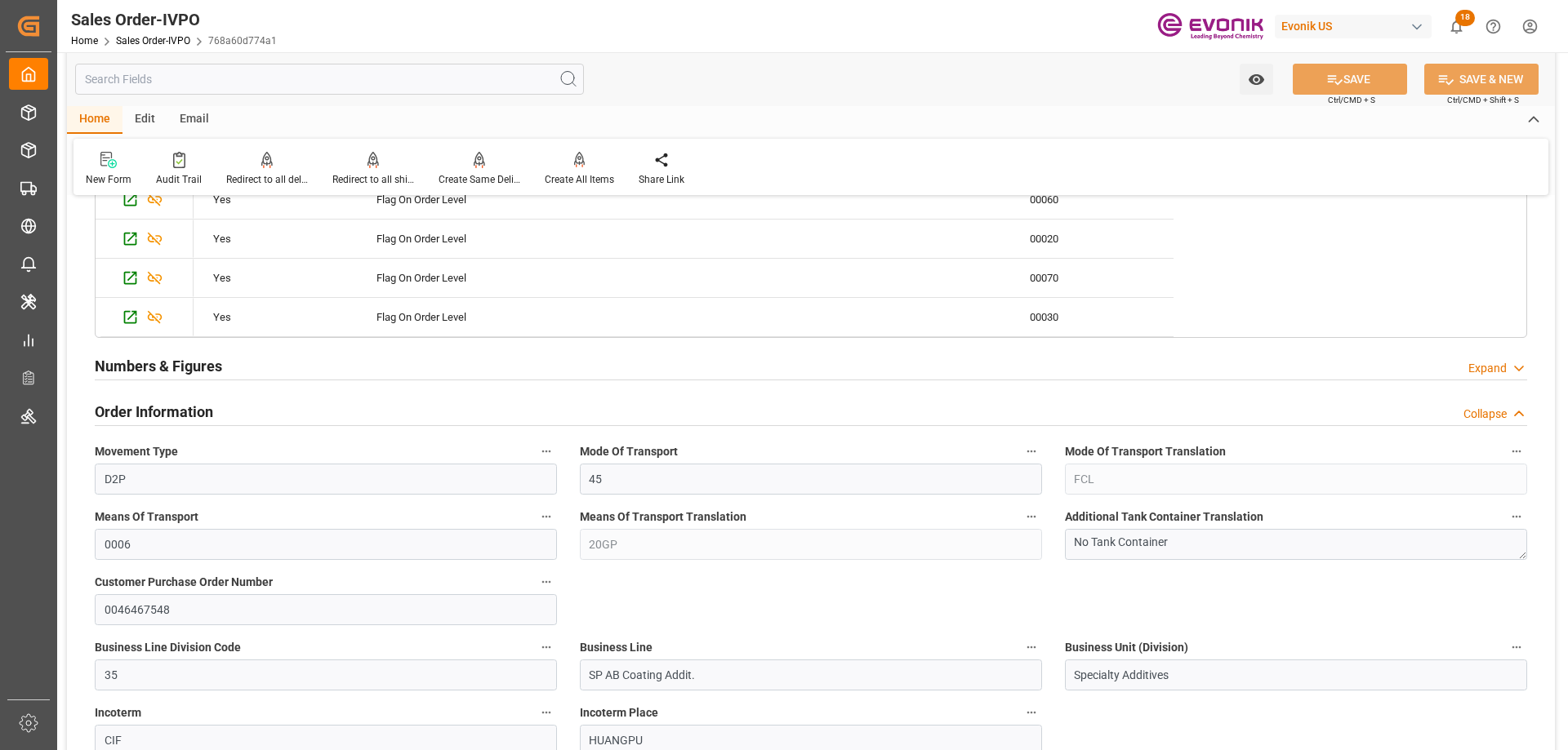
scroll to position [1061, 0]
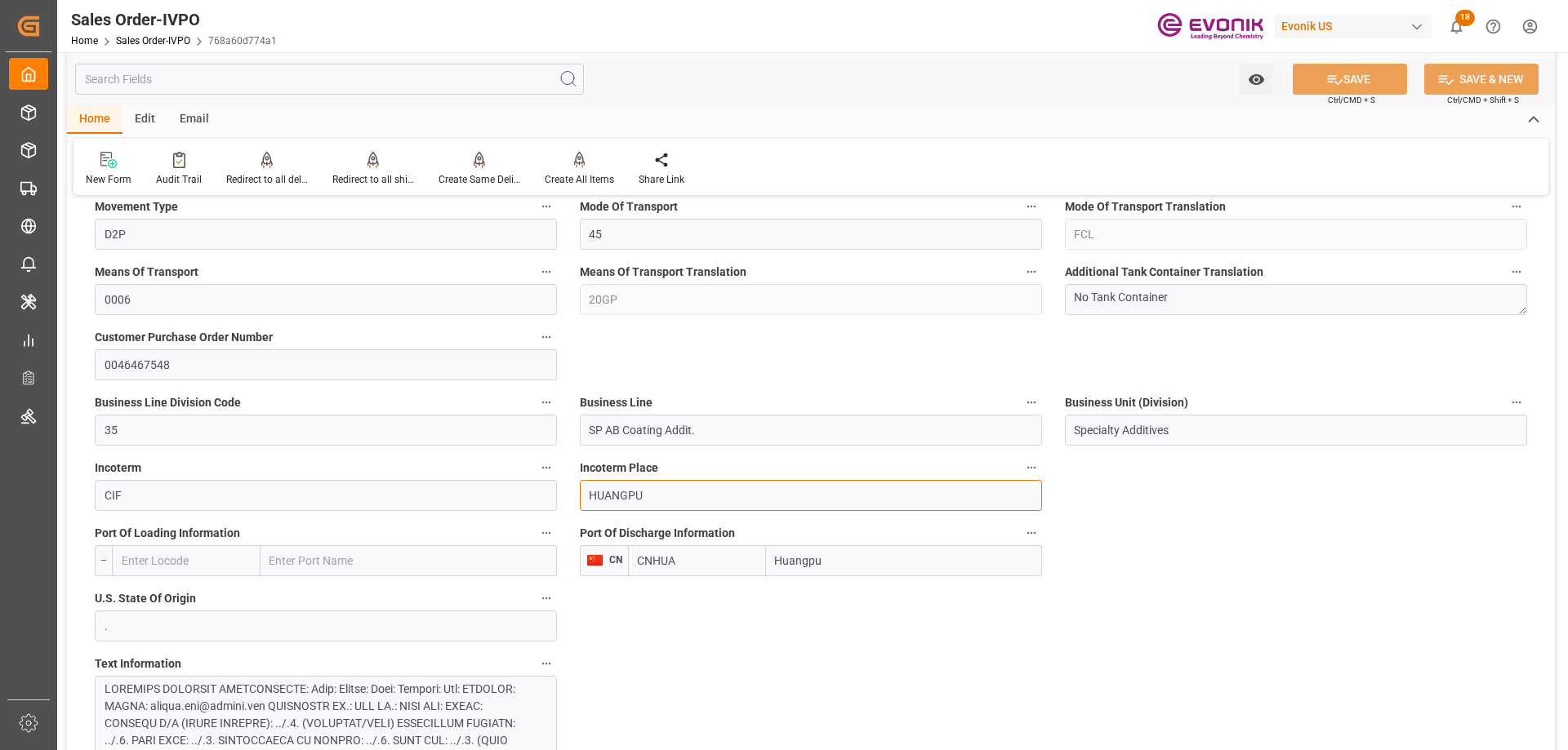
drag, startPoint x: 685, startPoint y: 493, endPoint x: 581, endPoint y: 493, distance: 104.0
click at [581, 493] on input "HUANGPU" at bounding box center [811, 496] width 462 height 31
click at [686, 562] on input "CNHUA" at bounding box center [698, 561] width 138 height 31
drag, startPoint x: 687, startPoint y: 559, endPoint x: 621, endPoint y: 559, distance: 66.0
click at [621, 559] on div "CN CNHUA Huangpu" at bounding box center [811, 561] width 462 height 31
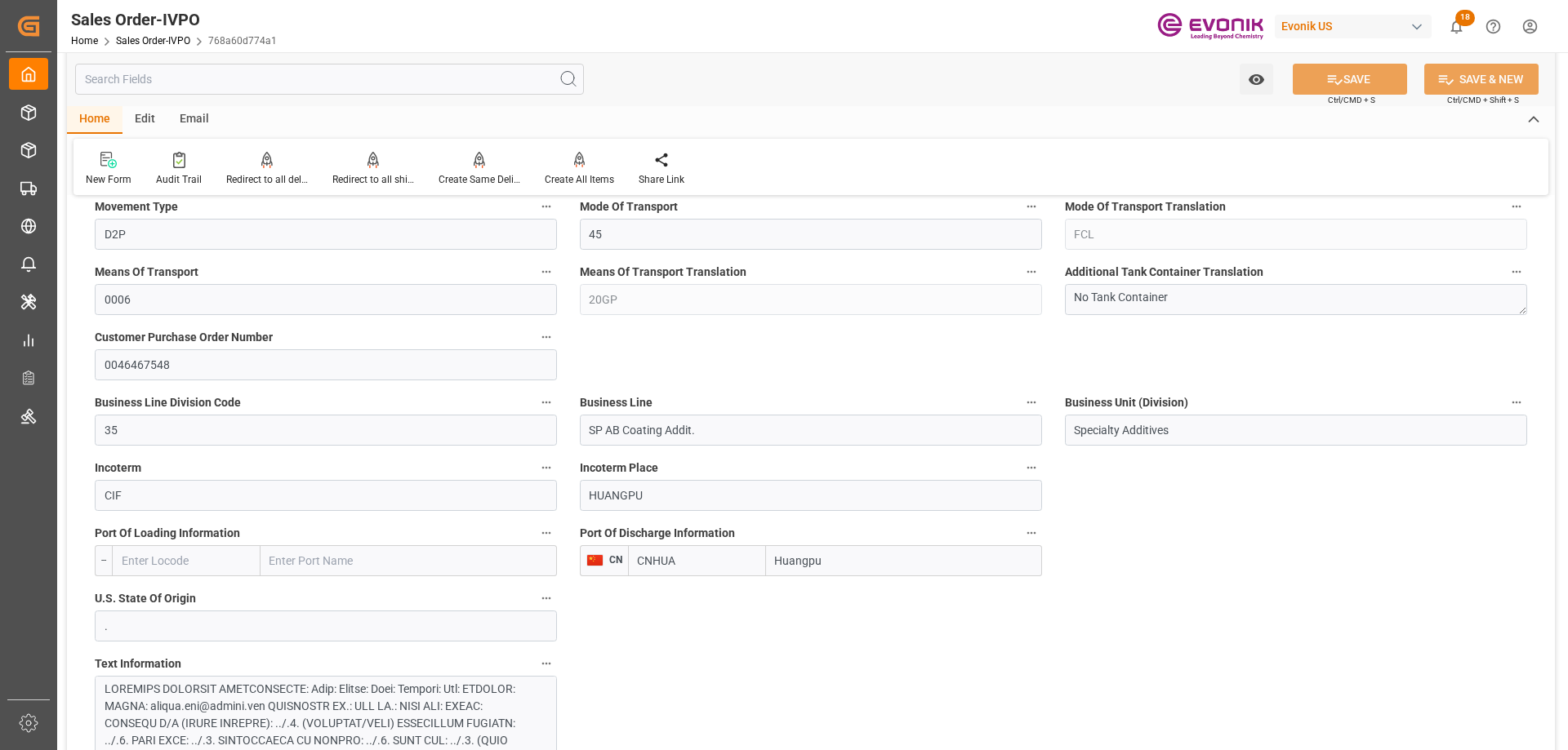
paste input "text"
type input "CNHUA"
click at [1361, 77] on button "SAVE" at bounding box center [1350, 79] width 114 height 31
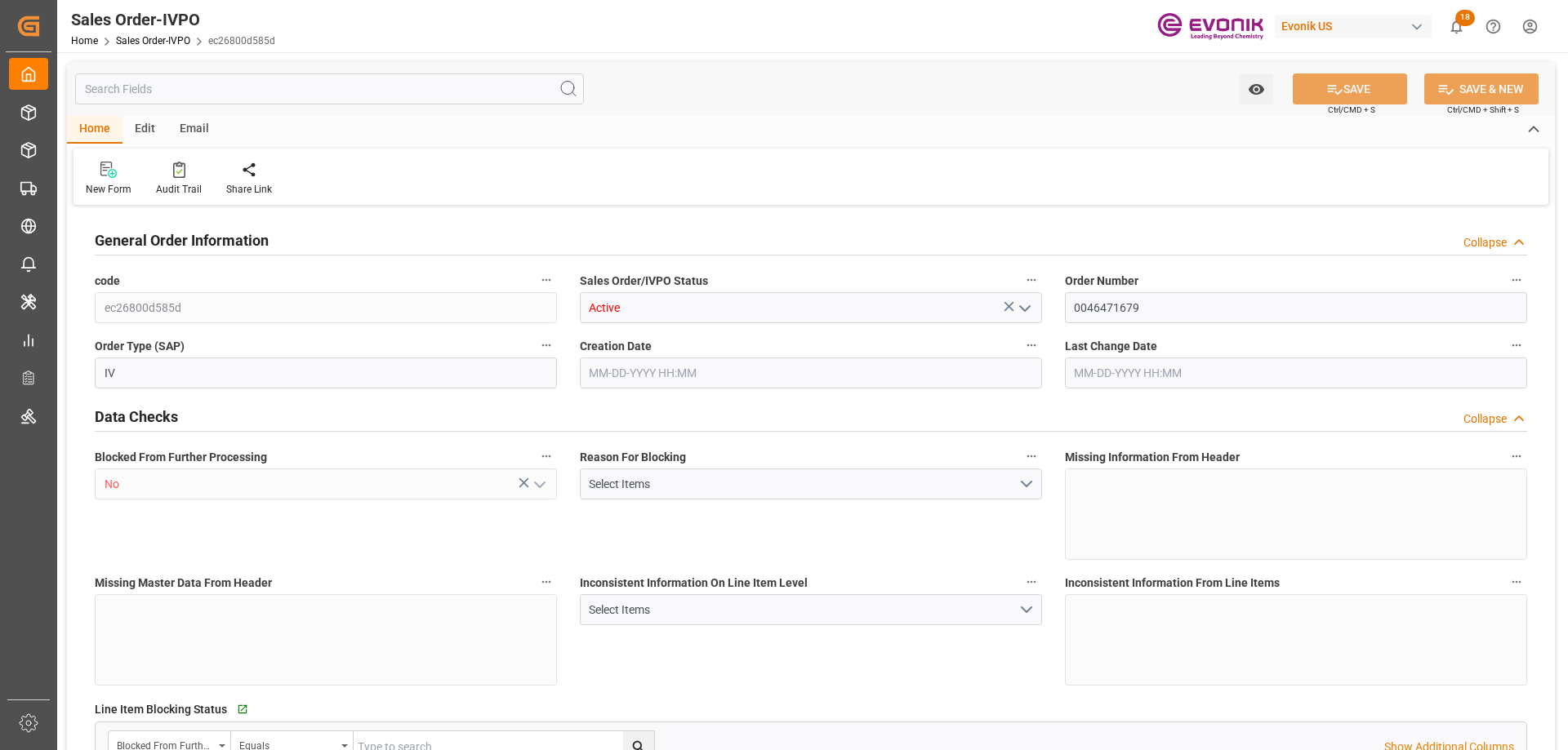
type input "KRPUS"
type input "0"
type input "1"
type input "4562.82"
type input "[DATE] 14:21"
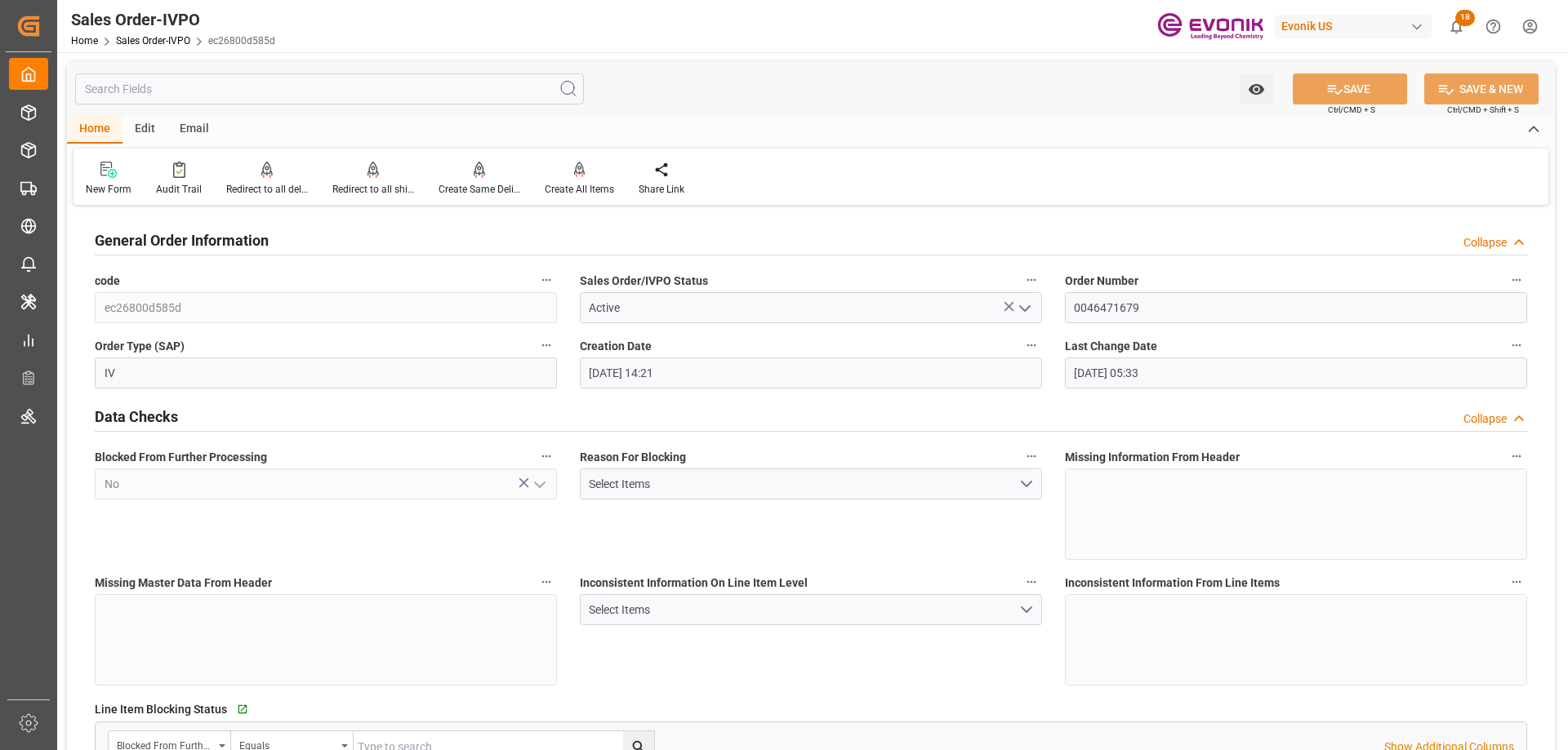
type input "[DATE] 05:33"
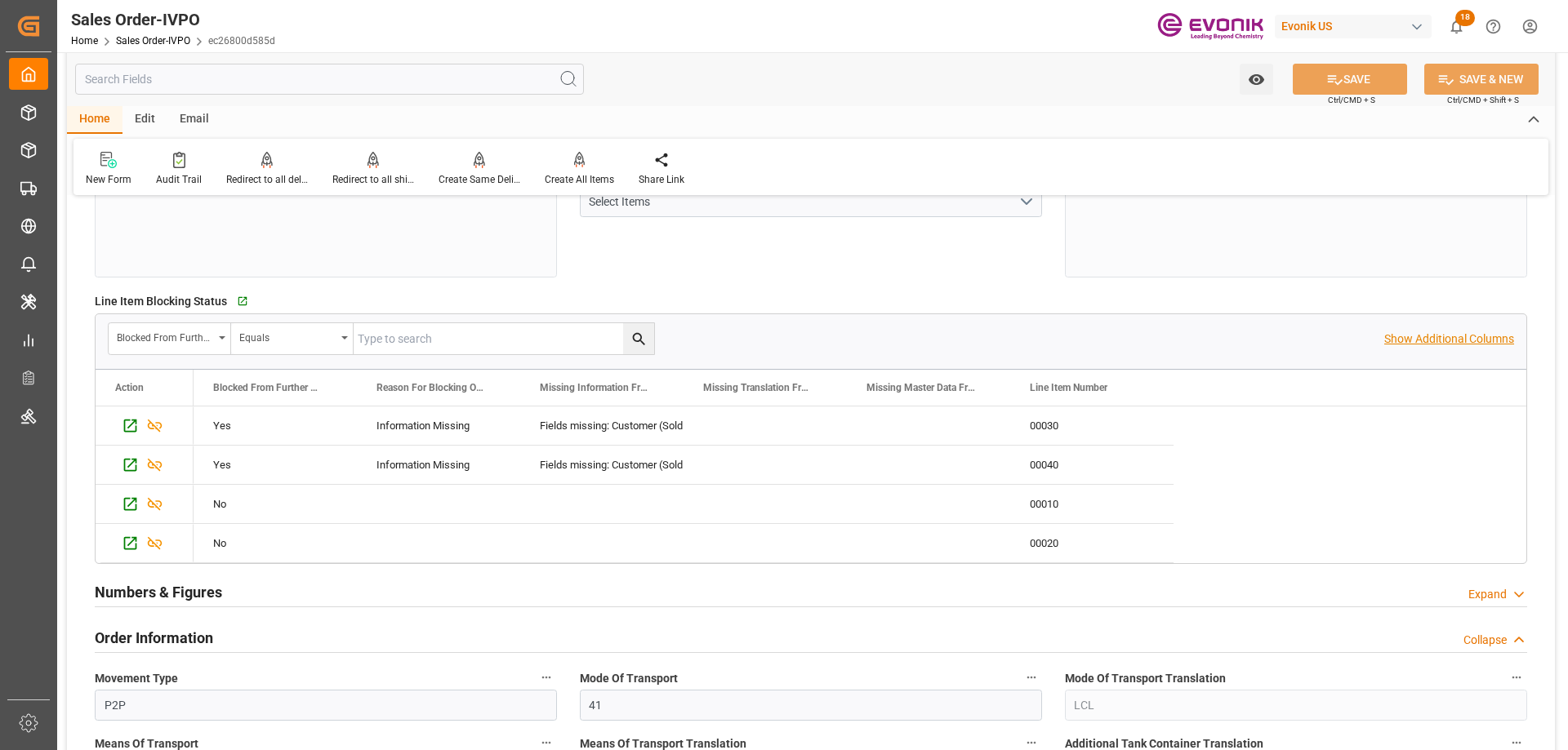
click at [1425, 346] on p "Show Additional Columns" at bounding box center [1449, 340] width 130 height 17
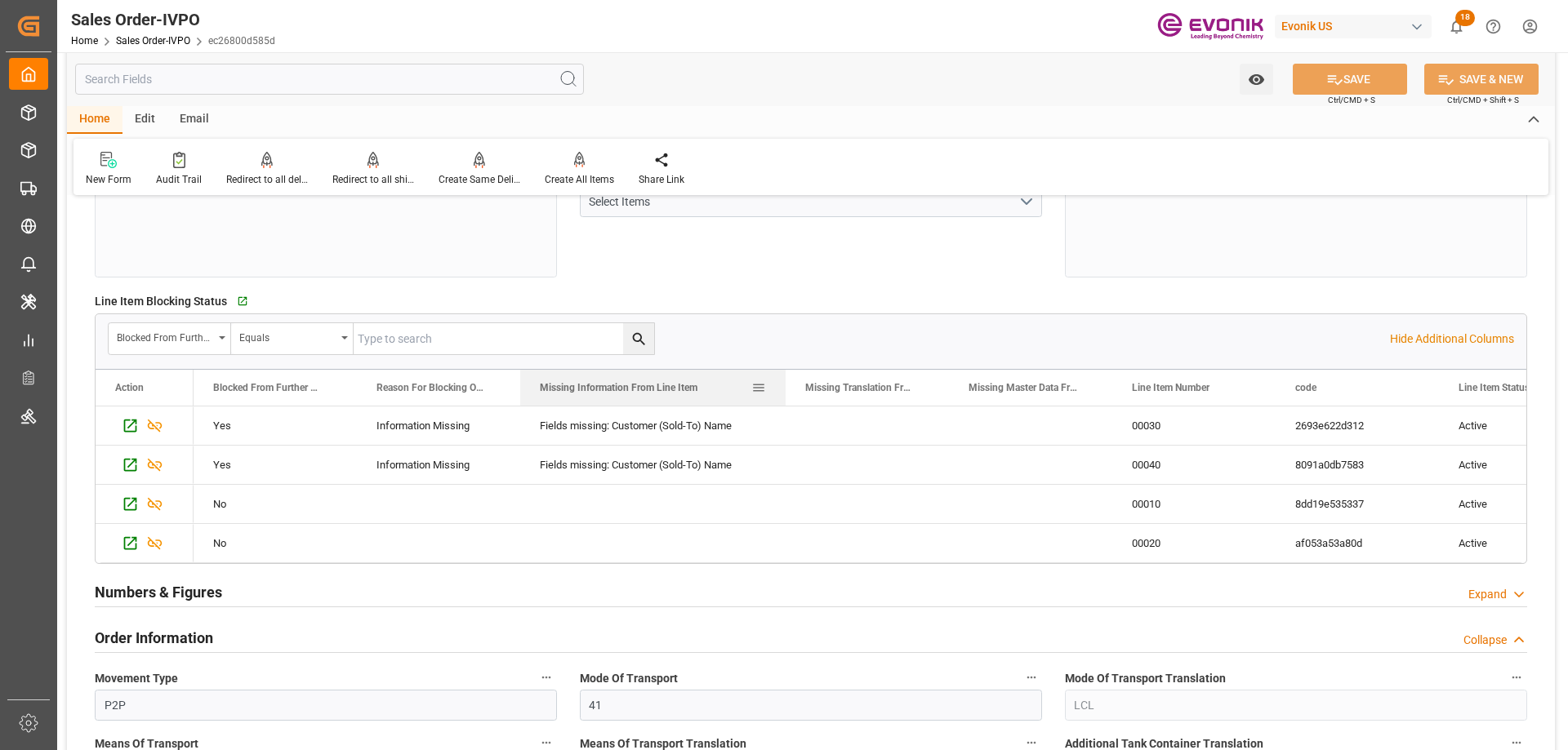
drag, startPoint x: 682, startPoint y: 384, endPoint x: 784, endPoint y: 382, distance: 102.0
click at [784, 382] on div at bounding box center [786, 388] width 7 height 36
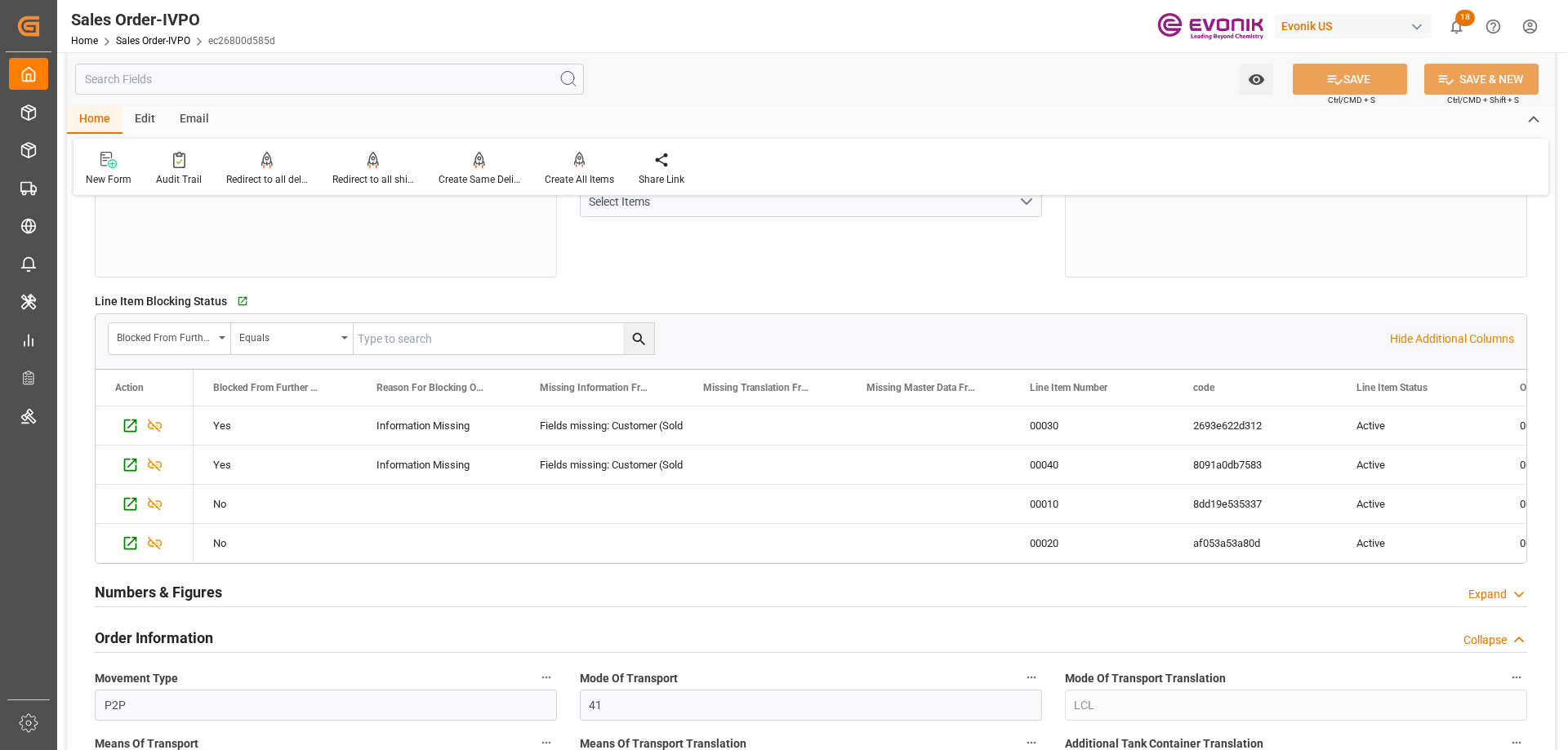
scroll to position [490, 0]
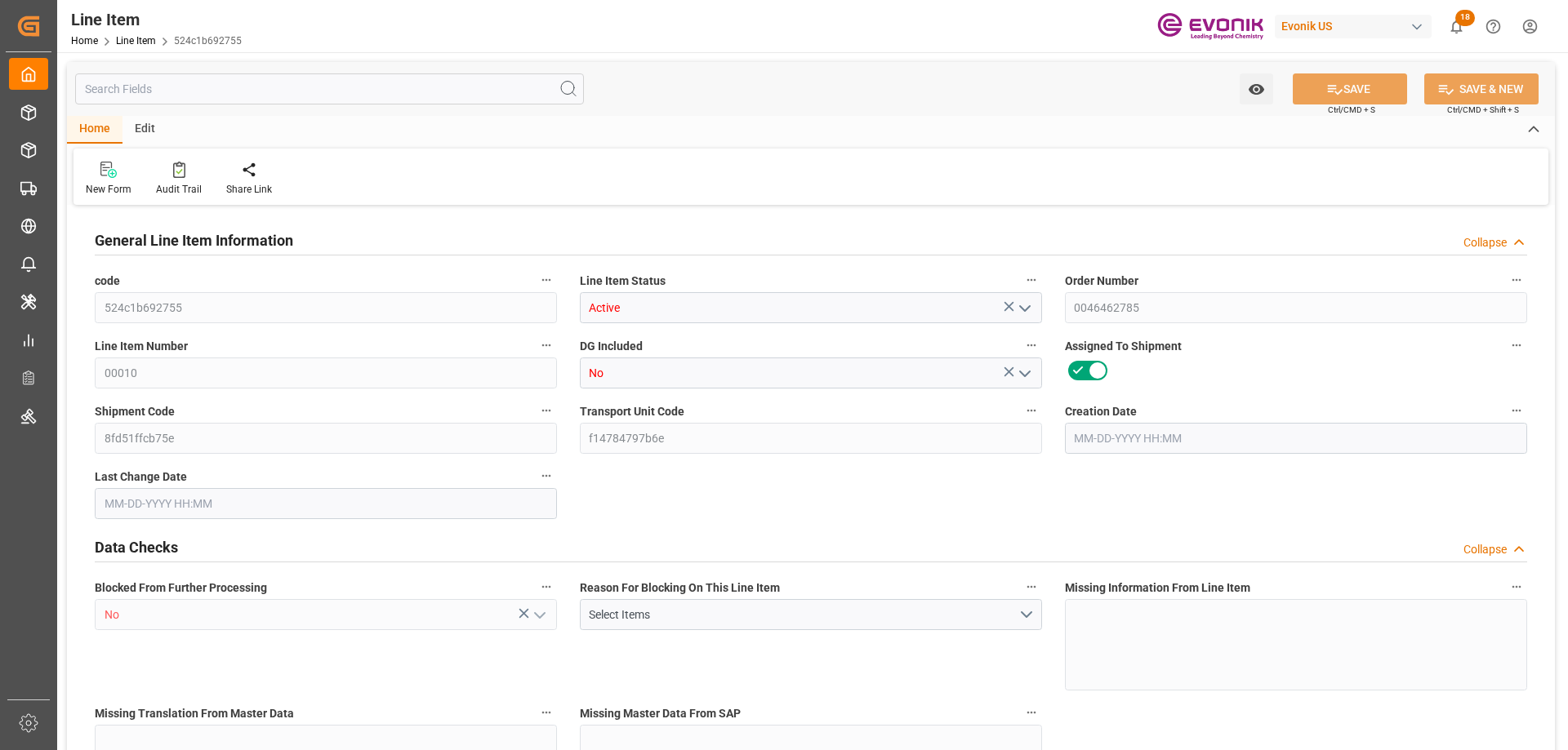
type input "18"
type input "18106.2"
type input "17100"
type input "25.056"
type input "18"
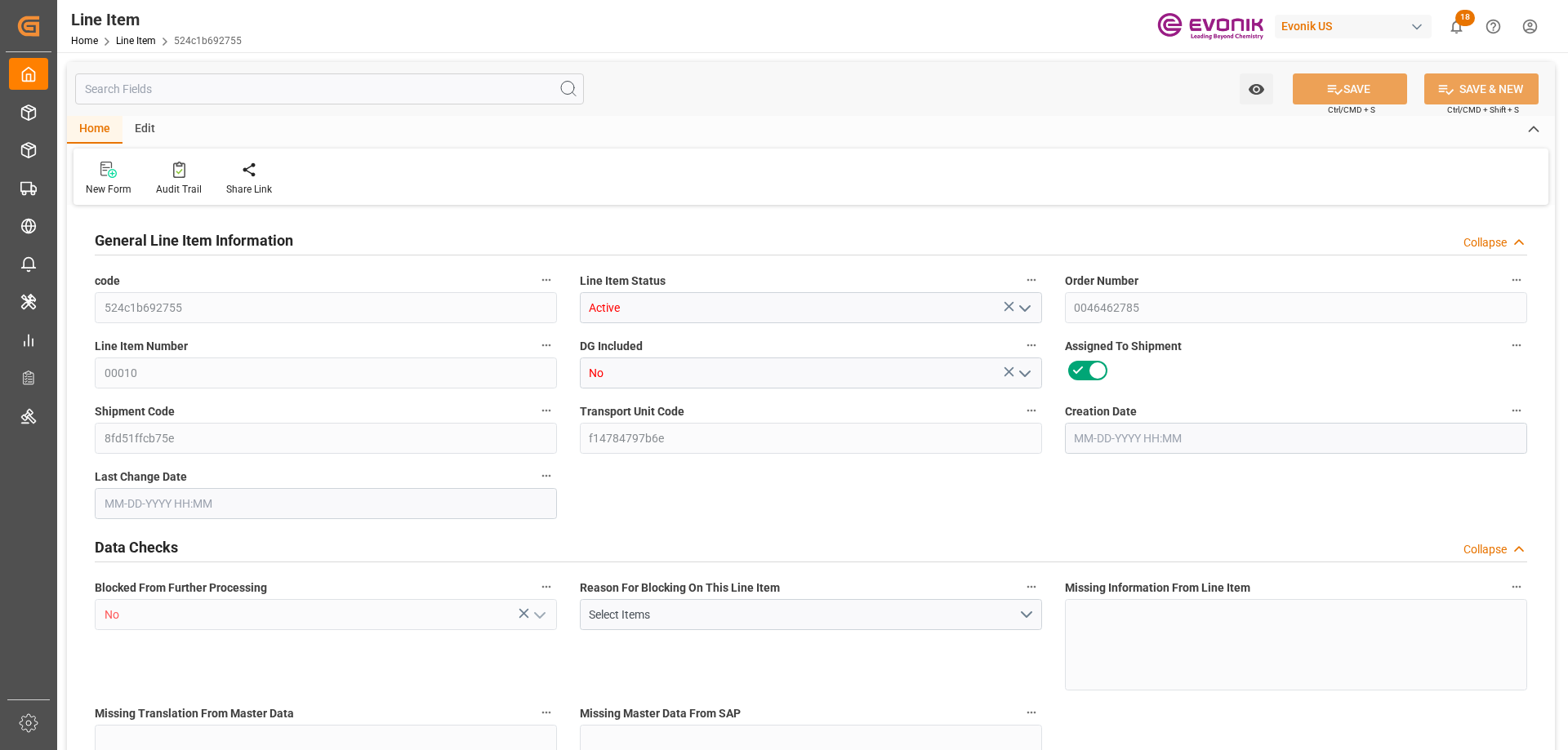
type input "74214"
type input "18"
type input "18106.2"
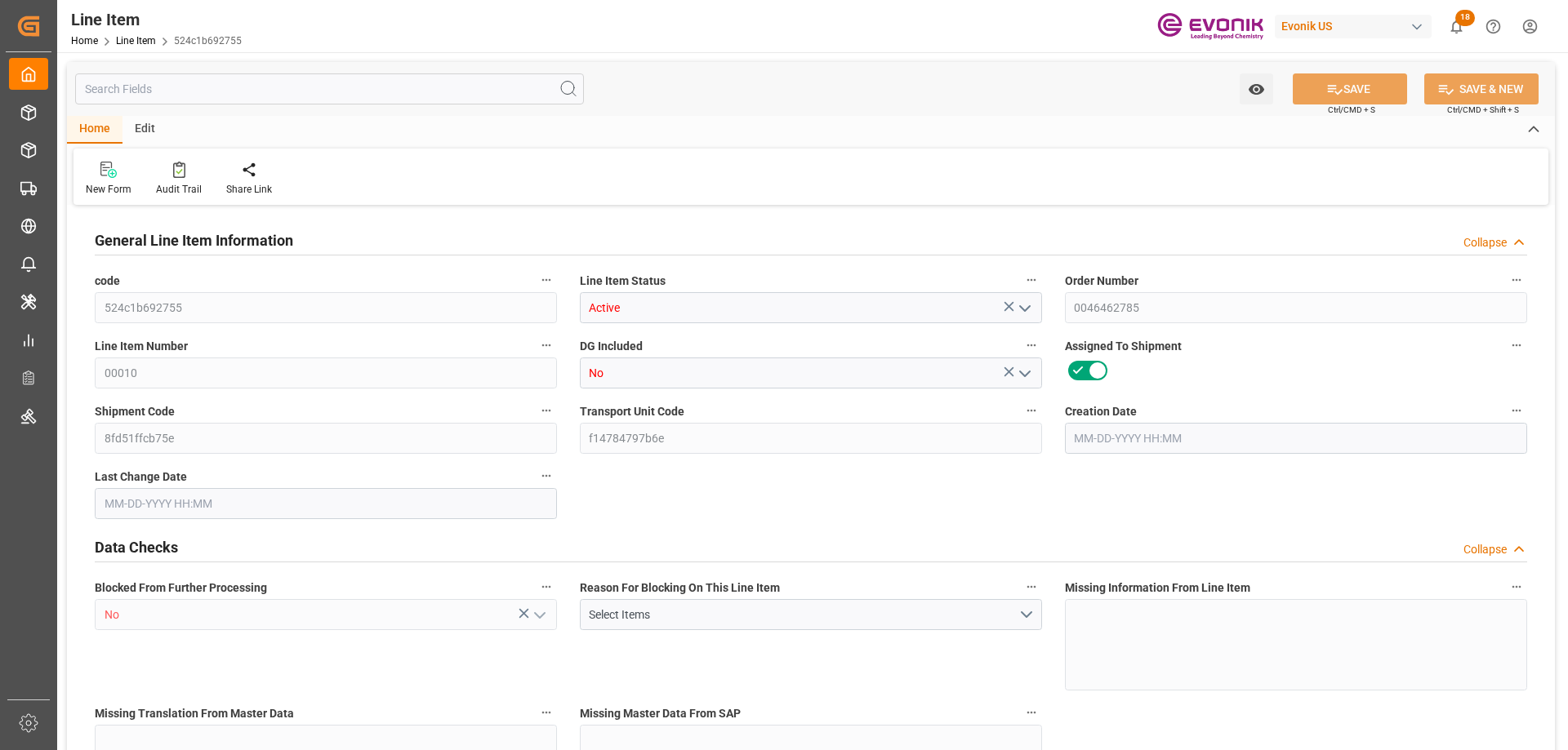
type input "18106.2"
type input "17100"
type input "25.056"
type input "25056"
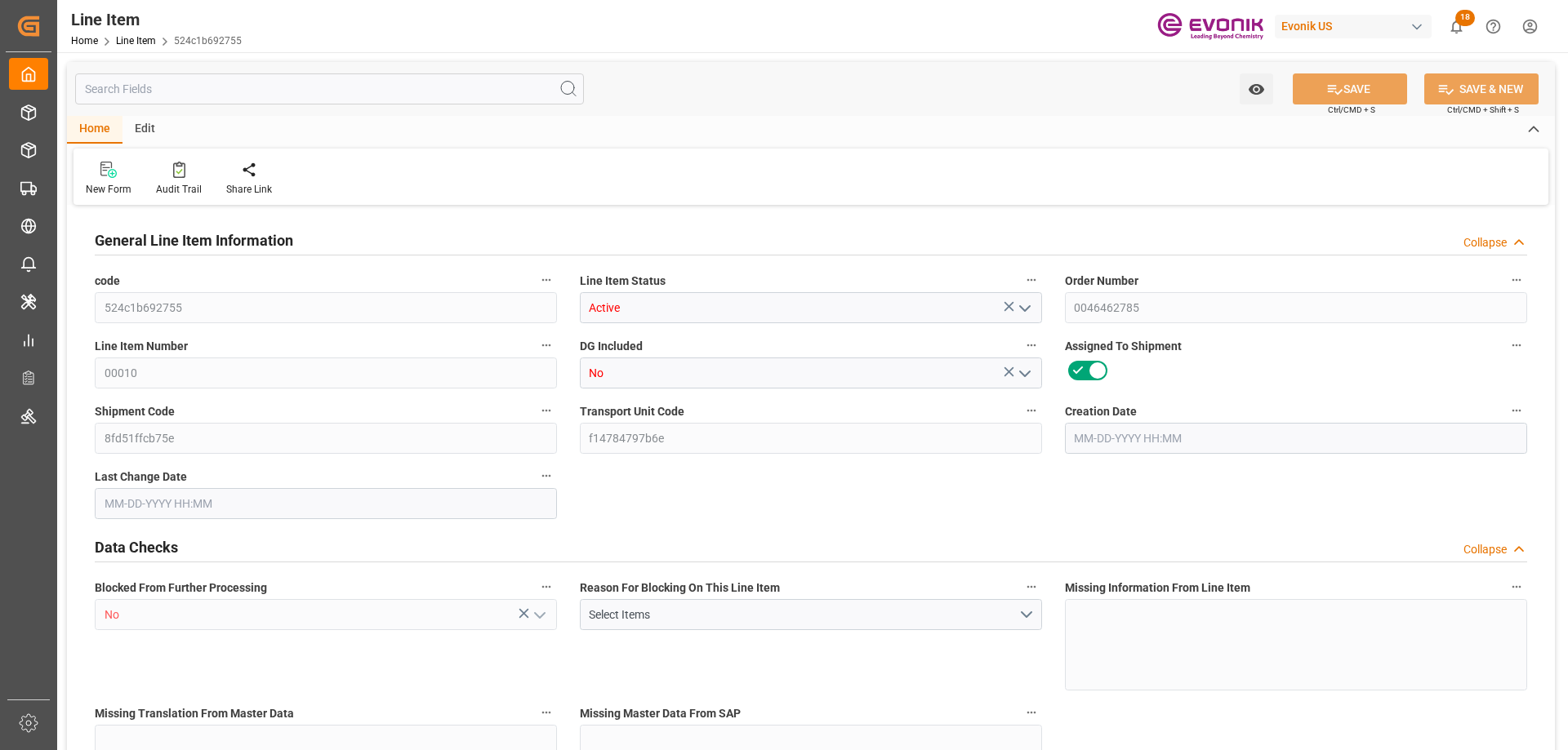
type input "18"
type input "18106.2"
type input "17100"
type input "25.056"
type input "[DATE] 15:55"
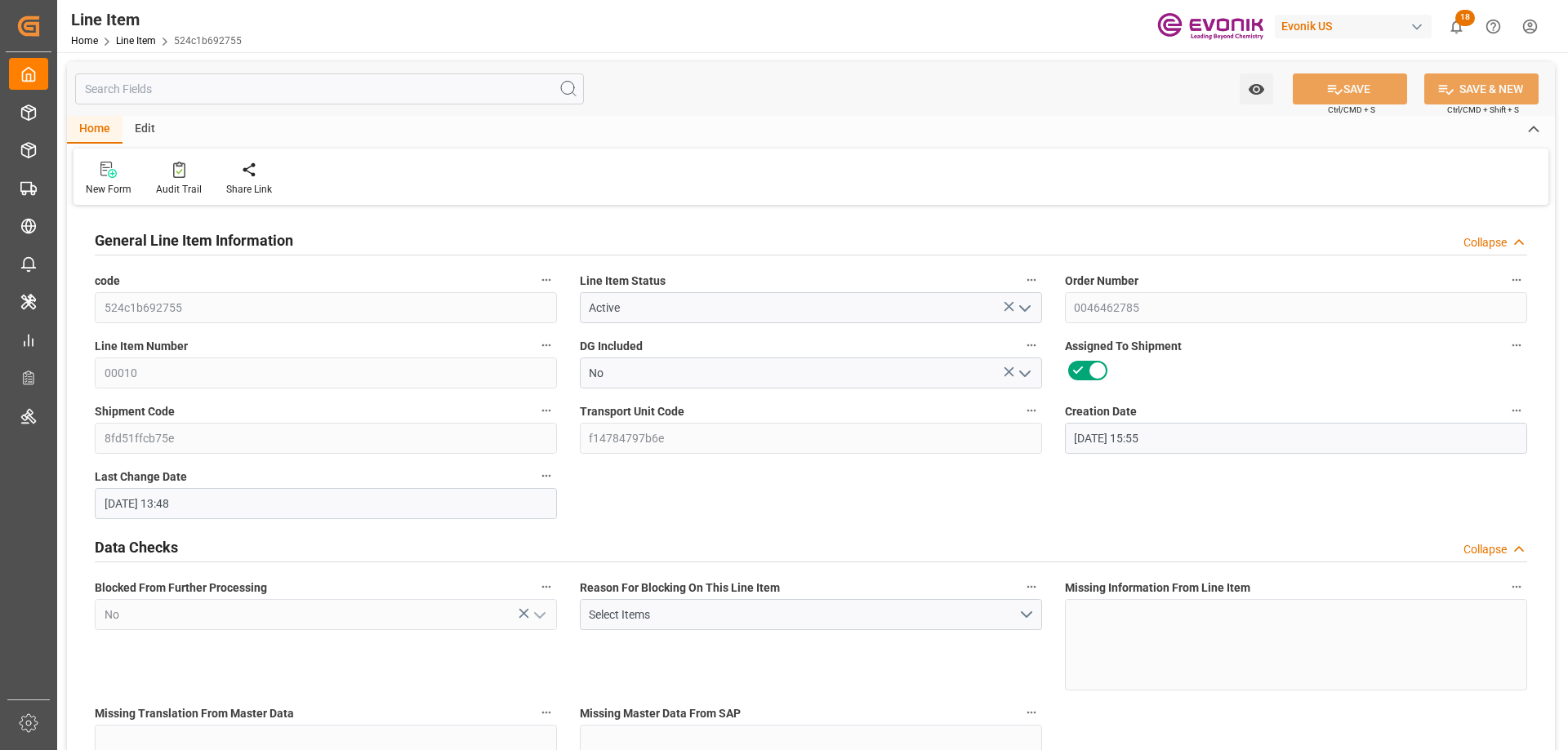
type input "[DATE] 13:48"
type input "[DATE]"
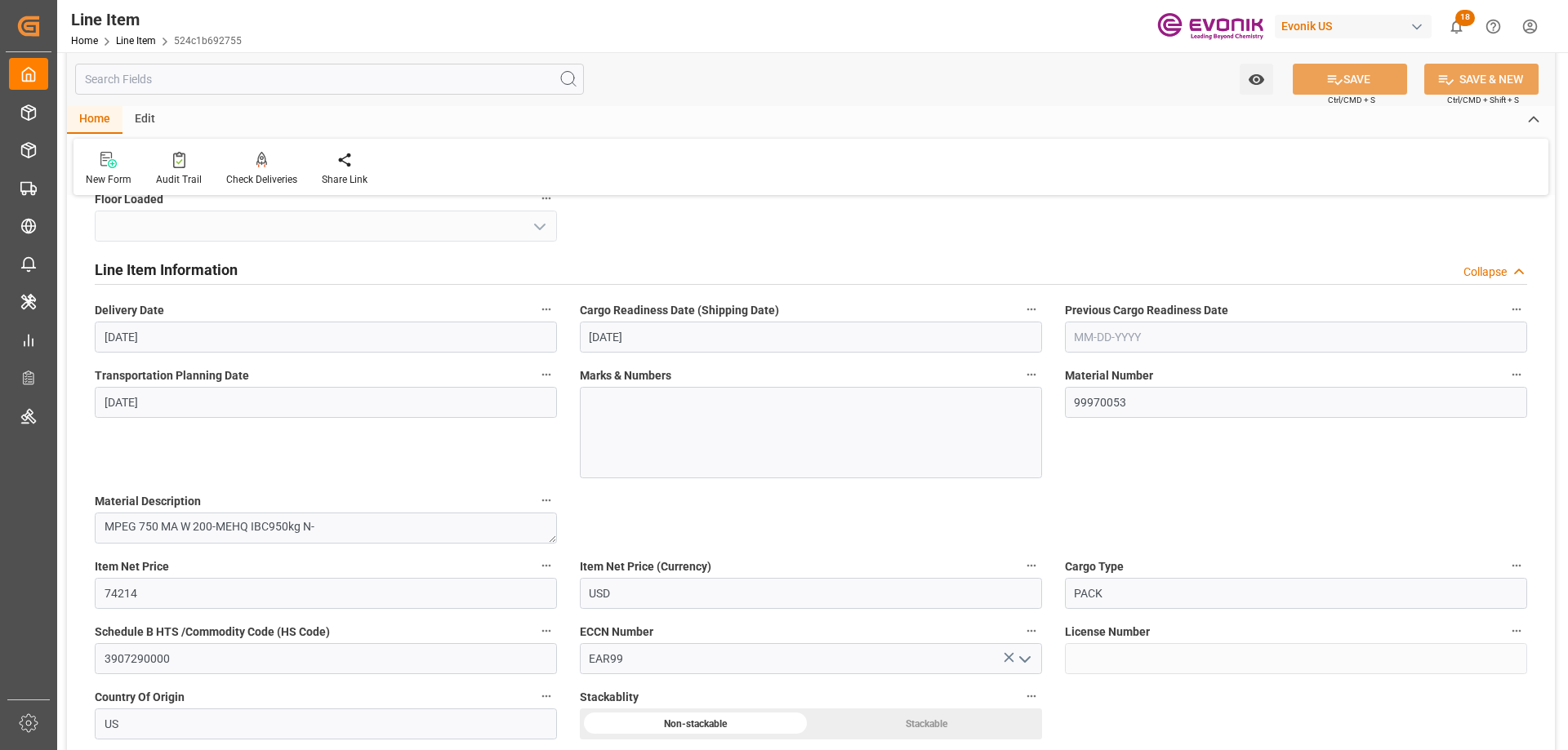
click at [214, 88] on input "text" at bounding box center [329, 79] width 509 height 31
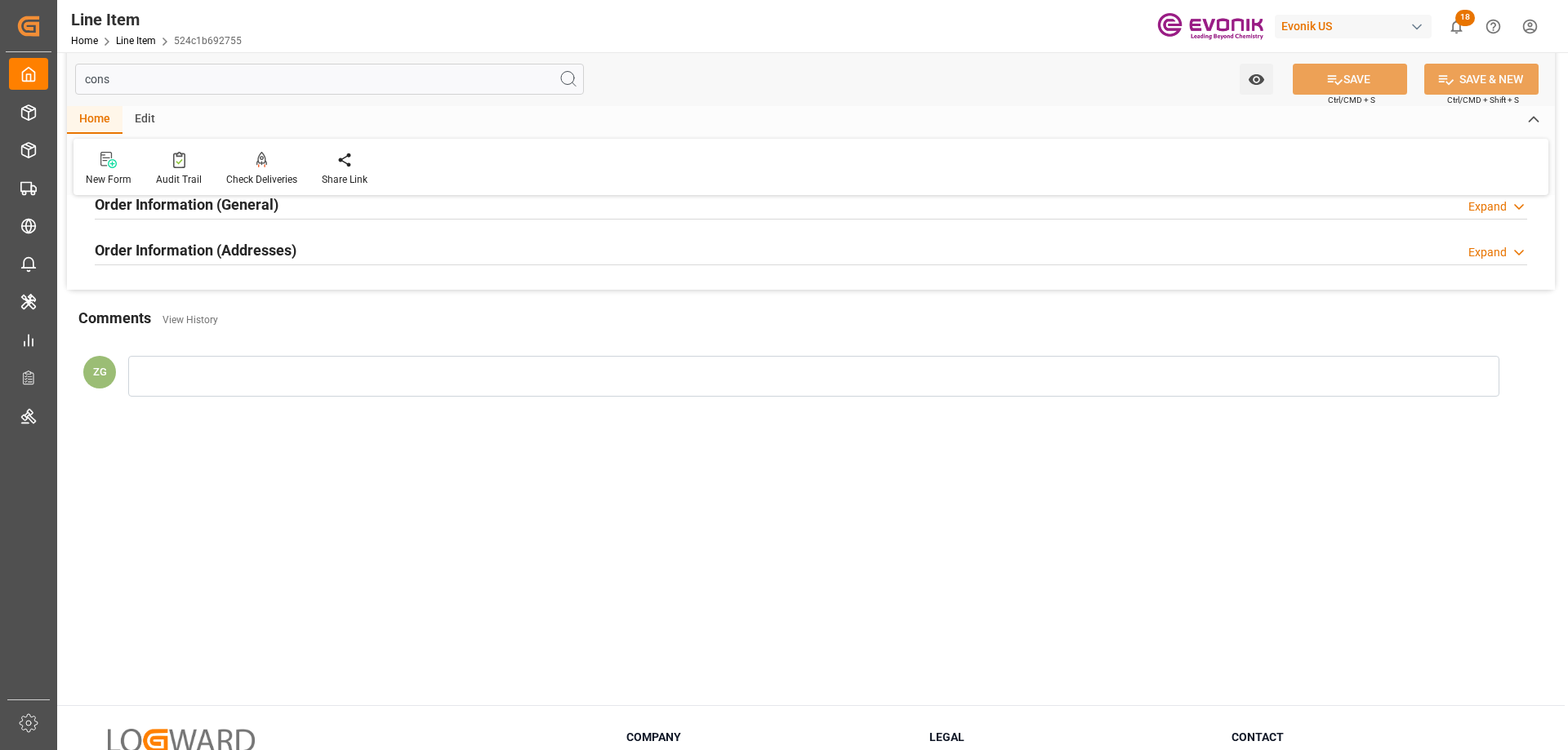
scroll to position [0, 0]
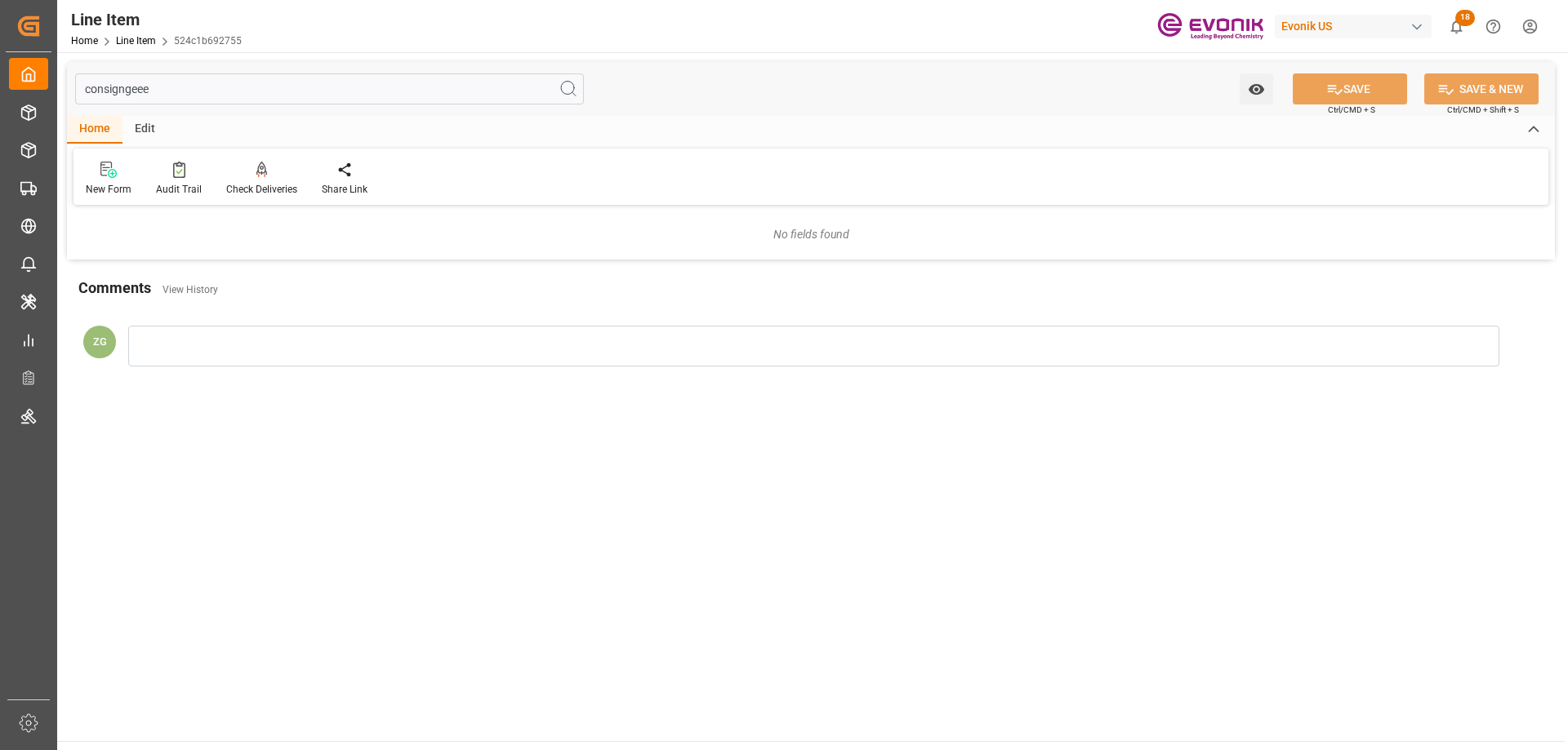
click at [124, 81] on input "consigngeee" at bounding box center [329, 89] width 509 height 31
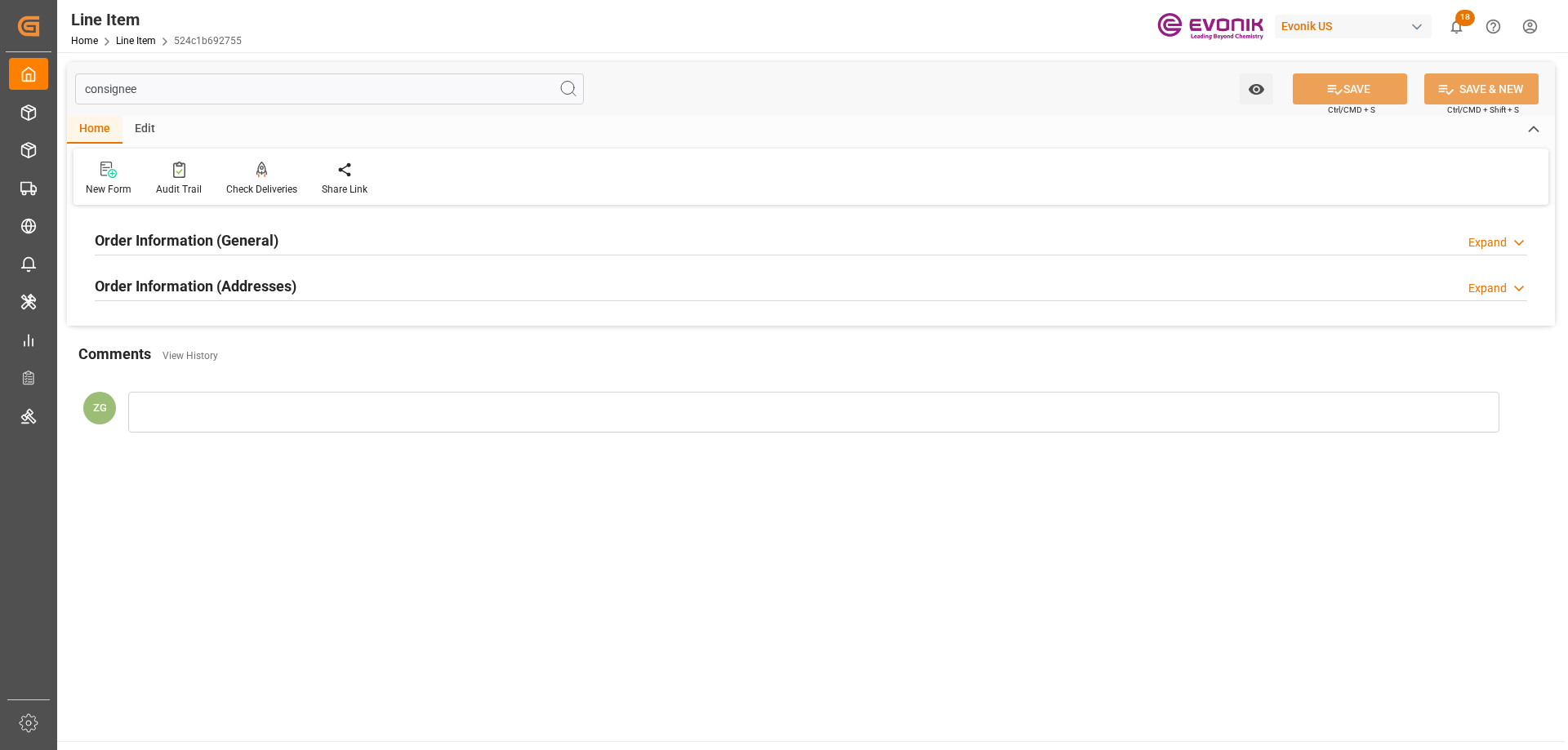
type input "consignee"
click at [199, 282] on h2 "Order Information (Addresses)" at bounding box center [195, 286] width 201 height 22
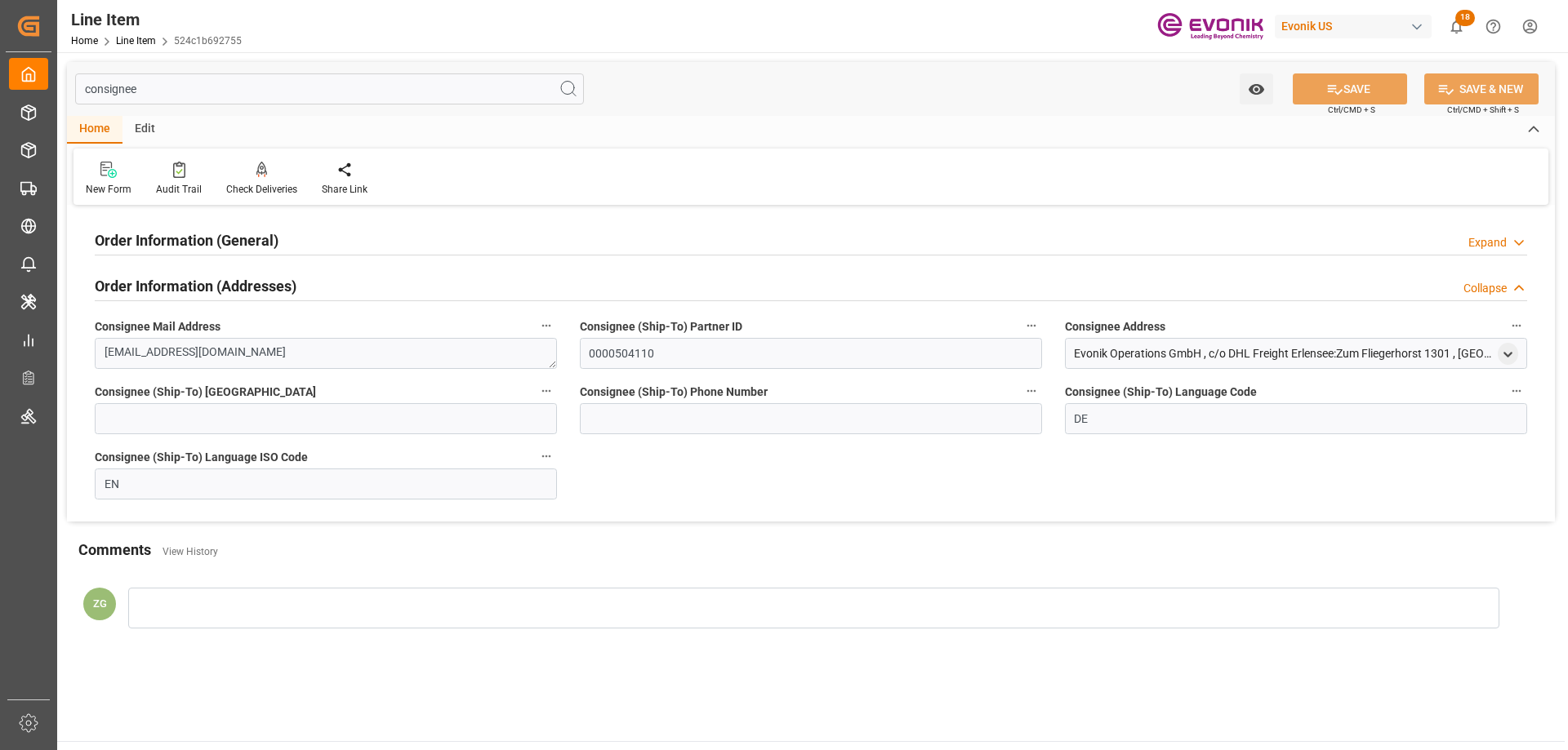
click at [205, 238] on h2 "Order Information (General)" at bounding box center [187, 240] width 184 height 22
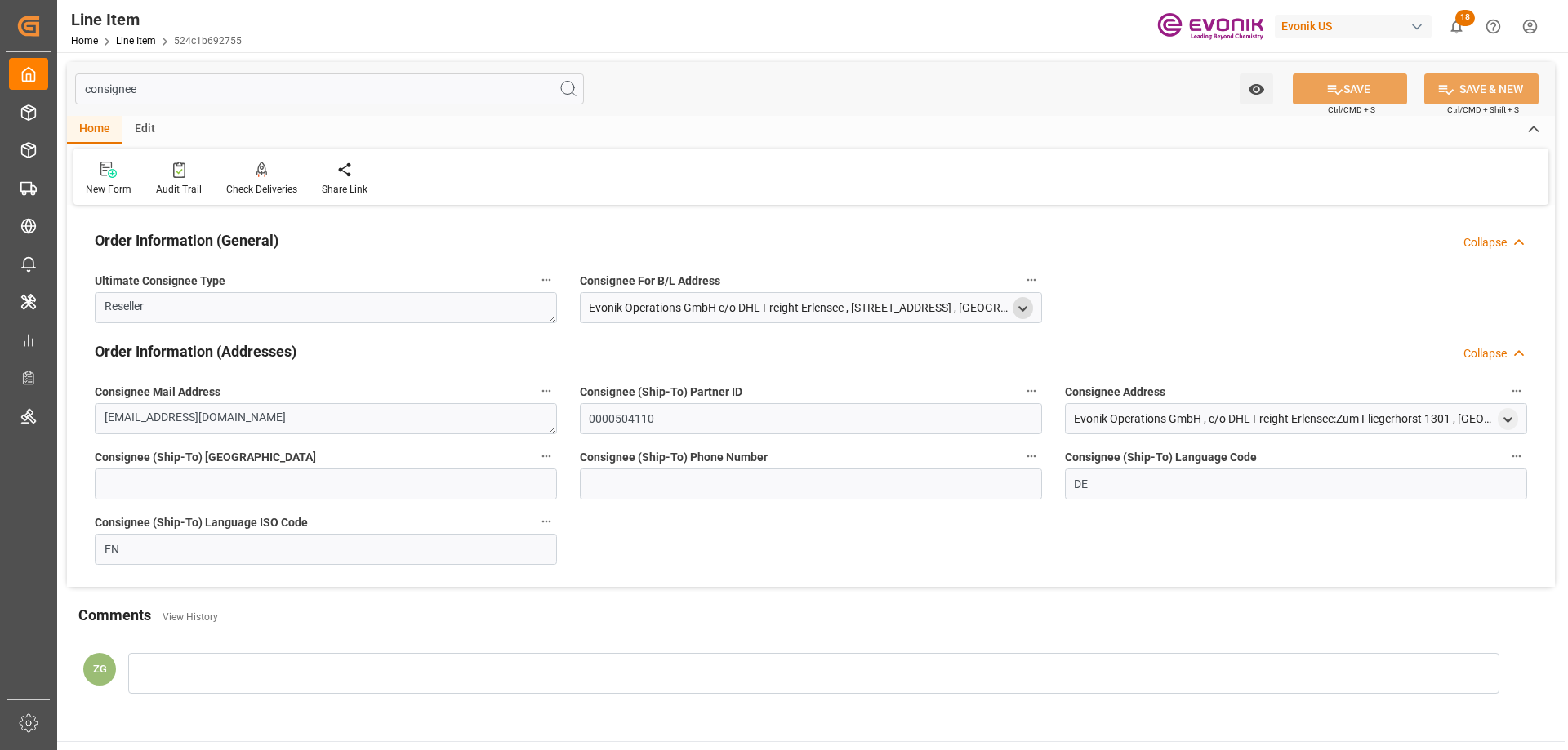
click at [1028, 303] on icon "open menu" at bounding box center [1023, 309] width 14 height 14
click at [1507, 417] on icon "open menu" at bounding box center [1507, 420] width 14 height 14
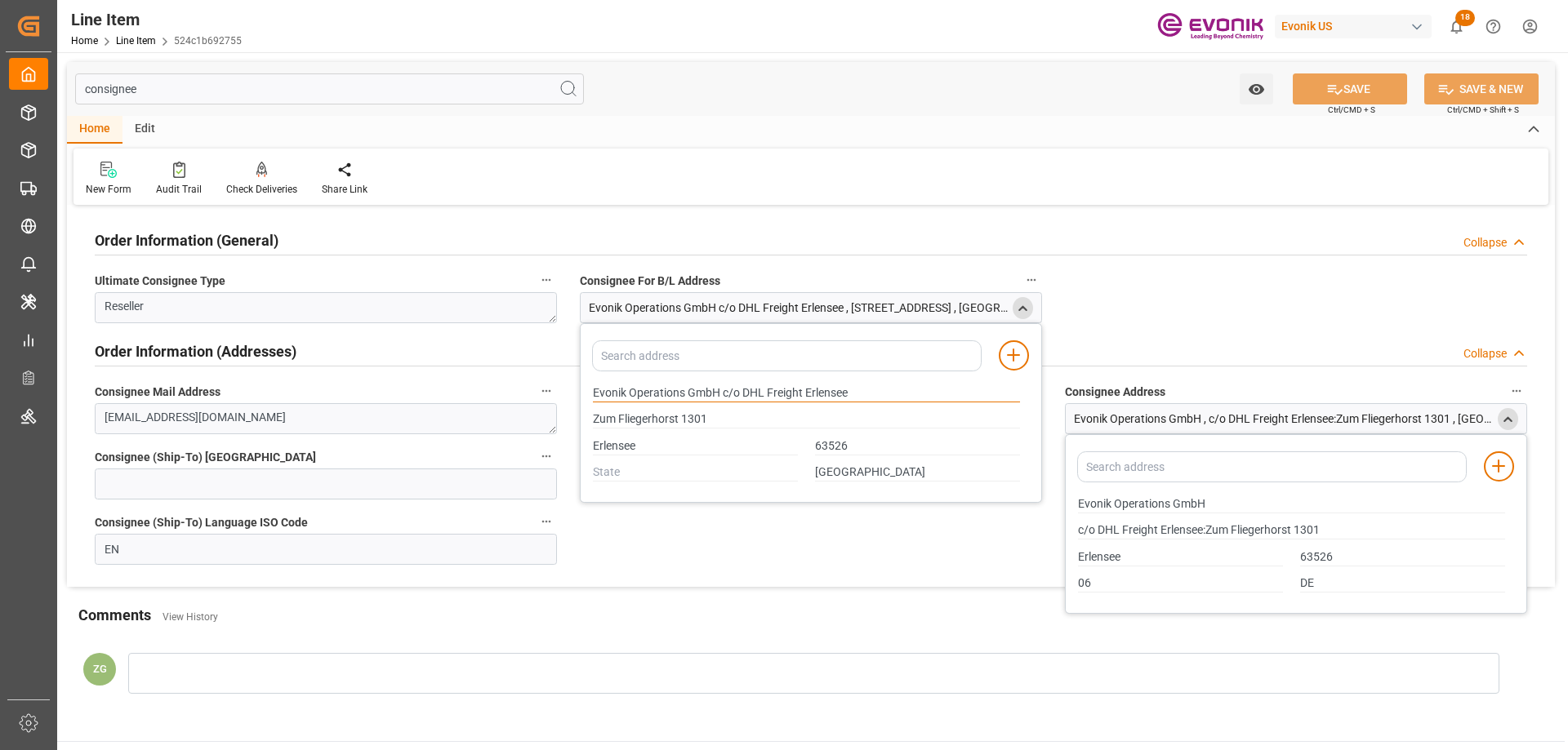
drag, startPoint x: 593, startPoint y: 395, endPoint x: 682, endPoint y: 391, distance: 89.1
click at [682, 391] on input "Evonik Operations GmbH c/o DHL Freight Erlensee" at bounding box center [806, 393] width 427 height 18
click at [620, 448] on input "Erlensee" at bounding box center [695, 446] width 205 height 18
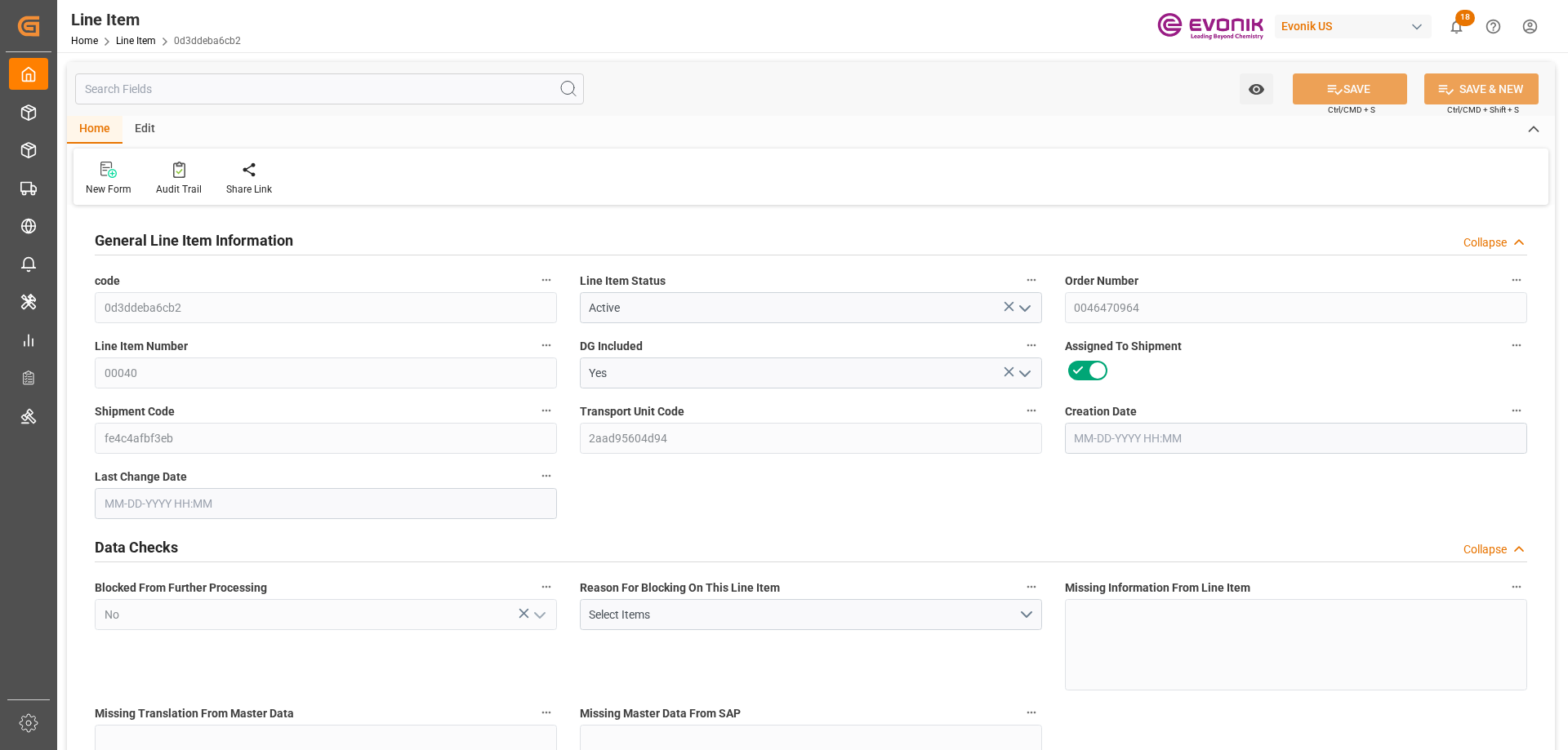
type input "1"
type input "202.182"
type input "186"
type input "0.327"
type input "1"
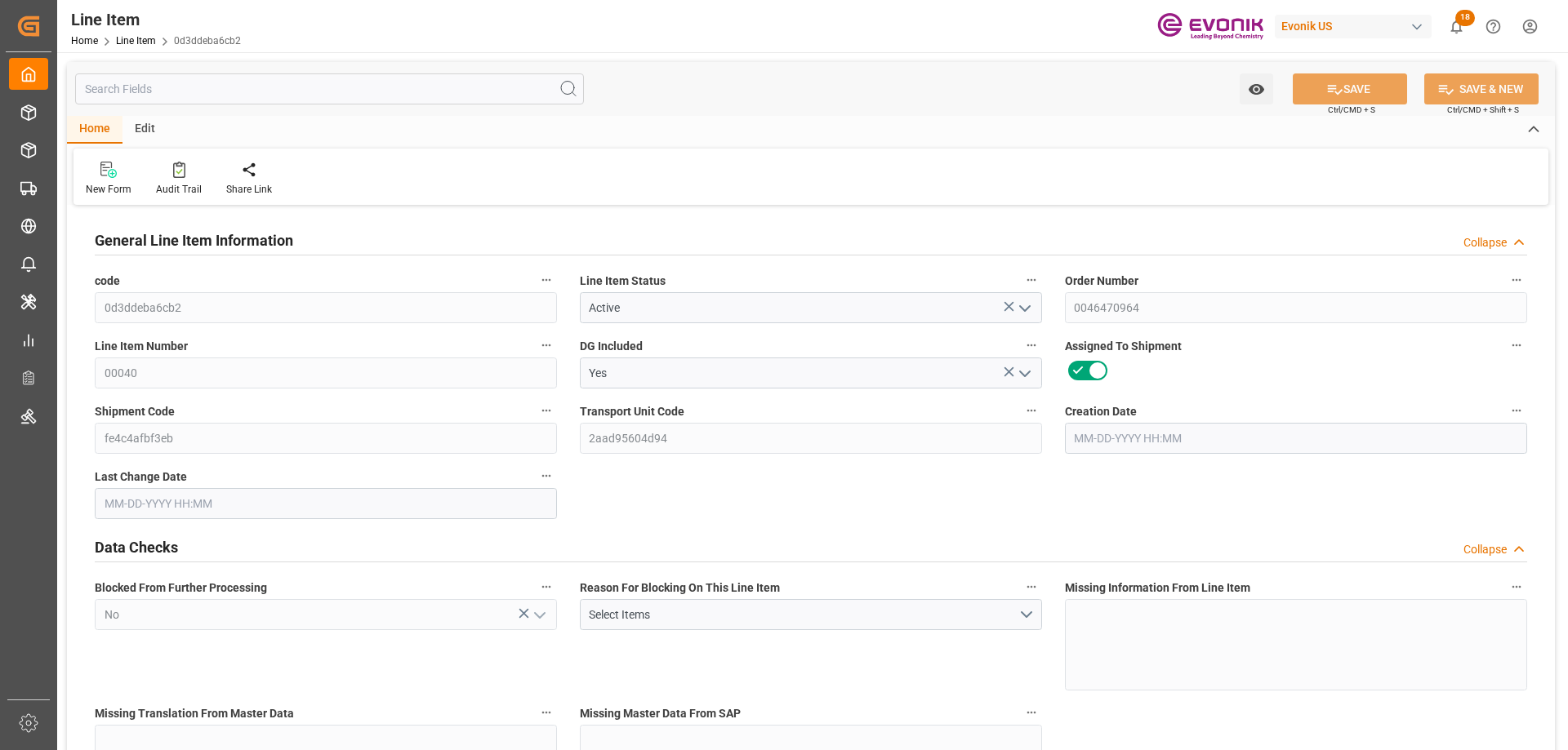
type input "967.2"
type input "1"
type input "186"
type input "202.182"
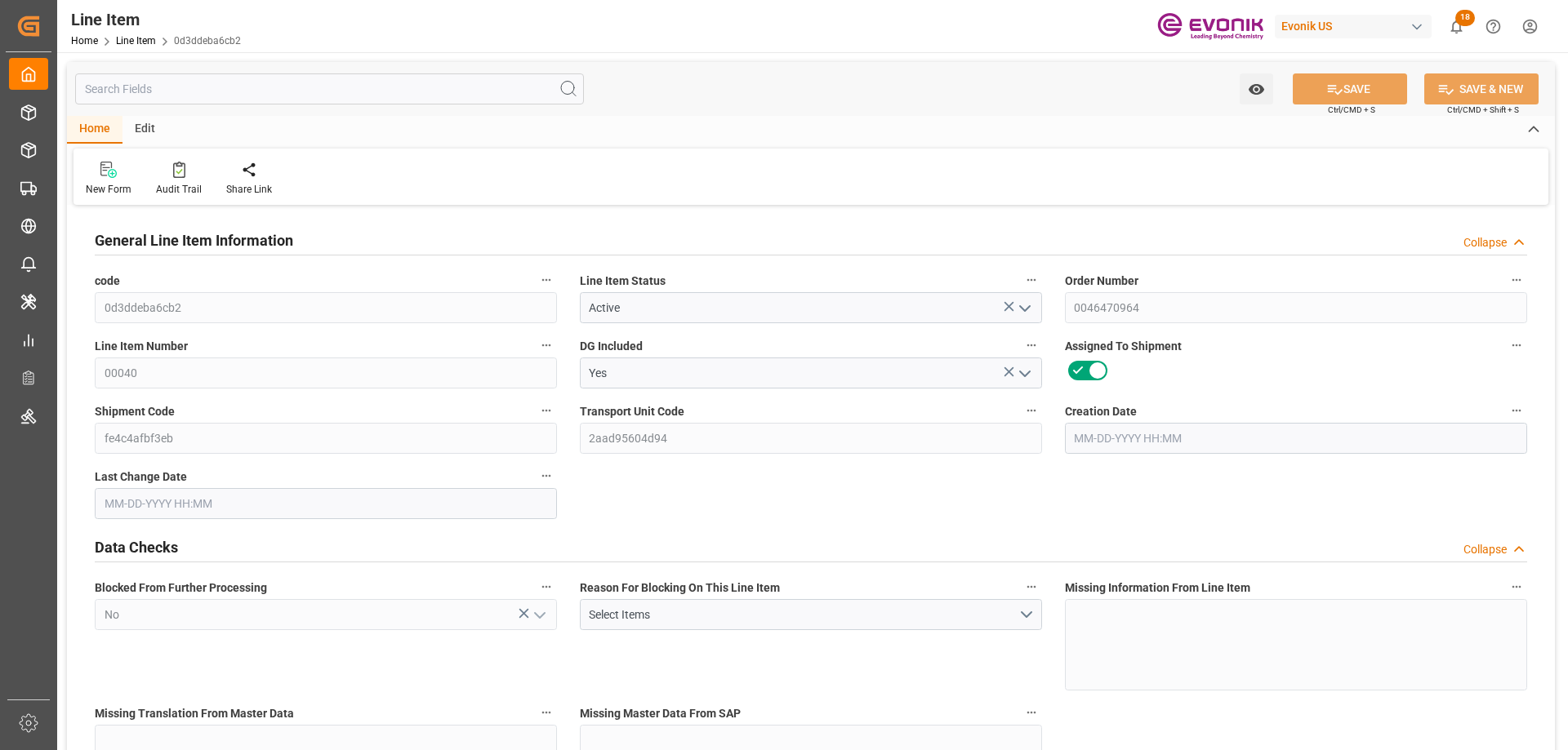
type input "227.182"
type input "186"
type input "0.327"
type input "326.988"
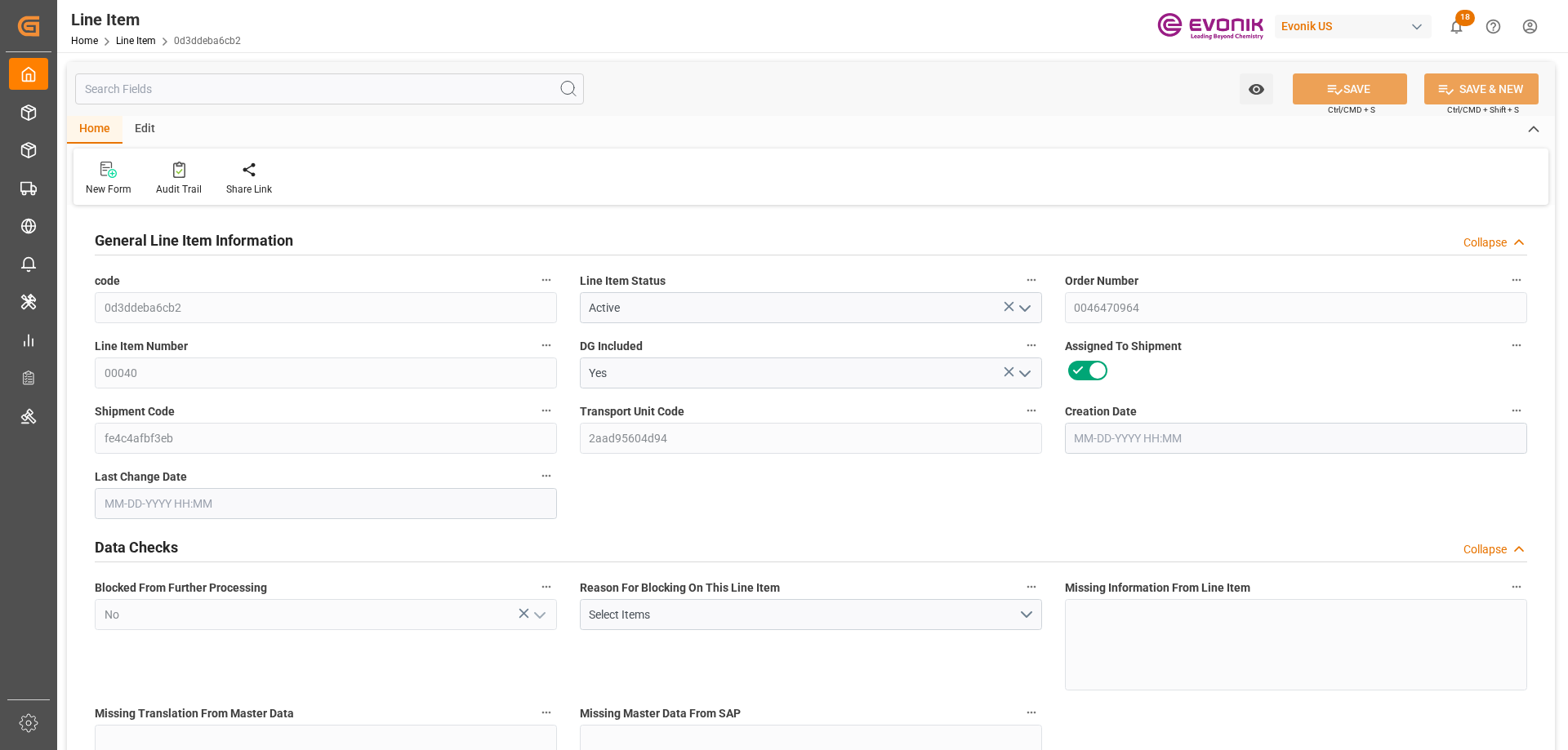
type input "1"
type input "202.182"
type input "186"
type input "0.327"
type input "[DATE] 19:19"
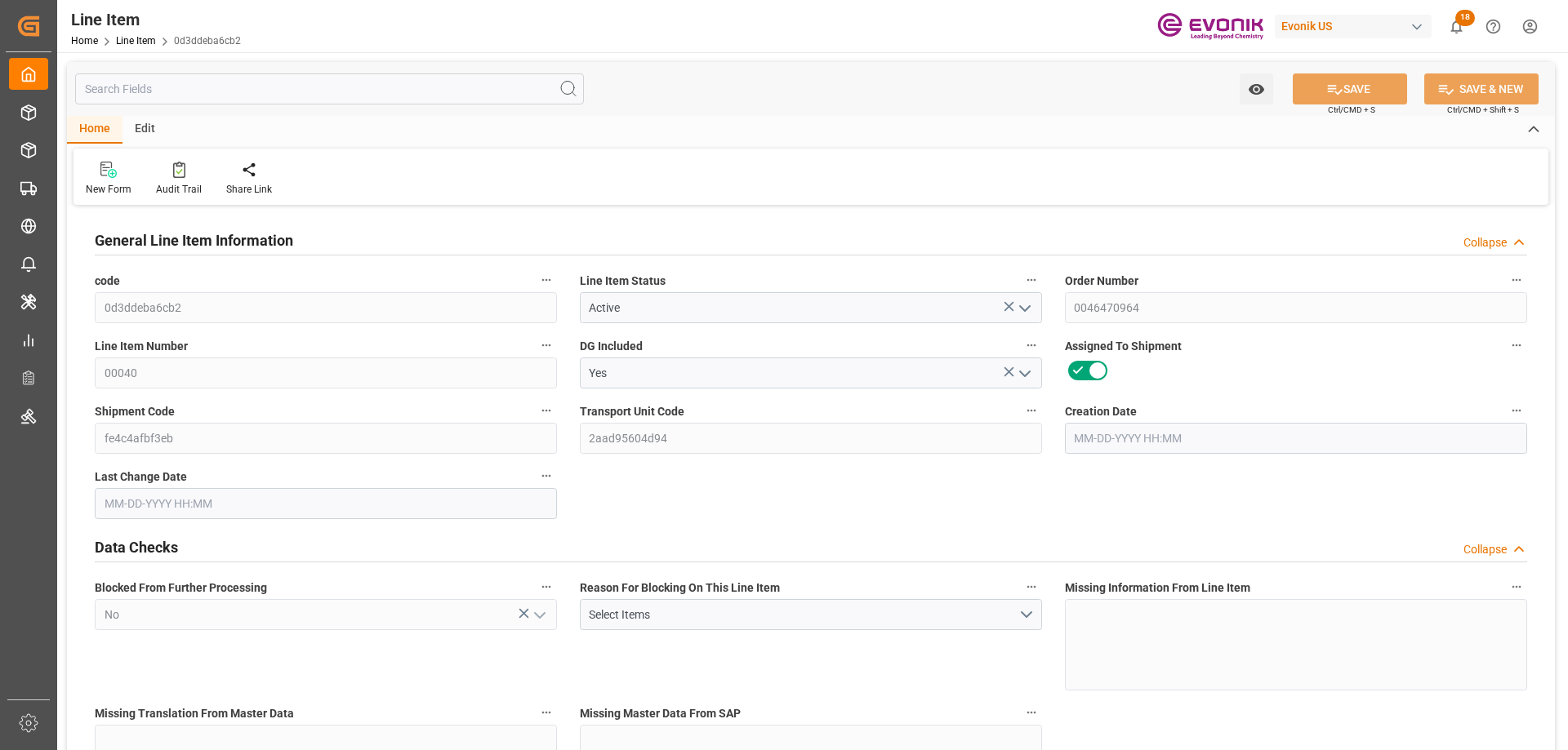
type input "[DATE] 13:11"
type input "[DATE]"
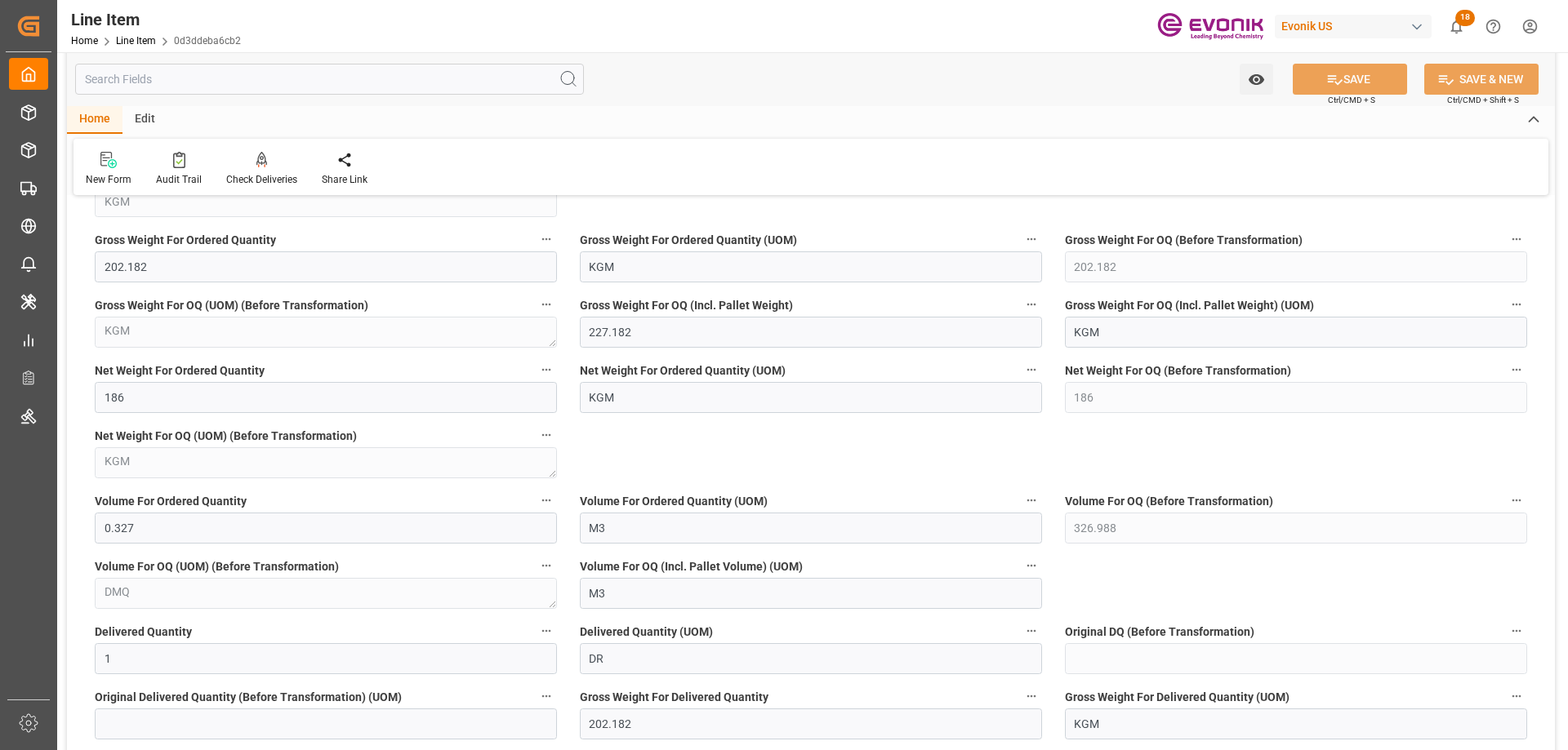
scroll to position [980, 0]
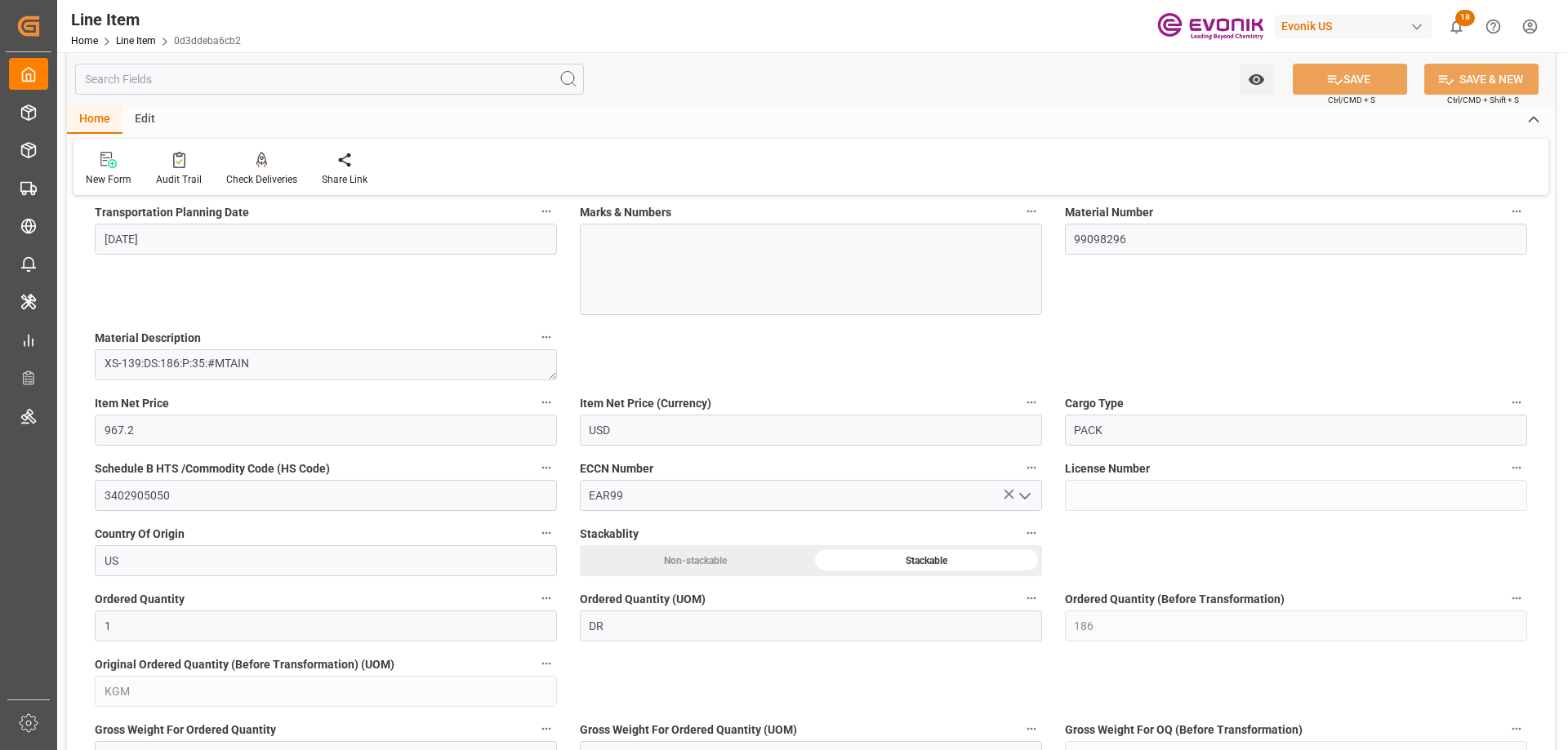
click at [162, 88] on input "text" at bounding box center [329, 79] width 509 height 31
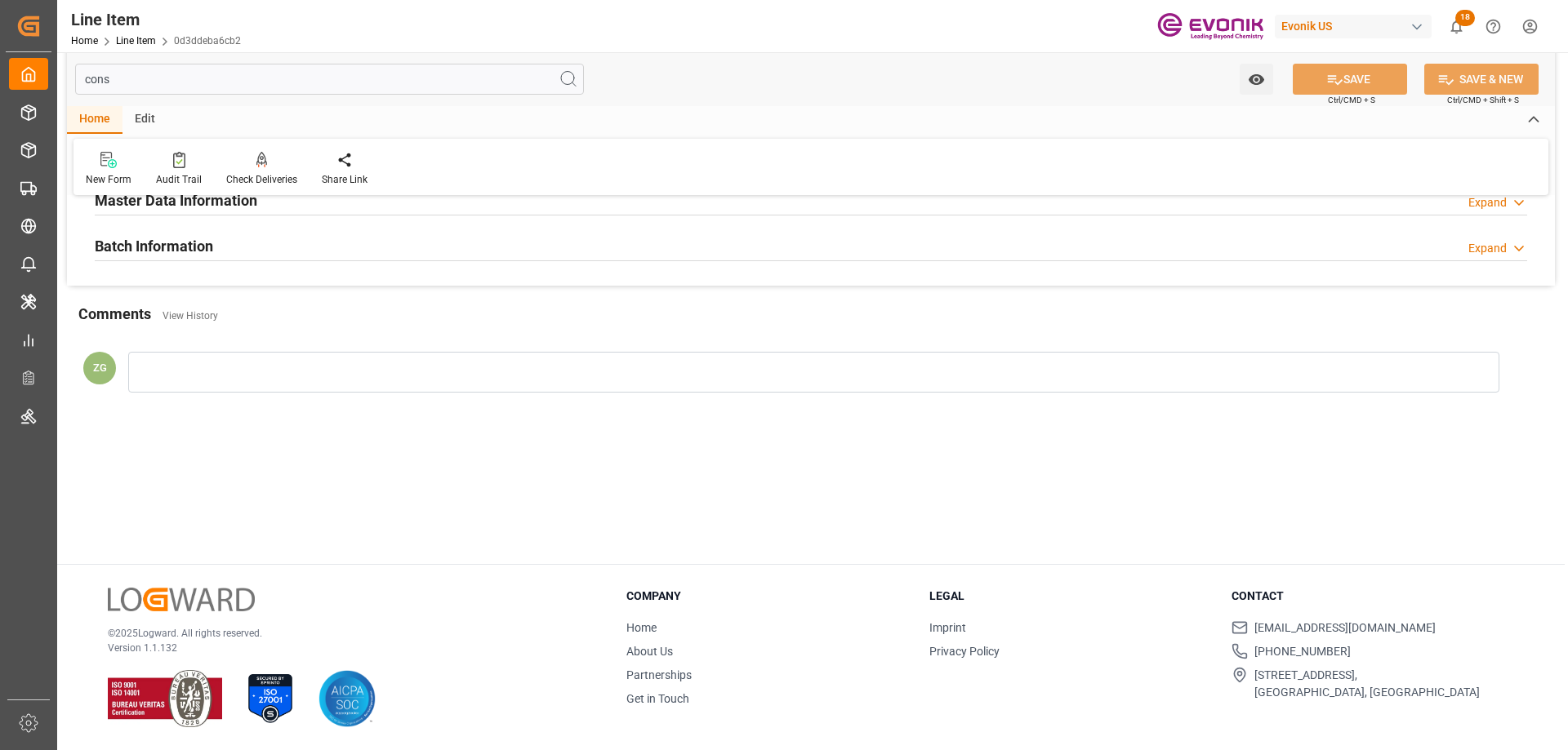
scroll to position [0, 0]
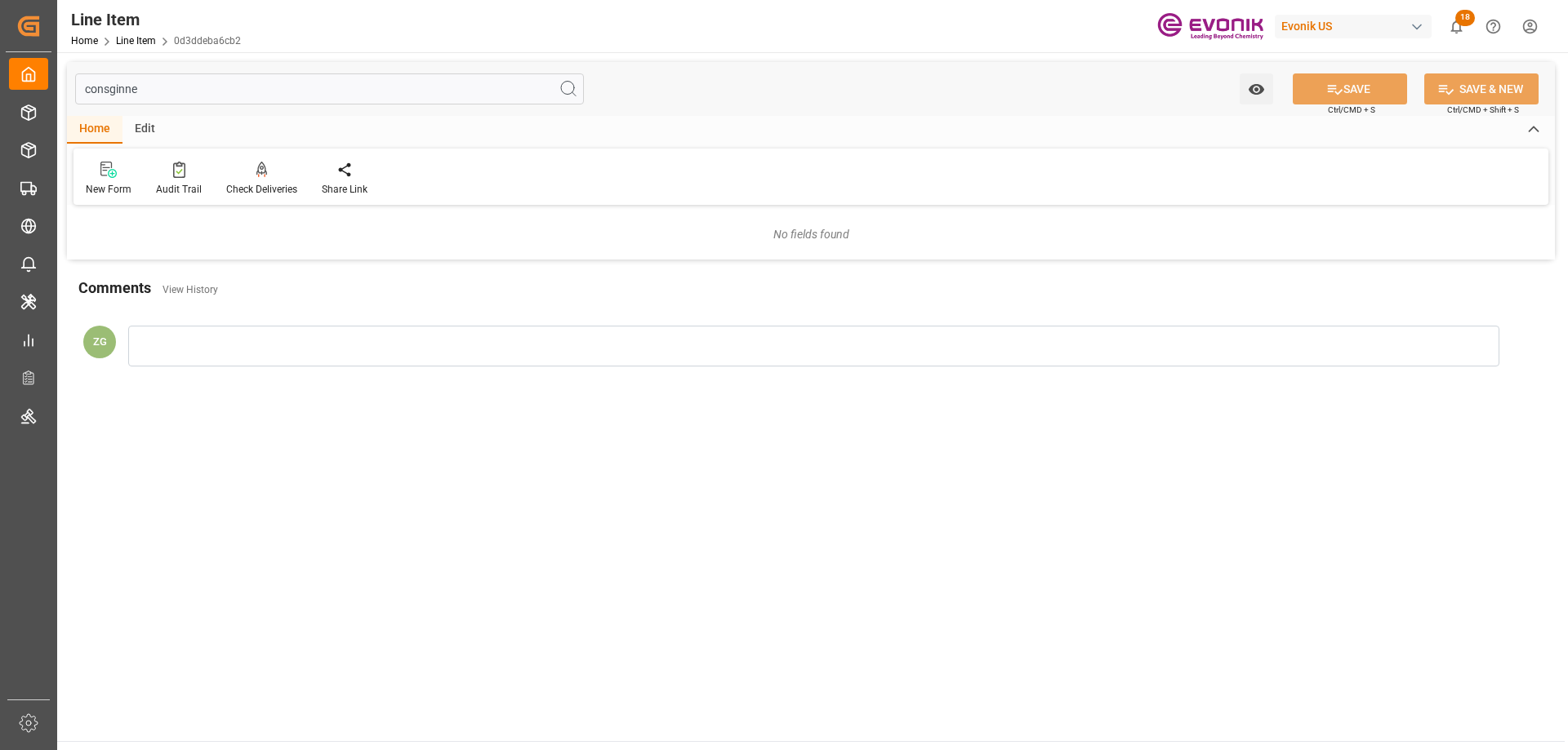
click at [92, 82] on input "consginne" at bounding box center [329, 89] width 509 height 31
type input "c"
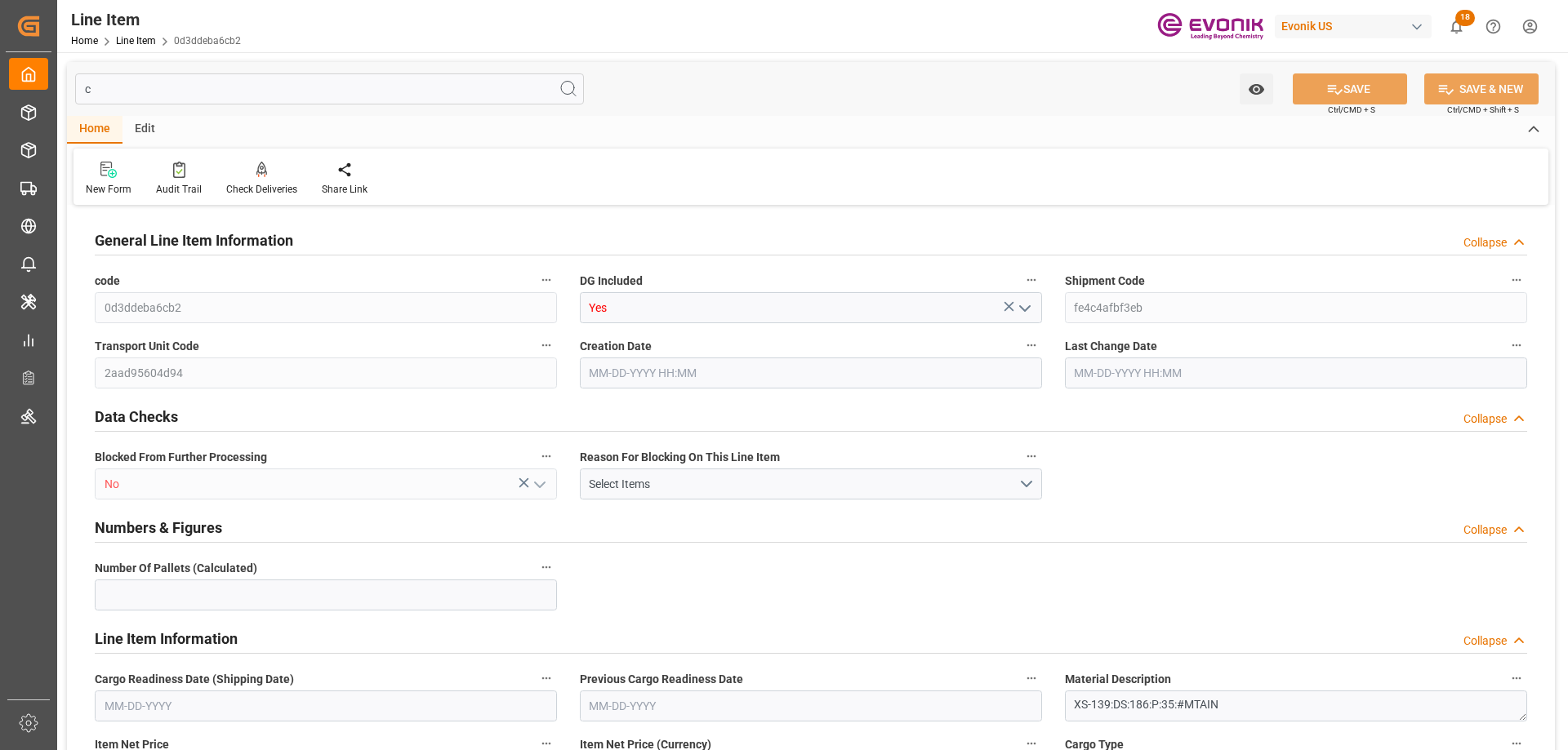
type input "1"
type input "967.2"
type input "227.182"
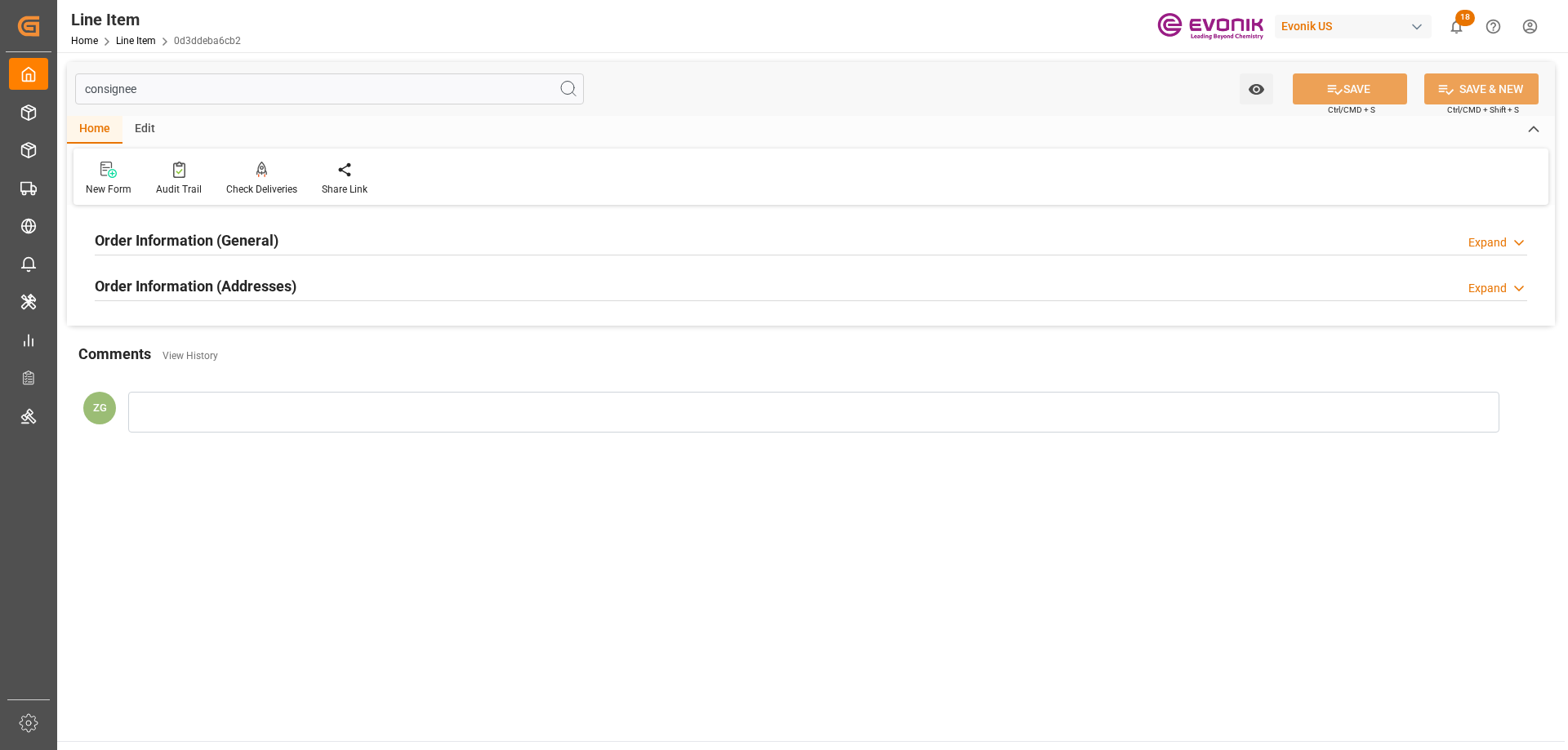
type input "consignee"
click at [193, 281] on h2 "Order Information (Addresses)" at bounding box center [195, 286] width 201 height 22
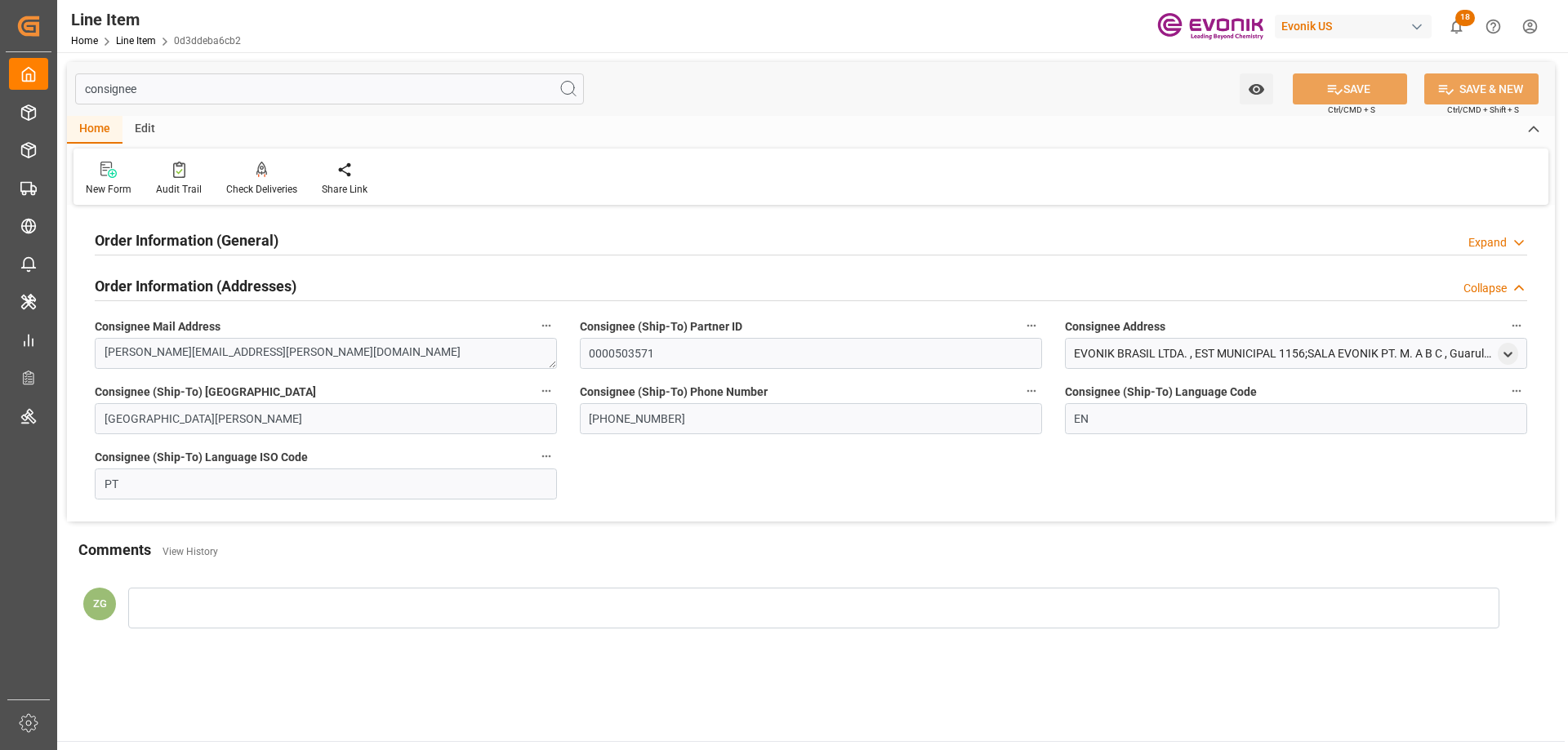
click at [190, 236] on h2 "Order Information (General)" at bounding box center [187, 240] width 184 height 22
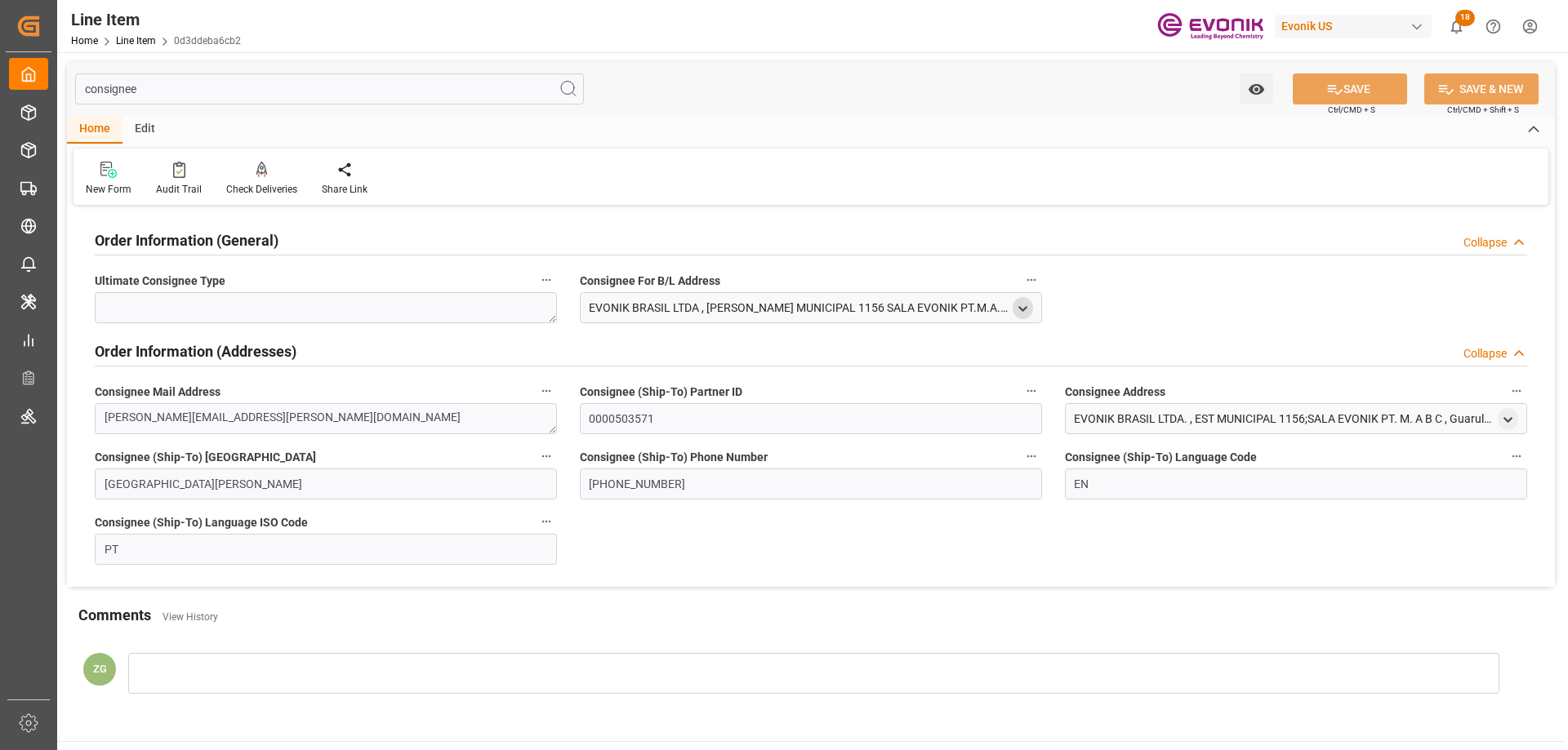
click at [1021, 304] on icon "open menu" at bounding box center [1023, 309] width 14 height 14
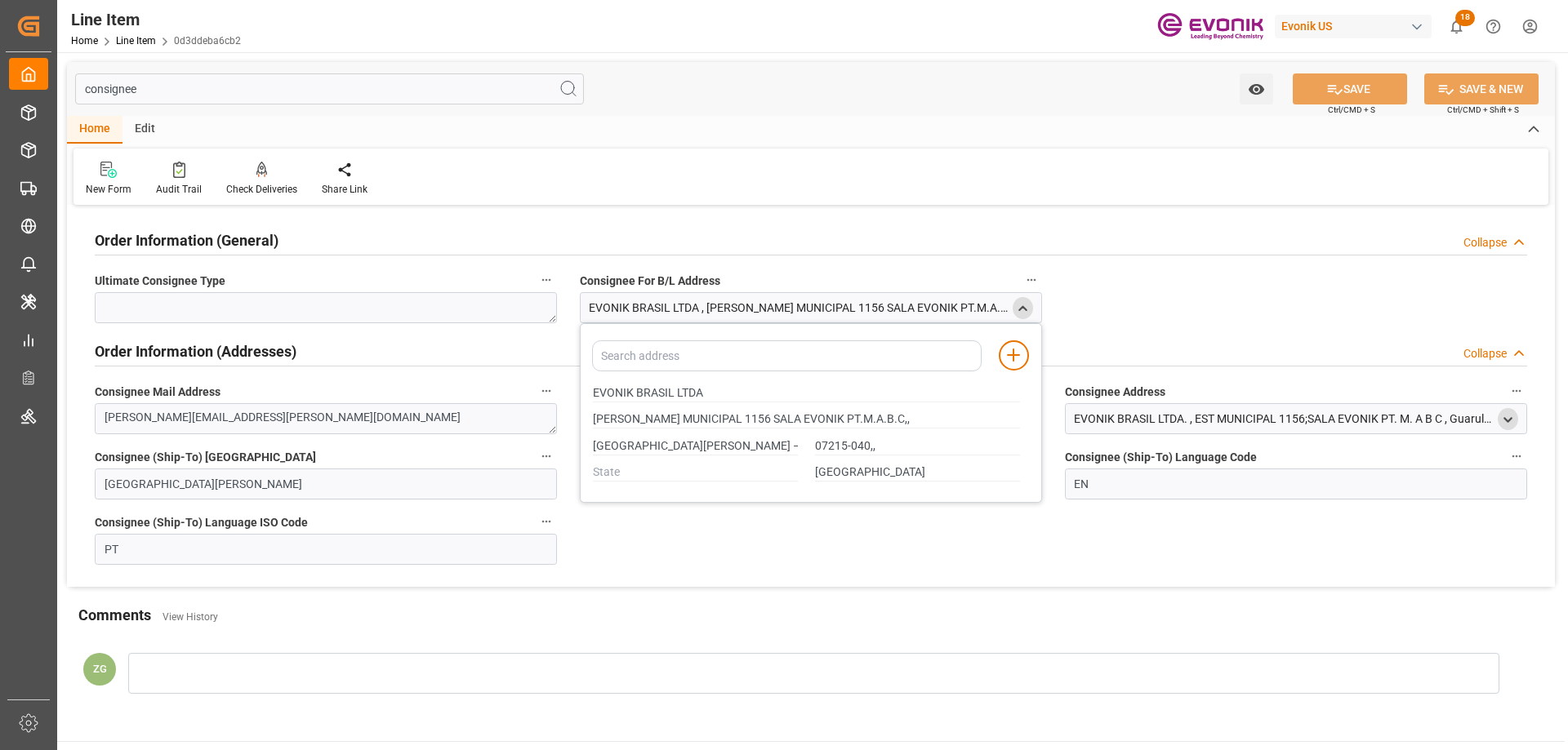
click at [1506, 417] on icon "open menu" at bounding box center [1507, 420] width 14 height 14
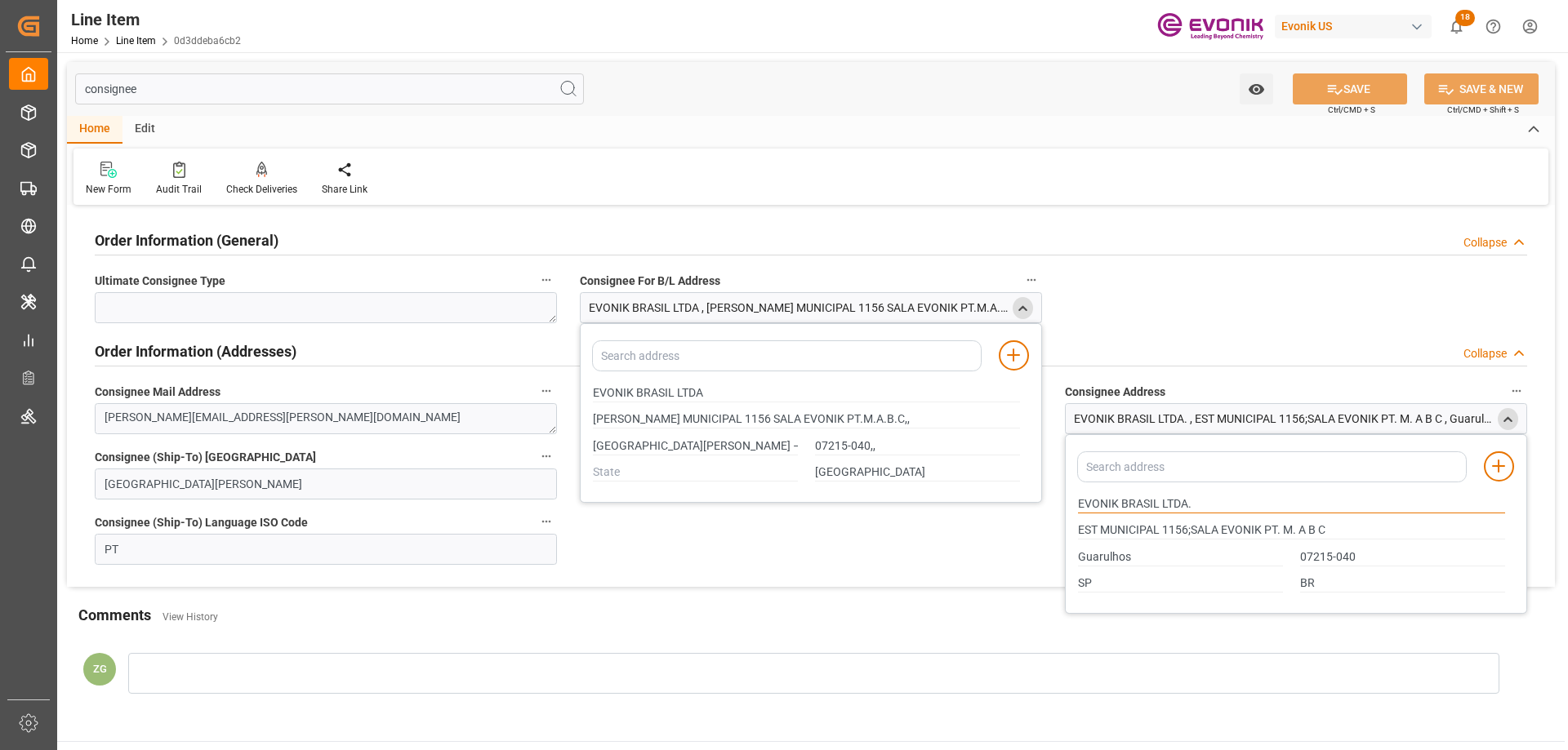
drag, startPoint x: 1080, startPoint y: 502, endPoint x: 1158, endPoint y: 505, distance: 78.1
click at [1158, 505] on input "EVONIK BRASIL LTDA." at bounding box center [1291, 504] width 427 height 18
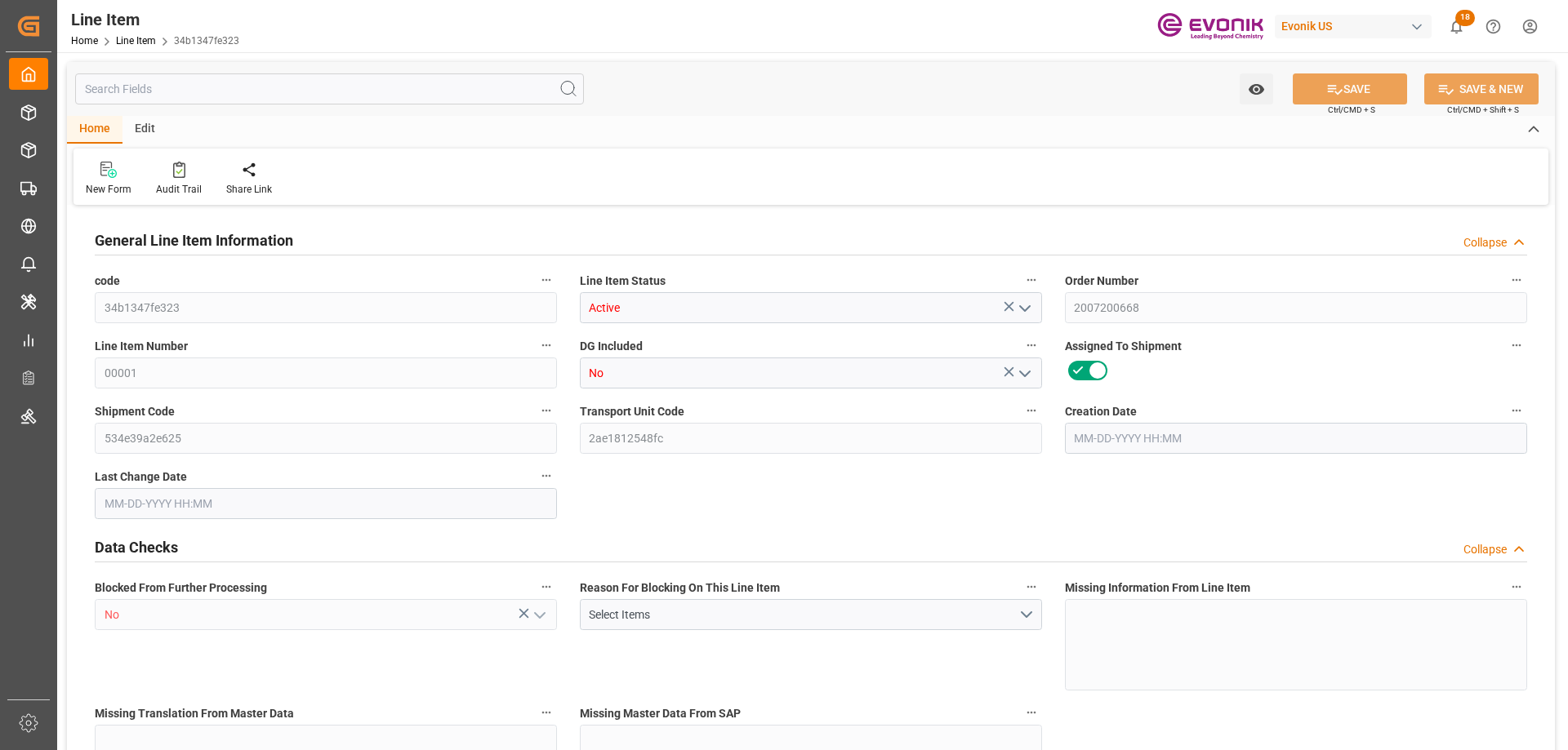
type input "20"
type input "15280"
type input "14000"
type input "23.1069"
type input "80"
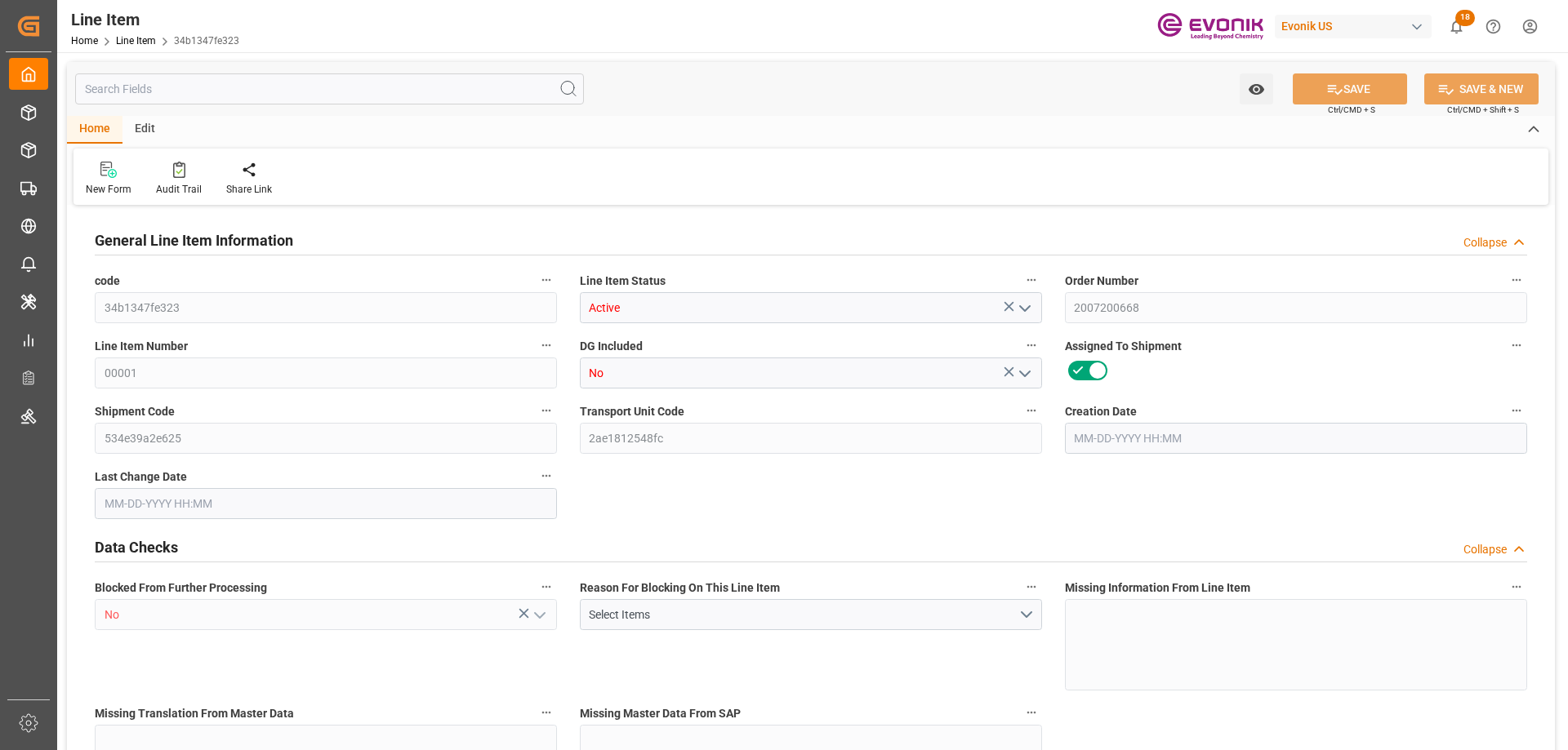
type input "125244"
type input "80"
type input "14000"
type input "15280"
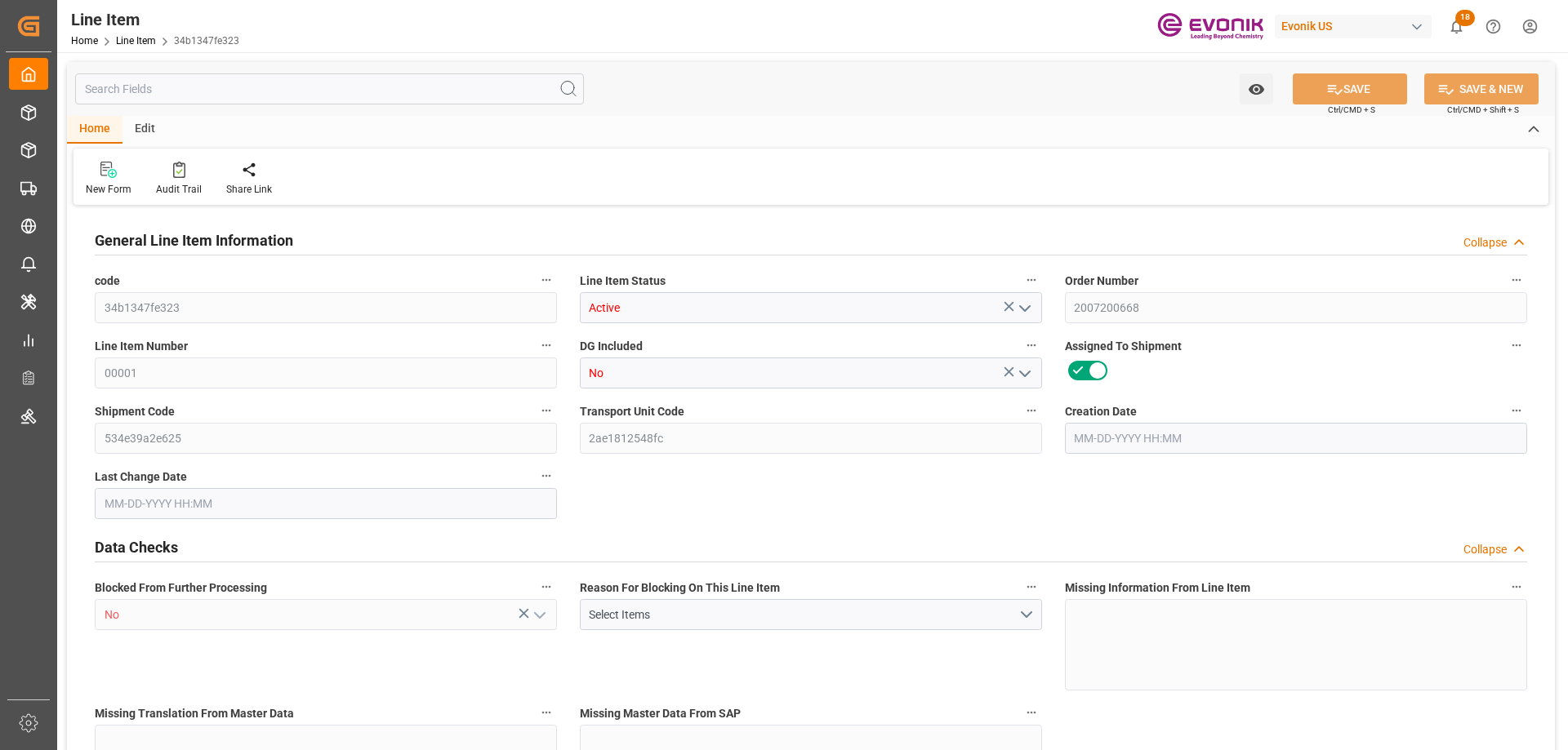
type input "15680"
type input "14000"
type input "23.1069"
type input "23106.88"
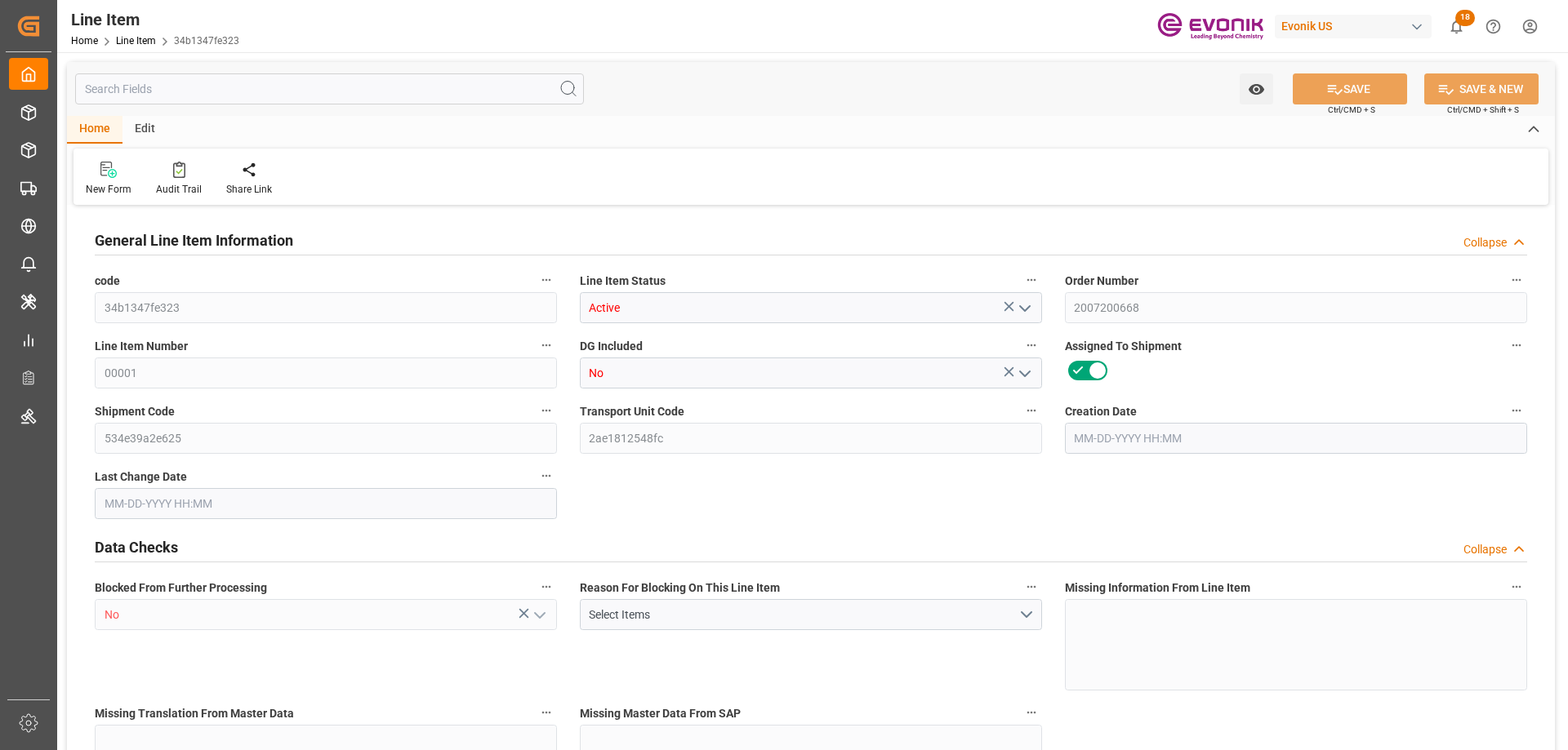
type input "80"
type input "15280"
type input "14000"
type input "23.1069"
type input "[DATE] 19:31"
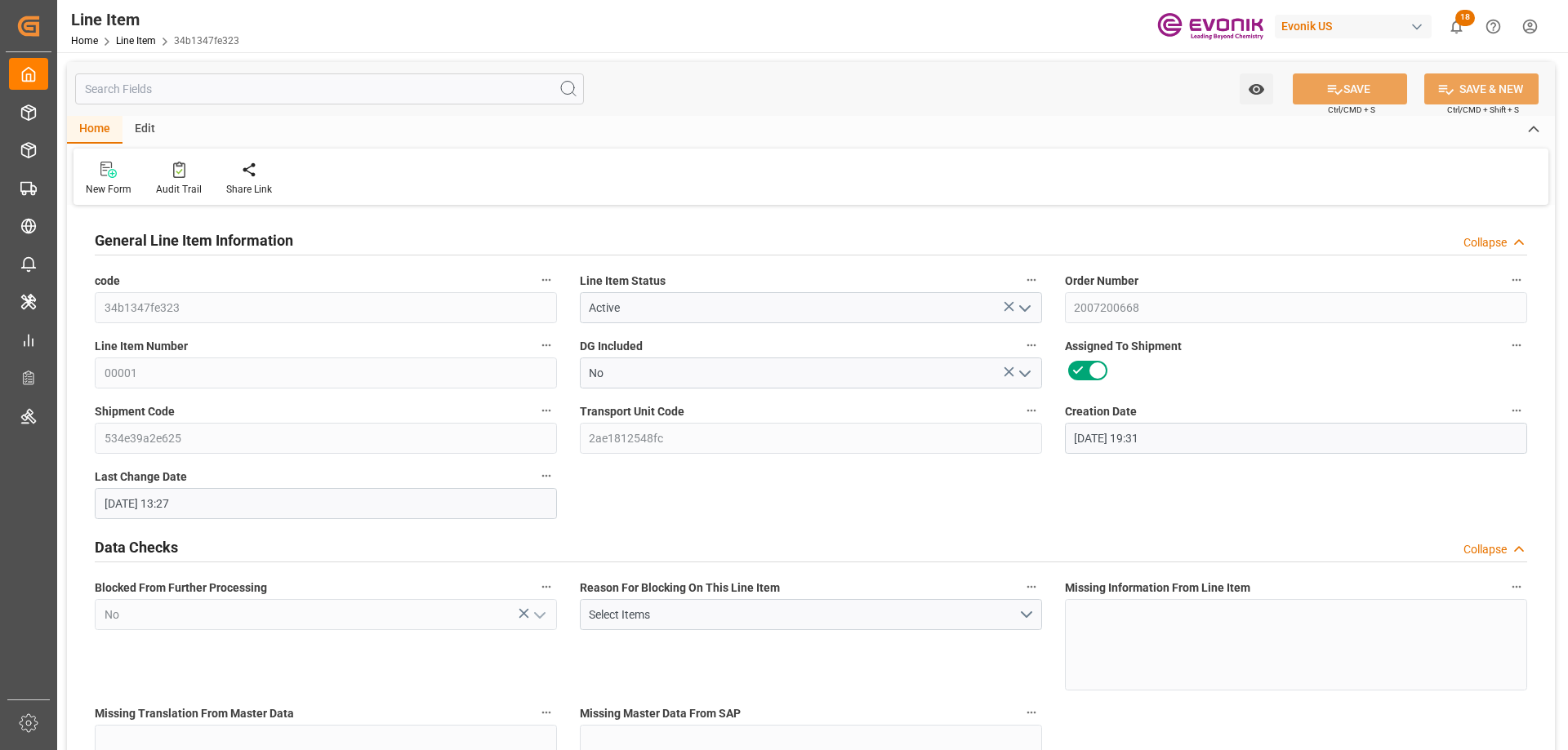
type input "[DATE] 13:27"
type input "11-12-2025"
type input "10-02-2025"
type input "09-25-2025"
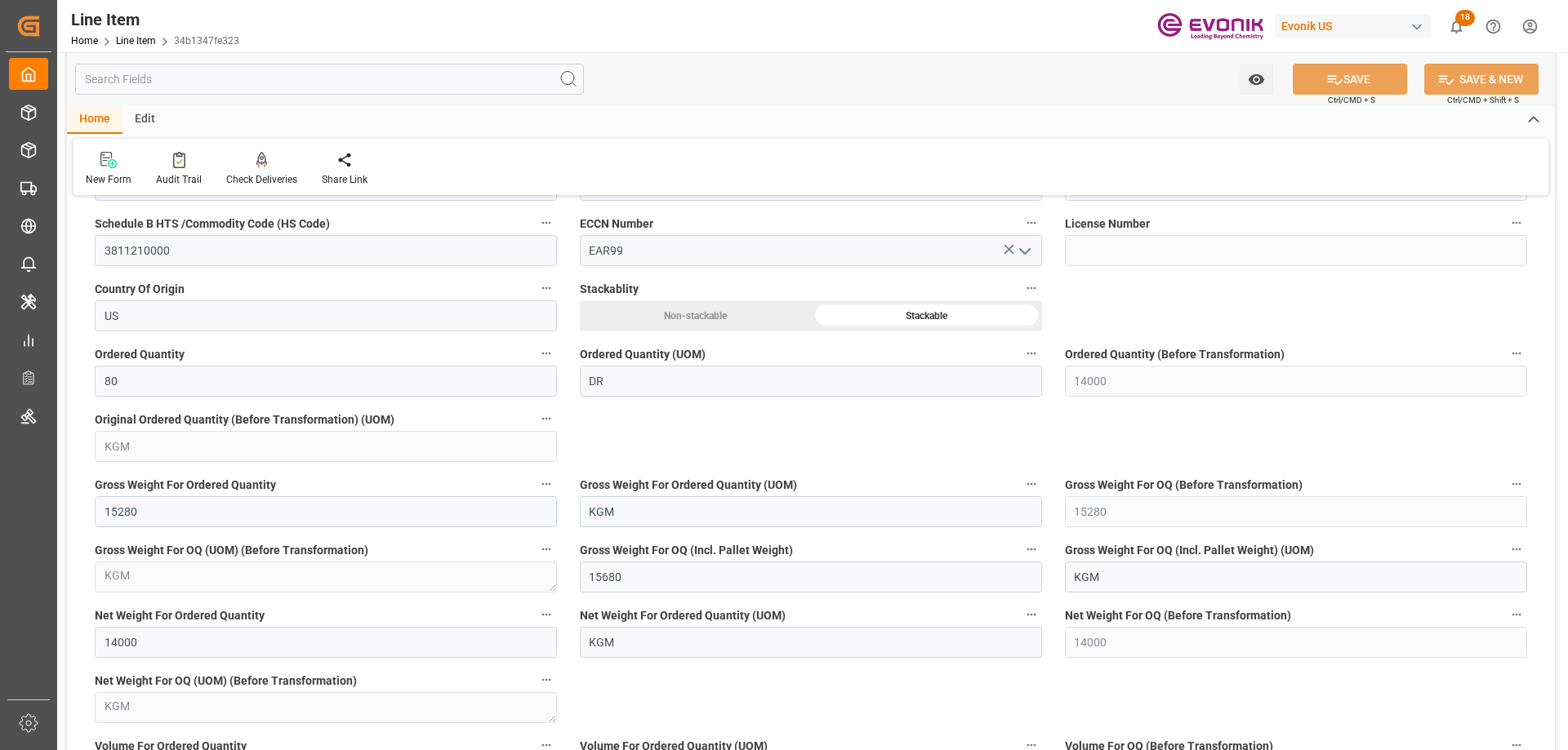
scroll to position [1714, 0]
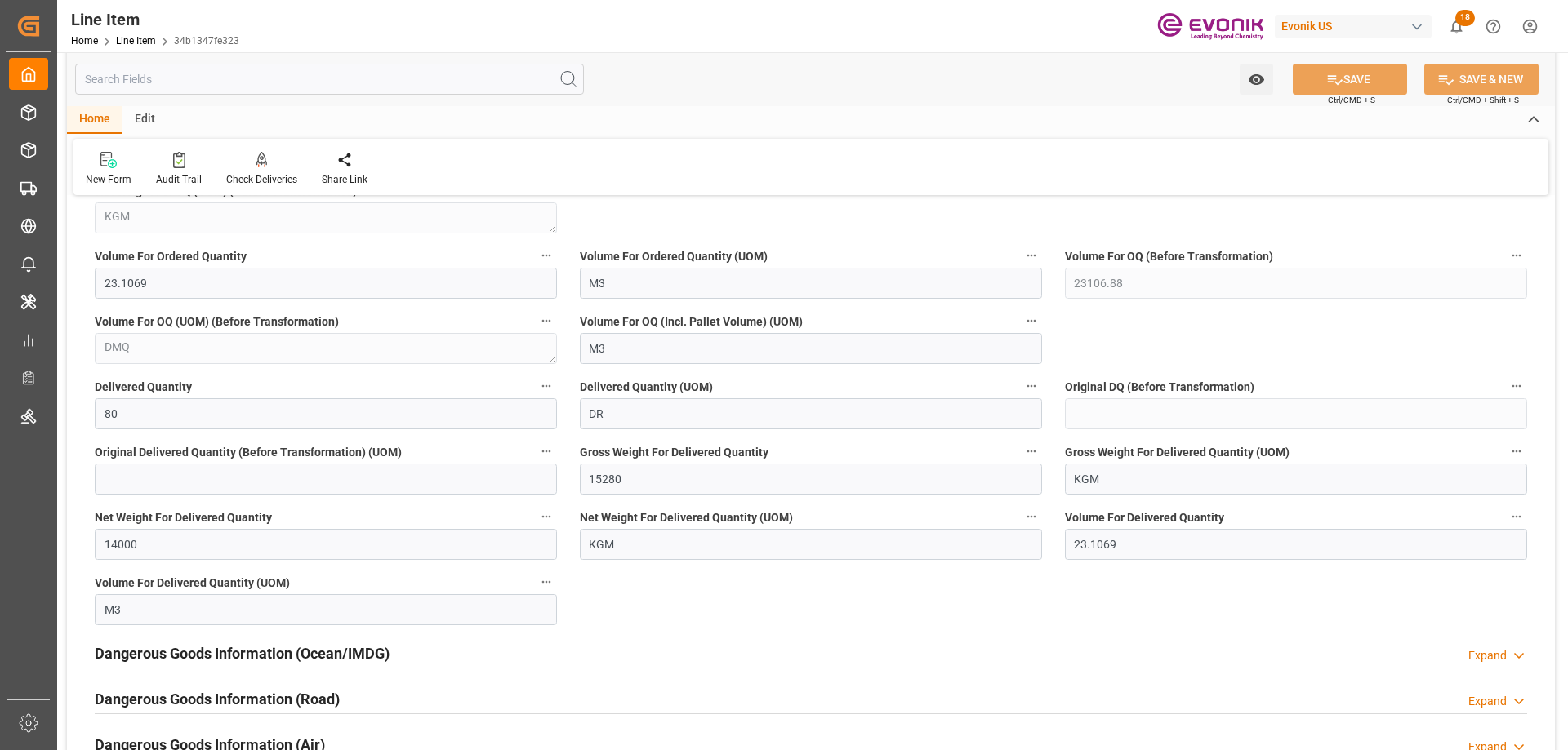
click at [192, 83] on input "text" at bounding box center [329, 79] width 509 height 31
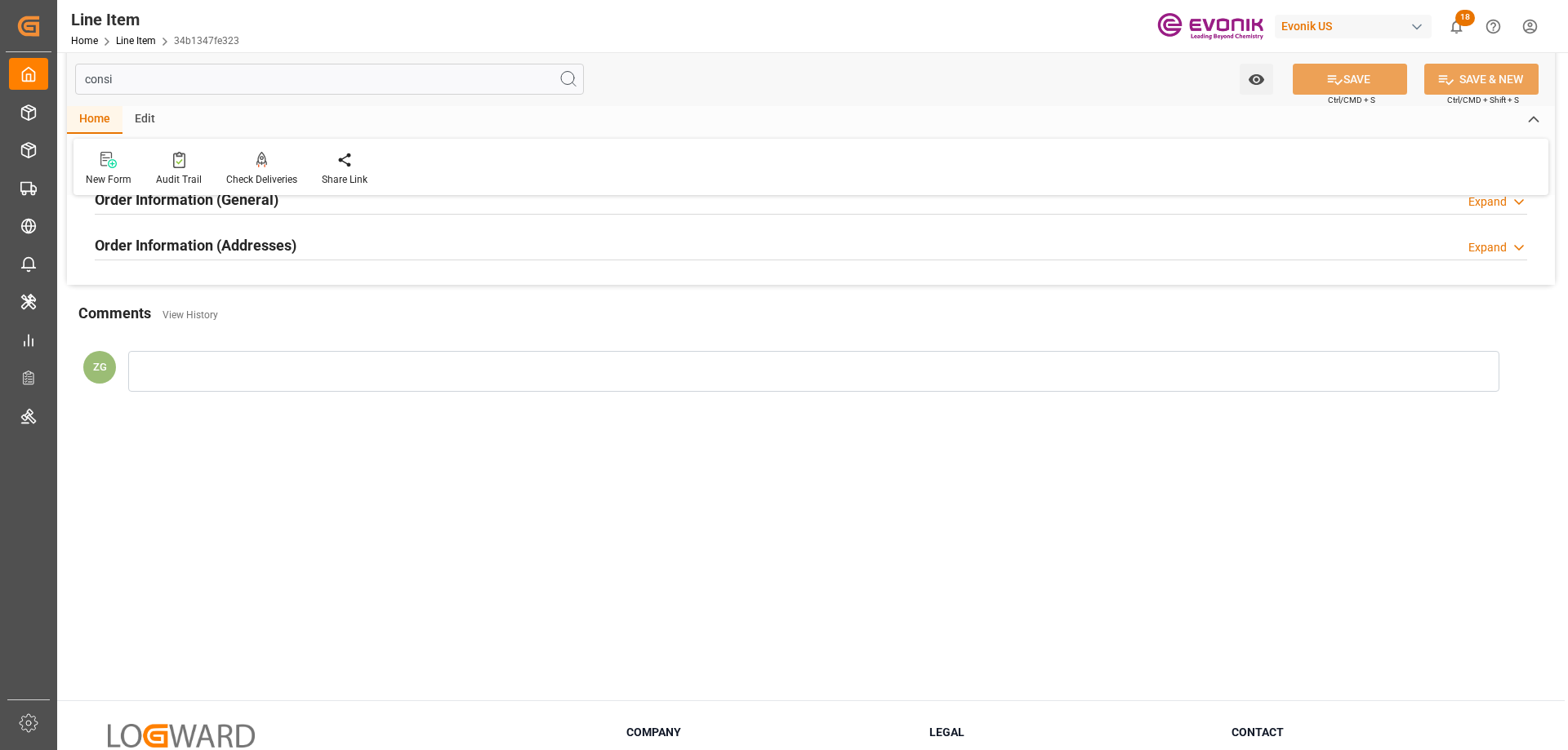
scroll to position [0, 0]
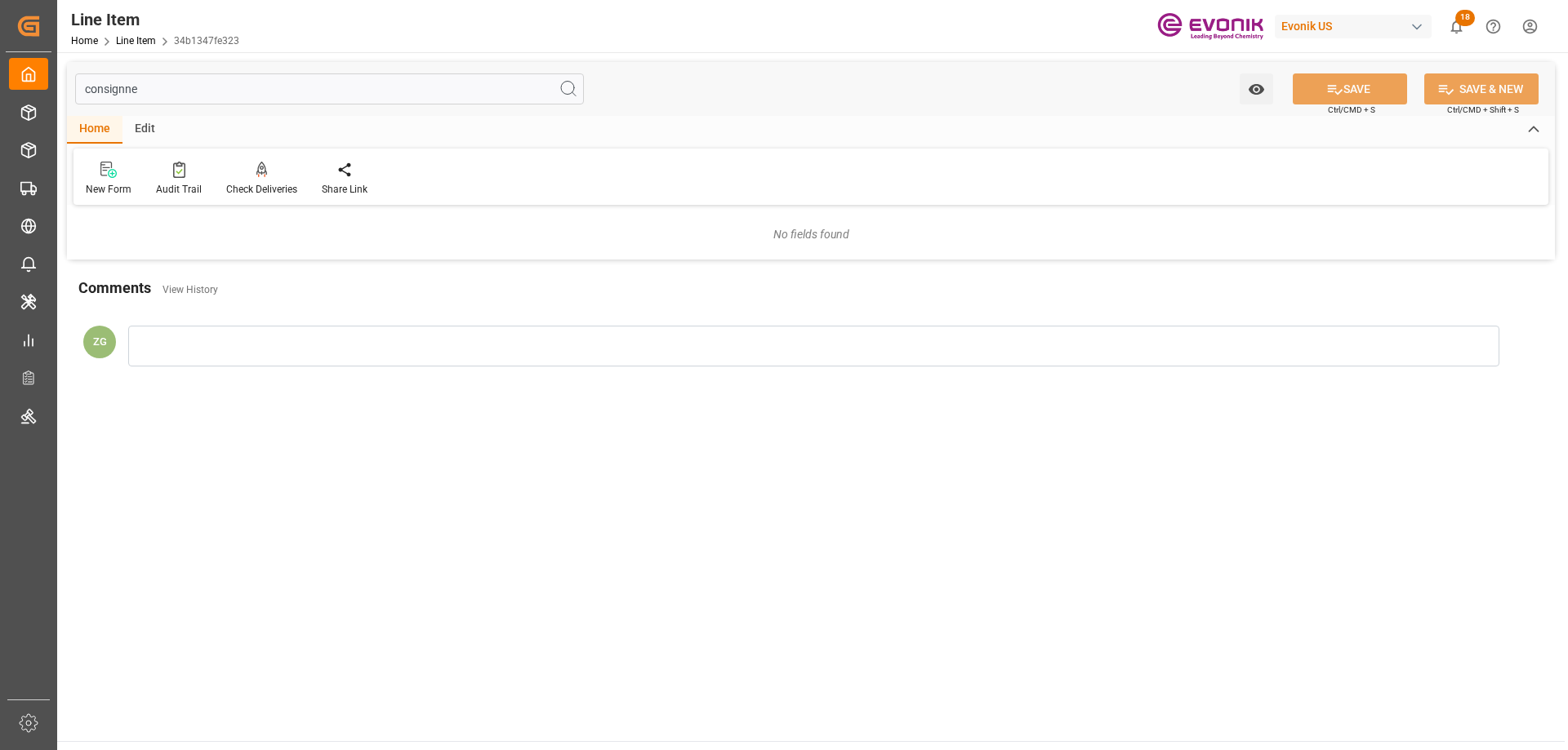
click at [108, 94] on input "consignne" at bounding box center [329, 89] width 509 height 31
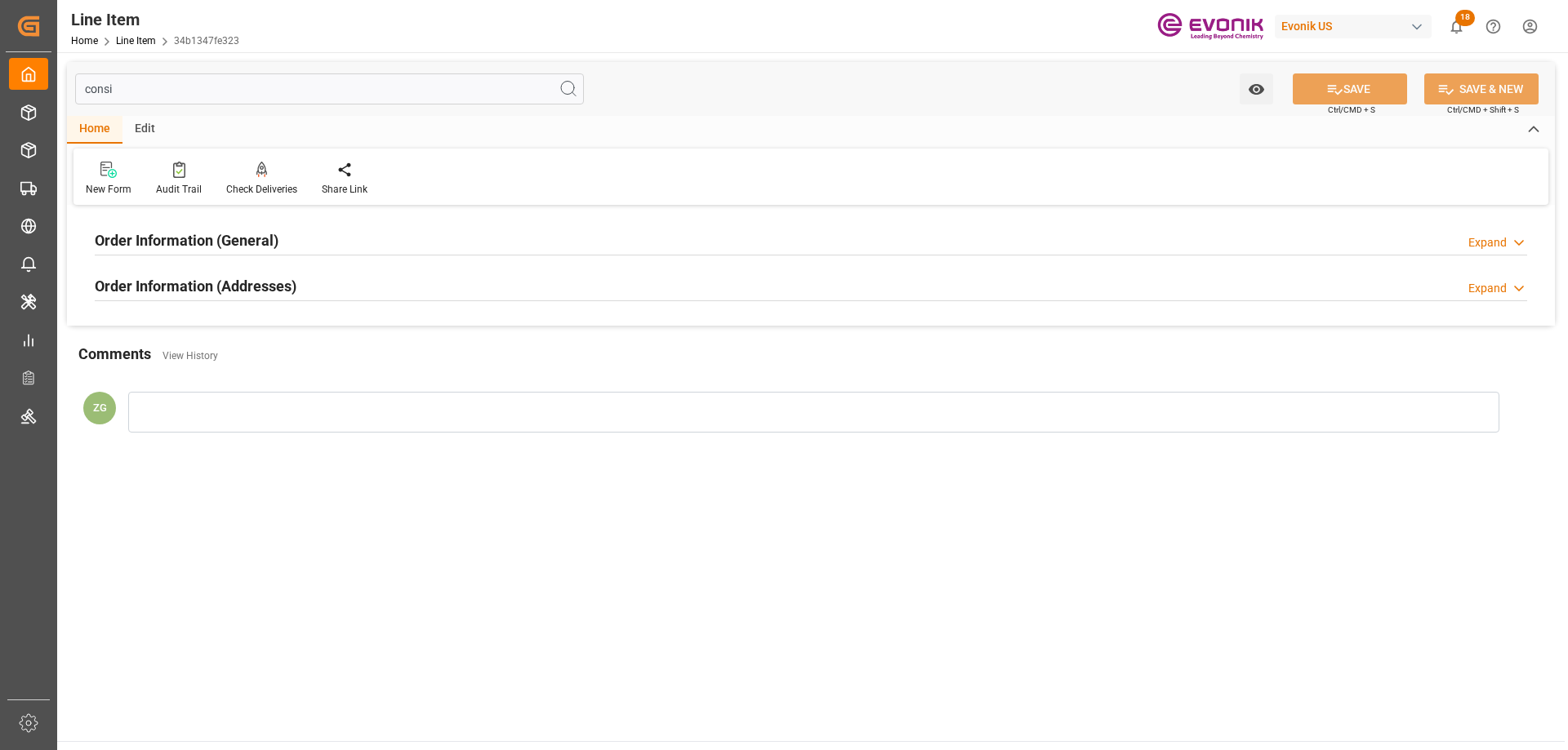
type input "consi"
click at [196, 291] on h2 "Order Information (Addresses)" at bounding box center [195, 286] width 201 height 22
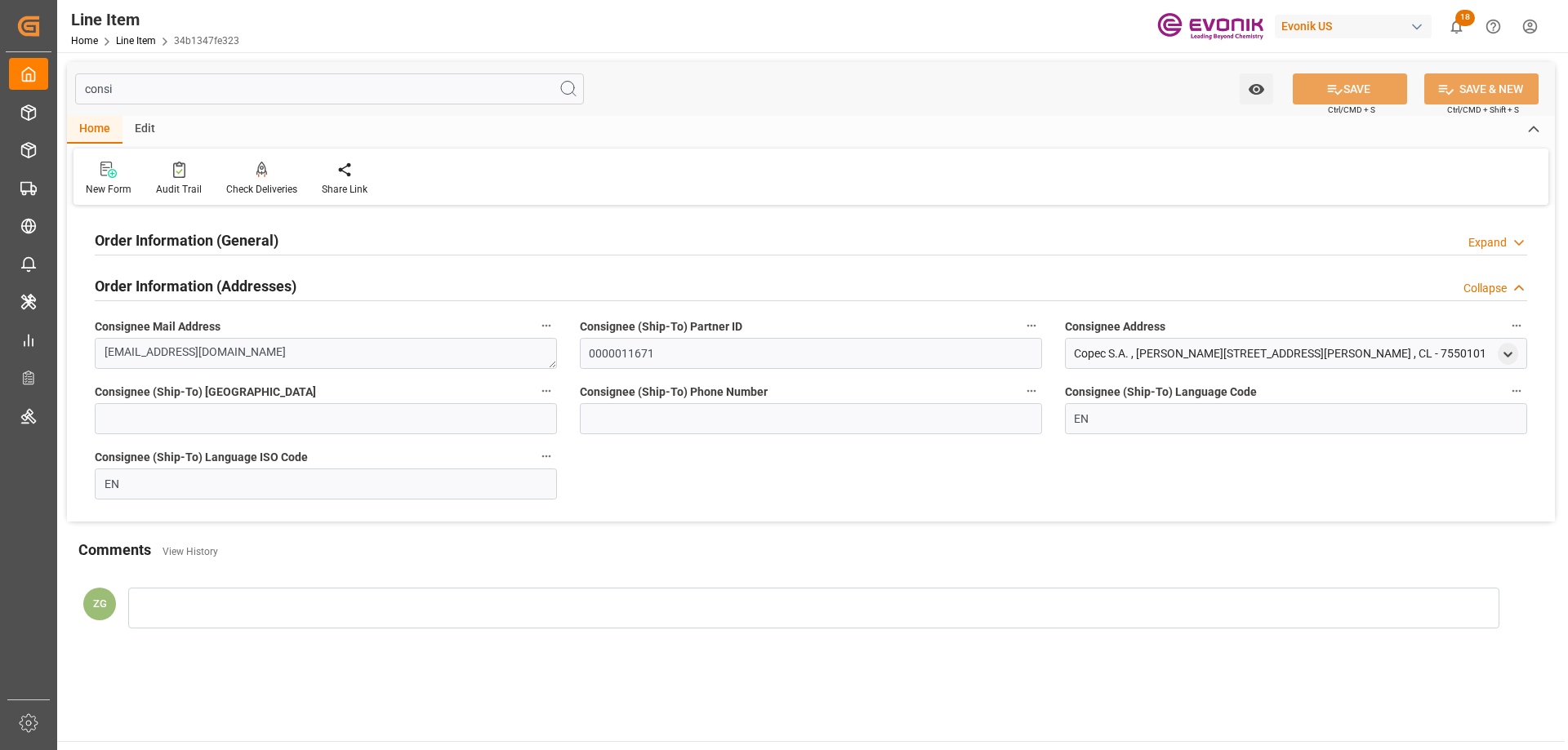
click at [196, 233] on h2 "Order Information (General)" at bounding box center [187, 240] width 184 height 22
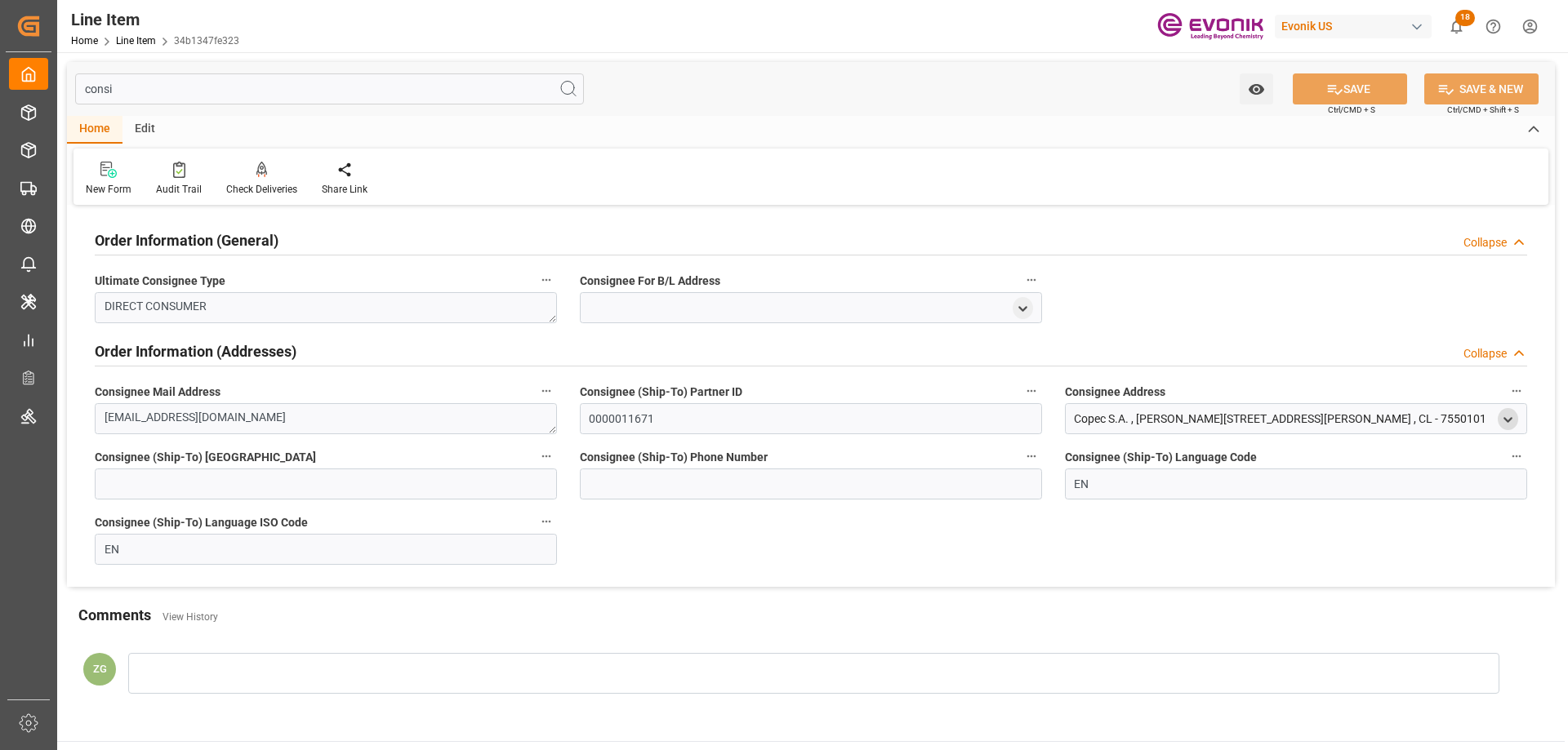
click at [1501, 420] on icon "open menu" at bounding box center [1507, 420] width 14 height 14
drag, startPoint x: 1323, startPoint y: 584, endPoint x: 1293, endPoint y: 586, distance: 30.1
click at [1293, 586] on div "CL" at bounding box center [1403, 583] width 222 height 27
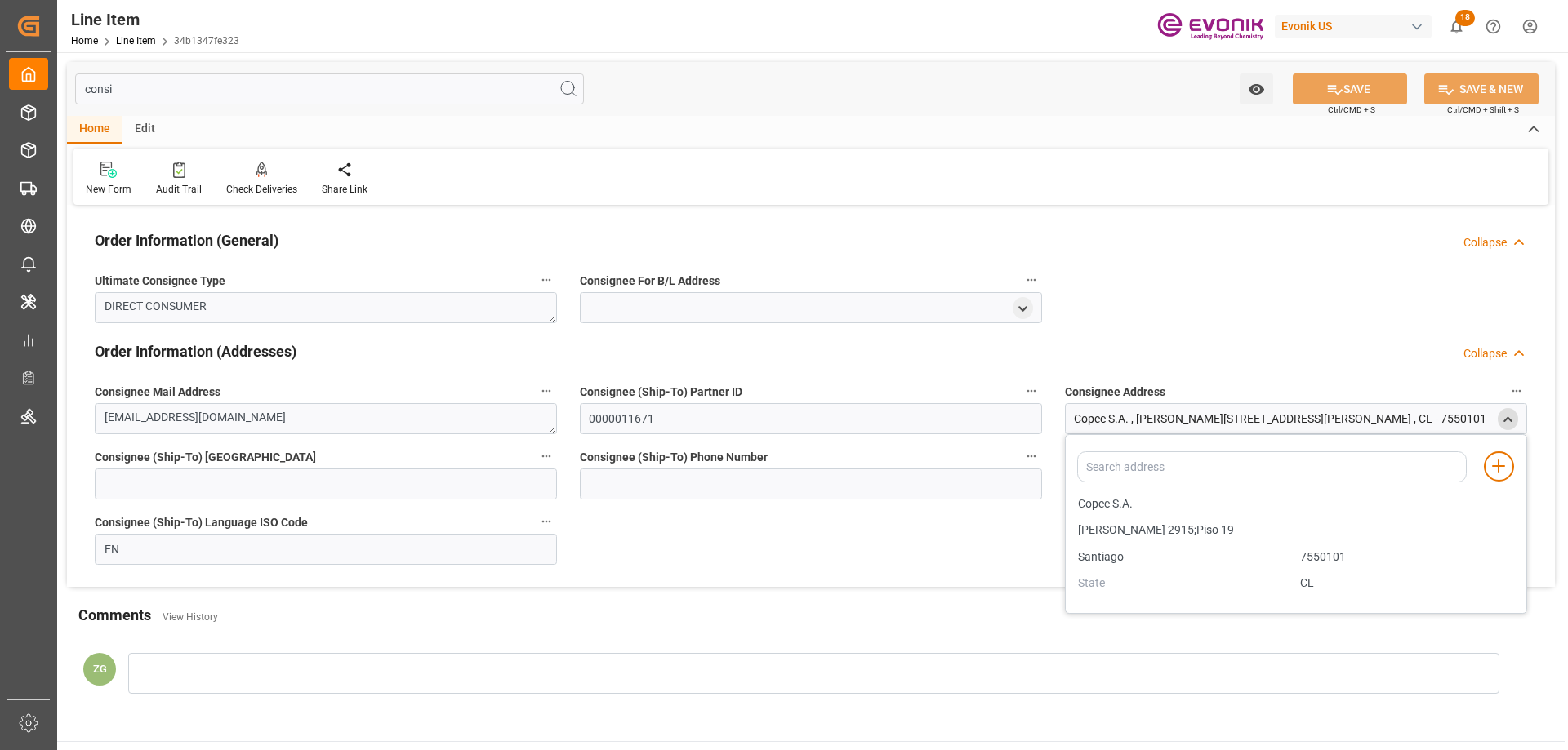
drag, startPoint x: 1079, startPoint y: 505, endPoint x: 1112, endPoint y: 502, distance: 33.1
click at [1112, 502] on input "Copec S.A." at bounding box center [1291, 504] width 427 height 18
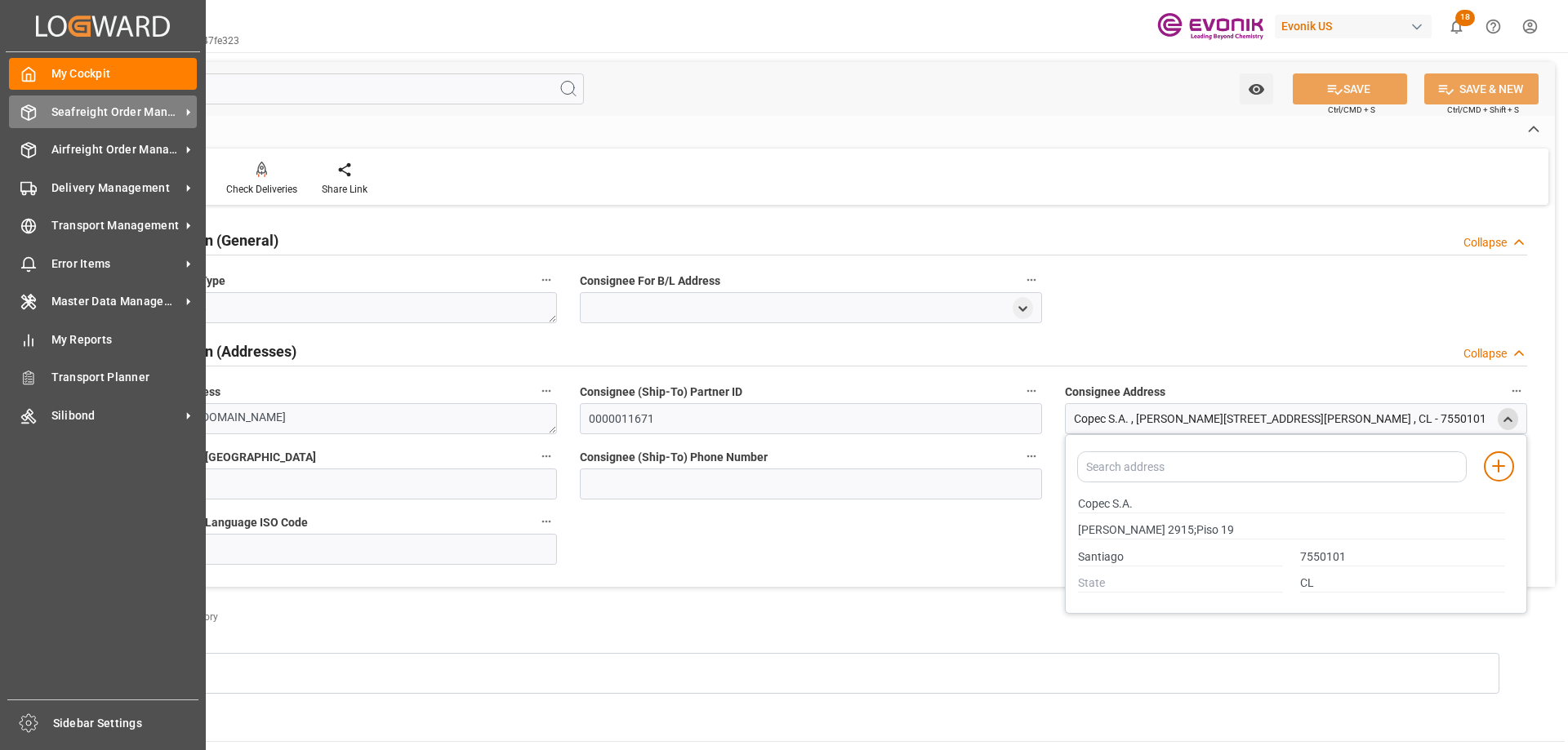
click at [96, 116] on span "Seafreight Order Management" at bounding box center [116, 112] width 129 height 17
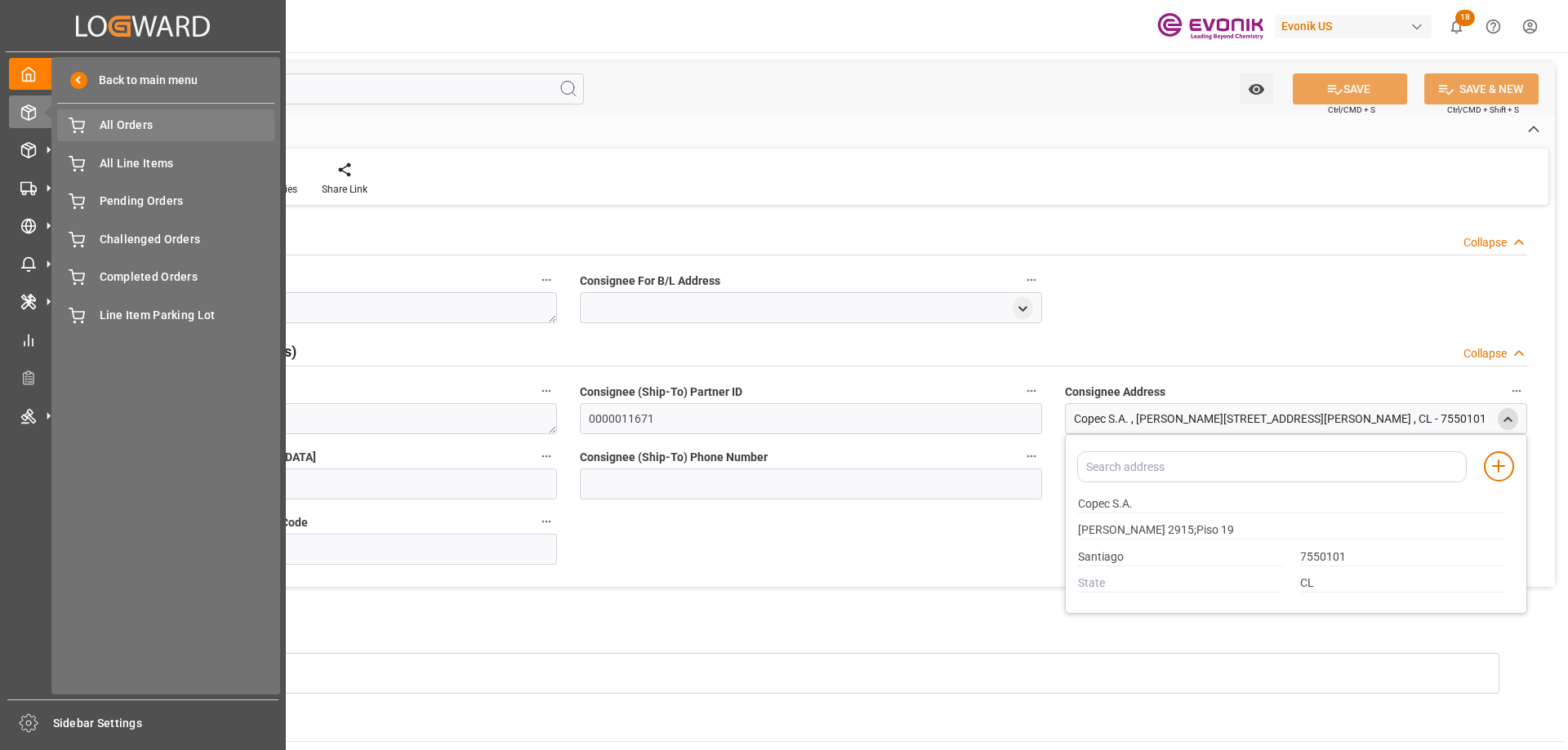
click at [109, 129] on span "All Orders" at bounding box center [187, 125] width 175 height 17
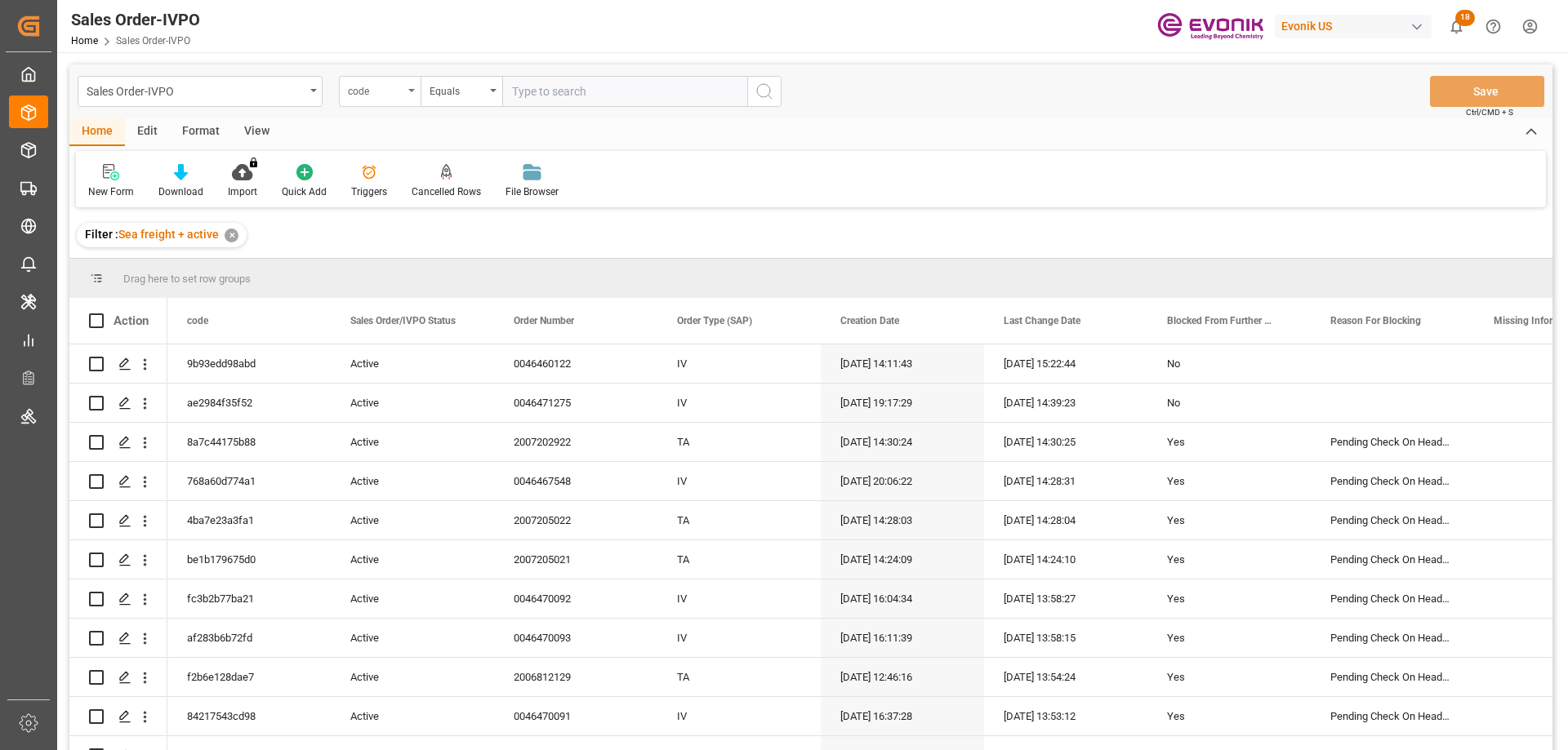
click at [378, 105] on div "code" at bounding box center [379, 92] width 81 height 31
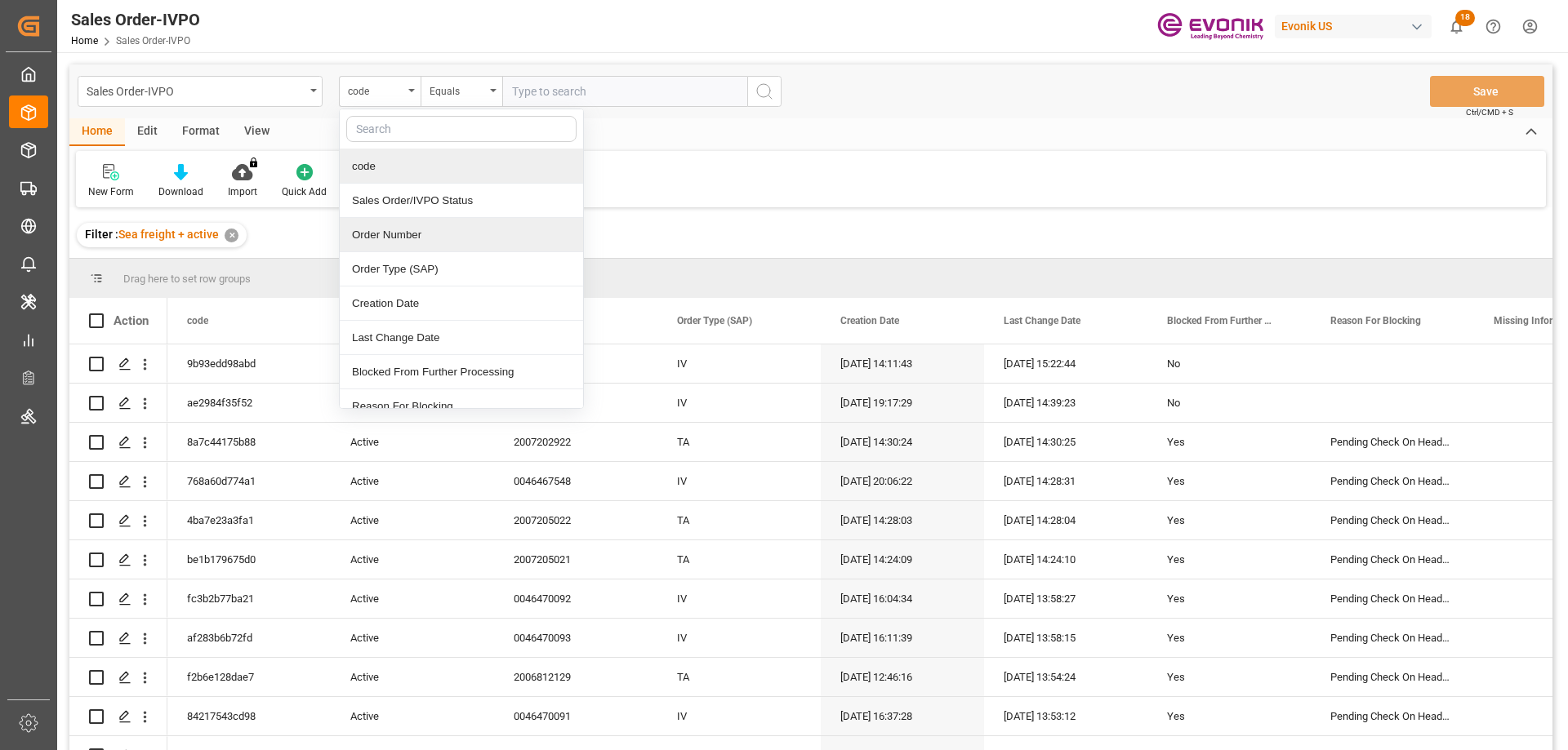
click at [406, 234] on div "Order Number" at bounding box center [462, 235] width 244 height 35
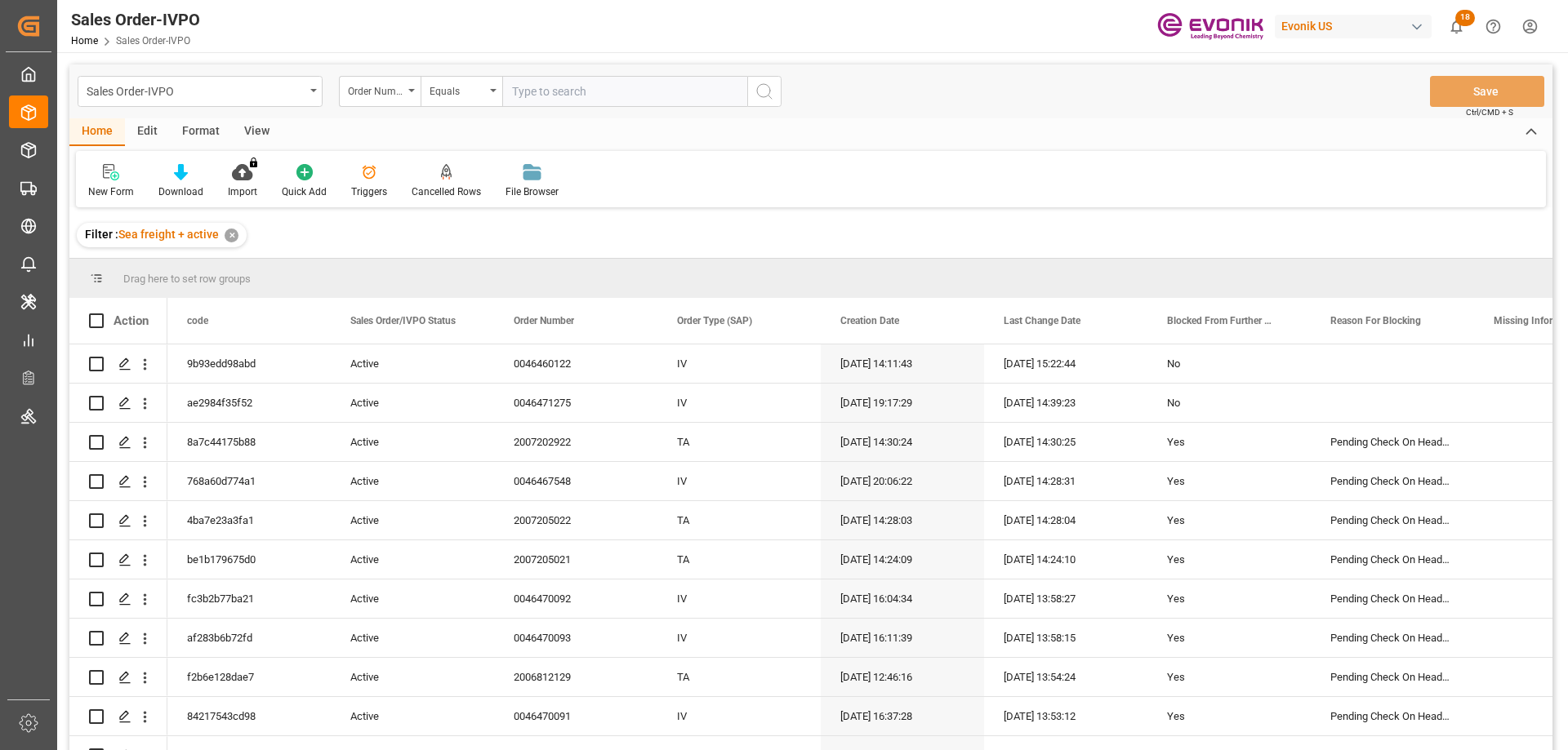
click at [603, 76] on input "text" at bounding box center [624, 92] width 245 height 31
paste input "2007200668"
type input "2007200668"
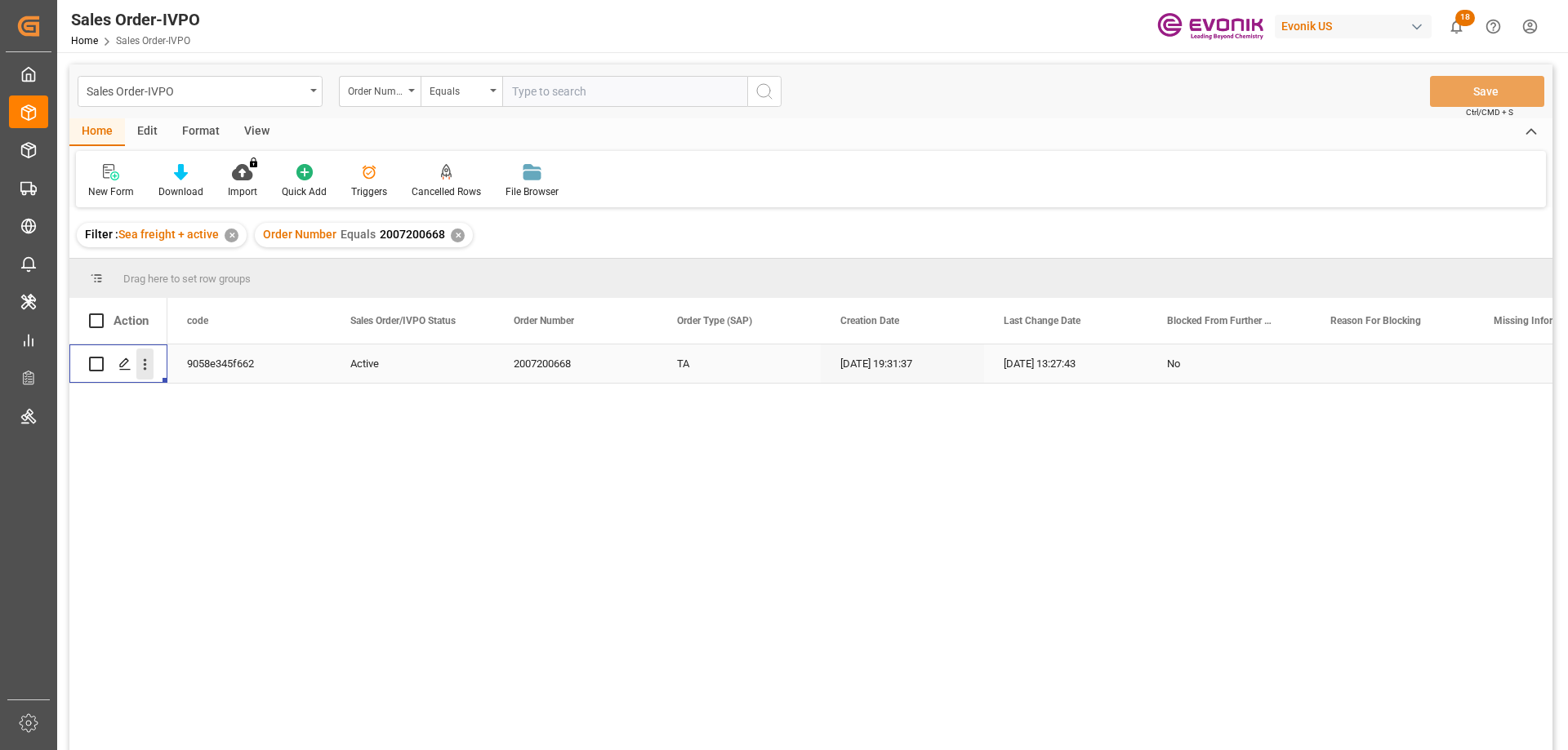
click at [143, 374] on button "open menu" at bounding box center [145, 364] width 17 height 31
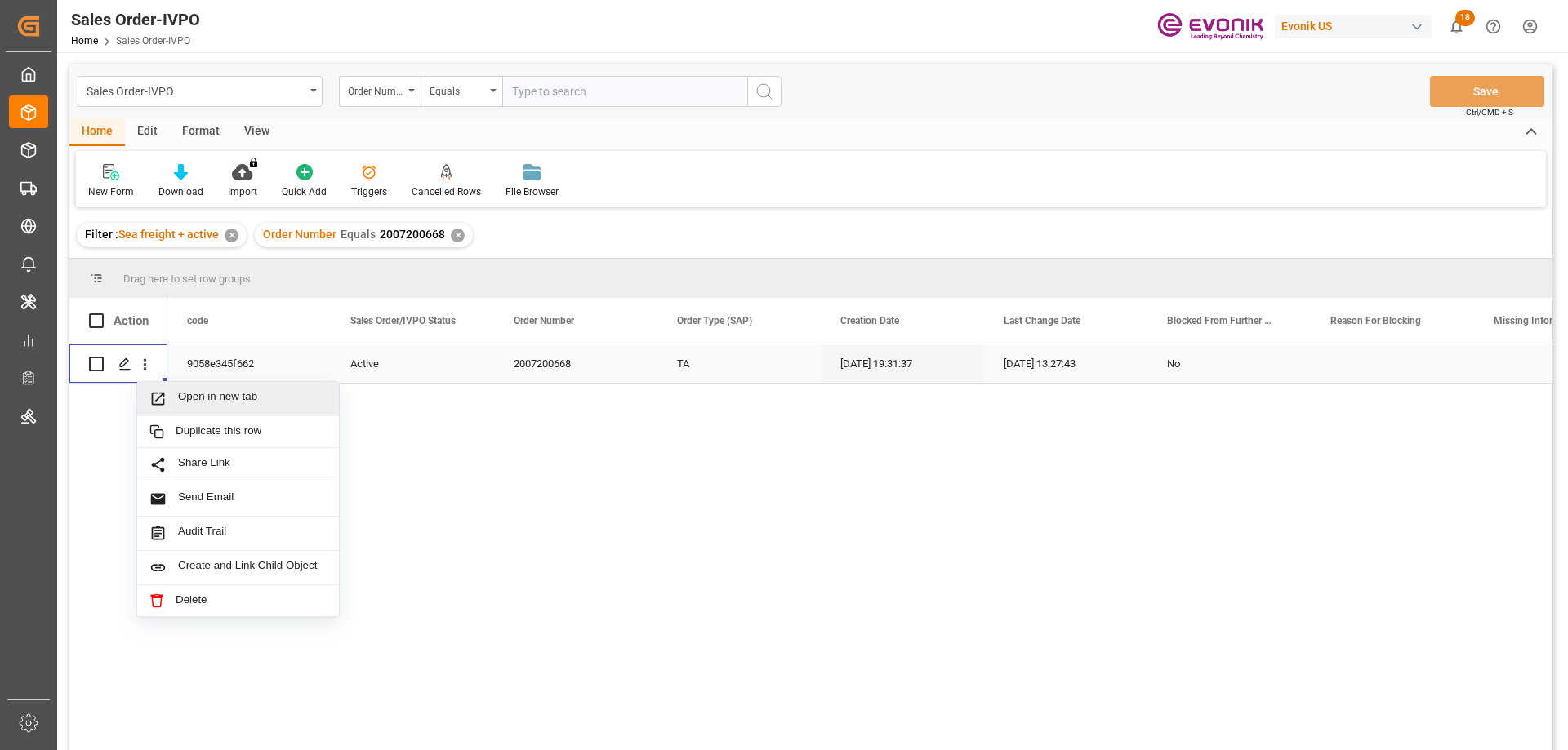
click at [198, 397] on span "Open in new tab" at bounding box center [252, 399] width 149 height 17
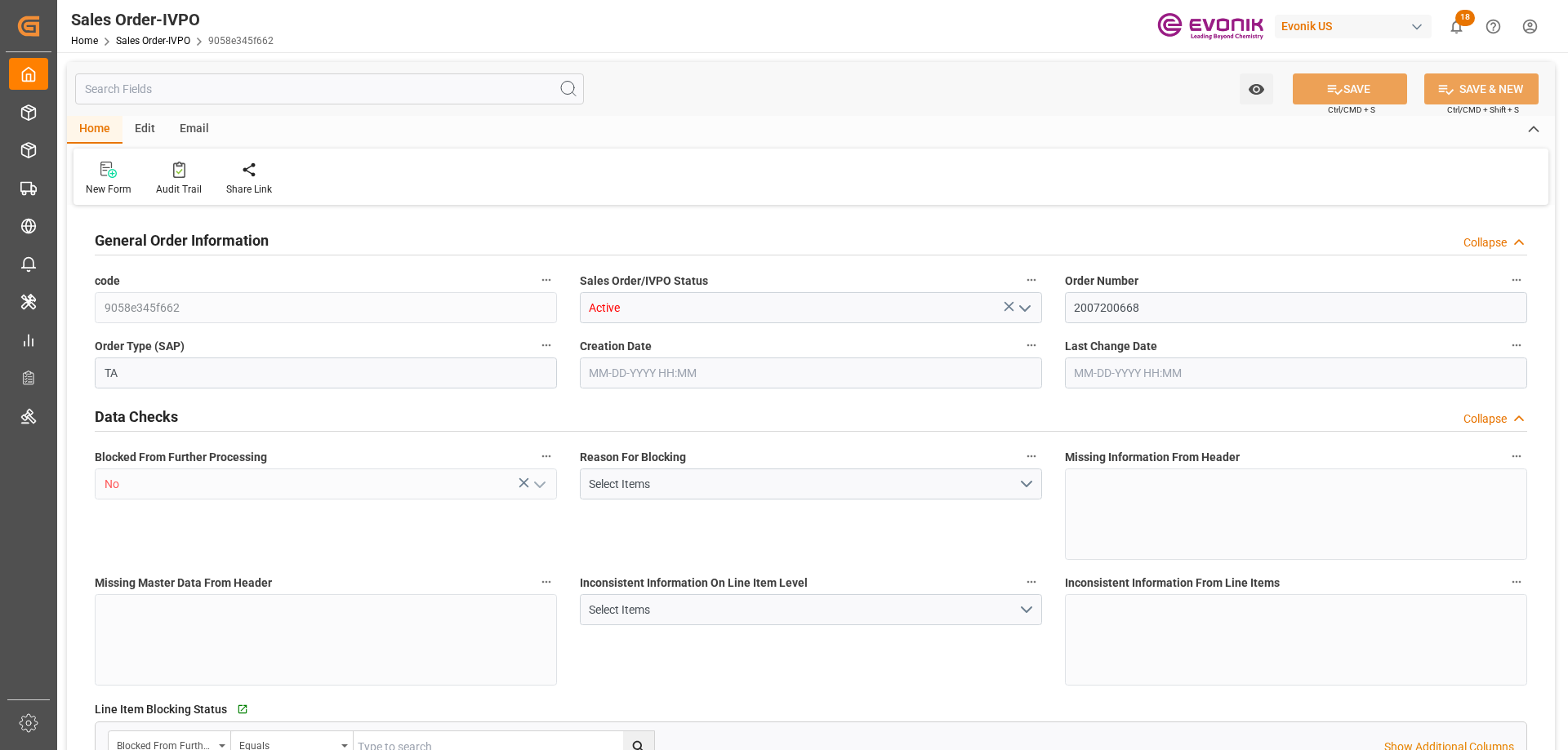
type input "CLVAP"
type input "0"
type input "1"
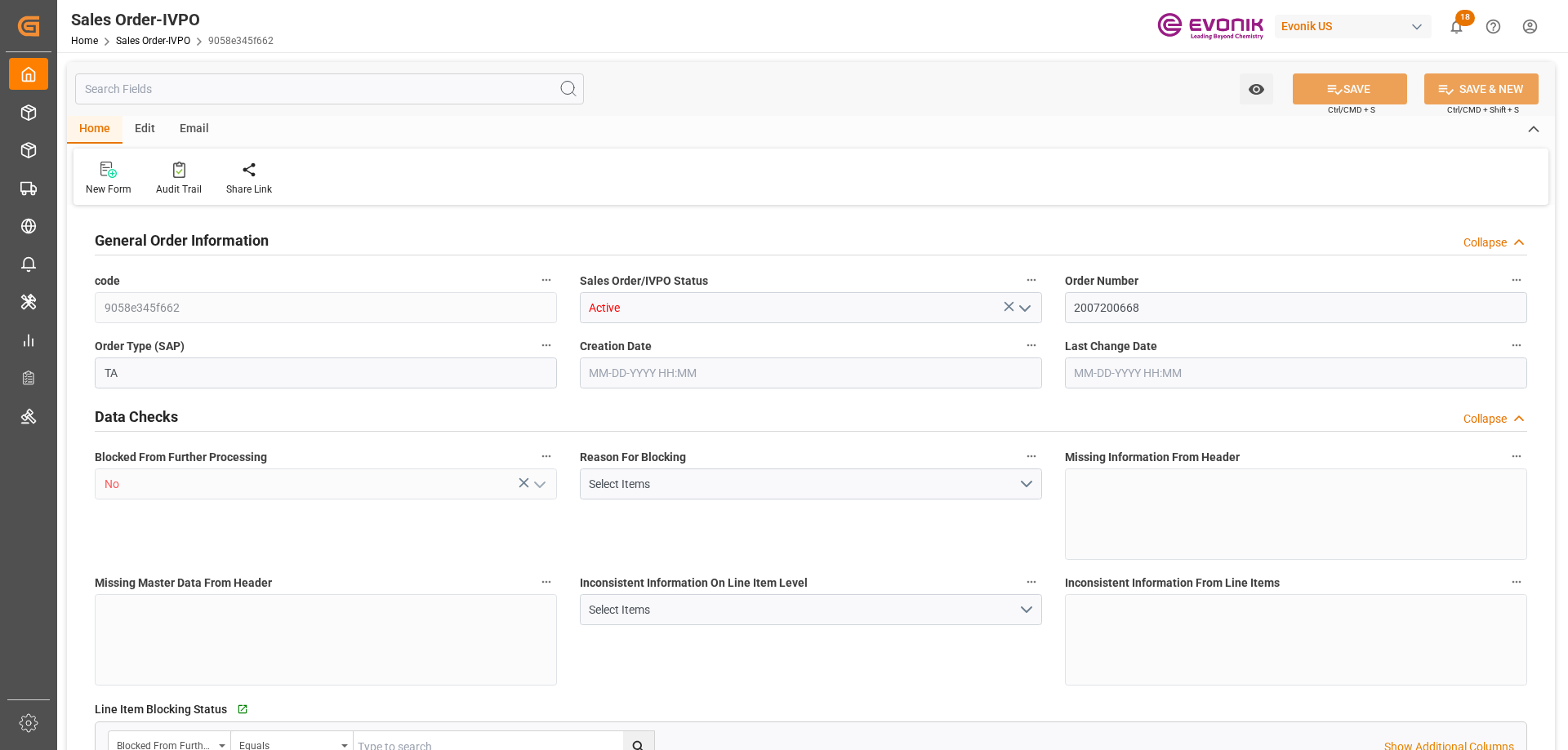
type input "15680"
type input "23.1069"
type input "17000"
type input "30"
type input "[DATE] 19:31"
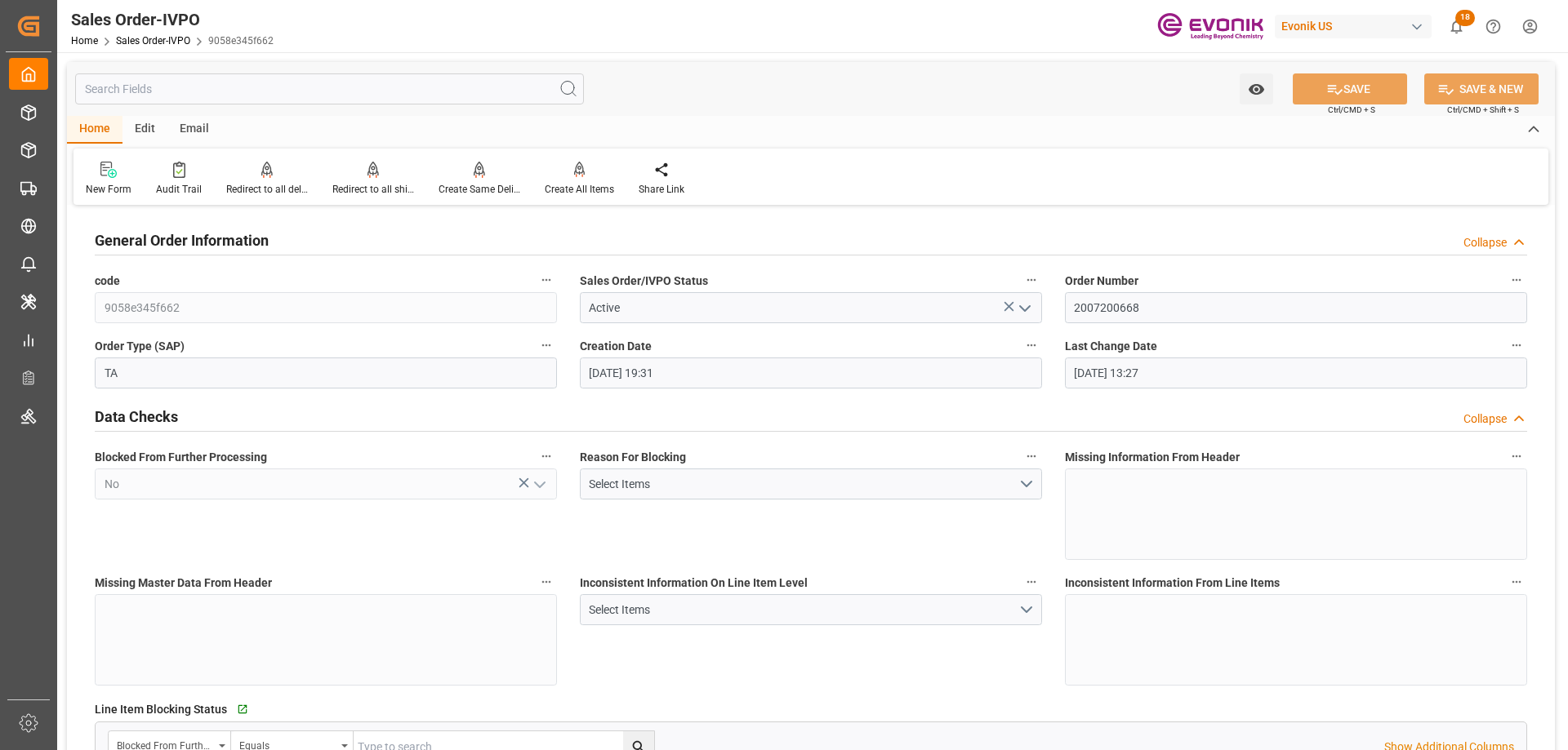
type input "[DATE] 13:27"
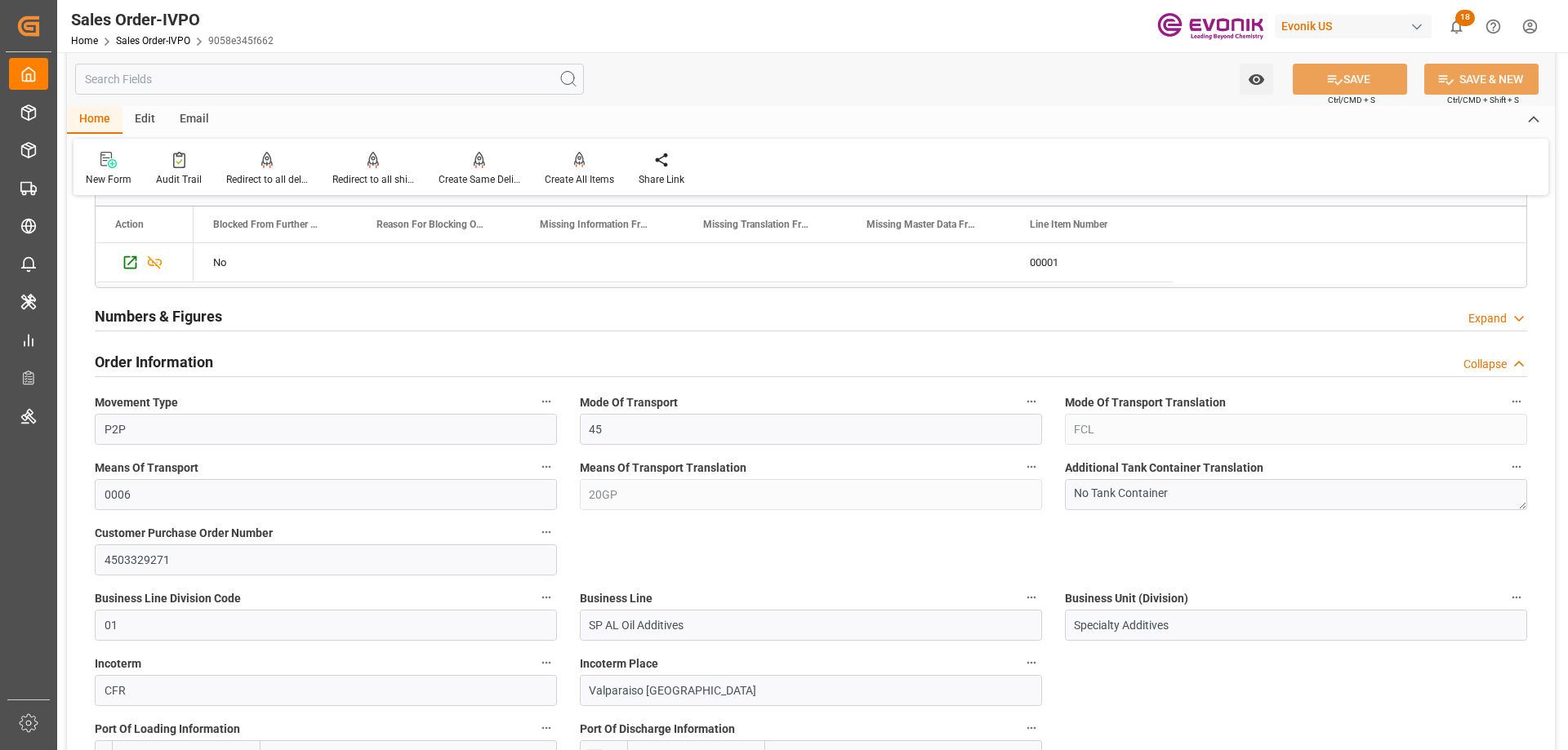
scroll to position [653, 0]
